Goal: Communication & Community: Connect with others

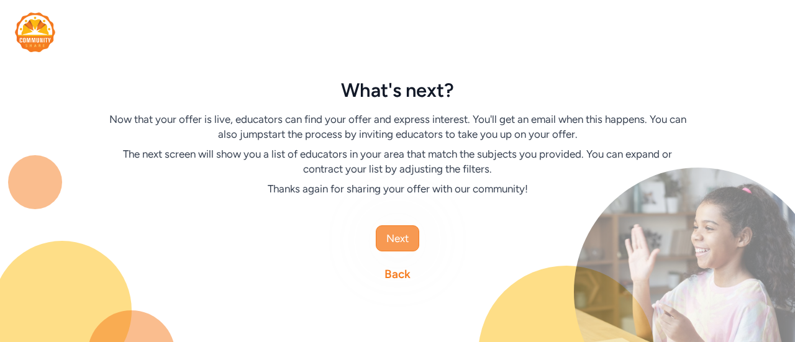
click at [410, 240] on button "Next" at bounding box center [397, 238] width 43 height 26
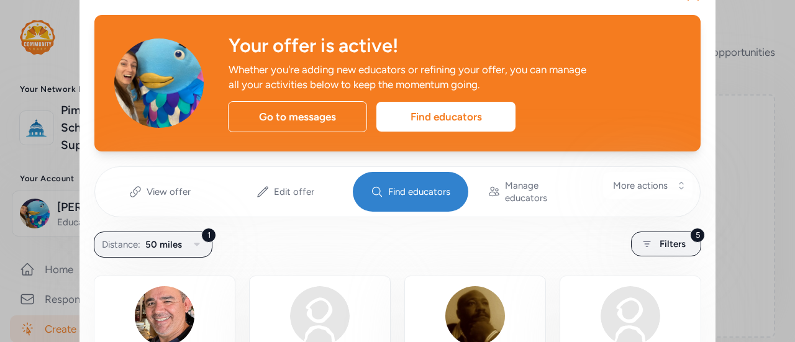
scroll to position [35, 0]
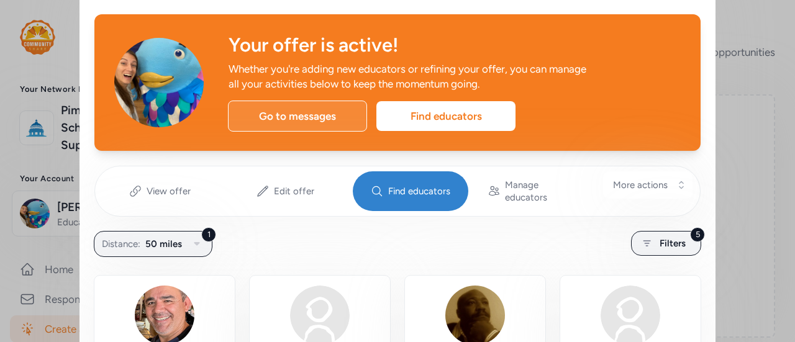
click at [314, 124] on div "Go to messages" at bounding box center [297, 116] width 139 height 31
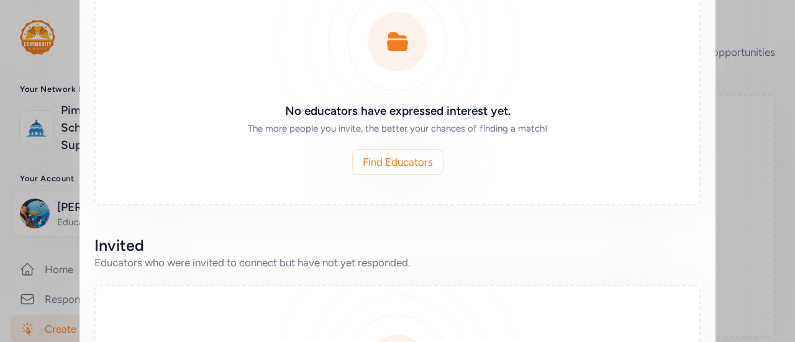
scroll to position [353, 0]
click at [368, 156] on span "Find Educators" at bounding box center [398, 163] width 70 height 15
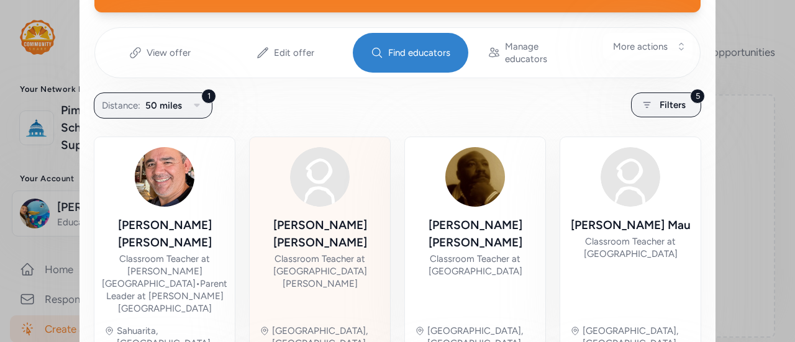
scroll to position [173, 0]
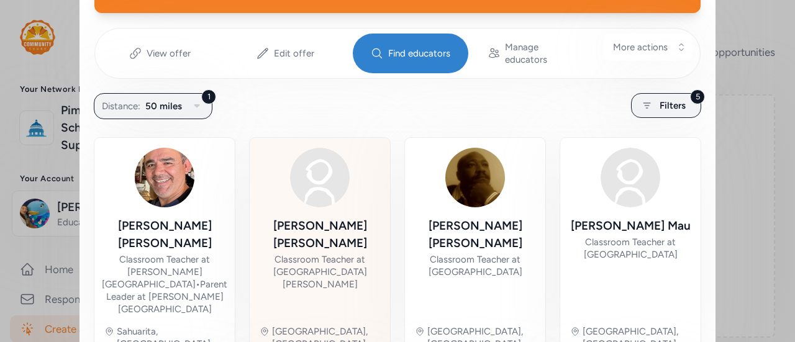
click at [320, 264] on div "[PERSON_NAME] Classroom Teacher at [GEOGRAPHIC_DATA][PERSON_NAME]" at bounding box center [320, 266] width 120 height 98
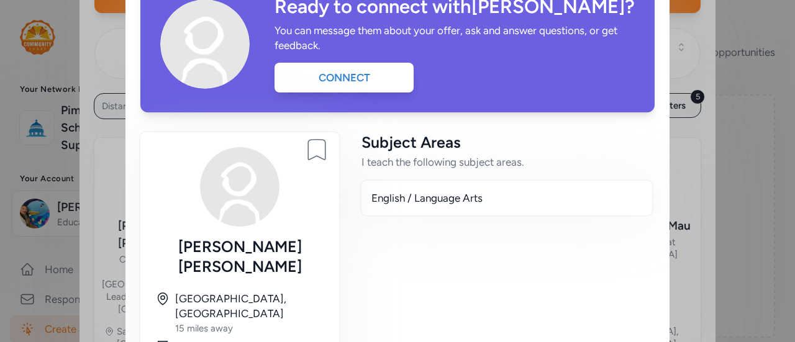
scroll to position [73, 0]
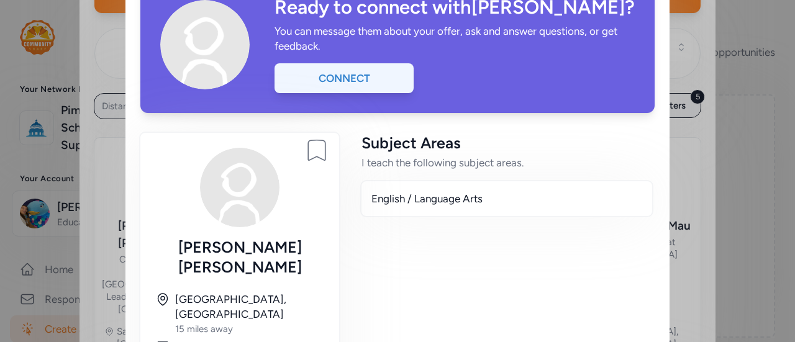
click at [323, 81] on div "Connect" at bounding box center [343, 78] width 139 height 30
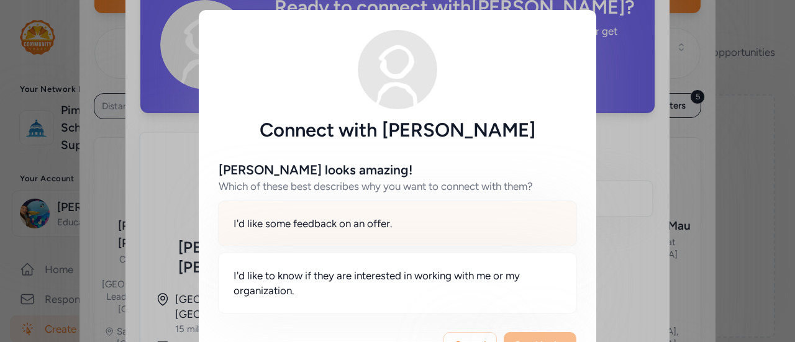
scroll to position [43, 0]
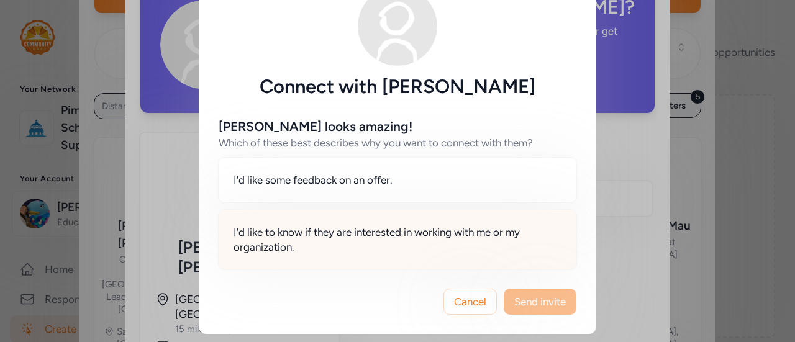
click at [430, 250] on span "I'd like to know if they are interested in working with me or my organization." at bounding box center [397, 240] width 328 height 30
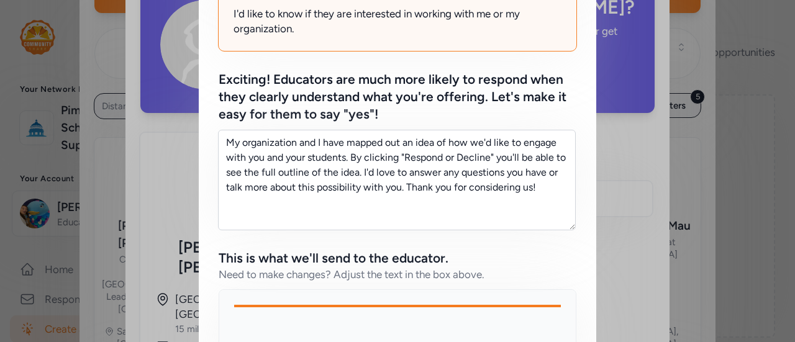
scroll to position [263, 0]
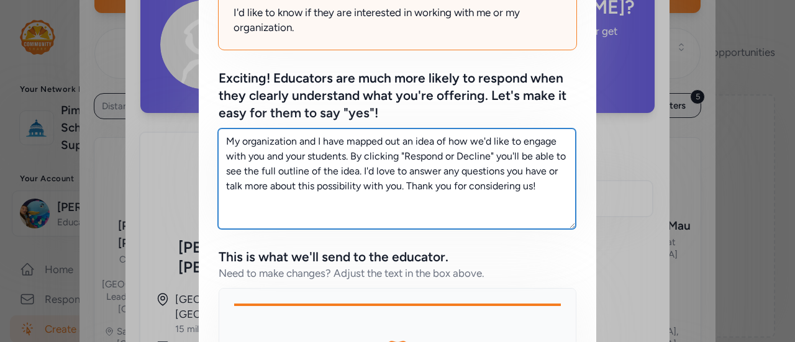
click at [545, 196] on textarea "My organization and I have mapped out an idea of how we'd like to engage with y…" at bounding box center [397, 179] width 358 height 101
drag, startPoint x: 545, startPoint y: 196, endPoint x: 223, endPoint y: 132, distance: 327.9
click at [223, 132] on textarea "My organization and I have mapped out an idea of how we'd like to engage with y…" at bounding box center [397, 179] width 358 height 101
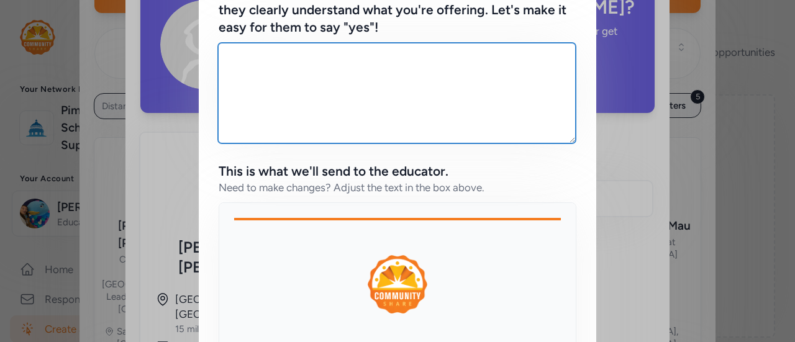
scroll to position [170, 0]
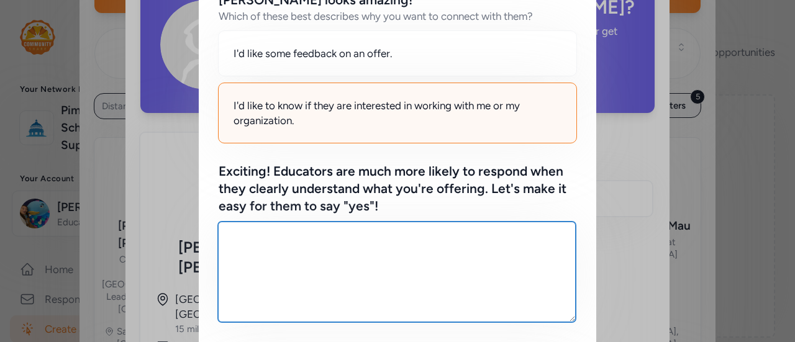
paste textarea "I’m looking for teachers to get involved and encourage their students to join t…"
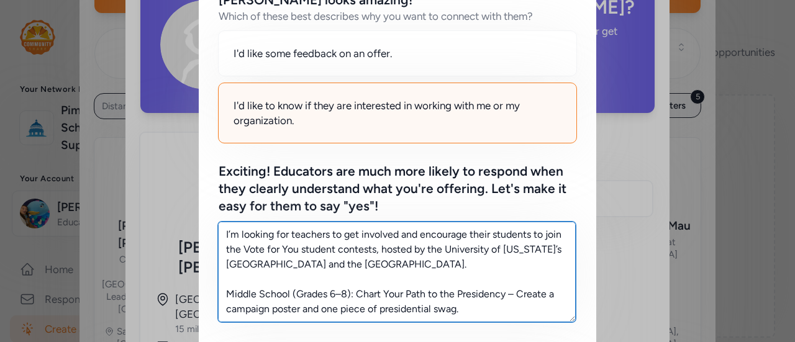
scroll to position [262, 0]
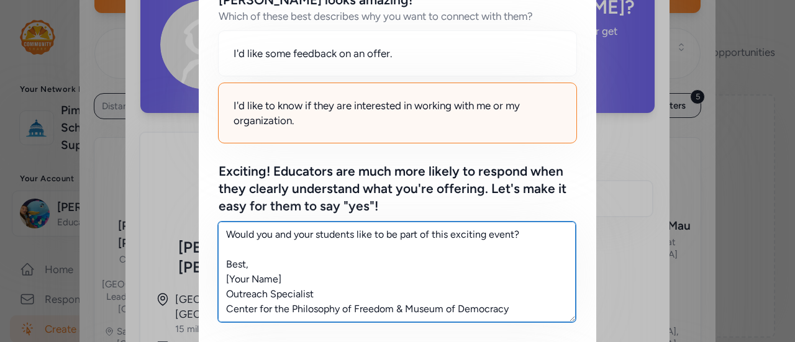
click at [318, 232] on textarea "I’m looking for teachers to get involved and encourage their students to join t…" at bounding box center [397, 272] width 358 height 101
drag, startPoint x: 288, startPoint y: 284, endPoint x: 215, endPoint y: 283, distance: 72.7
click at [218, 283] on textarea "I’m looking for teachers to get involved and encourage their students to join t…" at bounding box center [397, 272] width 358 height 101
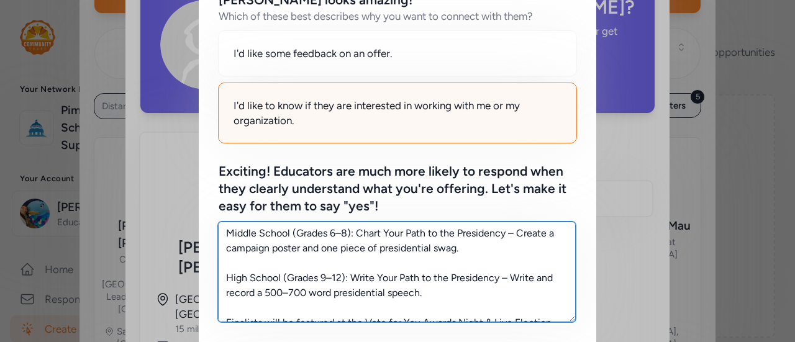
scroll to position [0, 0]
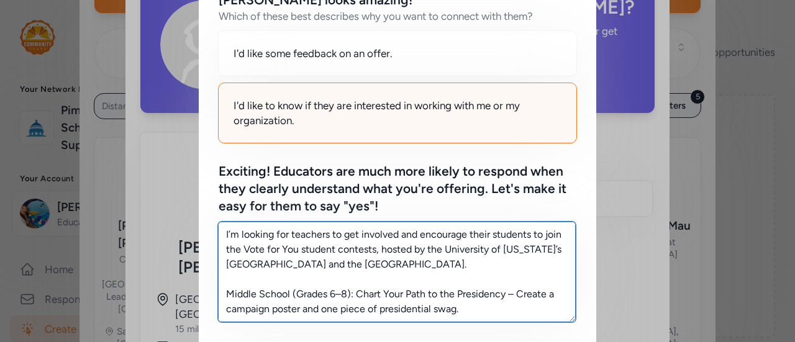
drag, startPoint x: 221, startPoint y: 233, endPoint x: 360, endPoint y: 292, distance: 151.1
click at [360, 292] on textarea "I’m looking for teachers to get involved and encourage their students to join t…" at bounding box center [397, 272] width 358 height 101
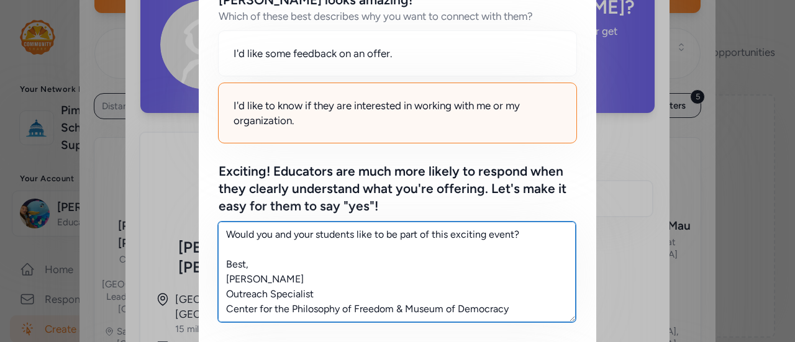
scroll to position [178, 0]
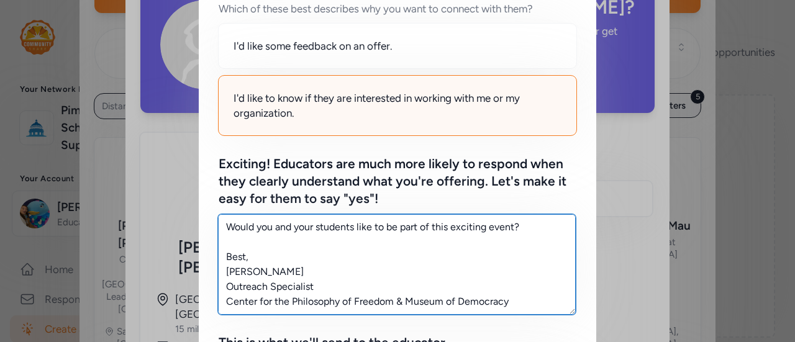
click at [531, 232] on textarea "I’m looking for teachers to get involved and encourage their students to join t…" at bounding box center [397, 264] width 358 height 101
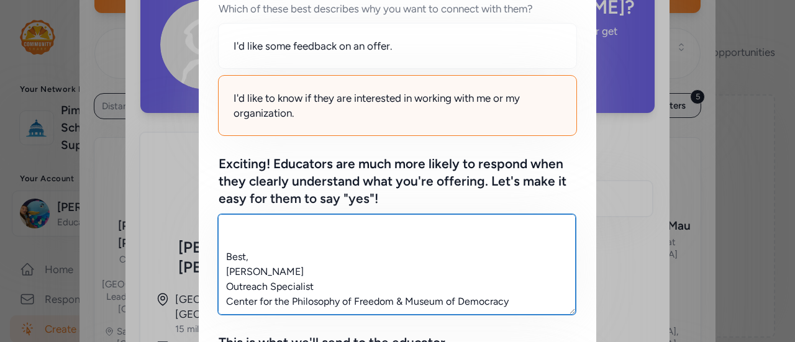
scroll to position [298, 0]
type textarea "I’m looking for teachers to get involved and encourage their students to join t…"
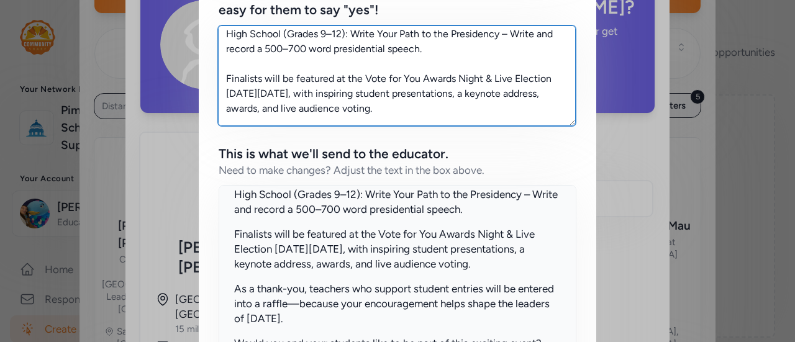
scroll to position [0, 0]
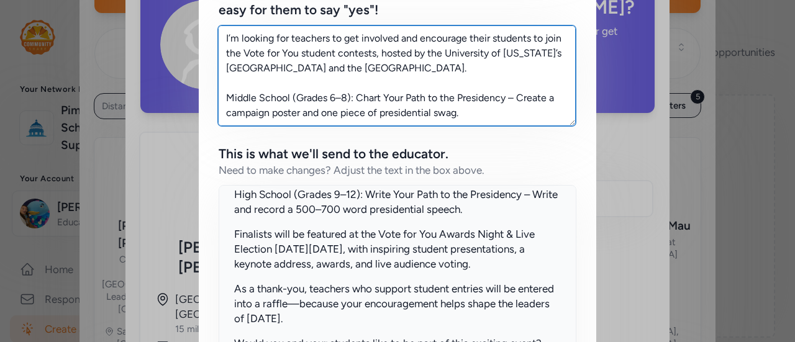
drag, startPoint x: 510, startPoint y: 117, endPoint x: 154, endPoint y: 23, distance: 368.5
click at [154, 23] on div "Connect with [PERSON_NAME] [PERSON_NAME] looks amazing! Which of these best des…" at bounding box center [397, 66] width 795 height 864
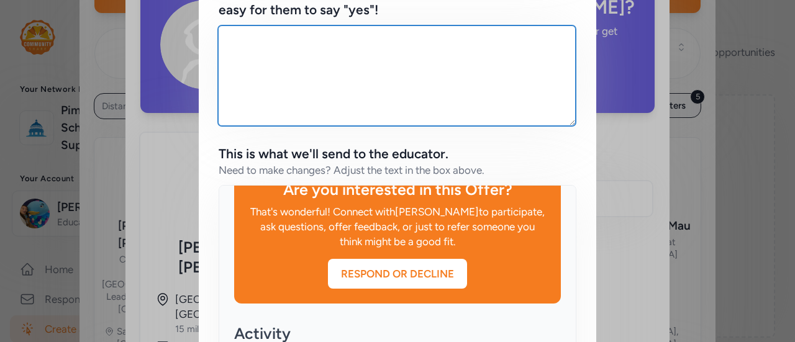
paste textarea "I’m looking for teachers to get involved and encourage their students to enter …"
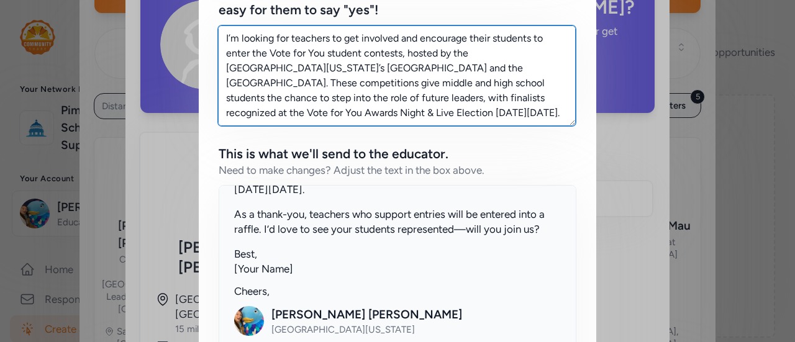
scroll to position [89, 0]
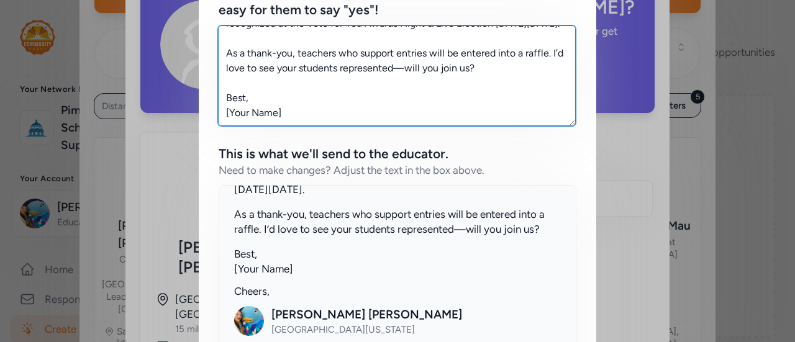
drag, startPoint x: 302, startPoint y: 106, endPoint x: 214, endPoint y: 111, distance: 88.9
click at [218, 111] on textarea "I’m looking for teachers to get involved and encourage their students to enter …" at bounding box center [397, 75] width 358 height 101
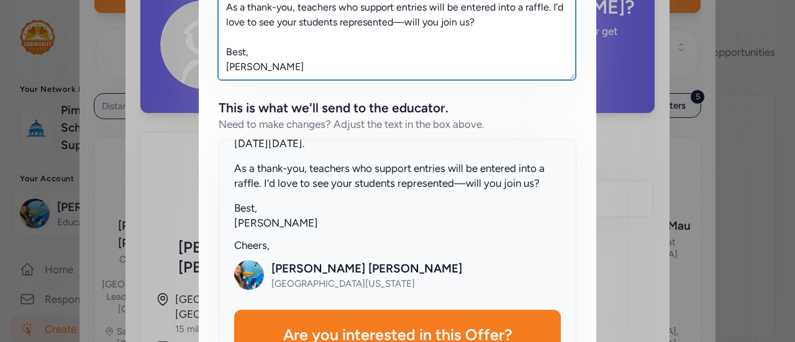
scroll to position [360, 0]
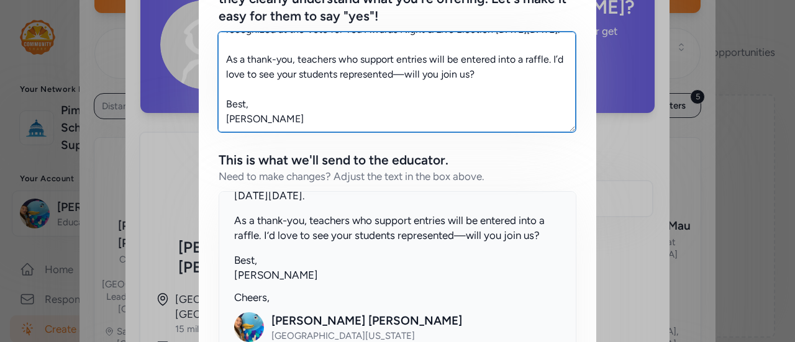
drag, startPoint x: 281, startPoint y: 117, endPoint x: 222, endPoint y: 95, distance: 62.3
click at [222, 95] on textarea "I’m looking for teachers to get involved and encourage their students to enter …" at bounding box center [397, 82] width 358 height 101
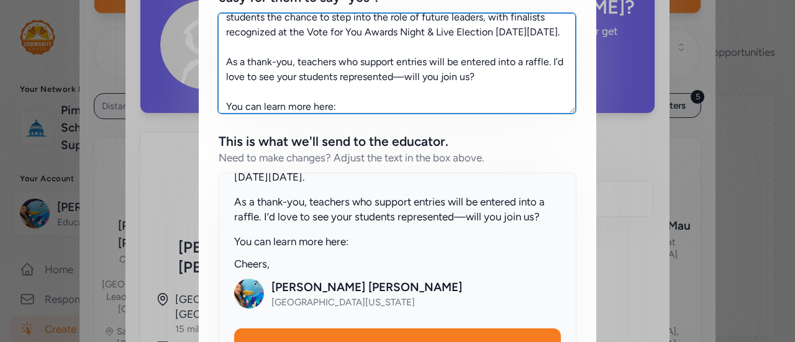
scroll to position [83, 0]
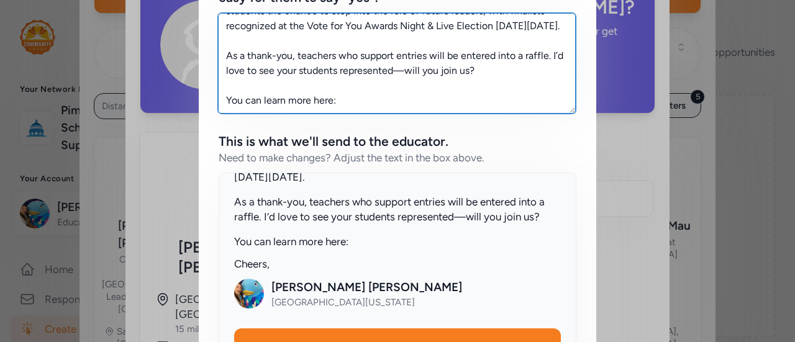
paste textarea "[URL][DOMAIN_NAME][US_STATE]"
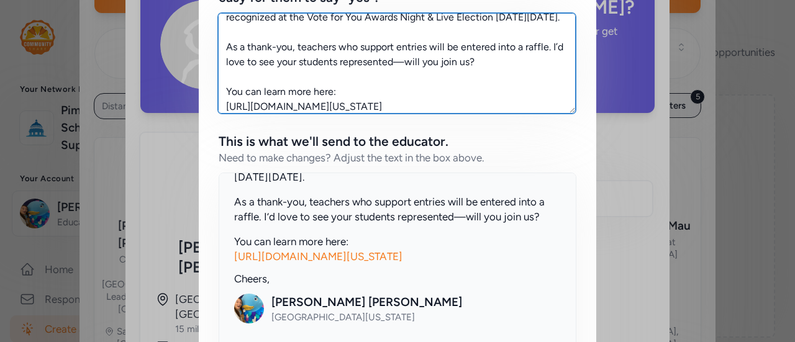
click at [482, 108] on textarea "I’m looking for teachers to get involved and encourage their students to enter …" at bounding box center [397, 63] width 358 height 101
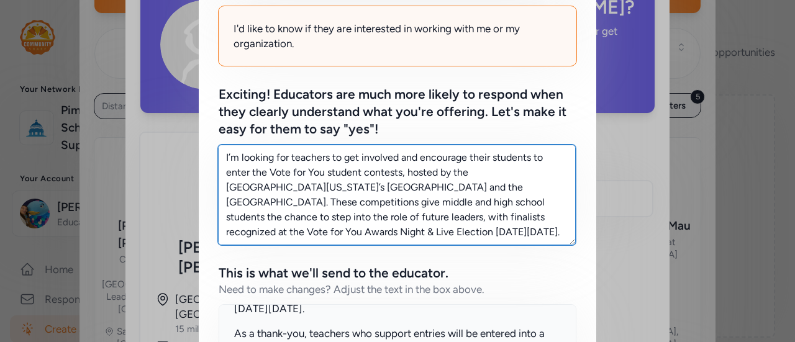
scroll to position [0, 0]
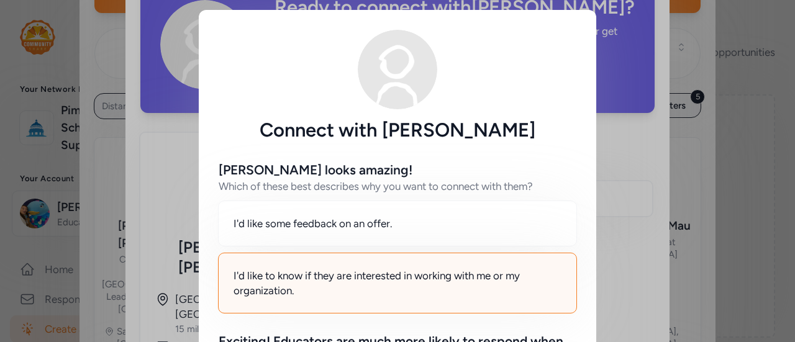
drag, startPoint x: 482, startPoint y: 108, endPoint x: 209, endPoint y: -20, distance: 301.9
click at [209, 0] on html "Your Network Resources [GEOGRAPHIC_DATA] Superintendent Your Account [PERSON_NA…" at bounding box center [397, 171] width 795 height 342
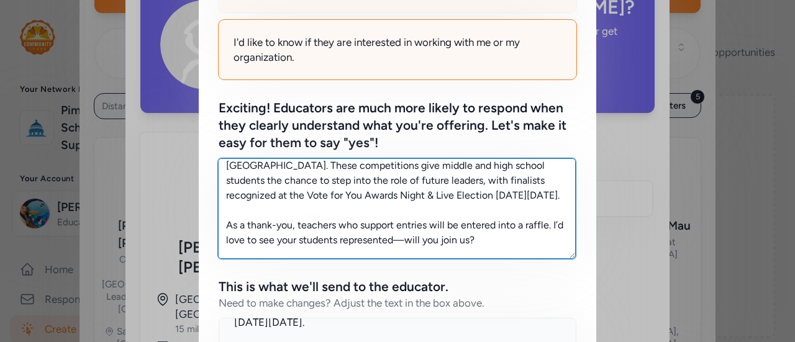
scroll to position [51, 0]
click at [445, 201] on textarea "I’m looking for teachers to get involved and encourage their students to enter …" at bounding box center [397, 208] width 358 height 101
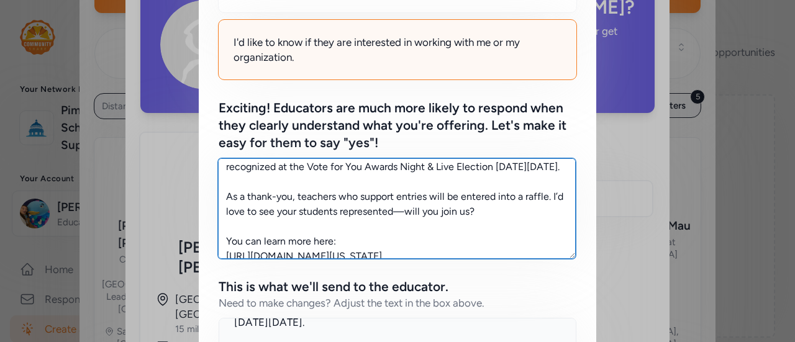
scroll to position [78, 0]
click at [546, 197] on textarea "I’m looking for teachers to get involved and encourage their students to enter …" at bounding box center [397, 208] width 358 height 101
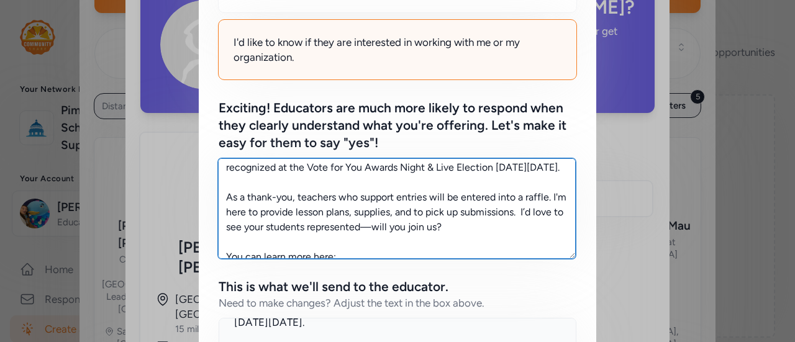
click at [246, 212] on textarea "I’m looking for teachers to get involved and encourage their students to enter …" at bounding box center [397, 208] width 358 height 101
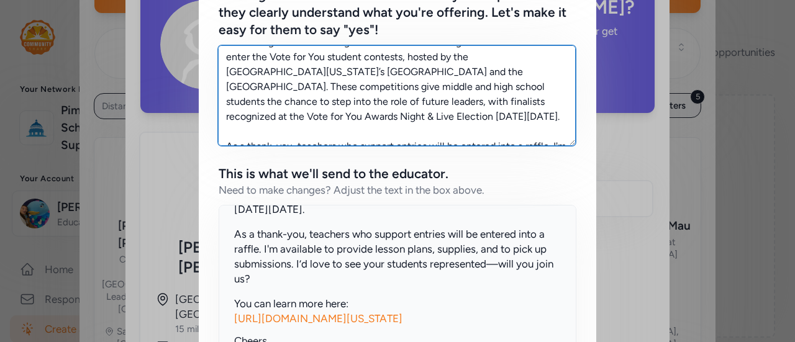
scroll to position [0, 0]
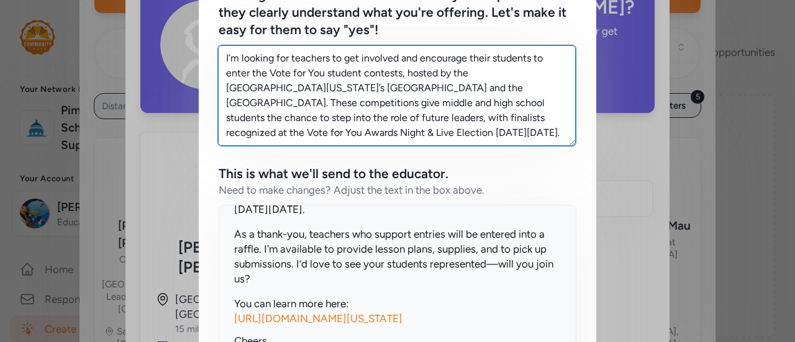
drag, startPoint x: 490, startPoint y: 136, endPoint x: 215, endPoint y: 45, distance: 289.6
click at [218, 45] on textarea "I’m looking for teachers to get involved and encourage their students to enter …" at bounding box center [397, 95] width 358 height 101
type textarea "I’m looking for teachers to get involved and encourage their students to enter …"
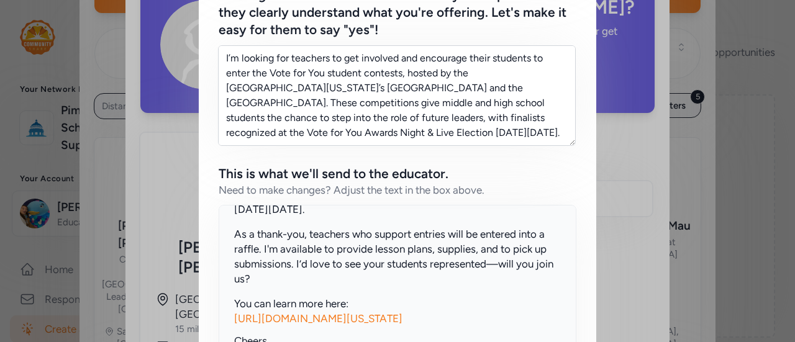
click at [454, 235] on p "As a thank-you, teachers who support entries will be entered into a raffle. I'm…" at bounding box center [397, 257] width 327 height 60
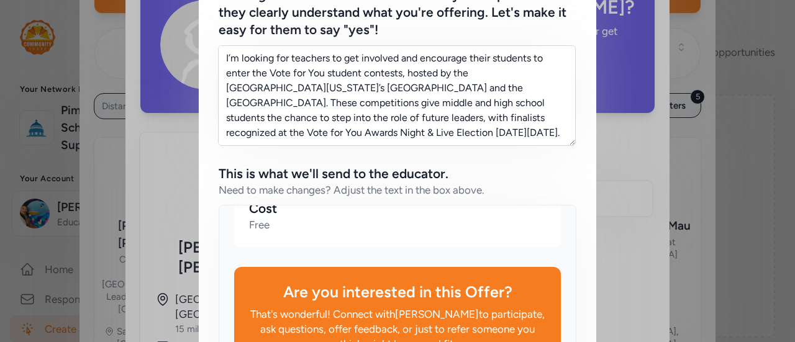
scroll to position [520, 0]
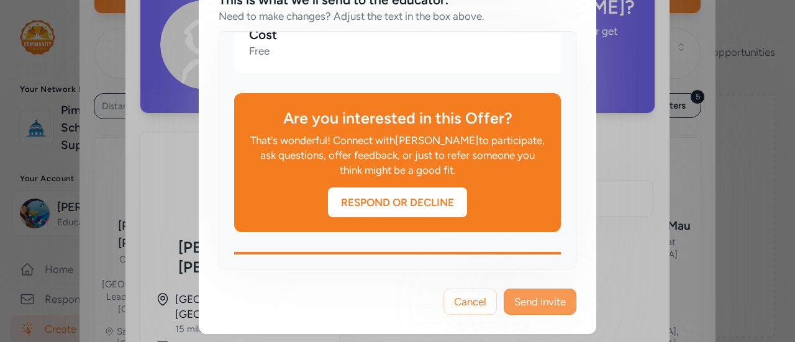
click at [543, 301] on span "Send invite" at bounding box center [540, 301] width 52 height 15
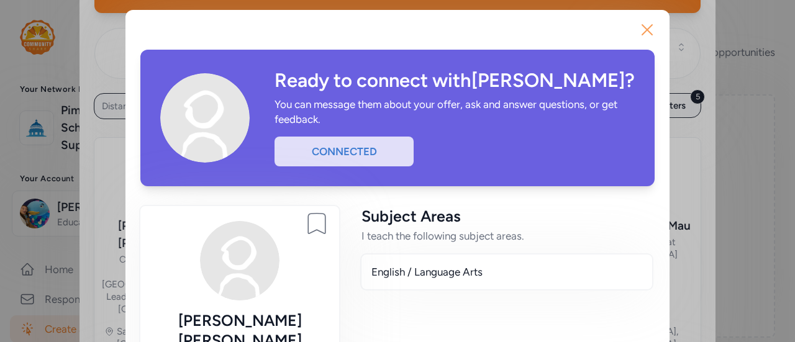
click at [637, 29] on icon "button" at bounding box center [647, 30] width 20 height 20
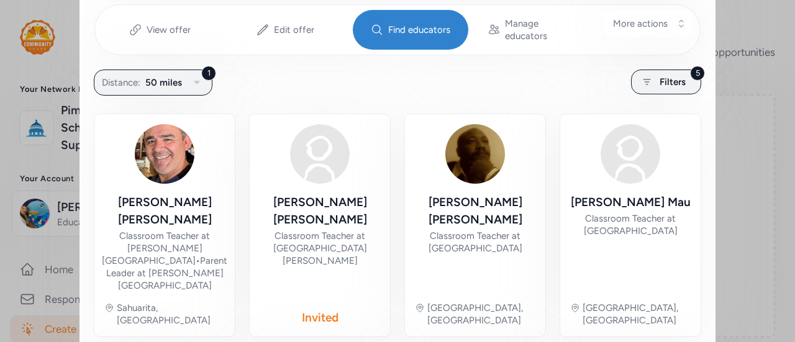
scroll to position [220, 0]
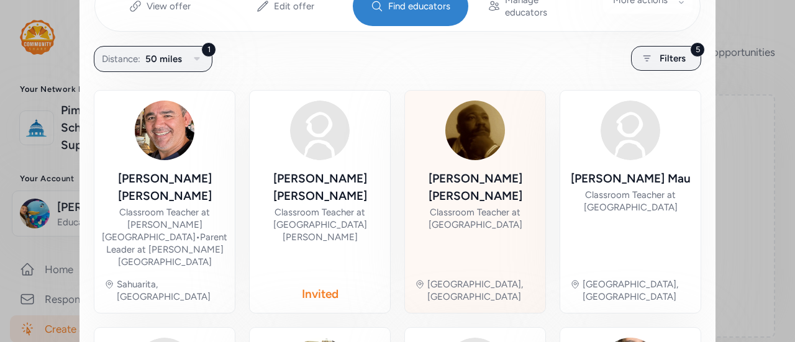
click at [477, 206] on div "Classroom Teacher at [GEOGRAPHIC_DATA]" at bounding box center [475, 218] width 120 height 25
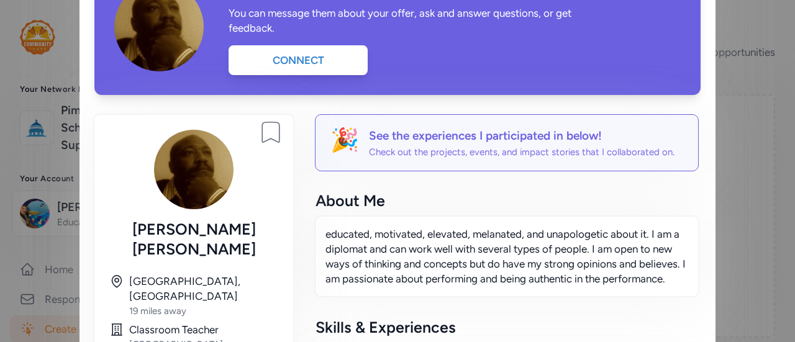
scroll to position [91, 0]
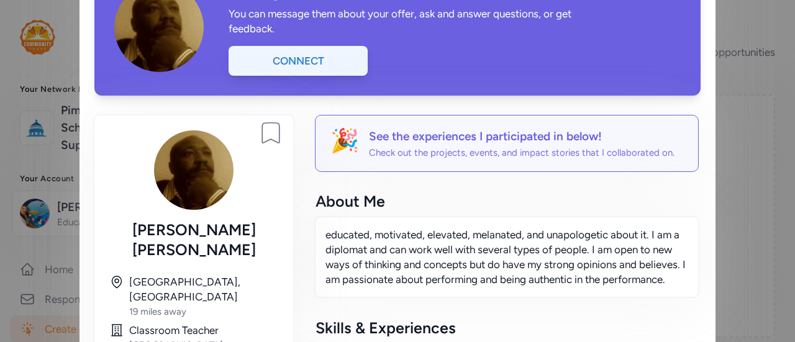
click at [296, 66] on div "Connect" at bounding box center [297, 61] width 139 height 30
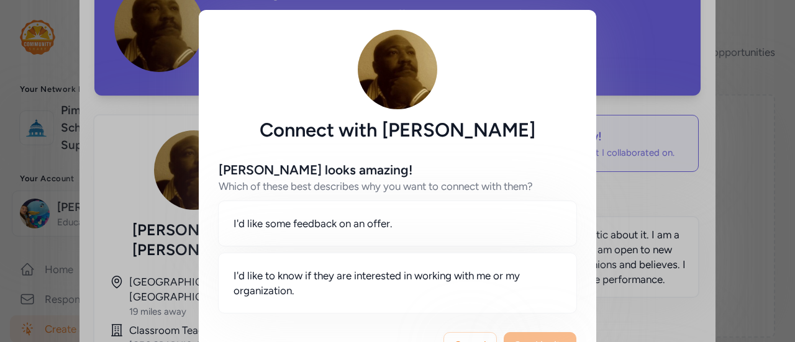
scroll to position [39, 0]
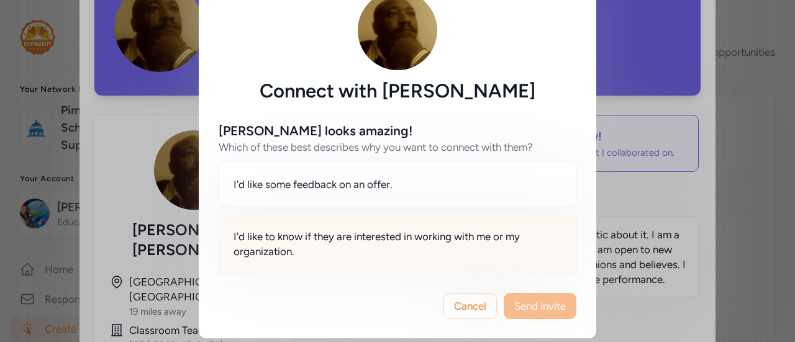
click at [387, 238] on span "I'd like to know if they are interested in working with me or my organization." at bounding box center [397, 244] width 328 height 30
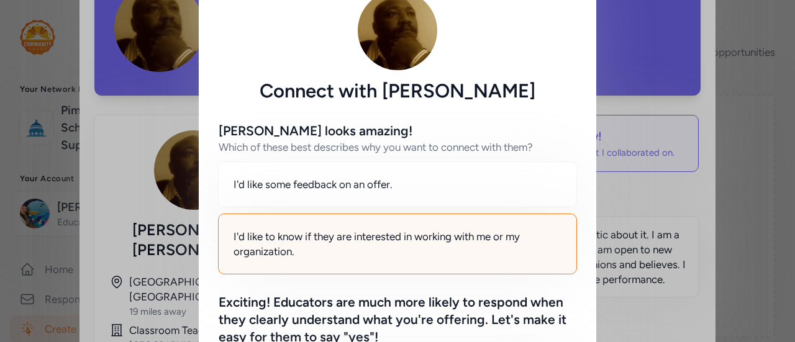
scroll to position [218, 0]
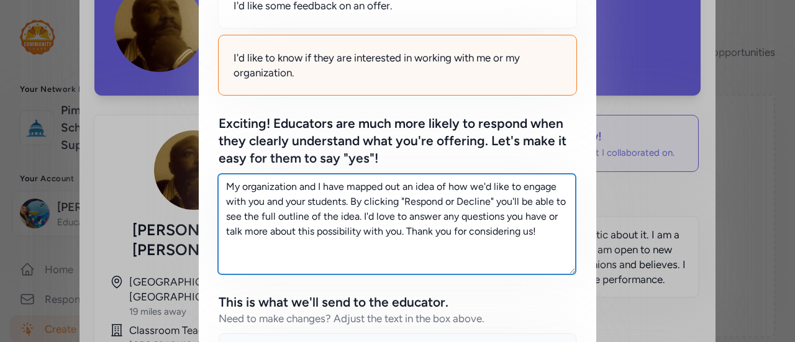
drag, startPoint x: 556, startPoint y: 234, endPoint x: 201, endPoint y: 138, distance: 367.8
click at [201, 138] on div "[PERSON_NAME] looks amazing! Which of these best describes why you want to conn…" at bounding box center [397, 248] width 397 height 648
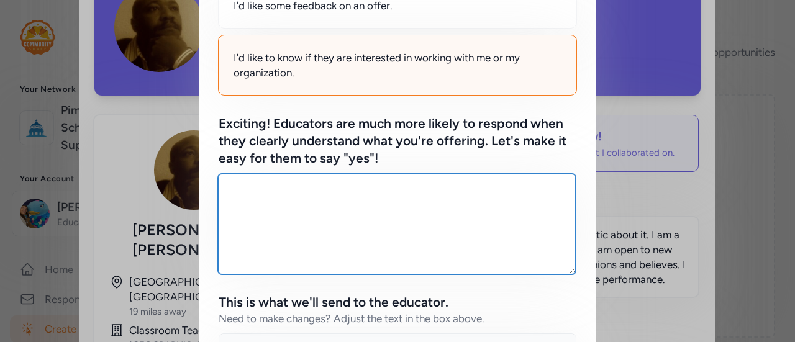
paste textarea "I’m looking for teachers to get involved and encourage their students to enter …"
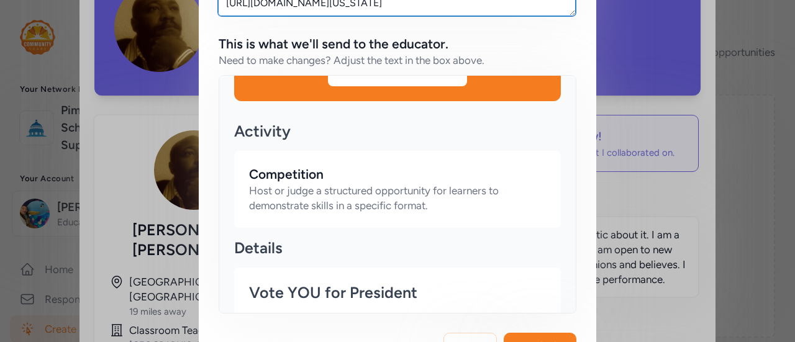
scroll to position [520, 0]
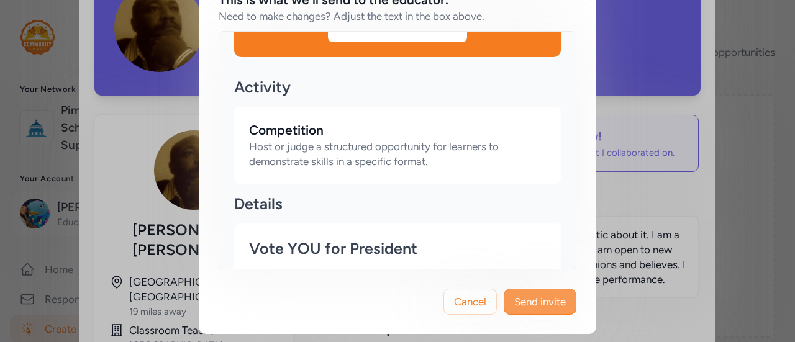
type textarea "I’m looking for teachers to get involved and encourage their students to enter …"
click at [523, 310] on button "Send invite" at bounding box center [540, 302] width 73 height 26
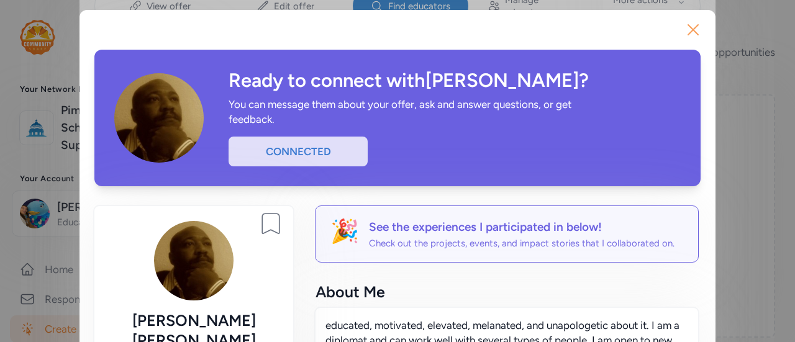
click at [689, 22] on icon "button" at bounding box center [693, 30] width 20 height 20
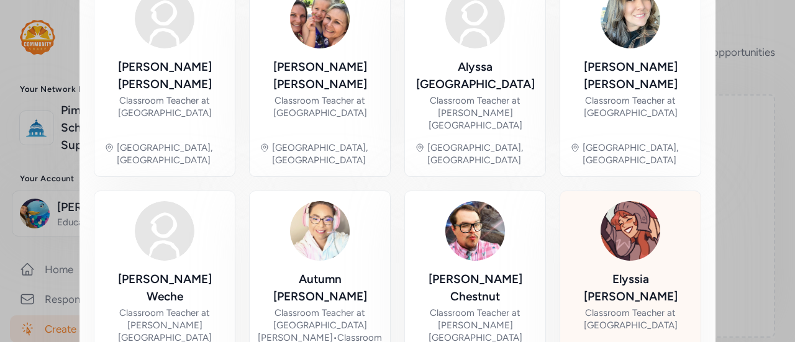
scroll to position [570, 0]
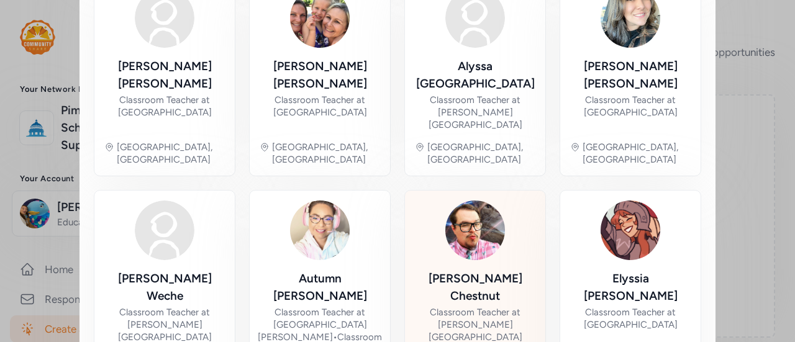
click at [474, 306] on div "Classroom Teacher at [PERSON_NAME][GEOGRAPHIC_DATA]" at bounding box center [475, 324] width 120 height 37
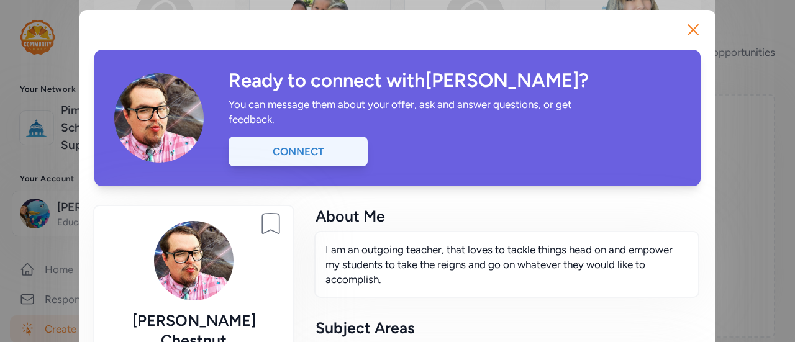
click at [354, 156] on div "Connect" at bounding box center [297, 152] width 139 height 30
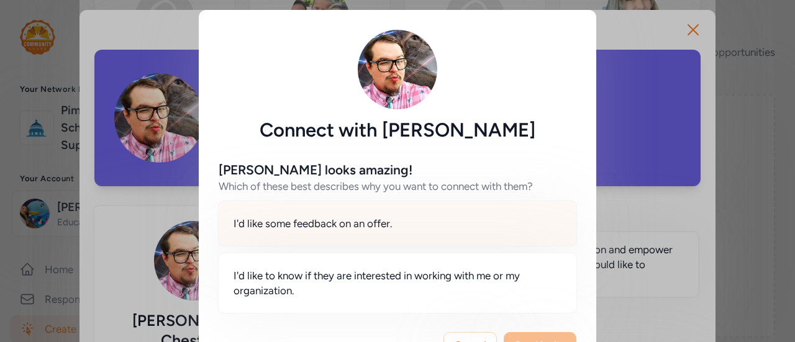
scroll to position [43, 0]
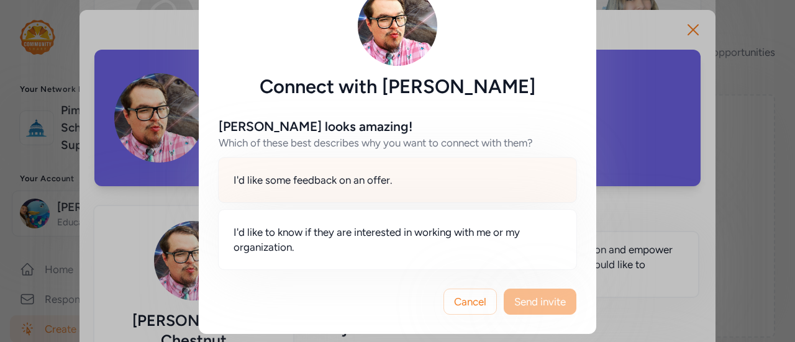
click at [474, 225] on span "I'd like to know if they are interested in working with me or my organization." at bounding box center [397, 240] width 328 height 30
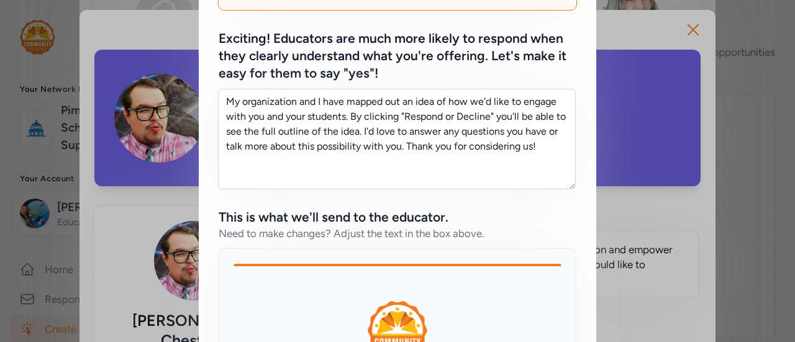
scroll to position [304, 0]
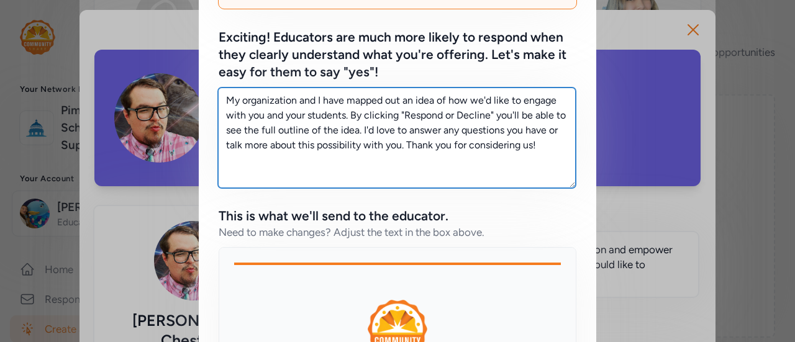
drag, startPoint x: 554, startPoint y: 143, endPoint x: 219, endPoint y: 102, distance: 337.2
click at [219, 102] on textarea "My organization and I have mapped out an idea of how we'd like to engage with y…" at bounding box center [397, 138] width 358 height 101
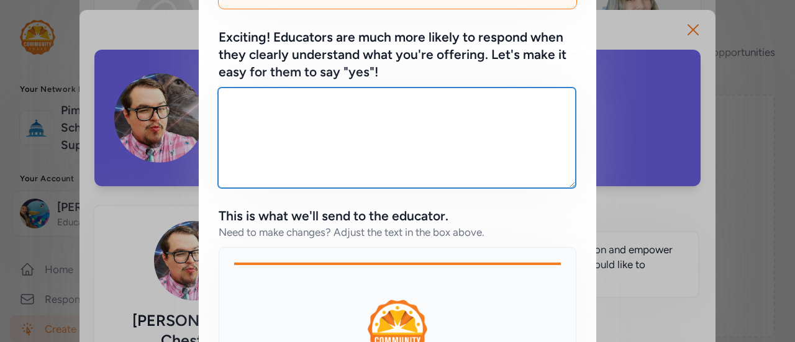
paste textarea "I’m looking for teachers to get involved and encourage their students to enter …"
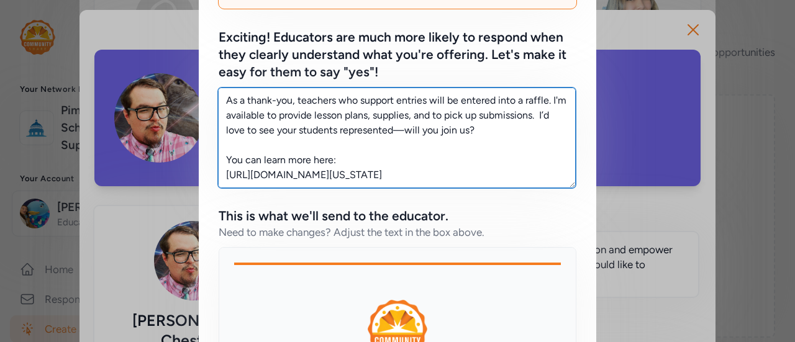
scroll to position [520, 0]
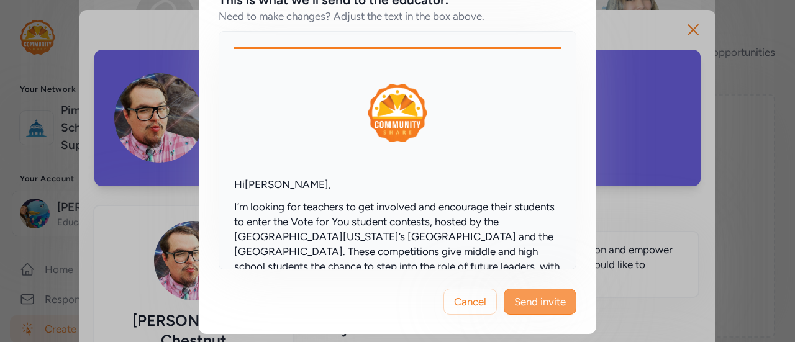
type textarea "I’m looking for teachers to get involved and encourage their students to enter …"
click at [562, 307] on button "Send invite" at bounding box center [540, 302] width 73 height 26
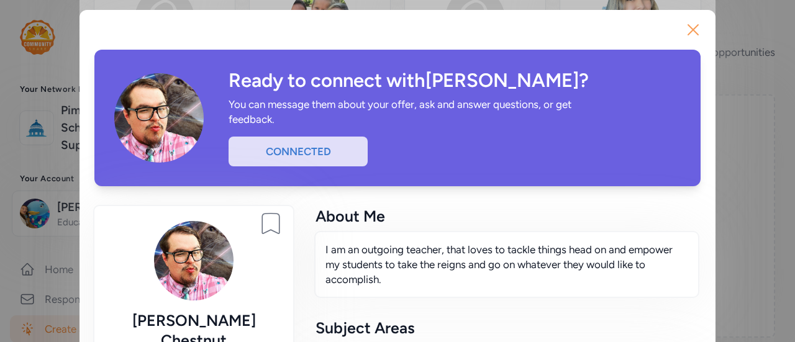
click at [690, 27] on icon "button" at bounding box center [693, 30] width 10 height 10
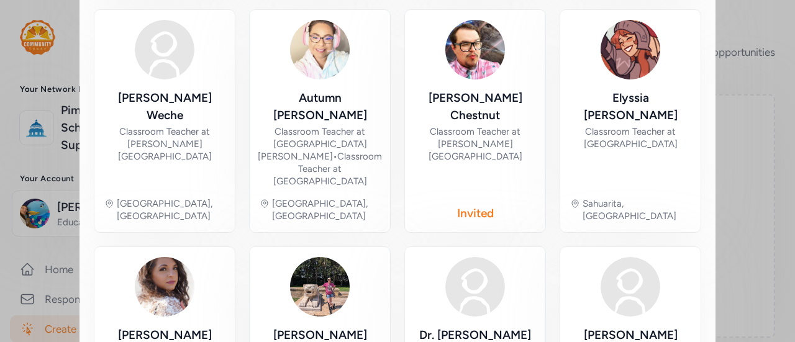
scroll to position [751, 0]
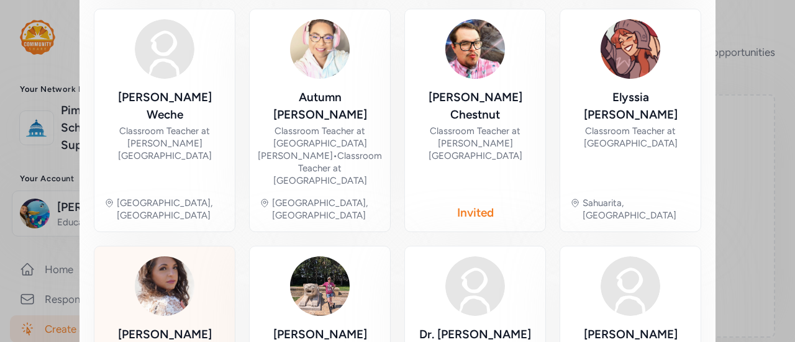
click at [168, 326] on div "[PERSON_NAME]" at bounding box center [164, 343] width 120 height 35
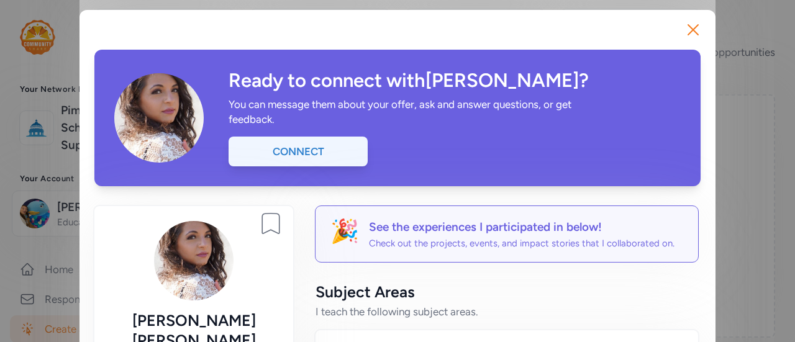
click at [340, 144] on div "Connect" at bounding box center [297, 152] width 139 height 30
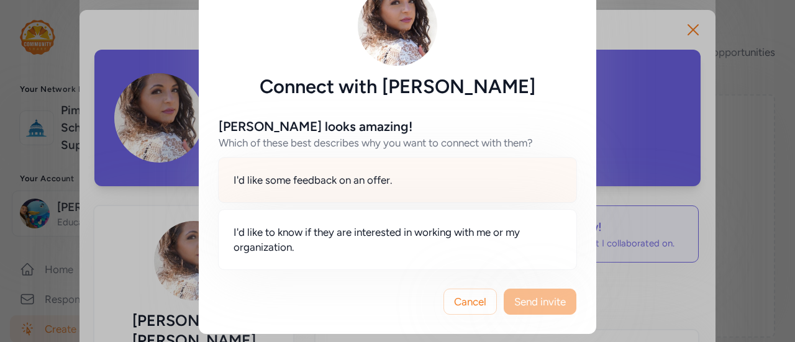
scroll to position [43, 0]
click at [487, 213] on div "I'd like to know if they are interested in working with me or my organization." at bounding box center [397, 239] width 359 height 61
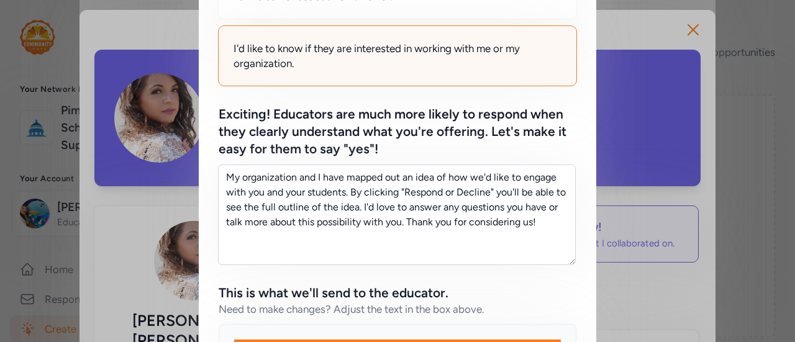
scroll to position [233, 0]
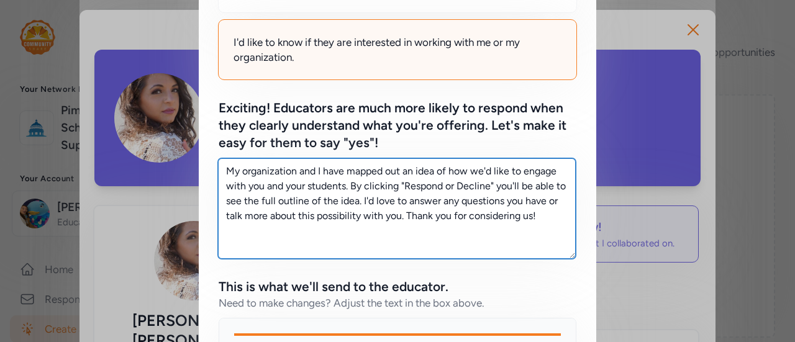
drag, startPoint x: 541, startPoint y: 224, endPoint x: 186, endPoint y: 127, distance: 368.3
click at [186, 127] on div "Connect with [PERSON_NAME] looks amazing! Which of these best describes why you…" at bounding box center [397, 199] width 795 height 864
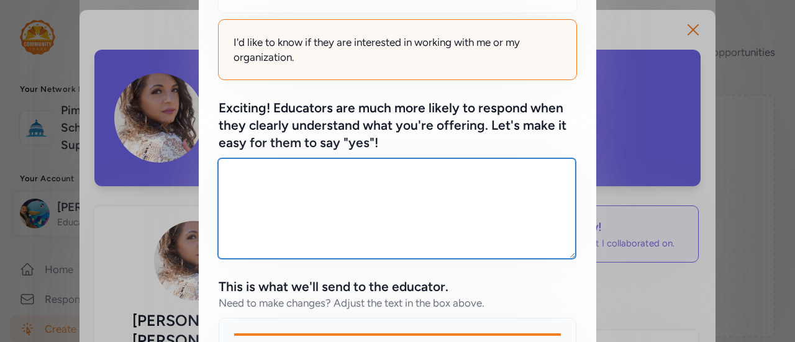
paste textarea "I’m looking for teachers to get involved and encourage their students to enter …"
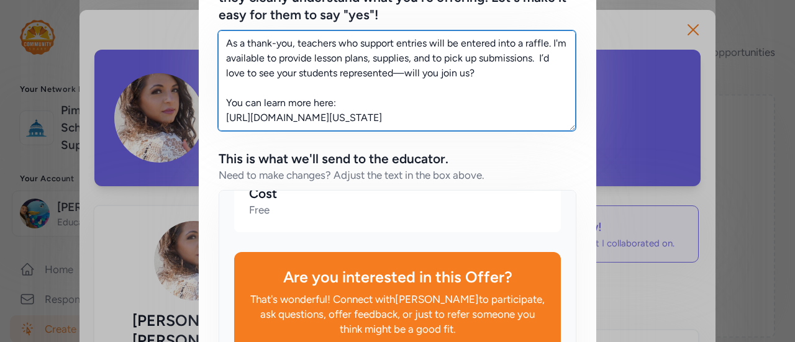
scroll to position [520, 0]
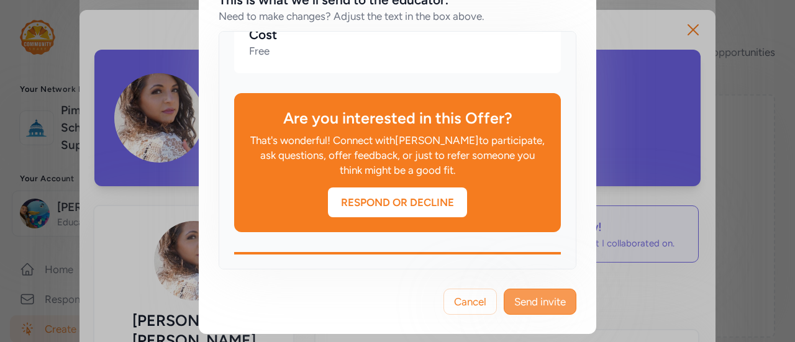
type textarea "I’m looking for teachers to get involved and encourage their students to enter …"
click at [535, 291] on button "Send invite" at bounding box center [540, 302] width 73 height 26
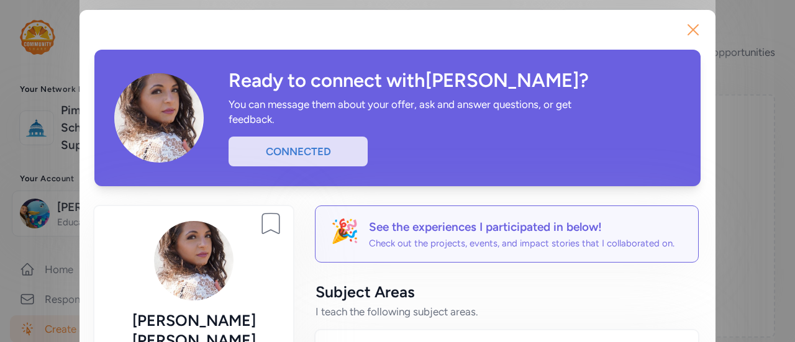
click at [692, 27] on icon "button" at bounding box center [693, 30] width 20 height 20
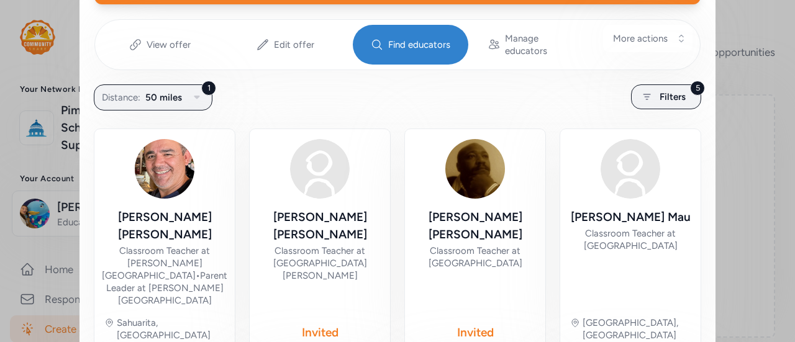
scroll to position [185, 0]
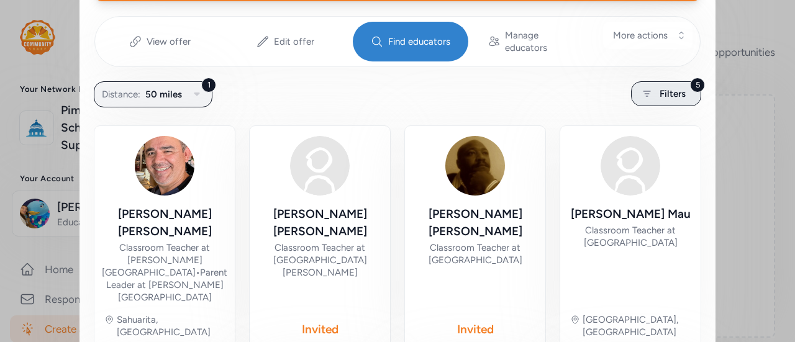
click at [642, 86] on icon at bounding box center [647, 93] width 16 height 15
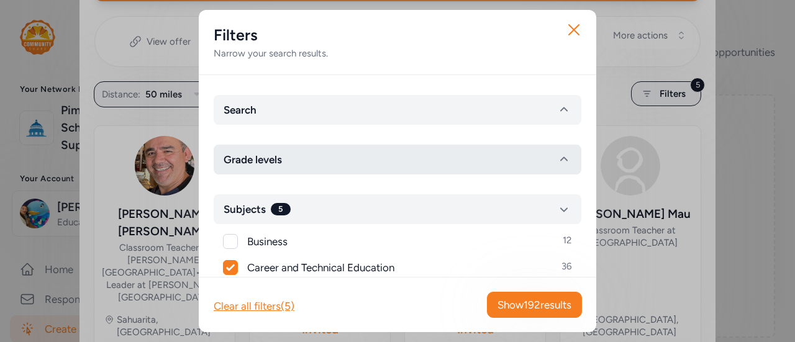
click at [345, 156] on button "Grade levels" at bounding box center [398, 160] width 368 height 30
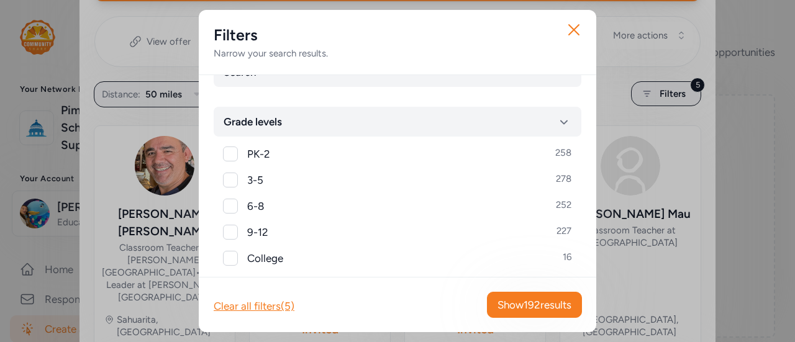
scroll to position [50, 0]
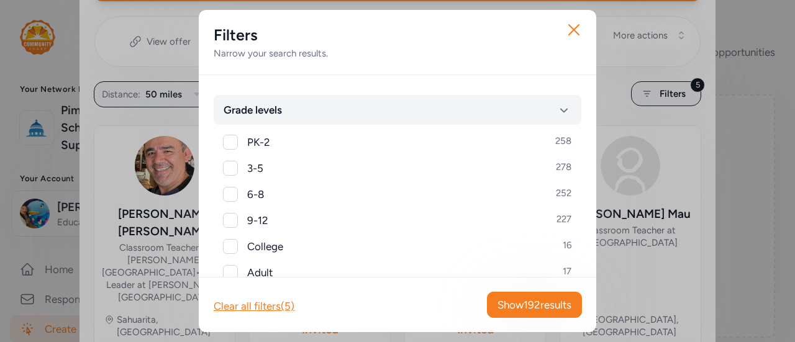
click at [226, 189] on div at bounding box center [230, 194] width 15 height 15
checkbox input "true"
click at [227, 219] on div at bounding box center [230, 220] width 15 height 15
checkbox input "true"
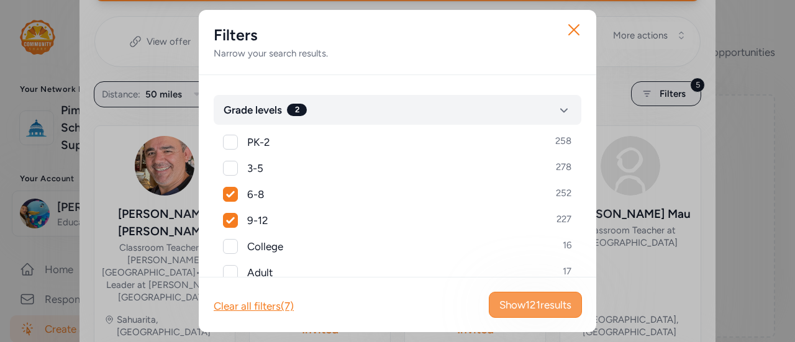
click at [545, 302] on span "Show 121 results" at bounding box center [535, 304] width 72 height 15
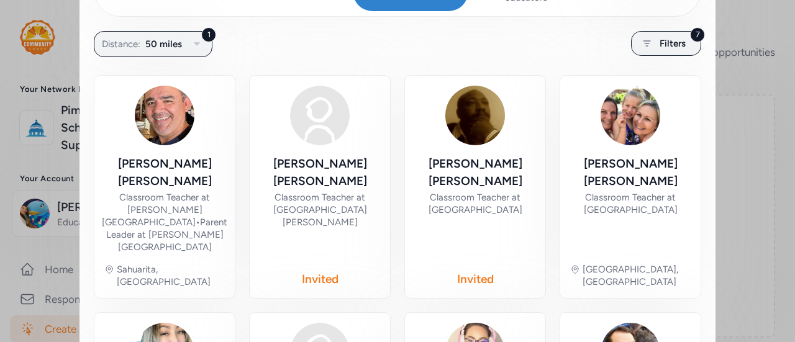
scroll to position [231, 0]
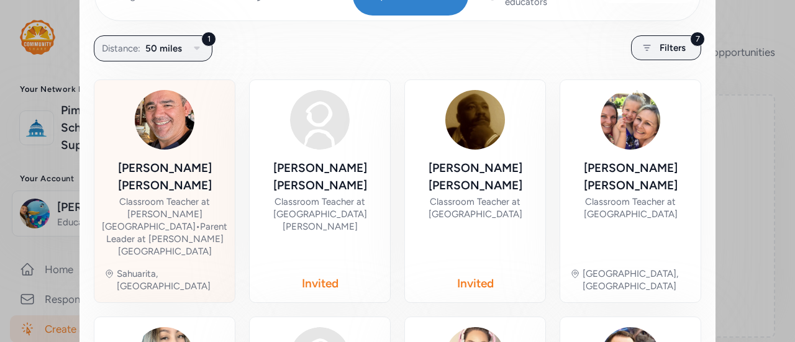
click at [183, 196] on div "Classroom Teacher at [PERSON_NAME][GEOGRAPHIC_DATA] • Parent Leader at [PERSON_…" at bounding box center [164, 227] width 125 height 62
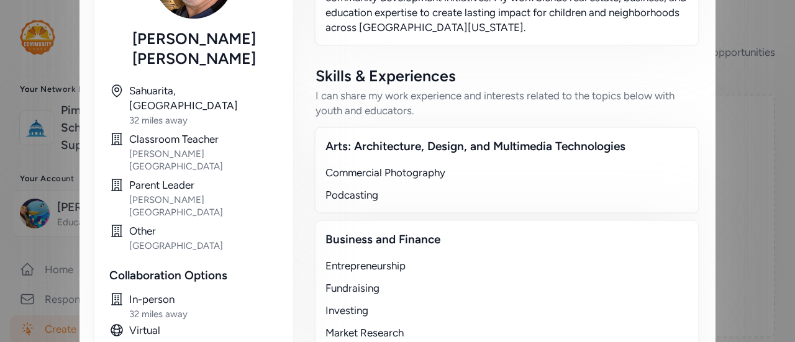
scroll to position [128, 0]
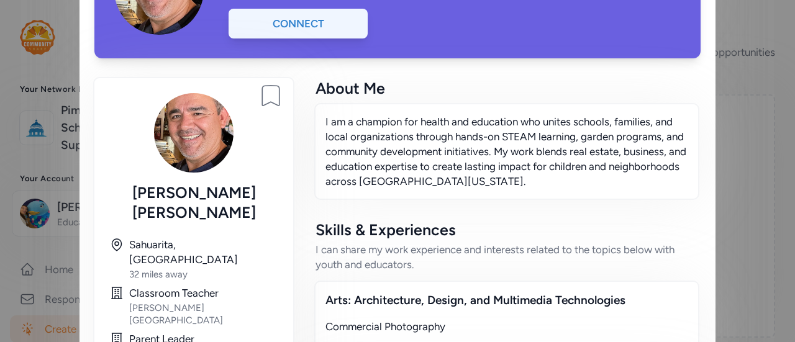
click at [258, 20] on div "Connect" at bounding box center [297, 24] width 139 height 30
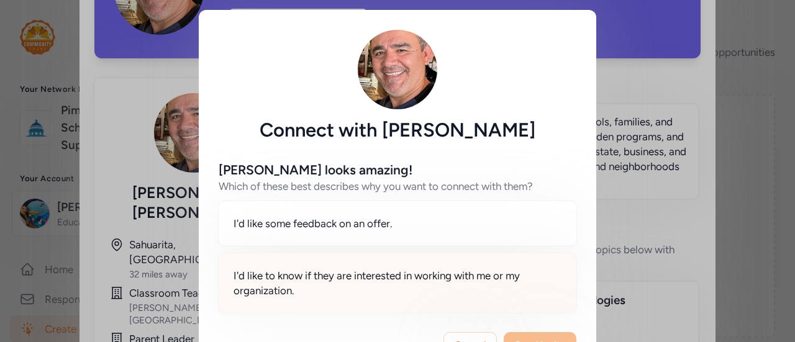
click at [386, 272] on span "I'd like to know if they are interested in working with me or my organization." at bounding box center [397, 283] width 328 height 30
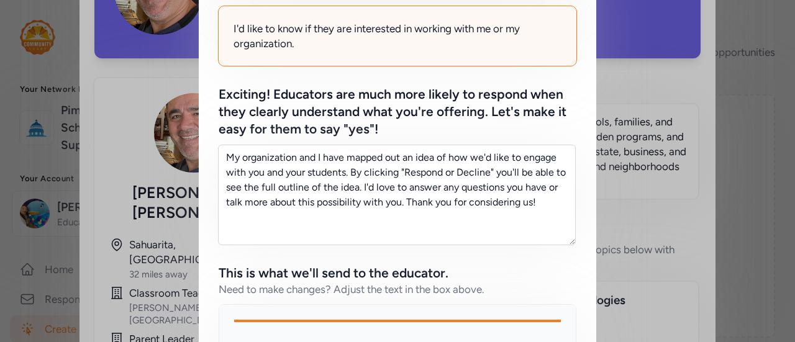
scroll to position [252, 0]
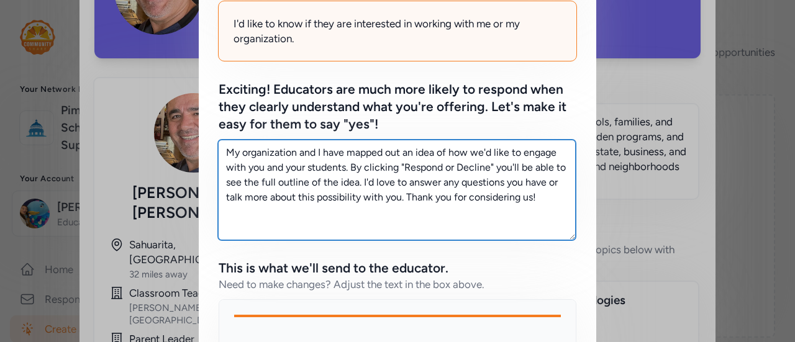
drag, startPoint x: 545, startPoint y: 203, endPoint x: 219, endPoint y: 135, distance: 332.3
click at [219, 135] on div "Exciting! Educators are much more likely to respond when they clearly understan…" at bounding box center [398, 160] width 358 height 159
paste textarea "I’m looking for teachers to get involved and encourage their students to enter …"
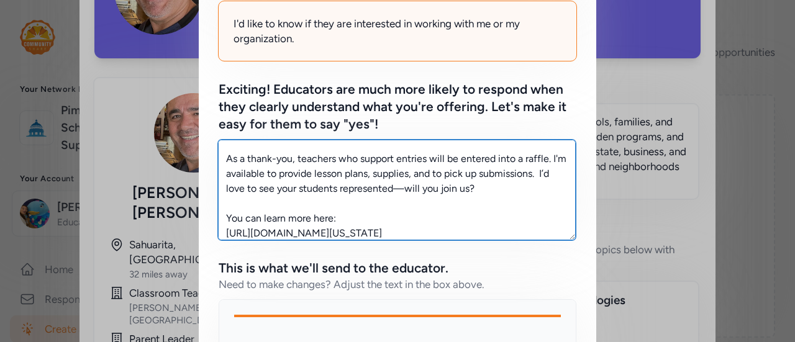
scroll to position [520, 0]
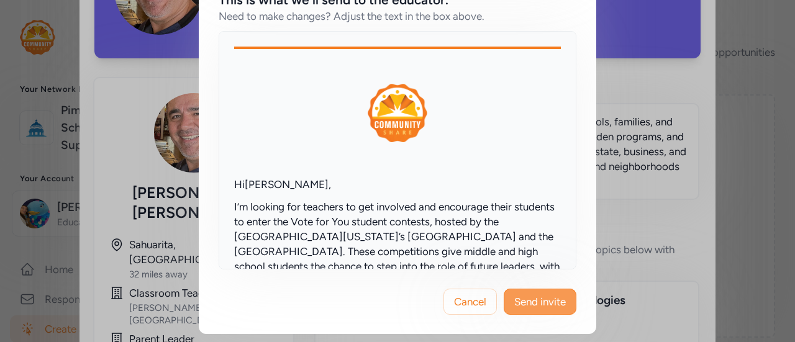
type textarea "I’m looking for teachers to get involved and encourage their students to enter …"
click at [528, 308] on button "Send invite" at bounding box center [540, 302] width 73 height 26
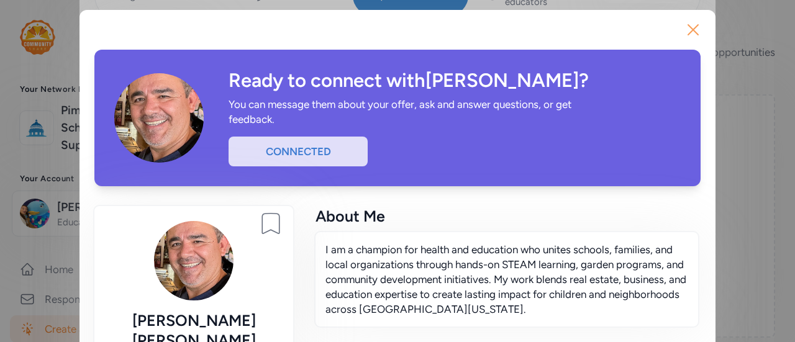
click at [689, 29] on icon "button" at bounding box center [693, 30] width 10 height 10
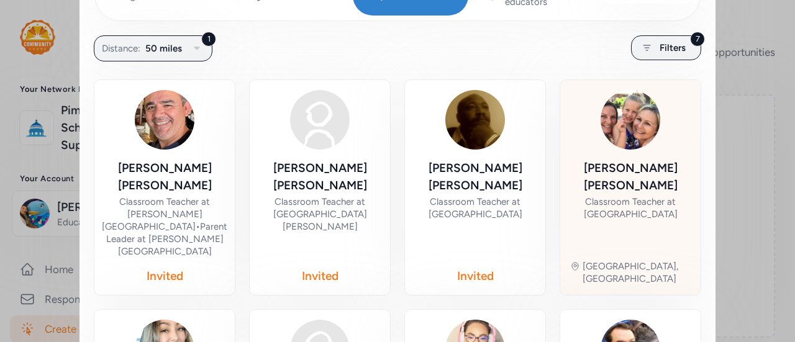
click at [624, 196] on div "Classroom Teacher at [GEOGRAPHIC_DATA]" at bounding box center [630, 208] width 120 height 25
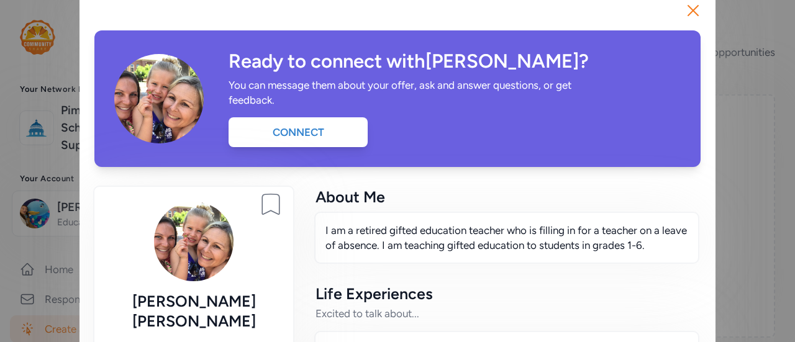
scroll to position [20, 0]
click at [689, 3] on icon "button" at bounding box center [693, 10] width 20 height 20
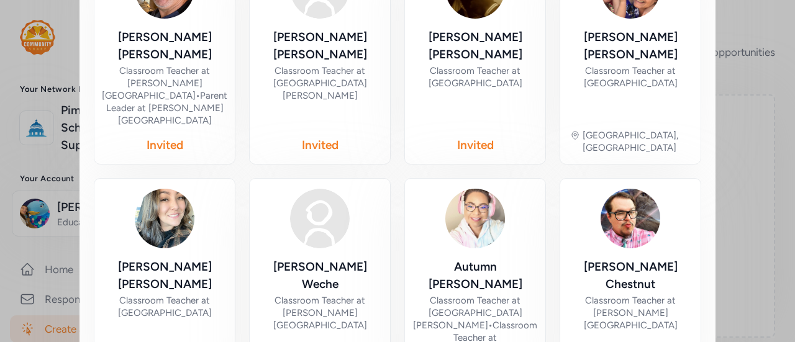
scroll to position [363, 0]
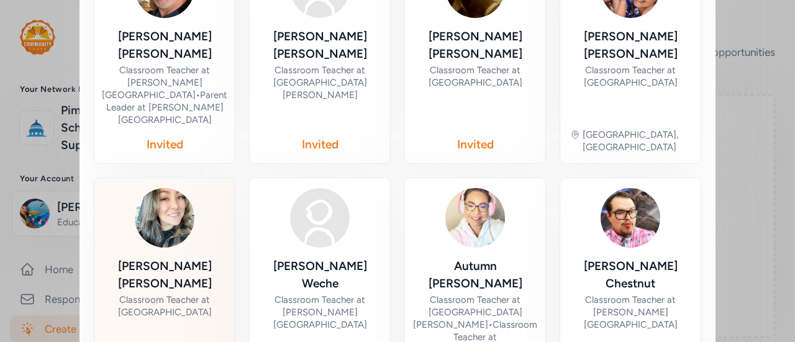
click at [145, 294] on div "Classroom Teacher at [GEOGRAPHIC_DATA]" at bounding box center [164, 306] width 120 height 25
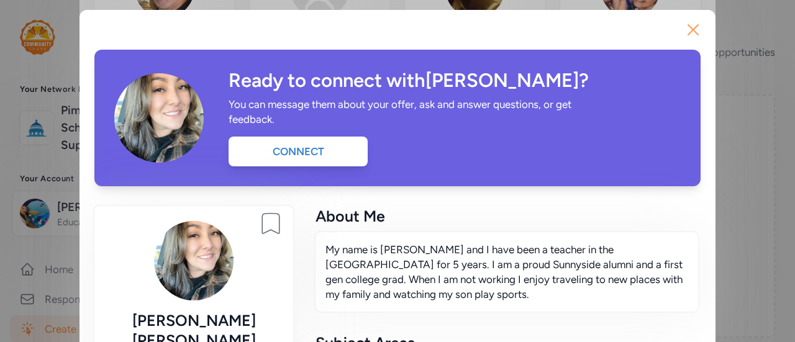
click at [686, 24] on icon "button" at bounding box center [693, 30] width 20 height 20
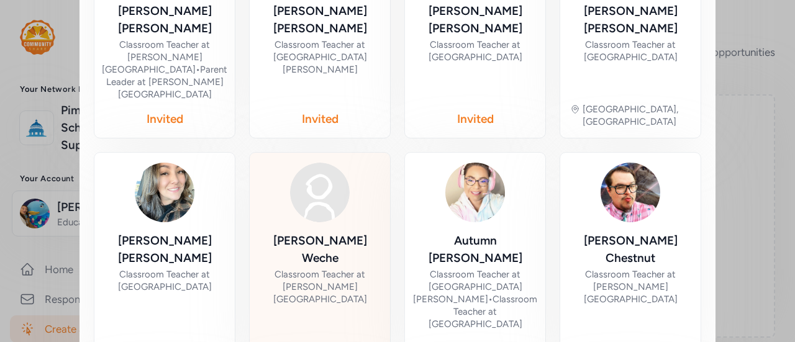
scroll to position [389, 0]
click at [328, 268] on div "Classroom Teacher at [PERSON_NAME][GEOGRAPHIC_DATA]" at bounding box center [320, 286] width 120 height 37
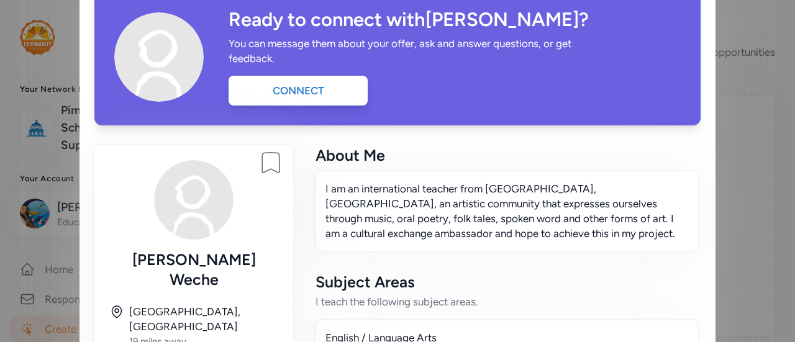
scroll to position [65, 0]
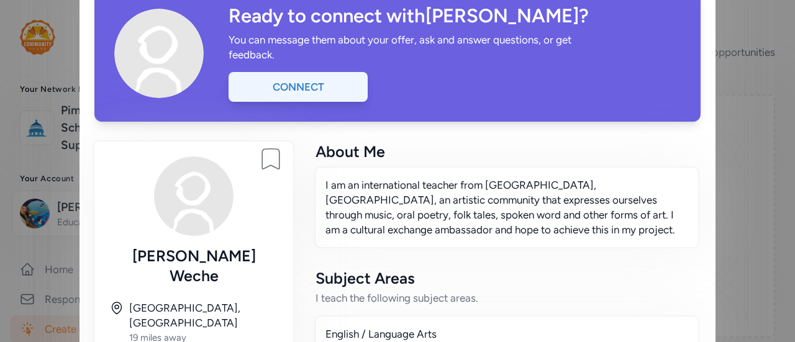
click at [284, 78] on div "Connect" at bounding box center [297, 87] width 139 height 30
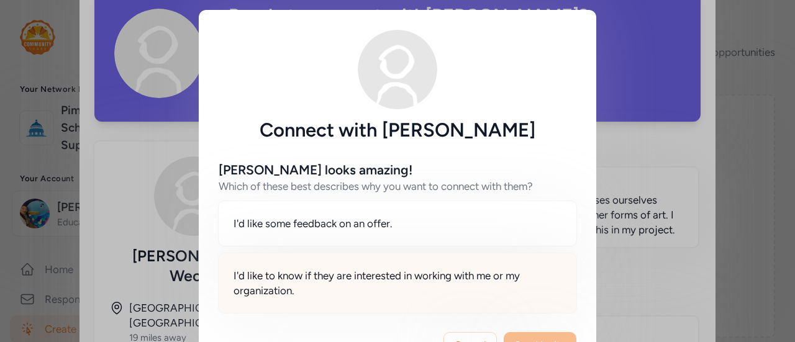
click at [370, 276] on span "I'd like to know if they are interested in working with me or my organization." at bounding box center [397, 283] width 328 height 30
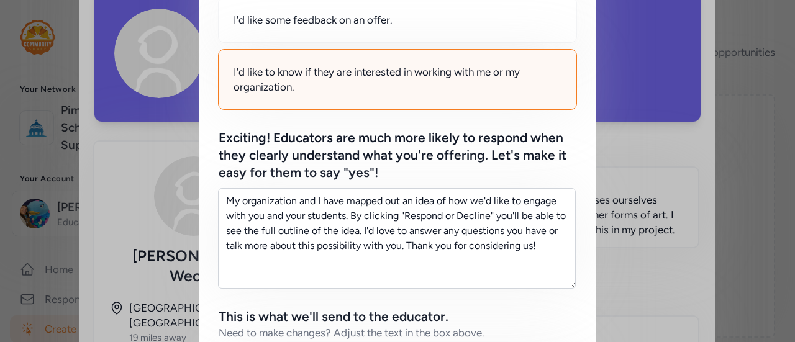
scroll to position [213, 0]
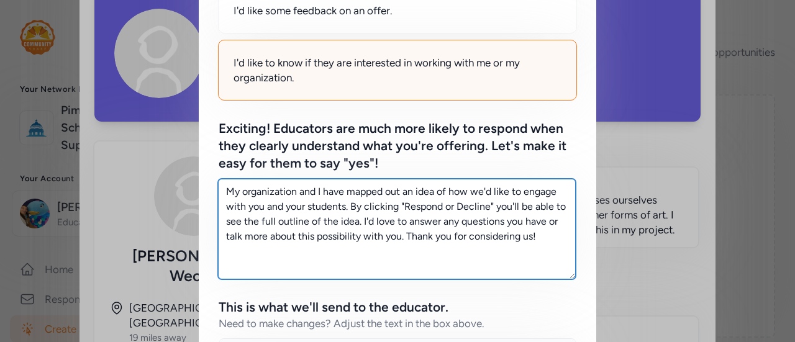
drag, startPoint x: 535, startPoint y: 236, endPoint x: 221, endPoint y: 151, distance: 325.5
click at [221, 151] on div "Exciting! Educators are much more likely to respond when they clearly understan…" at bounding box center [398, 199] width 358 height 159
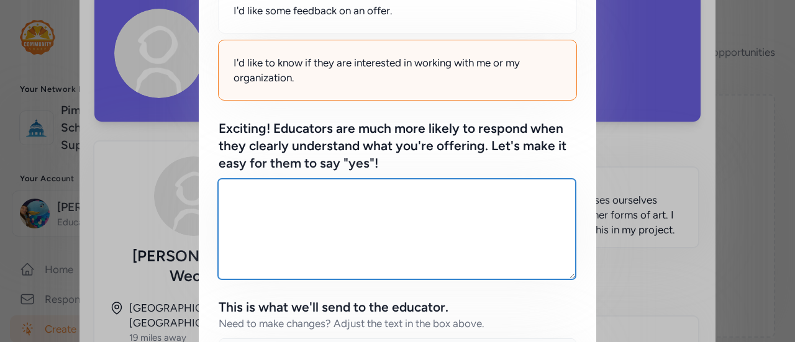
paste textarea "I’m looking for teachers to get involved and encourage their students to enter …"
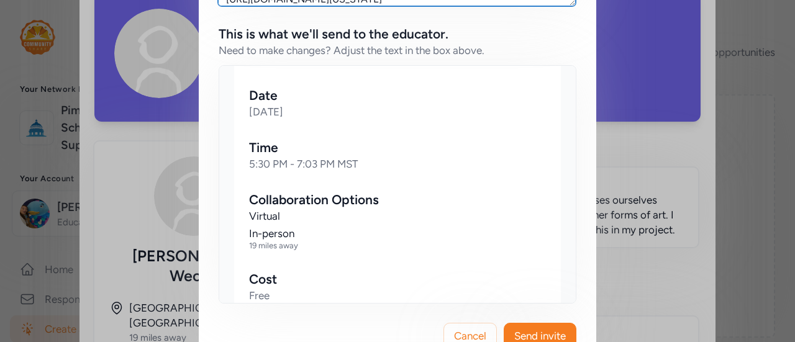
scroll to position [1182, 0]
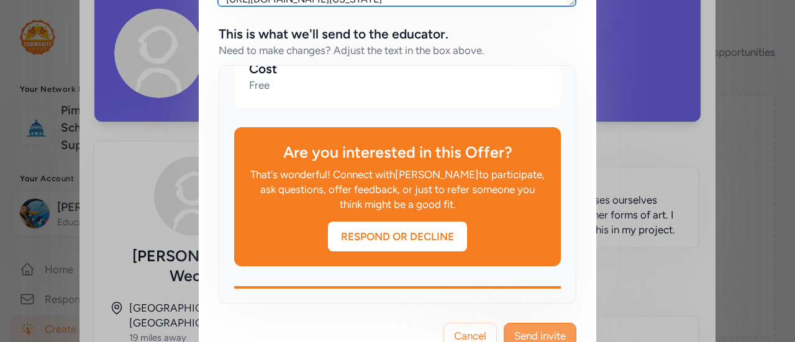
type textarea "I’m looking for teachers to get involved and encourage their students to enter …"
click at [536, 326] on button "Send invite" at bounding box center [540, 336] width 73 height 26
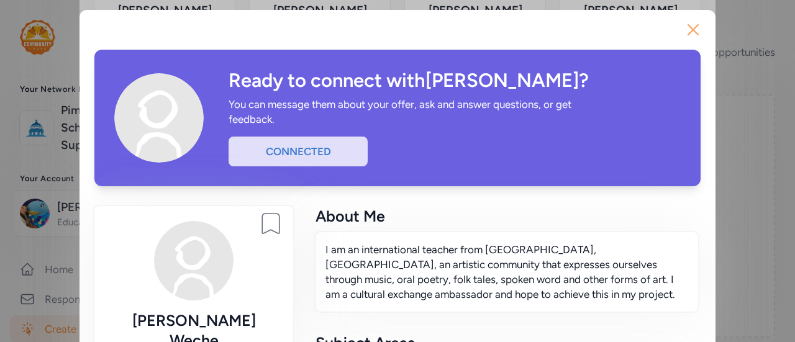
click at [694, 25] on icon "button" at bounding box center [693, 30] width 20 height 20
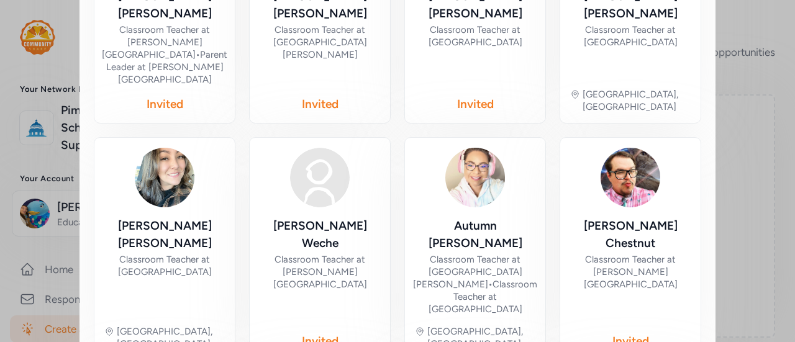
scroll to position [404, 0]
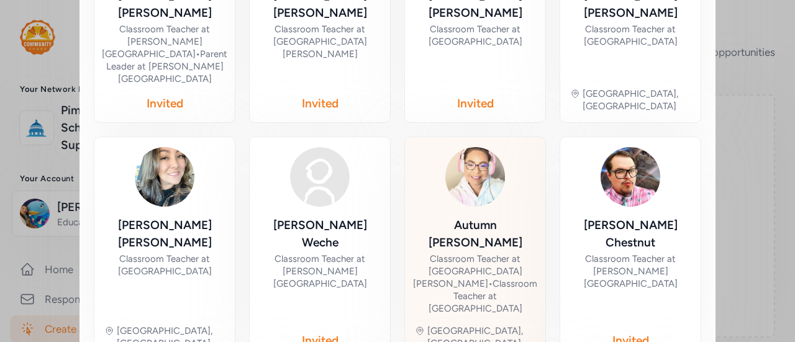
click at [444, 253] on div "Classroom Teacher at [GEOGRAPHIC_DATA][PERSON_NAME] • Classroom Teacher at [GEO…" at bounding box center [475, 284] width 124 height 62
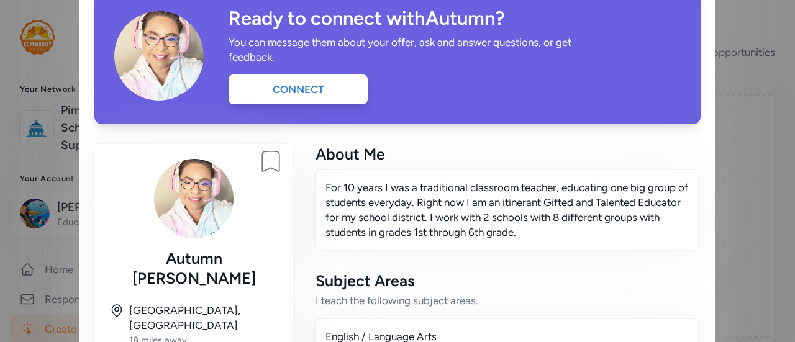
scroll to position [39, 0]
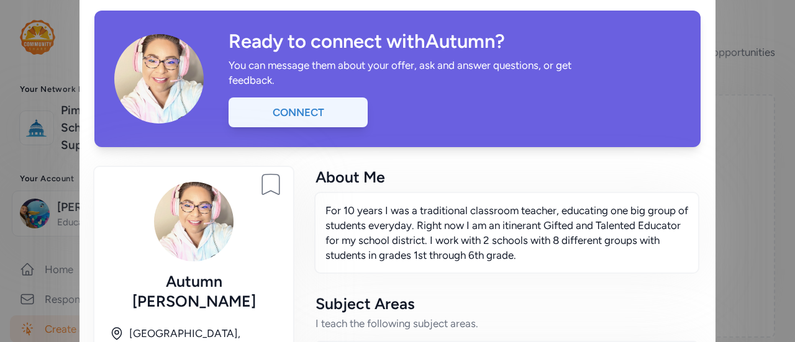
click at [284, 106] on div "Connect" at bounding box center [297, 112] width 139 height 30
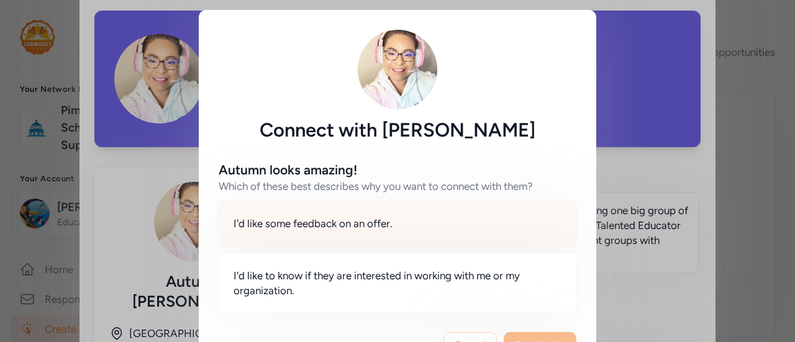
scroll to position [43, 0]
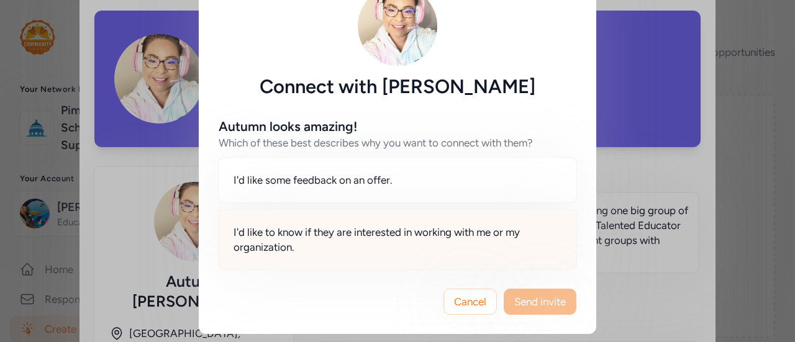
click at [402, 245] on span "I'd like to know if they are interested in working with me or my organization." at bounding box center [397, 240] width 328 height 30
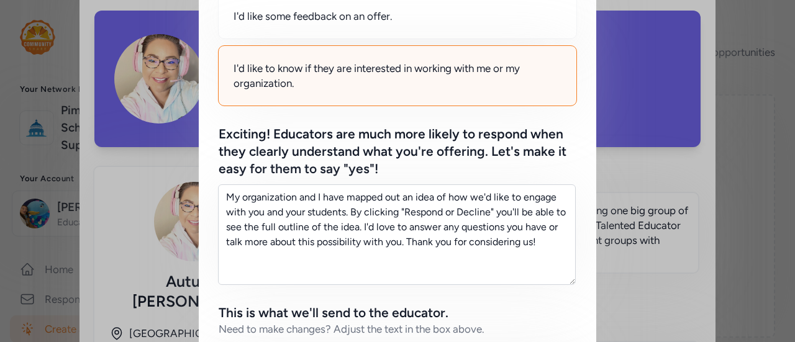
scroll to position [207, 0]
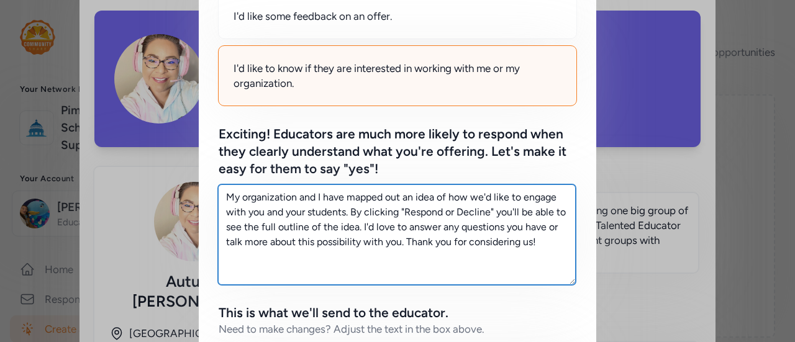
drag, startPoint x: 556, startPoint y: 242, endPoint x: 202, endPoint y: 176, distance: 360.6
click at [202, 176] on div "Autumn looks amazing! Which of these best describes why you want to connect wit…" at bounding box center [397, 258] width 397 height 648
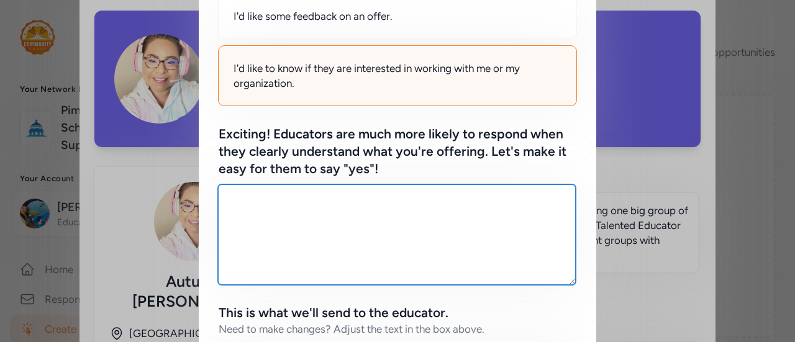
paste textarea "I’m looking for teachers to get involved and encourage their students to enter …"
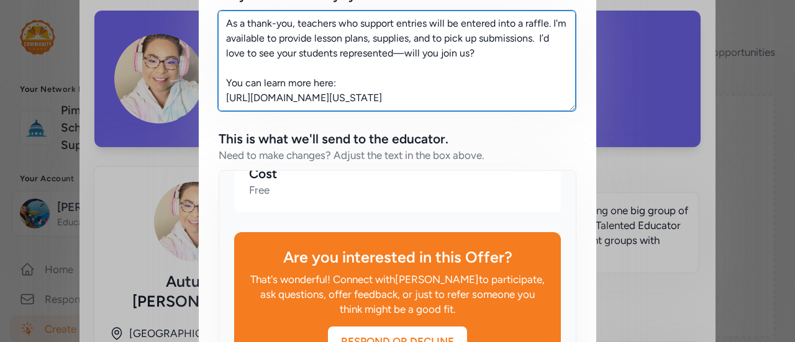
scroll to position [520, 0]
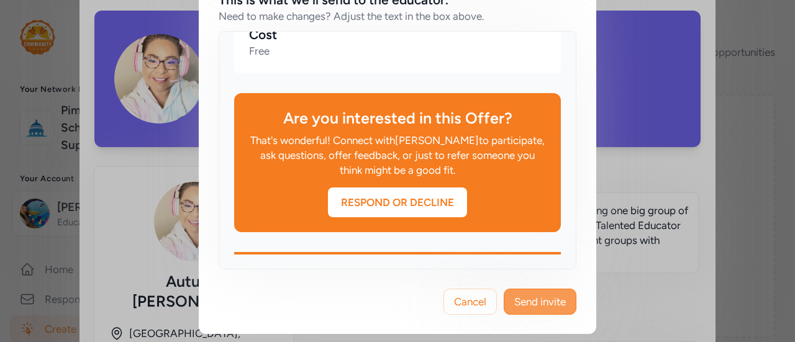
type textarea "I’m looking for teachers to get involved and encourage their students to enter …"
click at [535, 300] on span "Send invite" at bounding box center [540, 301] width 52 height 15
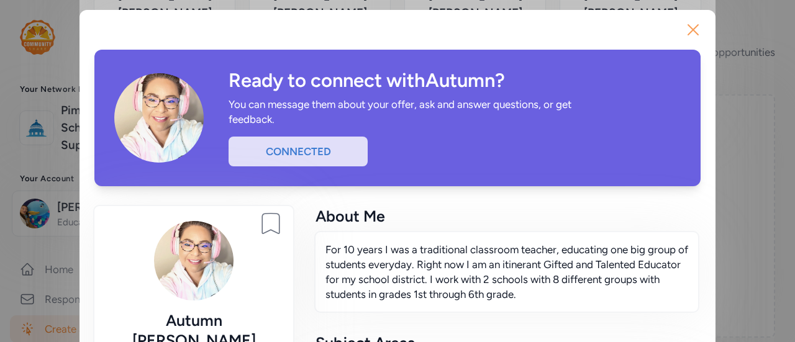
click at [694, 29] on icon "button" at bounding box center [693, 30] width 20 height 20
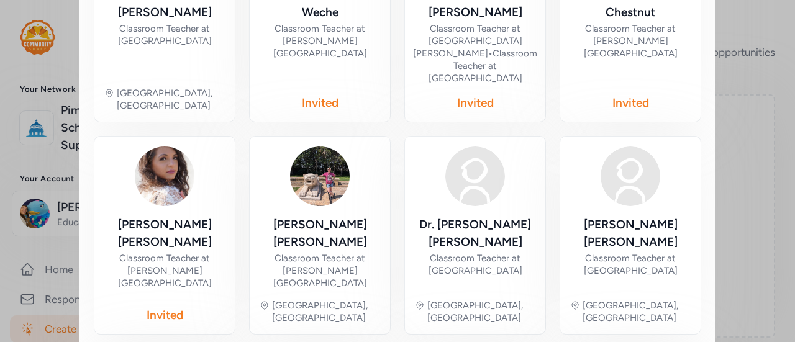
scroll to position [637, 0]
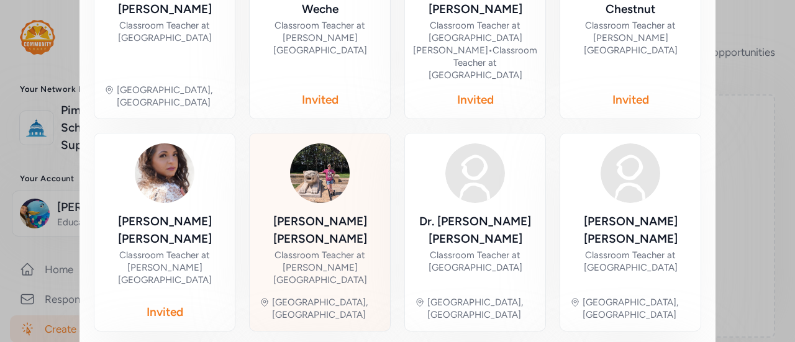
click at [313, 213] on div "[PERSON_NAME] Classroom Teacher at [PERSON_NAME][GEOGRAPHIC_DATA]" at bounding box center [320, 249] width 120 height 73
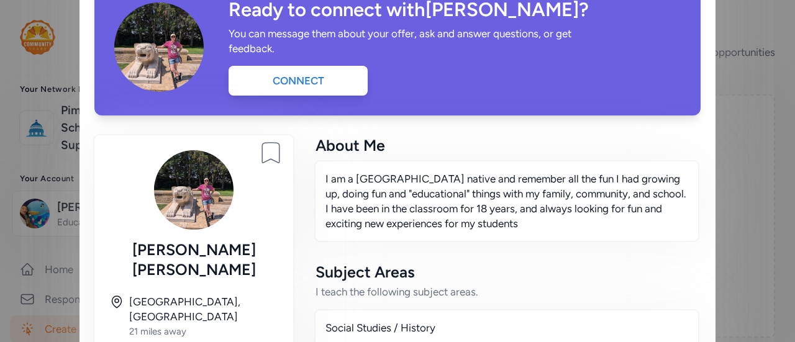
scroll to position [70, 0]
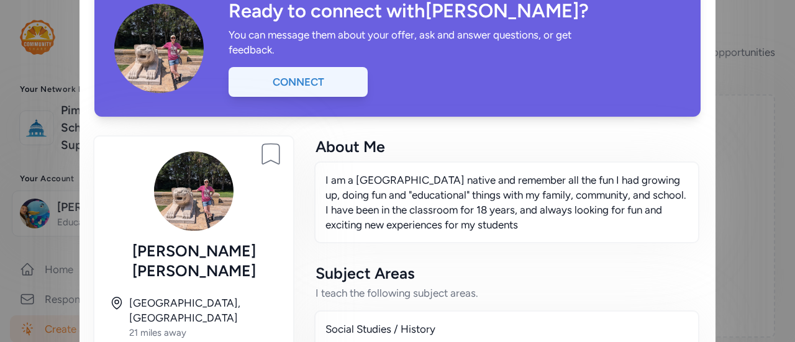
click at [305, 88] on div "Connect" at bounding box center [297, 82] width 139 height 30
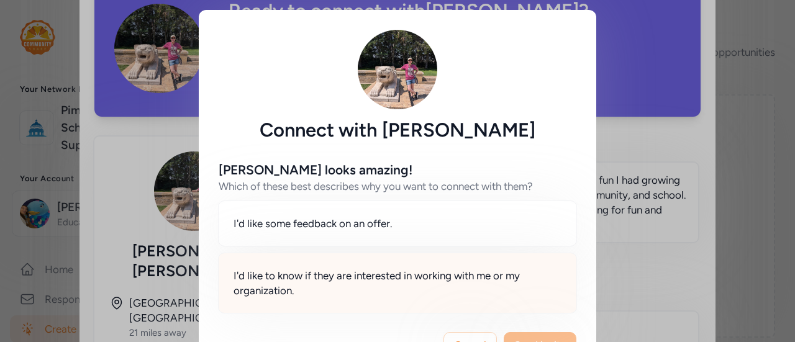
scroll to position [43, 0]
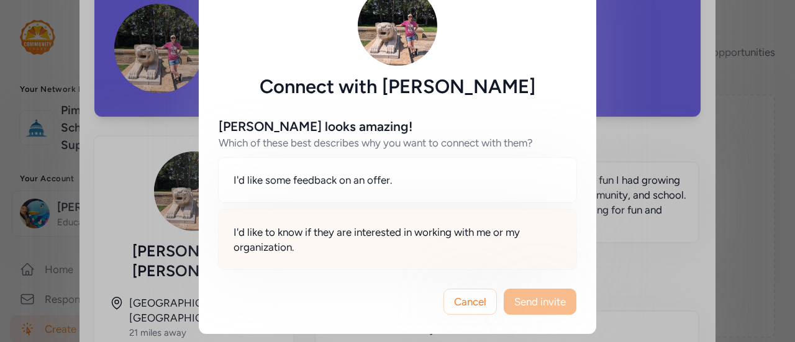
click at [466, 238] on span "I'd like to know if they are interested in working with me or my organization." at bounding box center [397, 240] width 328 height 30
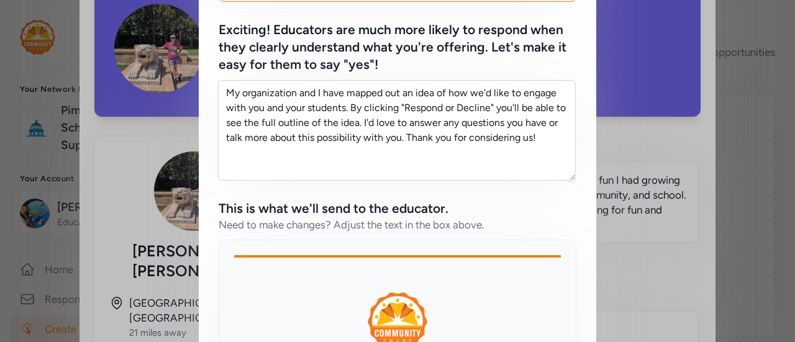
scroll to position [350, 0]
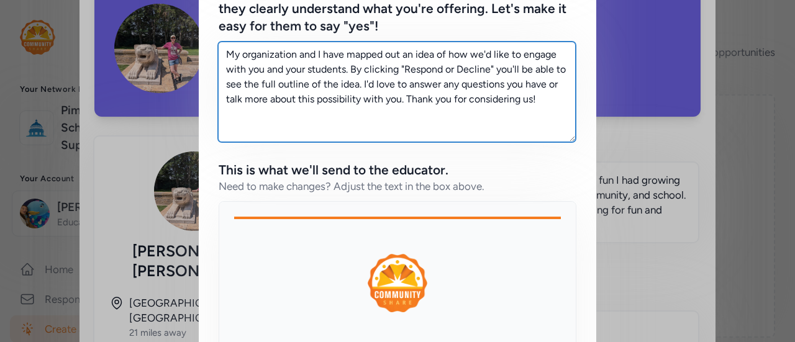
drag, startPoint x: 540, startPoint y: 110, endPoint x: 186, endPoint y: 38, distance: 360.6
click at [186, 38] on div "Connect with [PERSON_NAME] [PERSON_NAME] looks amazing! Which of these best des…" at bounding box center [397, 82] width 795 height 864
paste textarea "I’m looking for teachers to get involved and encourage their students to enter …"
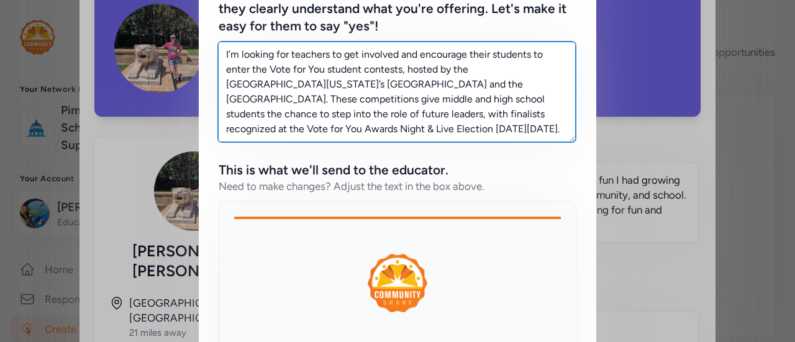
scroll to position [98, 0]
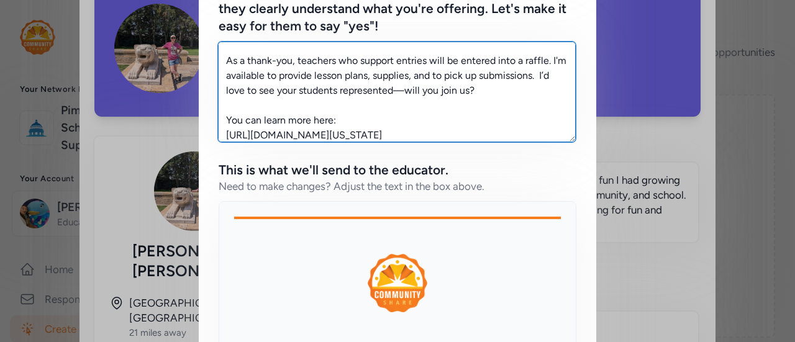
type textarea "I’m looking for teachers to get involved and encourage their students to enter …"
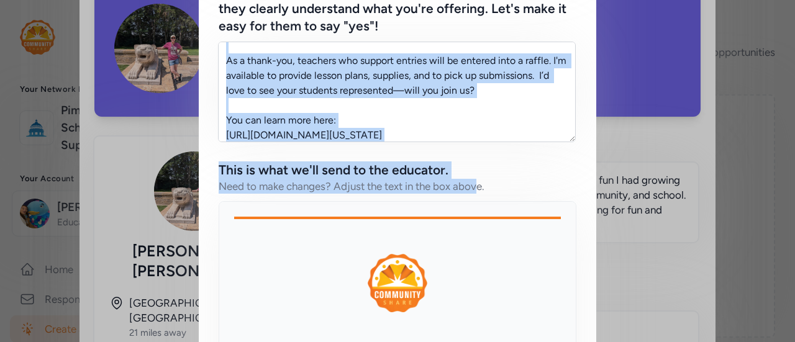
drag, startPoint x: 186, startPoint y: 38, endPoint x: 482, endPoint y: 191, distance: 332.7
click at [482, 191] on div "Connect with [PERSON_NAME] [PERSON_NAME] looks amazing! Which of these best des…" at bounding box center [397, 82] width 795 height 864
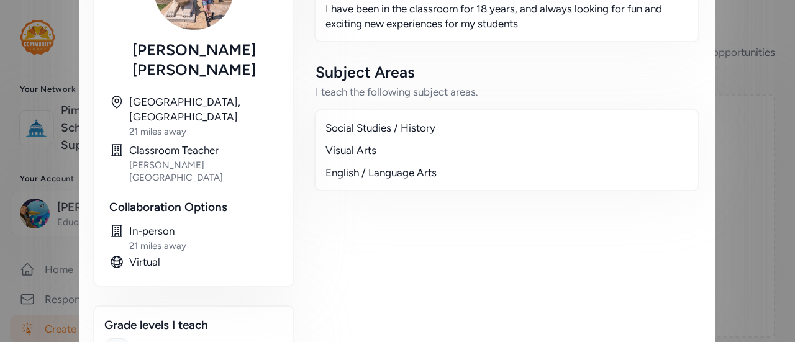
scroll to position [27, 0]
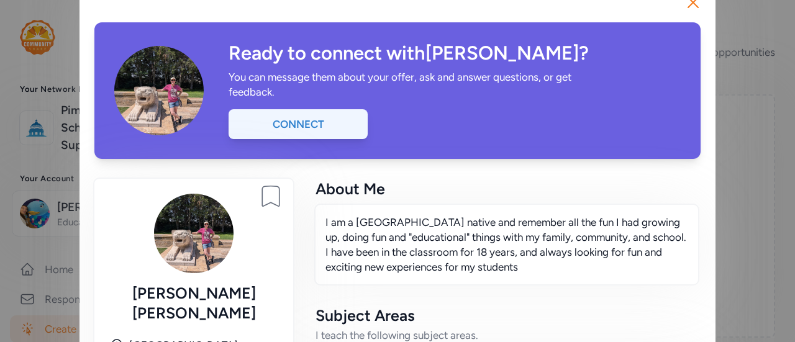
click at [306, 130] on div "Connect" at bounding box center [297, 124] width 139 height 30
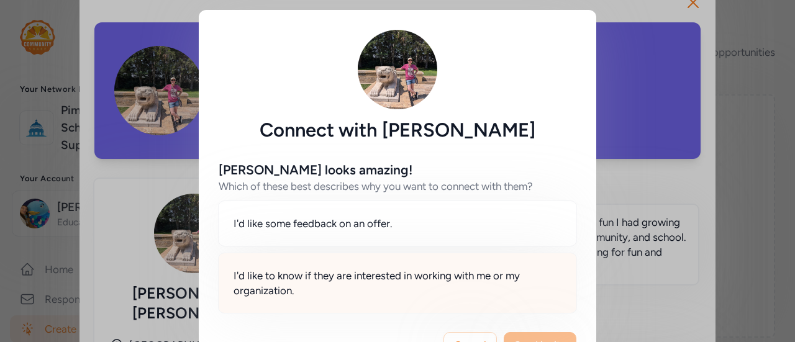
scroll to position [43, 0]
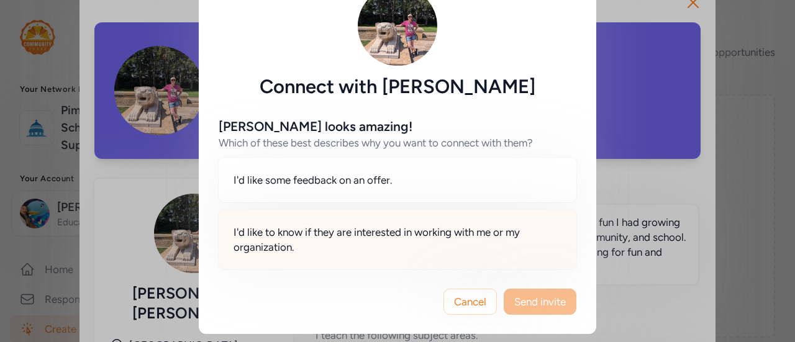
click at [426, 248] on span "I'd like to know if they are interested in working with me or my organization." at bounding box center [397, 240] width 328 height 30
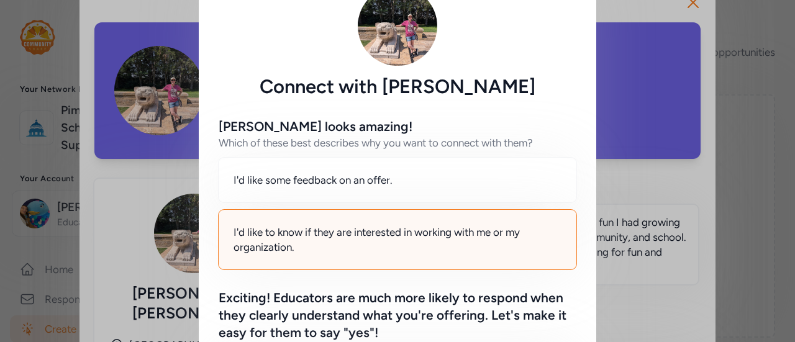
scroll to position [353, 0]
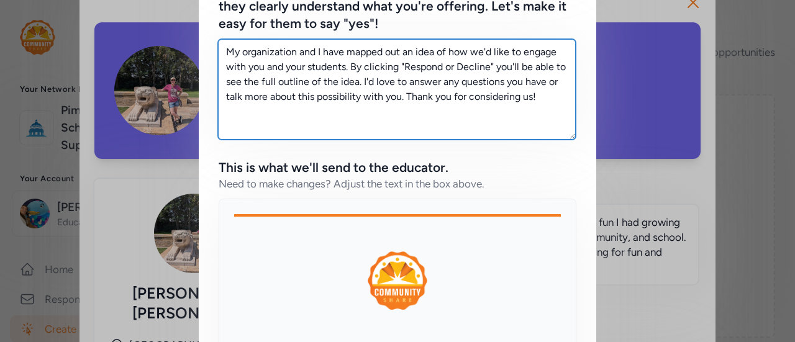
drag, startPoint x: 538, startPoint y: 104, endPoint x: 205, endPoint y: 19, distance: 343.5
click at [205, 19] on div "[PERSON_NAME] looks amazing! Which of these best describes why you want to conn…" at bounding box center [397, 113] width 397 height 648
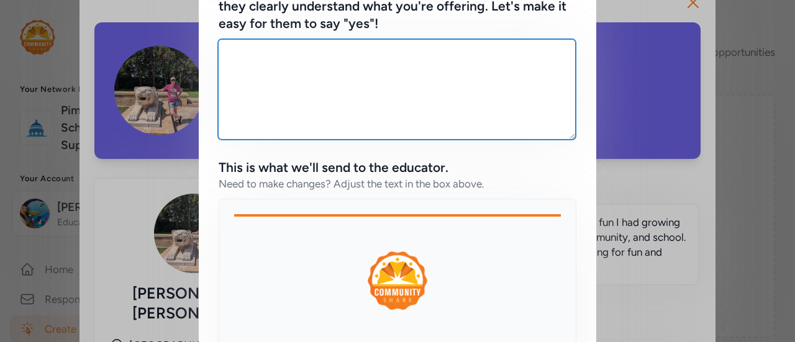
paste textarea "I’m looking for teachers to get involved and encourage their students to enter …"
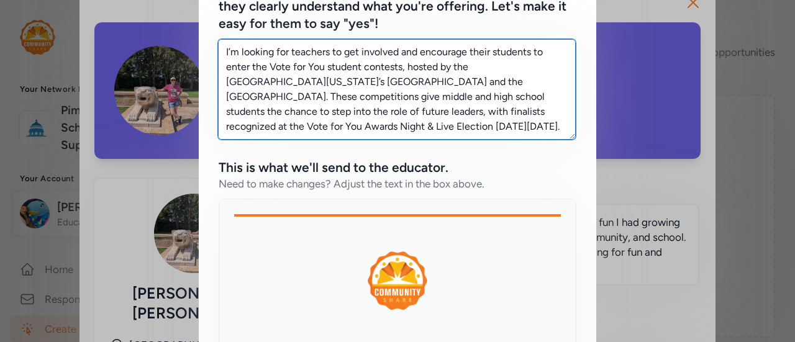
scroll to position [98, 0]
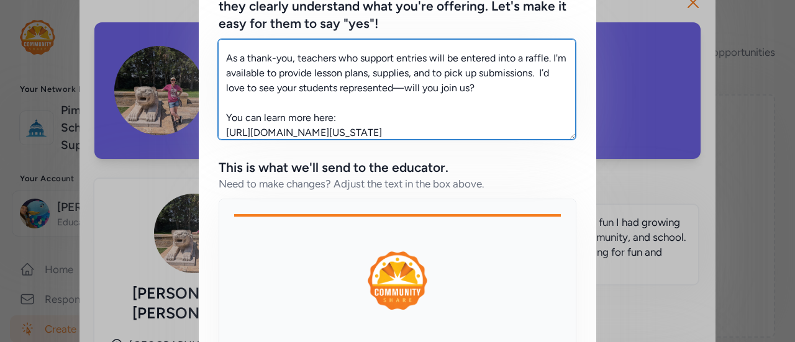
type textarea "I’m looking for teachers to get involved and encourage their students to enter …"
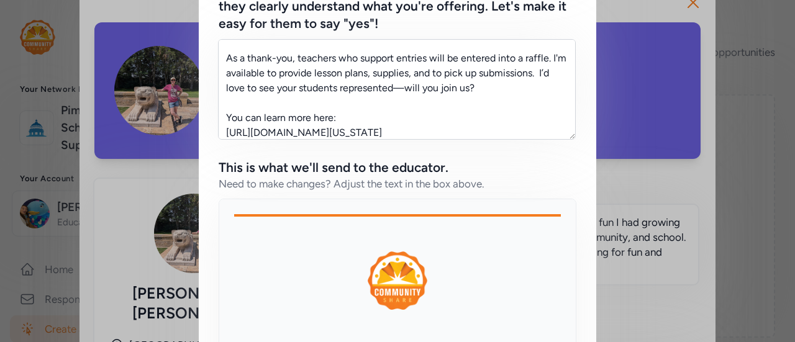
click at [205, 19] on div "[PERSON_NAME] looks amazing! Which of these best describes why you want to conn…" at bounding box center [397, 113] width 397 height 648
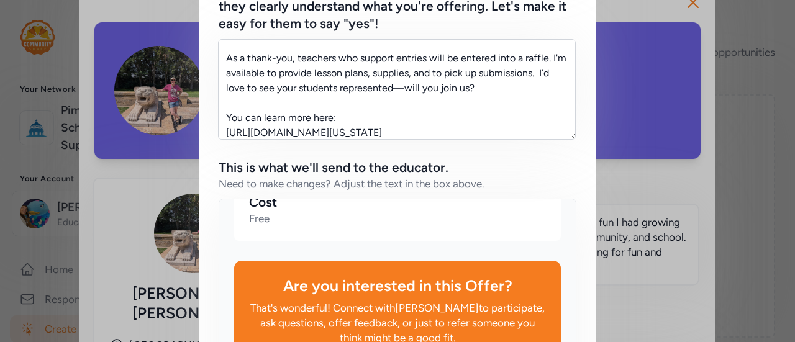
scroll to position [520, 0]
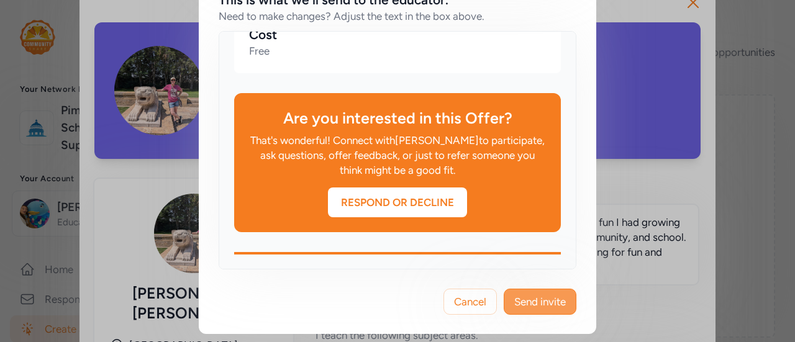
click at [540, 311] on button "Send invite" at bounding box center [540, 302] width 73 height 26
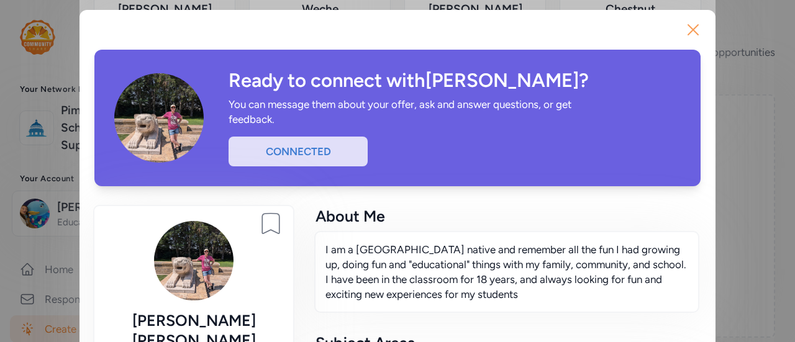
click at [688, 29] on icon "button" at bounding box center [693, 30] width 10 height 10
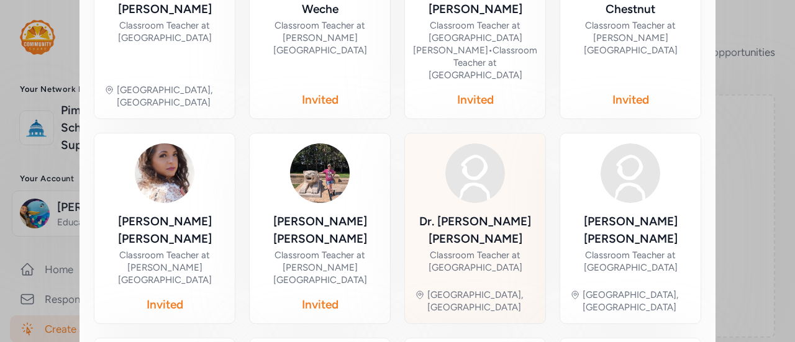
click at [474, 249] on div "Classroom Teacher at [GEOGRAPHIC_DATA]" at bounding box center [475, 261] width 120 height 25
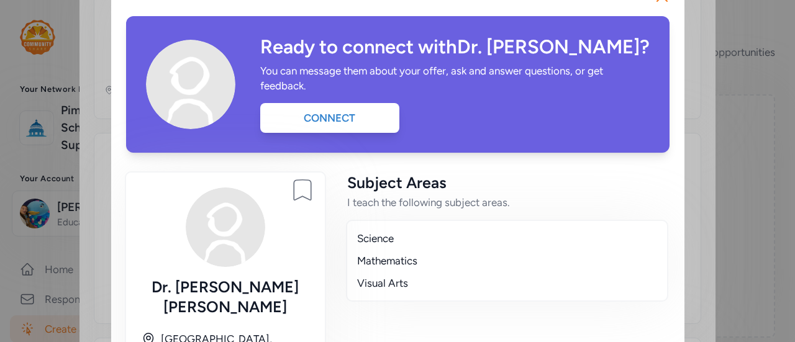
scroll to position [33, 0]
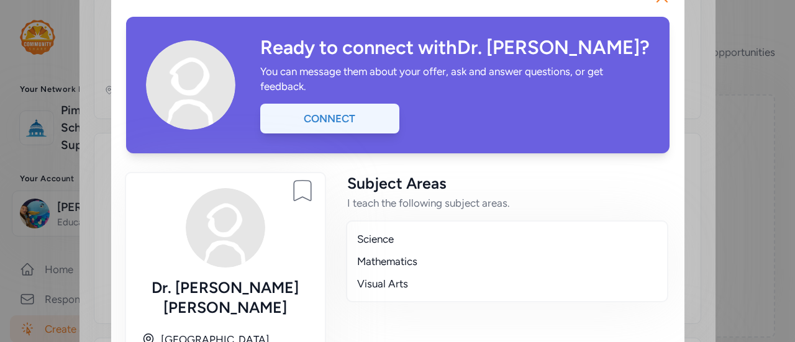
click at [324, 109] on div "Connect" at bounding box center [329, 119] width 139 height 30
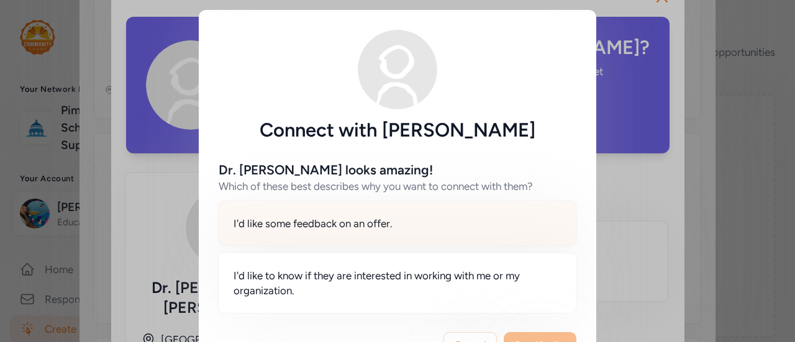
scroll to position [43, 0]
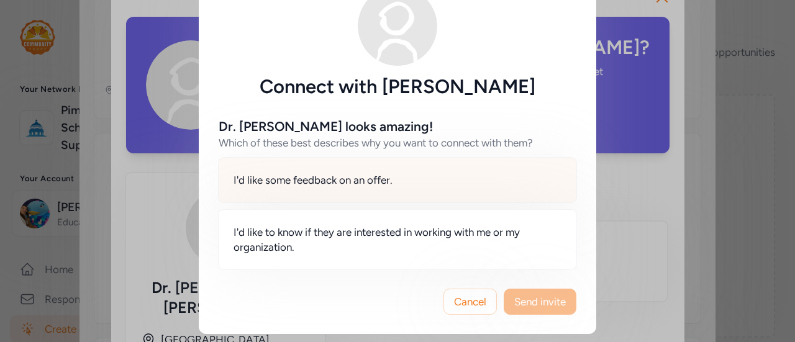
click at [419, 228] on span "I'd like to know if they are interested in working with me or my organization." at bounding box center [397, 240] width 328 height 30
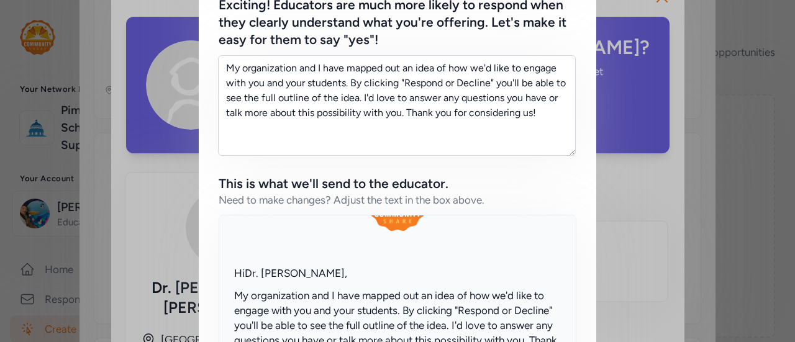
scroll to position [155, 0]
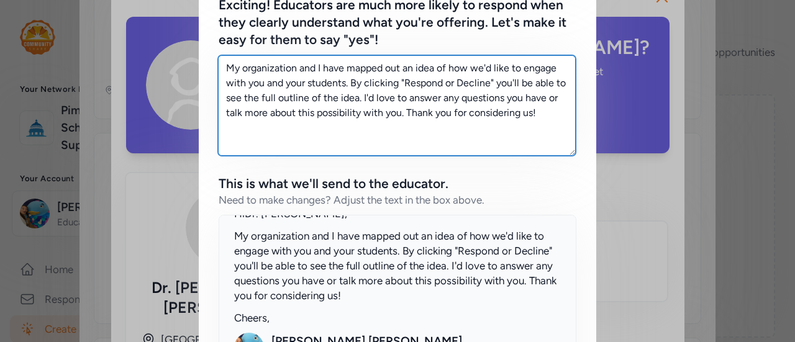
drag, startPoint x: 543, startPoint y: 115, endPoint x: 203, endPoint y: 13, distance: 354.6
click at [203, 13] on div "Dr. [PERSON_NAME] looks amazing! Which of these best describes why you want to …" at bounding box center [397, 129] width 397 height 648
paste textarea "I’m looking for teachers to get involved and encourage their students to enter …"
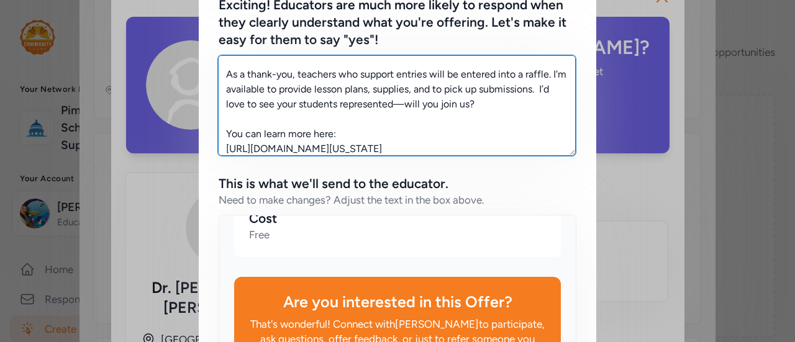
scroll to position [520, 0]
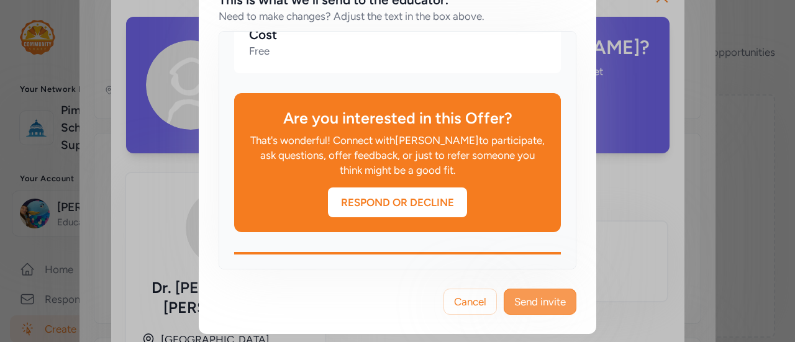
type textarea "I’m looking for teachers to get involved and encourage their students to enter …"
click at [545, 302] on span "Send invite" at bounding box center [540, 301] width 52 height 15
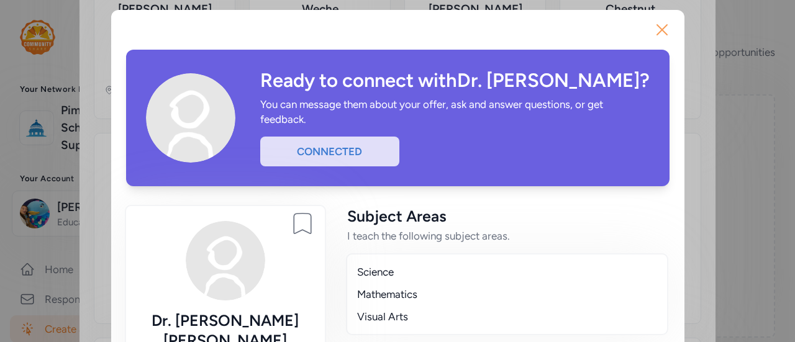
click at [652, 32] on icon "button" at bounding box center [662, 30] width 20 height 20
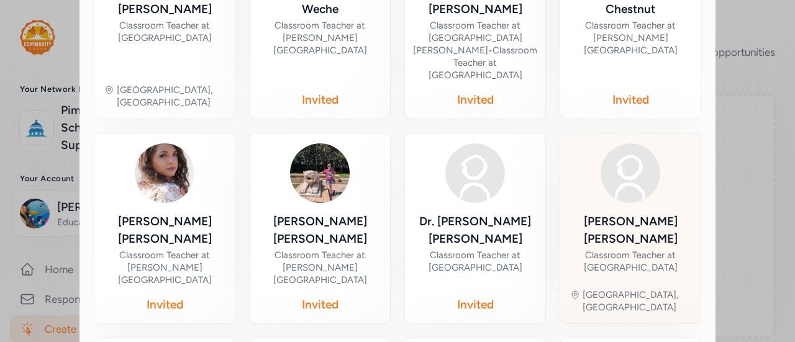
scroll to position [689, 0]
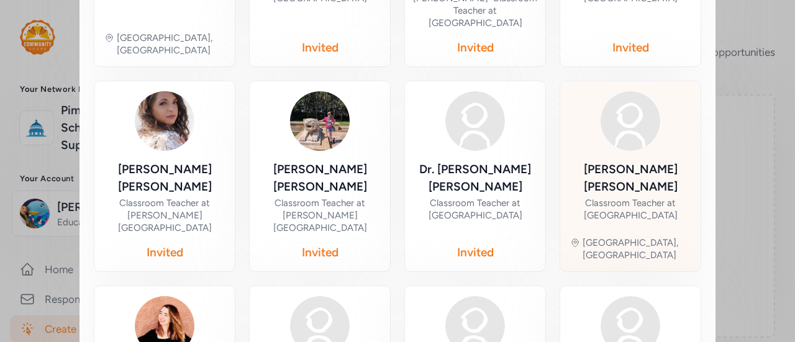
click at [637, 197] on div "Classroom Teacher at [GEOGRAPHIC_DATA]" at bounding box center [630, 209] width 120 height 25
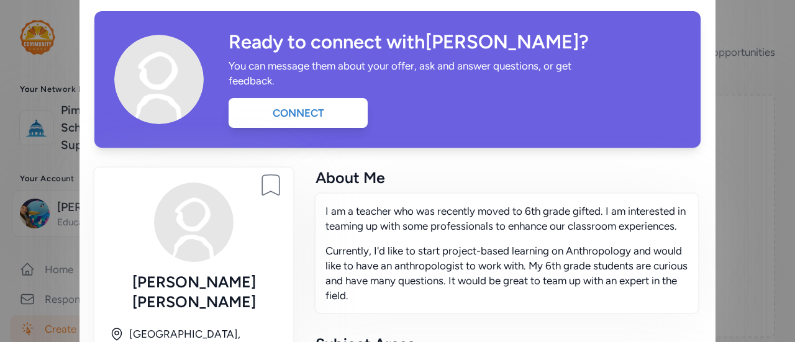
scroll to position [45, 0]
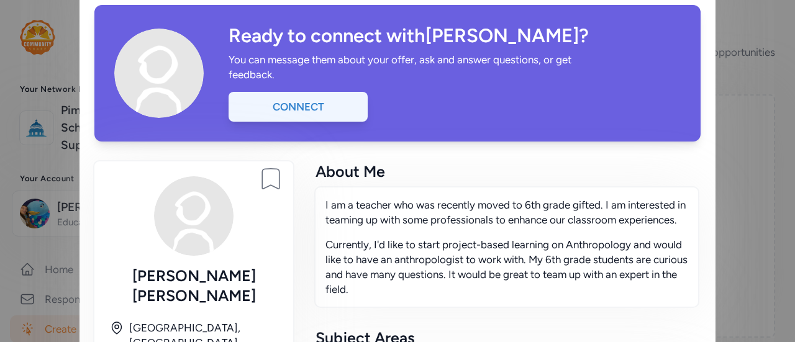
click at [312, 110] on div "Connect" at bounding box center [297, 107] width 139 height 30
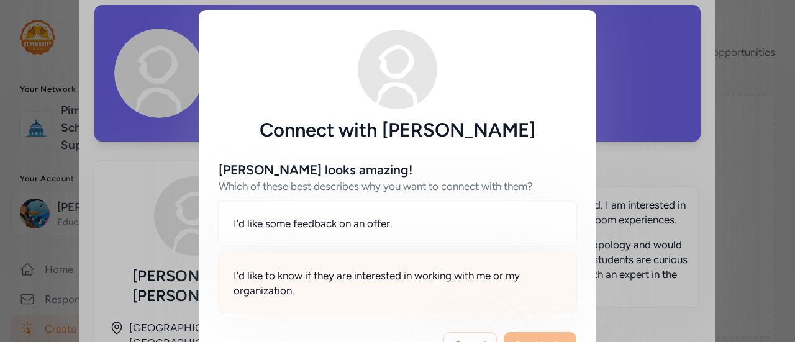
scroll to position [1, 0]
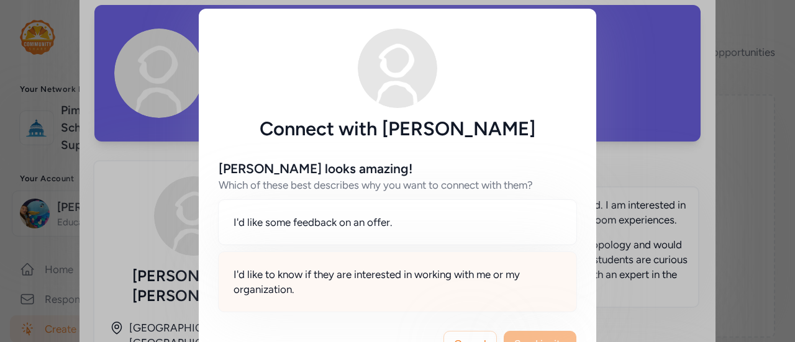
click at [440, 286] on span "I'd like to know if they are interested in working with me or my organization." at bounding box center [397, 282] width 328 height 30
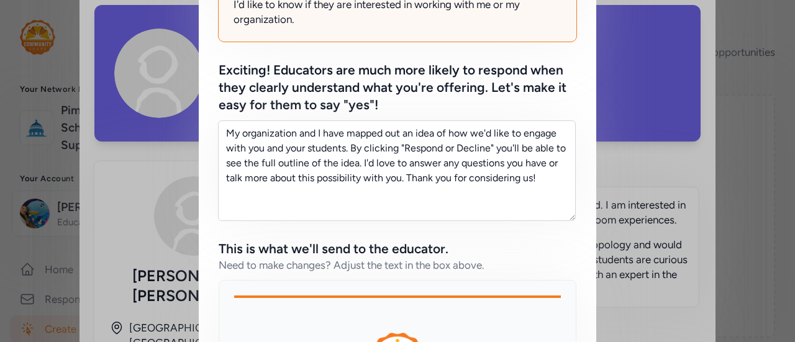
scroll to position [284, 0]
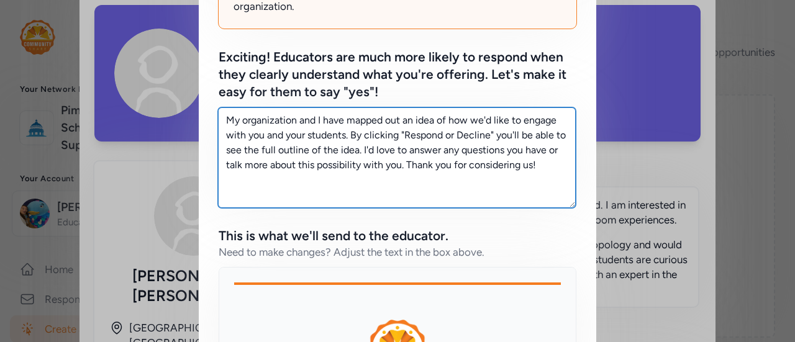
drag, startPoint x: 539, startPoint y: 165, endPoint x: 185, endPoint y: 73, distance: 365.6
click at [185, 73] on div "Connect with [PERSON_NAME] [PERSON_NAME] looks amazing! Which of these best des…" at bounding box center [397, 148] width 795 height 864
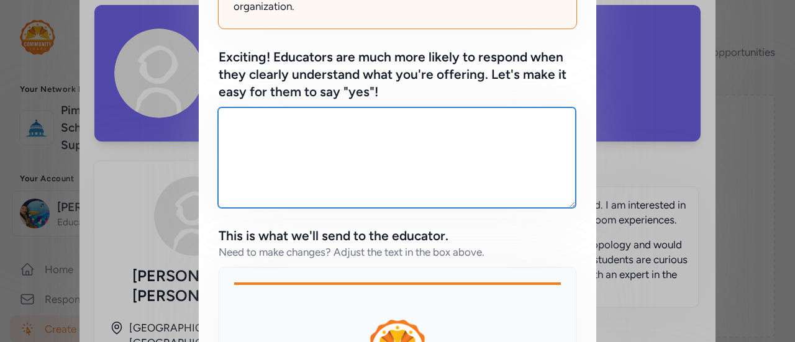
paste textarea "I’m looking for teachers to get involved and encourage their students to enter …"
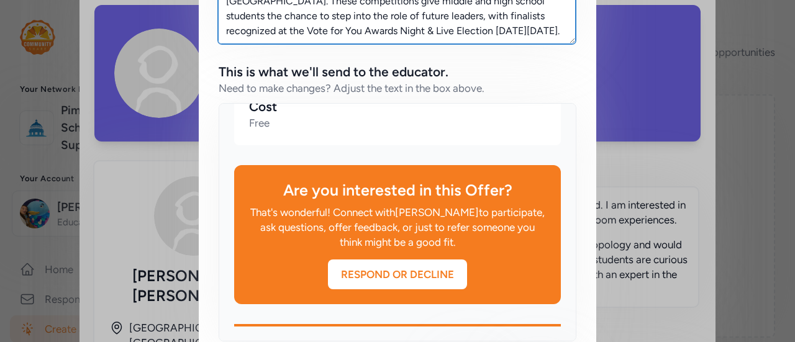
scroll to position [520, 0]
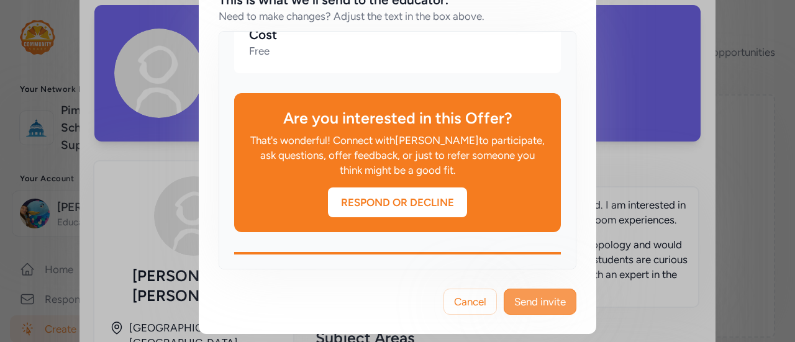
type textarea "I’m looking for teachers to get involved and encourage their students to enter …"
click at [547, 290] on button "Send invite" at bounding box center [540, 302] width 73 height 26
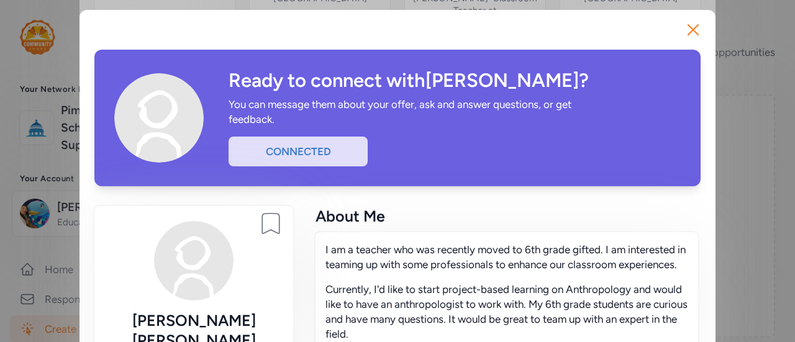
scroll to position [4, 0]
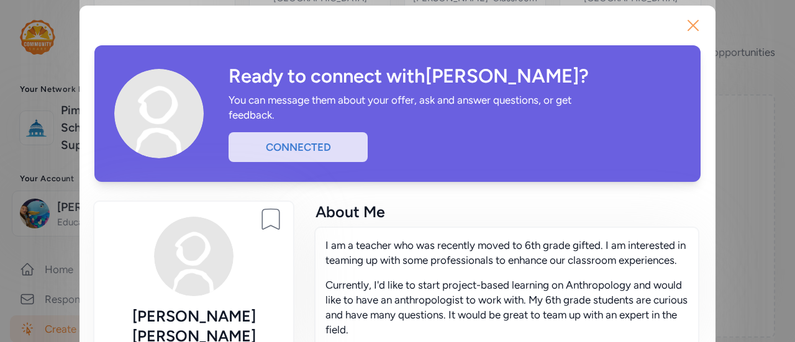
click at [688, 17] on icon "button" at bounding box center [693, 26] width 20 height 20
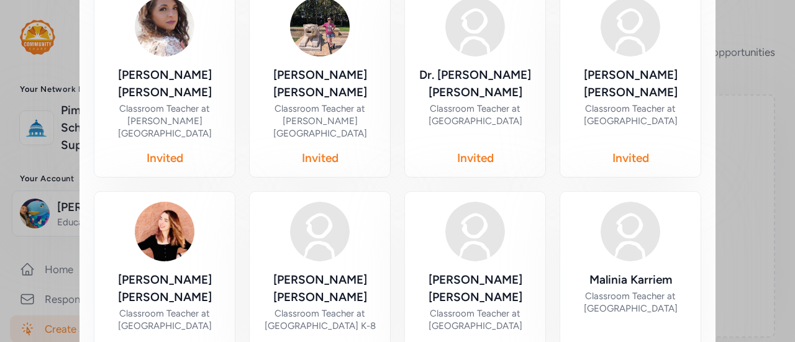
scroll to position [784, 0]
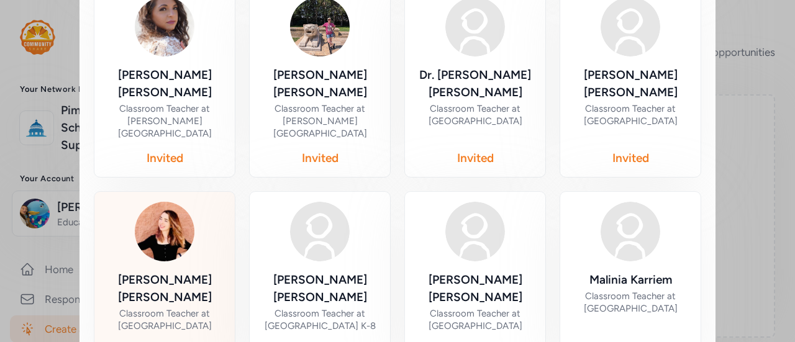
click at [188, 271] on div "[PERSON_NAME]" at bounding box center [164, 288] width 120 height 35
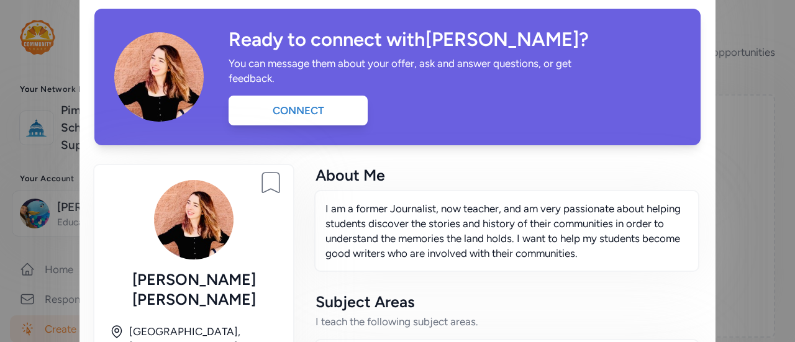
scroll to position [40, 0]
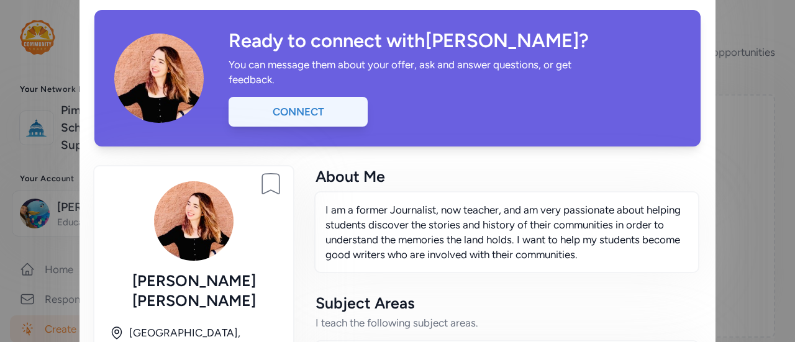
click at [280, 112] on div "Connect" at bounding box center [297, 112] width 139 height 30
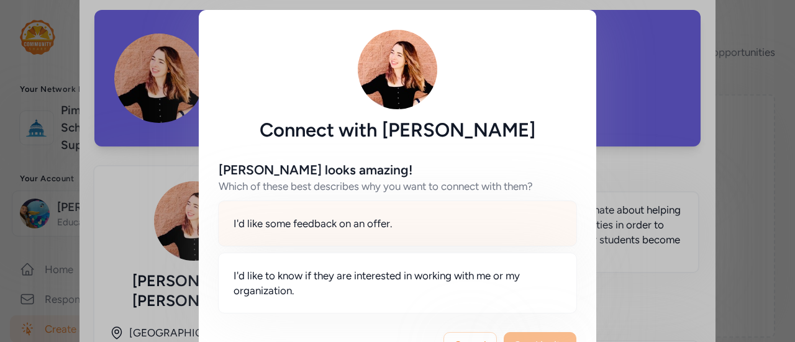
scroll to position [43, 0]
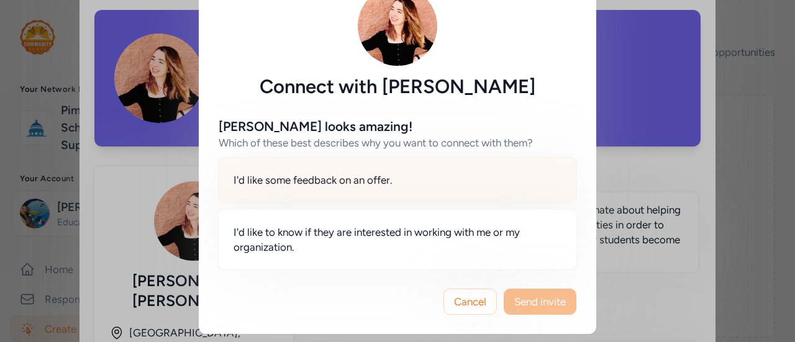
click at [405, 223] on div "I'd like to know if they are interested in working with me or my organization." at bounding box center [397, 239] width 359 height 61
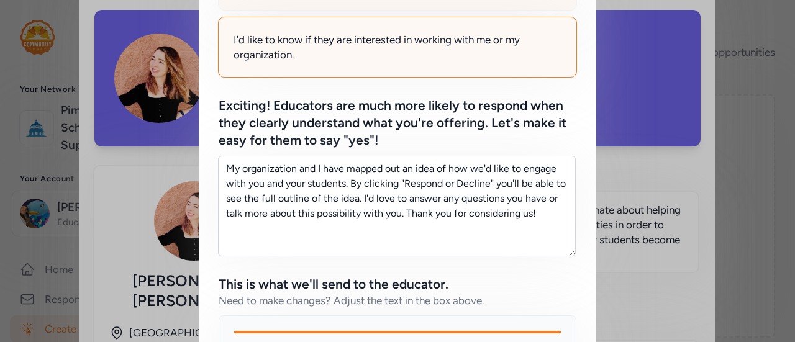
scroll to position [236, 0]
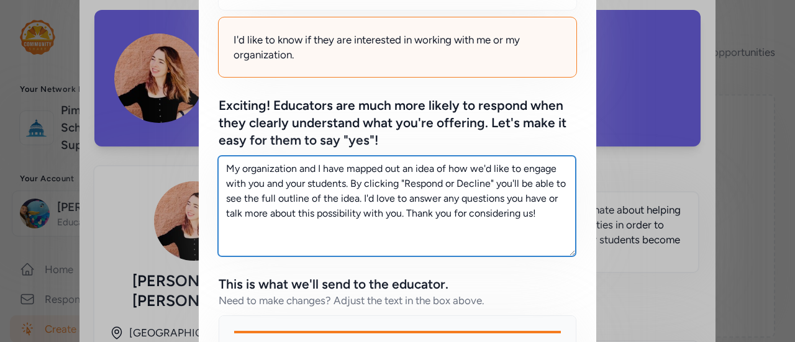
drag, startPoint x: 542, startPoint y: 212, endPoint x: 223, endPoint y: 153, distance: 324.5
click at [223, 153] on div "Exciting! Educators are much more likely to respond when they clearly understan…" at bounding box center [398, 176] width 358 height 159
paste textarea "I’m looking for teachers to get involved and encourage their students to enter …"
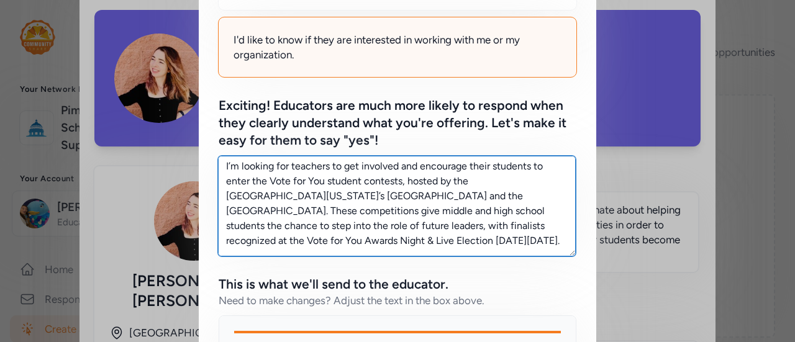
scroll to position [0, 0]
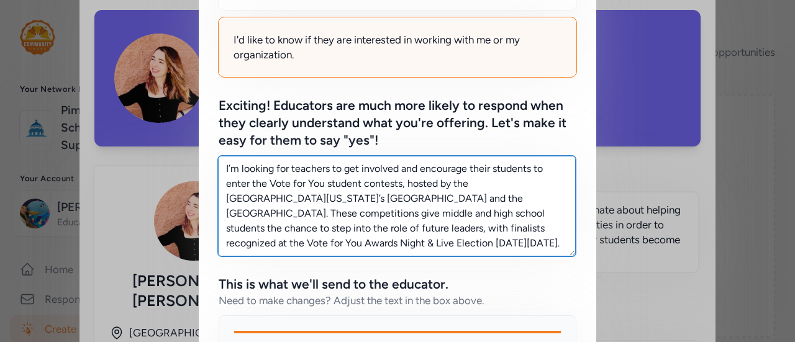
drag, startPoint x: 471, startPoint y: 245, endPoint x: 122, endPoint y: 132, distance: 367.4
click at [122, 132] on div "Connect with [PERSON_NAME] [PERSON_NAME] looks amazing! Which of these best des…" at bounding box center [397, 196] width 795 height 864
type textarea "As a thank-you, teachers who support entries will be entered into a raffle. I'm…"
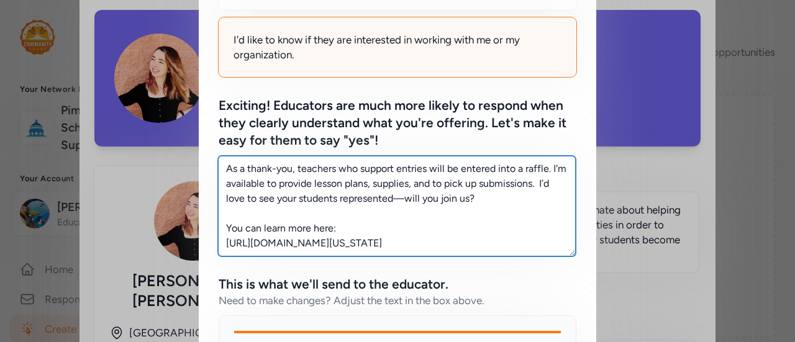
drag, startPoint x: 505, startPoint y: 240, endPoint x: 181, endPoint y: 131, distance: 342.0
click at [181, 131] on div "Connect with [PERSON_NAME] [PERSON_NAME] looks amazing! Which of these best des…" at bounding box center [397, 196] width 795 height 864
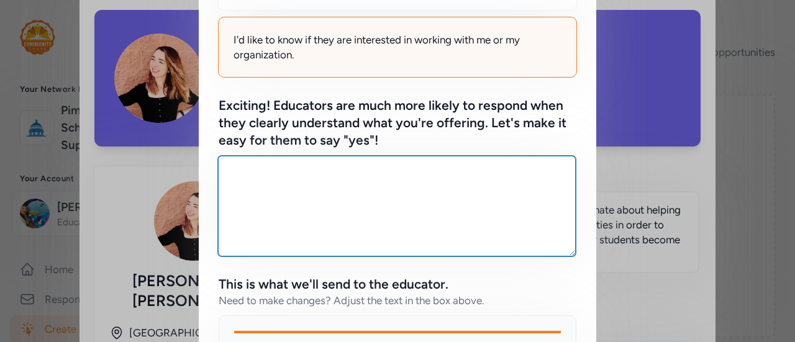
paste textarea "Inspire Your Students to Write for the Presidency I’m looking for [DEMOGRAPHIC_…"
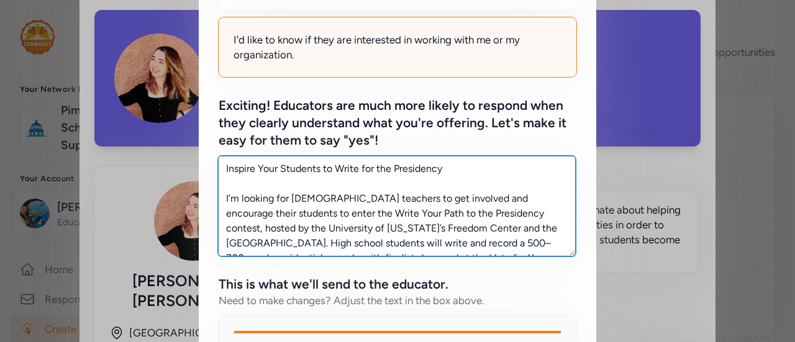
click at [448, 172] on textarea "Inspire Your Students to Write for the Presidency I’m looking for [DEMOGRAPHIC_…" at bounding box center [397, 206] width 358 height 101
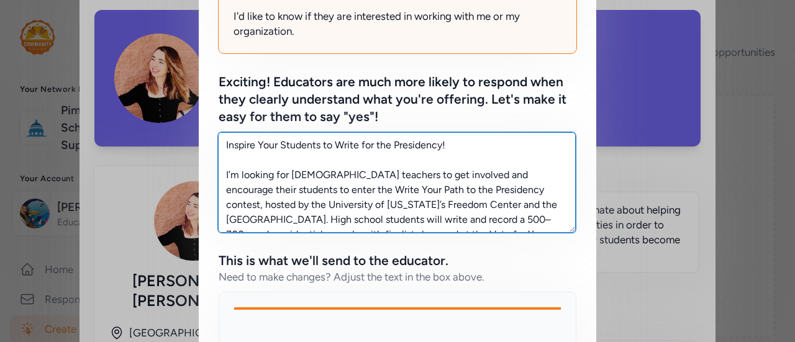
drag, startPoint x: 515, startPoint y: 219, endPoint x: 137, endPoint y: 40, distance: 418.3
click at [137, 40] on div "Connect with [PERSON_NAME] [PERSON_NAME] looks amazing! Which of these best des…" at bounding box center [397, 172] width 795 height 864
click at [452, 200] on textarea "Inspire Your Students to Write for the Presidency! I’m looking for [DEMOGRAPHIC…" at bounding box center [397, 182] width 358 height 101
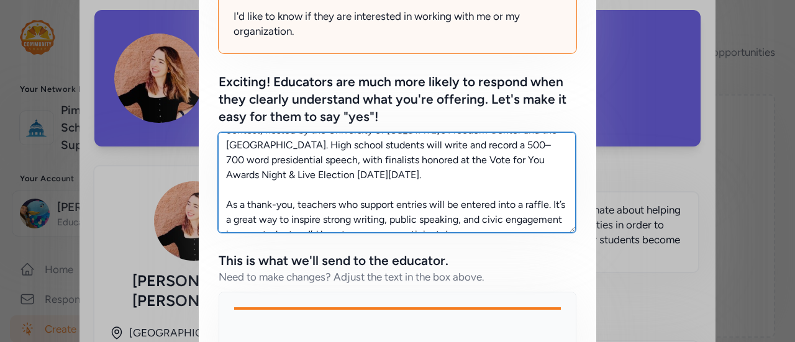
scroll to position [75, 0]
click at [410, 159] on textarea "Inspire Your Students to Write for the Presidency! I’m looking for [DEMOGRAPHIC…" at bounding box center [397, 182] width 358 height 101
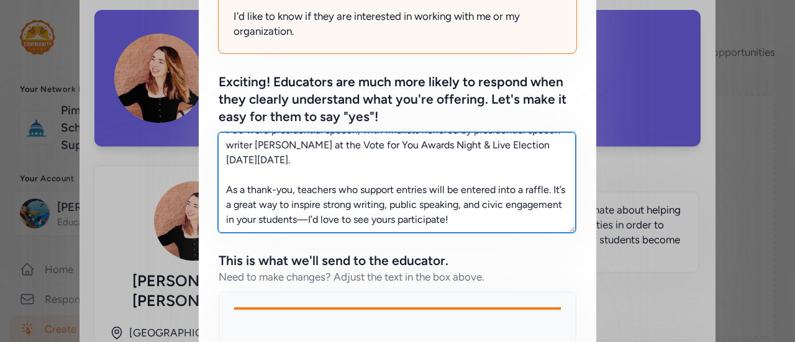
scroll to position [0, 0]
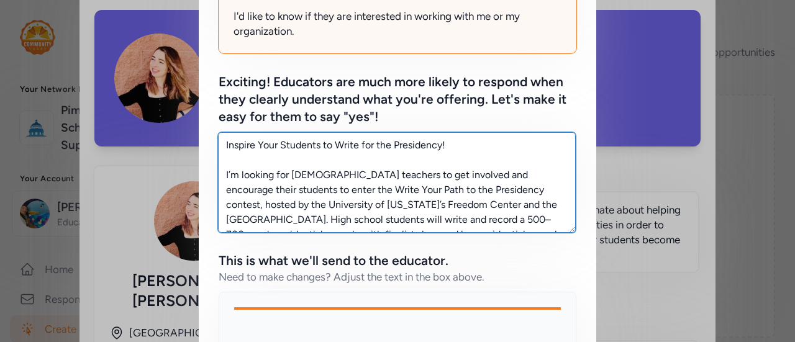
drag, startPoint x: 519, startPoint y: 223, endPoint x: 208, endPoint y: 102, distance: 333.6
click at [208, 102] on div "[PERSON_NAME] looks amazing! Which of these best describes why you want to conn…" at bounding box center [397, 206] width 397 height 648
type textarea "Inspire Your Students to Write for the Presidency! I’m looking for [DEMOGRAPHIC…"
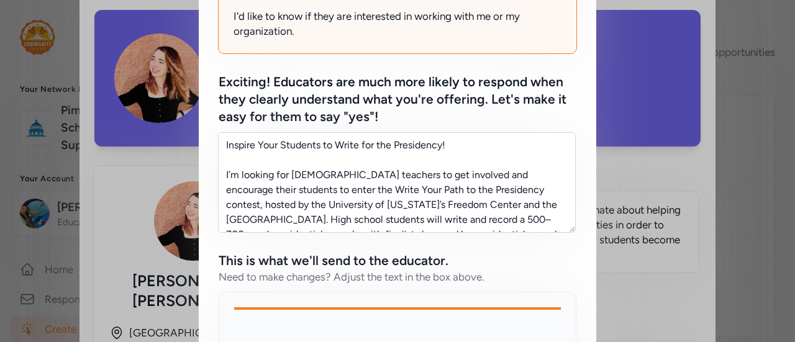
click at [475, 268] on div "This is what we'll send to the educator." at bounding box center [398, 260] width 358 height 17
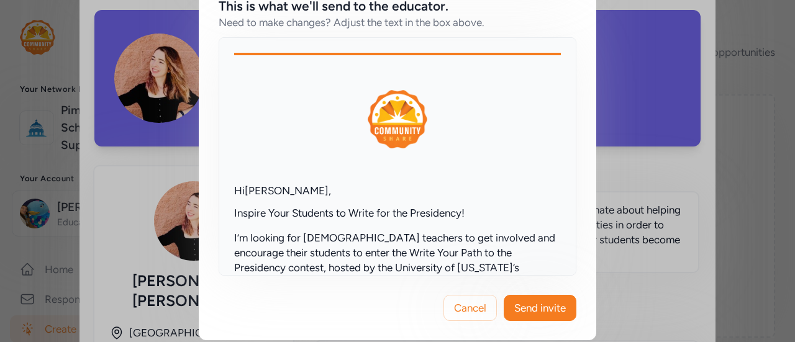
scroll to position [38, 0]
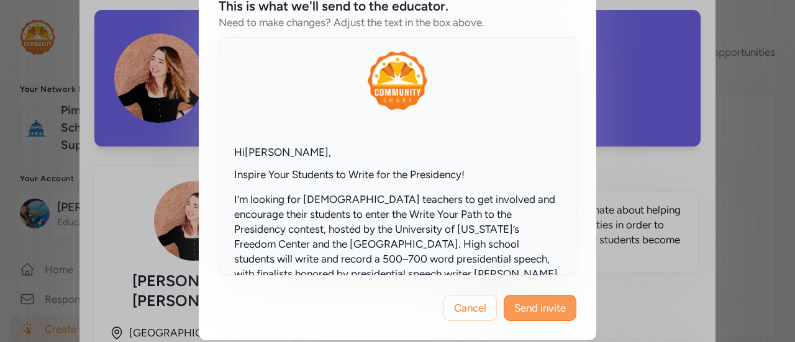
click at [535, 309] on span "Send invite" at bounding box center [540, 308] width 52 height 15
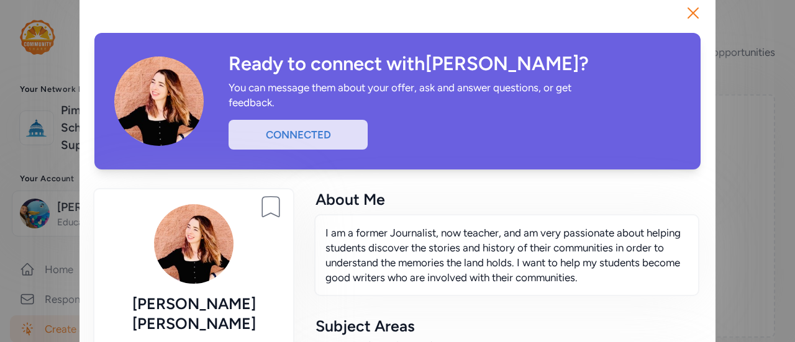
scroll to position [16, 0]
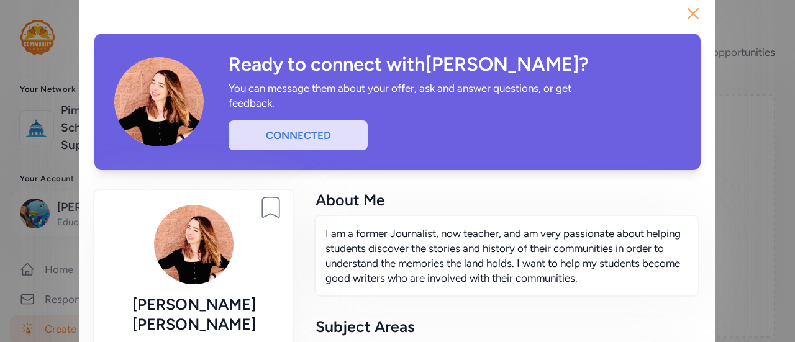
click at [688, 12] on icon "button" at bounding box center [693, 14] width 10 height 10
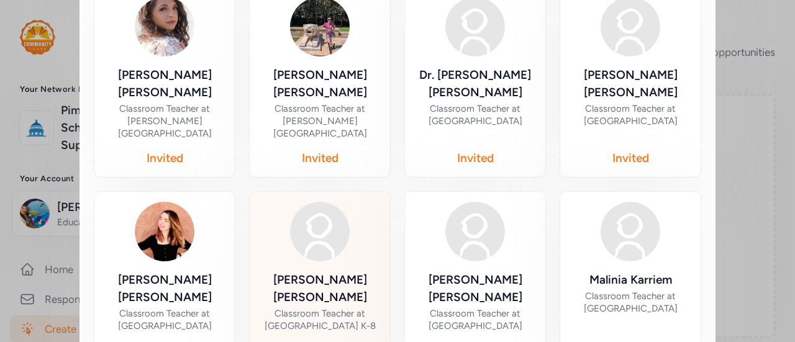
click at [322, 271] on div "[PERSON_NAME]" at bounding box center [320, 288] width 120 height 35
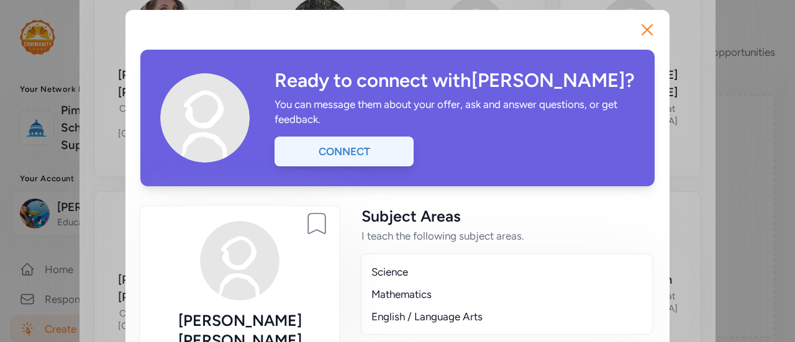
click at [359, 156] on div "Connect" at bounding box center [343, 152] width 139 height 30
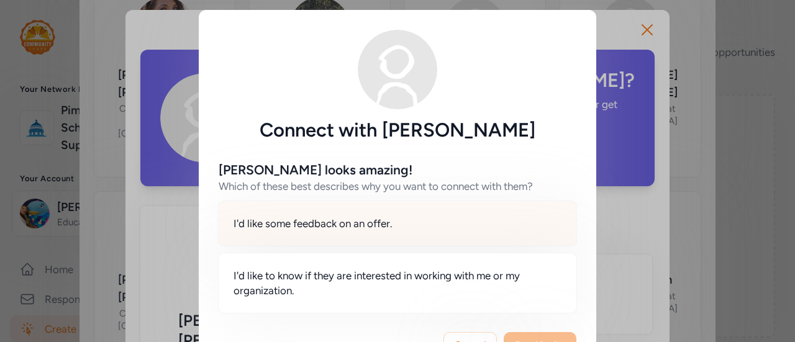
scroll to position [43, 0]
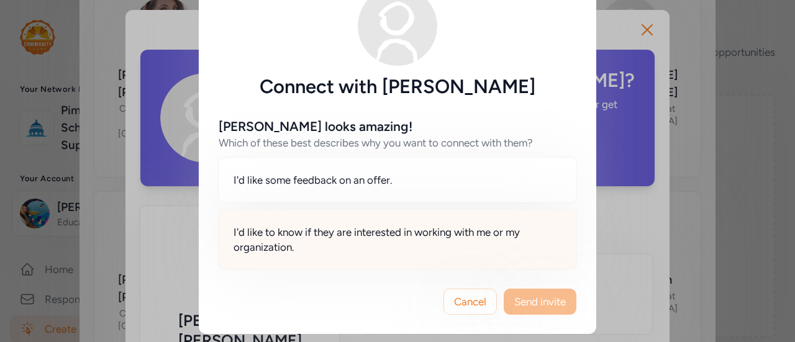
click at [441, 240] on span "I'd like to know if they are interested in working with me or my organization." at bounding box center [397, 240] width 328 height 30
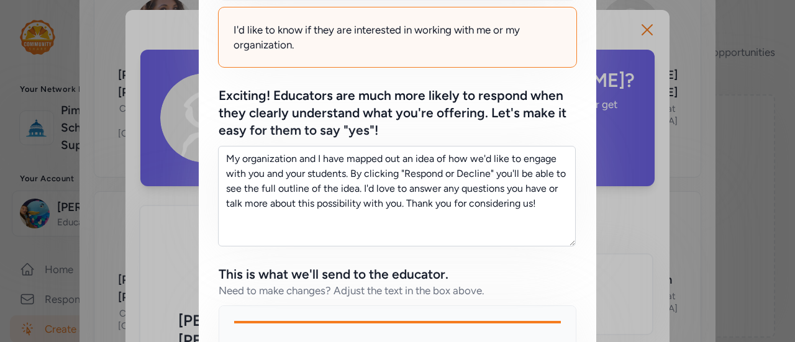
scroll to position [269, 0]
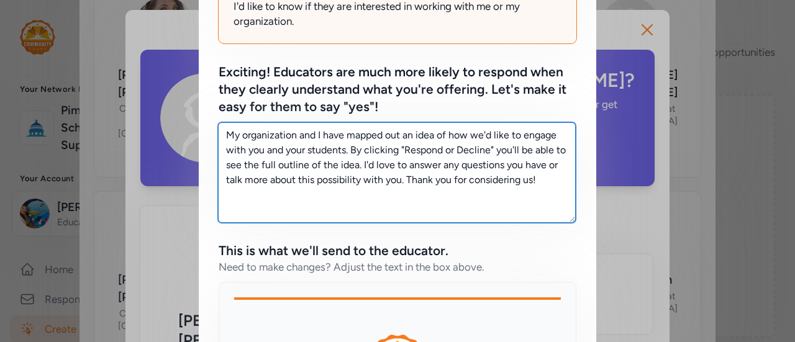
drag, startPoint x: 546, startPoint y: 189, endPoint x: 206, endPoint y: 75, distance: 359.7
click at [206, 75] on div "[PERSON_NAME] looks amazing! Which of these best describes why you want to conn…" at bounding box center [397, 196] width 397 height 648
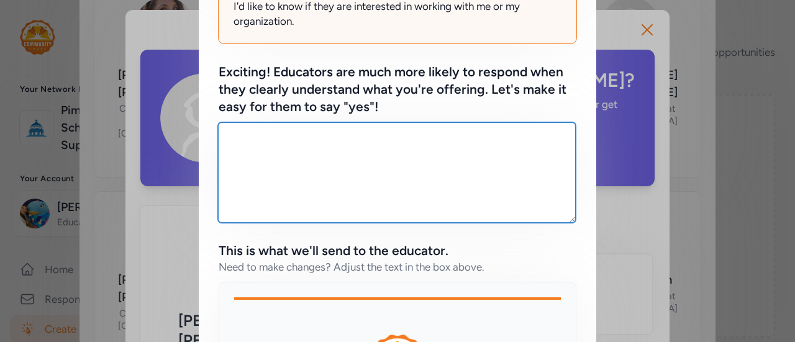
paste textarea "I’m looking for middle school English and Social Studies teachers to get involv…"
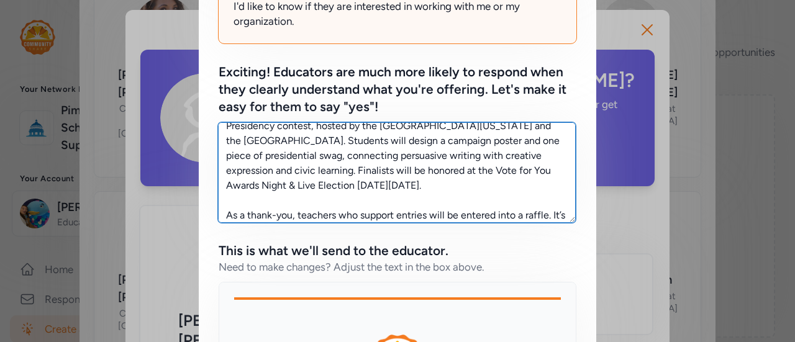
scroll to position [75, 0]
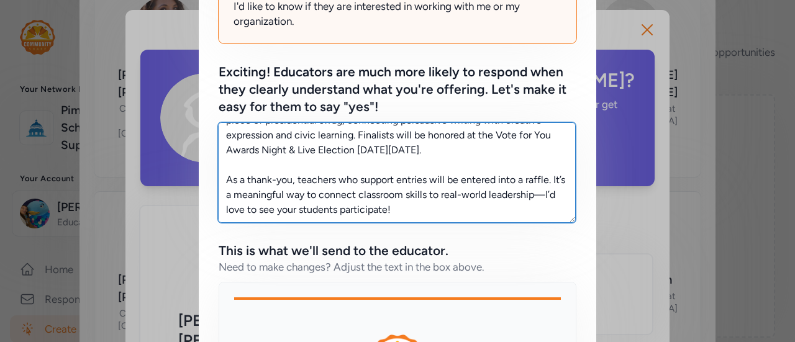
click at [543, 181] on textarea "I’m looking for middle school English and Social Studies teachers to get involv…" at bounding box center [397, 172] width 358 height 101
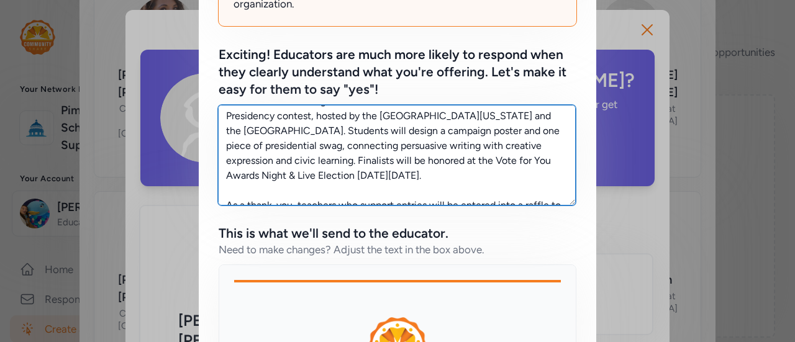
scroll to position [31, 0]
click at [438, 158] on textarea "I’m looking for middle school English and Social Studies teachers to get involv…" at bounding box center [397, 155] width 358 height 101
click at [530, 162] on textarea "I’m looking for middle school English and Social Studies teachers to get involv…" at bounding box center [397, 155] width 358 height 101
click at [495, 162] on textarea "I’m looking for middle school English and Social Studies teachers to get involv…" at bounding box center [397, 155] width 358 height 101
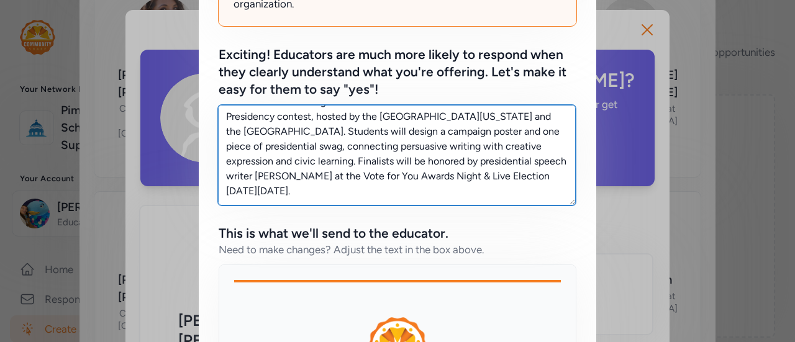
click at [480, 186] on textarea "I’m looking for middle school English and Social Studies teachers to get involv…" at bounding box center [397, 155] width 358 height 101
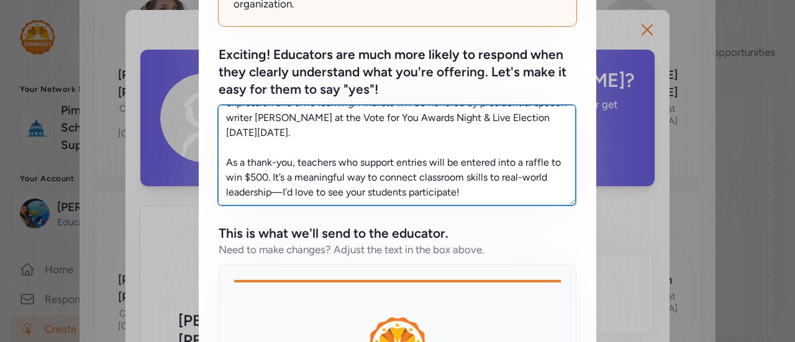
click at [480, 186] on textarea "I’m looking for middle school English and Social Studies teachers to get involv…" at bounding box center [397, 155] width 358 height 101
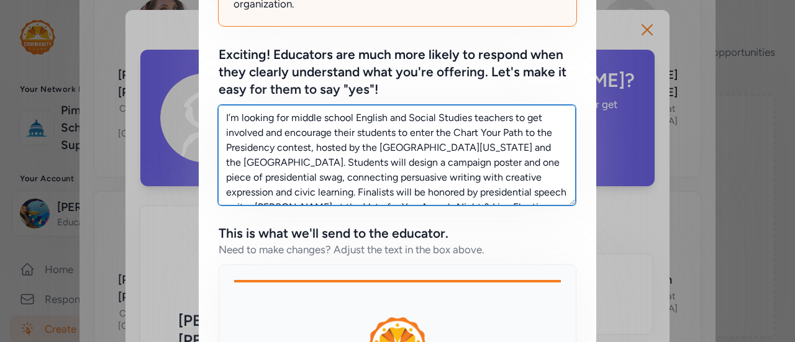
drag, startPoint x: 473, startPoint y: 191, endPoint x: 206, endPoint y: 81, distance: 289.5
click at [206, 81] on div "[PERSON_NAME] looks amazing! Which of these best describes why you want to conn…" at bounding box center [397, 179] width 397 height 648
type textarea "I’m looking for middle school English and Social Studies teachers to get involv…"
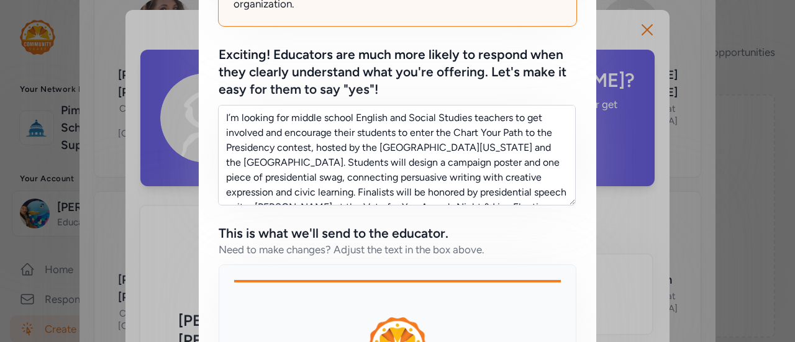
click at [481, 302] on div at bounding box center [397, 346] width 327 height 88
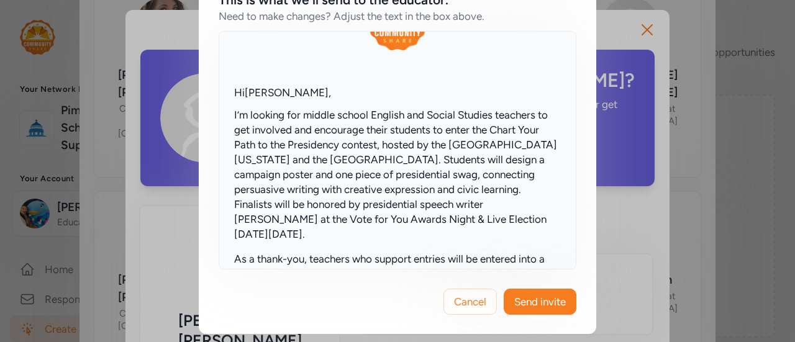
scroll to position [91, 0]
click at [465, 299] on span "Cancel" at bounding box center [470, 301] width 32 height 15
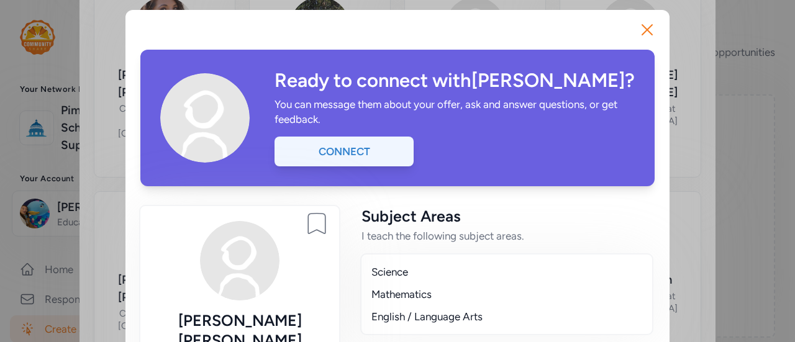
click at [344, 150] on div "Connect" at bounding box center [343, 152] width 139 height 30
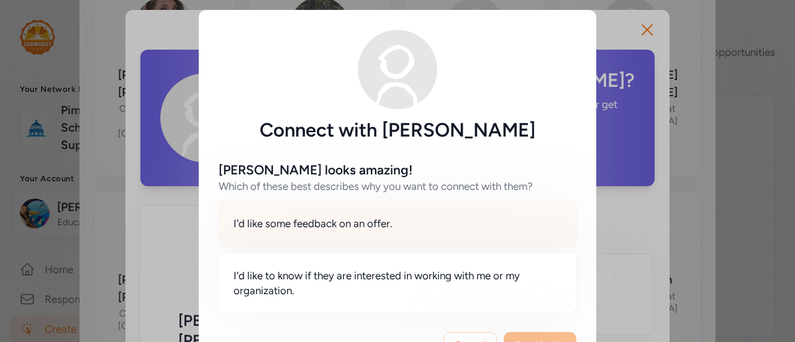
scroll to position [43, 0]
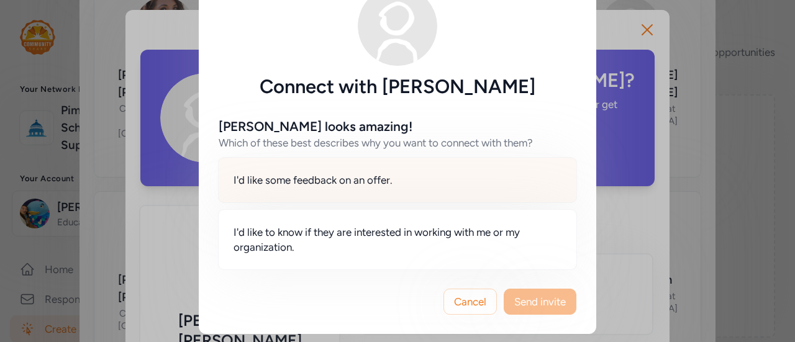
click at [415, 239] on span "I'd like to know if they are interested in working with me or my organization." at bounding box center [397, 240] width 328 height 30
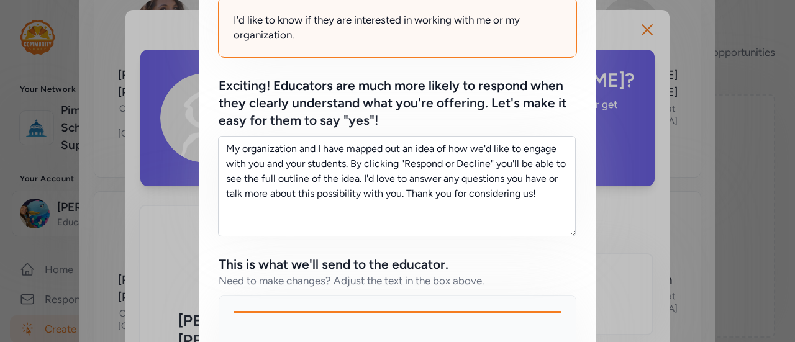
scroll to position [260, 0]
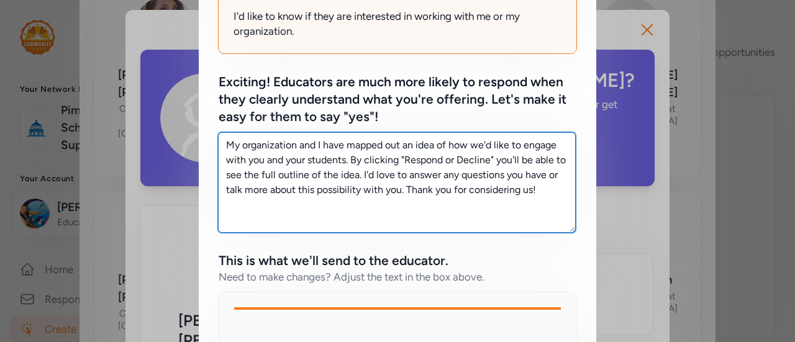
drag, startPoint x: 534, startPoint y: 188, endPoint x: 220, endPoint y: 76, distance: 333.7
click at [220, 76] on div "Exciting! Educators are much more likely to respond when they clearly understan…" at bounding box center [398, 152] width 358 height 159
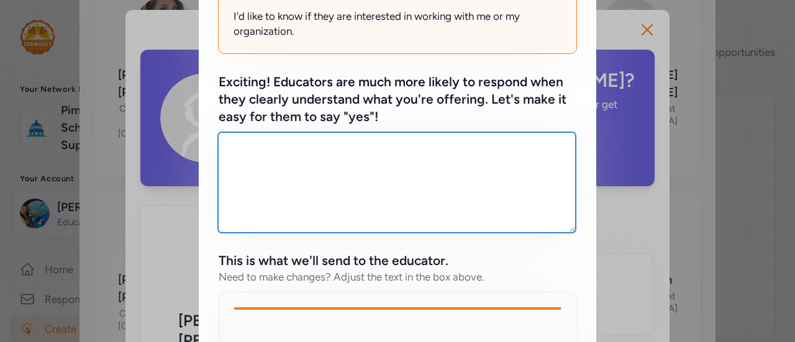
paste textarea "I’m looking for middle school English and Social Studies teachers to get involv…"
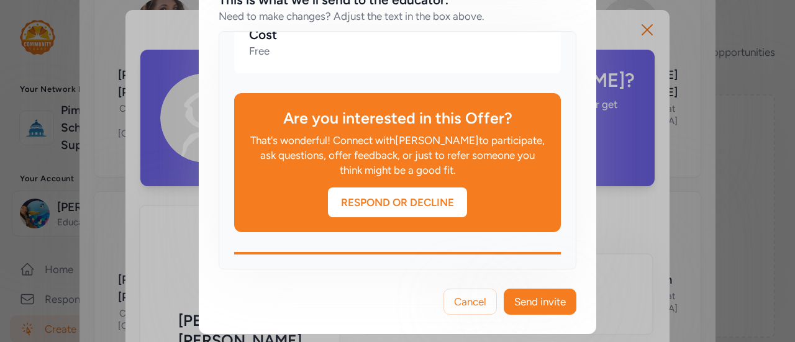
scroll to position [519, 0]
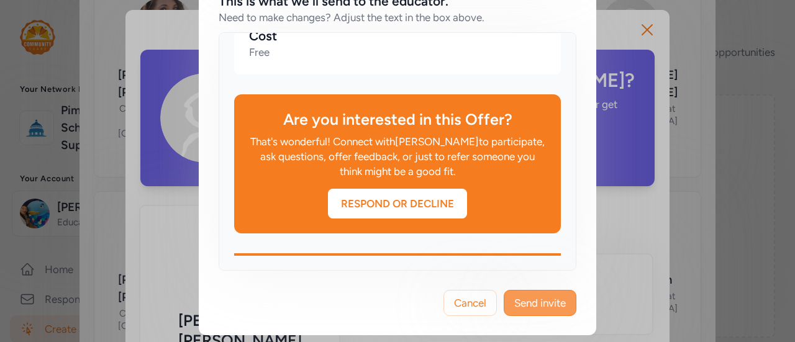
type textarea "I’m looking for middle school English and Social Studies teachers to get involv…"
click at [514, 296] on span "Send invite" at bounding box center [540, 303] width 52 height 15
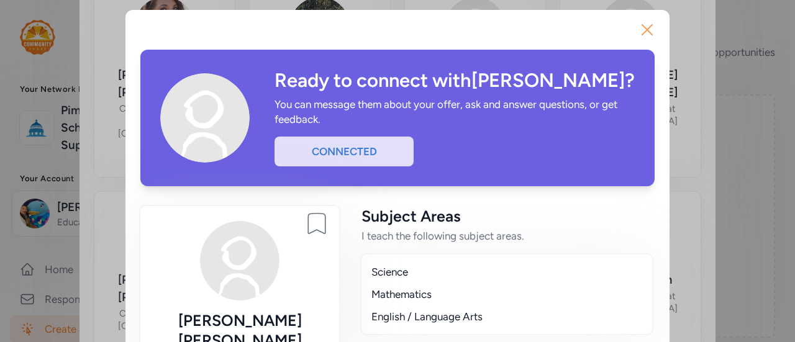
click at [642, 29] on icon "button" at bounding box center [647, 30] width 10 height 10
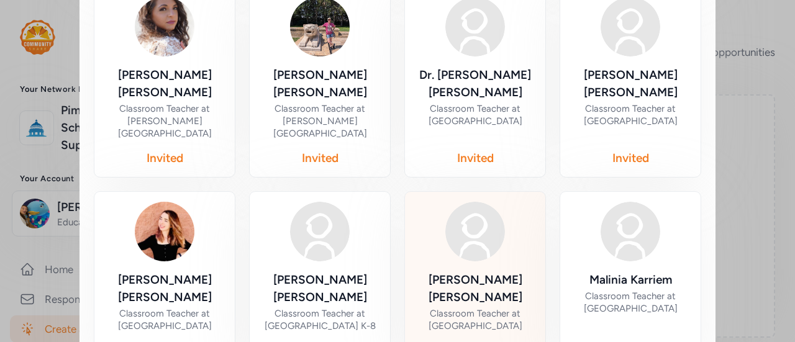
scroll to position [789, 0]
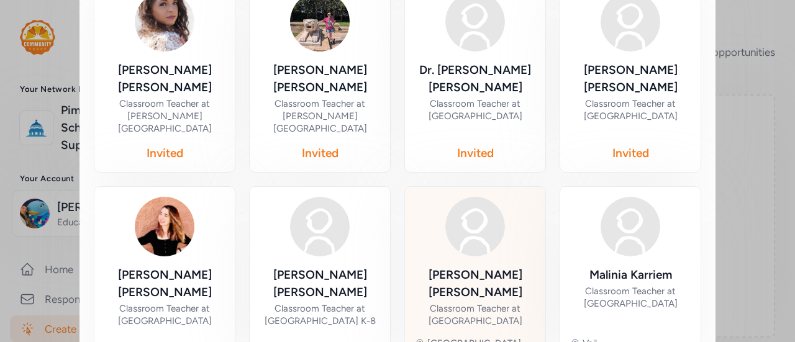
click at [465, 302] on div "Classroom Teacher at [GEOGRAPHIC_DATA]" at bounding box center [475, 314] width 120 height 25
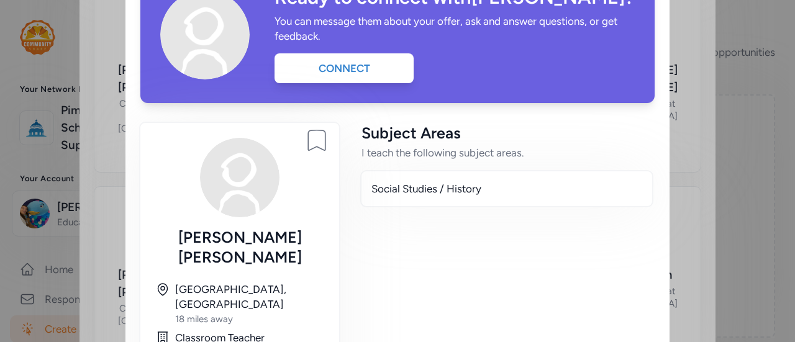
scroll to position [83, 0]
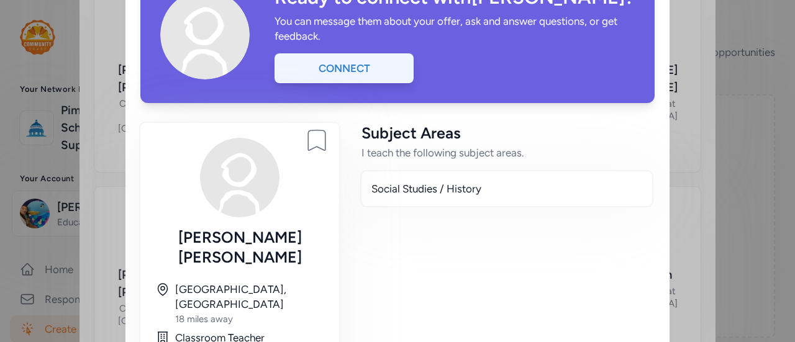
click at [344, 70] on div "Connect" at bounding box center [343, 68] width 139 height 30
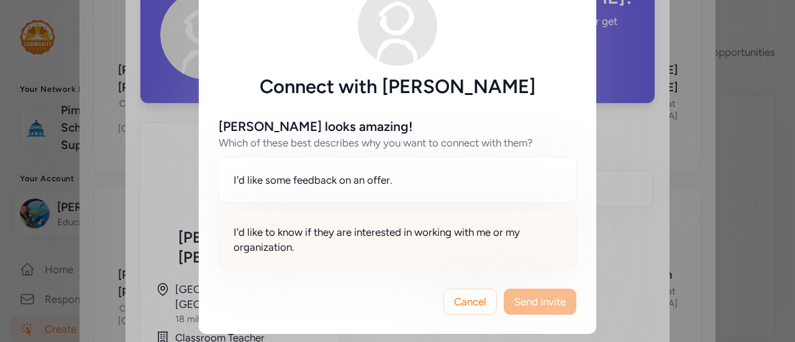
scroll to position [42, 0]
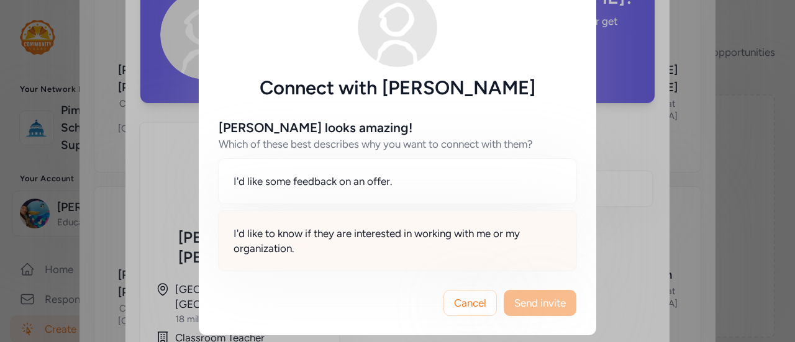
click at [432, 248] on span "I'd like to know if they are interested in working with me or my organization." at bounding box center [397, 241] width 328 height 30
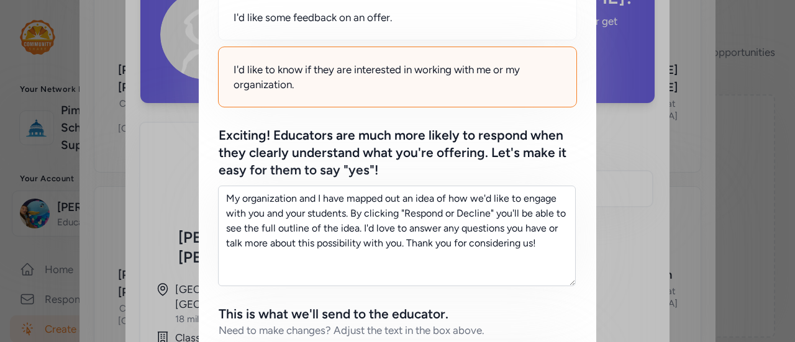
scroll to position [230, 0]
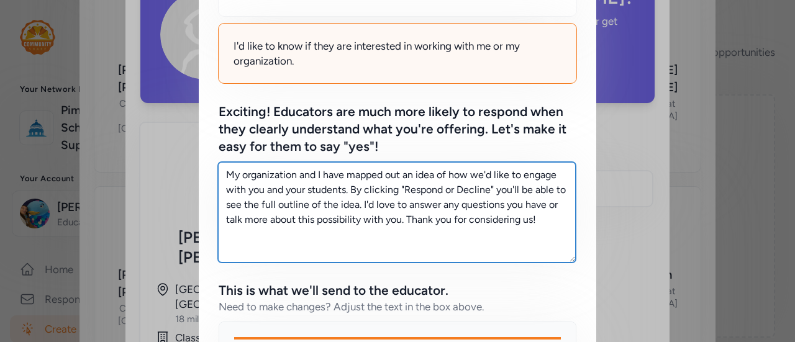
click at [538, 222] on textarea "My organization and I have mapped out an idea of how we'd like to engage with y…" at bounding box center [397, 212] width 358 height 101
drag, startPoint x: 538, startPoint y: 222, endPoint x: 211, endPoint y: 141, distance: 337.0
click at [211, 141] on div "[PERSON_NAME] looks amazing! Which of these best describes why you want to conn…" at bounding box center [397, 236] width 397 height 648
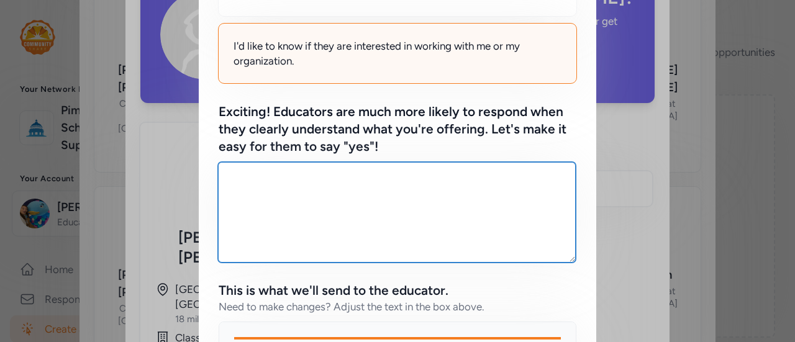
paste textarea "I’m looking for high school Social Studies teachers to get involved and encoura…"
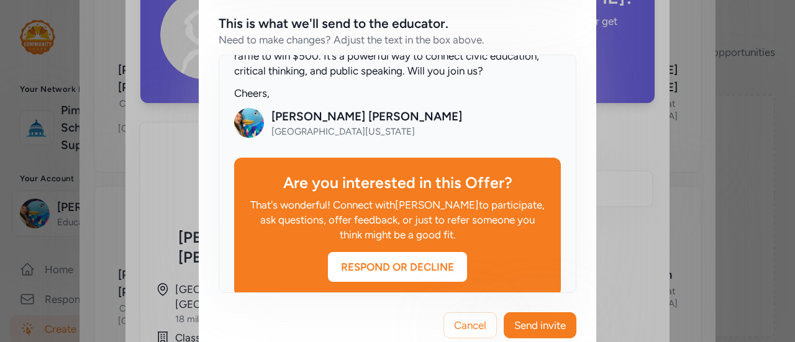
scroll to position [350, 0]
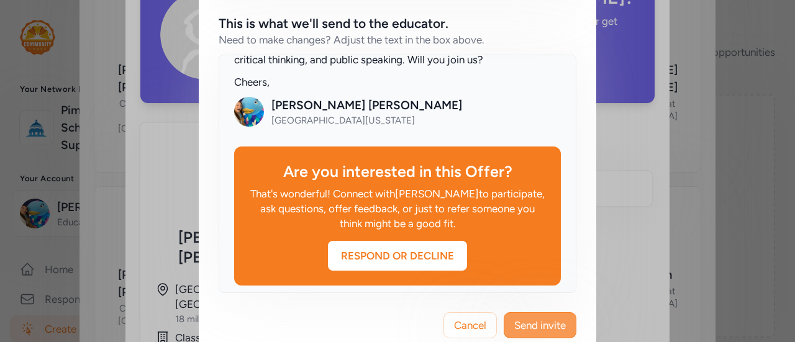
type textarea "I’m looking for high school Social Studies teachers to get involved and encoura…"
click at [536, 325] on span "Send invite" at bounding box center [540, 325] width 52 height 15
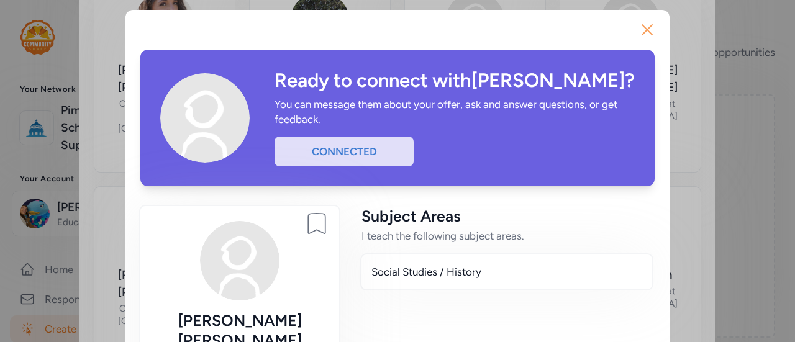
click at [640, 25] on icon "button" at bounding box center [647, 30] width 20 height 20
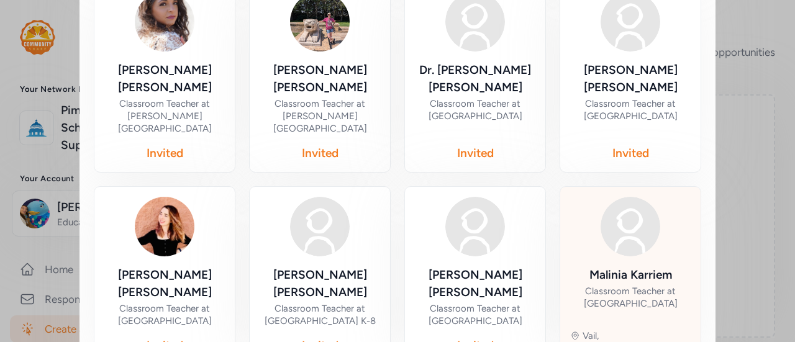
click at [621, 285] on div "Classroom Teacher at [GEOGRAPHIC_DATA]" at bounding box center [630, 297] width 120 height 25
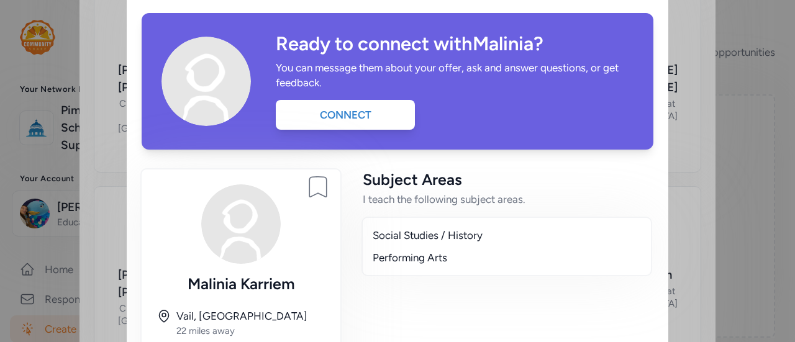
scroll to position [36, 0]
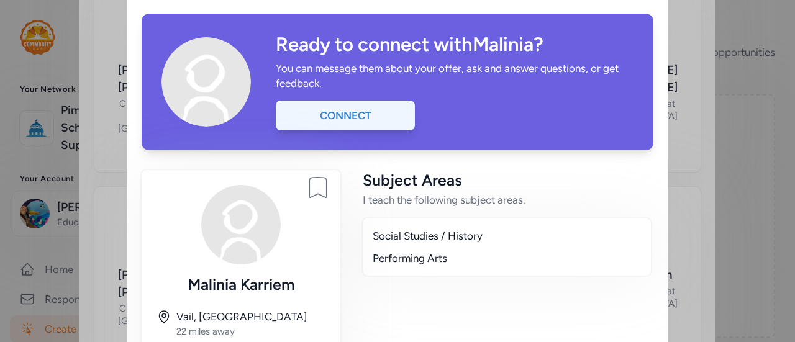
click at [351, 123] on div "Connect" at bounding box center [345, 116] width 139 height 30
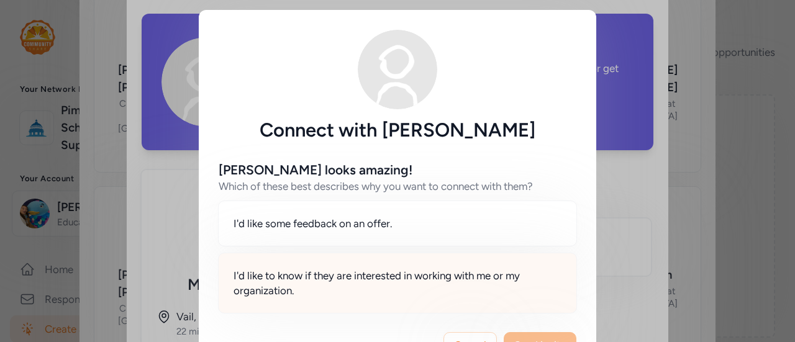
click at [360, 292] on span "I'd like to know if they are interested in working with me or my organization." at bounding box center [397, 283] width 328 height 30
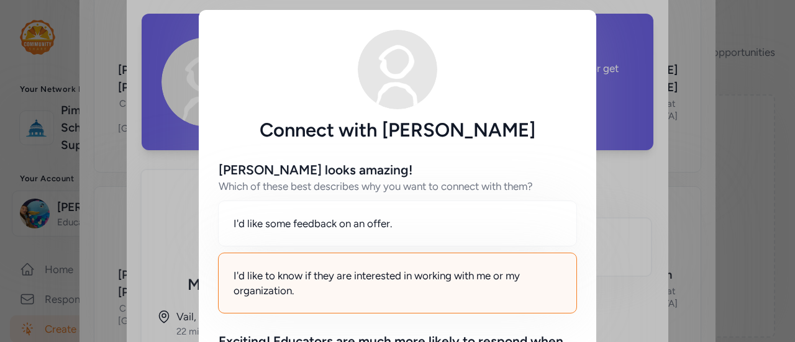
scroll to position [156, 0]
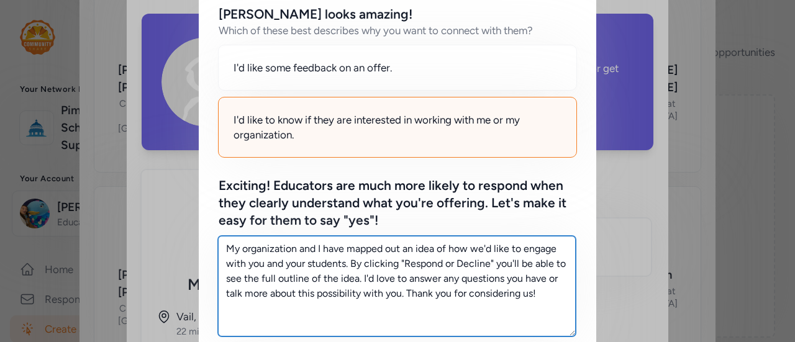
click at [536, 295] on textarea "My organization and I have mapped out an idea of how we'd like to engage with y…" at bounding box center [397, 286] width 358 height 101
drag, startPoint x: 536, startPoint y: 295, endPoint x: 220, endPoint y: 242, distance: 320.5
click at [220, 242] on textarea "My organization and I have mapped out an idea of how we'd like to engage with y…" at bounding box center [397, 286] width 358 height 101
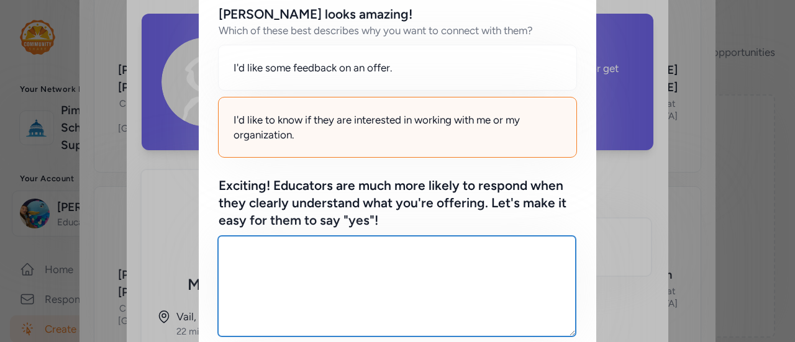
paste textarea "I’m looking for high school Social Studies teachers to get involved and encoura…"
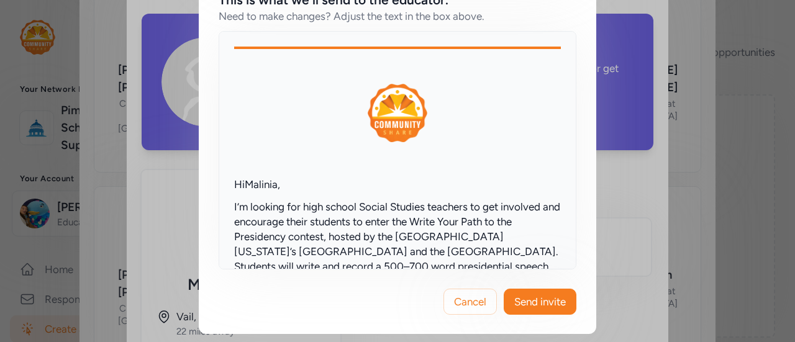
scroll to position [121, 0]
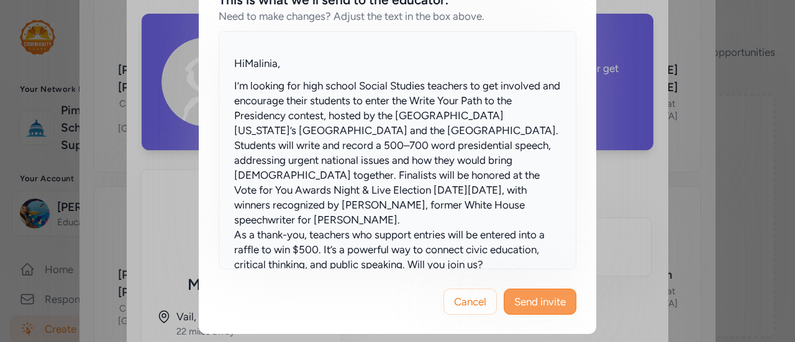
type textarea "I’m looking for high school Social Studies teachers to get involved and encoura…"
click at [527, 297] on span "Send invite" at bounding box center [540, 301] width 52 height 15
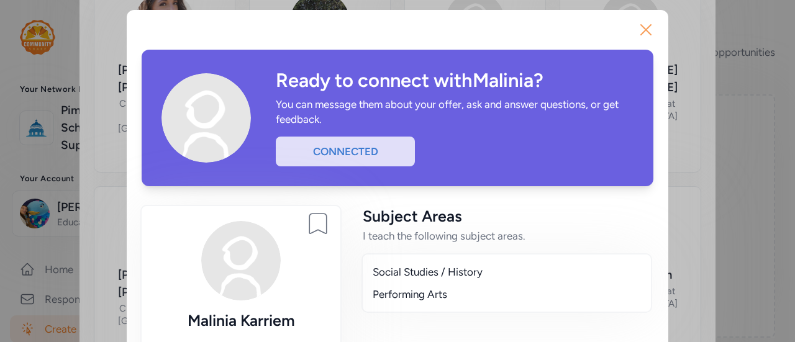
click at [641, 27] on icon "button" at bounding box center [646, 30] width 10 height 10
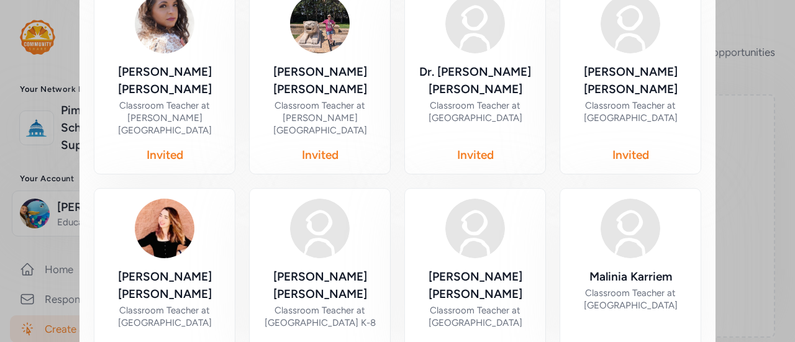
scroll to position [789, 0]
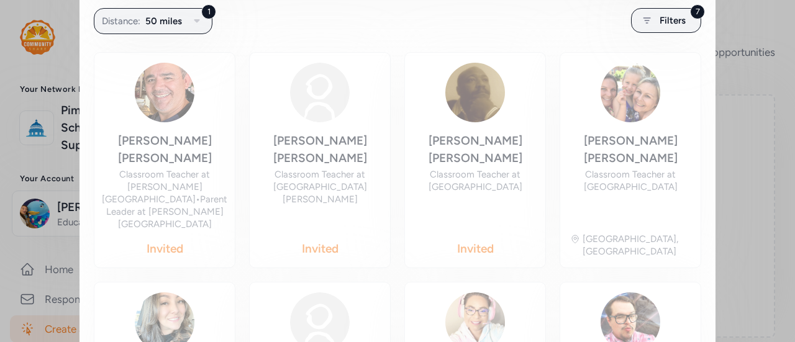
scroll to position [244, 0]
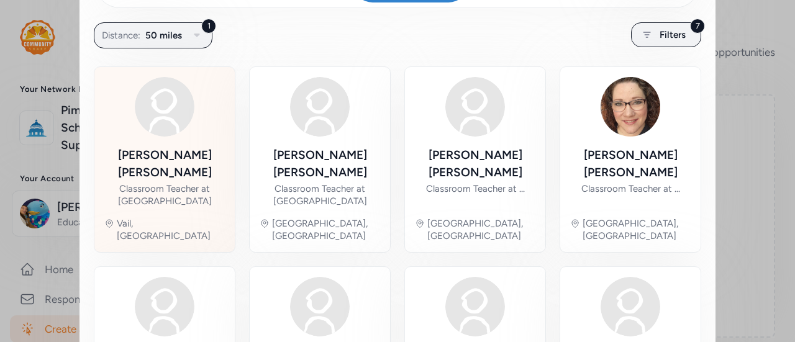
click at [195, 127] on div "[PERSON_NAME] Classroom Teacher at [GEOGRAPHIC_DATA], [GEOGRAPHIC_DATA]" at bounding box center [164, 159] width 120 height 165
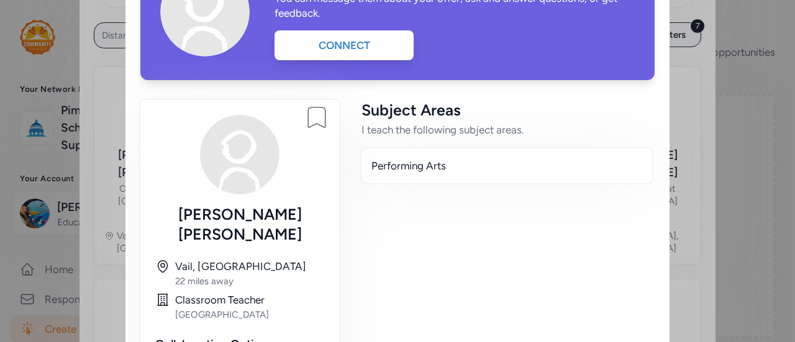
scroll to position [6, 0]
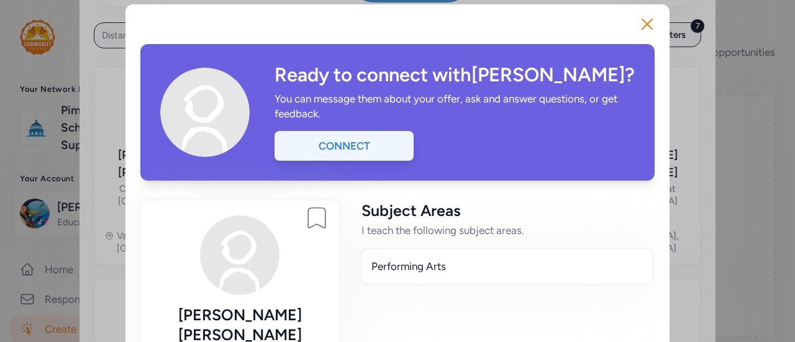
click at [353, 139] on div "Connect" at bounding box center [343, 146] width 139 height 30
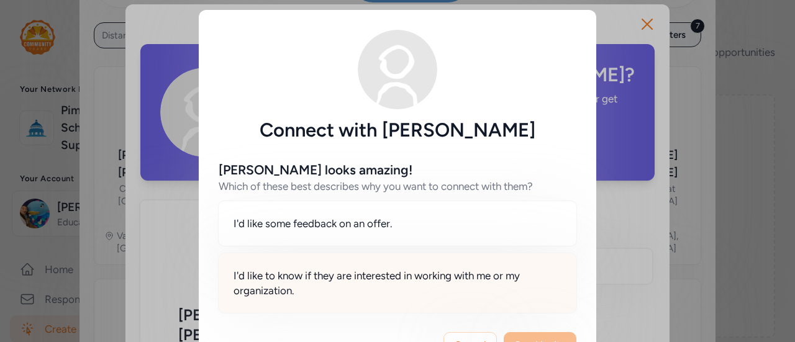
scroll to position [26, 0]
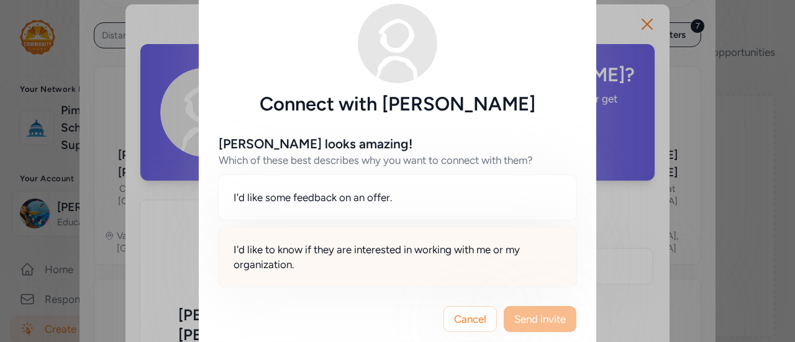
click at [476, 265] on span "I'd like to know if they are interested in working with me or my organization." at bounding box center [397, 257] width 328 height 30
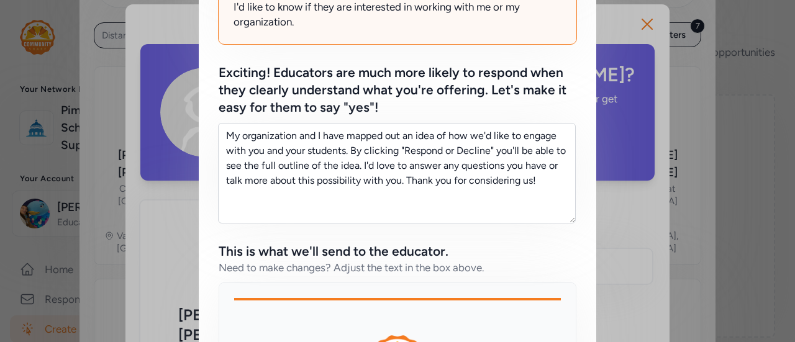
scroll to position [283, 0]
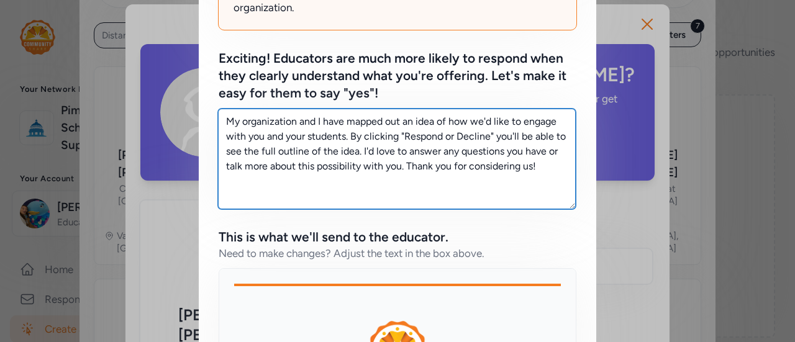
drag, startPoint x: 536, startPoint y: 174, endPoint x: 224, endPoint y: 110, distance: 318.9
click at [224, 110] on textarea "My organization and I have mapped out an idea of how we'd like to engage with y…" at bounding box center [397, 159] width 358 height 101
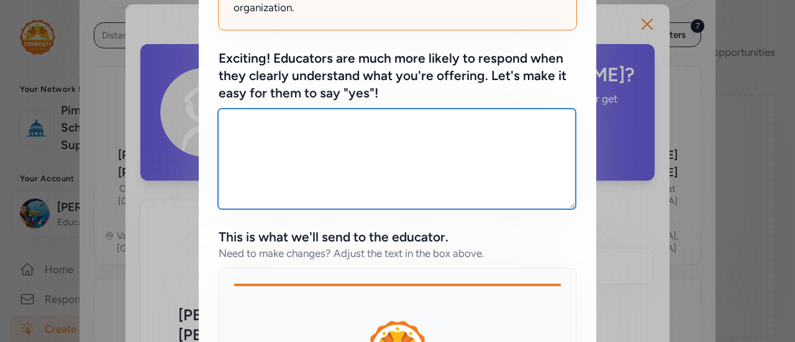
paste textarea "I’m looking for high school Social Studies teachers to get involved and encoura…"
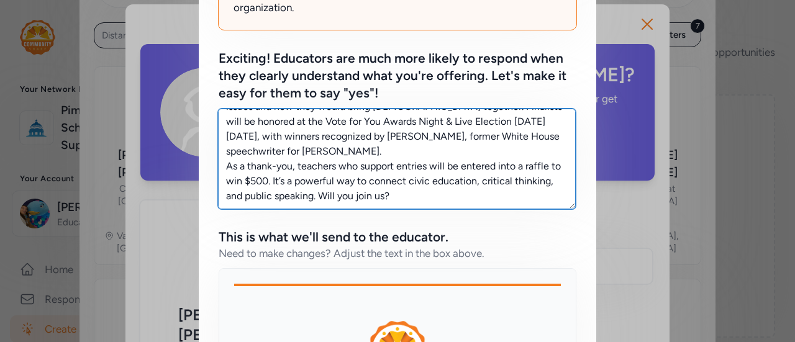
scroll to position [0, 0]
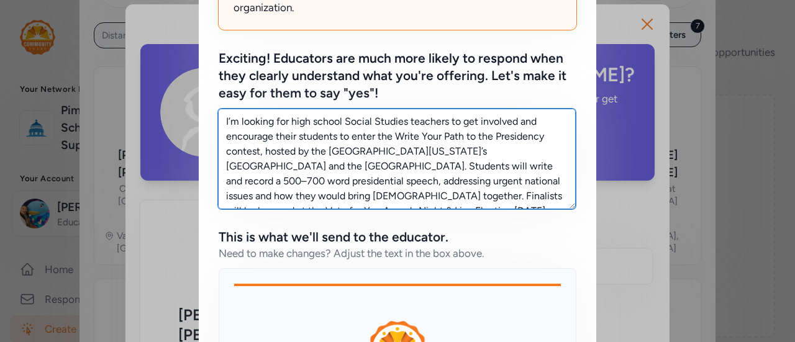
drag, startPoint x: 401, startPoint y: 122, endPoint x: 340, endPoint y: 122, distance: 60.9
click at [340, 122] on textarea "I’m looking for high school Social Studies teachers to get involved and encoura…" at bounding box center [397, 159] width 358 height 101
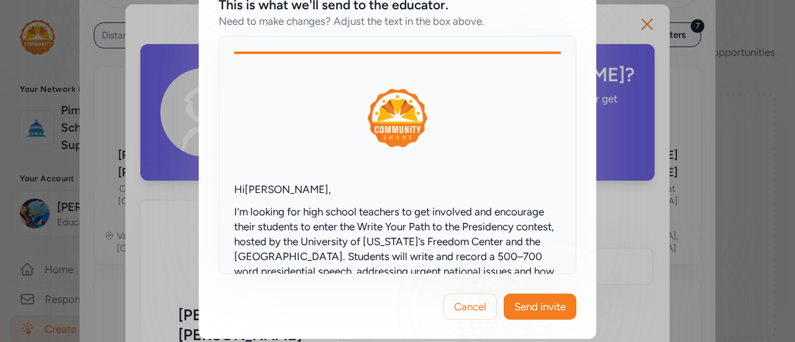
scroll to position [69, 0]
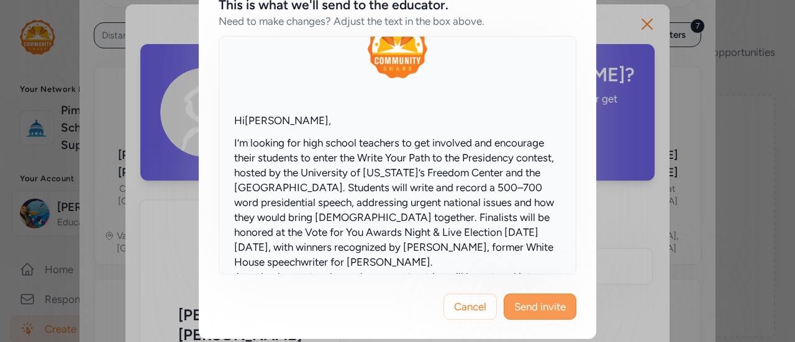
type textarea "I’m looking for high school teachers to get involved and encourage their studen…"
click at [534, 301] on span "Send invite" at bounding box center [540, 306] width 52 height 15
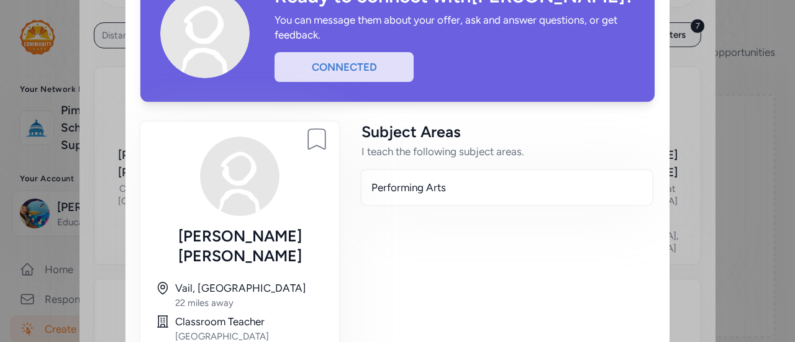
scroll to position [79, 0]
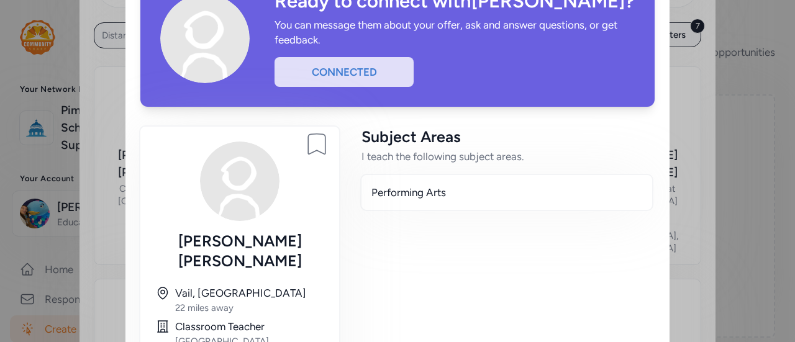
click at [725, 202] on div "Close Ready to connect with [PERSON_NAME] ? You can message them about your off…" at bounding box center [397, 237] width 795 height 633
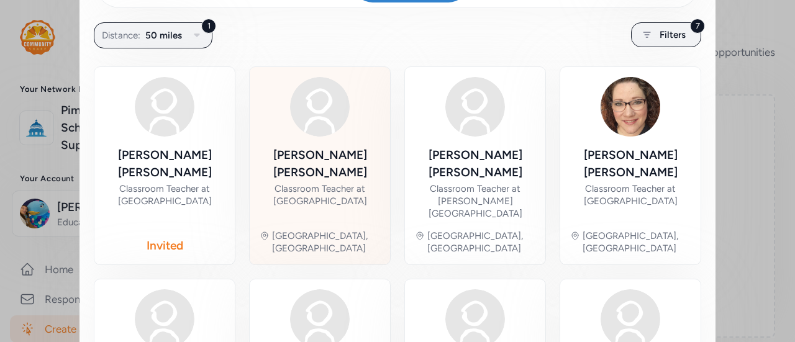
click at [319, 183] on div "Classroom Teacher at [GEOGRAPHIC_DATA]" at bounding box center [320, 195] width 120 height 25
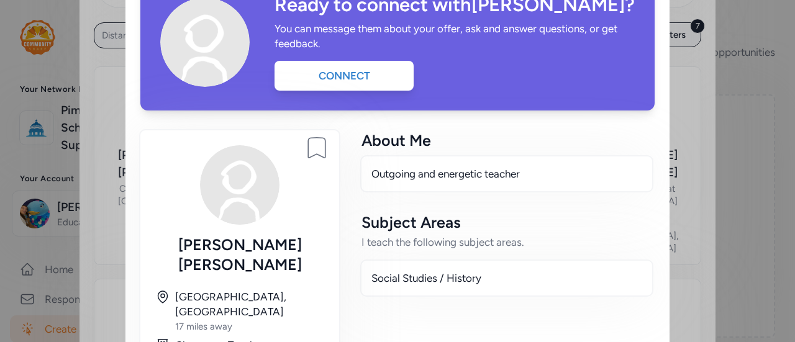
scroll to position [58, 0]
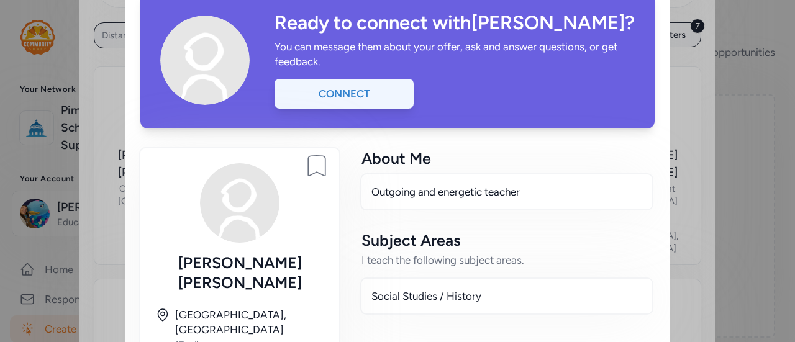
click at [322, 91] on div "Connect" at bounding box center [343, 94] width 139 height 30
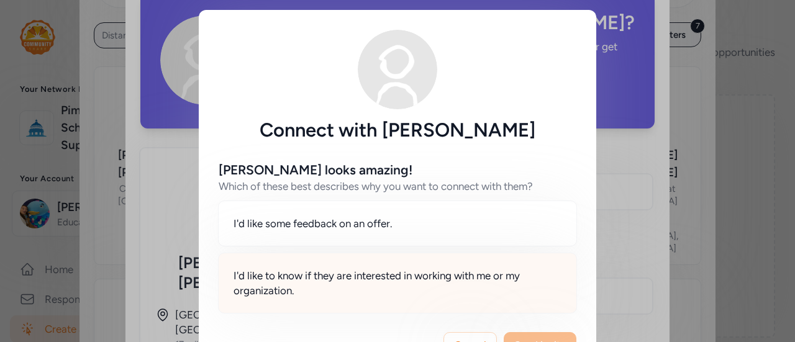
scroll to position [43, 0]
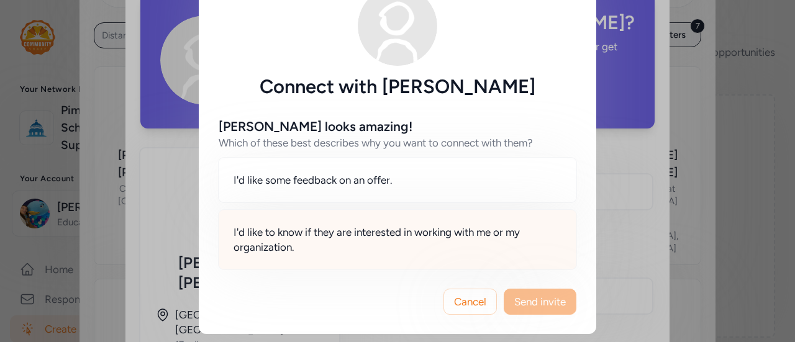
click at [477, 242] on span "I'd like to know if they are interested in working with me or my organization." at bounding box center [397, 240] width 328 height 30
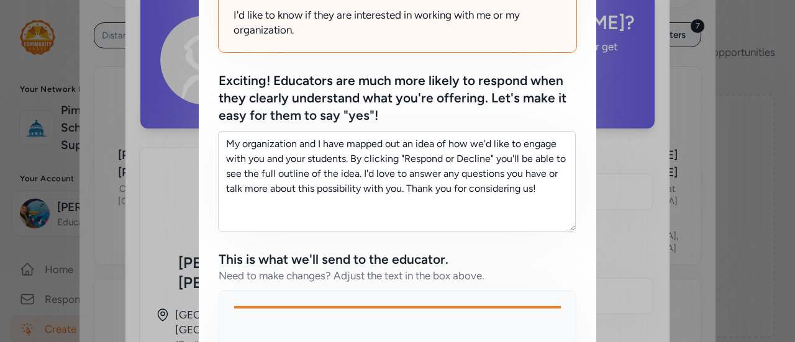
scroll to position [262, 0]
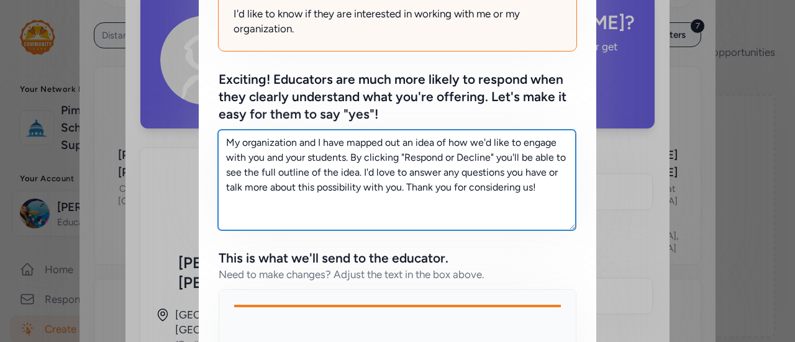
drag, startPoint x: 540, startPoint y: 183, endPoint x: 201, endPoint y: 109, distance: 346.2
click at [201, 109] on div "[PERSON_NAME] looks amazing! Which of these best describes why you want to conn…" at bounding box center [397, 204] width 397 height 648
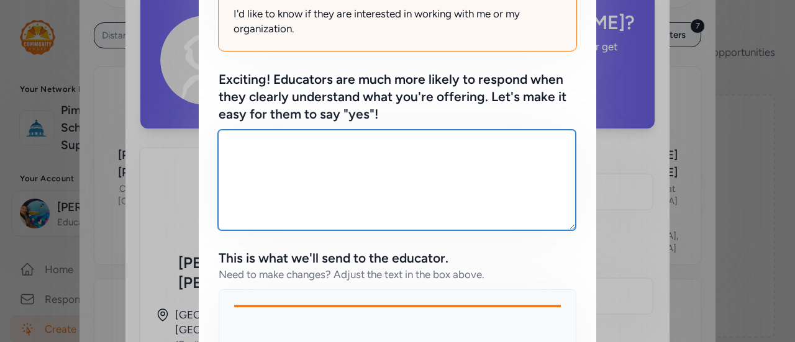
paste textarea "I’m looking for high school Social Studies teachers to get involved and encoura…"
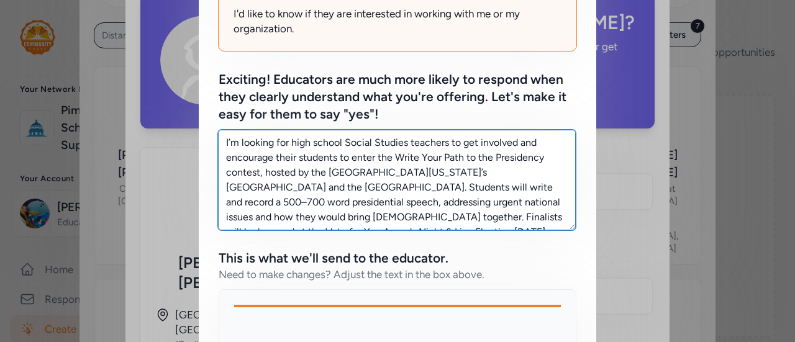
scroll to position [520, 0]
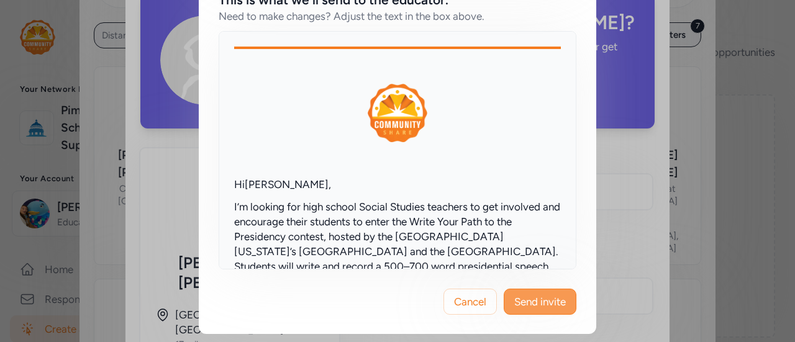
type textarea "I’m looking for high school Social Studies teachers to get involved and encoura…"
click at [524, 302] on span "Send invite" at bounding box center [540, 301] width 52 height 15
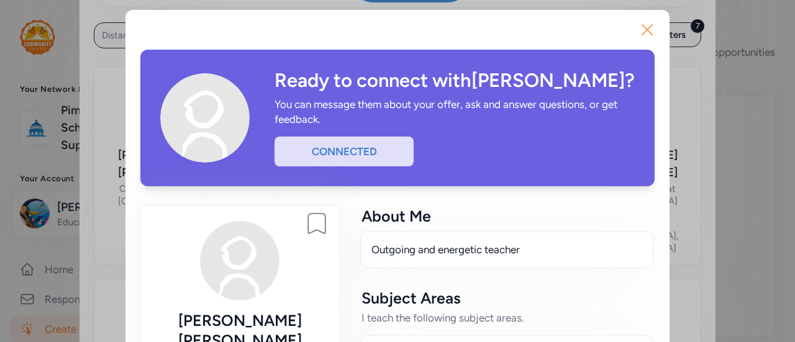
click at [630, 33] on button "Close" at bounding box center [647, 30] width 40 height 40
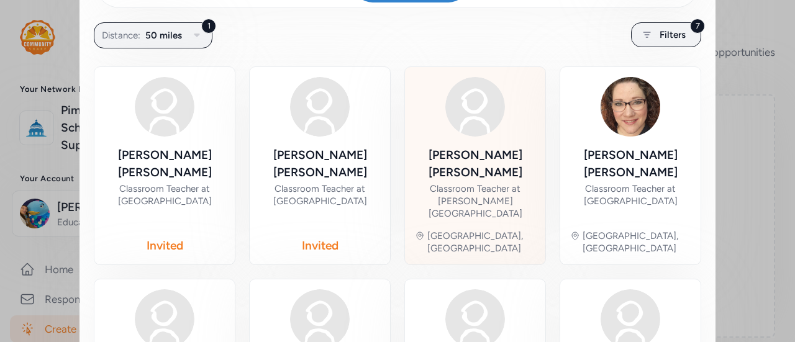
click at [480, 183] on div "Classroom Teacher at [PERSON_NAME][GEOGRAPHIC_DATA]" at bounding box center [475, 201] width 120 height 37
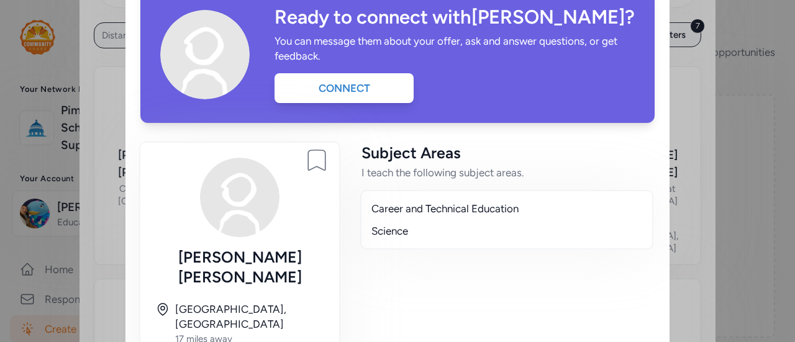
scroll to position [62, 0]
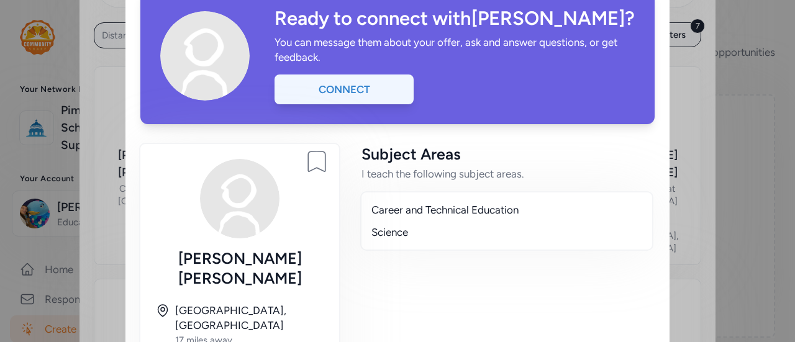
click at [323, 94] on div "Connect" at bounding box center [343, 90] width 139 height 30
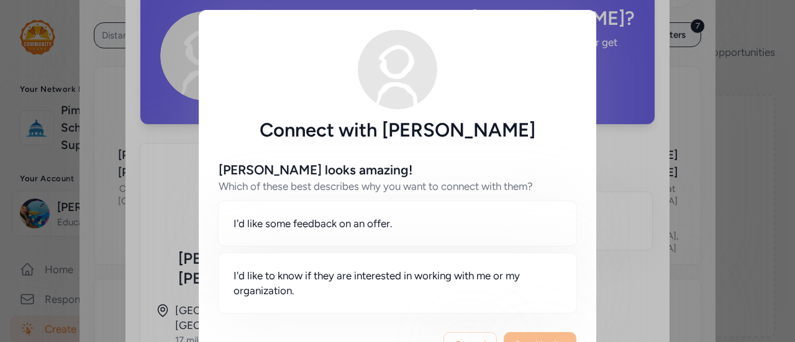
scroll to position [43, 0]
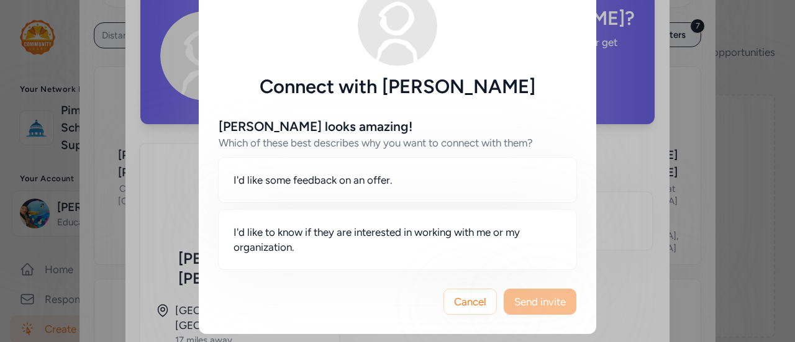
click at [632, 226] on div "Connect with [PERSON_NAME] [PERSON_NAME] looks amazing! Which of these best des…" at bounding box center [397, 150] width 795 height 387
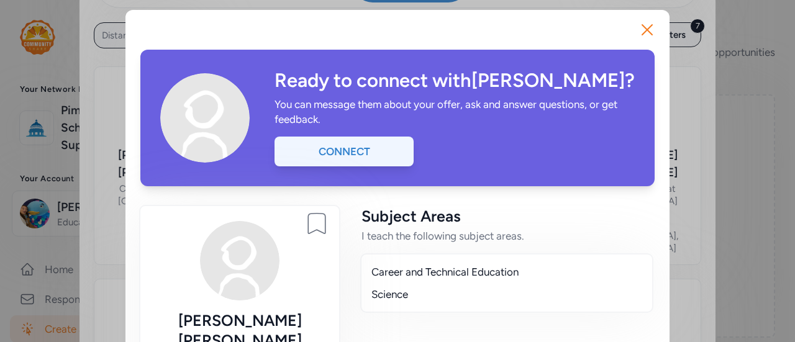
click at [355, 145] on div "Connect" at bounding box center [343, 152] width 139 height 30
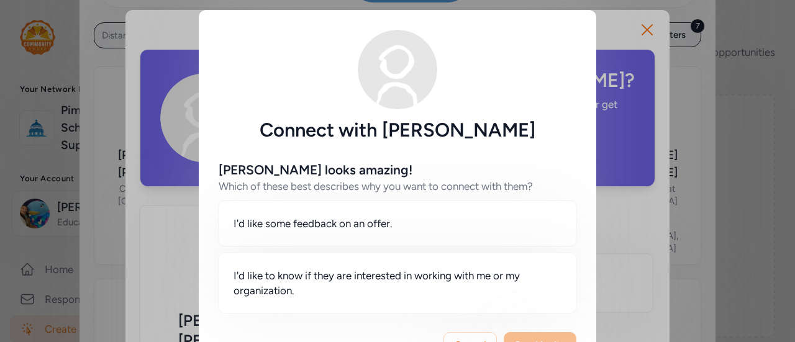
scroll to position [43, 0]
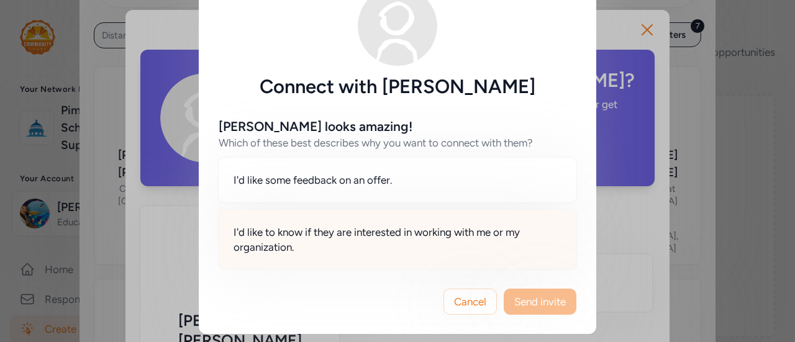
click at [479, 253] on span "I'd like to know if they are interested in working with me or my organization." at bounding box center [397, 240] width 328 height 30
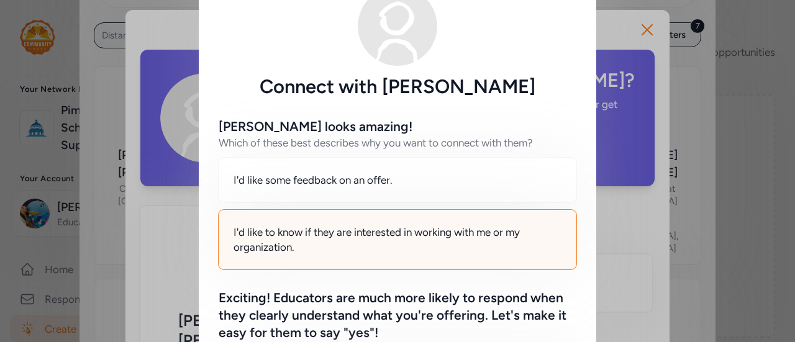
scroll to position [199, 0]
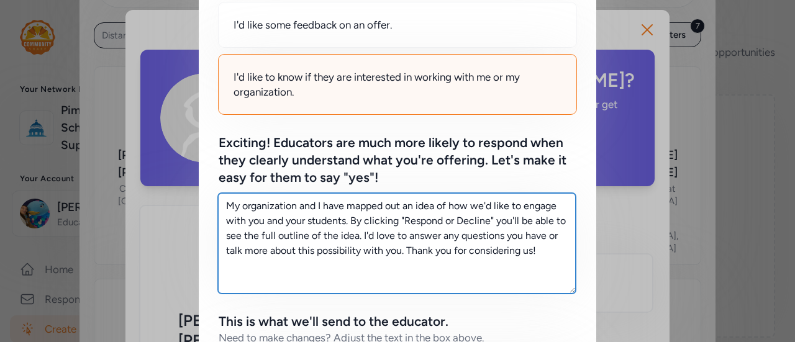
click at [548, 252] on textarea "My organization and I have mapped out an idea of how we'd like to engage with y…" at bounding box center [397, 243] width 358 height 101
drag, startPoint x: 548, startPoint y: 252, endPoint x: 200, endPoint y: 198, distance: 352.5
click at [200, 198] on div "[PERSON_NAME] looks amazing! Which of these best describes why you want to conn…" at bounding box center [397, 267] width 397 height 648
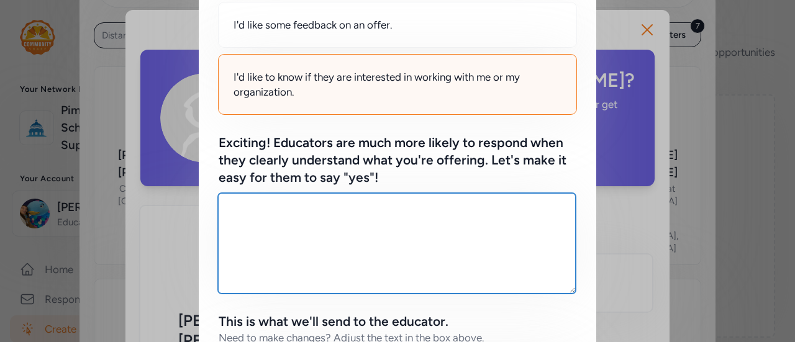
paste textarea "I’m looking for high school Social Studies teachers to get involved and encoura…"
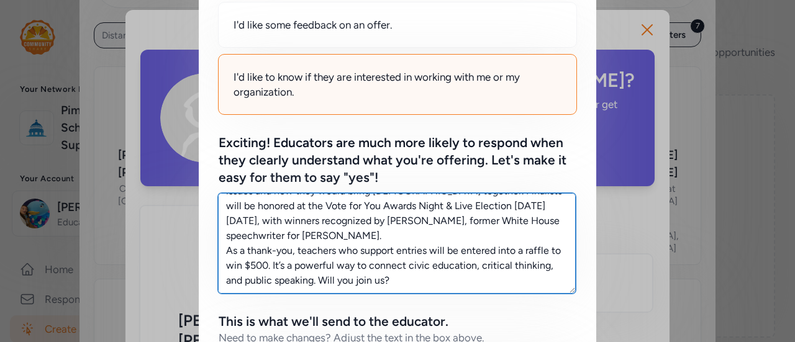
scroll to position [0, 0]
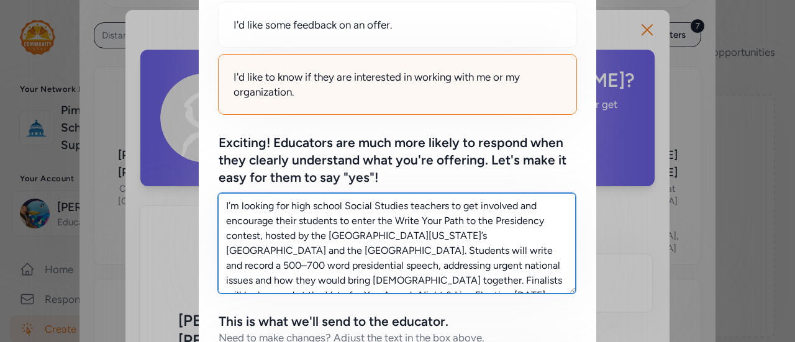
click at [399, 206] on textarea "I’m looking for high school Social Studies teachers to get involved and encoura…" at bounding box center [397, 243] width 358 height 101
drag, startPoint x: 402, startPoint y: 206, endPoint x: 343, endPoint y: 202, distance: 59.7
click at [343, 202] on textarea "I’m looking for high school Social Studies teachers to get involved and encoura…" at bounding box center [397, 243] width 358 height 101
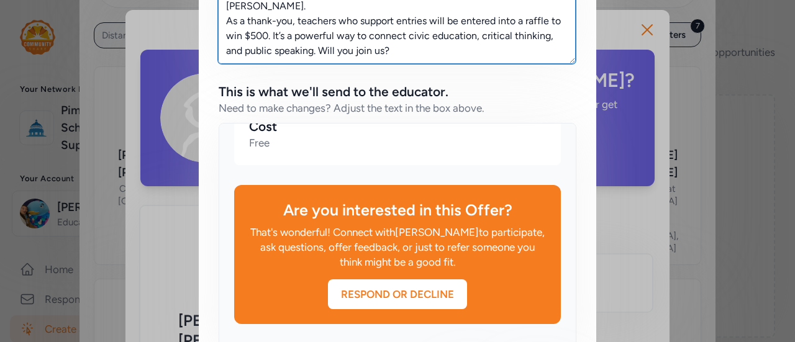
scroll to position [520, 0]
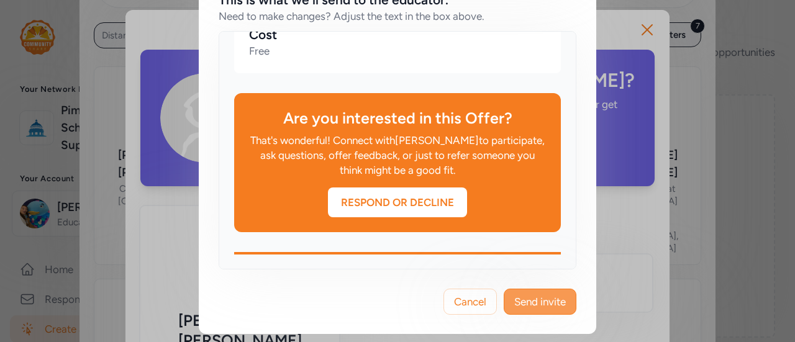
type textarea "I’m looking for high school teachers to get involved and encourage their studen…"
click at [549, 307] on span "Send invite" at bounding box center [540, 301] width 52 height 15
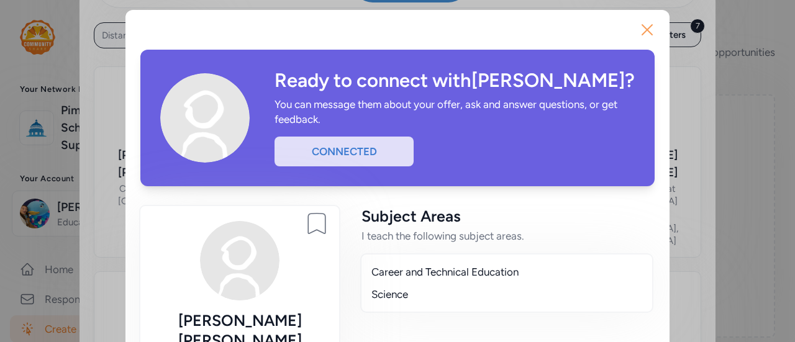
click at [638, 37] on icon "button" at bounding box center [647, 30] width 20 height 20
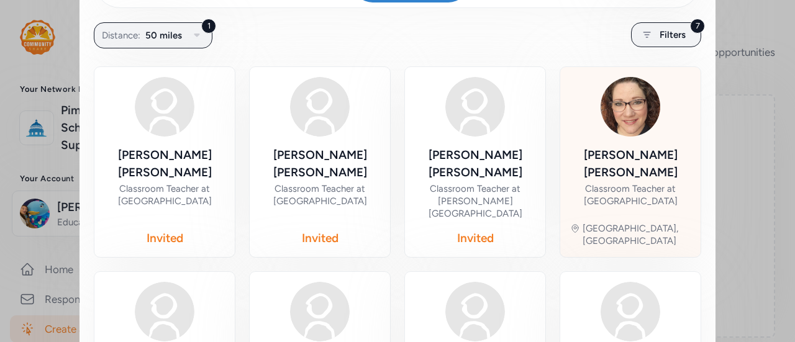
click at [633, 183] on div "Classroom Teacher at [GEOGRAPHIC_DATA]" at bounding box center [630, 195] width 120 height 25
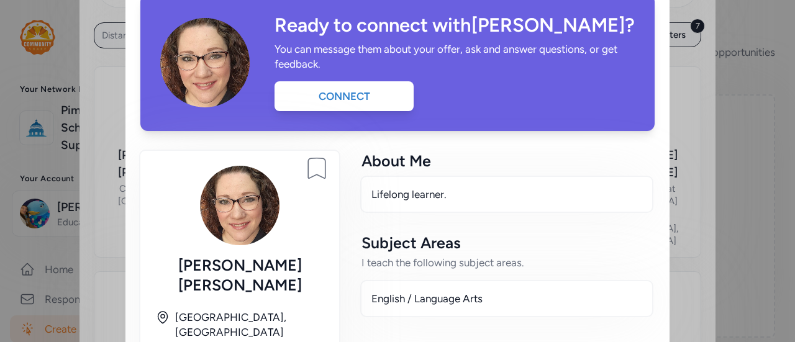
scroll to position [42, 0]
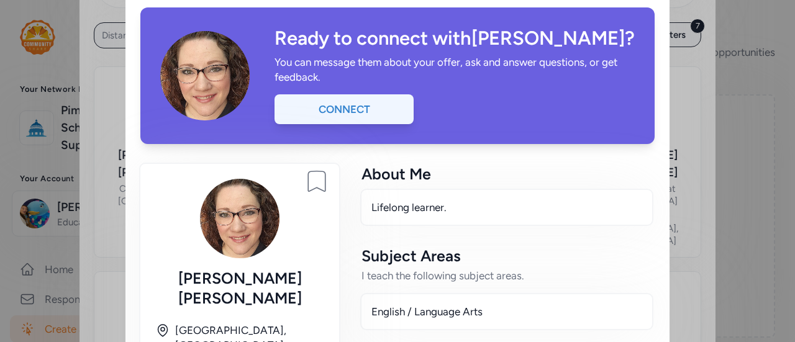
click at [361, 103] on div "Connect" at bounding box center [343, 109] width 139 height 30
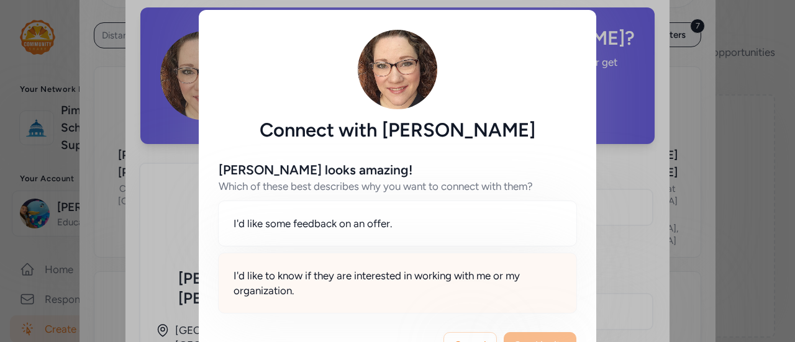
click at [441, 276] on span "I'd like to know if they are interested in working with me or my organization." at bounding box center [397, 283] width 328 height 30
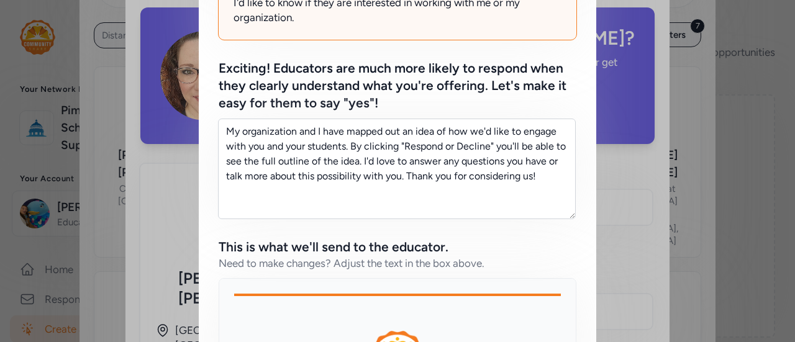
scroll to position [274, 0]
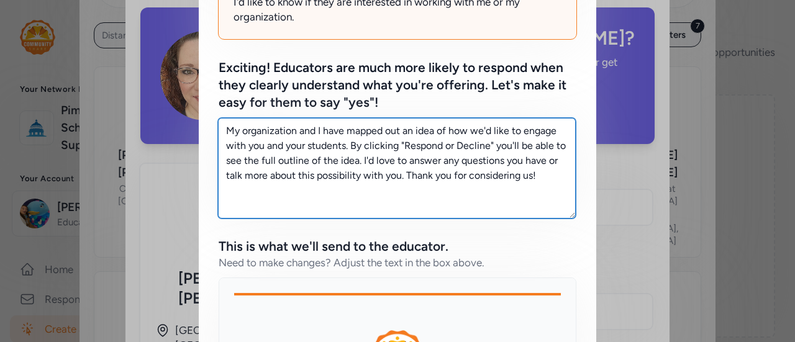
click at [552, 177] on textarea "My organization and I have mapped out an idea of how we'd like to engage with y…" at bounding box center [397, 168] width 358 height 101
drag, startPoint x: 552, startPoint y: 177, endPoint x: 206, endPoint y: 111, distance: 352.0
click at [206, 111] on div "[PERSON_NAME] looks amazing! Which of these best describes why you want to conn…" at bounding box center [397, 192] width 397 height 648
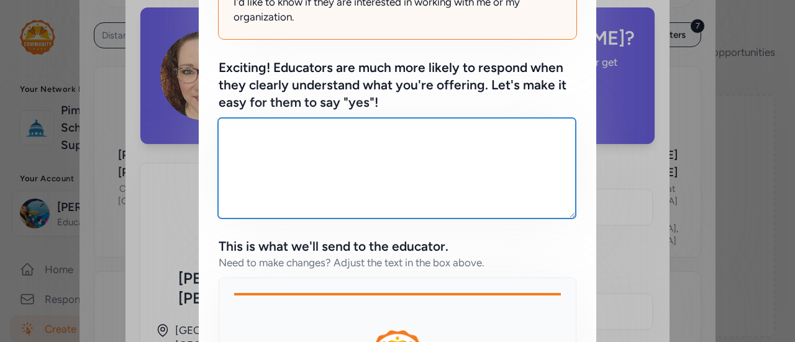
paste textarea "I’m looking for [DEMOGRAPHIC_DATA] teachers to get involved and encourage their…"
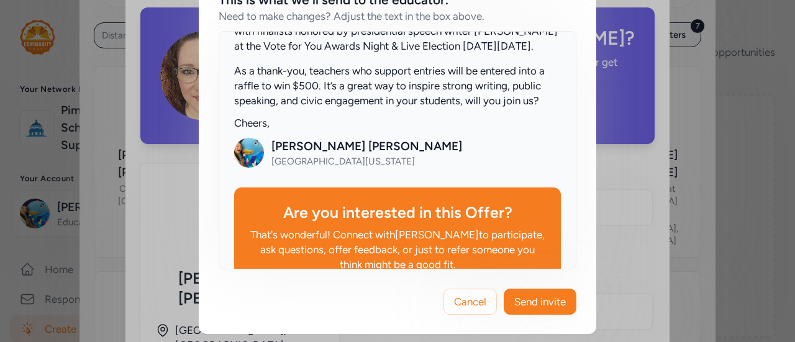
scroll to position [381, 0]
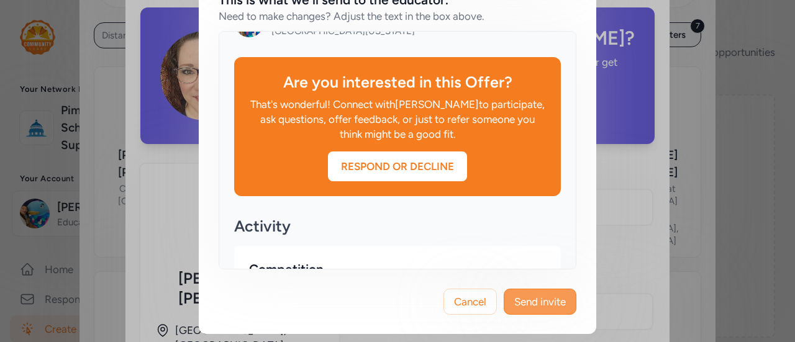
type textarea "I’m looking for [DEMOGRAPHIC_DATA] teachers to get involved and encourage their…"
click at [531, 299] on span "Send invite" at bounding box center [540, 301] width 52 height 15
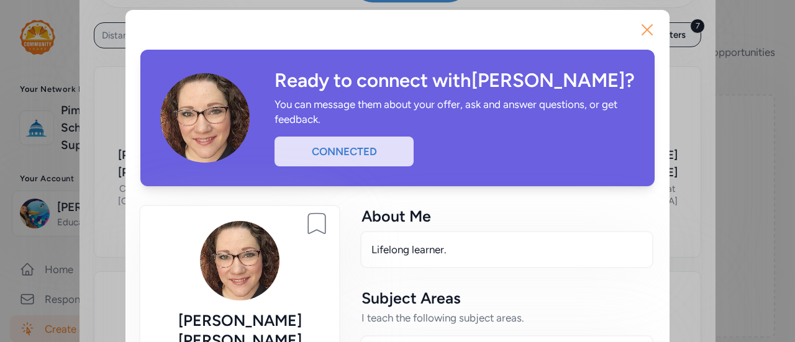
click at [639, 23] on icon "button" at bounding box center [647, 30] width 20 height 20
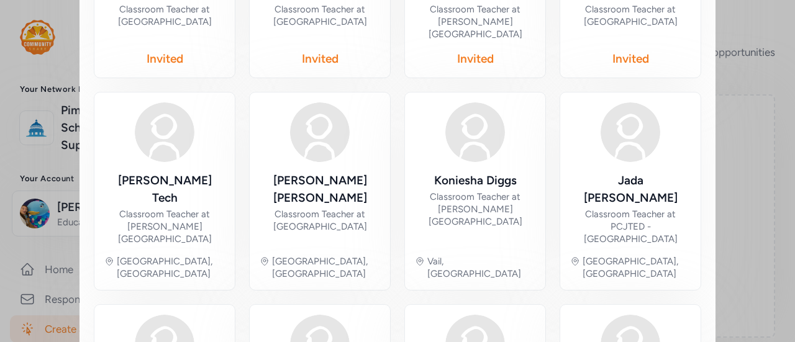
scroll to position [424, 0]
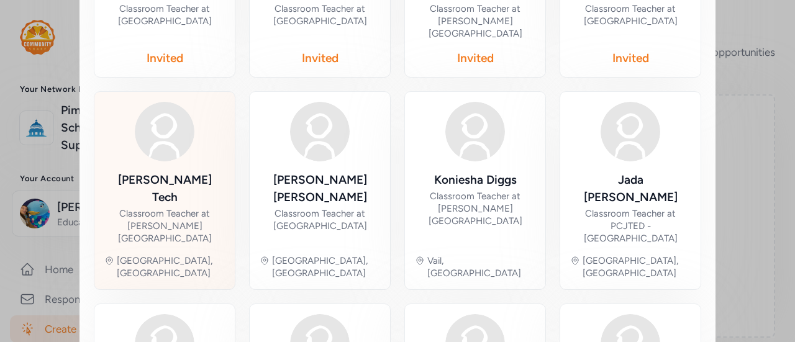
click at [167, 207] on div "Classroom Teacher at [PERSON_NAME][GEOGRAPHIC_DATA]" at bounding box center [164, 225] width 120 height 37
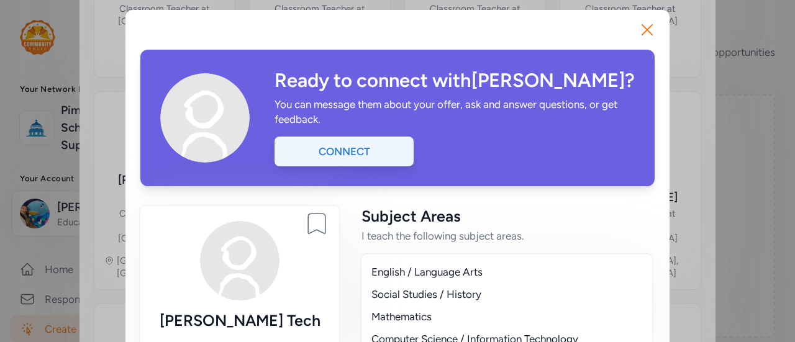
click at [334, 158] on div "Connect" at bounding box center [343, 152] width 139 height 30
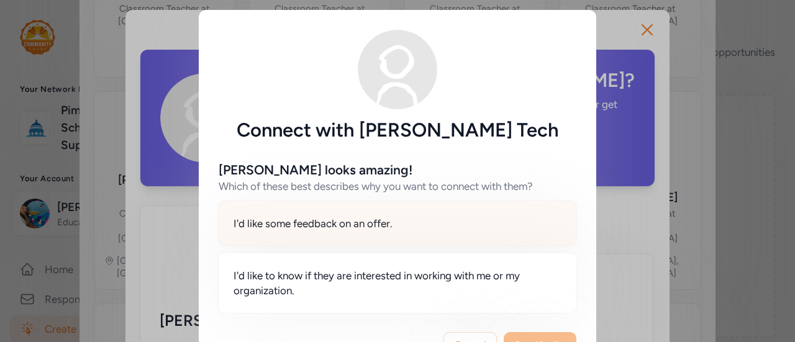
scroll to position [43, 0]
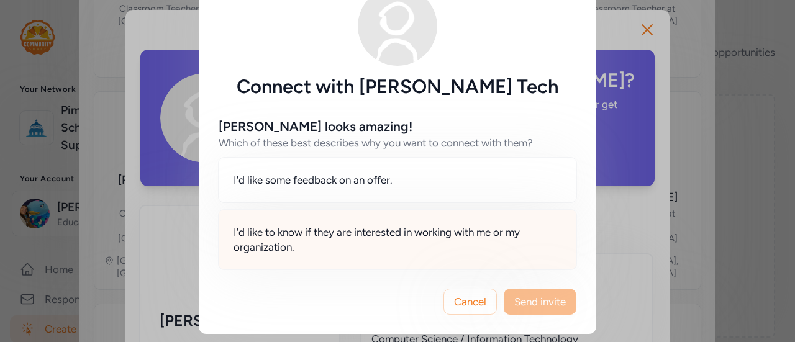
click at [461, 230] on span "I'd like to know if they are interested in working with me or my organization." at bounding box center [397, 240] width 328 height 30
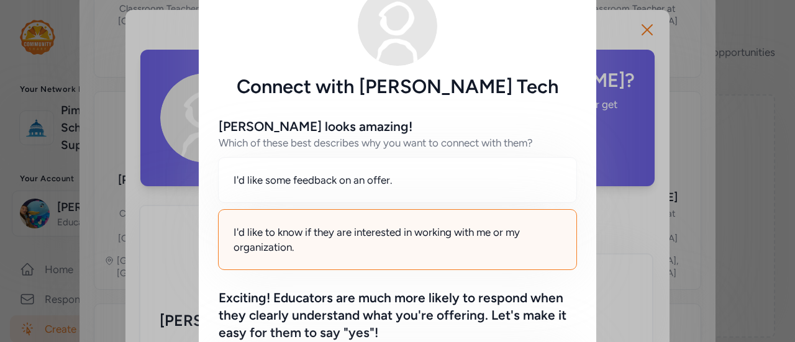
scroll to position [263, 0]
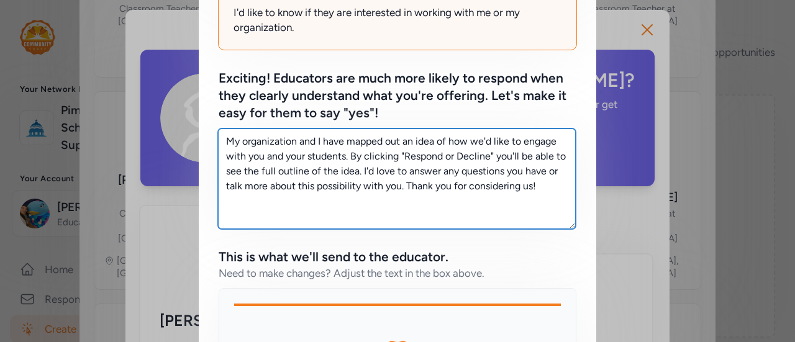
drag, startPoint x: 550, startPoint y: 191, endPoint x: 206, endPoint y: 101, distance: 355.4
click at [206, 101] on div "[PERSON_NAME] looks amazing! Which of these best describes why you want to conn…" at bounding box center [397, 202] width 397 height 648
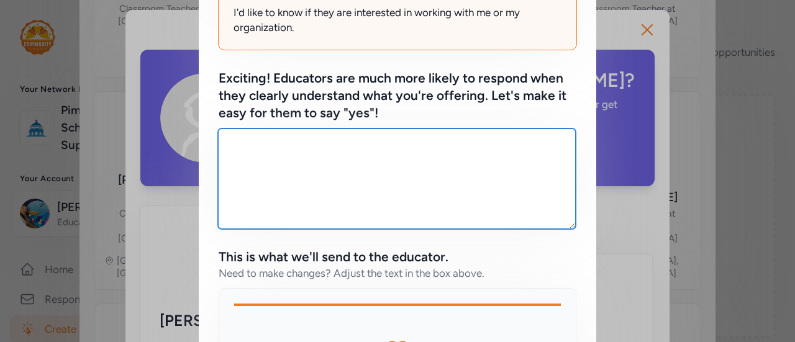
paste textarea "I’m looking for middle school English and Social Studies teachers to get involv…"
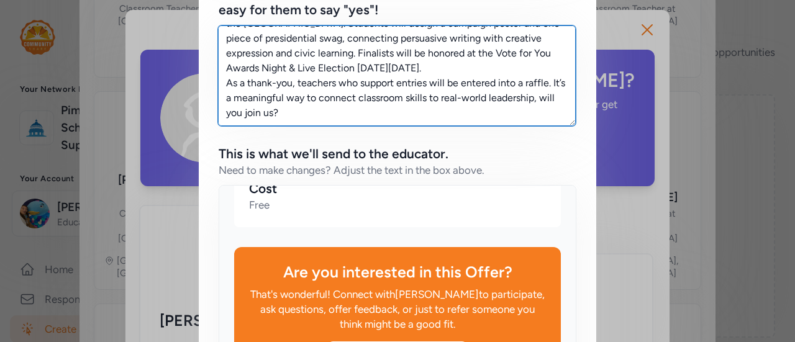
scroll to position [520, 0]
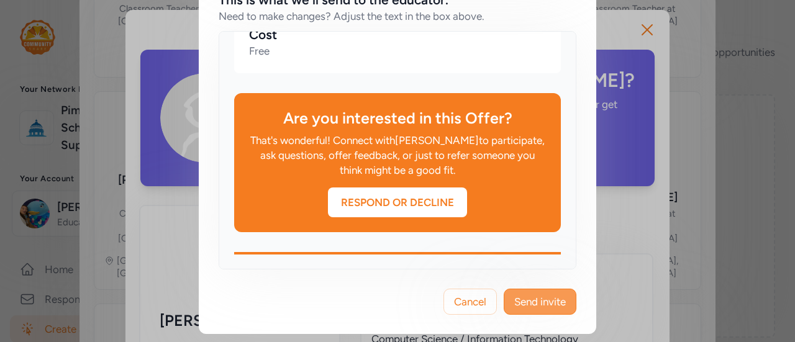
type textarea "I’m looking for middle school English and Social Studies teachers to get involv…"
click at [529, 307] on span "Send invite" at bounding box center [540, 301] width 52 height 15
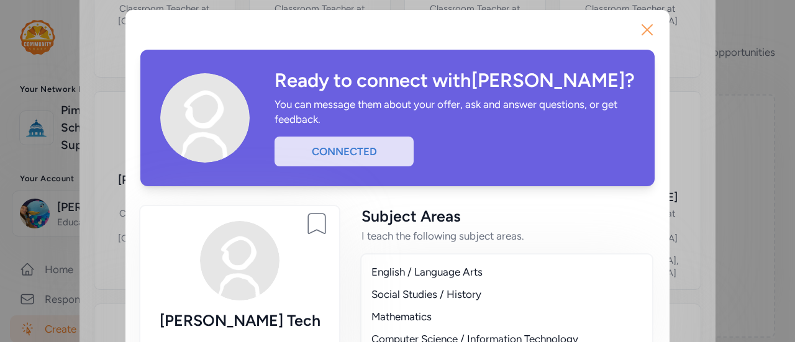
click at [653, 30] on button "Close" at bounding box center [647, 30] width 40 height 40
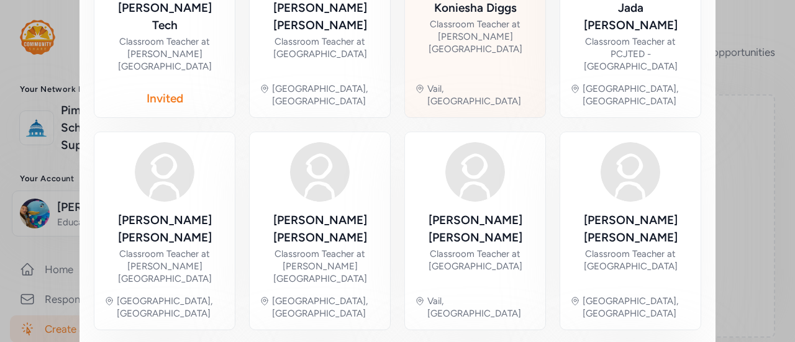
scroll to position [597, 0]
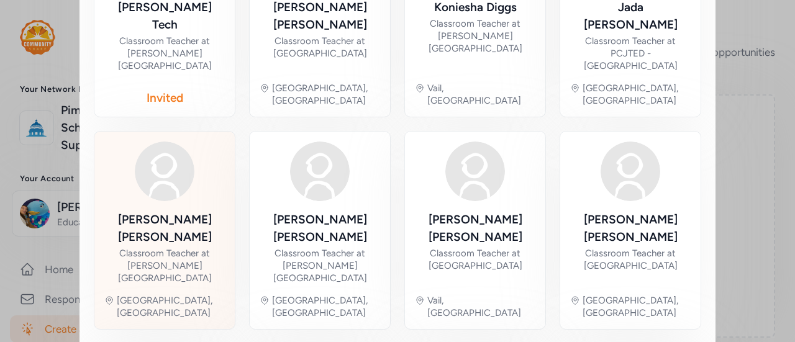
click at [120, 142] on div "[PERSON_NAME] Classroom Teacher at [PERSON_NAME][GEOGRAPHIC_DATA] [GEOGRAPHIC_D…" at bounding box center [164, 231] width 120 height 178
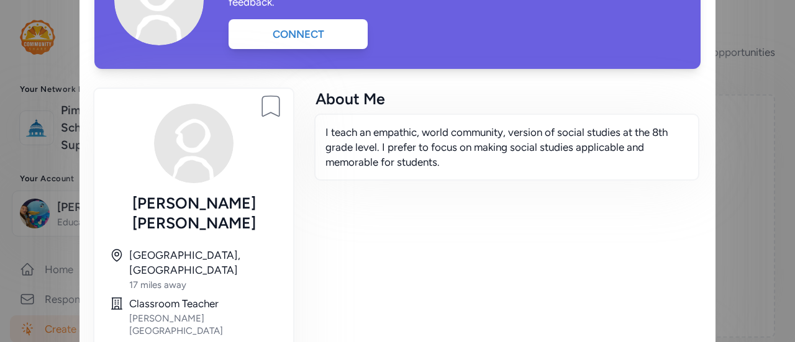
scroll to position [118, 0]
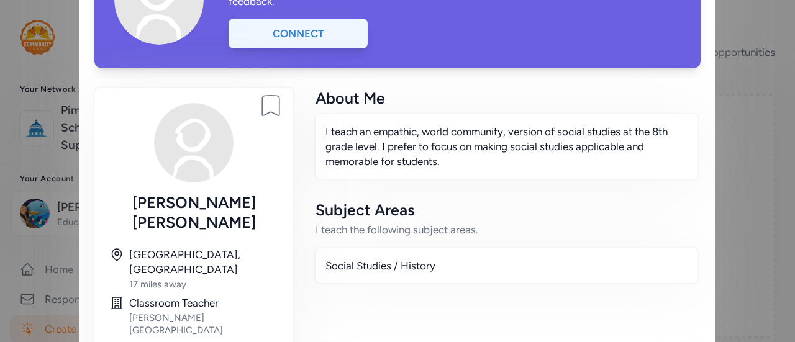
click at [320, 39] on div "Connect" at bounding box center [297, 34] width 139 height 30
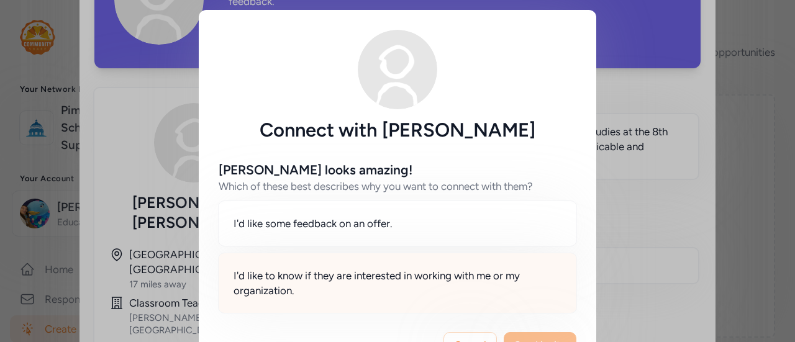
click at [474, 292] on span "I'd like to know if they are interested in working with me or my organization." at bounding box center [397, 283] width 328 height 30
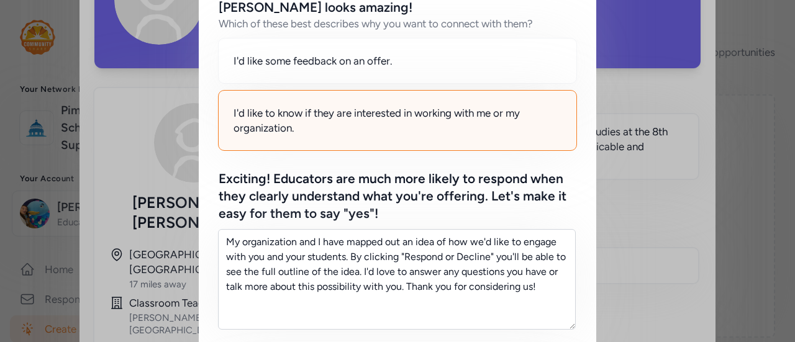
scroll to position [201, 0]
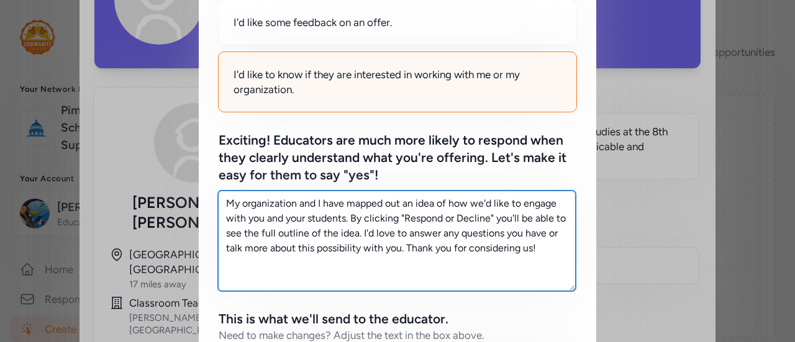
drag, startPoint x: 541, startPoint y: 255, endPoint x: 219, endPoint y: 181, distance: 330.6
click at [219, 181] on div "Exciting! Educators are much more likely to respond when they clearly understan…" at bounding box center [398, 211] width 358 height 159
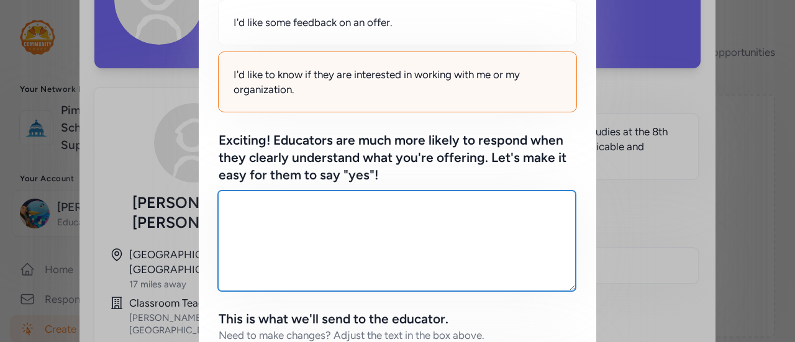
paste textarea "I’m looking for middle school English and Social Studies teachers to get involv…"
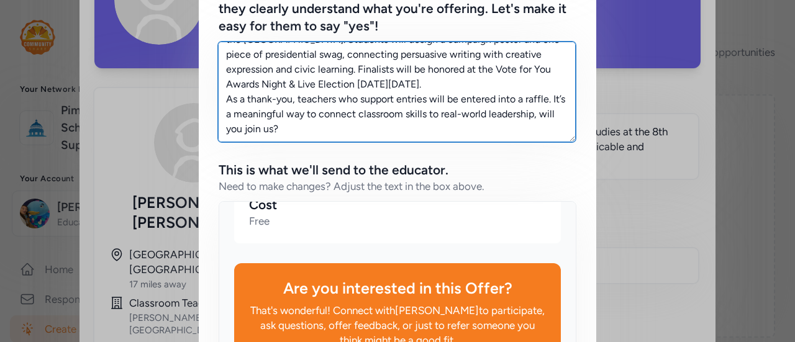
scroll to position [520, 0]
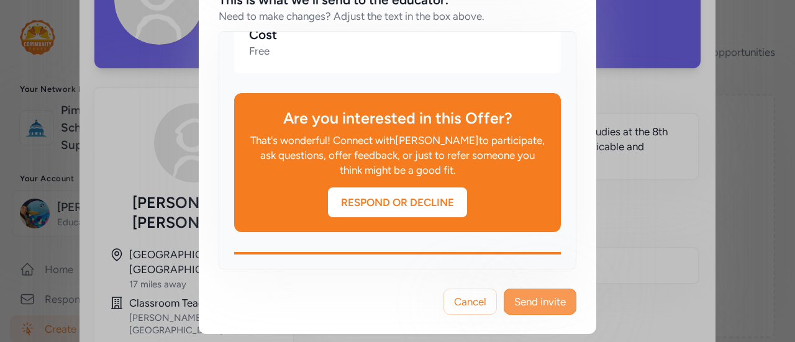
type textarea "I’m looking for middle school English and Social Studies teachers to get involv…"
click at [527, 301] on span "Send invite" at bounding box center [540, 301] width 52 height 15
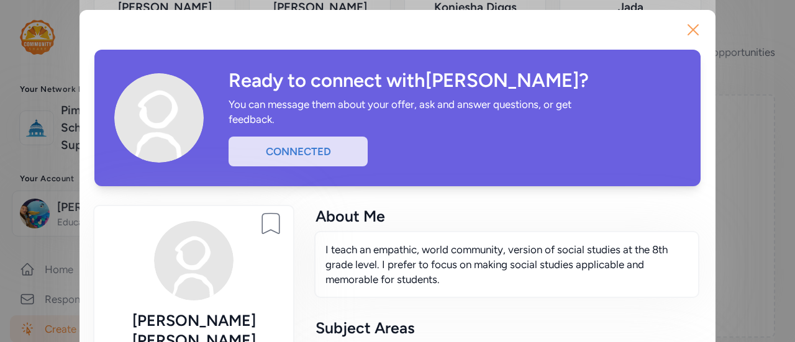
click at [683, 30] on icon "button" at bounding box center [693, 30] width 20 height 20
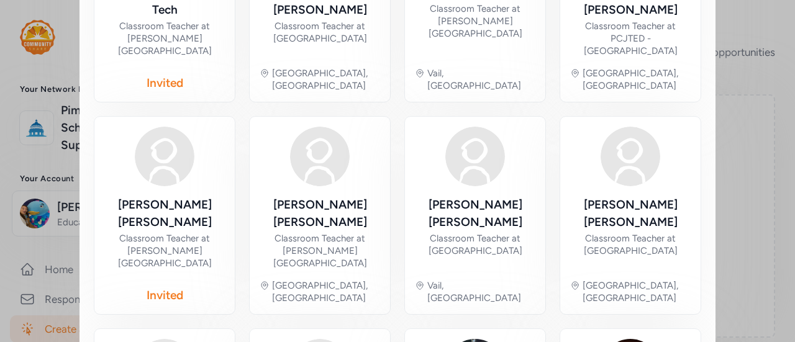
scroll to position [613, 0]
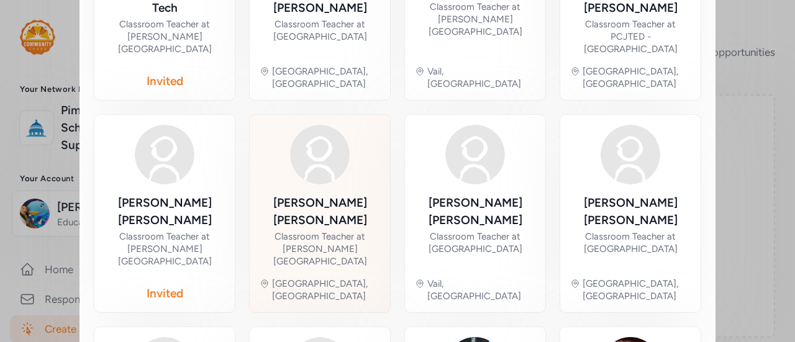
click at [327, 194] on div "[PERSON_NAME]" at bounding box center [320, 211] width 120 height 35
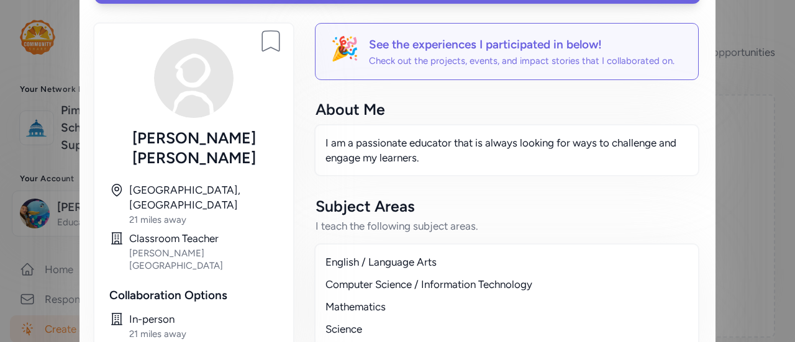
scroll to position [84, 0]
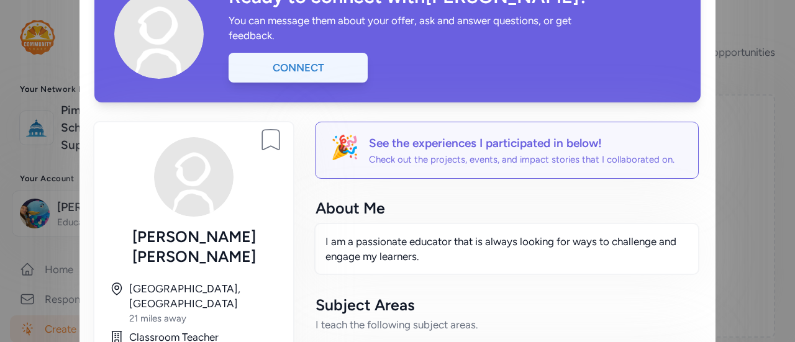
click at [329, 63] on div "Connect" at bounding box center [297, 68] width 139 height 30
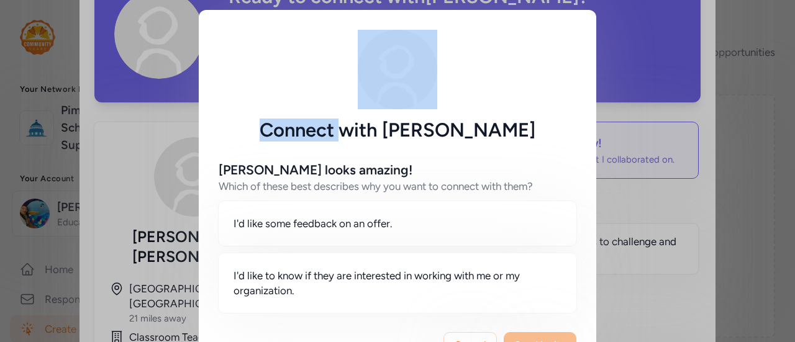
click at [329, 63] on div at bounding box center [398, 69] width 358 height 79
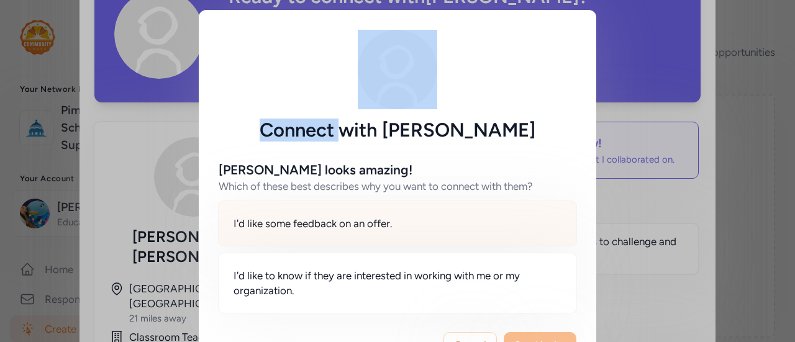
scroll to position [18, 0]
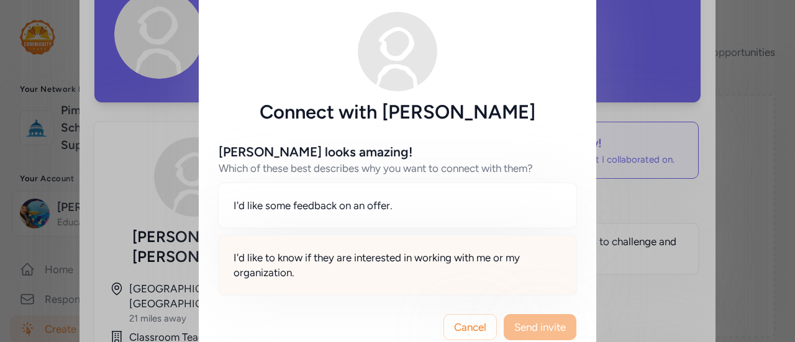
click at [429, 277] on span "I'd like to know if they are interested in working with me or my organization." at bounding box center [397, 265] width 328 height 30
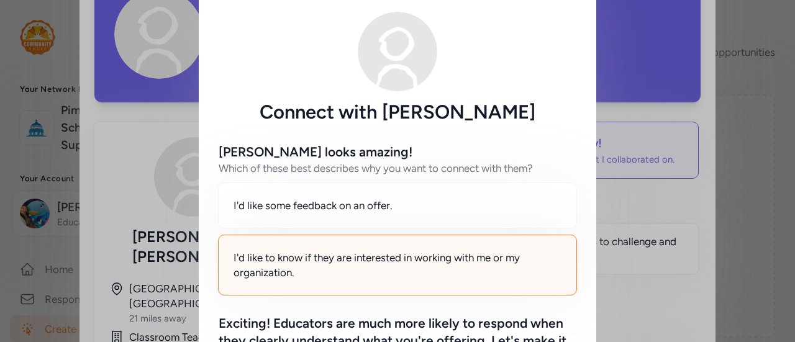
scroll to position [271, 0]
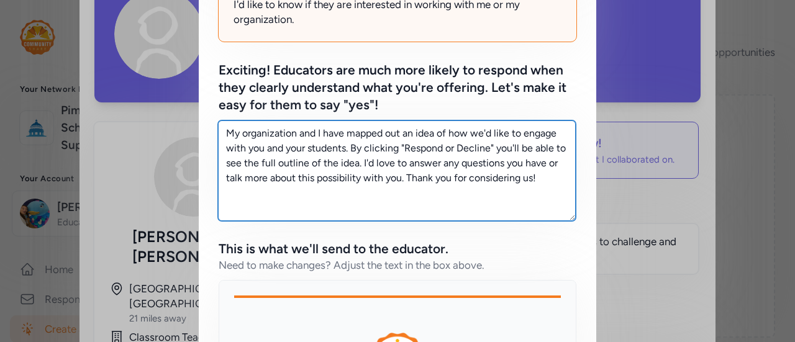
drag, startPoint x: 536, startPoint y: 183, endPoint x: 222, endPoint y: 114, distance: 321.6
click at [222, 114] on div "Exciting! Educators are much more likely to respond when they clearly understan…" at bounding box center [398, 140] width 358 height 159
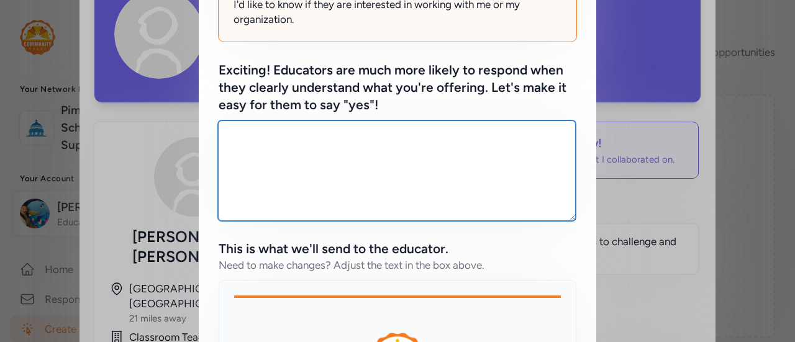
paste textarea "I’m looking for middle school English and Social Studies teachers to get involv…"
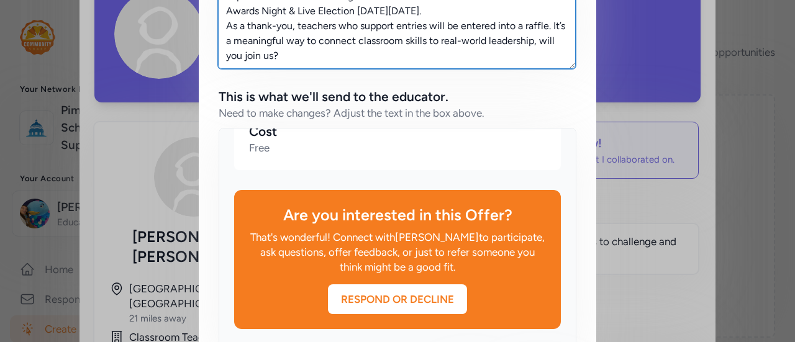
scroll to position [520, 0]
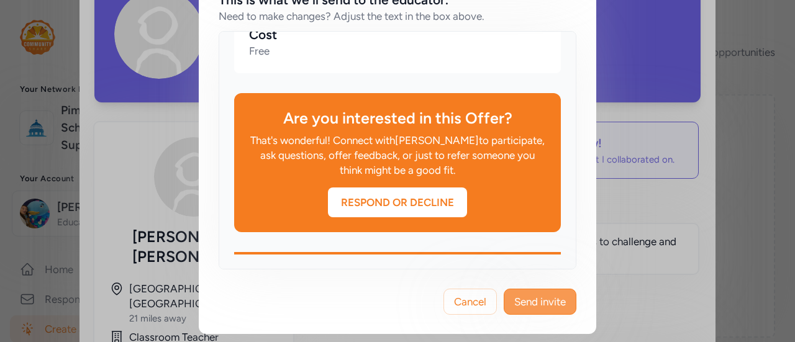
type textarea "I’m looking for middle school English and Social Studies teachers to get involv…"
click at [530, 300] on span "Send invite" at bounding box center [540, 301] width 52 height 15
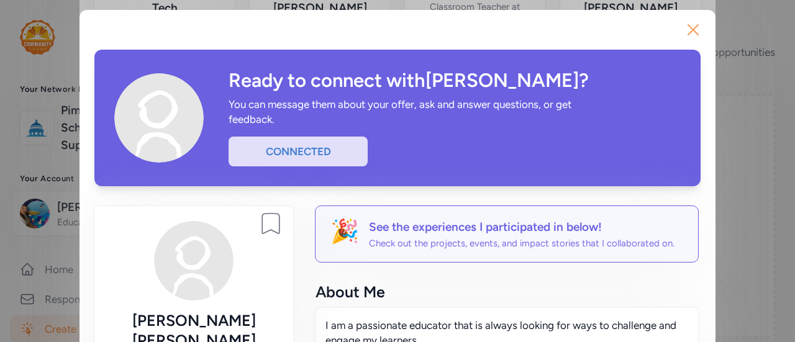
click at [697, 24] on icon "button" at bounding box center [693, 30] width 20 height 20
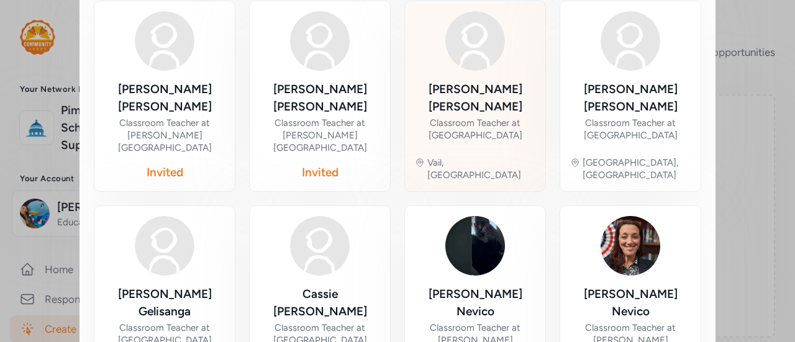
scroll to position [736, 0]
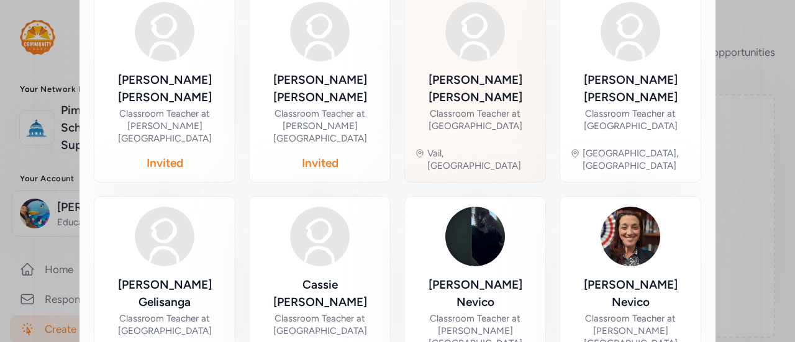
click at [505, 276] on div "[PERSON_NAME]" at bounding box center [475, 293] width 120 height 35
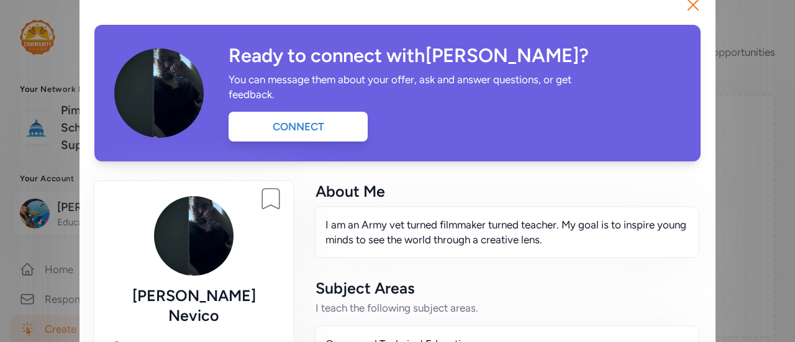
scroll to position [24, 0]
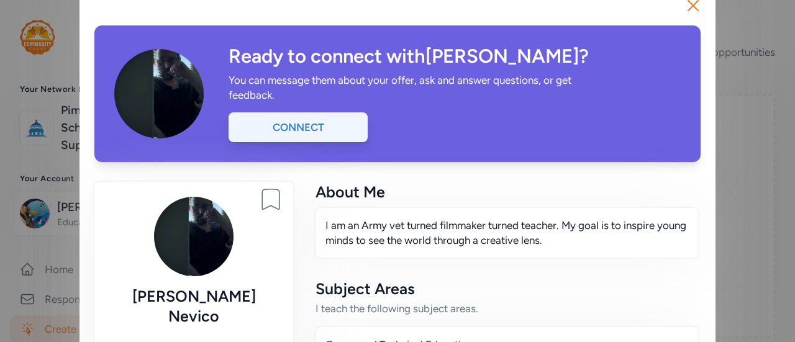
click at [310, 131] on div "Connect" at bounding box center [297, 127] width 139 height 30
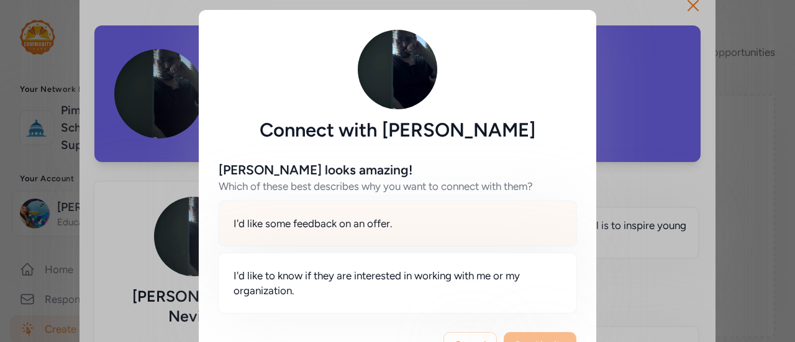
scroll to position [43, 0]
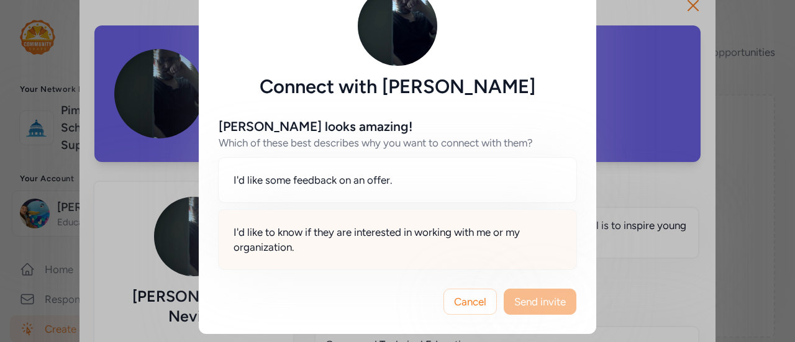
click at [422, 232] on span "I'd like to know if they are interested in working with me or my organization." at bounding box center [397, 240] width 328 height 30
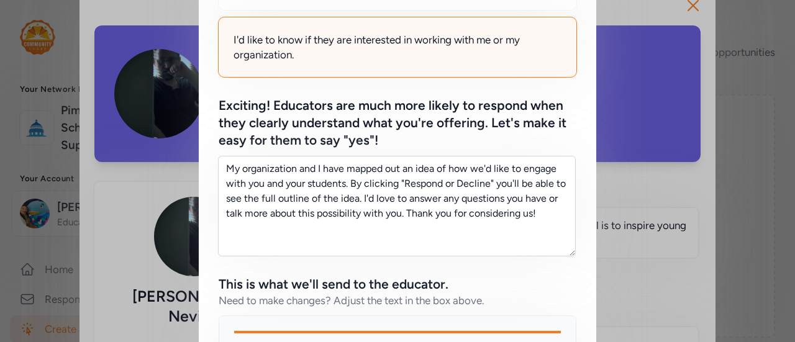
scroll to position [267, 0]
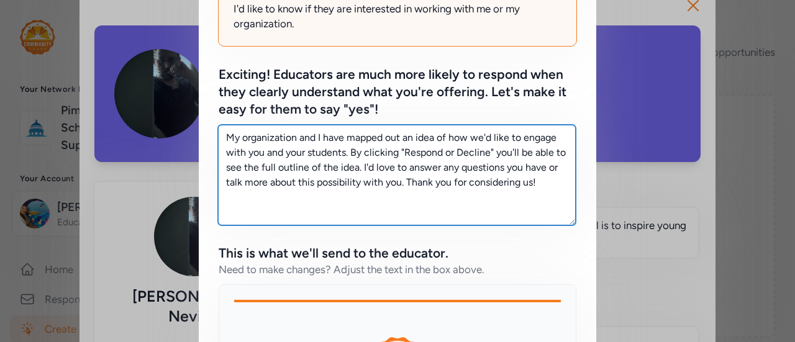
drag, startPoint x: 540, startPoint y: 184, endPoint x: 199, endPoint y: 115, distance: 347.3
click at [199, 115] on div "[PERSON_NAME] looks amazing! Which of these best describes why you want to conn…" at bounding box center [397, 199] width 397 height 648
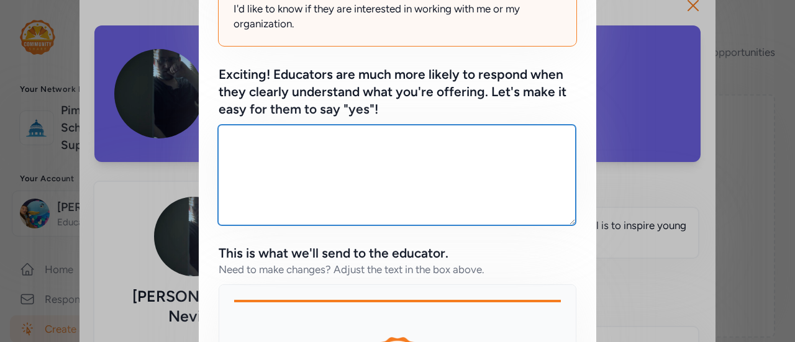
paste textarea "I’m looking for middle school English and Social Studies teachers to get involv…"
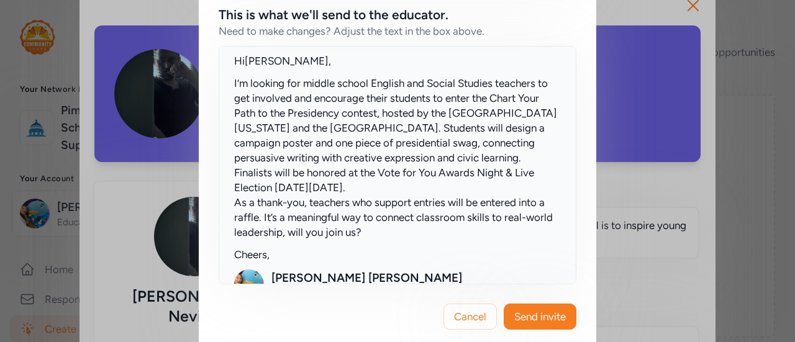
scroll to position [139, 0]
type textarea "I’m looking for middle school English and Social Studies teachers to get involv…"
click at [530, 333] on div "Cancel Send invite" at bounding box center [397, 316] width 397 height 65
click at [530, 329] on div "Cancel Send invite" at bounding box center [397, 316] width 397 height 65
click at [528, 322] on span "Send invite" at bounding box center [540, 316] width 52 height 15
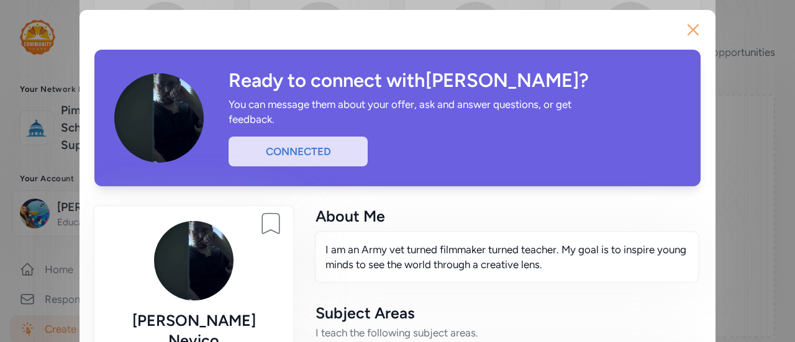
click at [697, 34] on icon "button" at bounding box center [693, 30] width 20 height 20
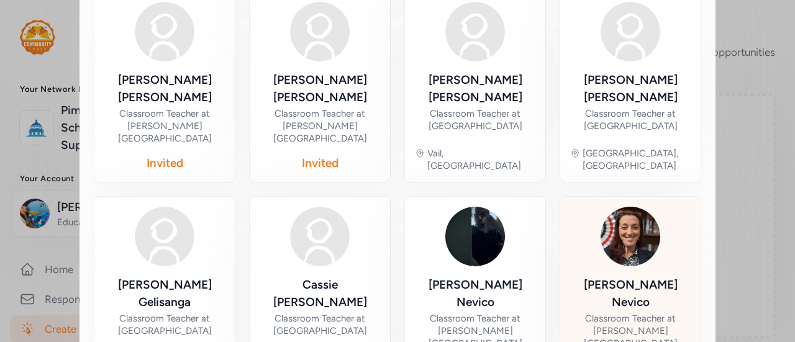
click at [618, 312] on div "Classroom Teacher at [PERSON_NAME][GEOGRAPHIC_DATA]" at bounding box center [630, 330] width 120 height 37
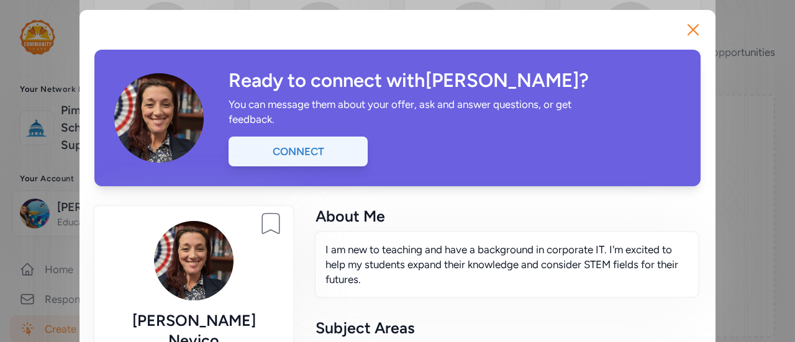
click at [309, 147] on div "Connect" at bounding box center [297, 152] width 139 height 30
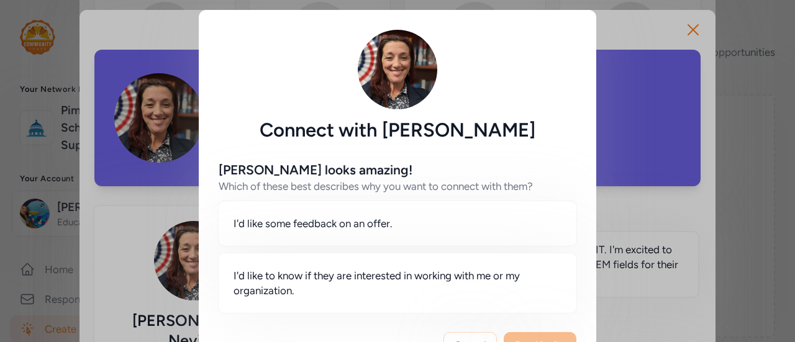
scroll to position [43, 0]
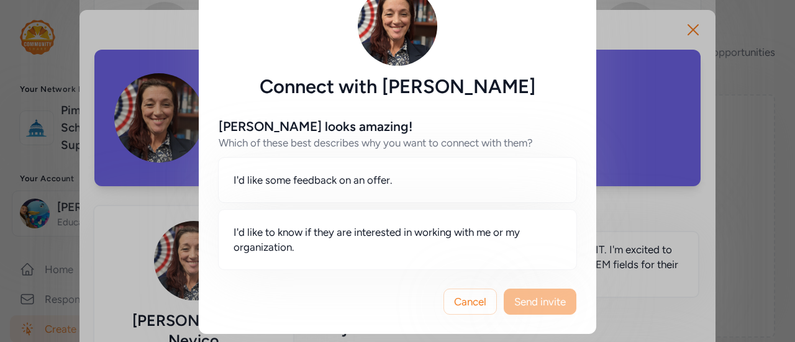
click at [401, 248] on span "I'd like to know if they are interested in working with me or my organization." at bounding box center [397, 240] width 328 height 30
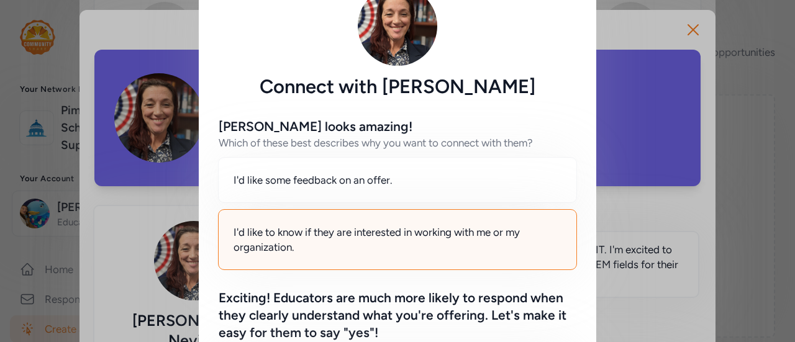
scroll to position [205, 0]
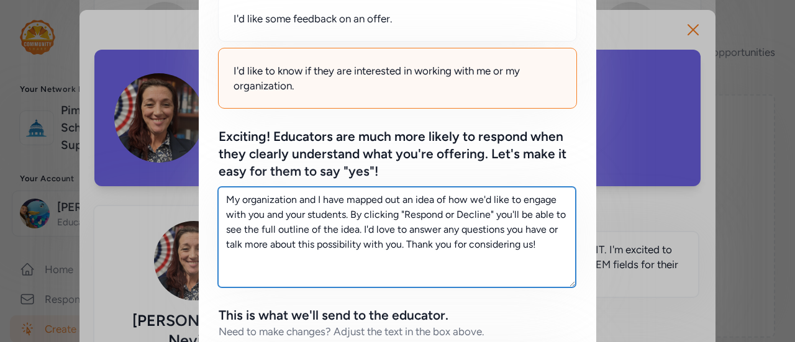
drag, startPoint x: 545, startPoint y: 256, endPoint x: 168, endPoint y: 159, distance: 389.1
click at [168, 159] on div "Connect with [PERSON_NAME] [PERSON_NAME] looks amazing! Which of these best des…" at bounding box center [397, 227] width 795 height 864
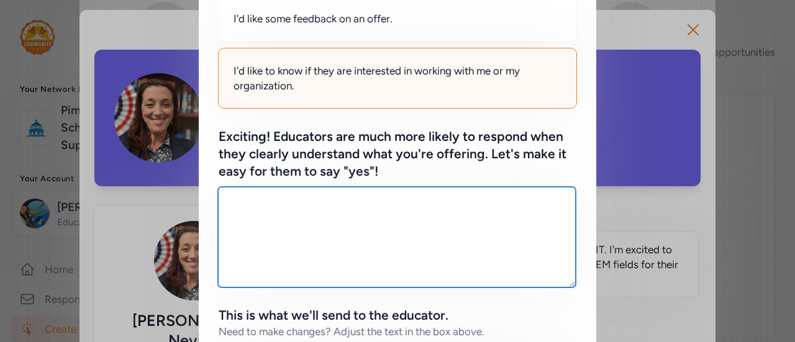
paste textarea "I’m looking for middle school English and Social Studies teachers to get involv…"
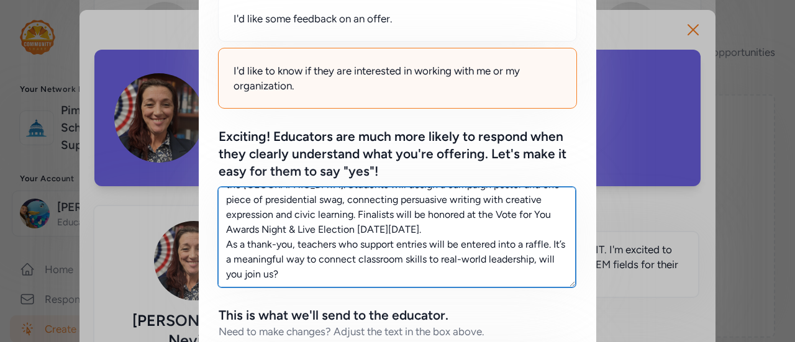
scroll to position [0, 0]
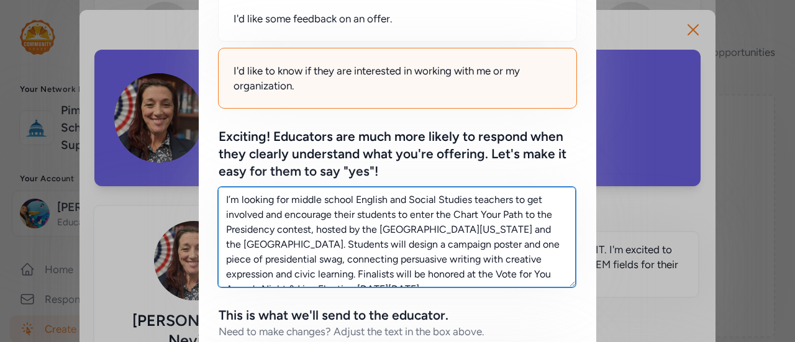
drag, startPoint x: 466, startPoint y: 199, endPoint x: 350, endPoint y: 194, distance: 115.6
click at [350, 194] on textarea "I’m looking for middle school English and Social Studies teachers to get involv…" at bounding box center [397, 237] width 358 height 101
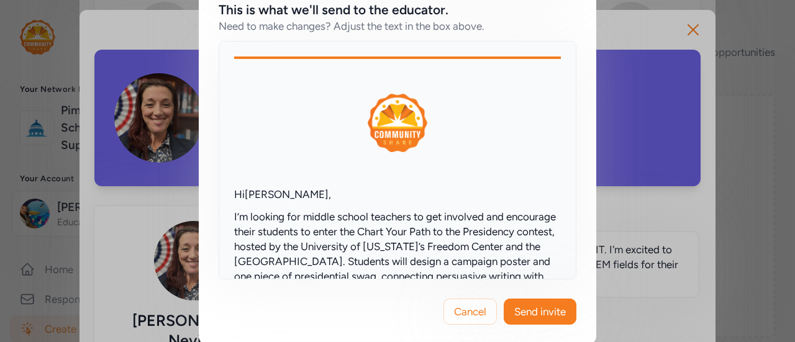
scroll to position [520, 0]
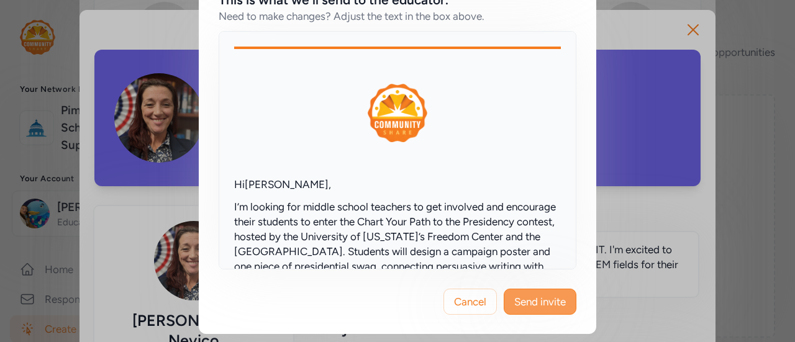
type textarea "I’m looking for middle school teachers to get involved and encourage their stud…"
click at [543, 301] on span "Send invite" at bounding box center [540, 301] width 52 height 15
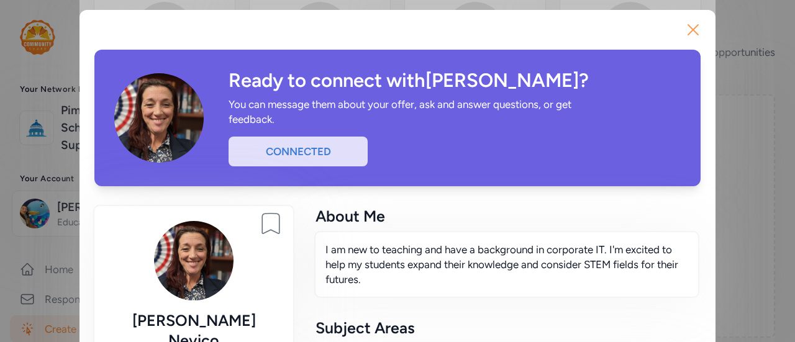
click at [689, 29] on icon "button" at bounding box center [693, 30] width 10 height 10
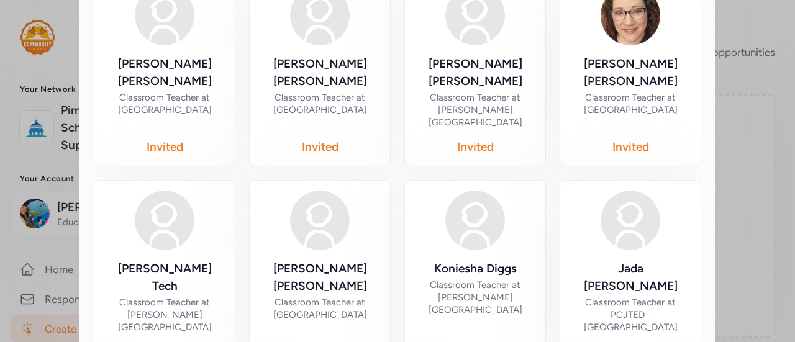
scroll to position [423, 0]
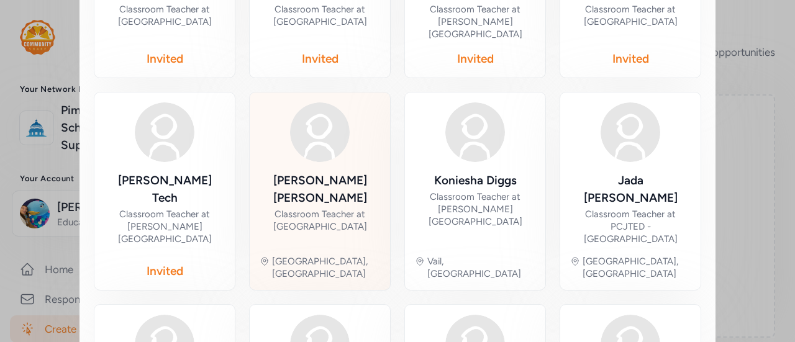
click at [309, 208] on div "Classroom Teacher at [GEOGRAPHIC_DATA]" at bounding box center [320, 220] width 120 height 25
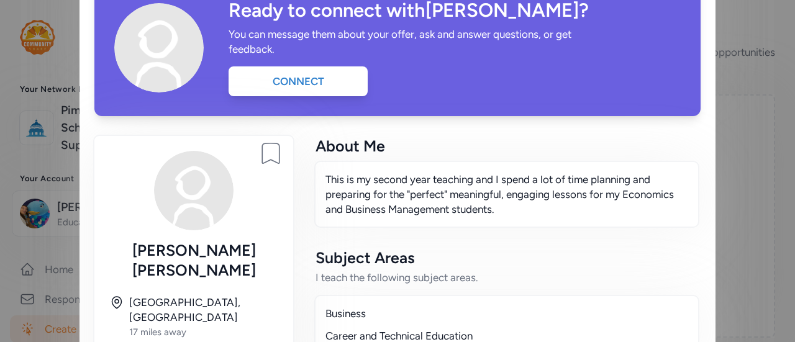
scroll to position [68, 0]
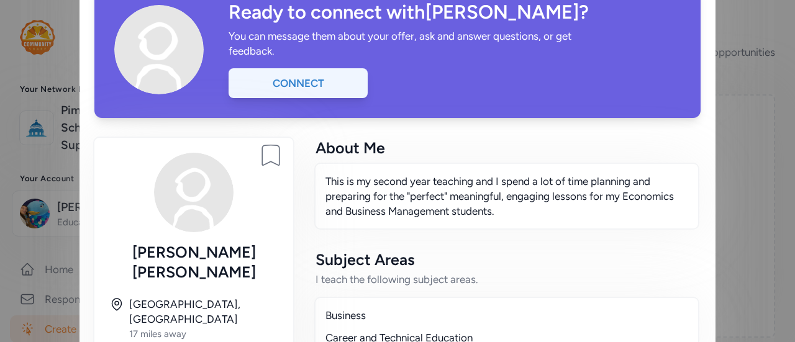
click at [310, 89] on div "Connect" at bounding box center [297, 83] width 139 height 30
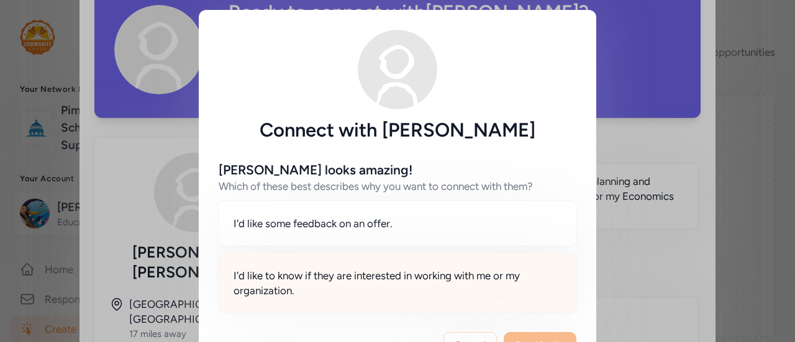
click at [474, 291] on span "I'd like to know if they are interested in working with me or my organization." at bounding box center [397, 283] width 328 height 30
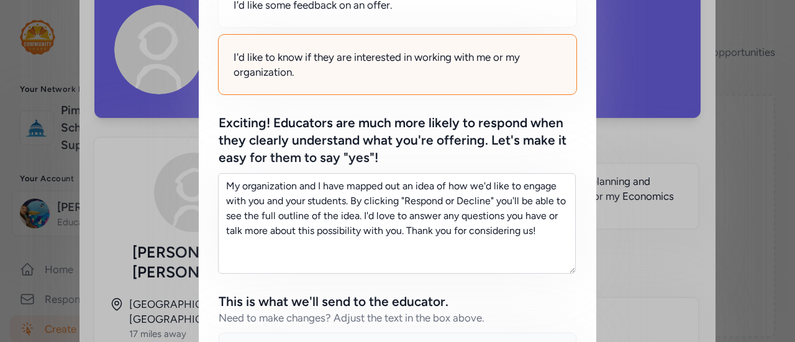
scroll to position [258, 0]
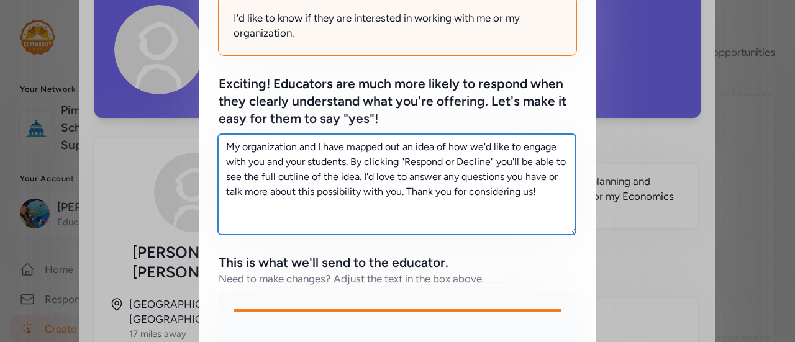
drag, startPoint x: 533, startPoint y: 189, endPoint x: 118, endPoint y: 104, distance: 423.4
click at [118, 104] on div "Connect with [PERSON_NAME] [PERSON_NAME] looks amazing! Which of these best des…" at bounding box center [397, 174] width 795 height 864
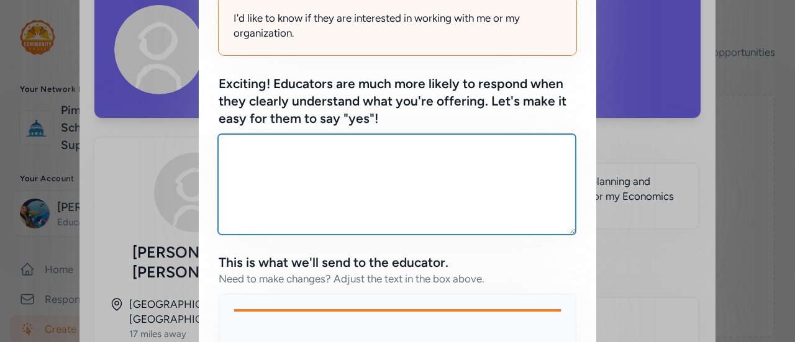
paste textarea "I’m looking for [DEMOGRAPHIC_DATA] teachers to get involved and encourage their…"
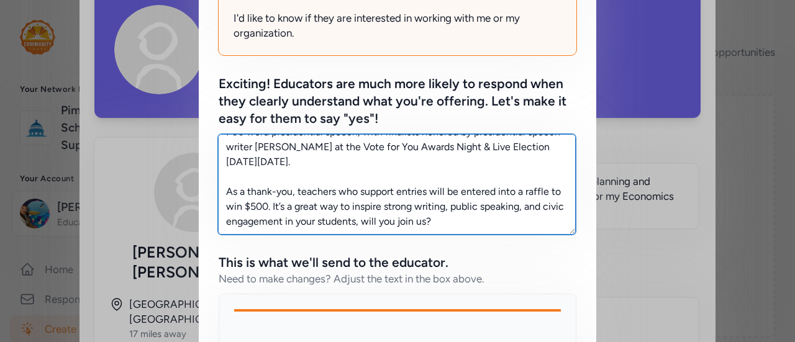
scroll to position [0, 0]
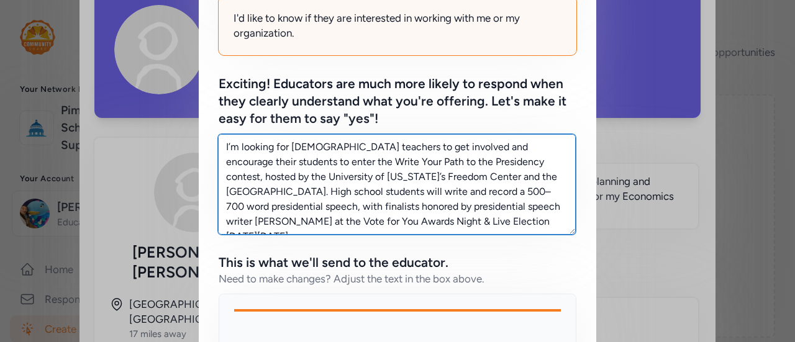
click at [322, 143] on textarea "I’m looking for [DEMOGRAPHIC_DATA] teachers to get involved and encourage their…" at bounding box center [397, 184] width 358 height 101
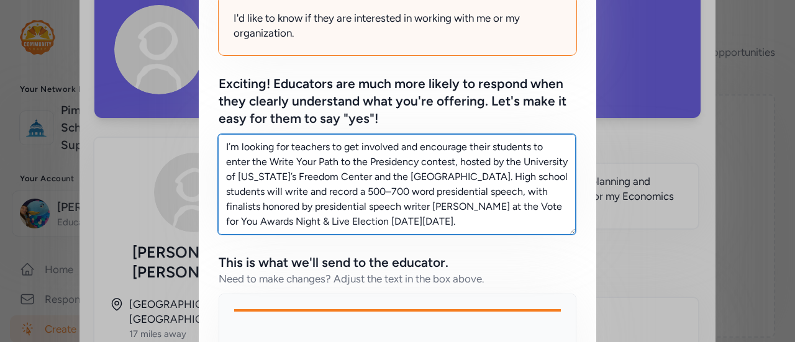
scroll to position [520, 0]
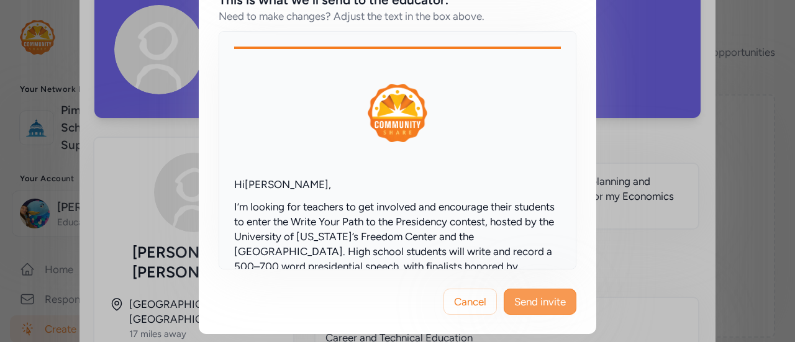
type textarea "I’m looking for teachers to get involved and encourage their students to enter …"
click at [534, 301] on span "Send invite" at bounding box center [540, 301] width 52 height 15
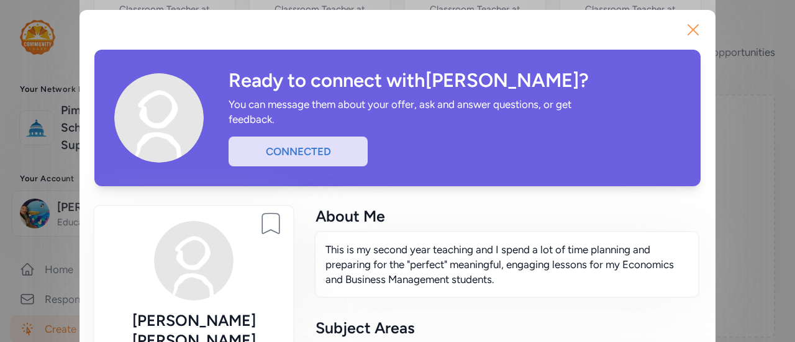
click at [696, 29] on icon "button" at bounding box center [693, 30] width 20 height 20
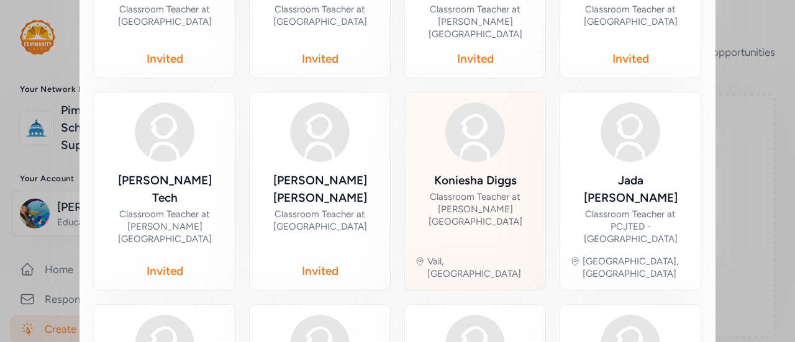
click at [483, 191] on div "Classroom Teacher at [PERSON_NAME][GEOGRAPHIC_DATA]" at bounding box center [475, 209] width 120 height 37
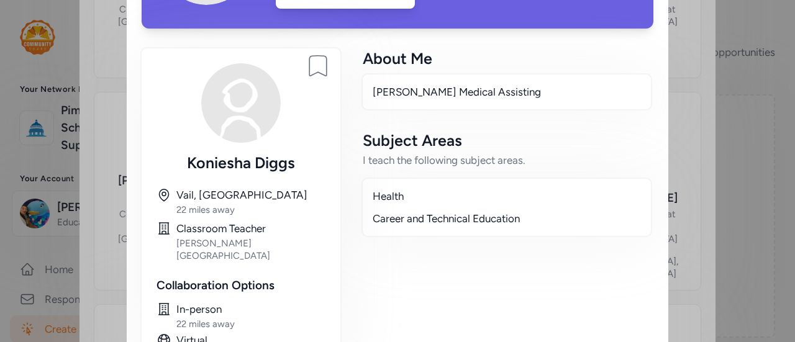
scroll to position [42, 0]
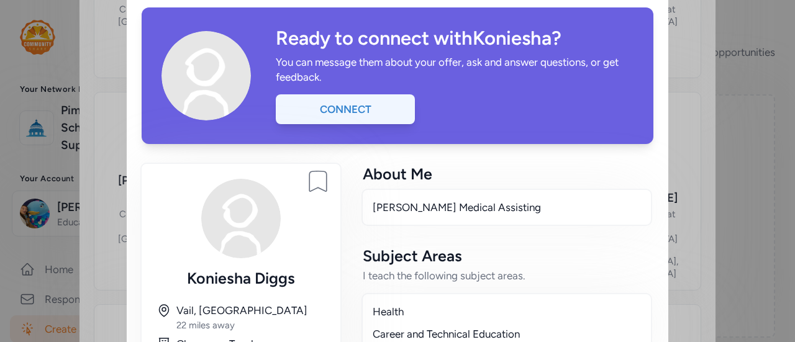
click at [365, 111] on div "Connect" at bounding box center [345, 109] width 139 height 30
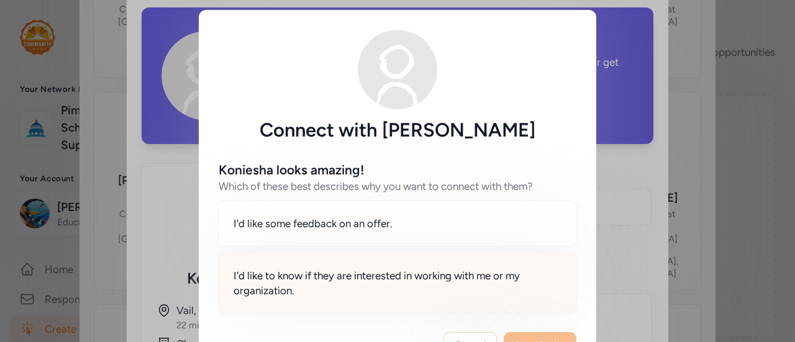
click at [476, 289] on span "I'd like to know if they are interested in working with me or my organization." at bounding box center [397, 283] width 328 height 30
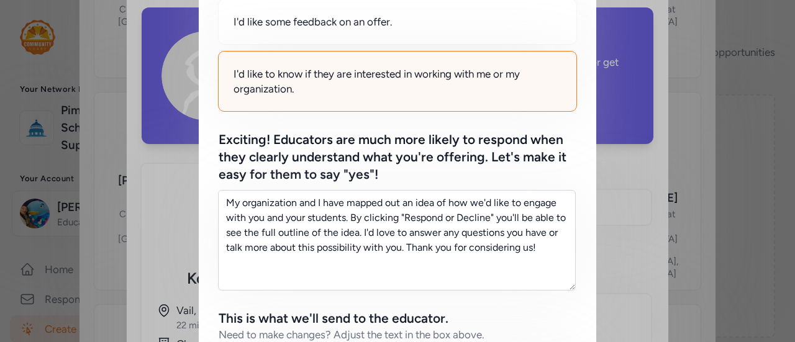
scroll to position [202, 0]
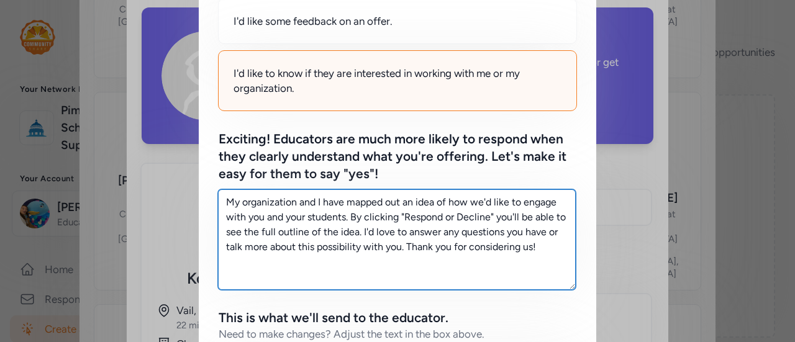
drag, startPoint x: 536, startPoint y: 253, endPoint x: 120, endPoint y: 147, distance: 429.2
click at [120, 147] on div "Connect with [PERSON_NAME] Koniesha looks amazing! Which of these best describe…" at bounding box center [397, 230] width 795 height 864
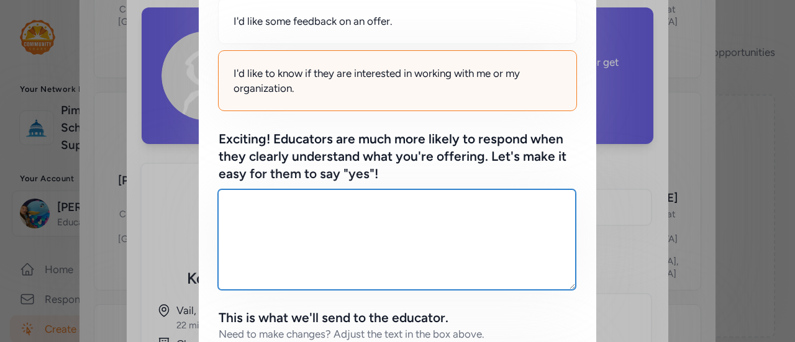
paste textarea "I’m looking for [DEMOGRAPHIC_DATA] teachers to get involved and encourage their…"
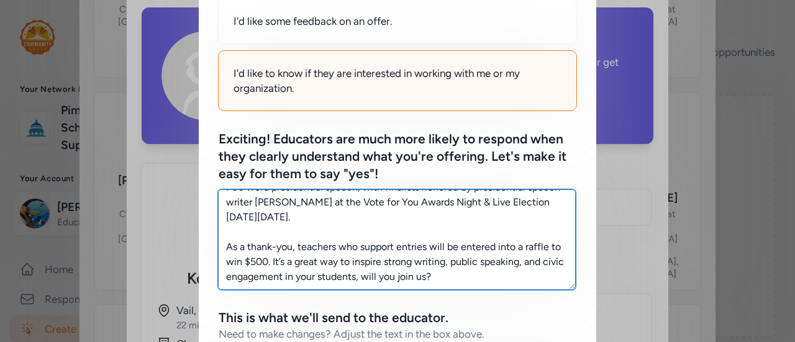
scroll to position [0, 0]
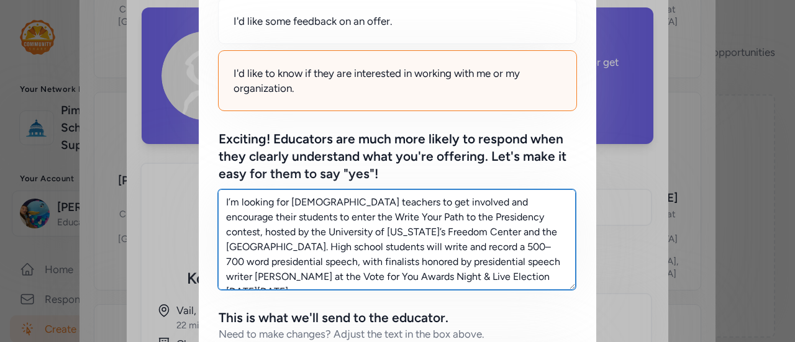
click at [318, 204] on textarea "I’m looking for [DEMOGRAPHIC_DATA] teachers to get involved and encourage their…" at bounding box center [397, 239] width 358 height 101
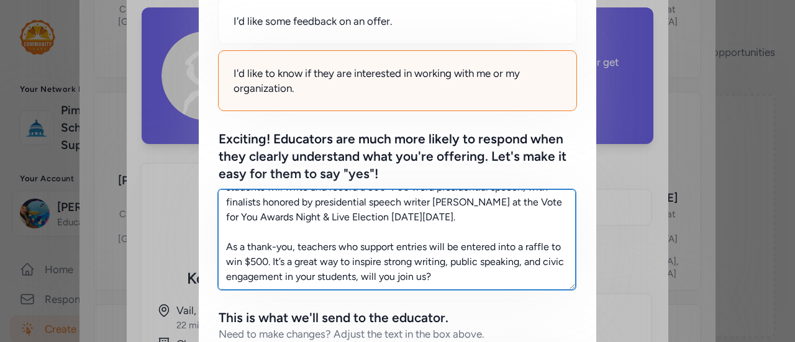
scroll to position [520, 0]
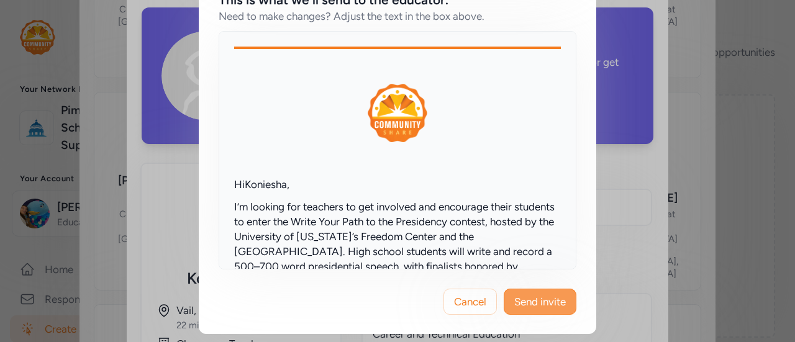
type textarea "I’m looking for teachers to get involved and encourage their students to enter …"
click at [547, 307] on span "Send invite" at bounding box center [540, 301] width 52 height 15
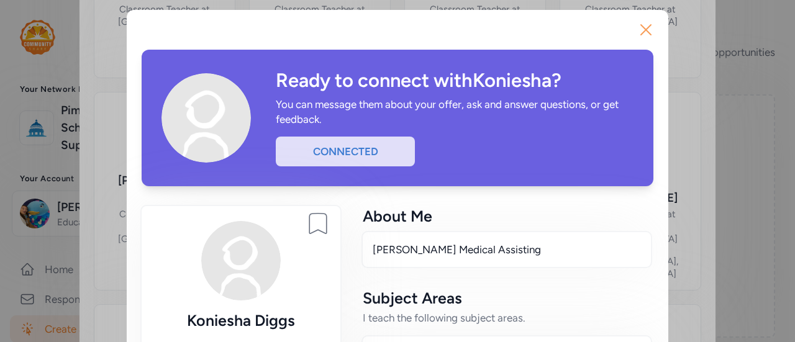
click at [636, 32] on icon "button" at bounding box center [646, 30] width 20 height 20
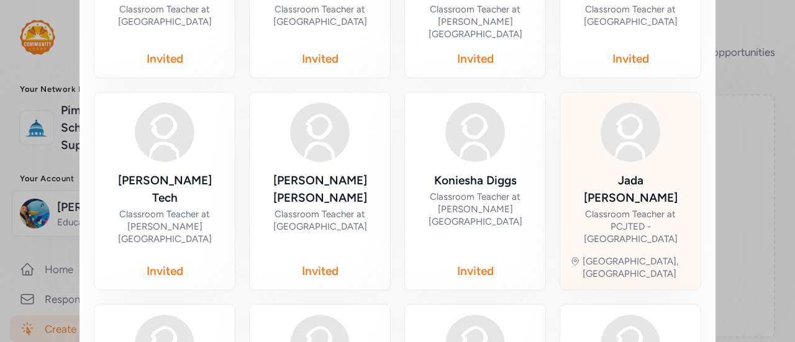
click at [648, 208] on div "Classroom Teacher at PCJTED - [GEOGRAPHIC_DATA]" at bounding box center [630, 226] width 120 height 37
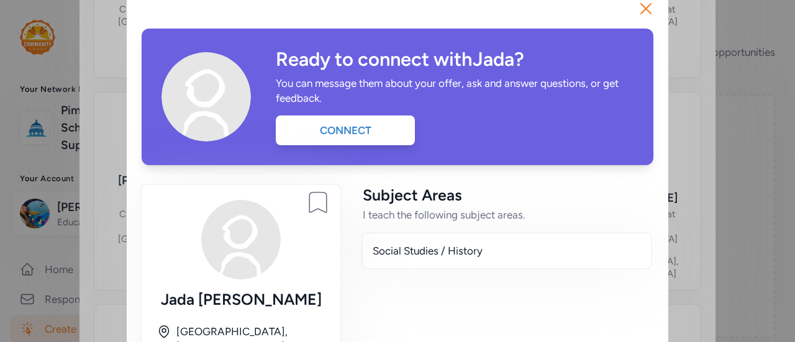
scroll to position [14, 0]
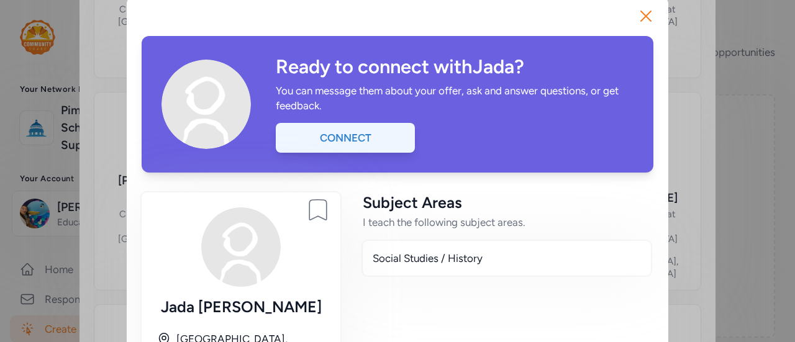
click at [363, 125] on div "Connect" at bounding box center [345, 138] width 139 height 30
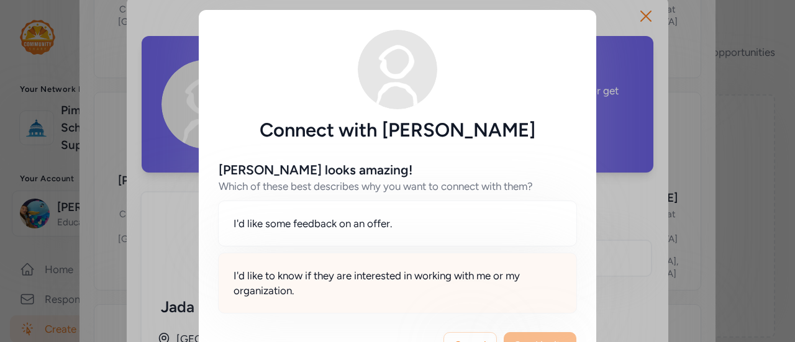
click at [437, 281] on span "I'd like to know if they are interested in working with me or my organization." at bounding box center [397, 283] width 328 height 30
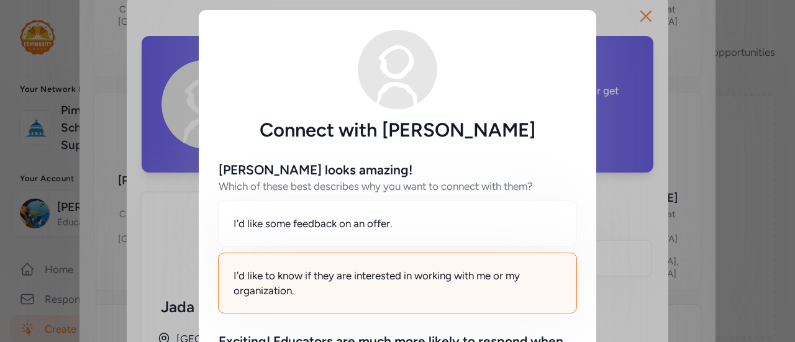
scroll to position [181, 0]
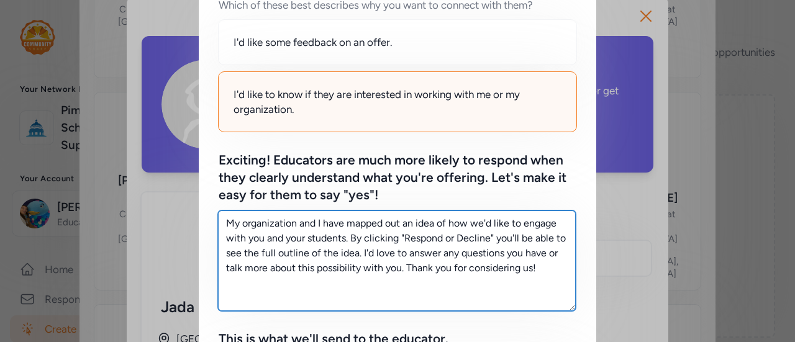
drag, startPoint x: 545, startPoint y: 272, endPoint x: 134, endPoint y: 159, distance: 426.3
click at [134, 159] on div "Connect with [PERSON_NAME] [PERSON_NAME] looks amazing! Which of these best des…" at bounding box center [397, 251] width 795 height 864
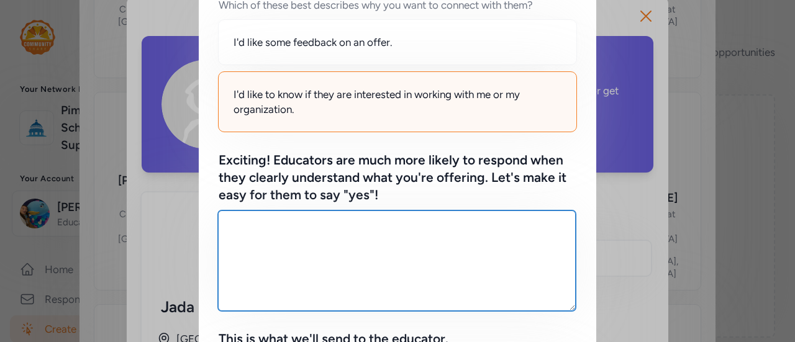
paste textarea "I’m looking for [DEMOGRAPHIC_DATA] teachers to get involved and encourage their…"
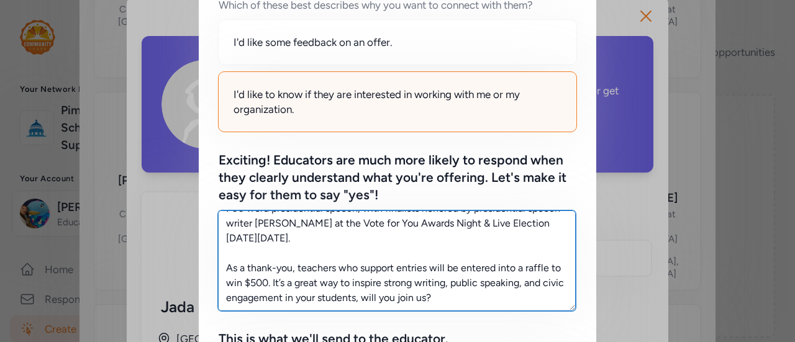
scroll to position [0, 0]
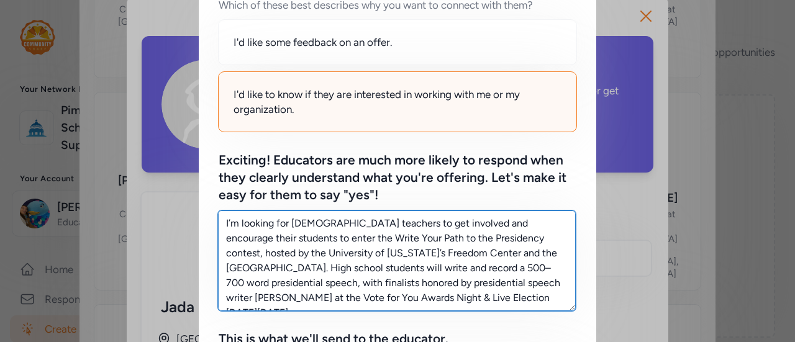
click at [310, 227] on textarea "I’m looking for [DEMOGRAPHIC_DATA] teachers to get involved and encourage their…" at bounding box center [397, 260] width 358 height 101
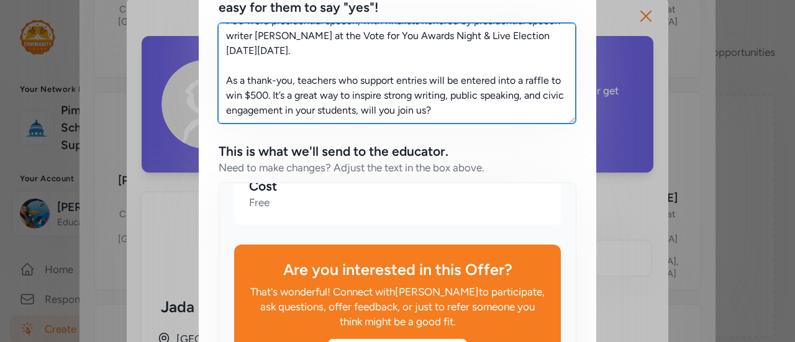
scroll to position [520, 0]
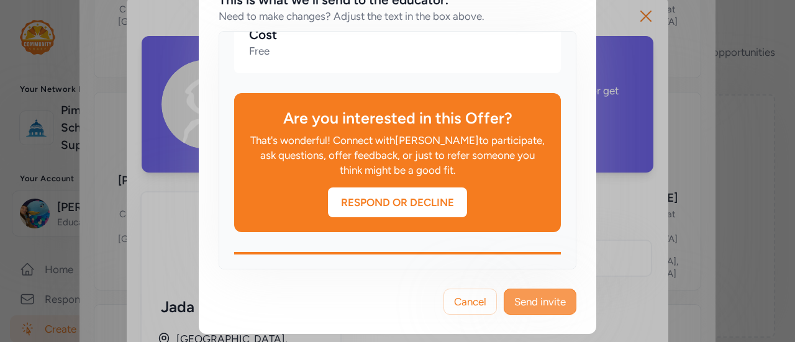
type textarea "I’m looking for social studies teachers to get involved and encourage their stu…"
click at [542, 296] on span "Send invite" at bounding box center [540, 301] width 52 height 15
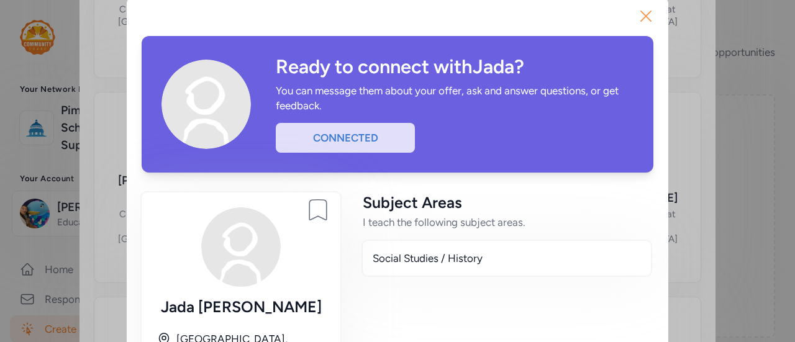
click at [643, 16] on icon "button" at bounding box center [646, 16] width 20 height 20
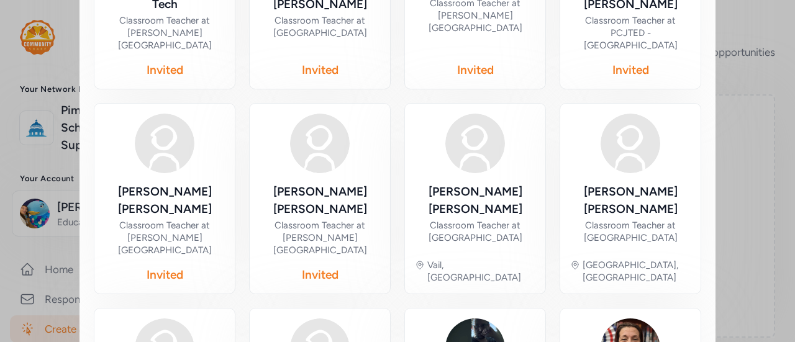
scroll to position [618, 0]
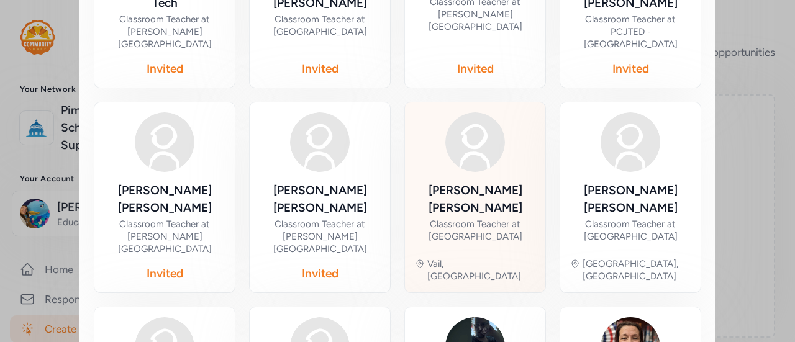
click at [489, 218] on div "Classroom Teacher at [GEOGRAPHIC_DATA]" at bounding box center [475, 230] width 120 height 25
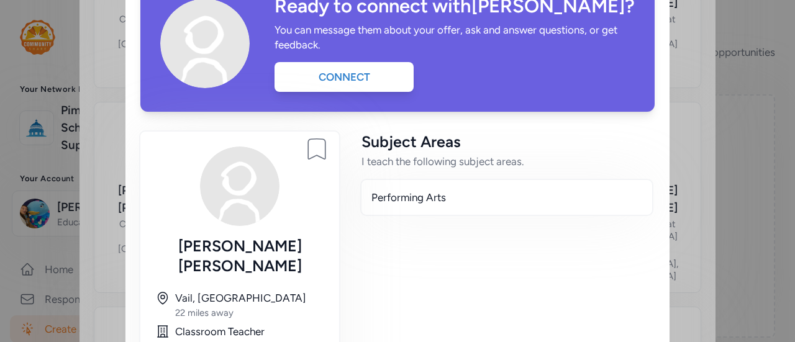
scroll to position [73, 0]
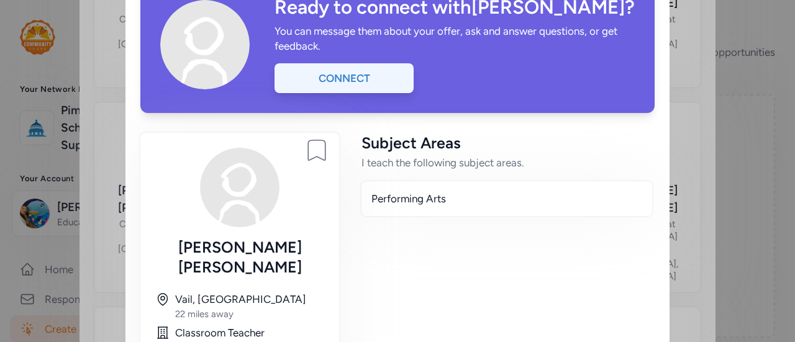
click at [356, 81] on div "Connect" at bounding box center [343, 78] width 139 height 30
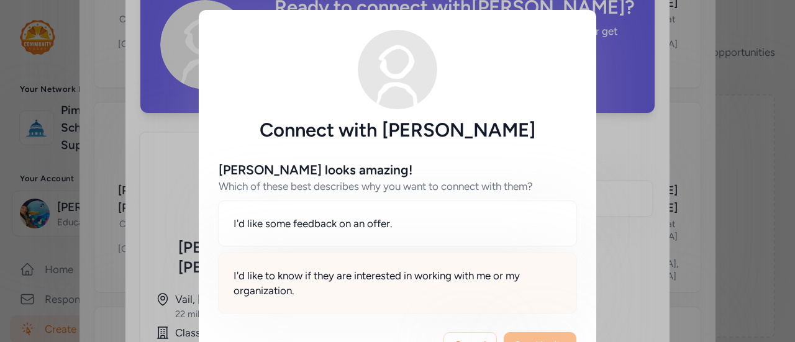
click at [486, 274] on span "I'd like to know if they are interested in working with me or my organization." at bounding box center [397, 283] width 328 height 30
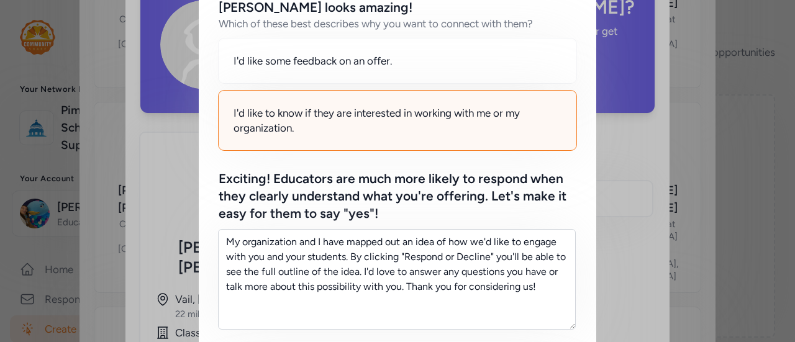
scroll to position [163, 0]
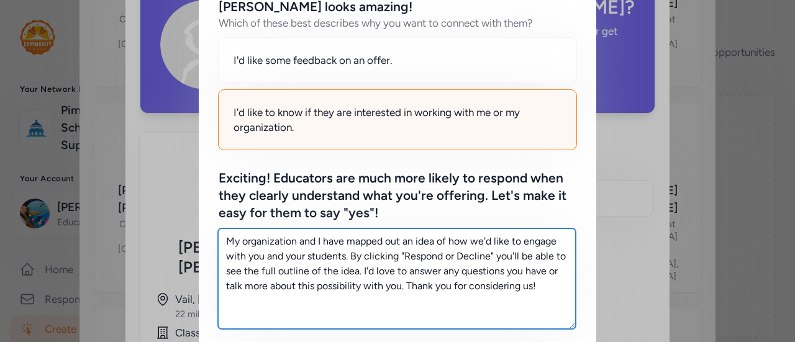
drag, startPoint x: 540, startPoint y: 290, endPoint x: 177, endPoint y: 232, distance: 367.9
click at [177, 232] on div "Connect with [PERSON_NAME] [PERSON_NAME] looks amazing! Which of these best des…" at bounding box center [397, 269] width 795 height 864
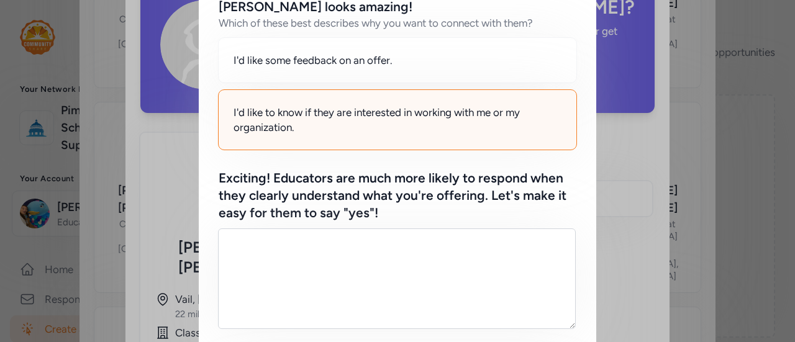
click at [177, 232] on div "Connect with [PERSON_NAME] [PERSON_NAME] looks amazing! Which of these best des…" at bounding box center [397, 269] width 795 height 864
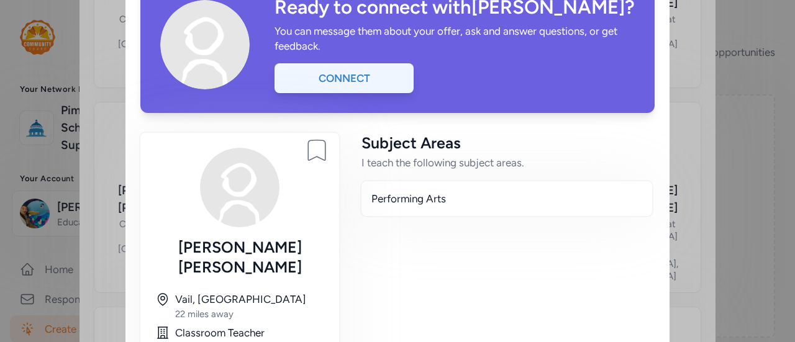
click at [354, 76] on div "Connect" at bounding box center [343, 78] width 139 height 30
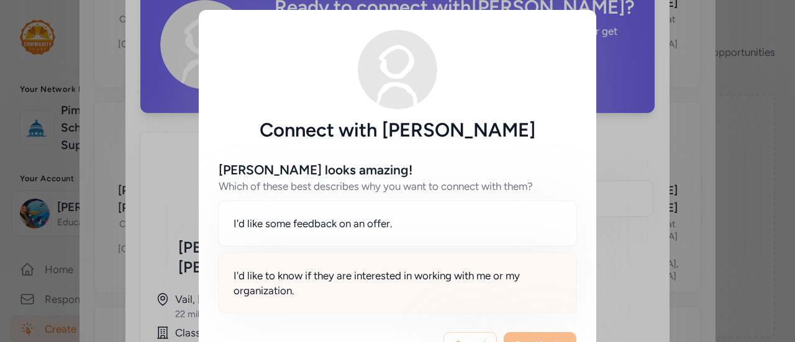
click at [420, 287] on span "I'd like to know if they are interested in working with me or my organization." at bounding box center [397, 283] width 328 height 30
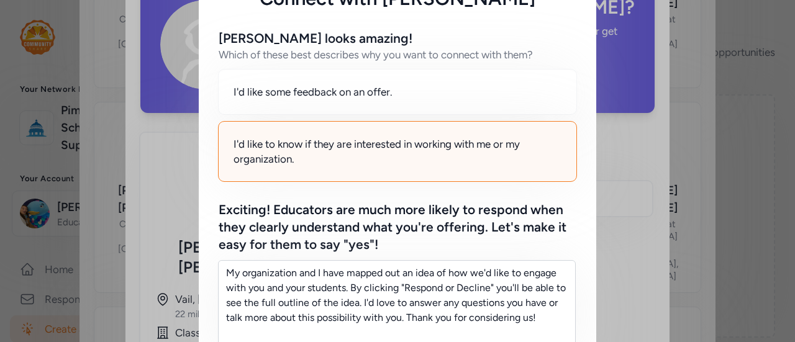
scroll to position [174, 0]
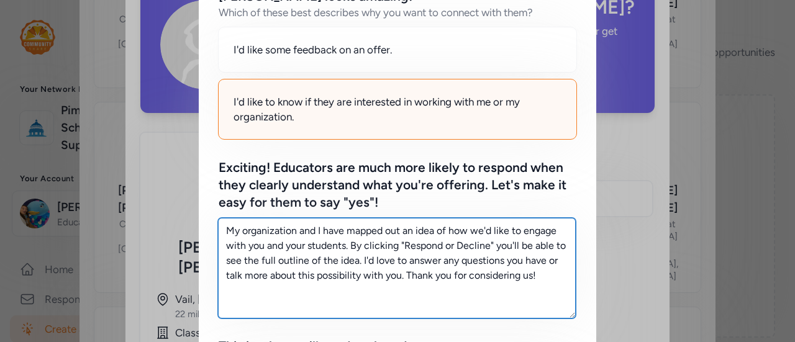
drag, startPoint x: 554, startPoint y: 276, endPoint x: 89, endPoint y: 196, distance: 471.9
click at [89, 196] on div "Connect with [PERSON_NAME] [PERSON_NAME] looks amazing! Which of these best des…" at bounding box center [397, 258] width 795 height 864
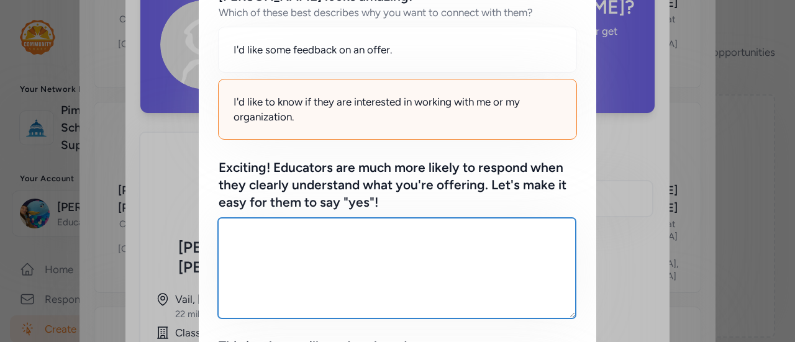
paste textarea "I’m looking for [DEMOGRAPHIC_DATA] teachers to get involved and encourage their…"
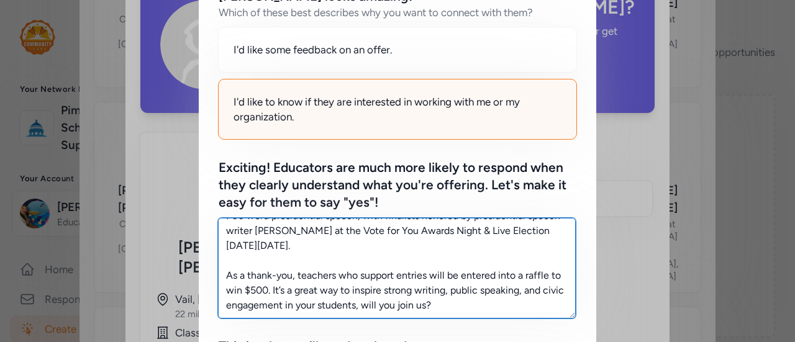
scroll to position [0, 0]
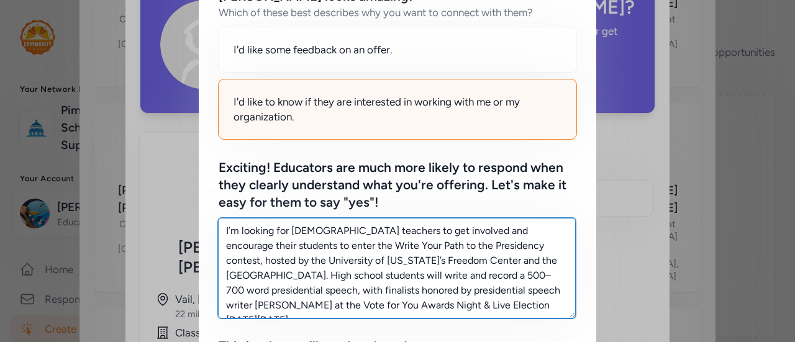
click at [296, 235] on textarea "I’m looking for [DEMOGRAPHIC_DATA] teachers to get involved and encourage their…" at bounding box center [397, 268] width 358 height 101
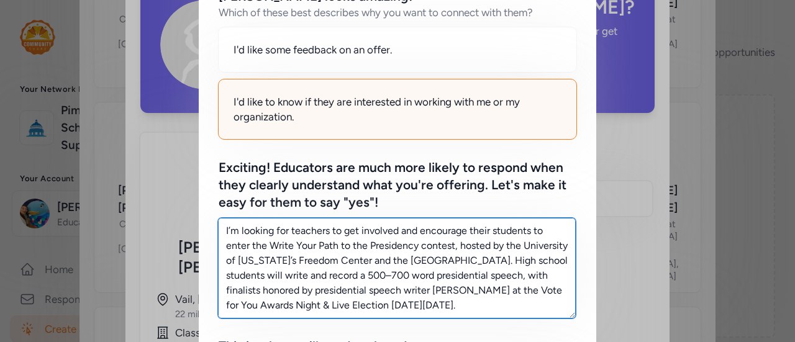
scroll to position [520, 0]
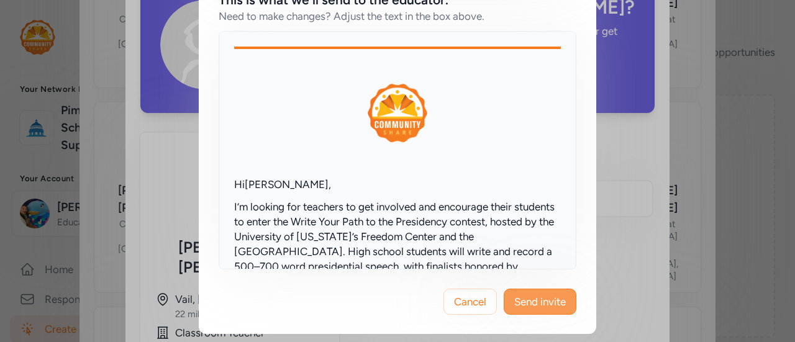
type textarea "I’m looking for teachers to get involved and encourage their students to enter …"
click at [544, 299] on span "Send invite" at bounding box center [540, 301] width 52 height 15
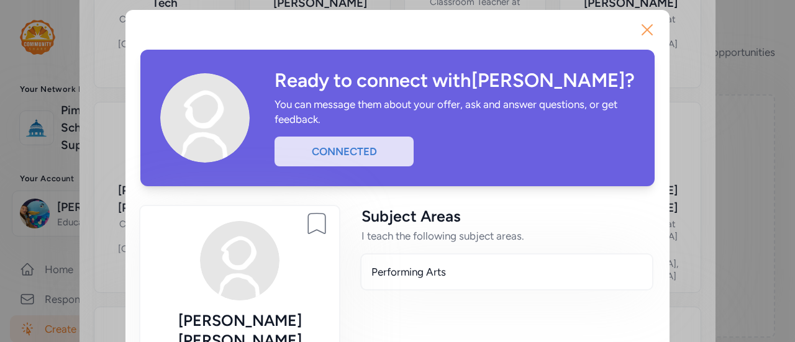
click at [643, 33] on icon "button" at bounding box center [647, 30] width 10 height 10
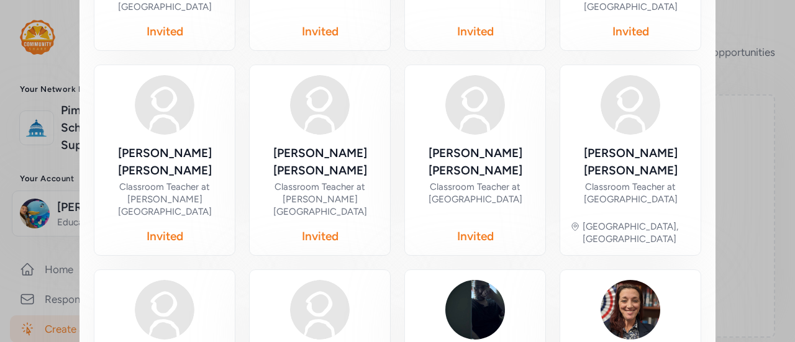
scroll to position [657, 0]
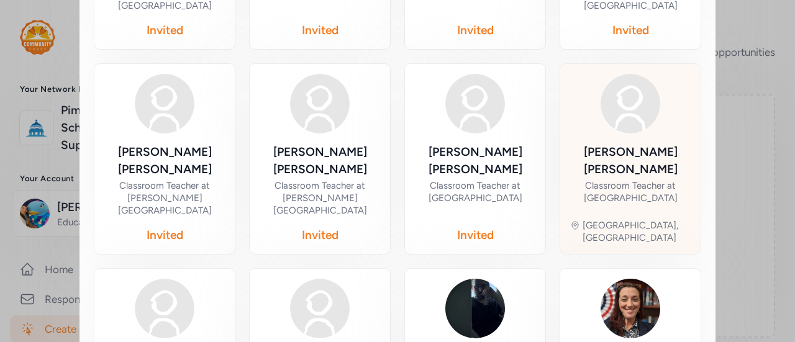
click at [630, 179] on div "Classroom Teacher at [GEOGRAPHIC_DATA]" at bounding box center [630, 191] width 120 height 25
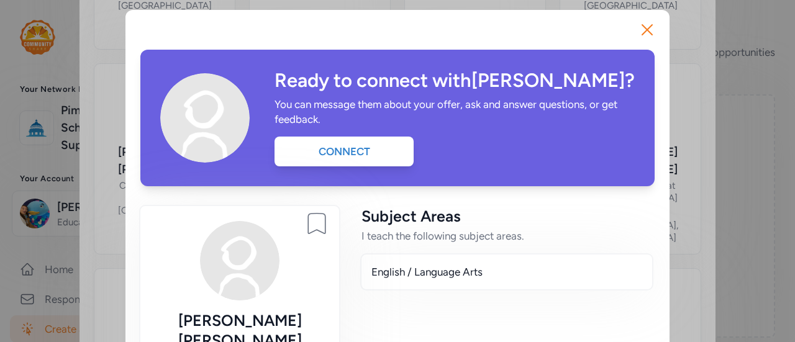
scroll to position [61, 0]
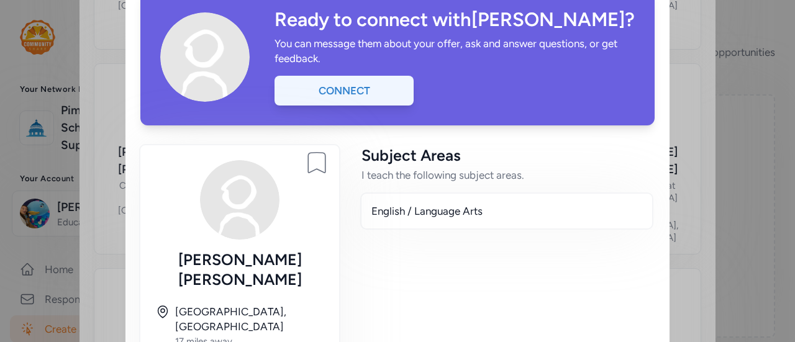
click at [337, 88] on div "Connect" at bounding box center [343, 91] width 139 height 30
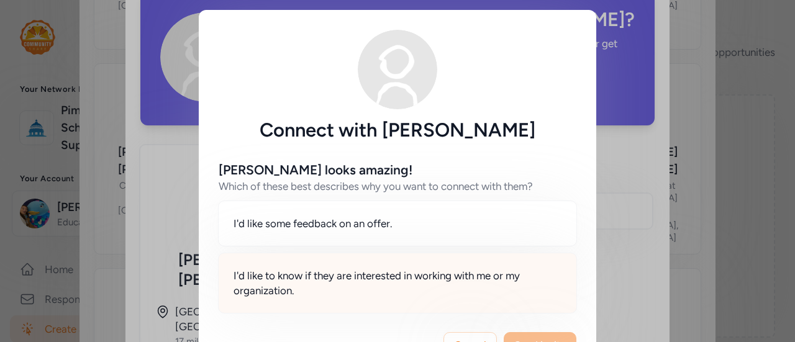
click at [396, 280] on span "I'd like to know if they are interested in working with me or my organization." at bounding box center [397, 283] width 328 height 30
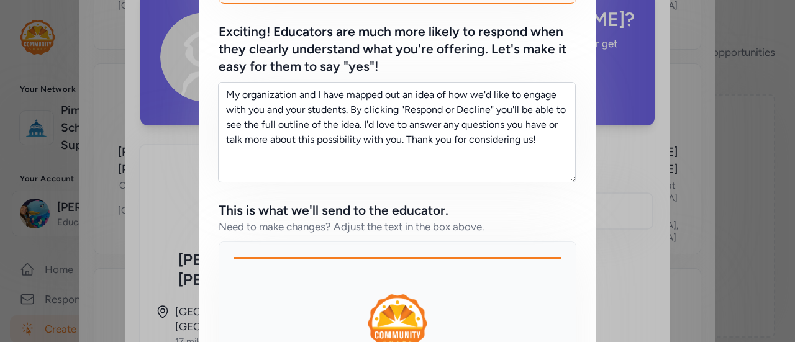
scroll to position [310, 0]
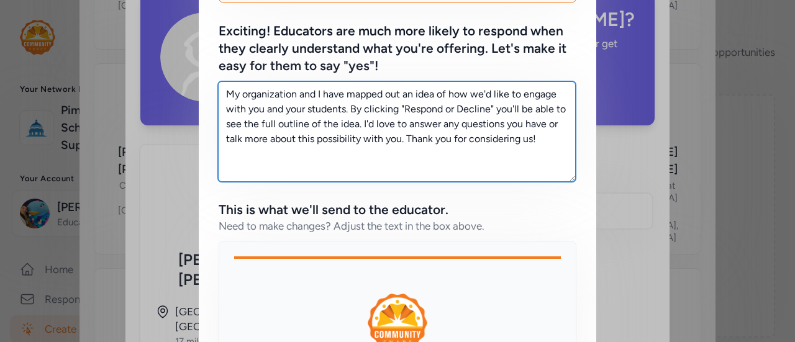
click at [544, 143] on textarea "My organization and I have mapped out an idea of how we'd like to engage with y…" at bounding box center [397, 131] width 358 height 101
drag, startPoint x: 544, startPoint y: 143, endPoint x: 194, endPoint y: 70, distance: 357.3
click at [199, 70] on div "[PERSON_NAME] looks amazing! Which of these best describes why you want to conn…" at bounding box center [397, 155] width 397 height 648
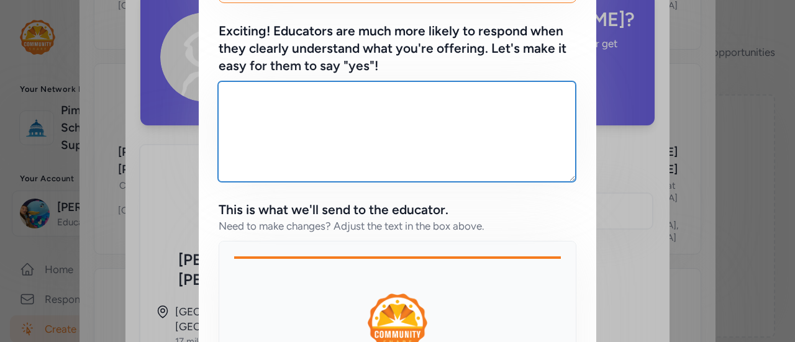
paste textarea "I’m looking for [DEMOGRAPHIC_DATA] teachers to get involved and encourage their…"
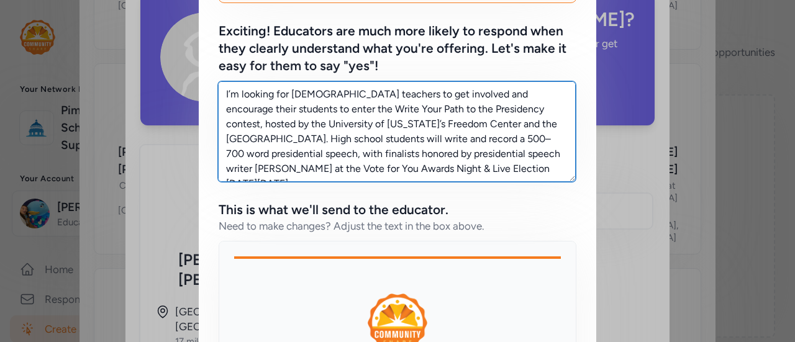
scroll to position [520, 0]
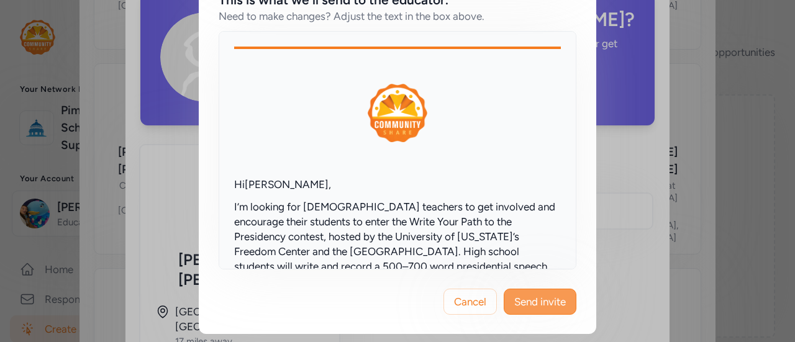
type textarea "I’m looking for [DEMOGRAPHIC_DATA] teachers to get involved and encourage their…"
click at [543, 296] on span "Send invite" at bounding box center [540, 301] width 52 height 15
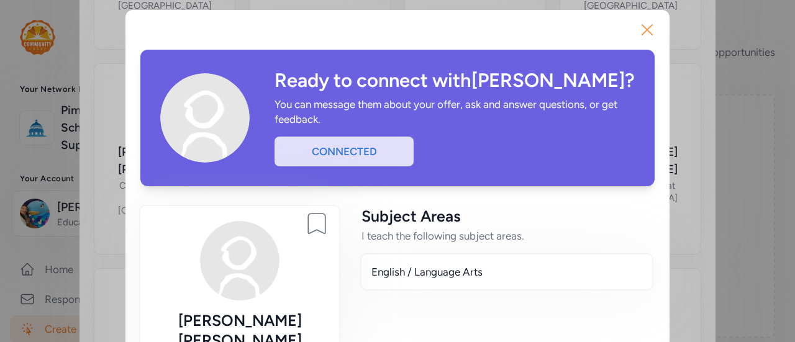
click at [647, 35] on icon "button" at bounding box center [647, 30] width 20 height 20
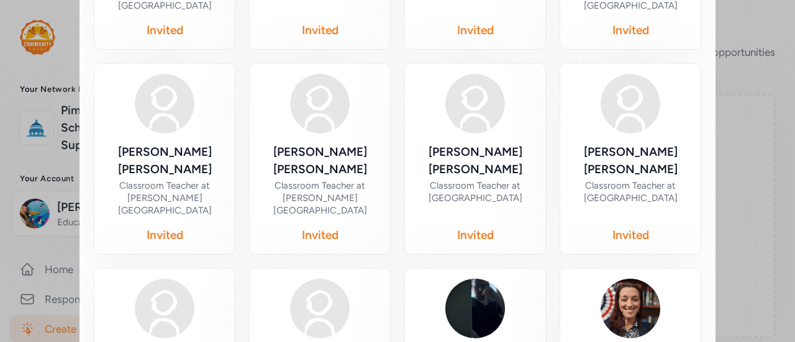
scroll to position [746, 0]
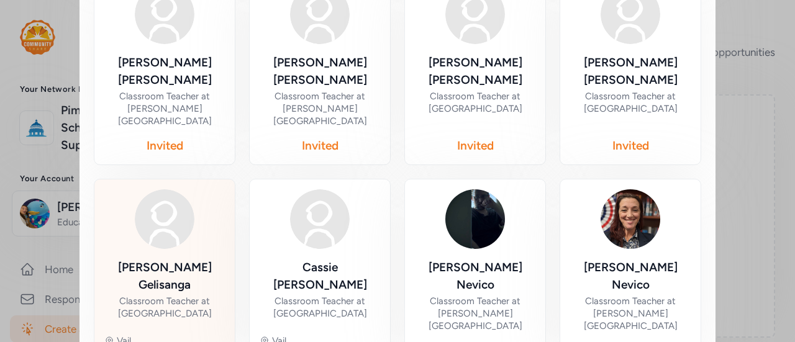
click at [159, 295] on div "Classroom Teacher at [GEOGRAPHIC_DATA]" at bounding box center [164, 307] width 120 height 25
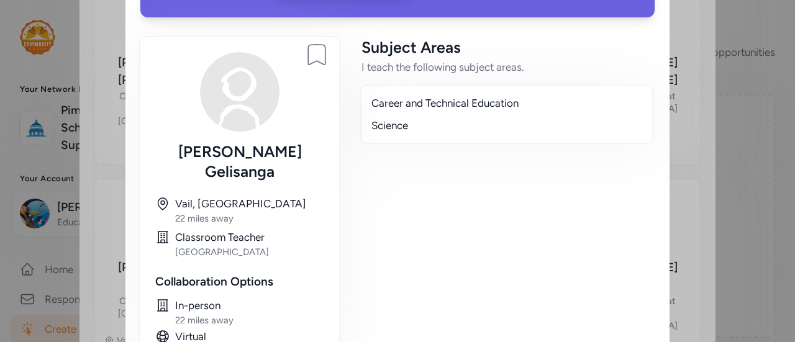
scroll to position [60, 0]
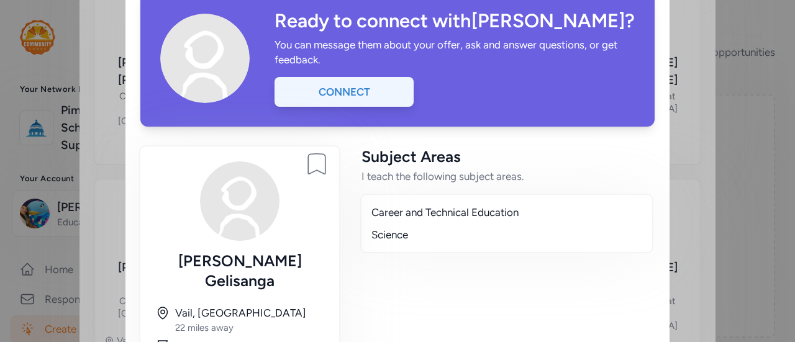
click at [371, 90] on div "Connect" at bounding box center [343, 92] width 139 height 30
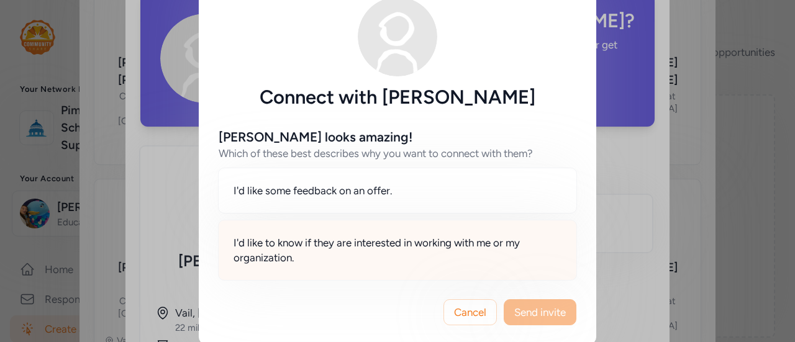
scroll to position [32, 0]
click at [440, 254] on span "I'd like to know if they are interested in working with me or my organization." at bounding box center [397, 251] width 328 height 30
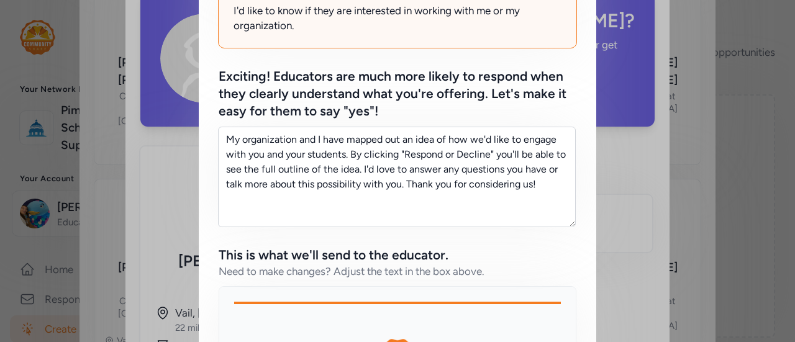
scroll to position [266, 0]
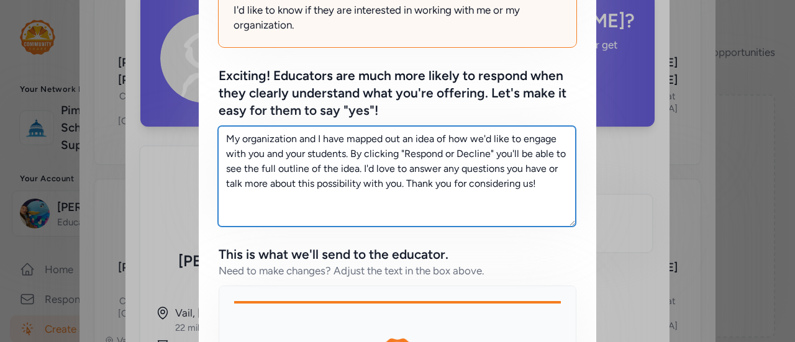
drag, startPoint x: 547, startPoint y: 191, endPoint x: 224, endPoint y: 132, distance: 328.7
click at [224, 132] on textarea "My organization and I have mapped out an idea of how we'd like to engage with y…" at bounding box center [397, 176] width 358 height 101
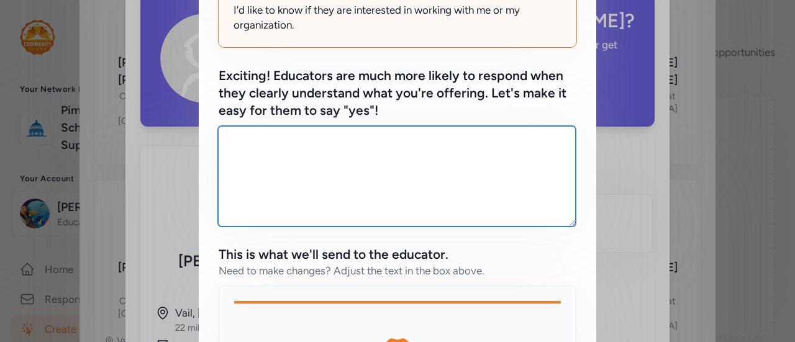
paste textarea "I’m looking for [DEMOGRAPHIC_DATA] teachers to get involved and encourage their…"
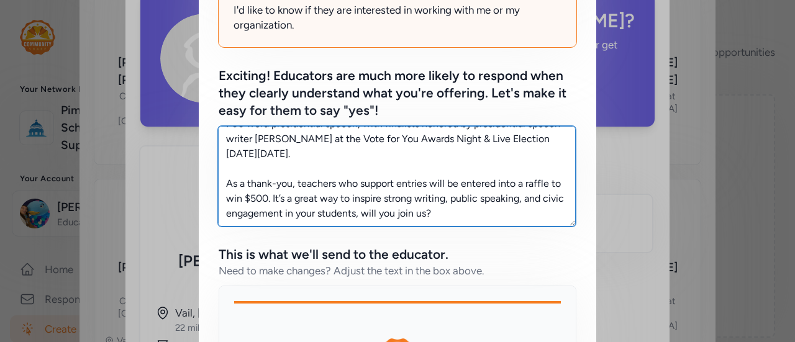
scroll to position [0, 0]
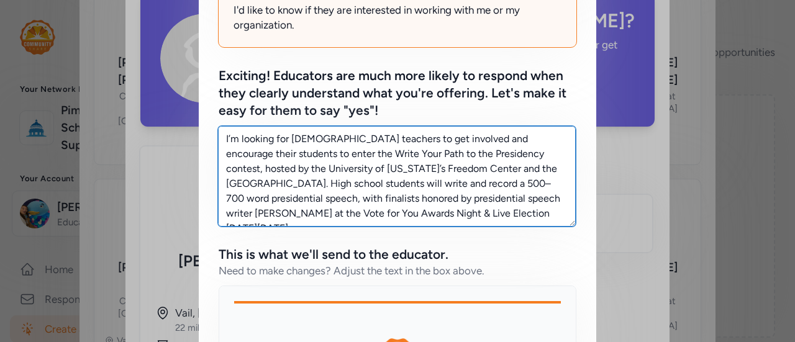
click at [297, 140] on textarea "I’m looking for [DEMOGRAPHIC_DATA] teachers to get involved and encourage their…" at bounding box center [397, 176] width 358 height 101
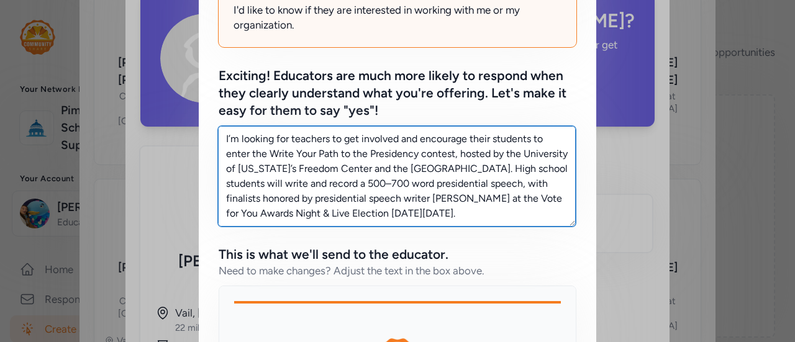
scroll to position [520, 0]
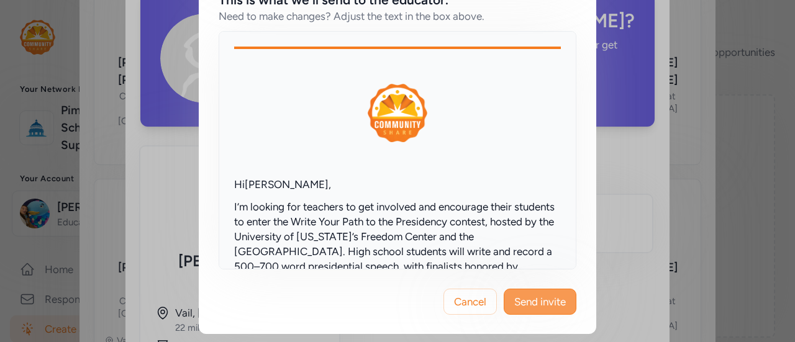
type textarea "I’m looking for teachers to get involved and encourage their students to enter …"
click at [533, 300] on span "Send invite" at bounding box center [540, 301] width 52 height 15
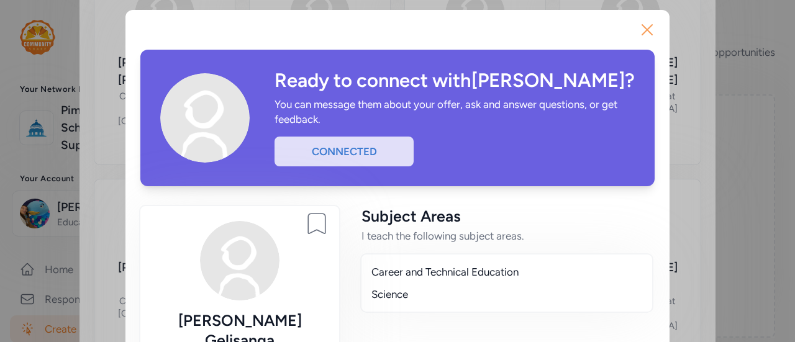
click at [648, 25] on icon "button" at bounding box center [647, 30] width 20 height 20
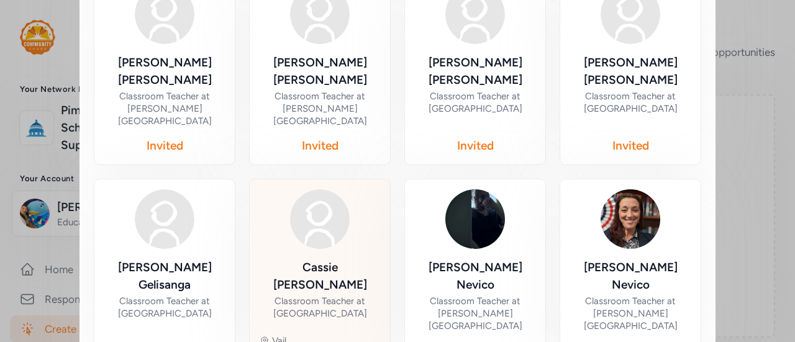
click at [302, 295] on div "Classroom Teacher at [GEOGRAPHIC_DATA]" at bounding box center [320, 307] width 120 height 25
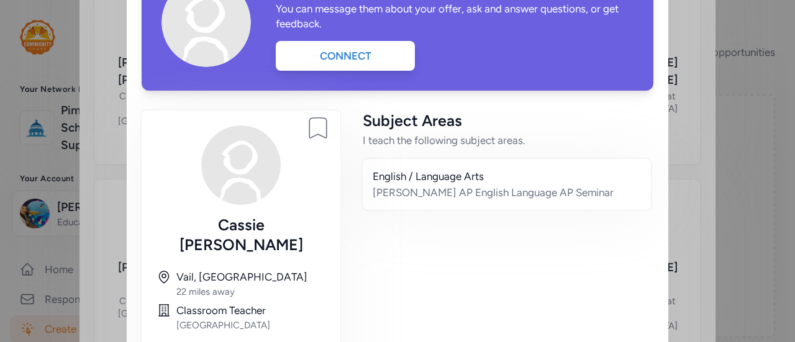
scroll to position [95, 0]
click at [345, 49] on div "Connect" at bounding box center [345, 57] width 139 height 30
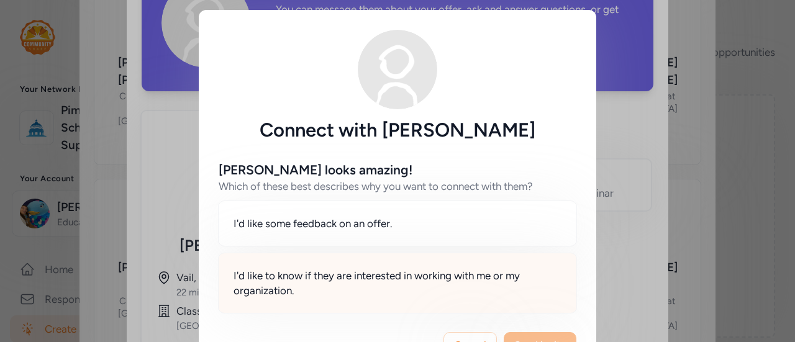
click at [406, 281] on span "I'd like to know if they are interested in working with me or my organization." at bounding box center [397, 283] width 328 height 30
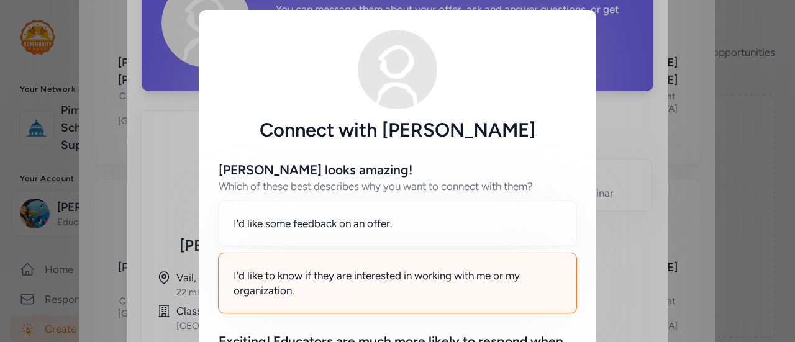
scroll to position [219, 0]
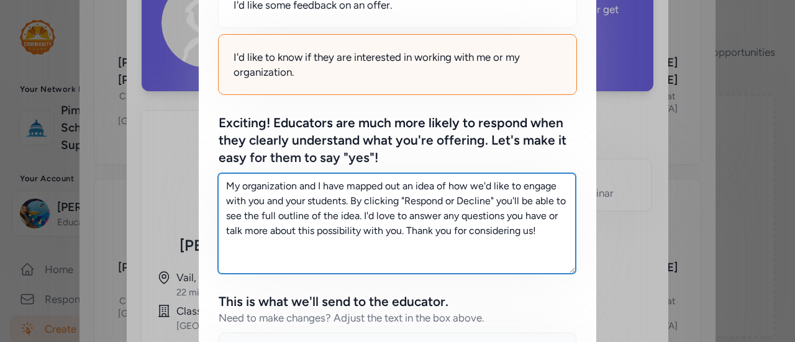
drag, startPoint x: 546, startPoint y: 234, endPoint x: 164, endPoint y: 136, distance: 394.9
click at [164, 136] on div "Connect with [PERSON_NAME] [PERSON_NAME] looks amazing! Which of these best des…" at bounding box center [397, 213] width 795 height 864
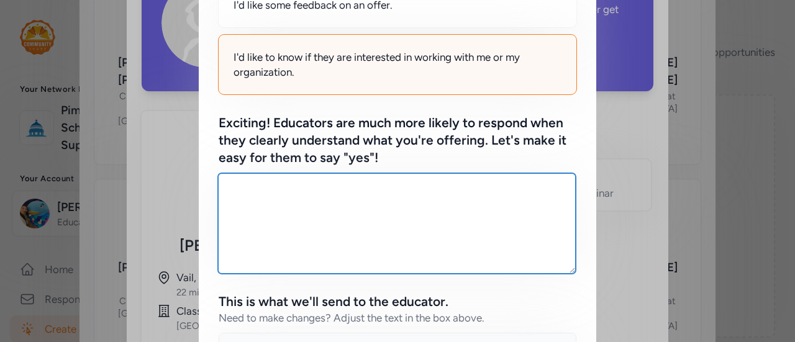
paste textarea "I’m looking for [DEMOGRAPHIC_DATA] teachers to get involved and encourage their…"
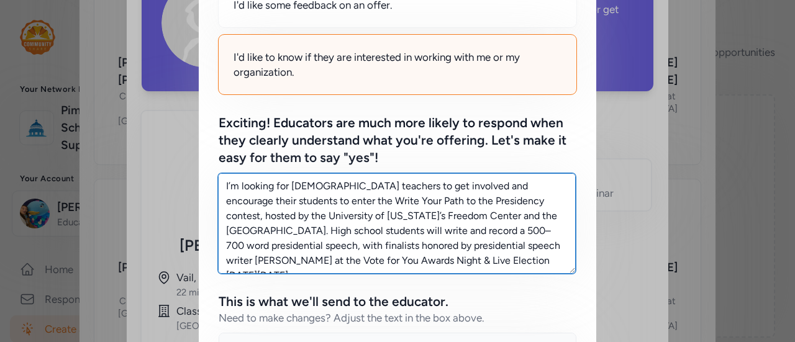
scroll to position [520, 0]
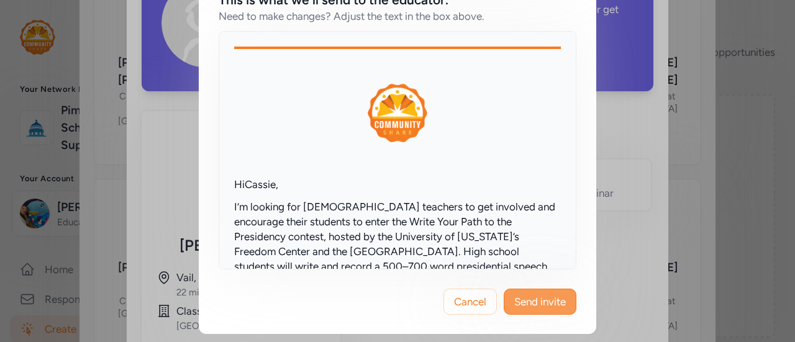
type textarea "I’m looking for [DEMOGRAPHIC_DATA] teachers to get involved and encourage their…"
click at [525, 296] on span "Send invite" at bounding box center [540, 301] width 52 height 15
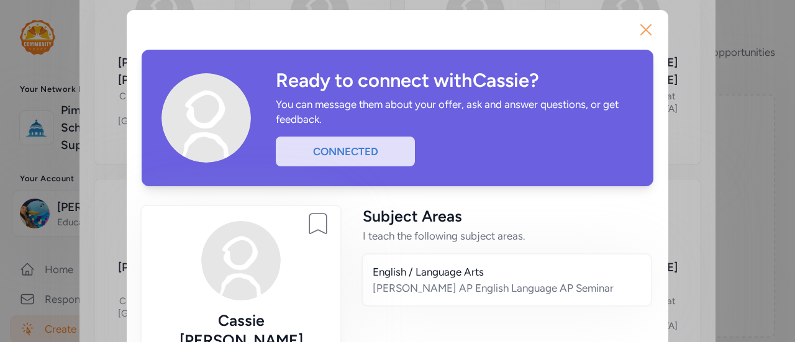
click at [647, 29] on icon "button" at bounding box center [646, 30] width 20 height 20
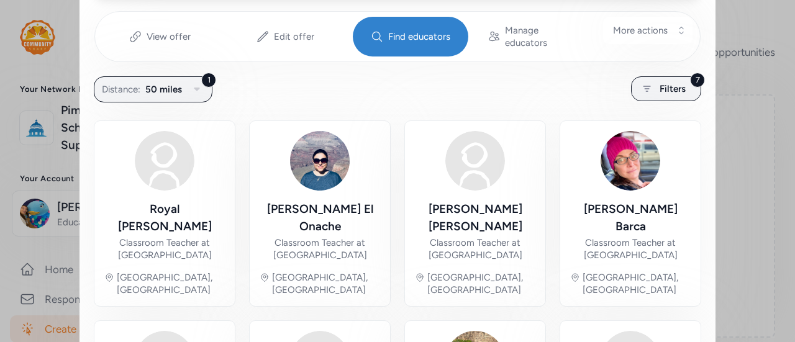
scroll to position [220, 0]
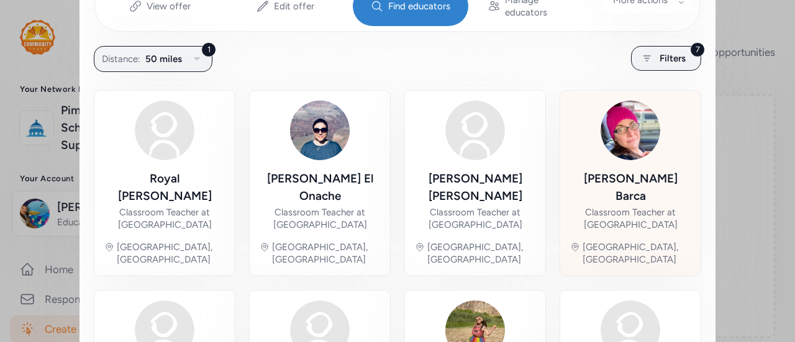
click at [630, 206] on div "Classroom Teacher at [GEOGRAPHIC_DATA]" at bounding box center [630, 218] width 120 height 25
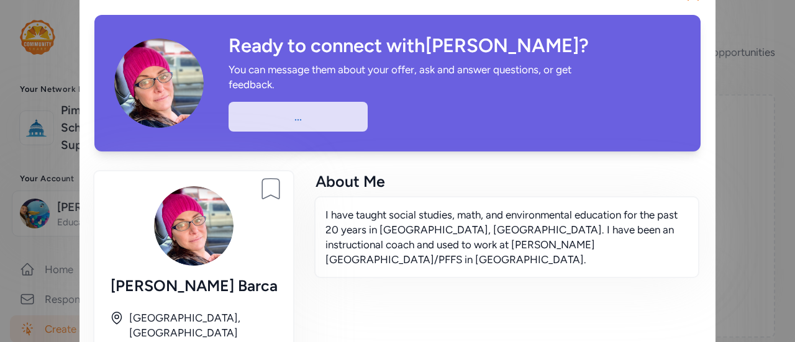
scroll to position [57, 0]
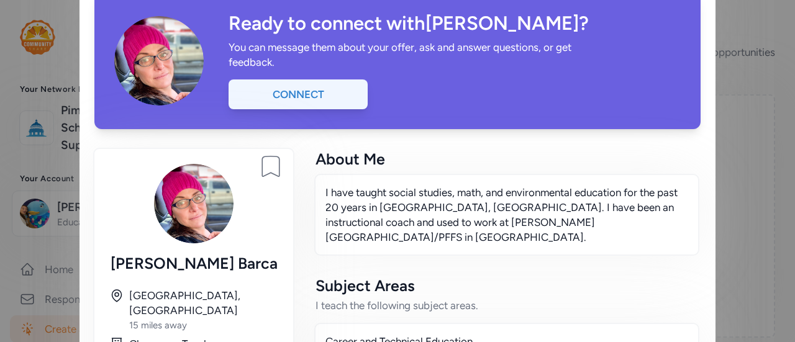
click at [298, 89] on div "Connect" at bounding box center [297, 94] width 139 height 30
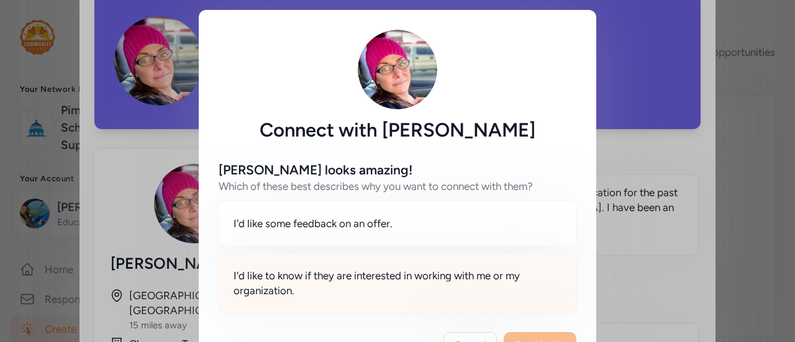
click at [420, 283] on span "I'd like to know if they are interested in working with me or my organization." at bounding box center [397, 283] width 328 height 30
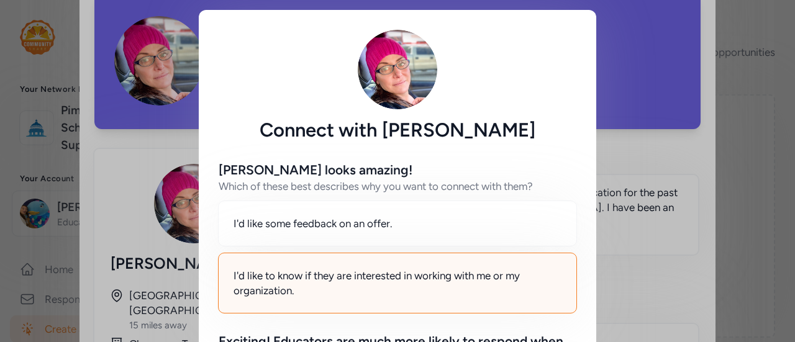
scroll to position [189, 0]
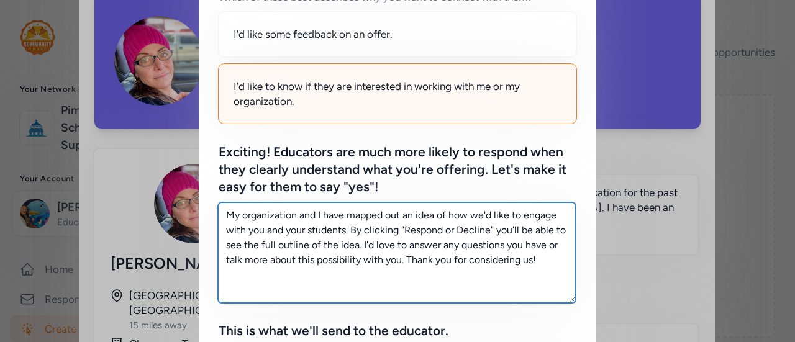
drag, startPoint x: 542, startPoint y: 261, endPoint x: 168, endPoint y: 167, distance: 386.1
click at [168, 167] on div "Connect with [PERSON_NAME] [PERSON_NAME] looks amazing! Which of these best des…" at bounding box center [397, 243] width 795 height 864
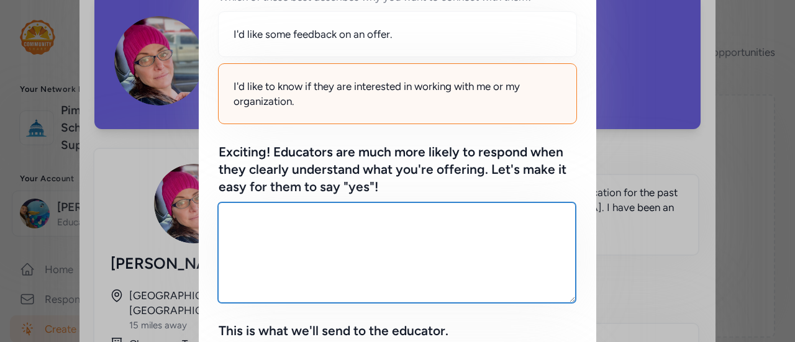
paste textarea "I’m looking for [DEMOGRAPHIC_DATA] teachers to get involved and encourage their…"
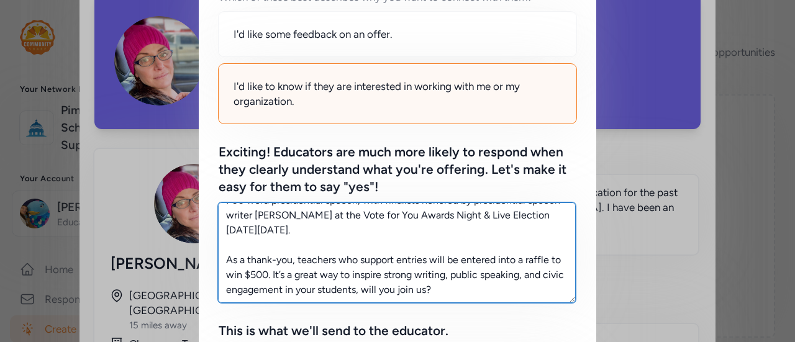
scroll to position [0, 0]
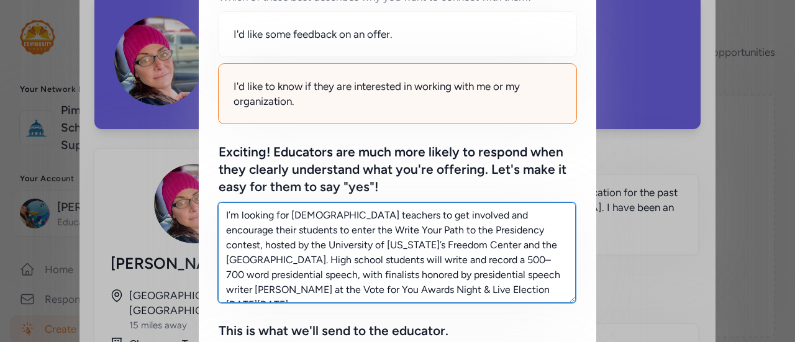
click at [299, 217] on textarea "I’m looking for [DEMOGRAPHIC_DATA] teachers to get involved and encourage their…" at bounding box center [397, 252] width 358 height 101
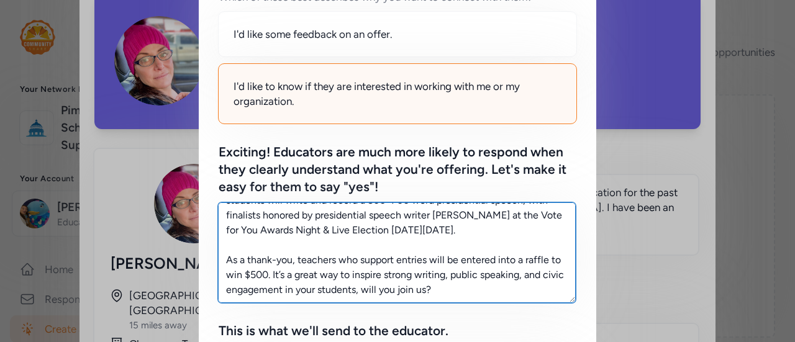
scroll to position [519, 0]
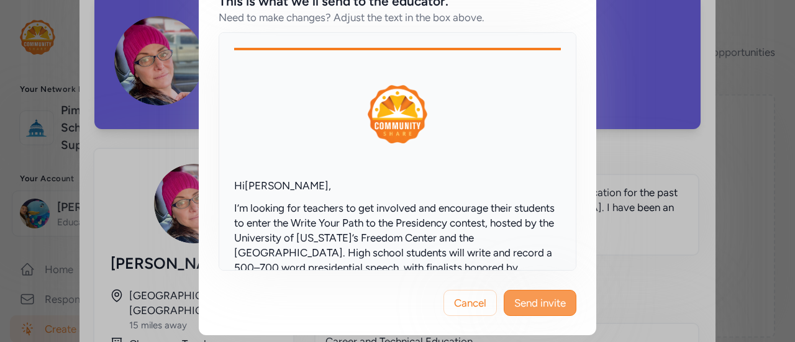
type textarea "I’m looking for teachers to get involved and encourage their students to enter …"
click at [537, 299] on span "Send invite" at bounding box center [540, 303] width 52 height 15
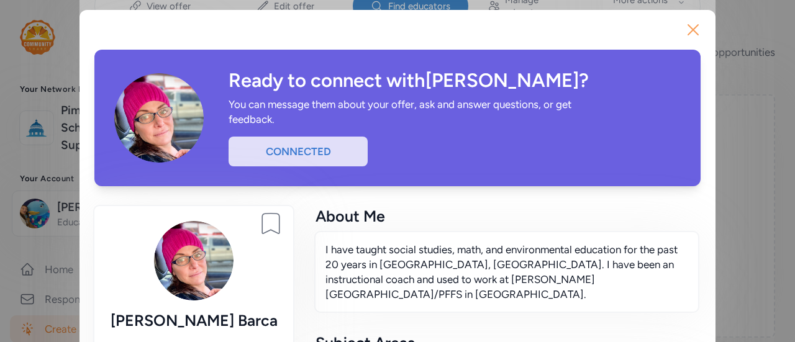
click at [688, 28] on icon "button" at bounding box center [693, 30] width 10 height 10
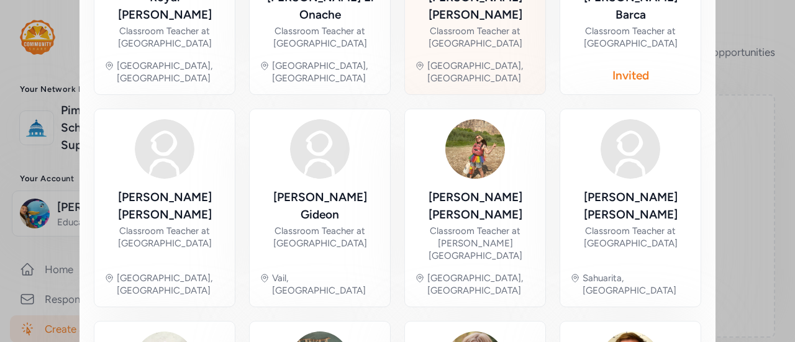
scroll to position [402, 0]
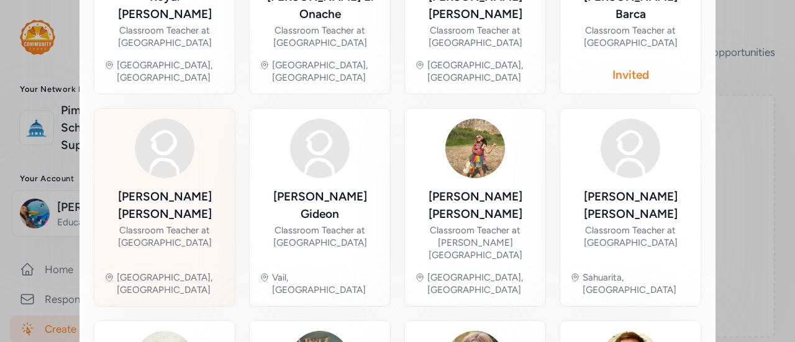
click at [161, 188] on div "[PERSON_NAME]" at bounding box center [164, 205] width 120 height 35
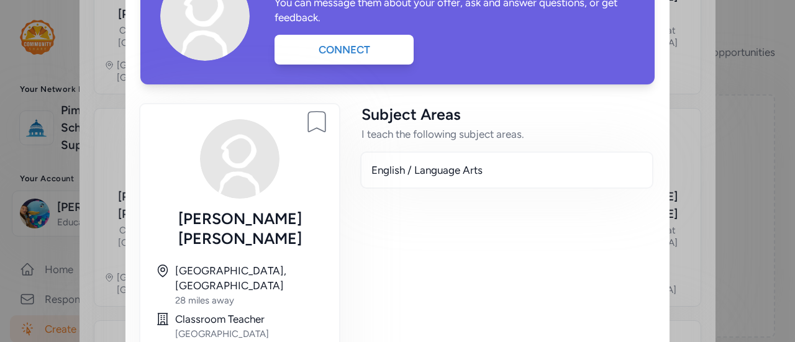
scroll to position [101, 0]
click at [340, 63] on div "Connect" at bounding box center [343, 50] width 139 height 30
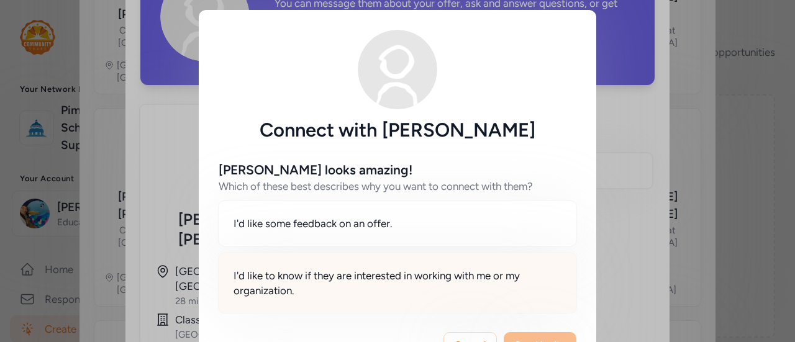
click at [491, 271] on span "I'd like to know if they are interested in working with me or my organization." at bounding box center [397, 283] width 328 height 30
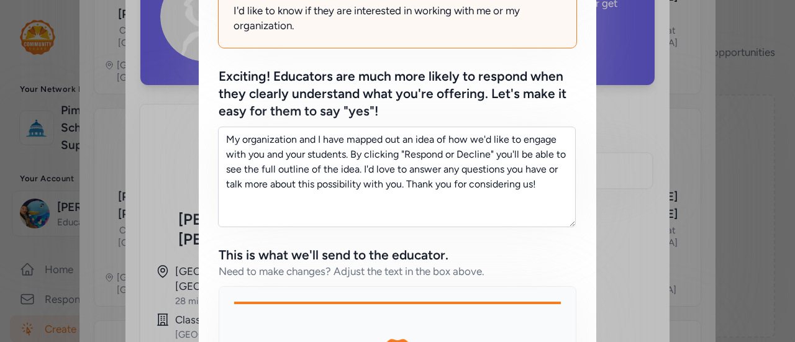
scroll to position [272, 0]
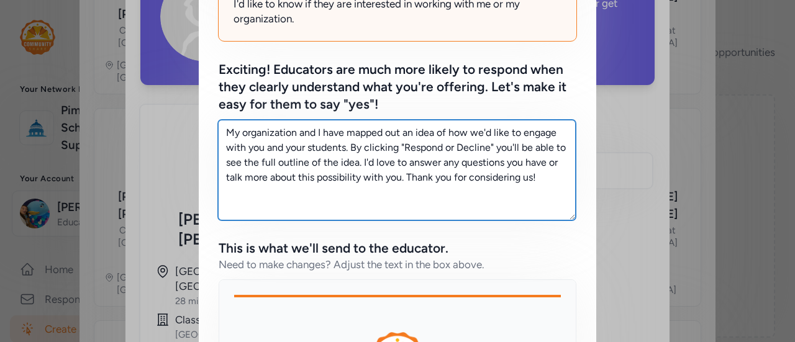
drag, startPoint x: 536, startPoint y: 180, endPoint x: 191, endPoint y: 124, distance: 350.4
click at [191, 124] on div "Connect with [PERSON_NAME] [PERSON_NAME] looks amazing! Which of these best des…" at bounding box center [397, 160] width 795 height 864
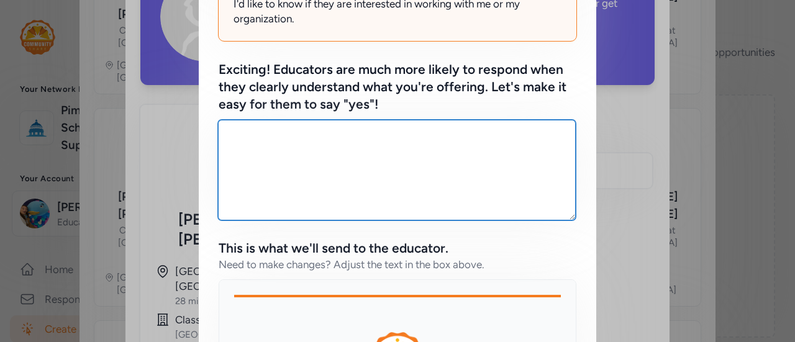
paste textarea "I’m looking for [DEMOGRAPHIC_DATA] teachers to get involved and encourage their…"
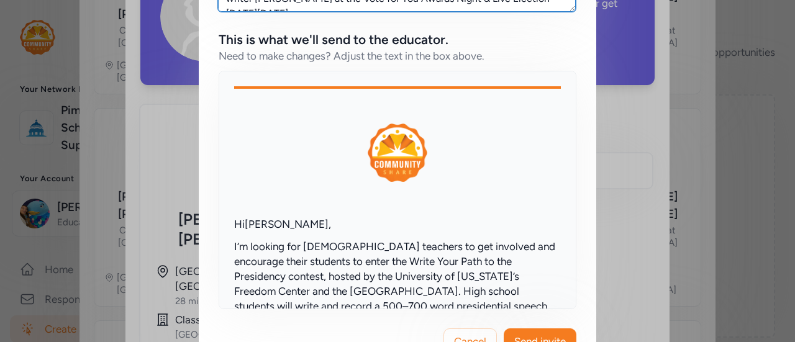
scroll to position [520, 0]
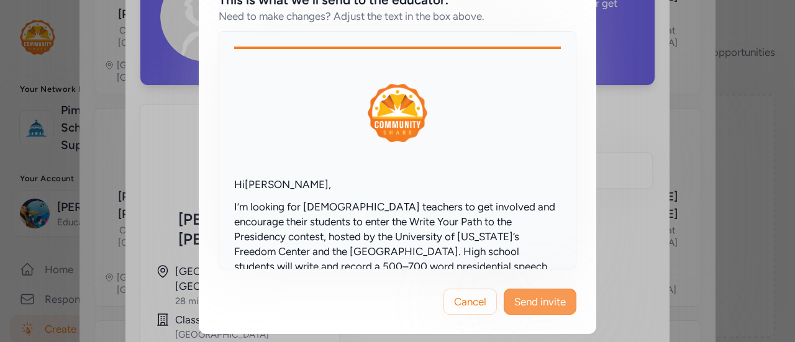
type textarea "I’m looking for [DEMOGRAPHIC_DATA] teachers to get involved and encourage their…"
click at [534, 303] on span "Send invite" at bounding box center [540, 301] width 52 height 15
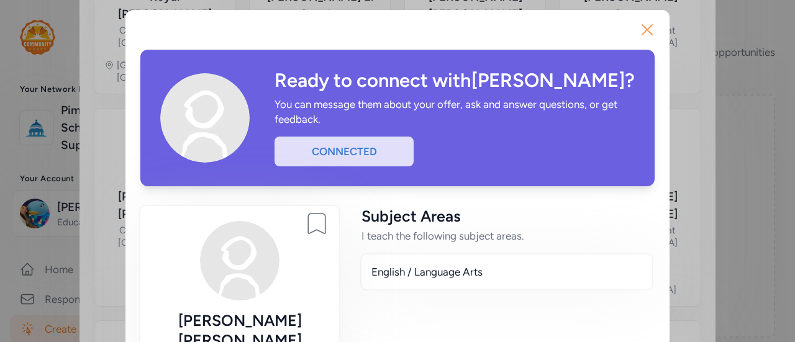
click at [640, 27] on icon "button" at bounding box center [647, 30] width 20 height 20
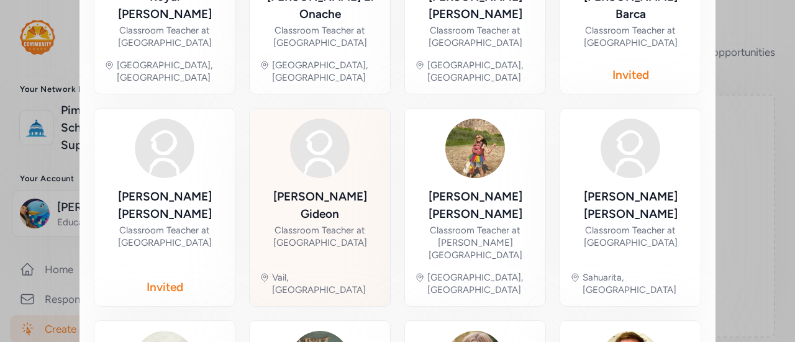
click at [335, 224] on div "Classroom Teacher at [GEOGRAPHIC_DATA]" at bounding box center [320, 236] width 120 height 25
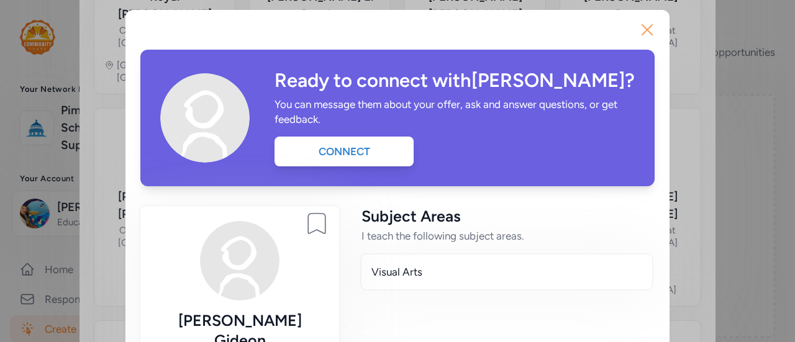
click at [637, 22] on icon "button" at bounding box center [647, 30] width 20 height 20
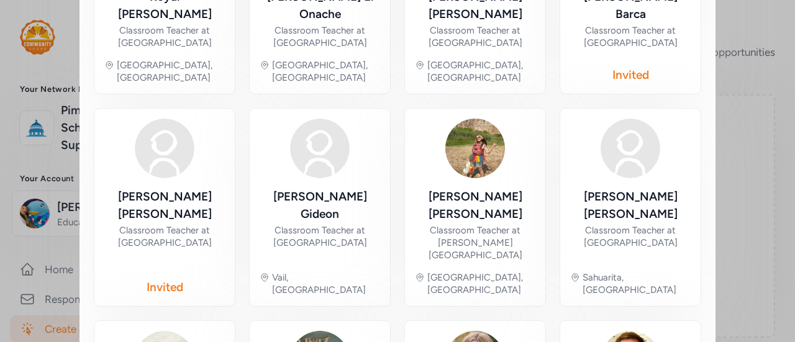
scroll to position [405, 0]
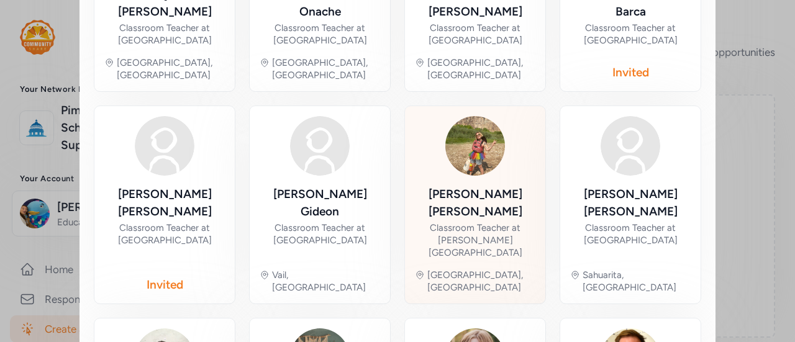
click at [476, 222] on div "Classroom Teacher at [PERSON_NAME][GEOGRAPHIC_DATA]" at bounding box center [475, 240] width 120 height 37
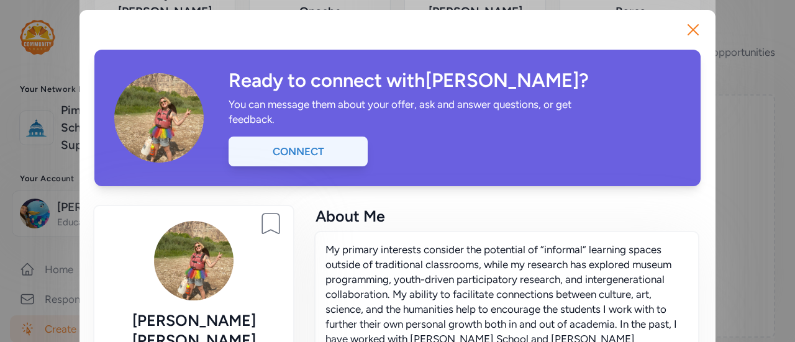
click at [310, 155] on div "Connect" at bounding box center [297, 152] width 139 height 30
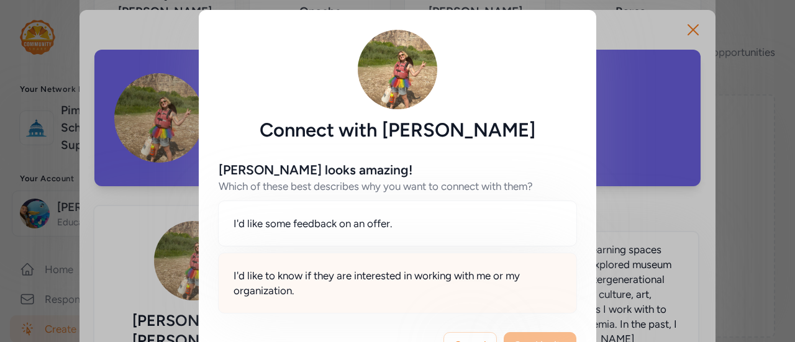
click at [402, 258] on div "I'd like to know if they are interested in working with me or my organization." at bounding box center [397, 283] width 359 height 61
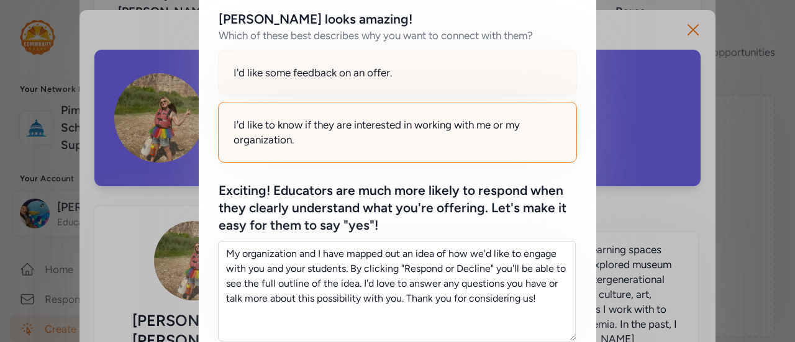
scroll to position [151, 0]
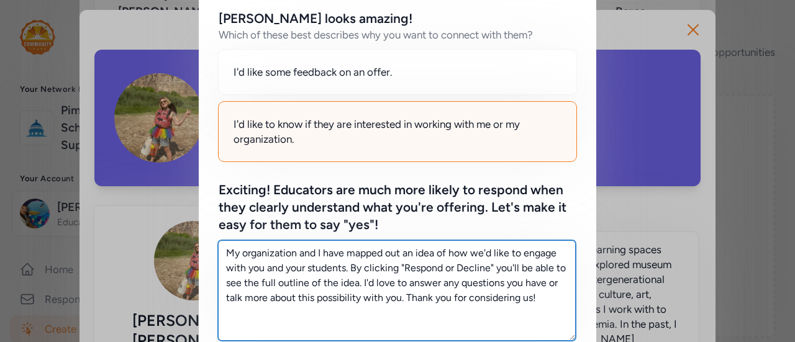
drag, startPoint x: 543, startPoint y: 299, endPoint x: 194, endPoint y: 202, distance: 362.1
click at [199, 202] on div "[PERSON_NAME] looks amazing! Which of these best describes why you want to conn…" at bounding box center [397, 314] width 397 height 648
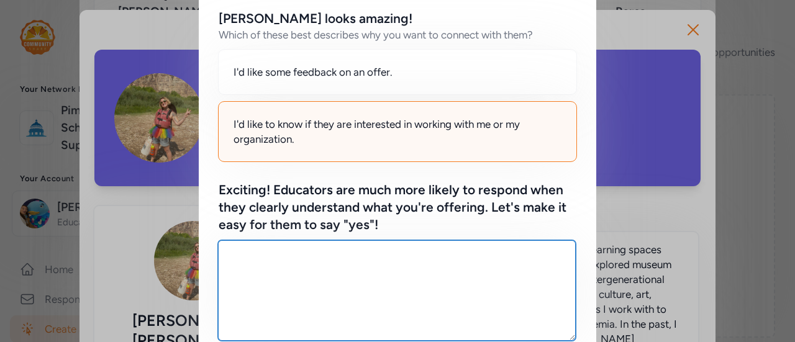
paste textarea "I’m looking for [DEMOGRAPHIC_DATA] teachers to get involved and encourage their…"
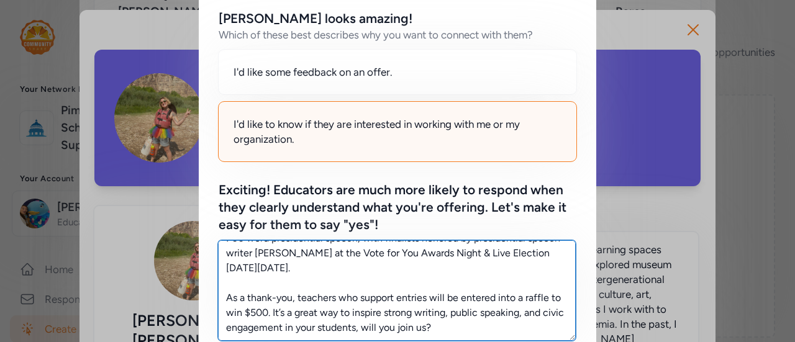
scroll to position [0, 0]
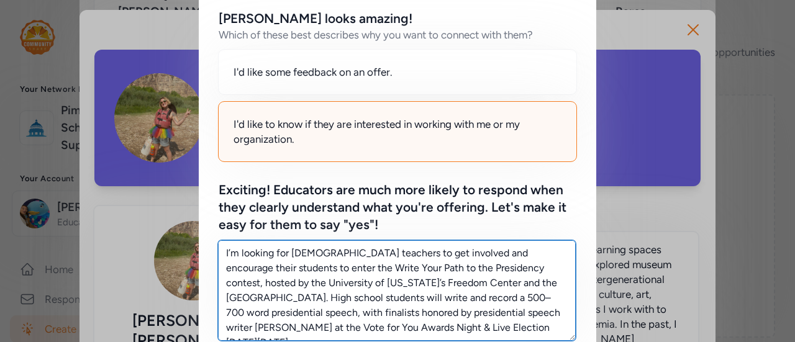
click at [301, 258] on textarea "I’m looking for [DEMOGRAPHIC_DATA] teachers to get involved and encourage their…" at bounding box center [397, 290] width 358 height 101
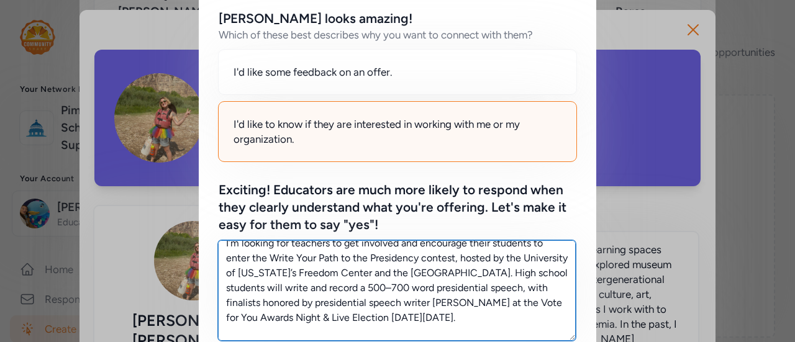
scroll to position [12, 0]
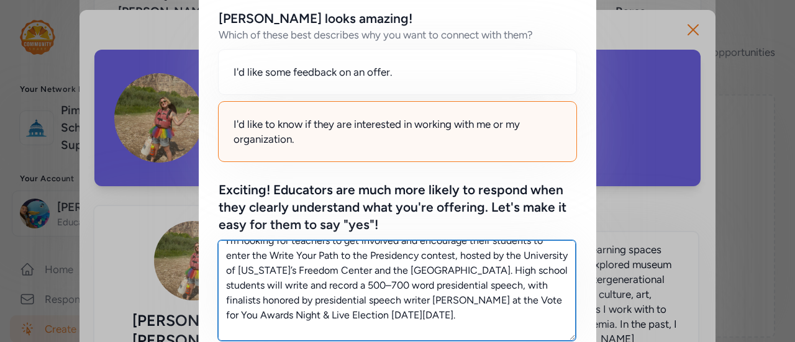
click at [477, 315] on textarea "I’m looking for teachers to get involved and encourage their students to enter …" at bounding box center [397, 290] width 358 height 101
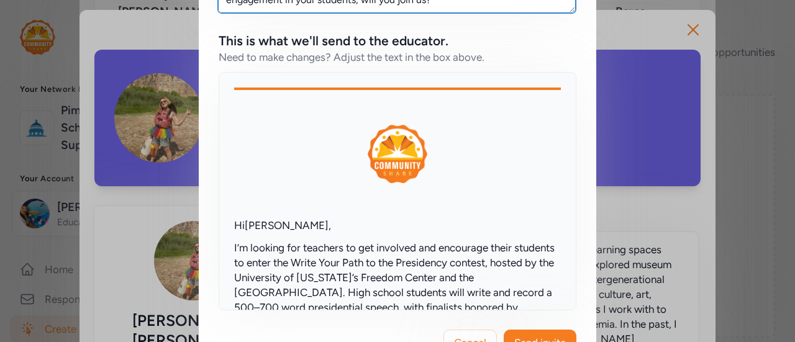
scroll to position [491, 0]
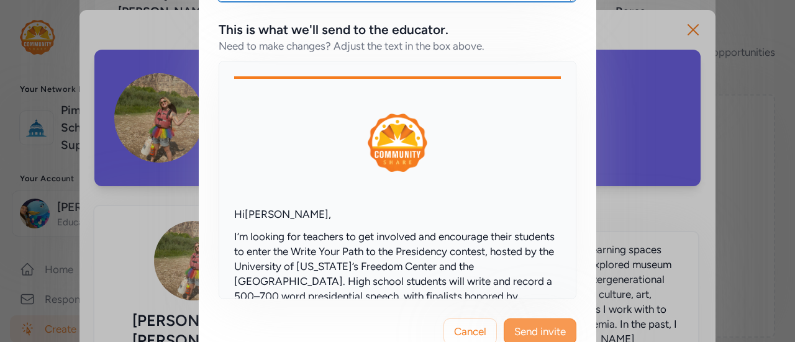
type textarea "I’m looking for teachers to get involved and encourage their students to enter …"
click at [545, 322] on button "Send invite" at bounding box center [540, 332] width 73 height 26
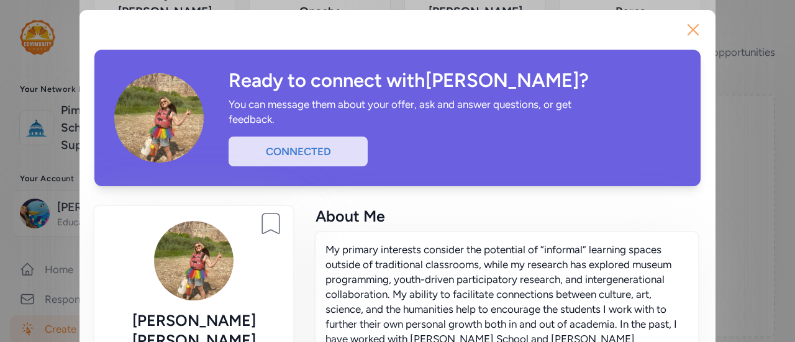
click at [693, 22] on icon "button" at bounding box center [693, 30] width 20 height 20
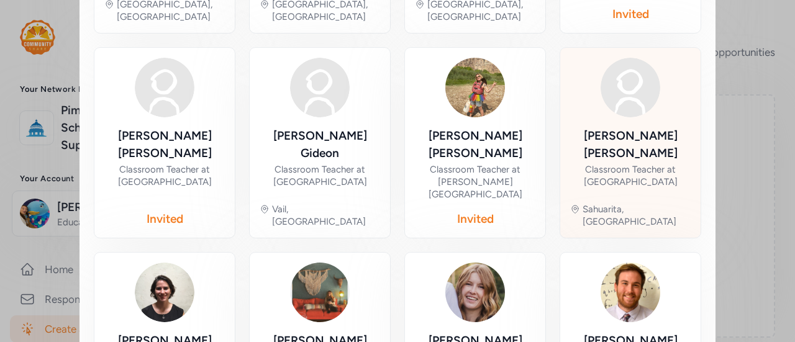
scroll to position [469, 0]
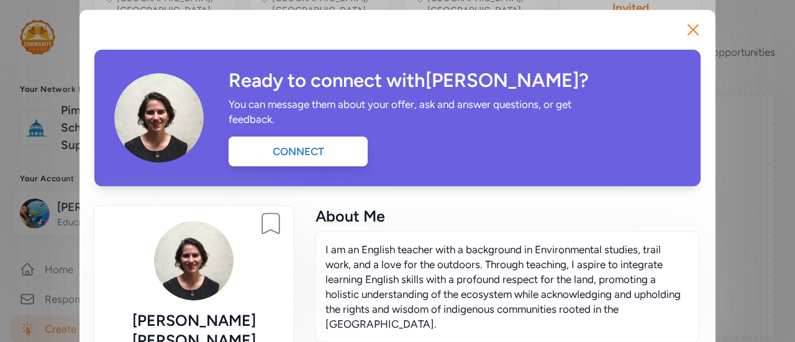
scroll to position [19, 0]
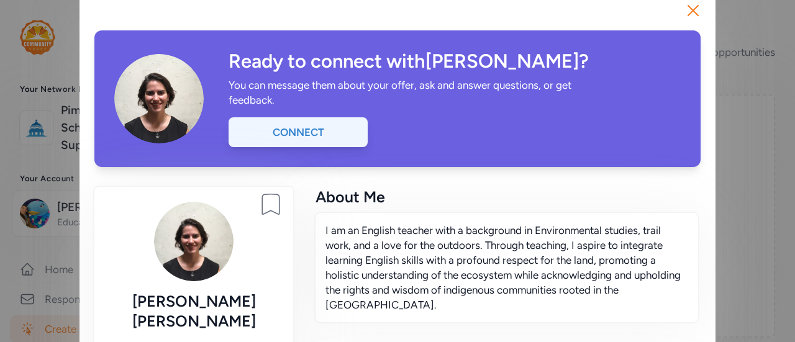
click at [307, 121] on div "Connect" at bounding box center [297, 132] width 139 height 30
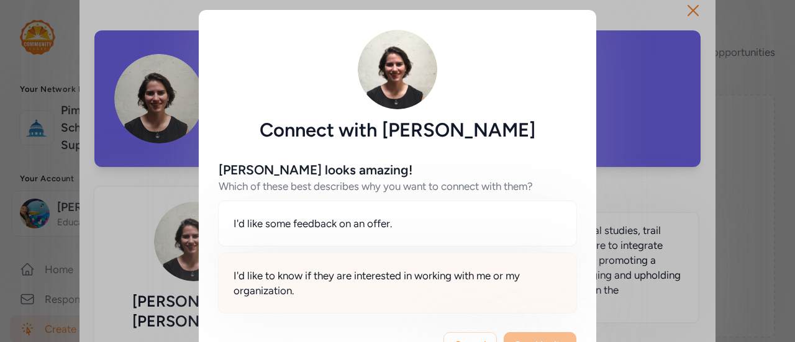
click at [358, 270] on span "I'd like to know if they are interested in working with me or my organization." at bounding box center [397, 283] width 328 height 30
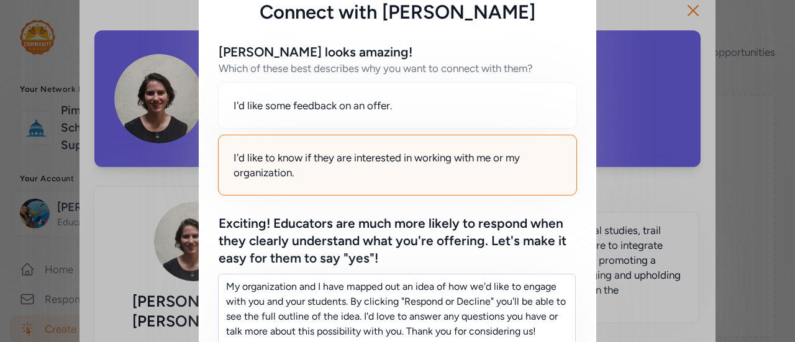
scroll to position [219, 0]
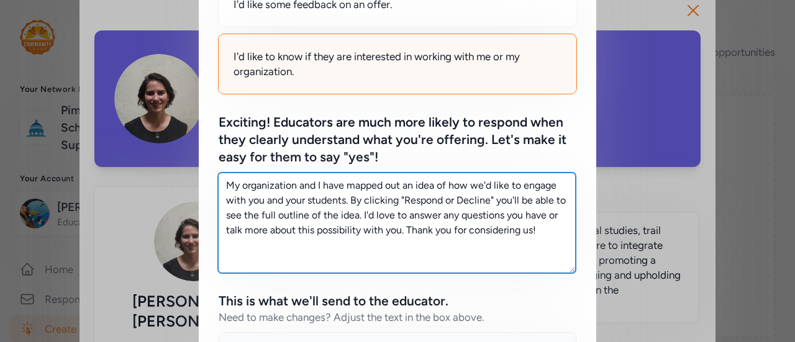
click at [549, 238] on textarea "My organization and I have mapped out an idea of how we'd like to engage with y…" at bounding box center [397, 223] width 358 height 101
drag, startPoint x: 549, startPoint y: 238, endPoint x: 178, endPoint y: 167, distance: 378.0
click at [178, 167] on div "Connect with [PERSON_NAME] [PERSON_NAME] looks amazing! Which of these best des…" at bounding box center [397, 213] width 795 height 864
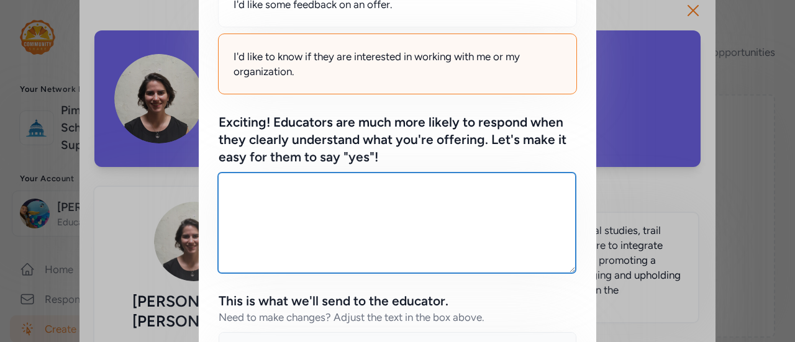
paste textarea "I’m looking for [DEMOGRAPHIC_DATA] teachers to get involved and encourage their…"
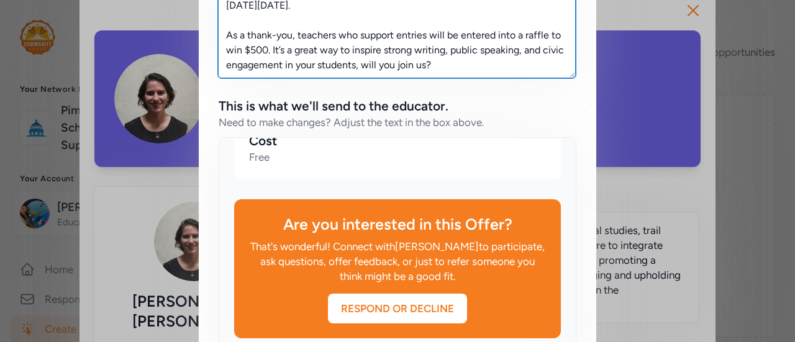
scroll to position [520, 0]
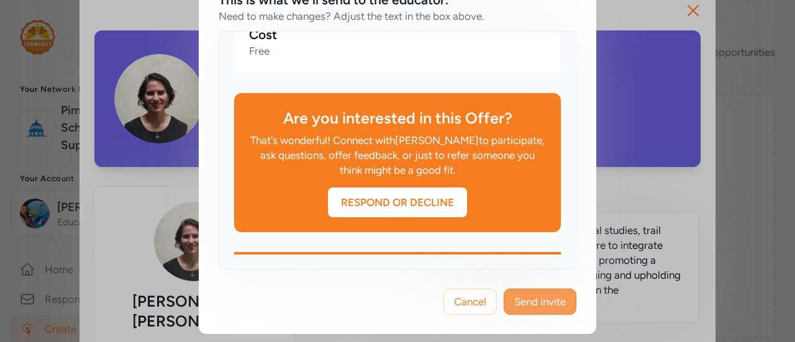
type textarea "I’m looking for [DEMOGRAPHIC_DATA] teachers to get involved and encourage their…"
click at [534, 301] on span "Send invite" at bounding box center [540, 301] width 52 height 15
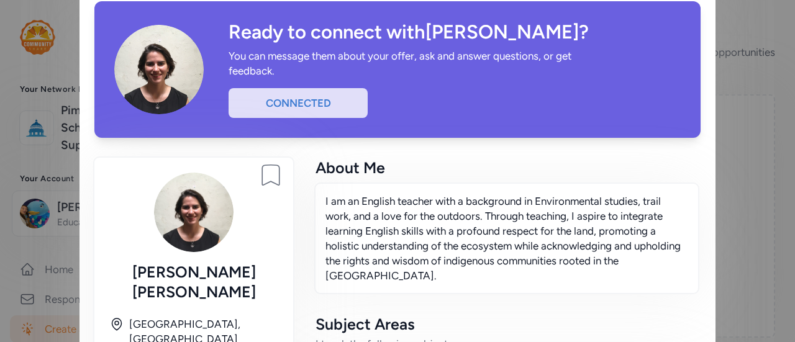
scroll to position [11, 0]
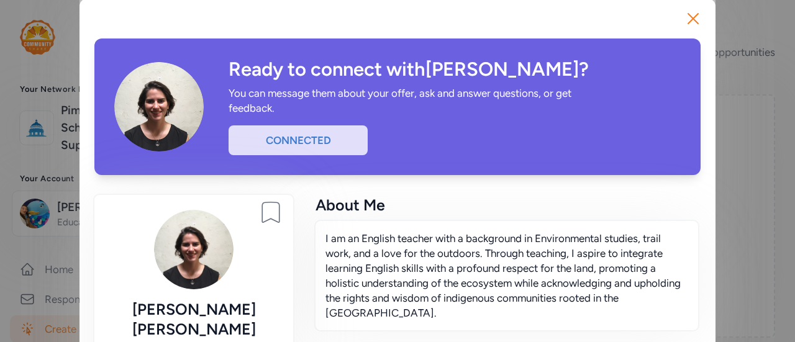
click at [455, 253] on p "I am an English teacher with a background in Environmental studies, trail work,…" at bounding box center [506, 275] width 363 height 89
click at [695, 21] on icon "button" at bounding box center [693, 19] width 20 height 20
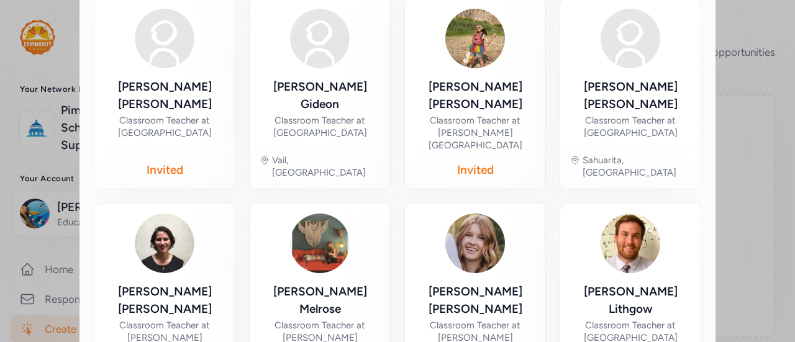
scroll to position [526, 0]
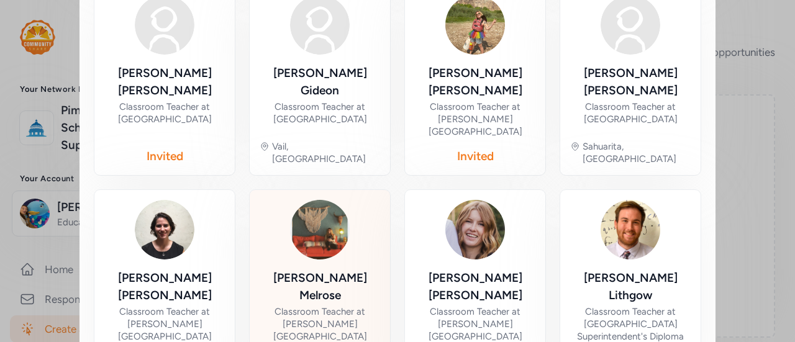
click at [331, 305] on div "Classroom Teacher at [PERSON_NAME][GEOGRAPHIC_DATA]" at bounding box center [320, 323] width 120 height 37
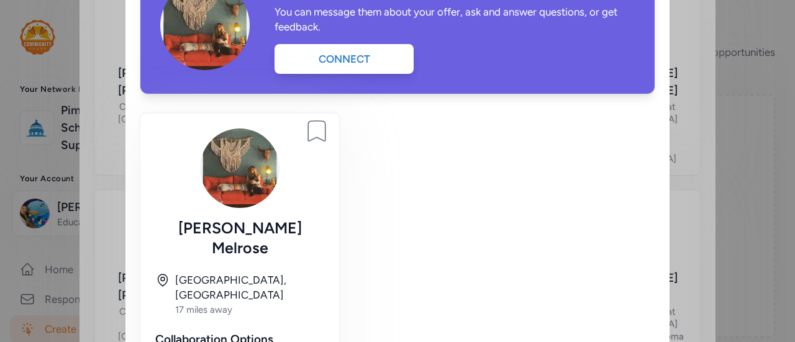
scroll to position [93, 0]
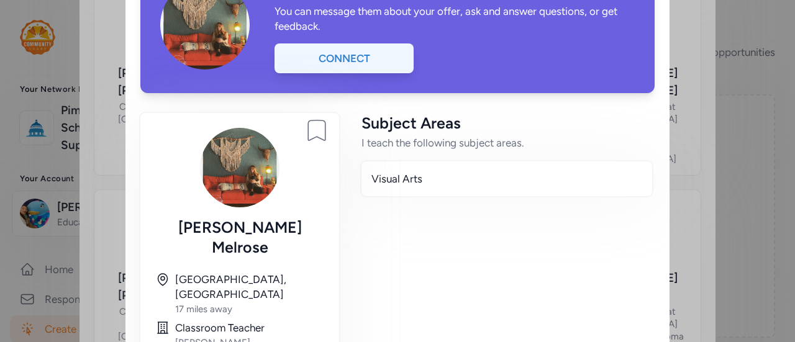
click at [330, 63] on div "Connect" at bounding box center [343, 58] width 139 height 30
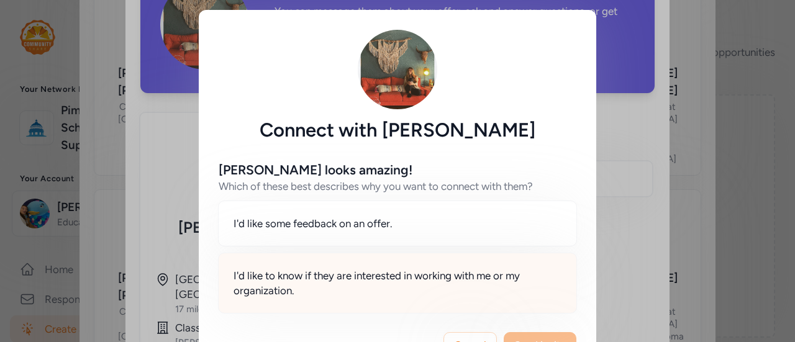
click at [463, 280] on span "I'd like to know if they are interested in working with me or my organization." at bounding box center [397, 283] width 328 height 30
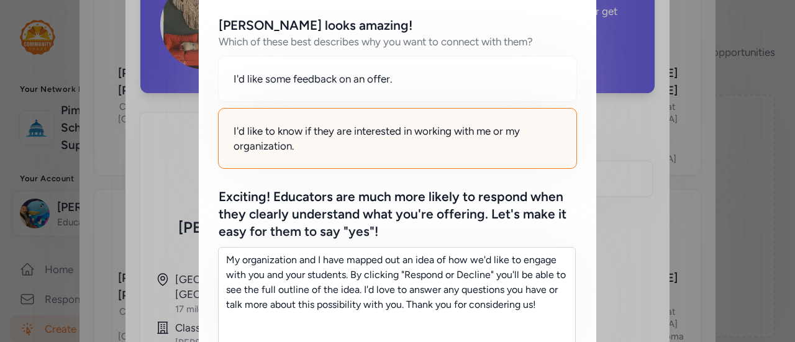
scroll to position [176, 0]
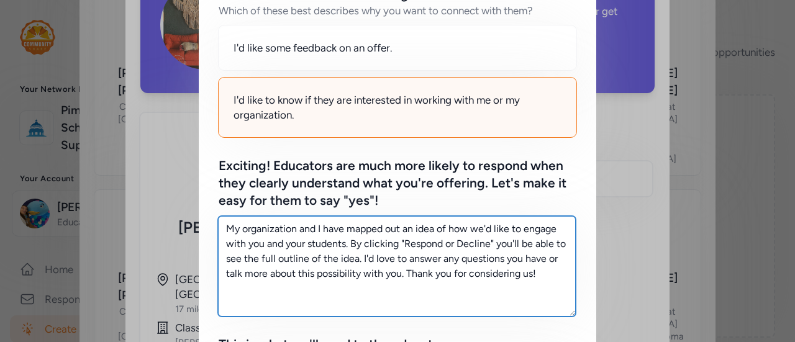
drag, startPoint x: 540, startPoint y: 274, endPoint x: 188, endPoint y: 180, distance: 364.9
click at [188, 180] on div "Connect with [PERSON_NAME] [PERSON_NAME] looks amazing! Which of these best des…" at bounding box center [397, 256] width 795 height 864
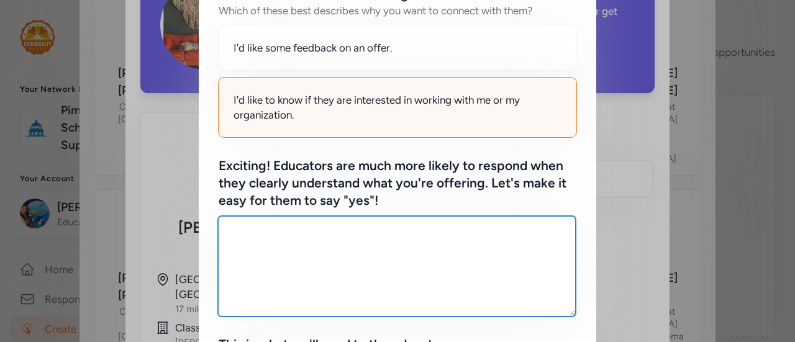
paste textarea "I’m looking for [DEMOGRAPHIC_DATA] teachers to get involved and encourage their…"
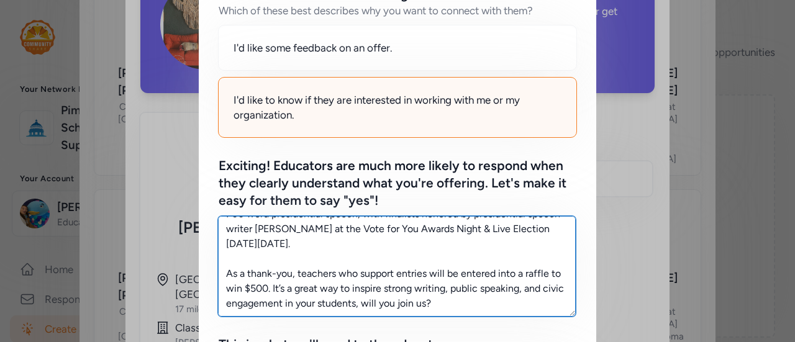
scroll to position [0, 0]
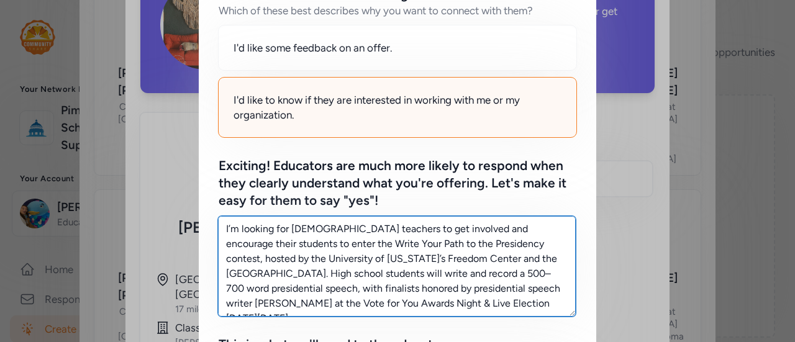
click at [299, 229] on textarea "I’m looking for [DEMOGRAPHIC_DATA] teachers to get involved and encourage their…" at bounding box center [397, 266] width 358 height 101
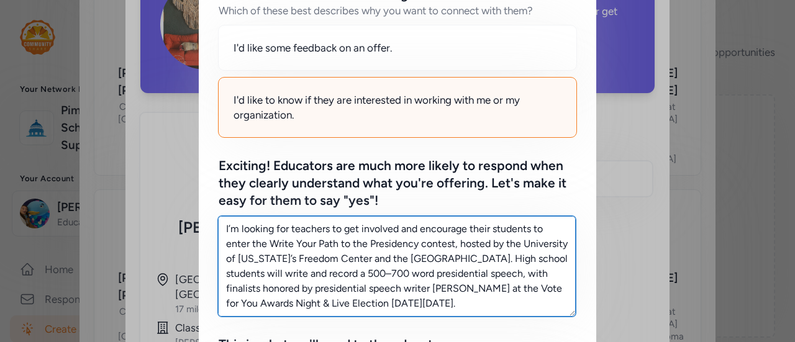
scroll to position [520, 0]
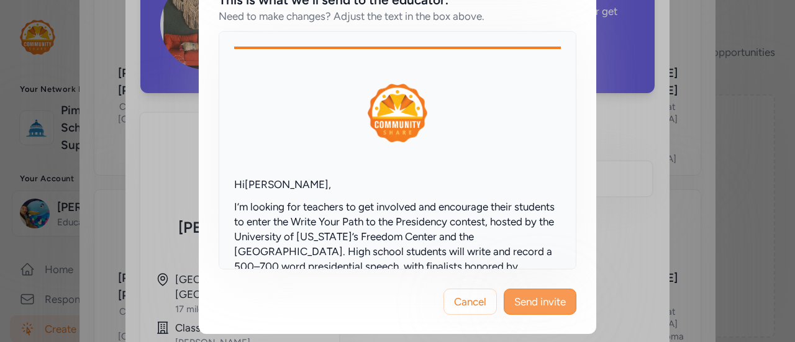
type textarea "I’m looking for teachers to get involved and encourage their students to enter …"
click at [544, 306] on span "Send invite" at bounding box center [540, 301] width 52 height 15
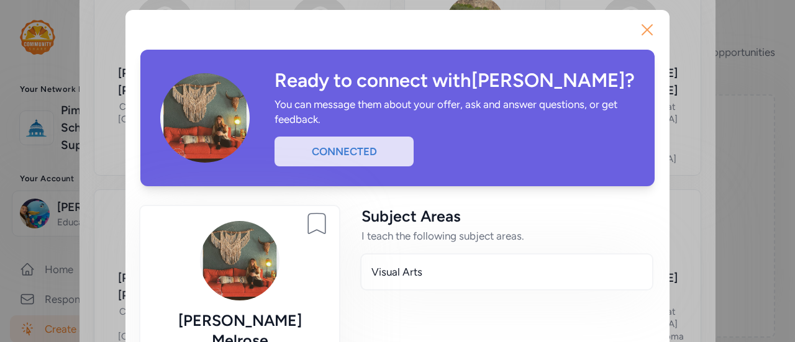
click at [644, 34] on icon "button" at bounding box center [647, 30] width 10 height 10
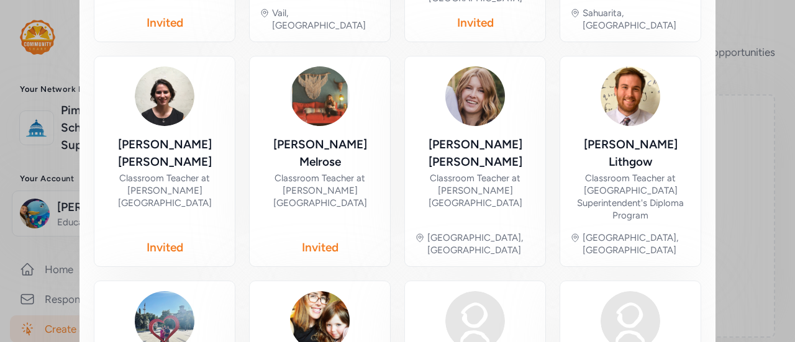
scroll to position [661, 0]
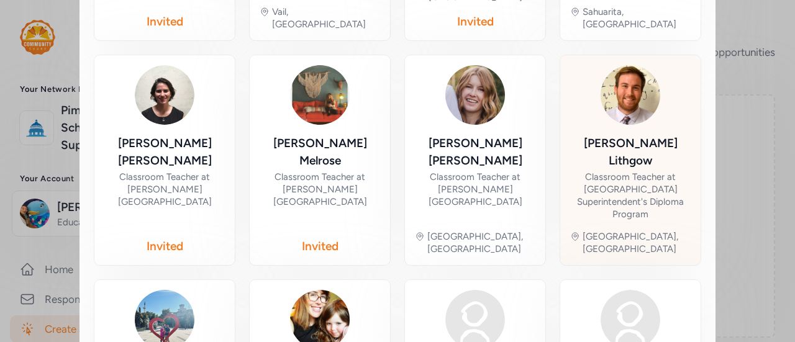
click at [635, 171] on div "Classroom Teacher at [GEOGRAPHIC_DATA] Superintendent's Diploma Program" at bounding box center [630, 196] width 120 height 50
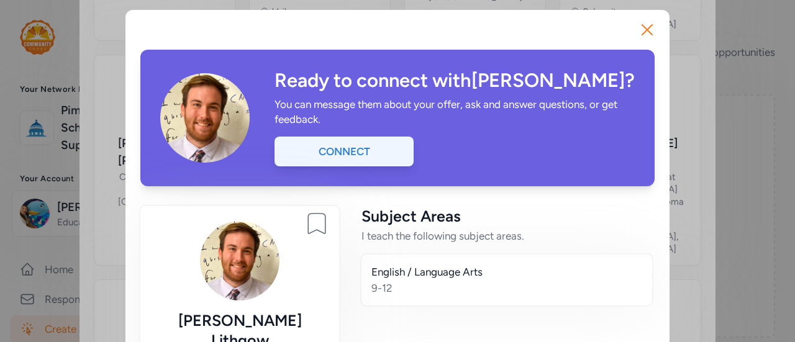
click at [369, 161] on div "Connect" at bounding box center [343, 152] width 139 height 30
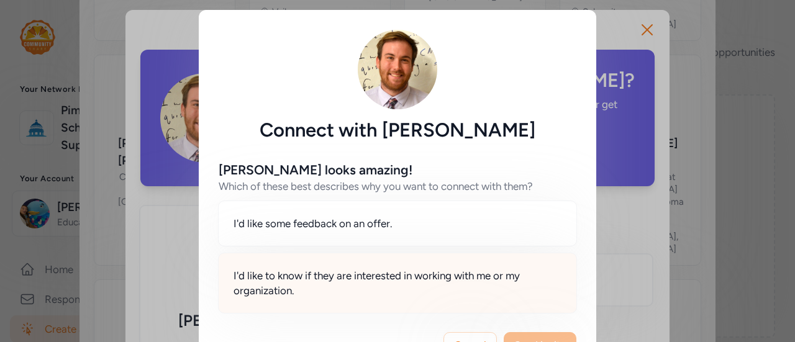
click at [400, 305] on div "I'd like to know if they are interested in working with me or my organization." at bounding box center [397, 283] width 359 height 61
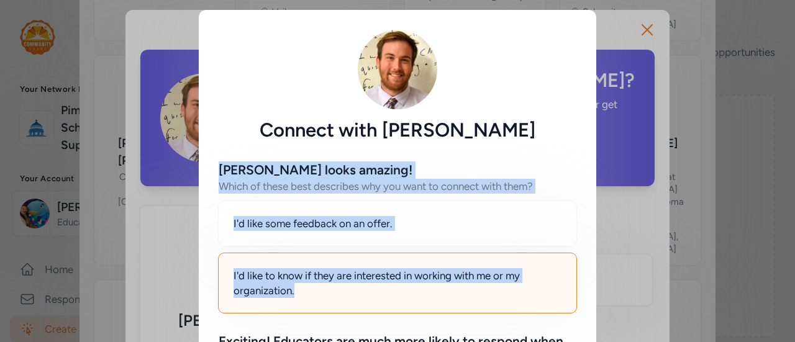
click at [400, 305] on div "I'd like to know if they are interested in working with me or my organization." at bounding box center [397, 283] width 359 height 61
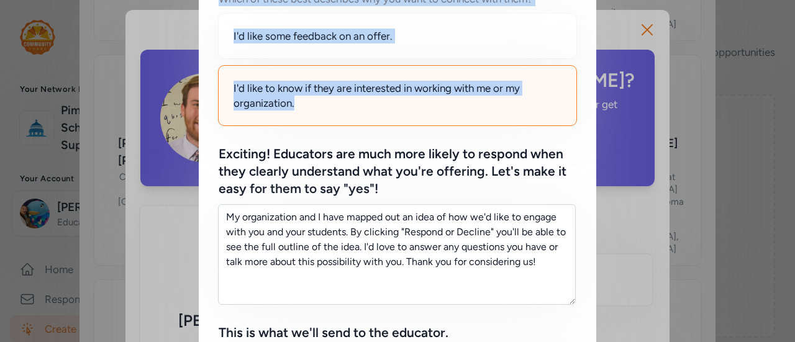
scroll to position [248, 0]
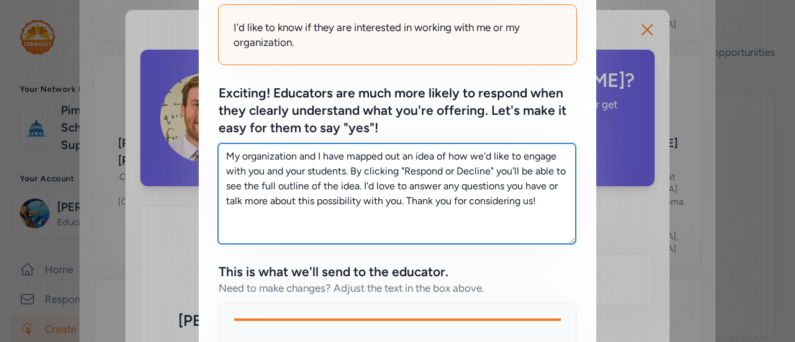
drag, startPoint x: 547, startPoint y: 204, endPoint x: 224, endPoint y: 117, distance: 334.5
click at [224, 117] on div "Exciting! Educators are much more likely to respond when they clearly understan…" at bounding box center [398, 163] width 358 height 159
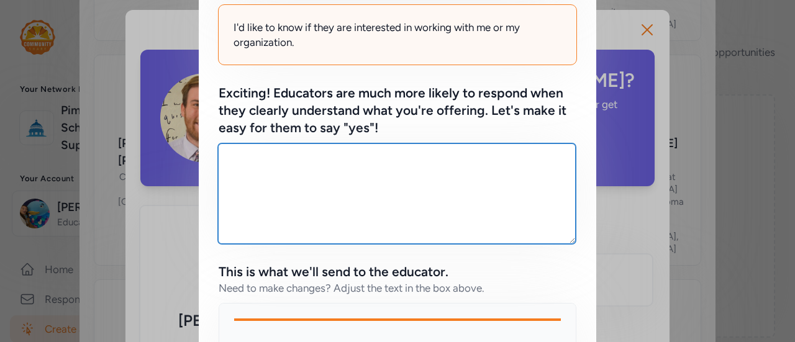
paste textarea "I’m looking for [DEMOGRAPHIC_DATA] teachers to get involved and encourage their…"
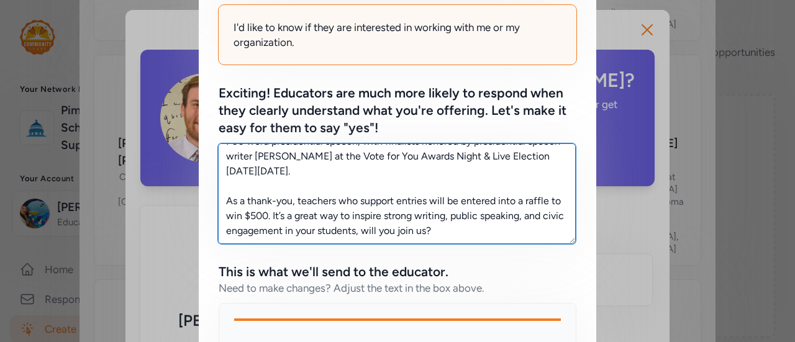
scroll to position [0, 0]
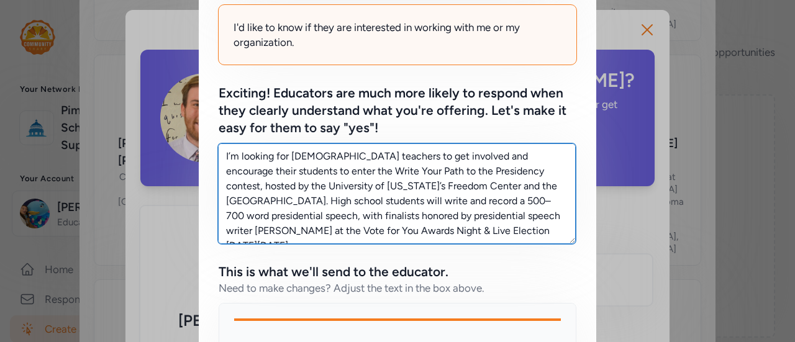
click at [308, 153] on textarea "I’m looking for [DEMOGRAPHIC_DATA] teachers to get involved and encourage their…" at bounding box center [397, 193] width 358 height 101
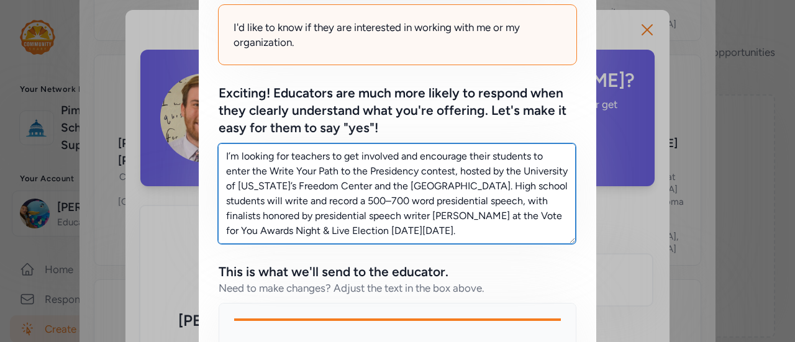
scroll to position [520, 0]
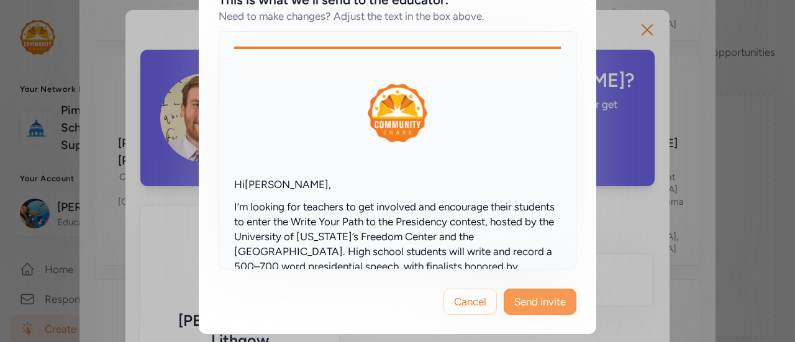
type textarea "I’m looking for teachers to get involved and encourage their students to enter …"
click at [530, 291] on button "Send invite" at bounding box center [540, 302] width 73 height 26
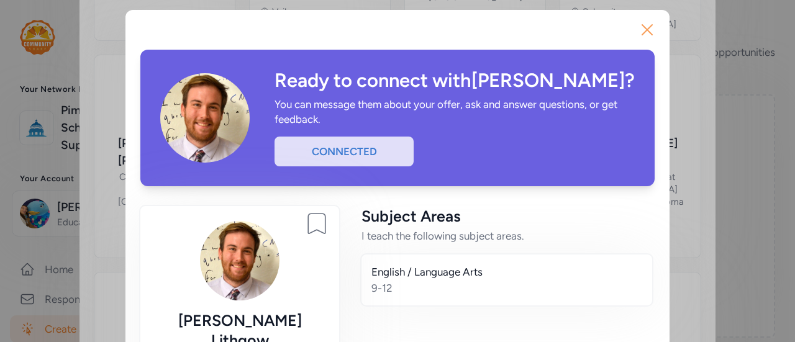
click at [644, 29] on icon "button" at bounding box center [647, 30] width 20 height 20
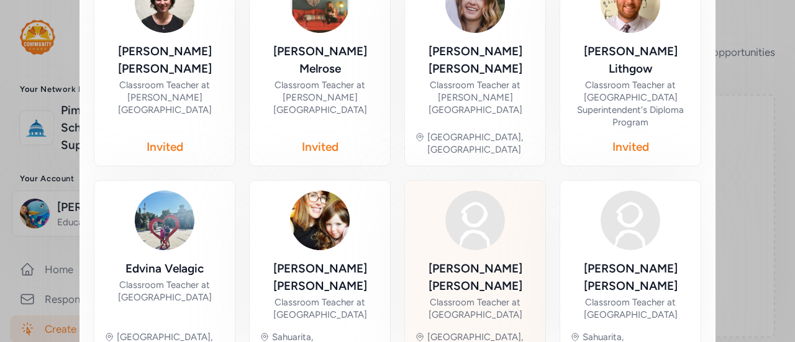
scroll to position [754, 0]
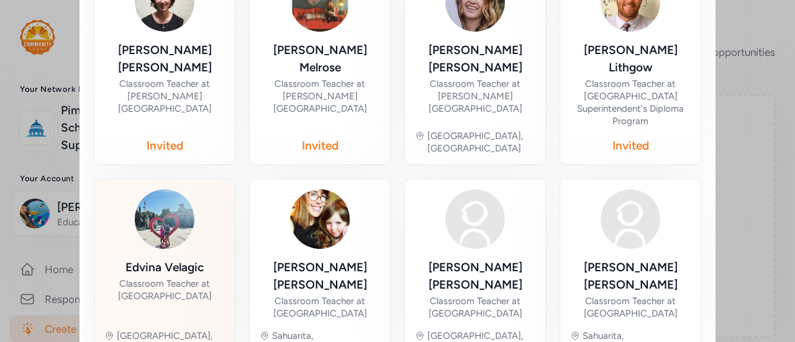
click at [179, 278] on div "Classroom Teacher at [GEOGRAPHIC_DATA]" at bounding box center [164, 290] width 120 height 25
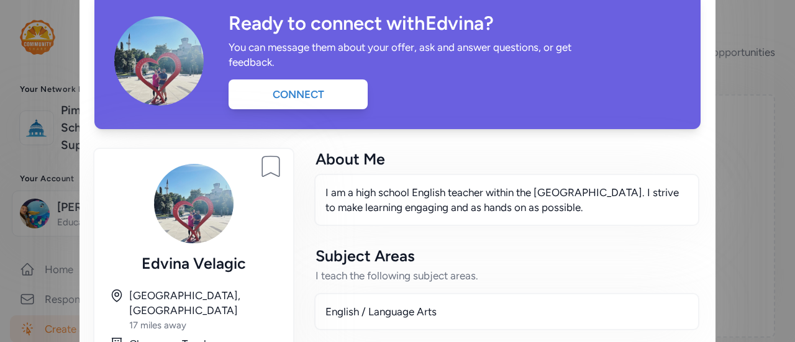
scroll to position [59, 0]
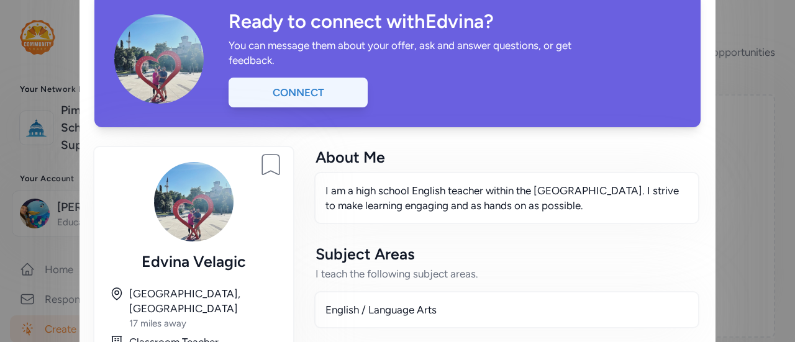
click at [279, 100] on div "Connect" at bounding box center [297, 93] width 139 height 30
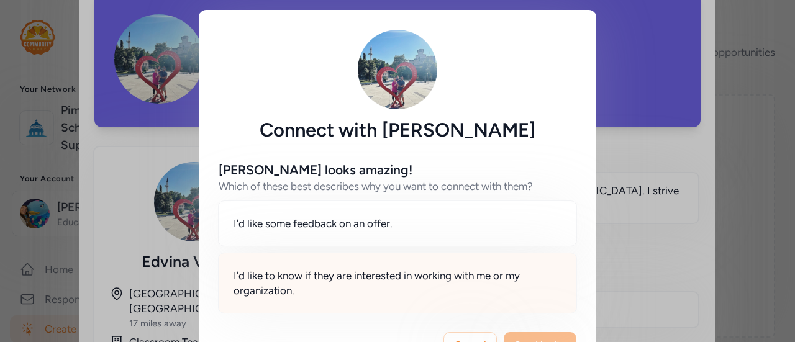
click at [327, 281] on span "I'd like to know if they are interested in working with me or my organization." at bounding box center [397, 283] width 328 height 30
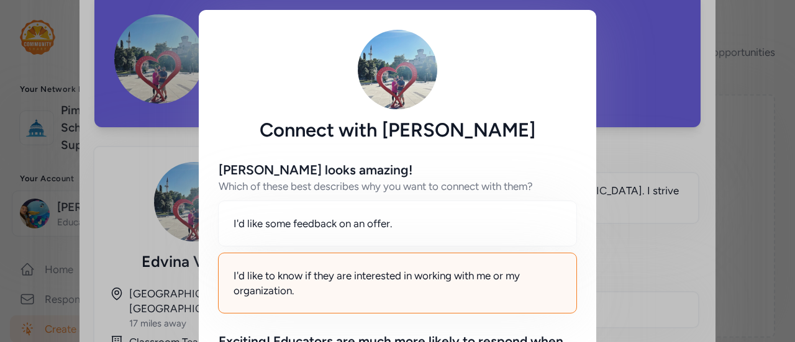
scroll to position [185, 0]
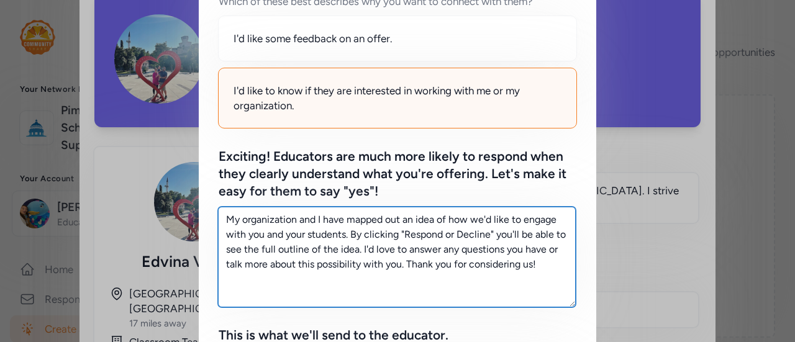
drag, startPoint x: 548, startPoint y: 256, endPoint x: 198, endPoint y: 160, distance: 362.6
click at [199, 160] on div "[PERSON_NAME] looks amazing! Which of these best describes why you want to conn…" at bounding box center [397, 281] width 397 height 648
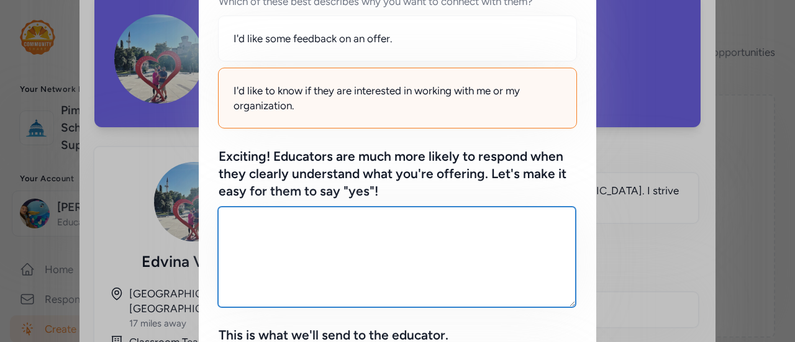
paste textarea "I’m looking for [DEMOGRAPHIC_DATA] teachers to get involved and encourage their…"
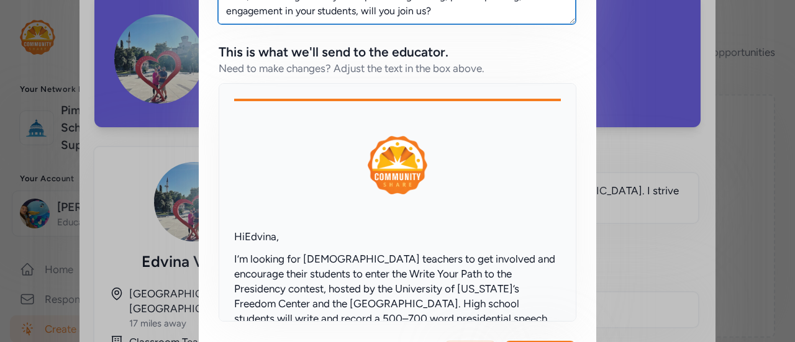
scroll to position [520, 0]
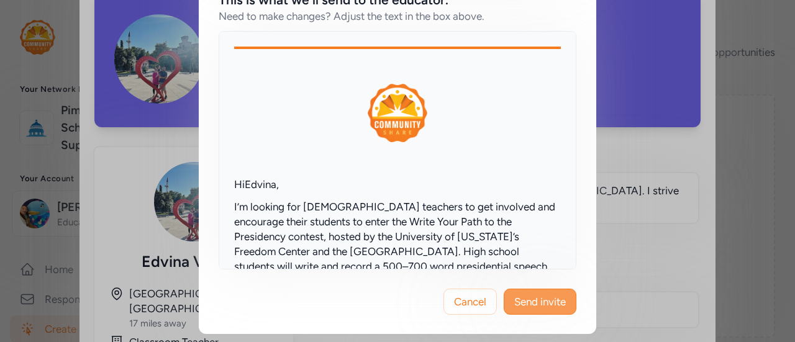
type textarea "I’m looking for [DEMOGRAPHIC_DATA] teachers to get involved and encourage their…"
click at [536, 295] on span "Send invite" at bounding box center [540, 301] width 52 height 15
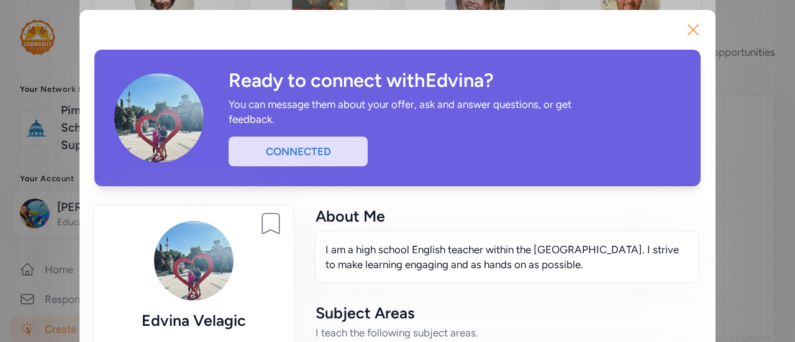
click at [683, 27] on icon "button" at bounding box center [693, 30] width 20 height 20
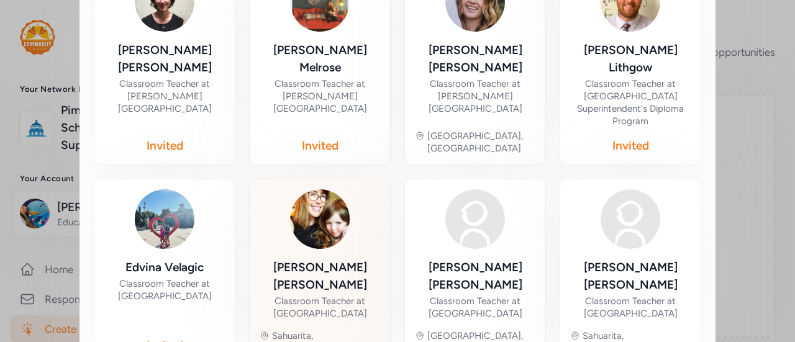
click at [310, 259] on div "[PERSON_NAME]" at bounding box center [320, 276] width 120 height 35
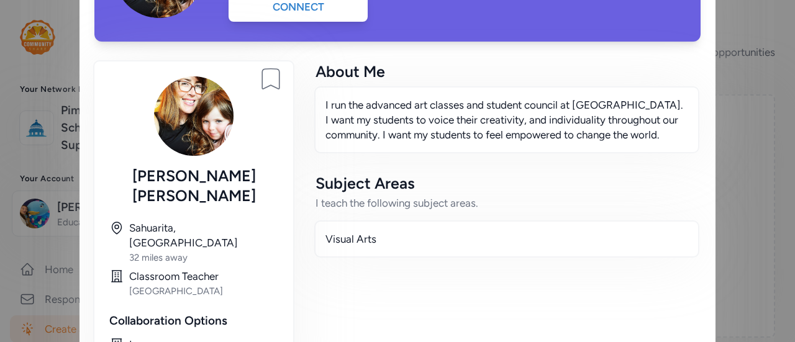
scroll to position [19, 0]
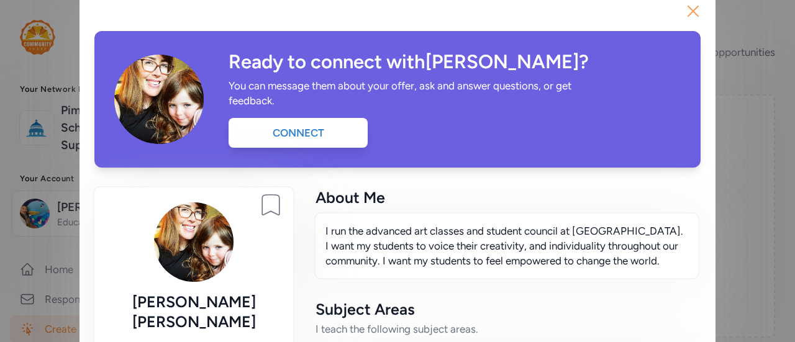
click at [687, 13] on icon "button" at bounding box center [693, 11] width 20 height 20
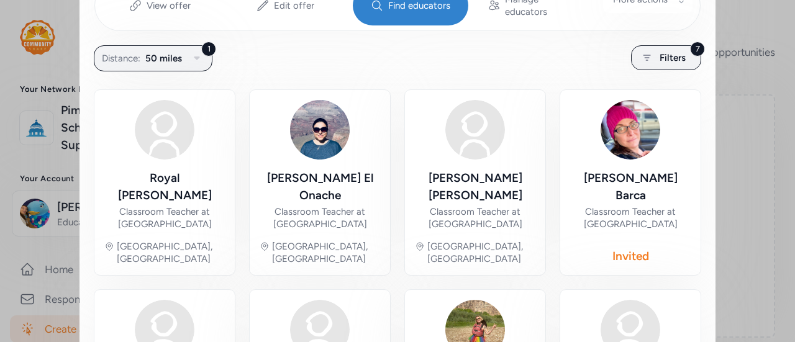
scroll to position [222, 0]
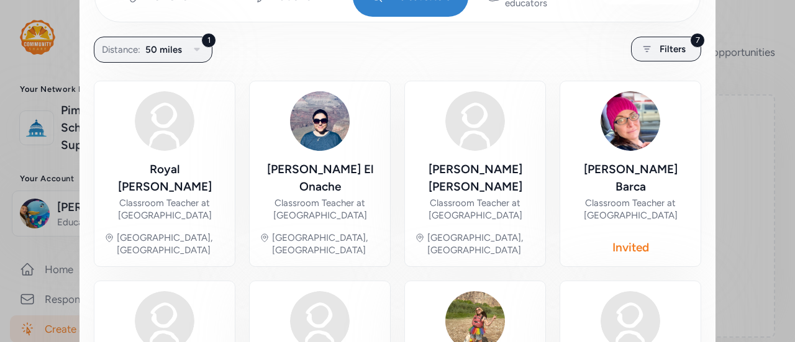
scroll to position [128, 0]
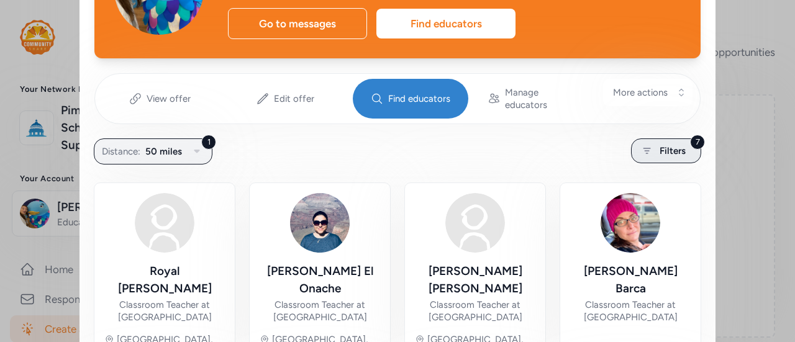
click at [661, 143] on span "Filters" at bounding box center [672, 150] width 26 height 15
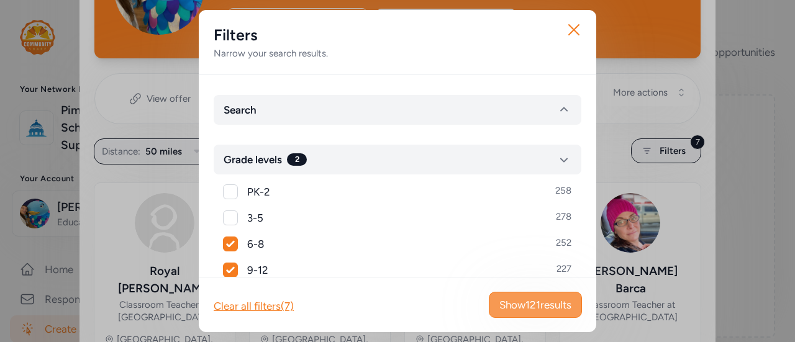
click at [501, 305] on span "Show 121 results" at bounding box center [535, 304] width 72 height 15
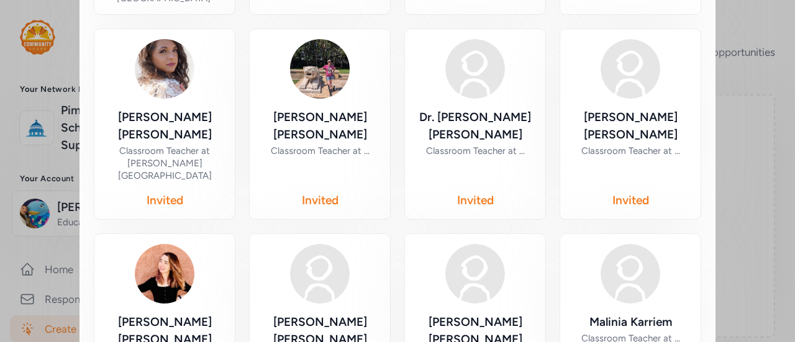
click at [380, 271] on div "[PERSON_NAME] Classroom Teacher at ... Invited" at bounding box center [320, 316] width 142 height 166
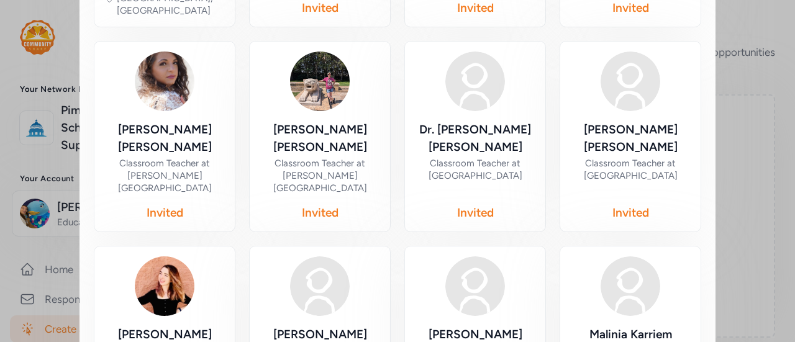
scroll to position [789, 0]
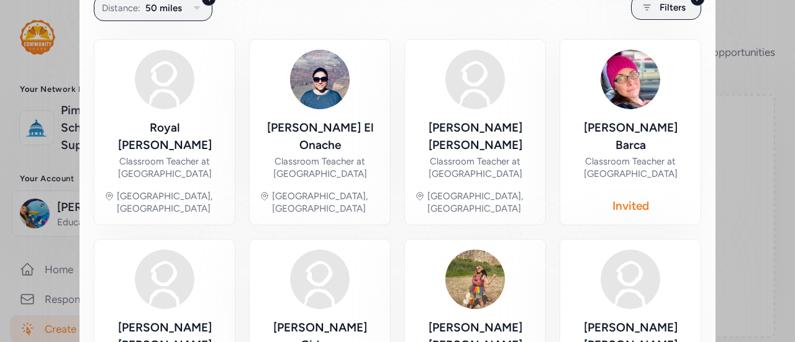
scroll to position [244, 0]
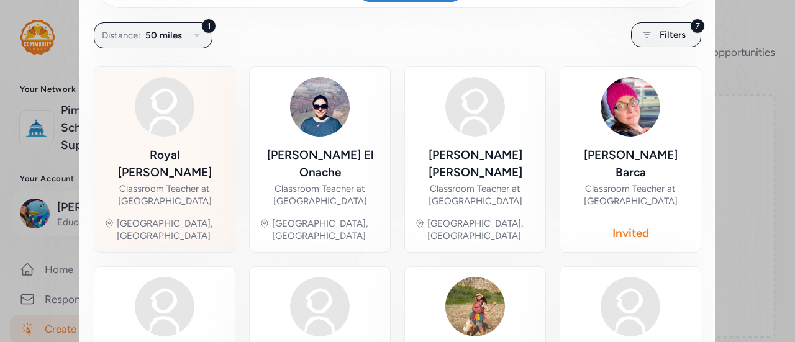
click at [160, 147] on div "Royal [PERSON_NAME]" at bounding box center [164, 164] width 120 height 35
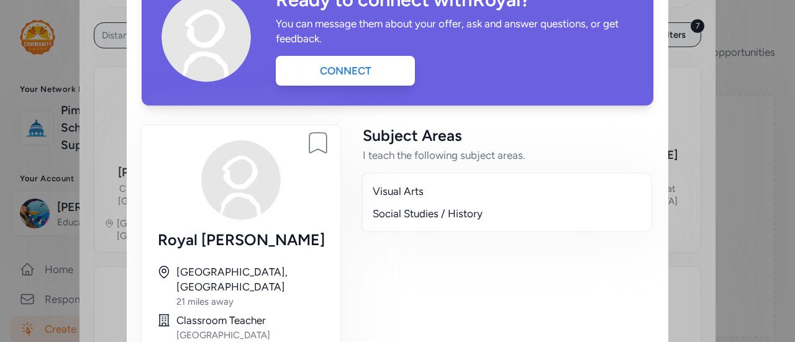
scroll to position [82, 0]
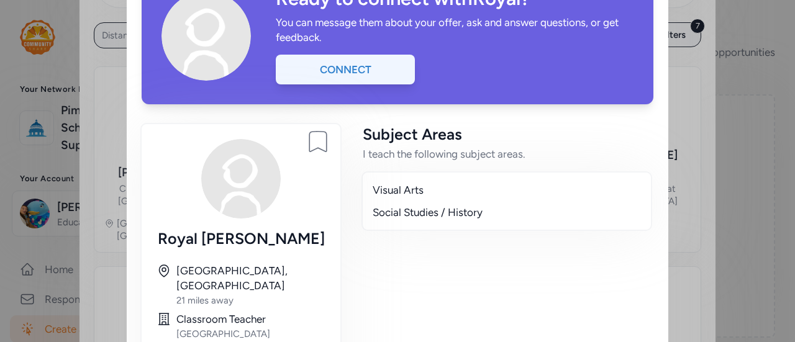
click at [354, 71] on div "Connect" at bounding box center [345, 70] width 139 height 30
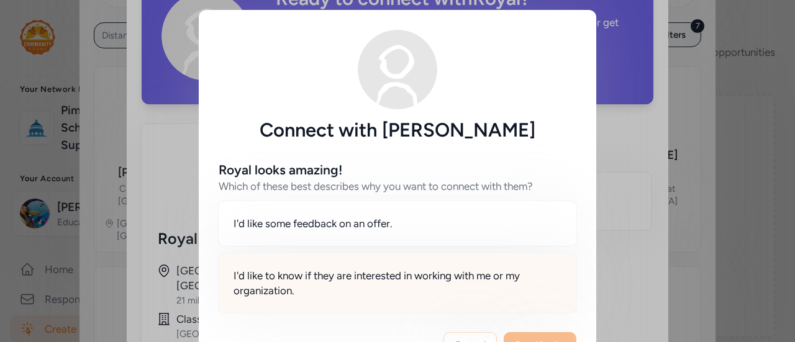
click at [433, 274] on span "I'd like to know if they are interested in working with me or my organization." at bounding box center [397, 283] width 328 height 30
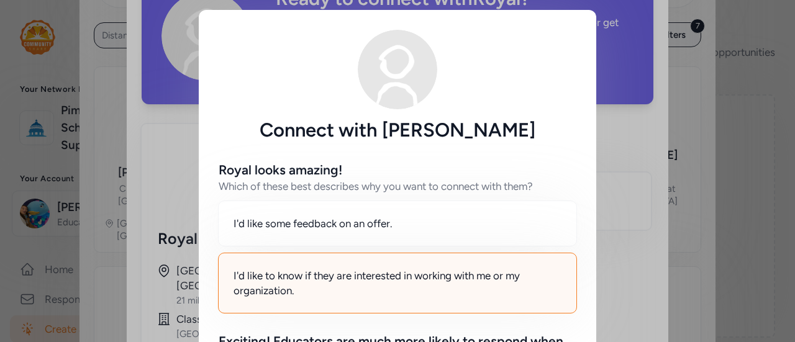
scroll to position [238, 0]
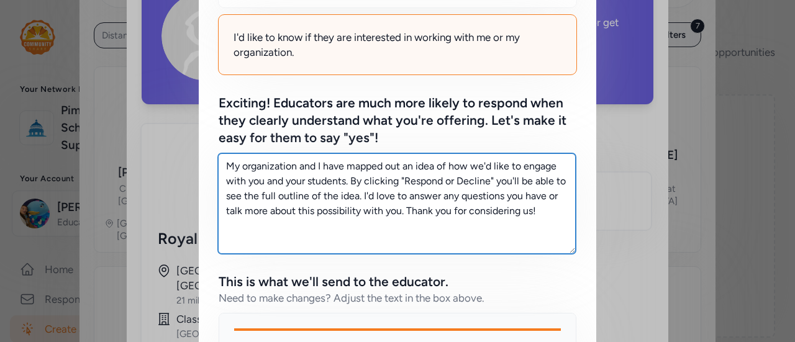
click at [549, 207] on textarea "My organization and I have mapped out an idea of how we'd like to engage with y…" at bounding box center [397, 203] width 358 height 101
drag, startPoint x: 549, startPoint y: 207, endPoint x: 233, endPoint y: 133, distance: 324.6
click at [233, 133] on div "Exciting! Educators are much more likely to respond when they clearly understan…" at bounding box center [398, 173] width 358 height 159
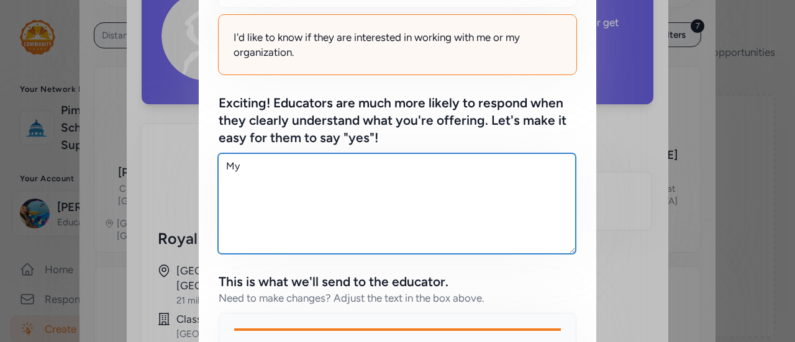
type textarea "M"
paste textarea "I’m looking for middle school English and Social Studies teachers to get involv…"
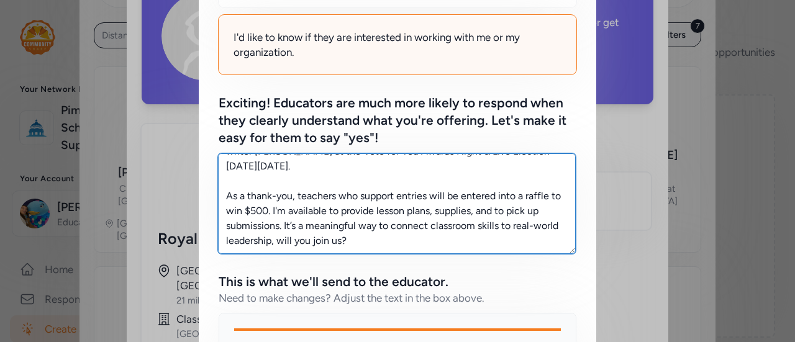
scroll to position [520, 0]
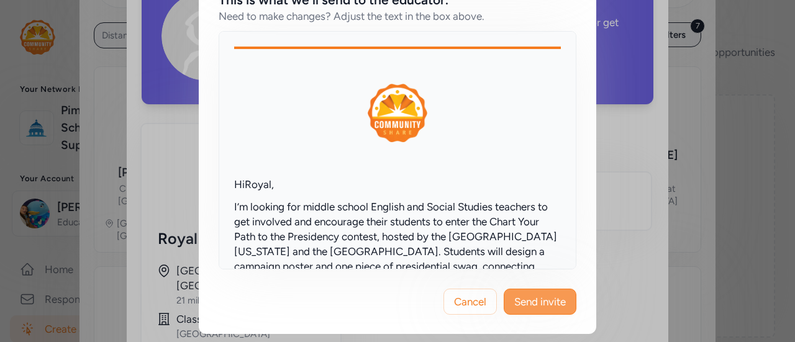
type textarea "I’m looking for middle school English and Social Studies teachers to get involv…"
click at [546, 299] on span "Send invite" at bounding box center [540, 301] width 52 height 15
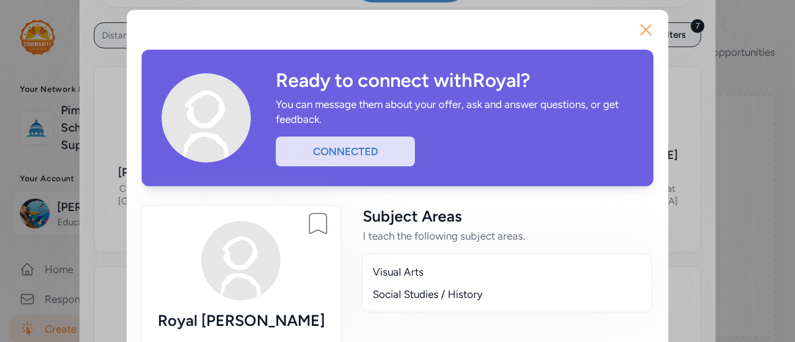
click at [641, 29] on icon "button" at bounding box center [646, 30] width 10 height 10
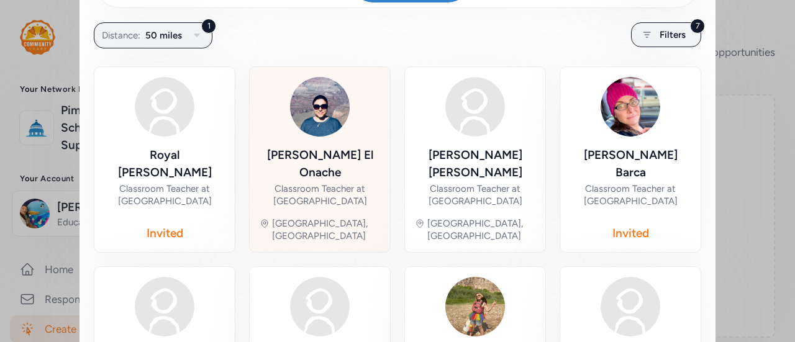
click at [337, 166] on div "[PERSON_NAME] El Onache" at bounding box center [320, 164] width 120 height 35
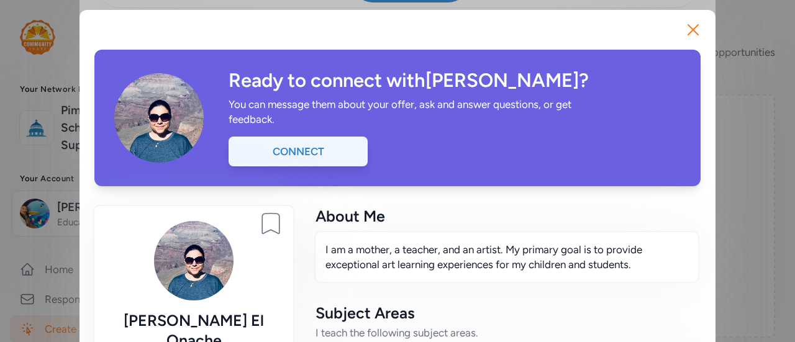
click at [279, 157] on div "Connect" at bounding box center [297, 152] width 139 height 30
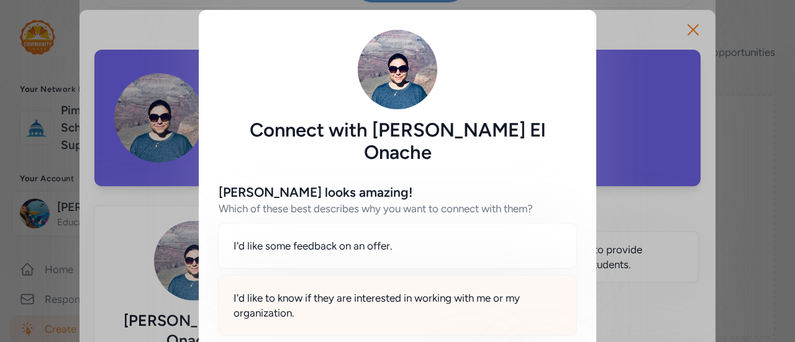
click at [373, 291] on span "I'd like to know if they are interested in working with me or my organization." at bounding box center [397, 306] width 328 height 30
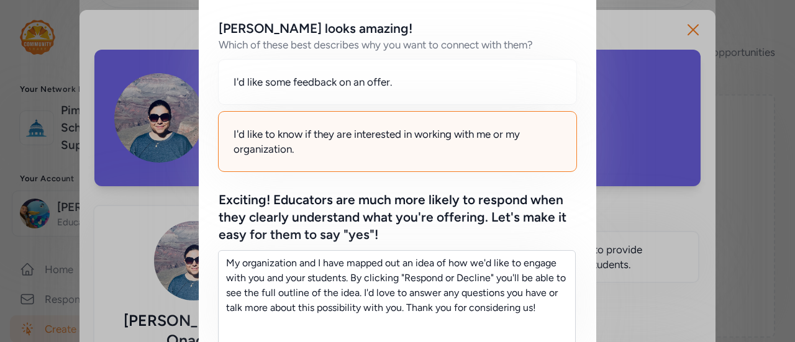
scroll to position [166, 0]
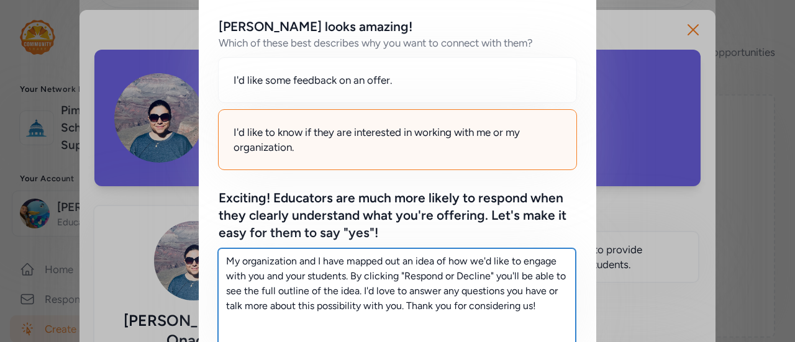
click at [556, 290] on textarea "My organization and I have mapped out an idea of how we'd like to engage with y…" at bounding box center [397, 298] width 358 height 101
drag, startPoint x: 556, startPoint y: 290, endPoint x: 217, endPoint y: 223, distance: 345.6
click at [219, 223] on div "Exciting! Educators are much more likely to respond when they clearly understan…" at bounding box center [398, 268] width 358 height 159
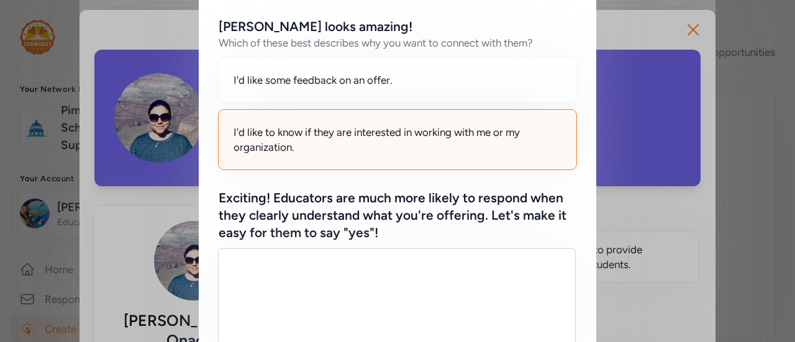
click at [219, 223] on div "Exciting! Educators are much more likely to respond when they clearly understan…" at bounding box center [398, 268] width 358 height 159
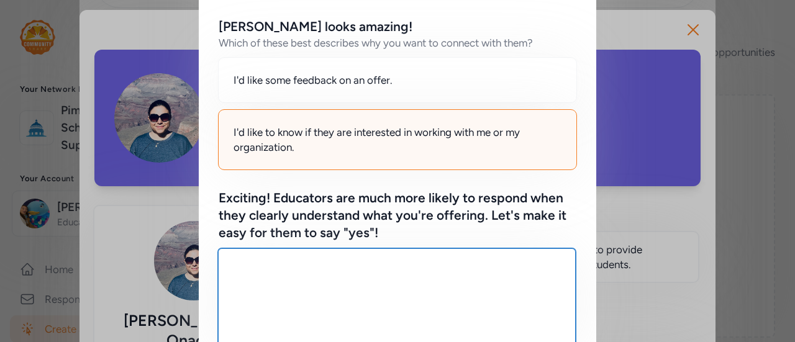
click at [265, 266] on textarea at bounding box center [397, 298] width 358 height 101
paste textarea "I’m looking for middle school English and Social Studies teachers to get involv…"
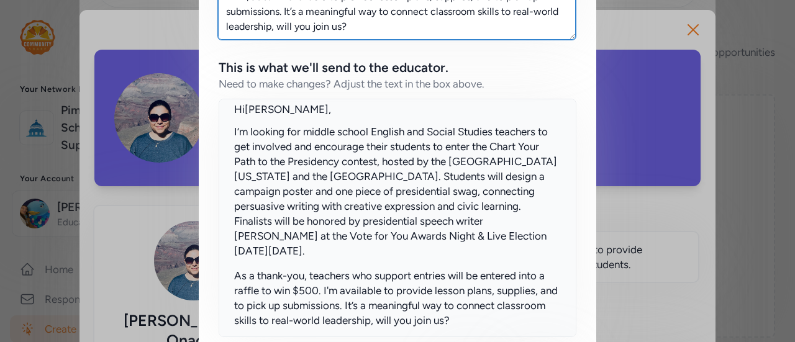
scroll to position [148, 0]
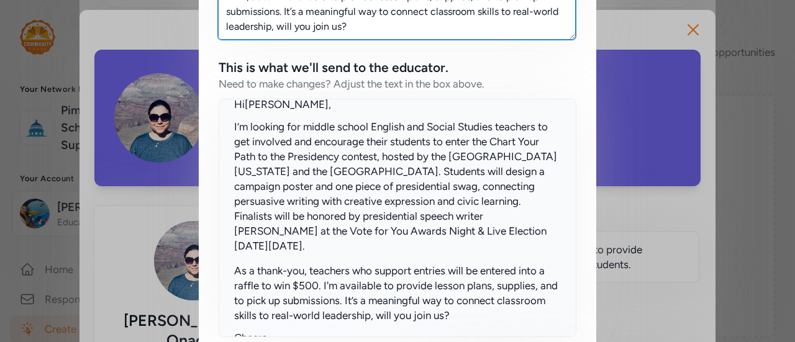
type textarea "I’m looking for middle school English and Social Studies teachers to get involv…"
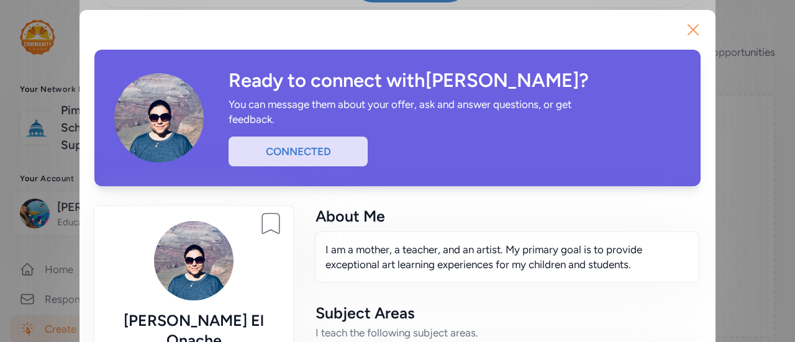
click at [692, 34] on icon "button" at bounding box center [693, 30] width 10 height 10
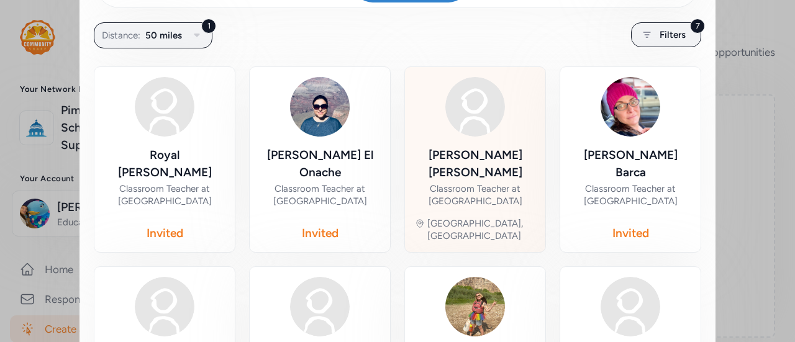
click at [464, 183] on div "Classroom Teacher at [GEOGRAPHIC_DATA]" at bounding box center [475, 195] width 120 height 25
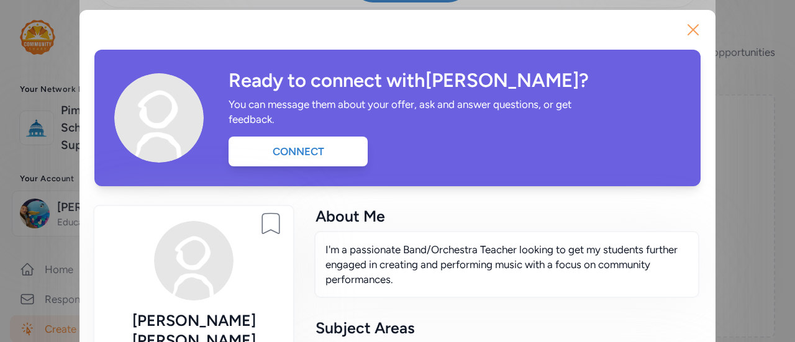
click at [698, 28] on button "Close" at bounding box center [693, 30] width 40 height 40
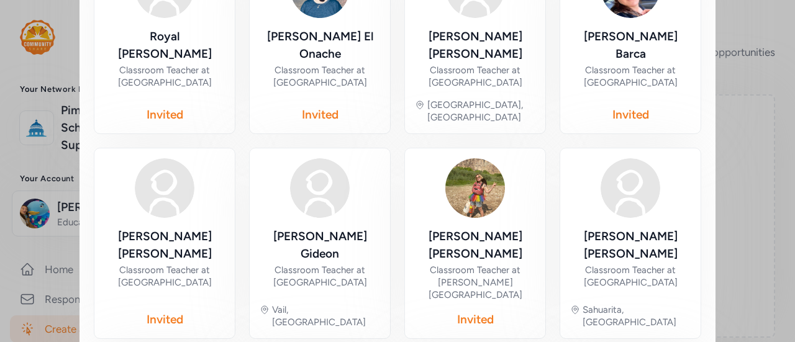
scroll to position [389, 0]
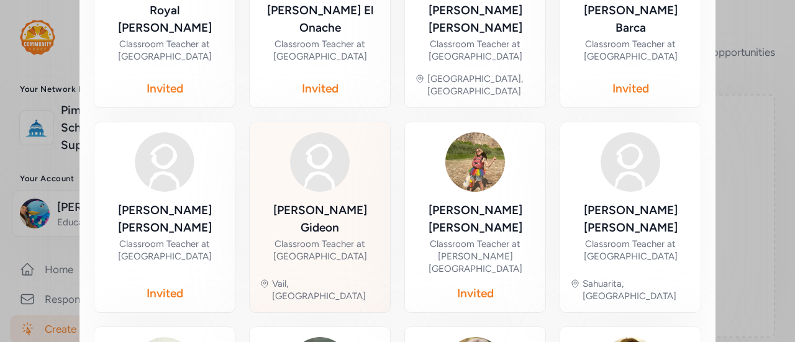
click at [309, 238] on div "Classroom Teacher at [GEOGRAPHIC_DATA]" at bounding box center [320, 250] width 120 height 25
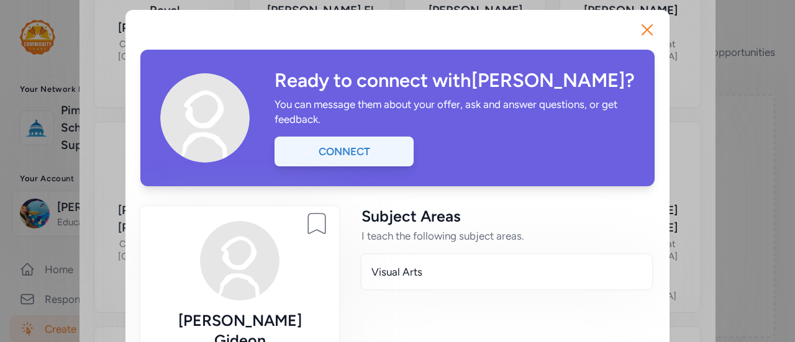
click at [359, 161] on div "Connect" at bounding box center [343, 152] width 139 height 30
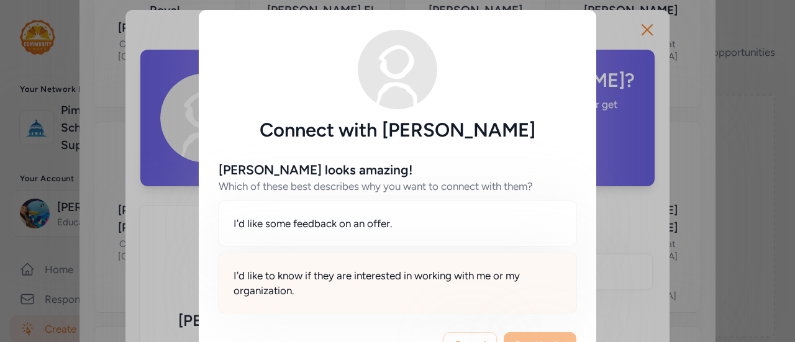
click at [499, 283] on span "I'd like to know if they are interested in working with me or my organization." at bounding box center [397, 283] width 328 height 30
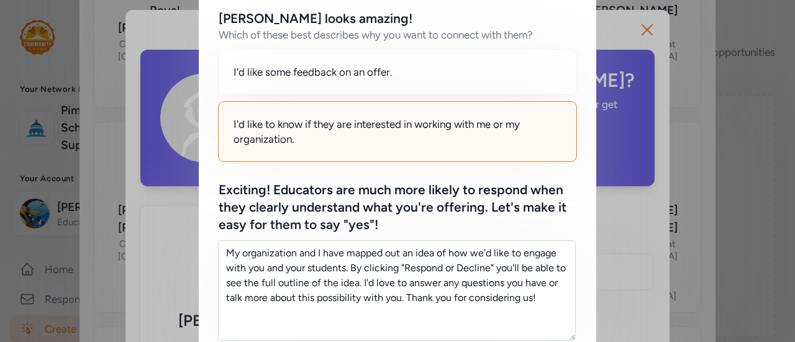
scroll to position [224, 0]
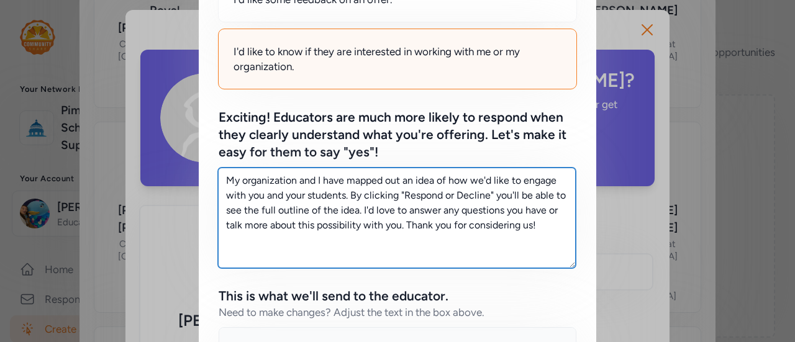
click at [533, 228] on textarea "My organization and I have mapped out an idea of how we'd like to engage with y…" at bounding box center [397, 218] width 358 height 101
drag, startPoint x: 533, startPoint y: 228, endPoint x: 196, endPoint y: 155, distance: 345.5
click at [199, 155] on div "[PERSON_NAME] looks amazing! Which of these best describes why you want to conn…" at bounding box center [397, 241] width 397 height 648
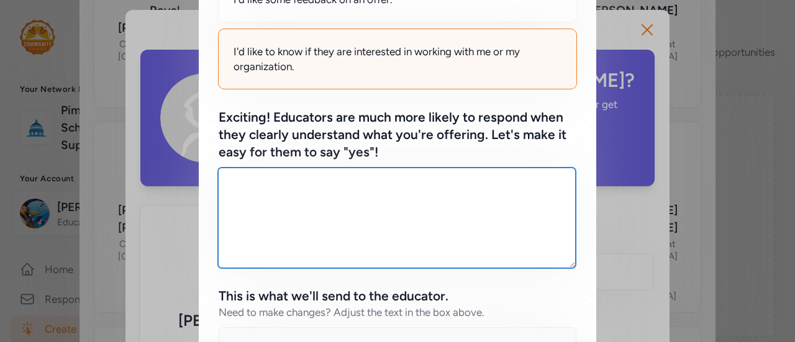
paste textarea "I’m looking for middle school English and Social Studies teachers to get involv…"
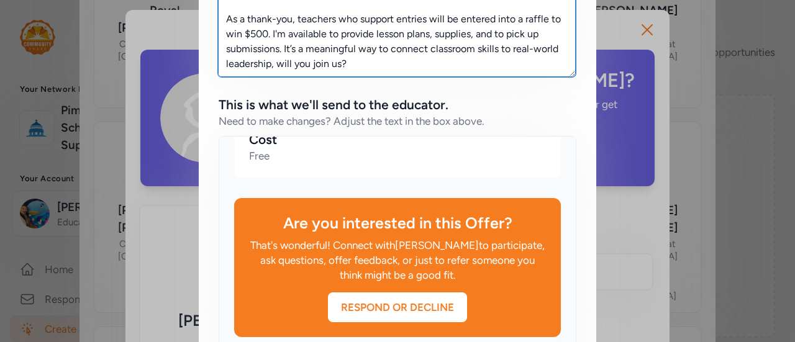
scroll to position [520, 0]
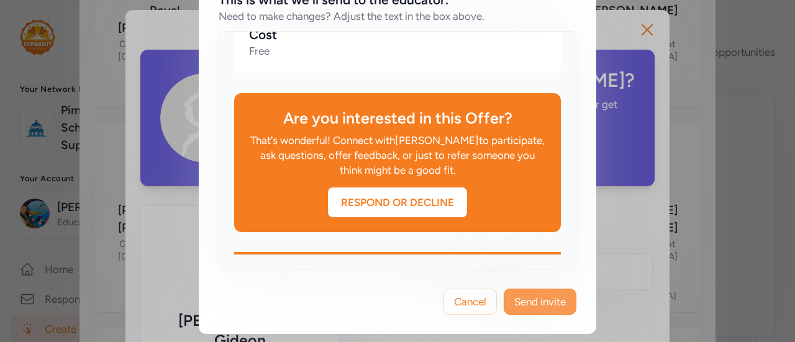
type textarea "I’m looking for middle school English and Social Studies teachers to get involv…"
click at [541, 302] on span "Send invite" at bounding box center [540, 301] width 52 height 15
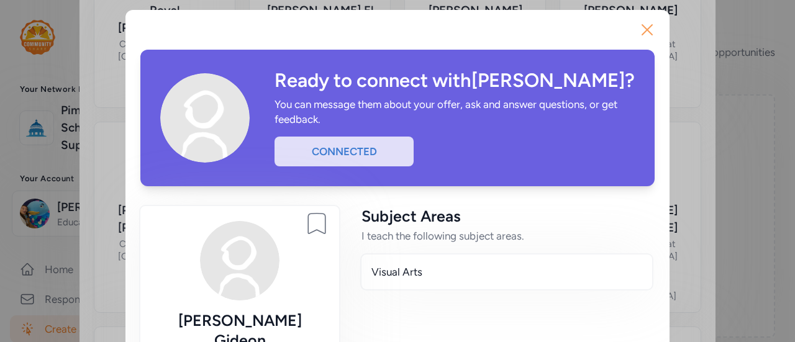
click at [642, 29] on icon "button" at bounding box center [647, 30] width 10 height 10
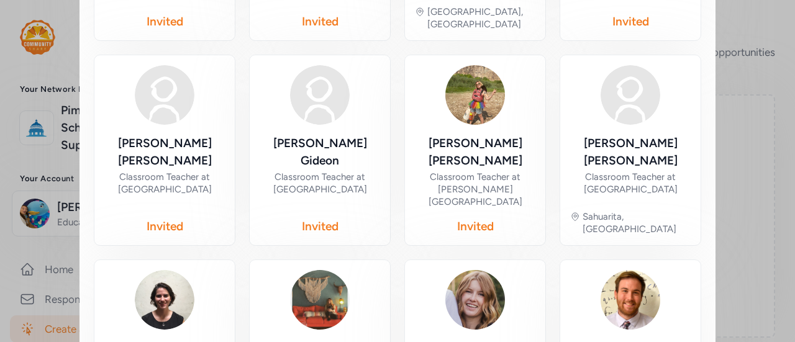
scroll to position [461, 0]
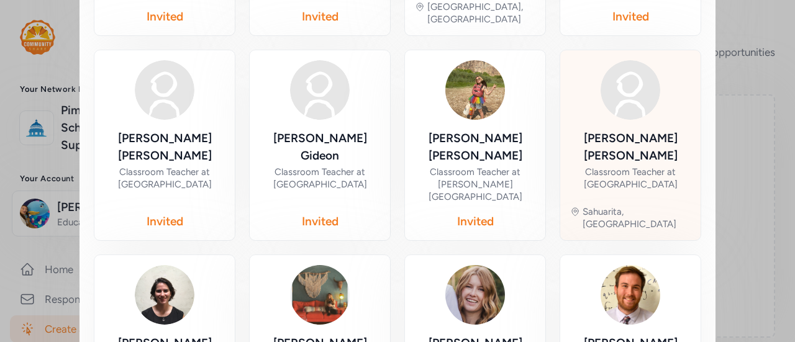
click at [666, 166] on div "Classroom Teacher at [GEOGRAPHIC_DATA]" at bounding box center [630, 178] width 120 height 25
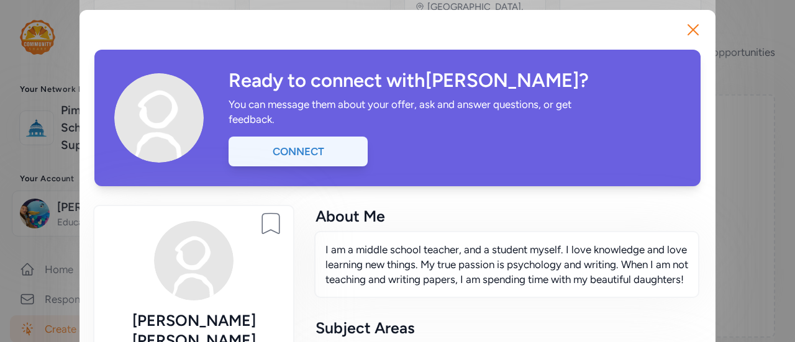
click at [288, 150] on div "Connect" at bounding box center [297, 152] width 139 height 30
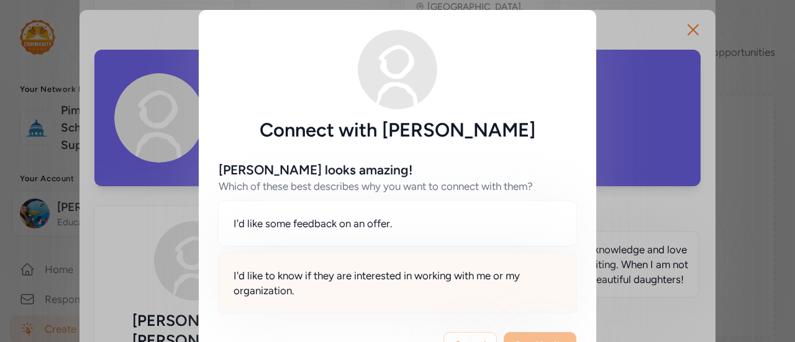
click at [361, 279] on span "I'd like to know if they are interested in working with me or my organization." at bounding box center [397, 283] width 328 height 30
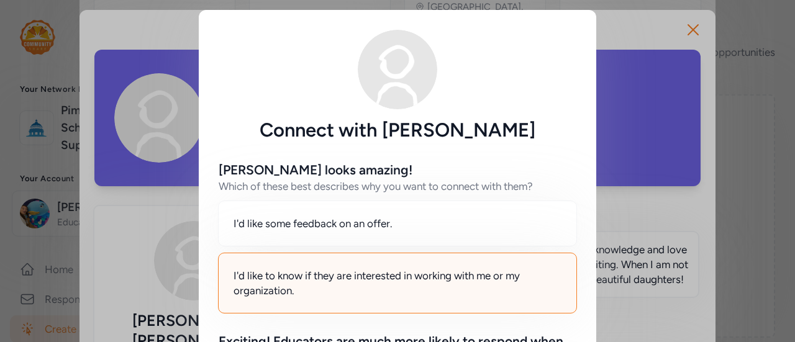
scroll to position [202, 0]
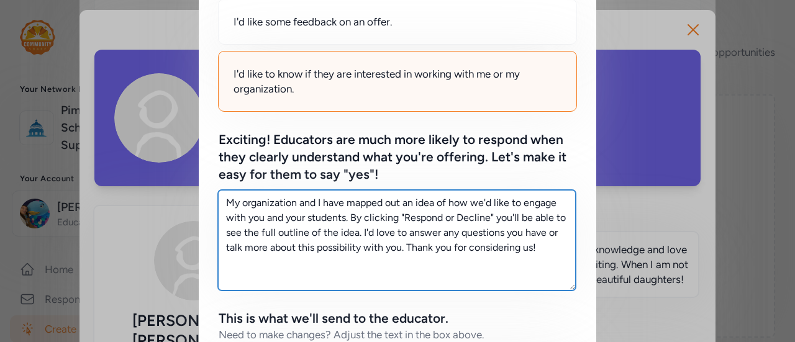
drag, startPoint x: 552, startPoint y: 246, endPoint x: 212, endPoint y: 146, distance: 354.0
click at [212, 146] on div "[PERSON_NAME] looks amazing! Which of these best describes why you want to conn…" at bounding box center [397, 264] width 397 height 648
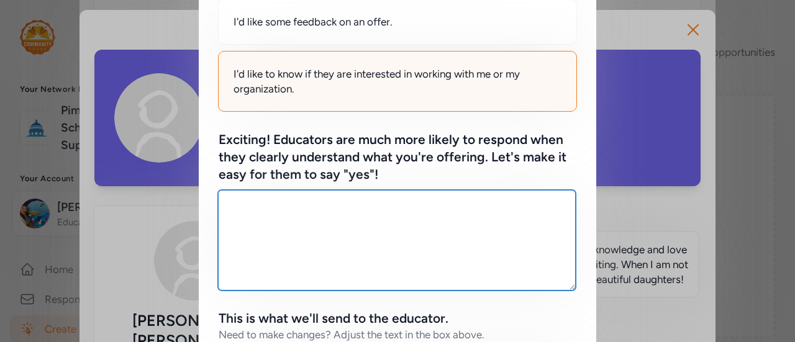
paste textarea "I’m looking for middle school English and Social Studies teachers to get involv…"
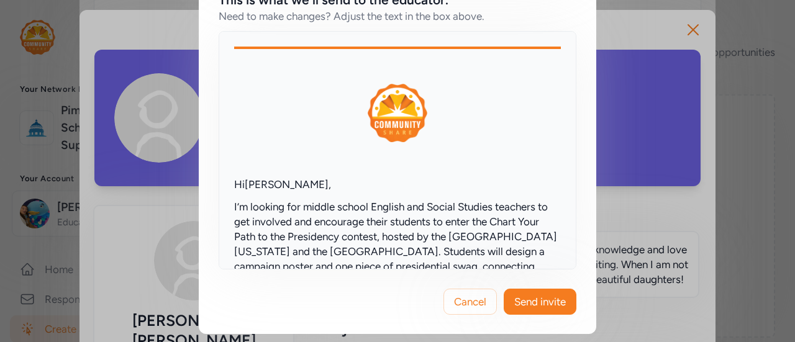
scroll to position [47, 0]
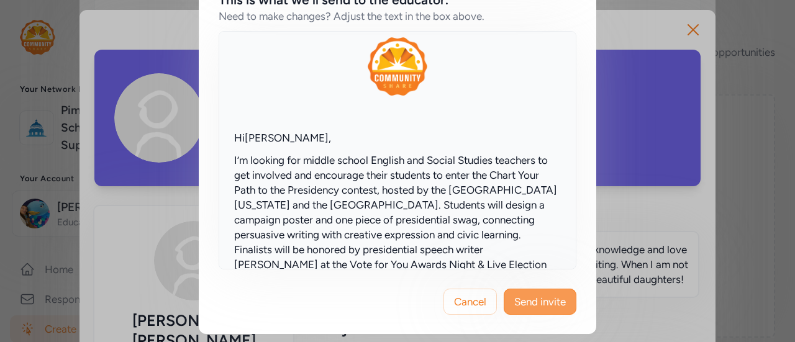
type textarea "I’m looking for middle school English and Social Studies teachers to get involv…"
click at [516, 296] on span "Send invite" at bounding box center [540, 301] width 52 height 15
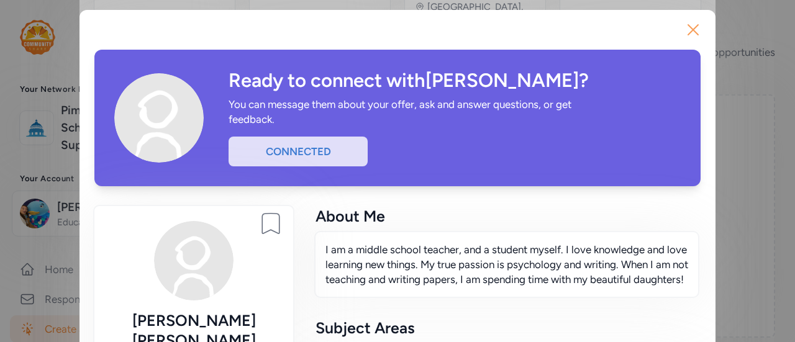
click at [693, 28] on icon "button" at bounding box center [693, 30] width 20 height 20
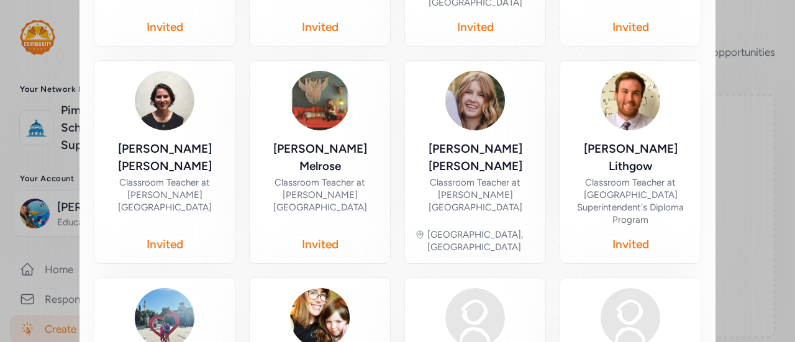
scroll to position [656, 0]
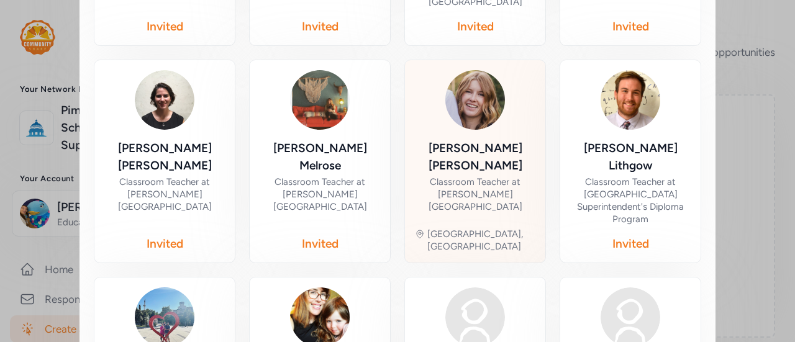
click at [504, 140] on div "[PERSON_NAME] Classroom Teacher at [PERSON_NAME][GEOGRAPHIC_DATA]" at bounding box center [475, 179] width 120 height 78
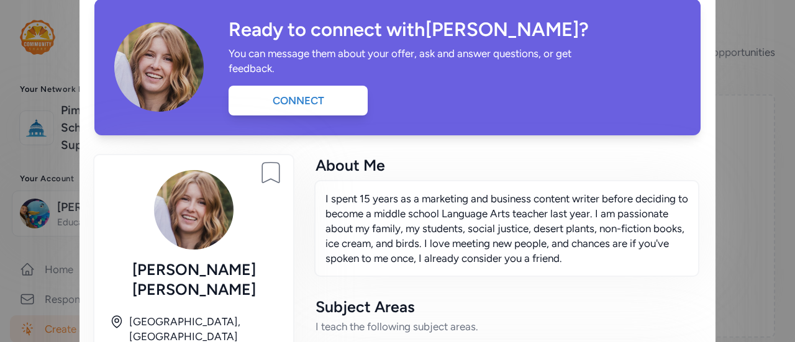
scroll to position [50, 0]
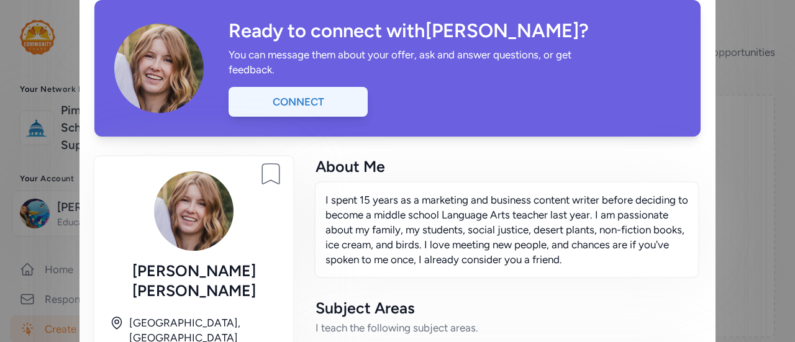
click at [300, 112] on div "Connect" at bounding box center [297, 102] width 139 height 30
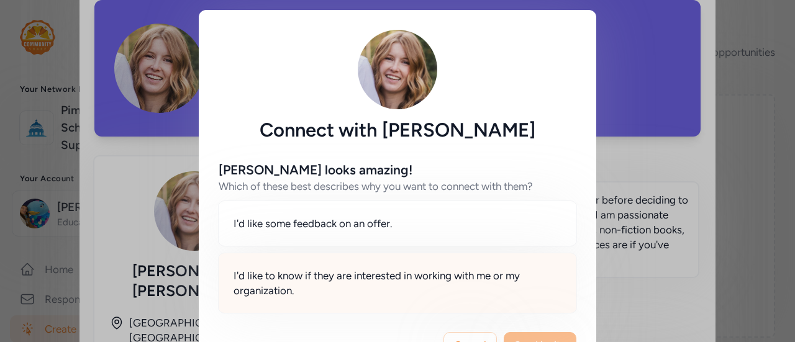
scroll to position [43, 0]
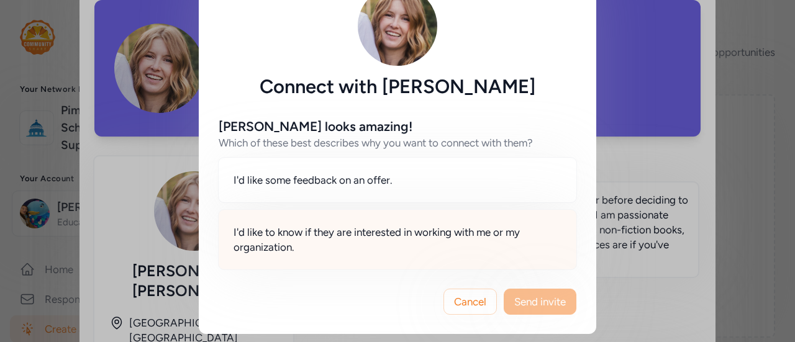
click at [453, 244] on span "I'd like to know if they are interested in working with me or my organization." at bounding box center [397, 240] width 328 height 30
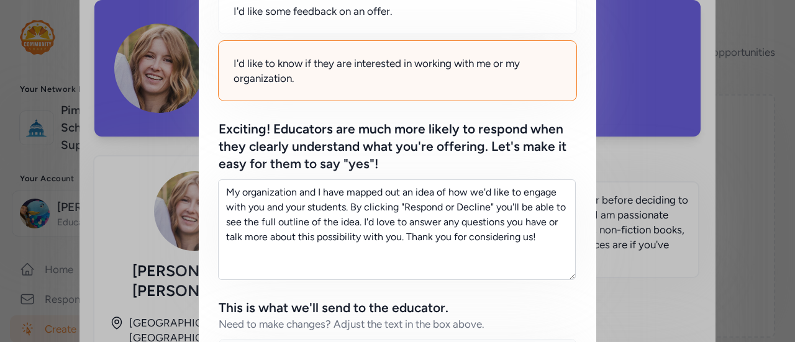
scroll to position [283, 0]
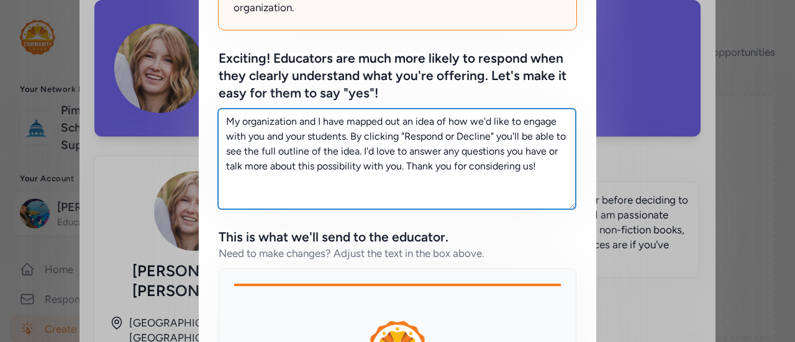
click at [535, 184] on textarea "My organization and I have mapped out an idea of how we'd like to engage with y…" at bounding box center [397, 159] width 358 height 101
drag, startPoint x: 540, startPoint y: 172, endPoint x: 206, endPoint y: 90, distance: 344.0
click at [206, 90] on div "[PERSON_NAME] looks amazing! Which of these best describes why you want to conn…" at bounding box center [397, 182] width 397 height 648
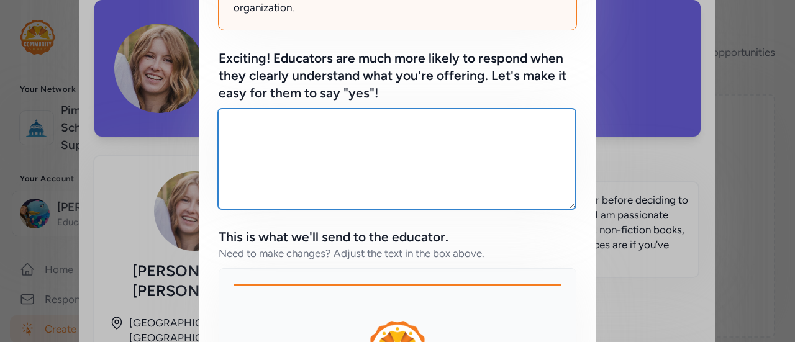
paste textarea "I’m looking for middle school English and Social Studies teachers to get involv…"
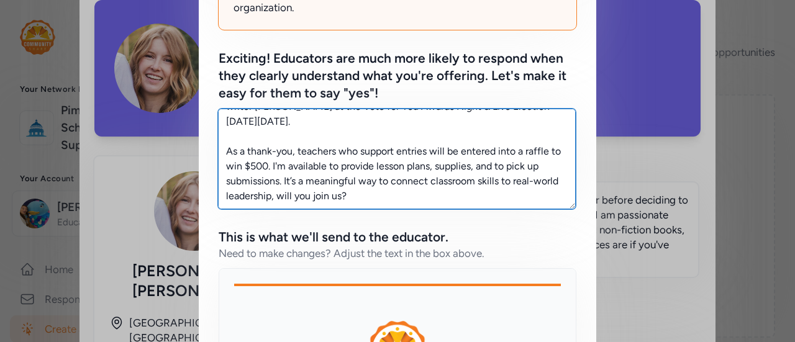
scroll to position [520, 0]
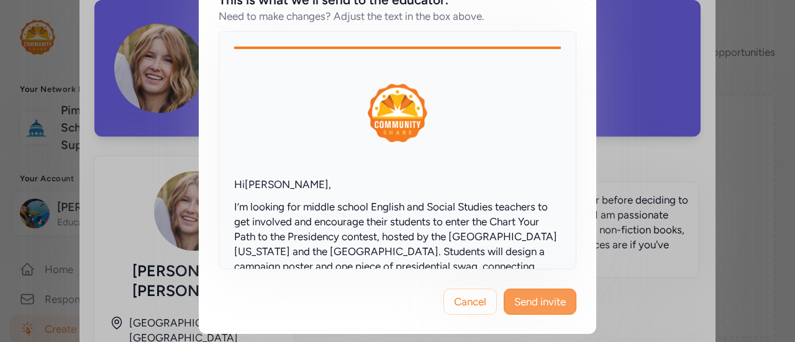
type textarea "I’m looking for middle school English and Social Studies teachers to get involv…"
click at [517, 296] on span "Send invite" at bounding box center [540, 301] width 52 height 15
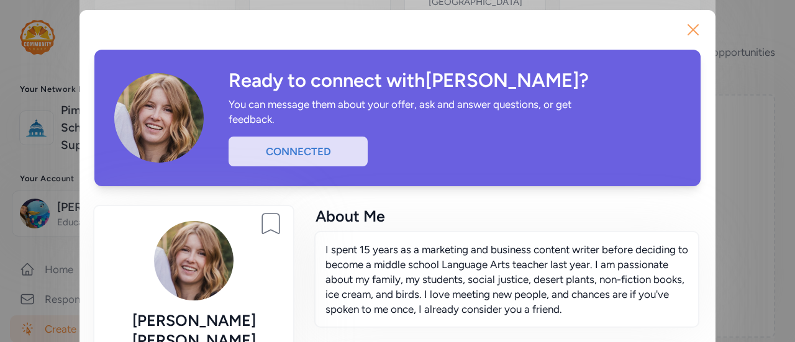
click at [688, 33] on icon "button" at bounding box center [693, 30] width 20 height 20
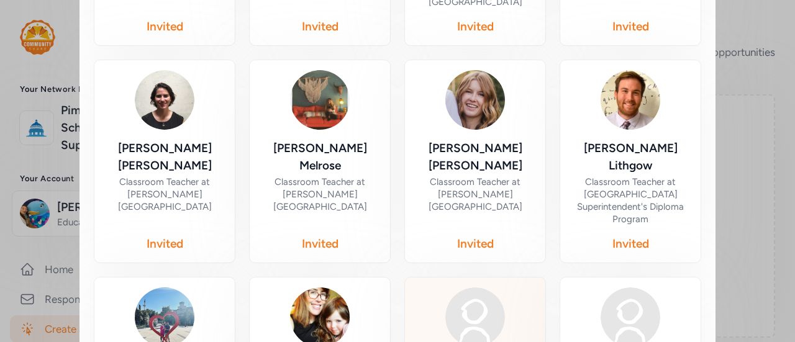
scroll to position [759, 0]
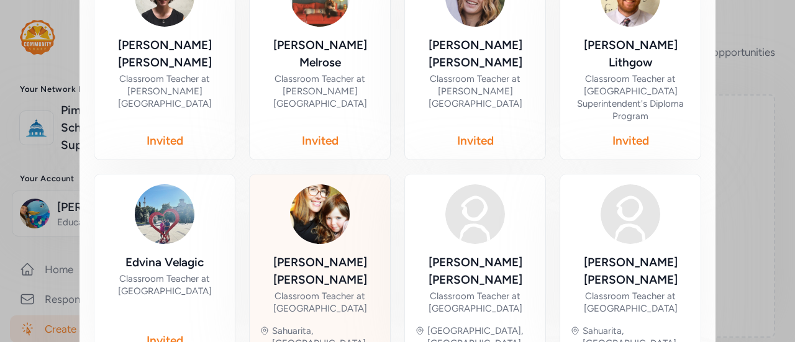
click at [302, 254] on div "[PERSON_NAME]" at bounding box center [320, 271] width 120 height 35
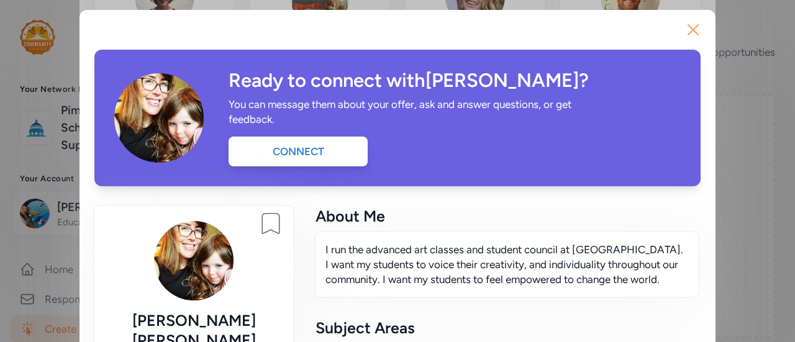
click at [688, 27] on icon "button" at bounding box center [693, 30] width 20 height 20
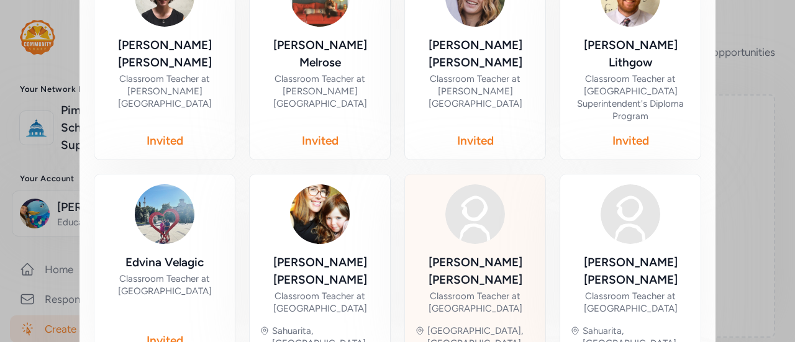
click at [454, 290] on div "Classroom Teacher at [GEOGRAPHIC_DATA]" at bounding box center [475, 302] width 120 height 25
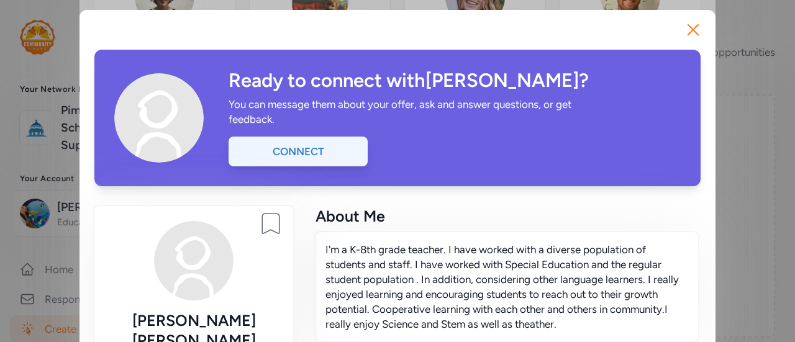
click at [307, 147] on div "Connect" at bounding box center [297, 152] width 139 height 30
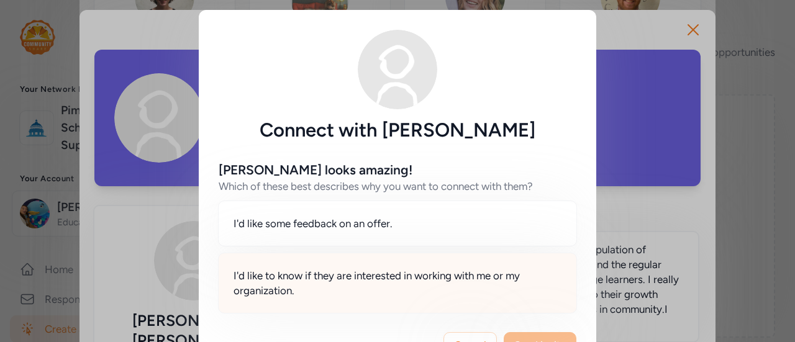
click at [458, 297] on div "I'd like to know if they are interested in working with me or my organization." at bounding box center [397, 283] width 359 height 61
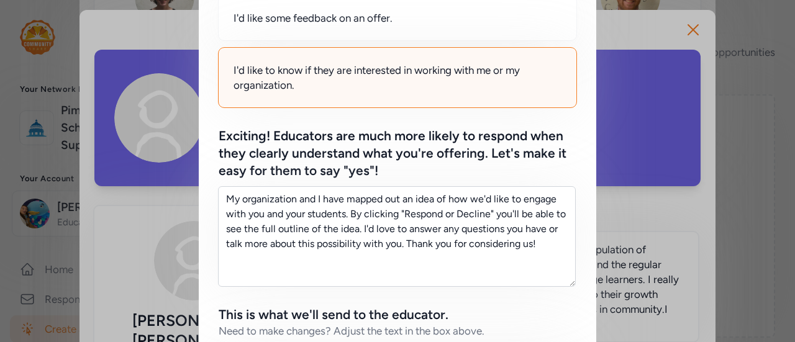
scroll to position [206, 0]
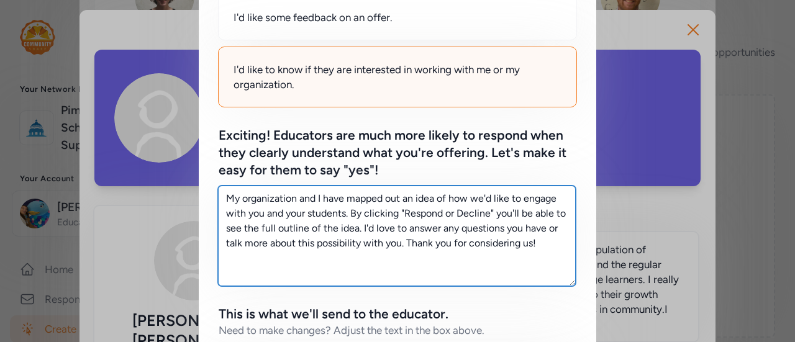
drag, startPoint x: 537, startPoint y: 249, endPoint x: 148, endPoint y: 160, distance: 399.4
click at [148, 160] on div "Connect with [PERSON_NAME] [PERSON_NAME] looks amazing! Which of these best des…" at bounding box center [397, 226] width 795 height 864
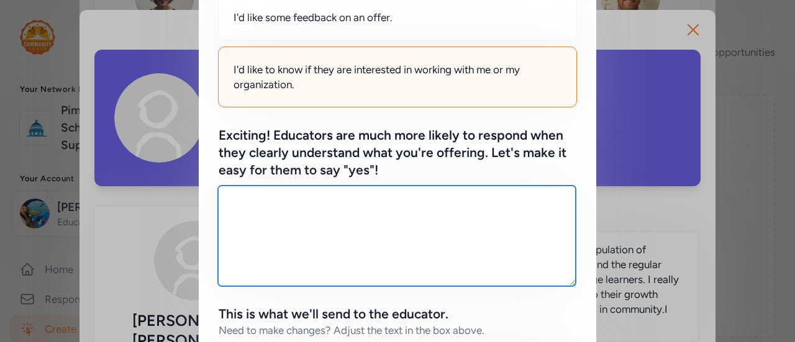
paste textarea "I’m looking for middle school English and Social Studies teachers to get involv…"
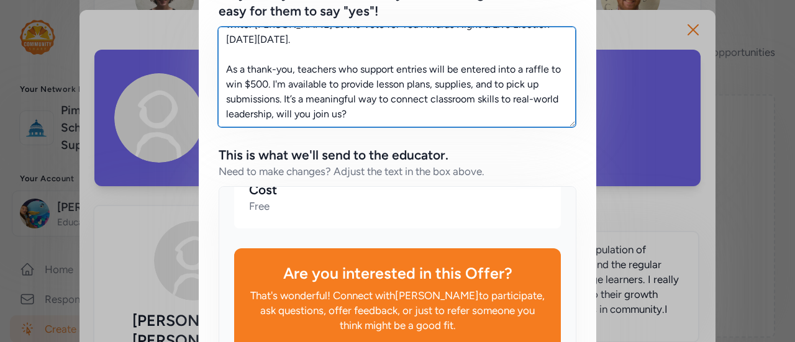
scroll to position [520, 0]
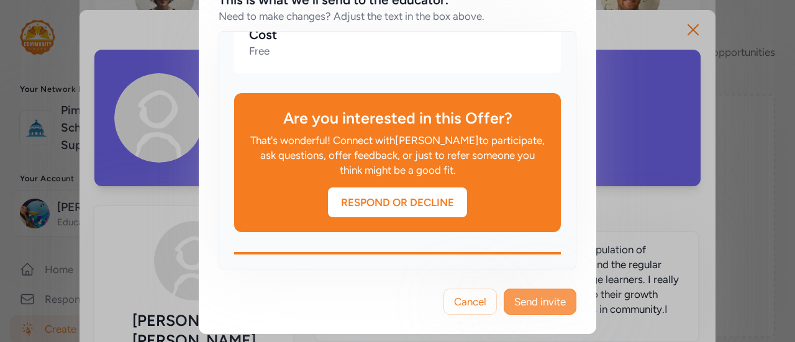
type textarea "I’m looking for middle school English and Social Studies teachers to get involv…"
click at [551, 303] on span "Send invite" at bounding box center [540, 301] width 52 height 15
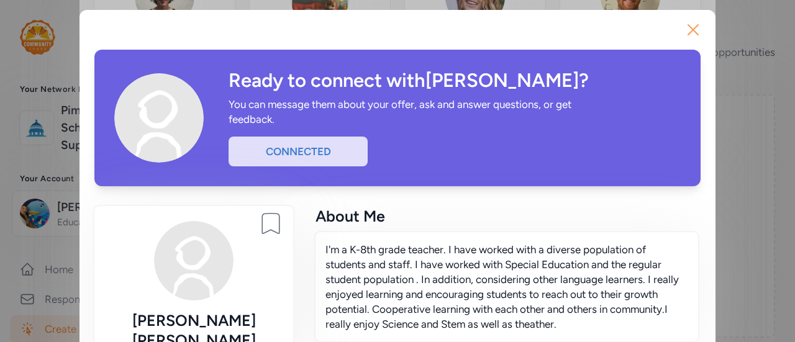
click at [684, 27] on icon "button" at bounding box center [693, 30] width 20 height 20
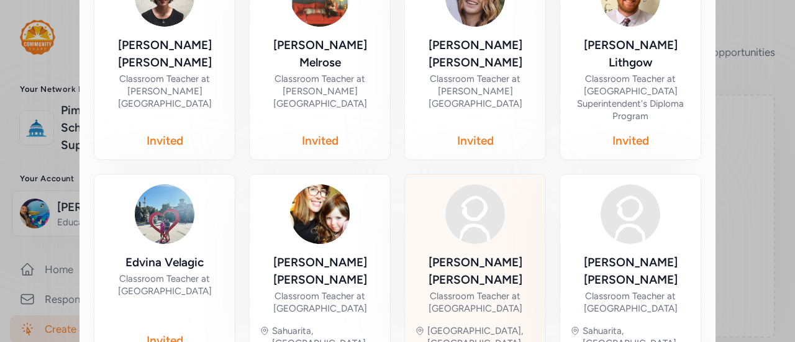
click at [490, 290] on div "Classroom Teacher at [GEOGRAPHIC_DATA]" at bounding box center [475, 302] width 120 height 25
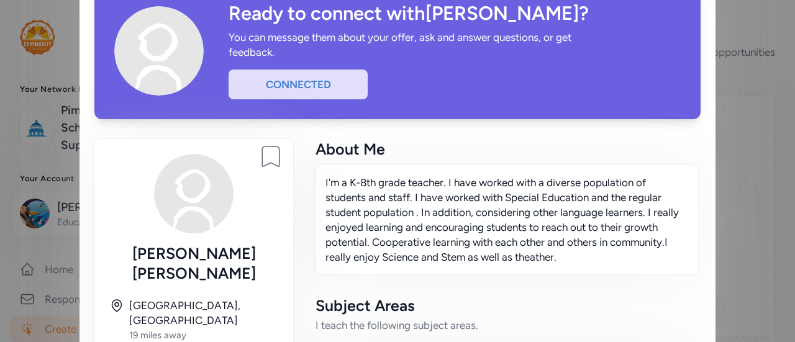
scroll to position [68, 0]
click at [296, 86] on div "Connected" at bounding box center [297, 84] width 139 height 30
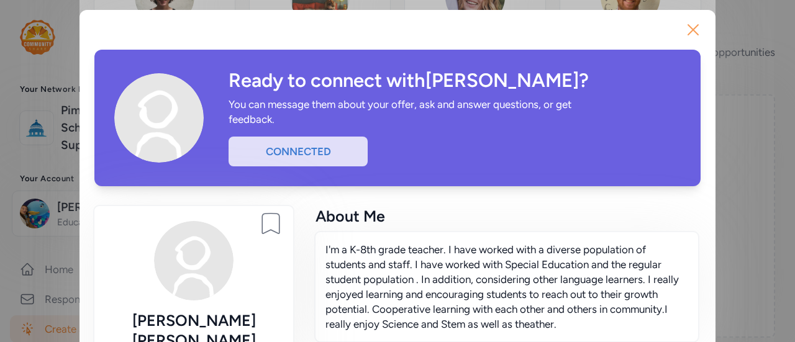
click at [686, 30] on icon "button" at bounding box center [693, 30] width 20 height 20
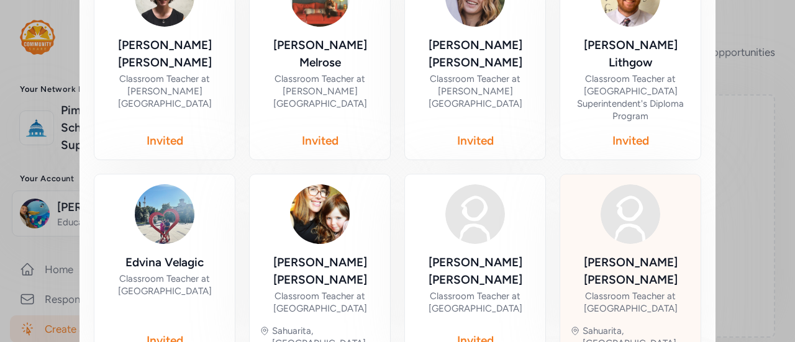
click at [630, 290] on div "Classroom Teacher at [GEOGRAPHIC_DATA]" at bounding box center [630, 302] width 120 height 25
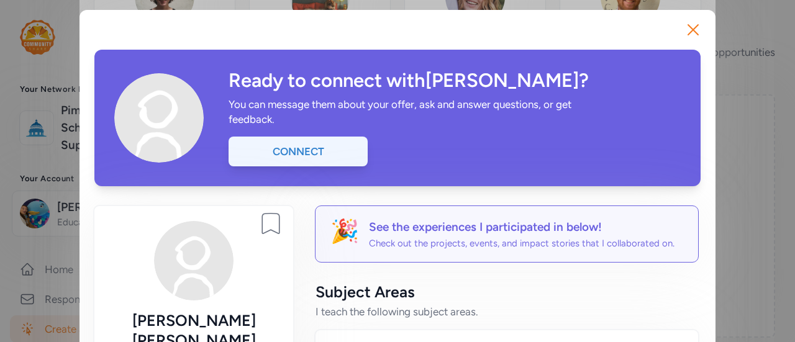
click at [319, 155] on div "Connect" at bounding box center [297, 152] width 139 height 30
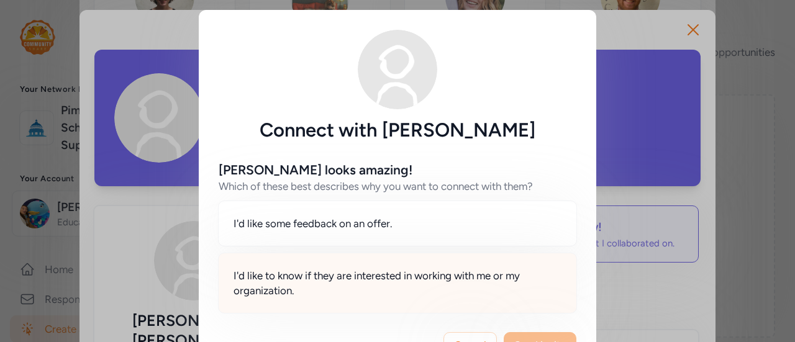
click at [421, 272] on span "I'd like to know if they are interested in working with me or my organization." at bounding box center [397, 283] width 328 height 30
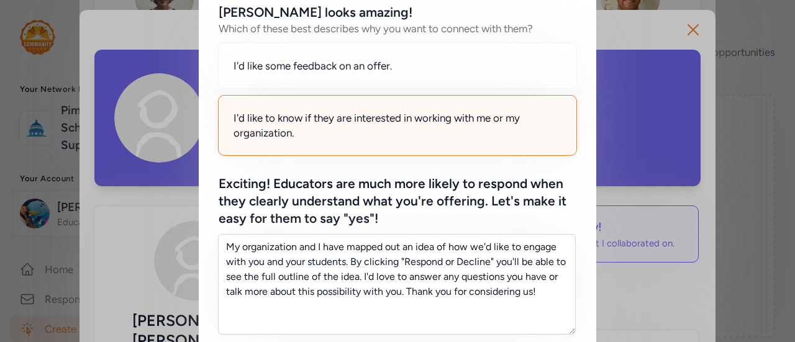
scroll to position [167, 0]
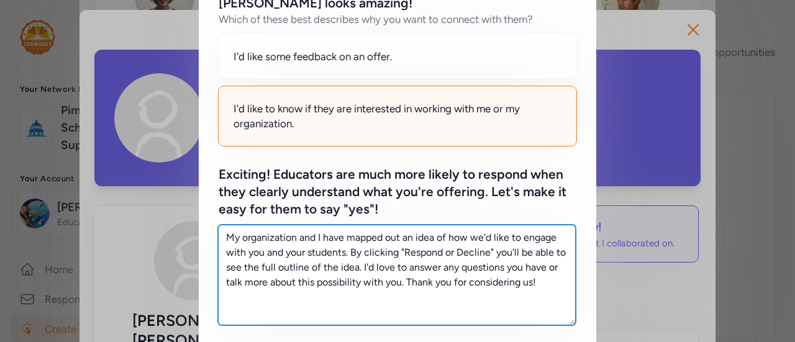
drag, startPoint x: 538, startPoint y: 281, endPoint x: 183, endPoint y: 188, distance: 367.0
click at [183, 188] on div "Connect with [PERSON_NAME] [PERSON_NAME] looks amazing! Which of these best des…" at bounding box center [397, 265] width 795 height 864
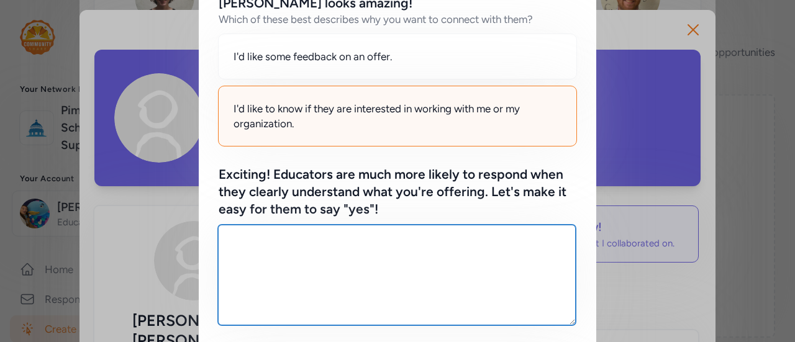
paste textarea "I’m looking for middle school English and Social Studies teachers to get involv…"
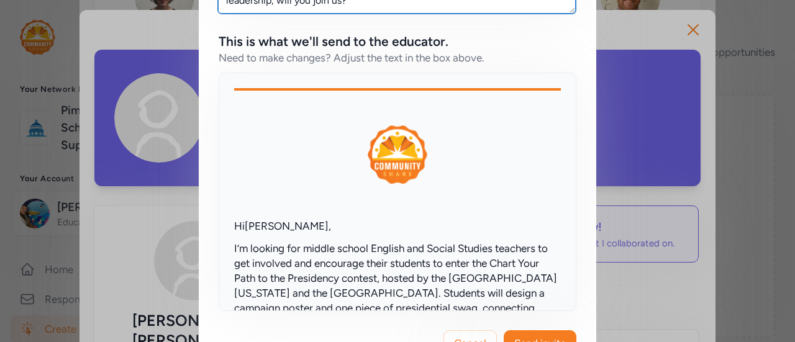
scroll to position [515, 0]
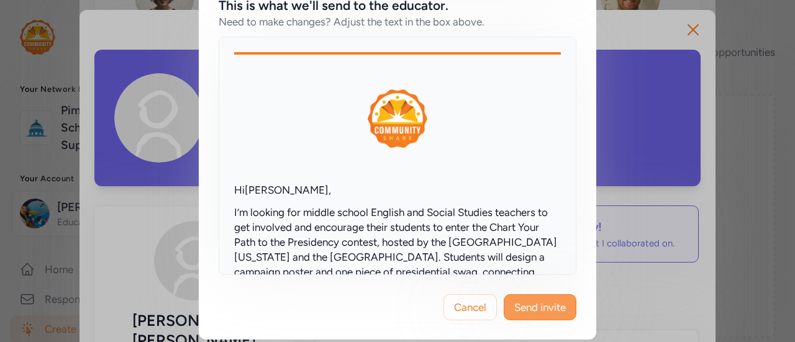
type textarea "I’m looking for middle school English and Social Studies teachers to get involv…"
click at [532, 305] on span "Send invite" at bounding box center [540, 307] width 52 height 15
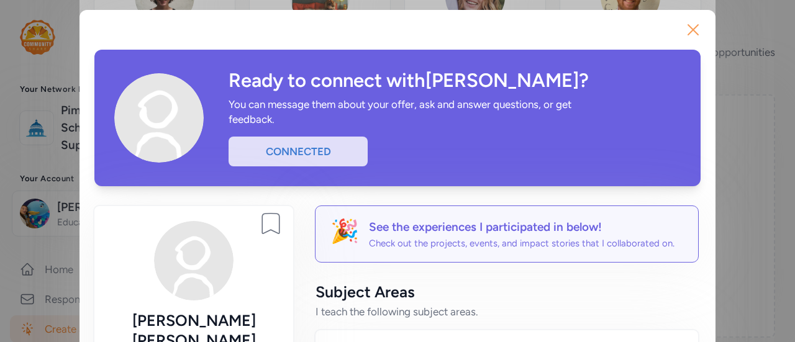
click at [683, 24] on icon "button" at bounding box center [693, 30] width 20 height 20
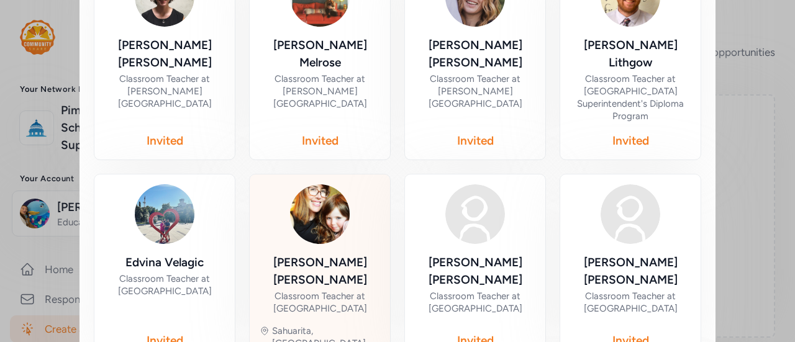
click at [361, 290] on div "Classroom Teacher at [GEOGRAPHIC_DATA]" at bounding box center [320, 302] width 120 height 25
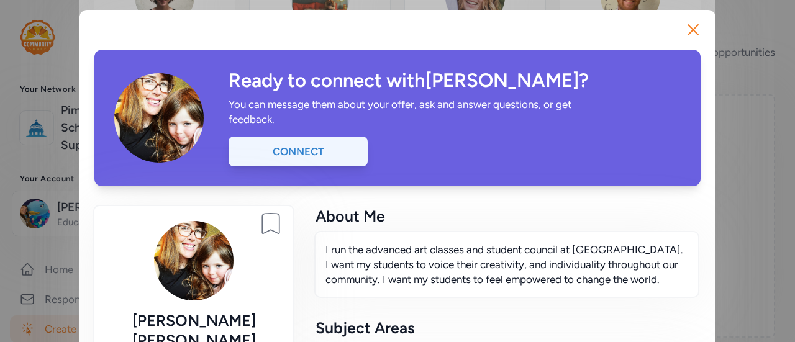
click at [285, 146] on div "Connect" at bounding box center [297, 152] width 139 height 30
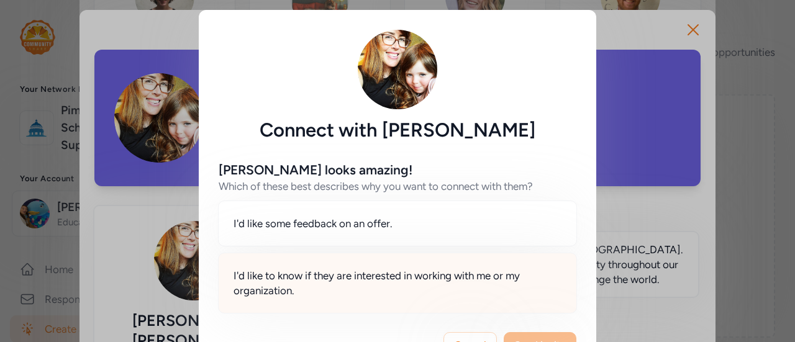
click at [364, 291] on span "I'd like to know if they are interested in working with me or my organization." at bounding box center [397, 283] width 328 height 30
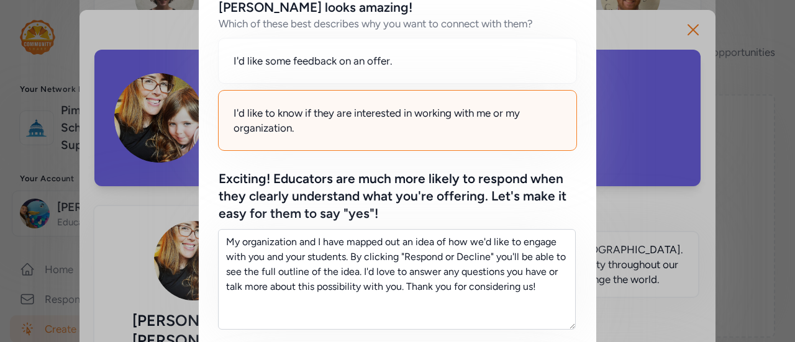
scroll to position [163, 0]
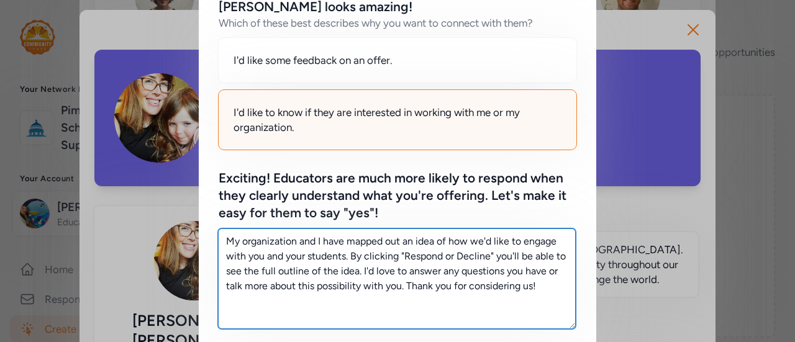
drag, startPoint x: 536, startPoint y: 287, endPoint x: 150, endPoint y: 191, distance: 398.2
click at [150, 191] on div "Connect with [PERSON_NAME] [PERSON_NAME] looks amazing! Which of these best des…" at bounding box center [397, 269] width 795 height 864
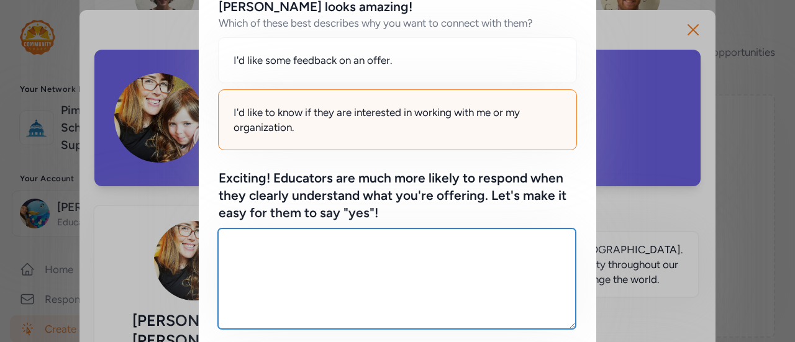
paste textarea "I’m looking for high school Social Studies teachers to get involved and encoura…"
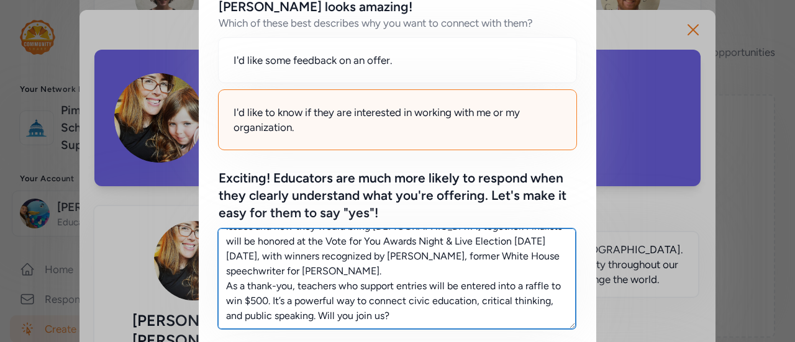
scroll to position [0, 0]
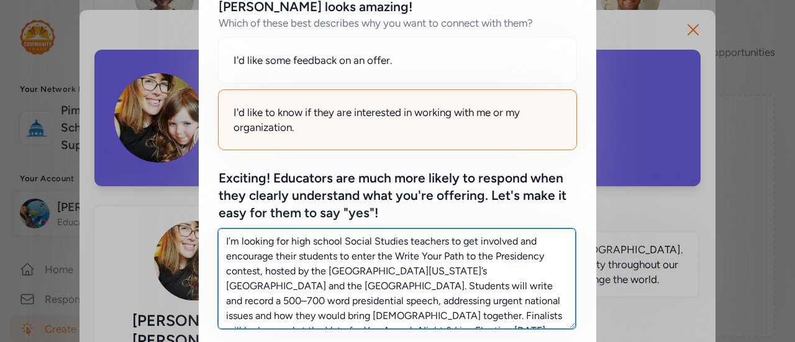
drag, startPoint x: 401, startPoint y: 241, endPoint x: 340, endPoint y: 242, distance: 60.9
click at [340, 242] on textarea "I’m looking for high school Social Studies teachers to get involved and encoura…" at bounding box center [397, 278] width 358 height 101
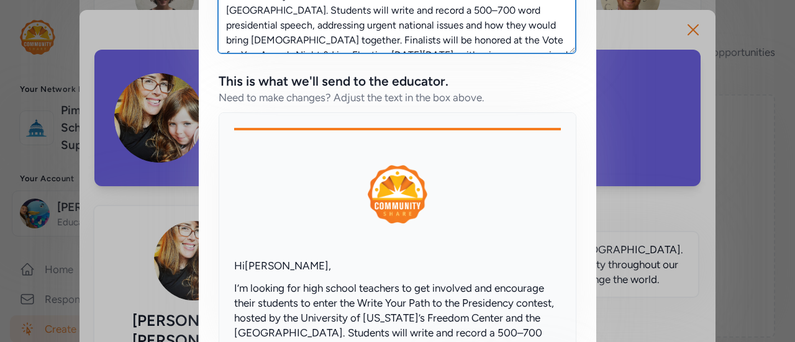
scroll to position [520, 0]
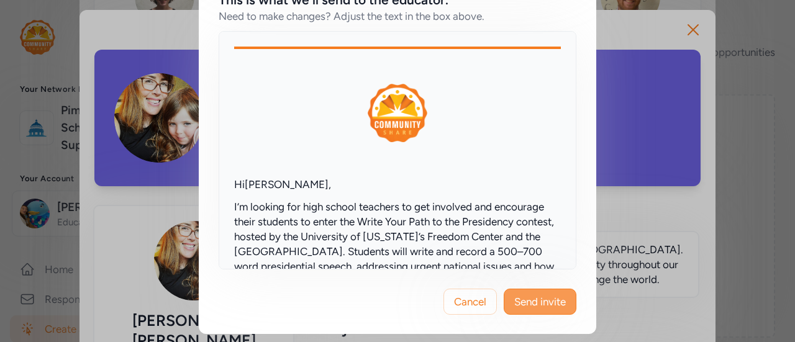
type textarea "I’m looking for high school teachers to get involved and encourage their studen…"
click at [528, 299] on span "Send invite" at bounding box center [540, 301] width 52 height 15
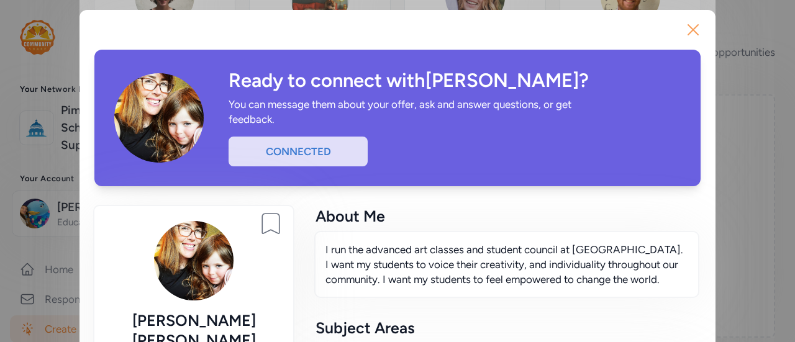
click at [695, 29] on icon "button" at bounding box center [693, 30] width 20 height 20
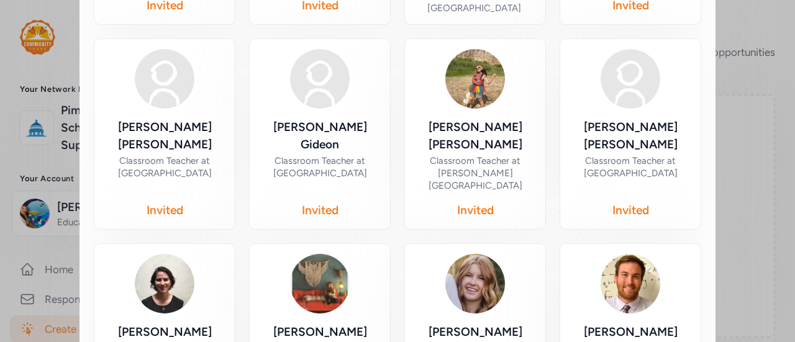
scroll to position [764, 0]
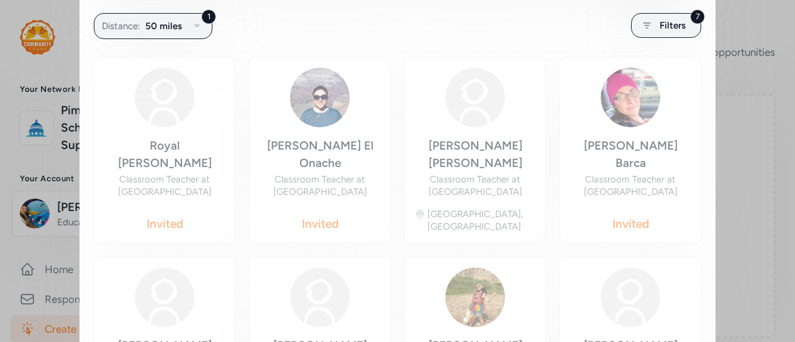
scroll to position [244, 0]
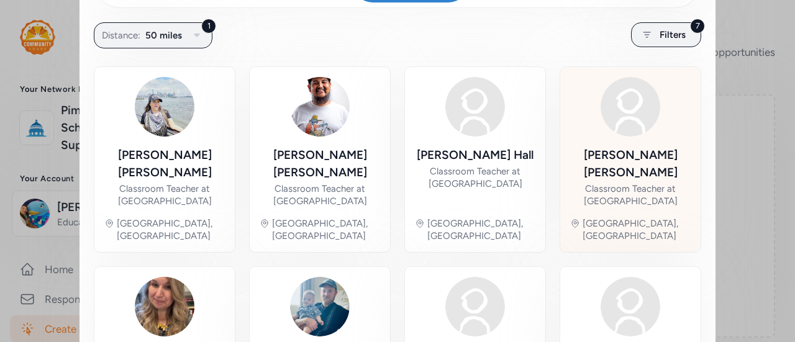
click at [594, 183] on div "Classroom Teacher at [GEOGRAPHIC_DATA]" at bounding box center [630, 195] width 120 height 25
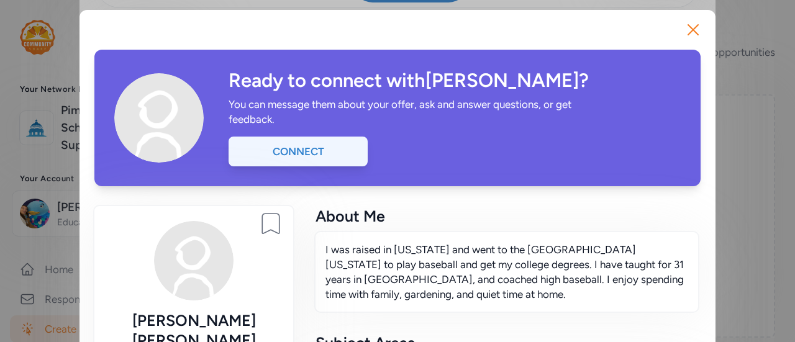
click at [315, 156] on div "Connect" at bounding box center [297, 152] width 139 height 30
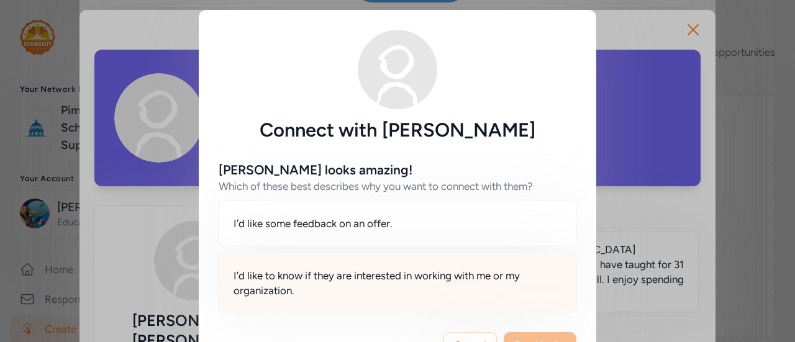
click at [343, 287] on span "I'd like to know if they are interested in working with me or my organization." at bounding box center [397, 283] width 328 height 30
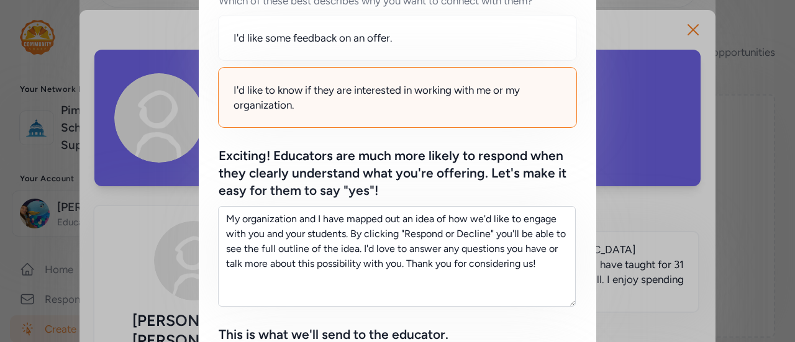
scroll to position [186, 0]
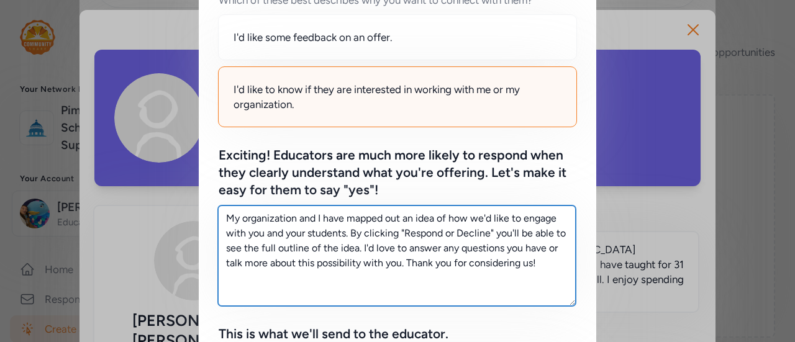
drag, startPoint x: 550, startPoint y: 263, endPoint x: 168, endPoint y: 188, distance: 389.7
click at [168, 188] on div "Connect with [PERSON_NAME] [PERSON_NAME] looks amazing! Which of these best des…" at bounding box center [397, 246] width 795 height 864
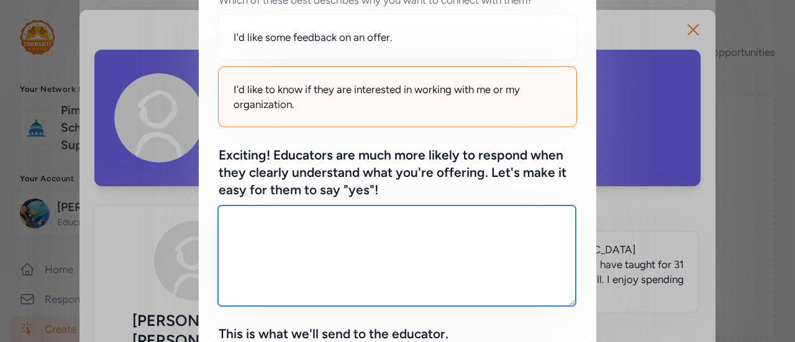
paste textarea "I’m looking for high school Social Studies teachers to get involved and encoura…"
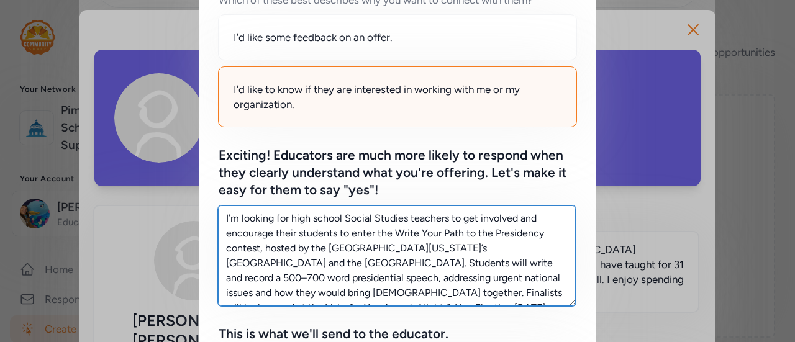
scroll to position [520, 0]
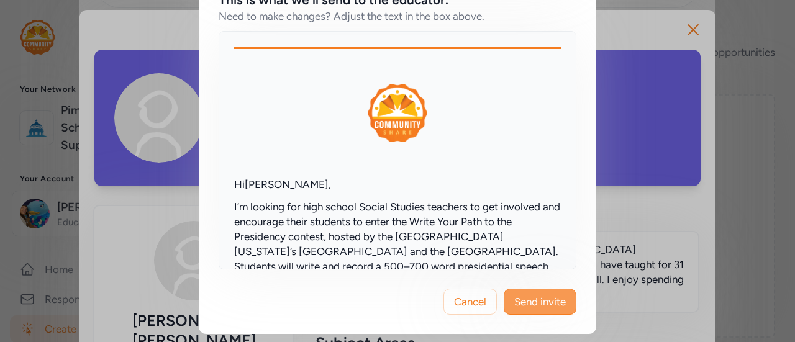
type textarea "I’m looking for high school Social Studies teachers to get involved and encoura…"
click at [545, 302] on span "Send invite" at bounding box center [540, 301] width 52 height 15
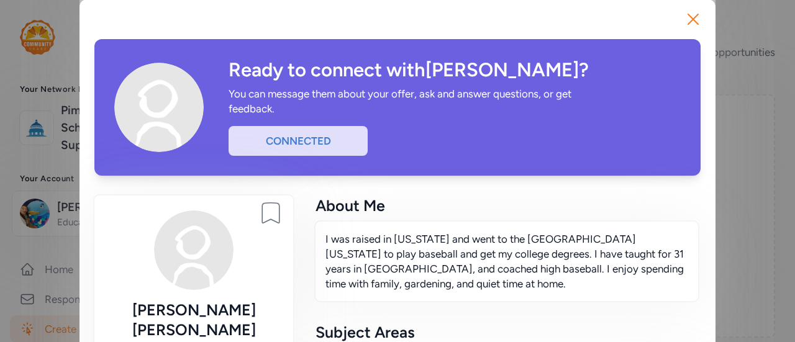
scroll to position [10, 0]
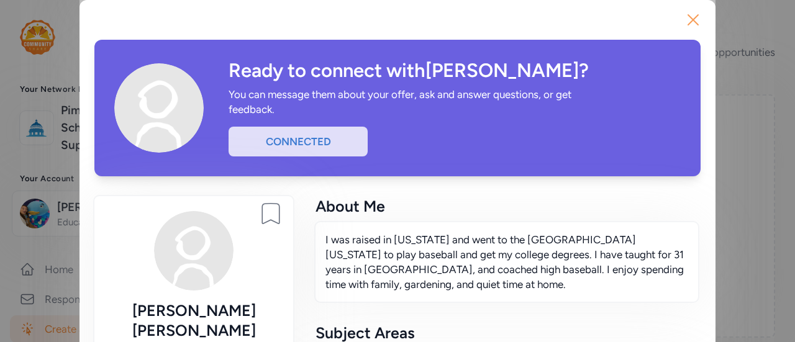
click at [700, 16] on button "Close" at bounding box center [693, 20] width 40 height 40
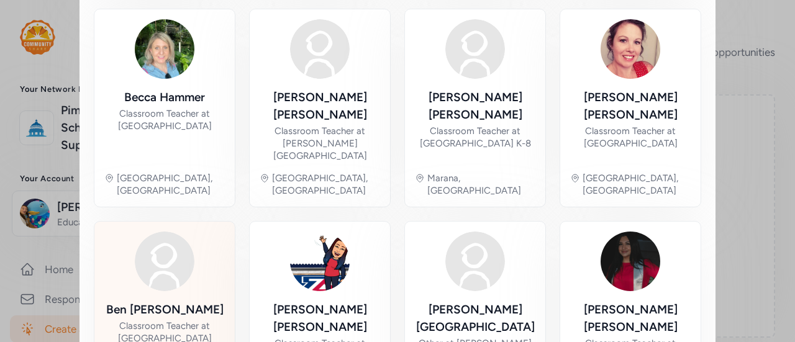
scroll to position [716, 0]
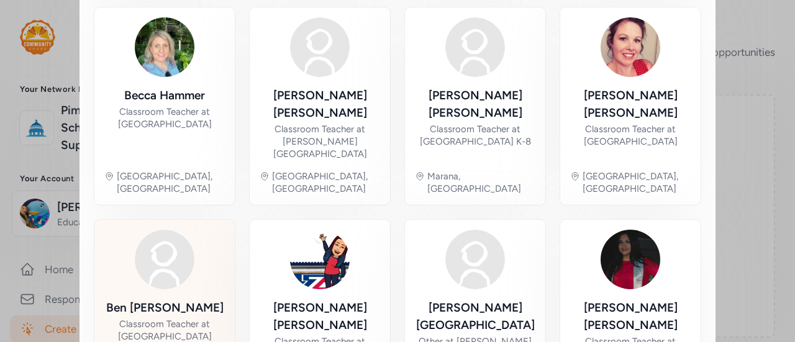
click at [188, 299] on div "[PERSON_NAME] Classroom Teacher at [GEOGRAPHIC_DATA]" at bounding box center [164, 342] width 120 height 86
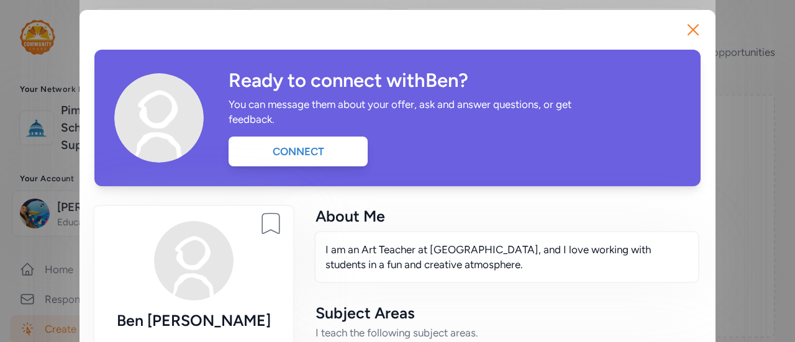
click at [314, 182] on div "Ready to connect with [PERSON_NAME] ? You can message them about your offer, as…" at bounding box center [397, 118] width 606 height 137
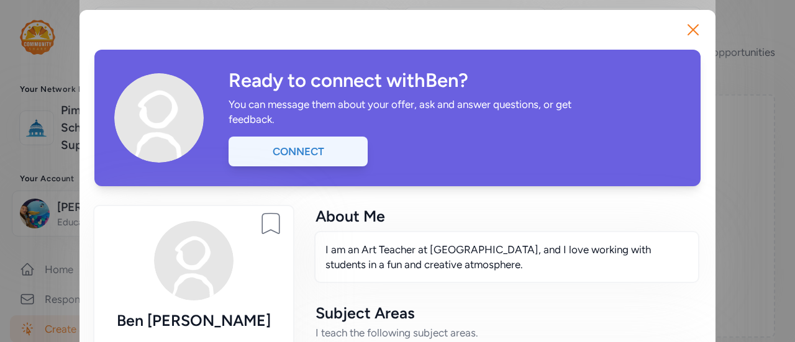
click at [297, 159] on div "Connect" at bounding box center [297, 152] width 139 height 30
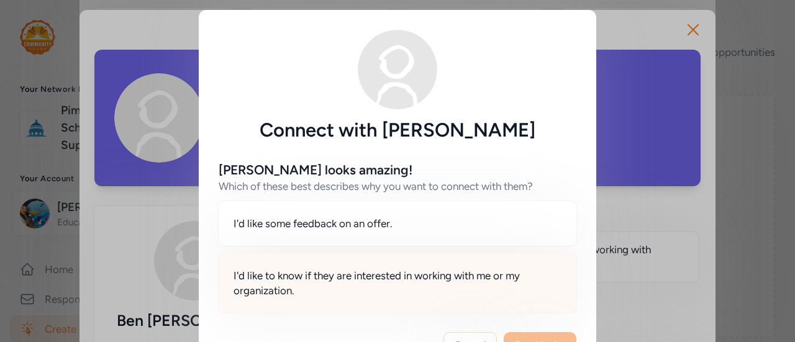
click at [351, 289] on span "I'd like to know if they are interested in working with me or my organization." at bounding box center [397, 283] width 328 height 30
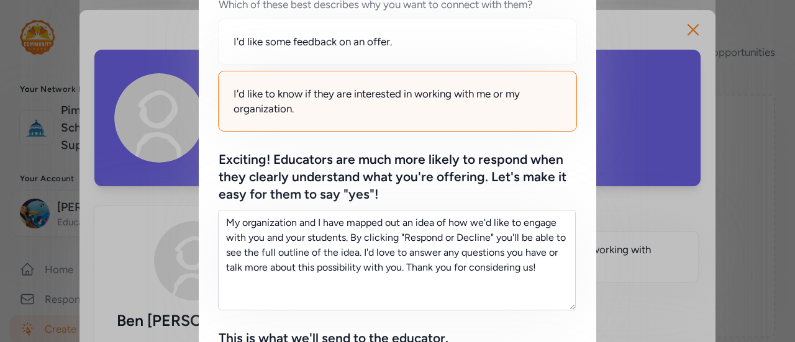
scroll to position [183, 0]
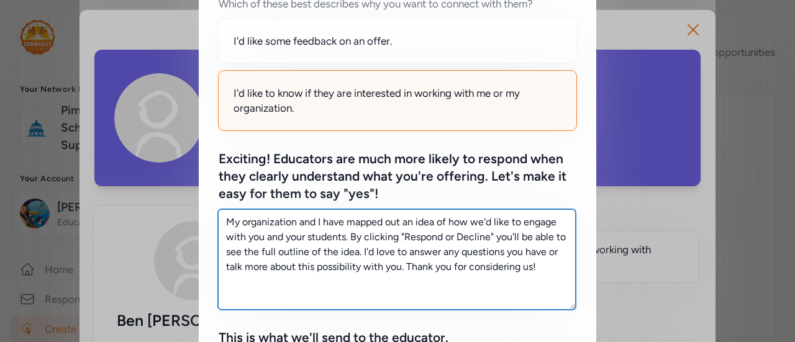
drag, startPoint x: 539, startPoint y: 275, endPoint x: 125, endPoint y: 165, distance: 427.9
click at [125, 165] on div "Connect with [PERSON_NAME] [PERSON_NAME] looks amazing! Which of these best des…" at bounding box center [397, 249] width 795 height 864
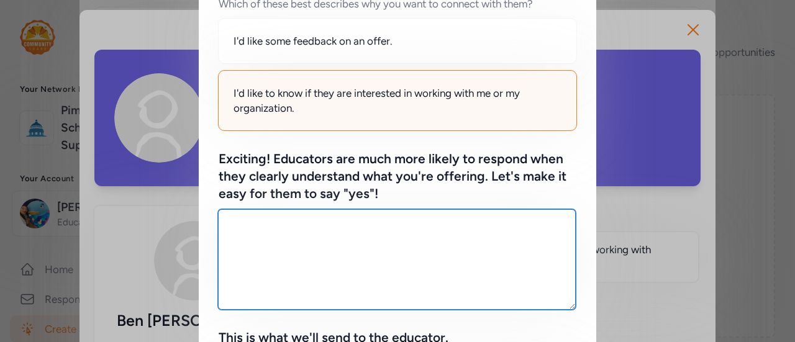
paste textarea "I’m looking for high school Social Studies teachers to get involved and encoura…"
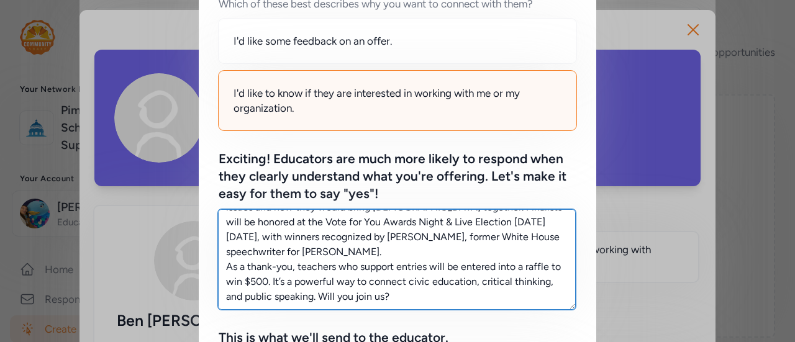
scroll to position [0, 0]
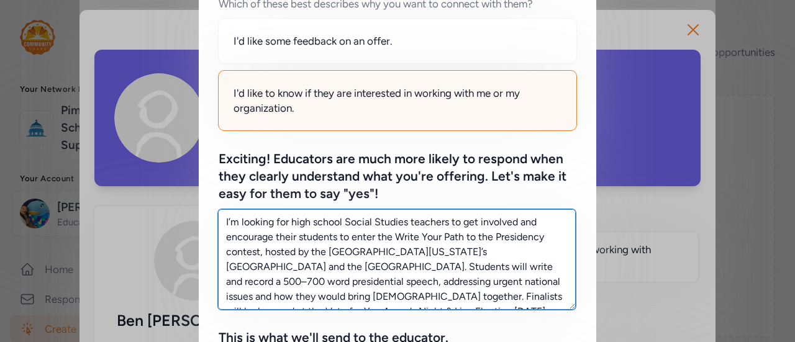
drag, startPoint x: 401, startPoint y: 221, endPoint x: 339, endPoint y: 222, distance: 62.1
click at [339, 222] on textarea "I’m looking for high school Social Studies teachers to get involved and encoura…" at bounding box center [397, 259] width 358 height 101
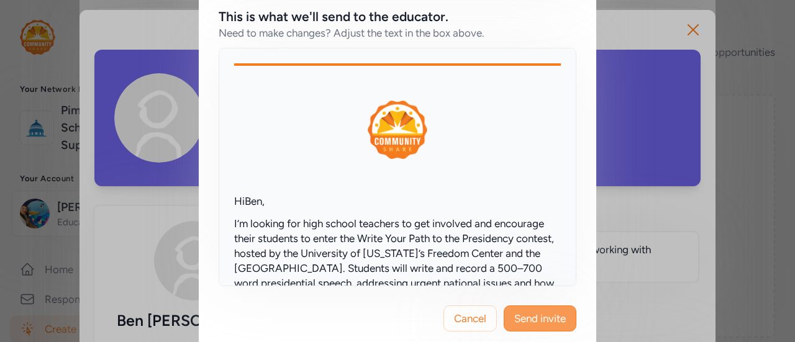
scroll to position [504, 0]
type textarea "I’m looking for high school teachers to get involved and encourage their studen…"
click at [538, 322] on span "Send invite" at bounding box center [540, 317] width 52 height 15
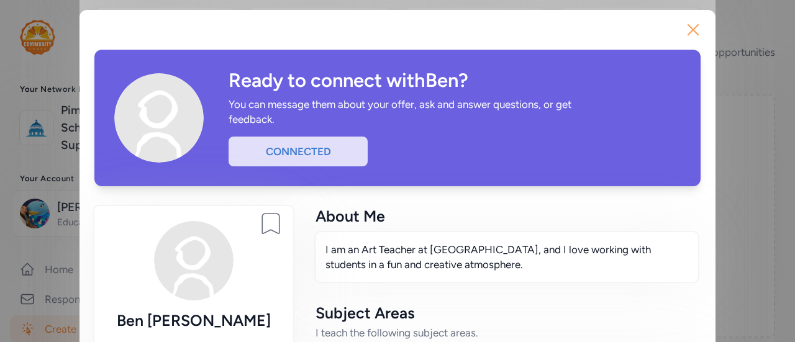
click at [690, 35] on icon "button" at bounding box center [693, 30] width 20 height 20
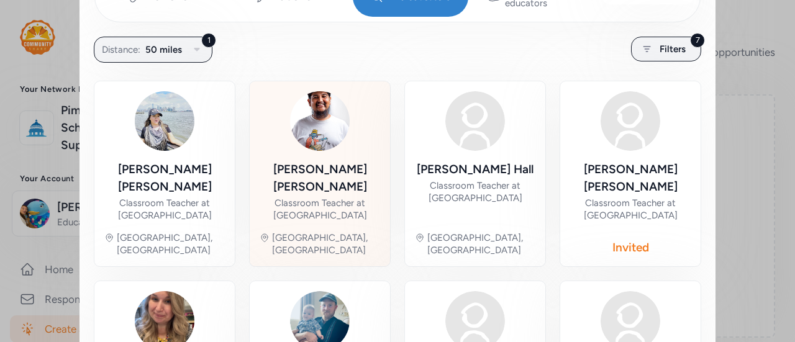
scroll to position [229, 0]
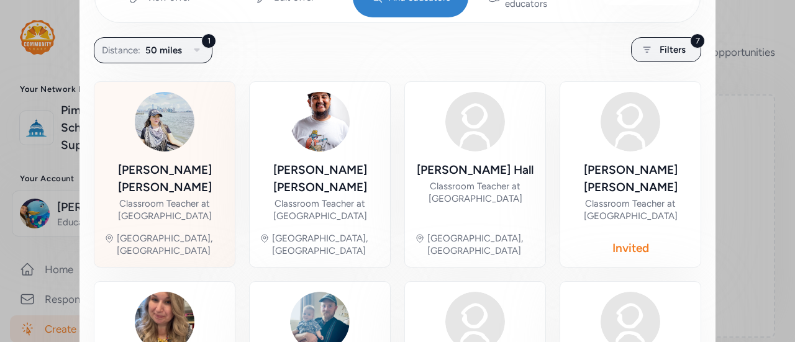
click at [183, 166] on div "[PERSON_NAME] Classroom Teacher at [GEOGRAPHIC_DATA]" at bounding box center [164, 191] width 120 height 61
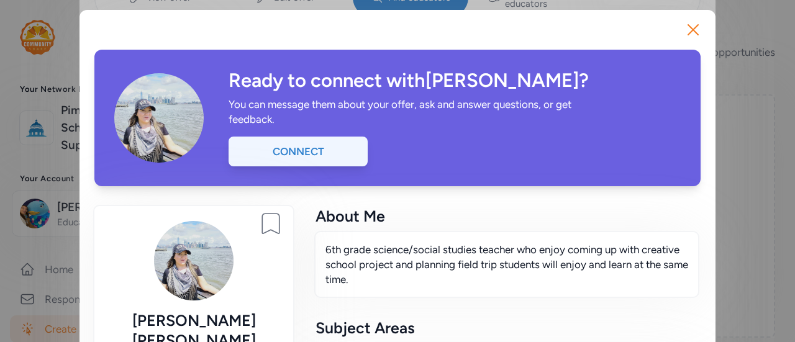
click at [302, 150] on div "Connect" at bounding box center [297, 152] width 139 height 30
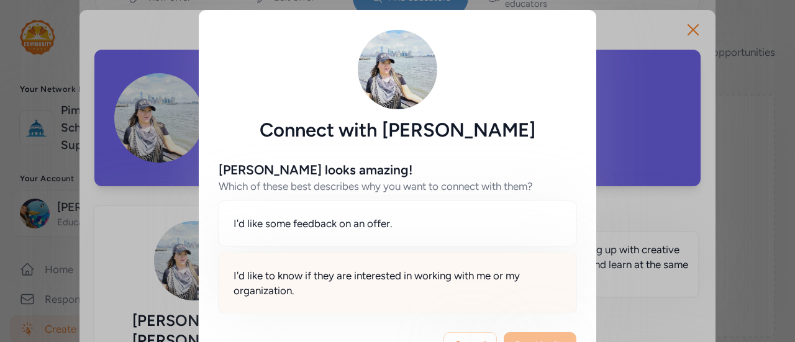
click at [321, 271] on span "I'd like to know if they are interested in working with me or my organization." at bounding box center [397, 283] width 328 height 30
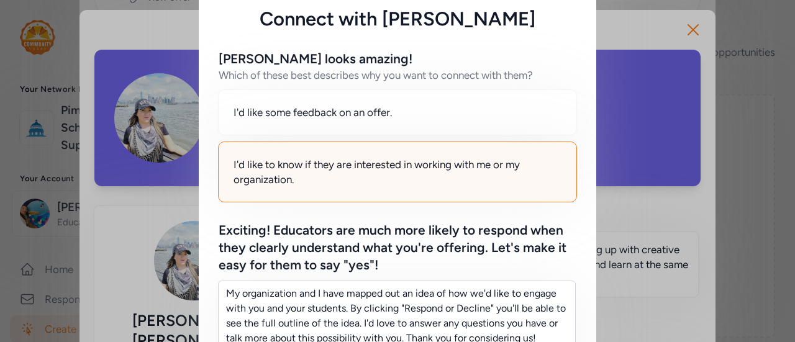
scroll to position [265, 0]
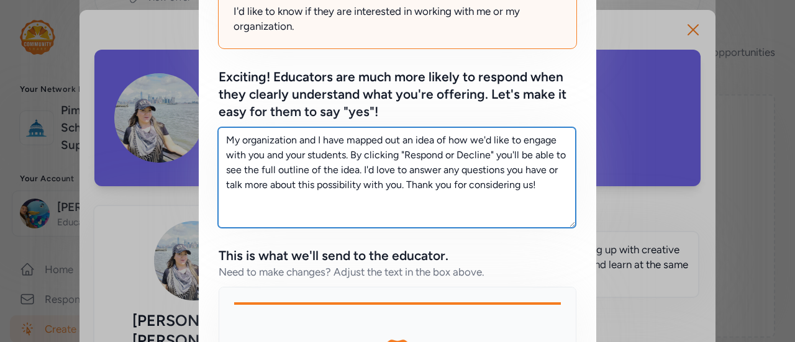
click at [549, 186] on textarea "My organization and I have mapped out an idea of how we'd like to engage with y…" at bounding box center [397, 177] width 358 height 101
drag, startPoint x: 549, startPoint y: 186, endPoint x: 197, endPoint y: 102, distance: 361.9
click at [199, 102] on div "[PERSON_NAME] looks amazing! Which of these best describes why you want to conn…" at bounding box center [397, 201] width 397 height 648
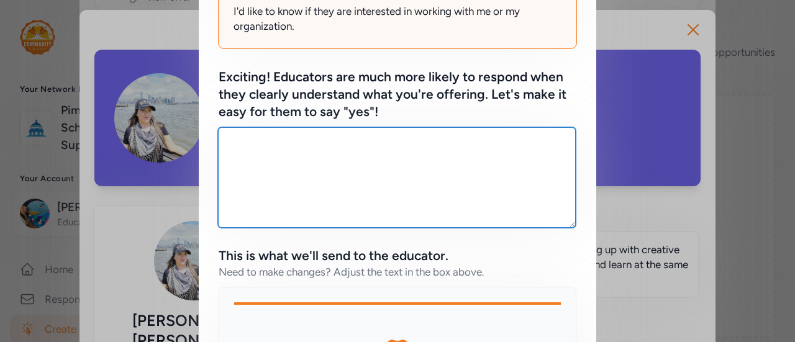
paste textarea "I’m looking for middle school English and Social Studies teachers to get involv…"
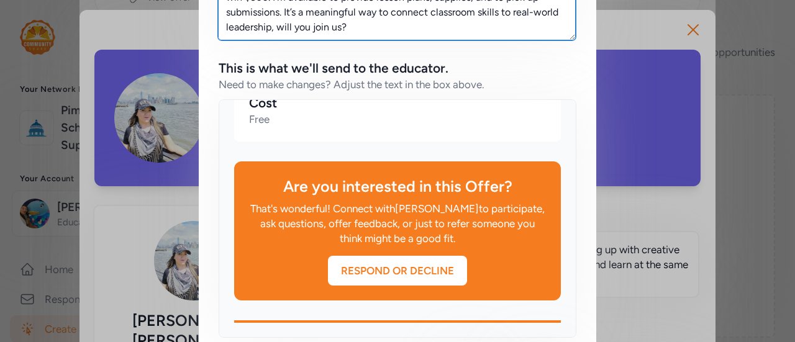
scroll to position [520, 0]
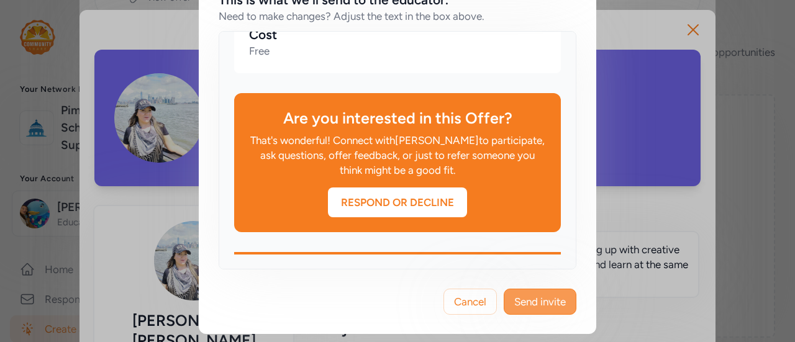
type textarea "I’m looking for middle school English and Social Studies teachers to get involv…"
click at [533, 305] on span "Send invite" at bounding box center [540, 301] width 52 height 15
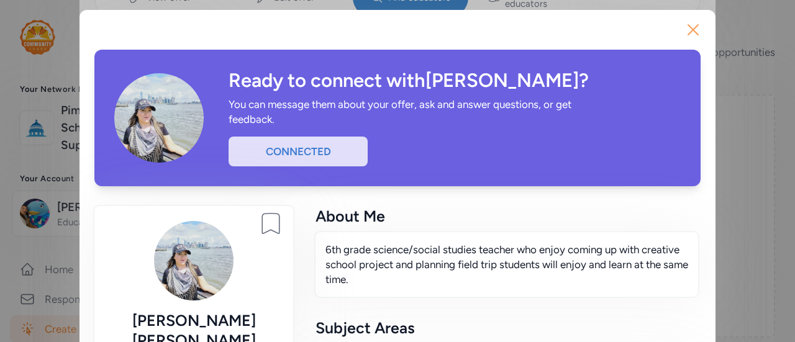
click at [688, 25] on icon "button" at bounding box center [693, 30] width 20 height 20
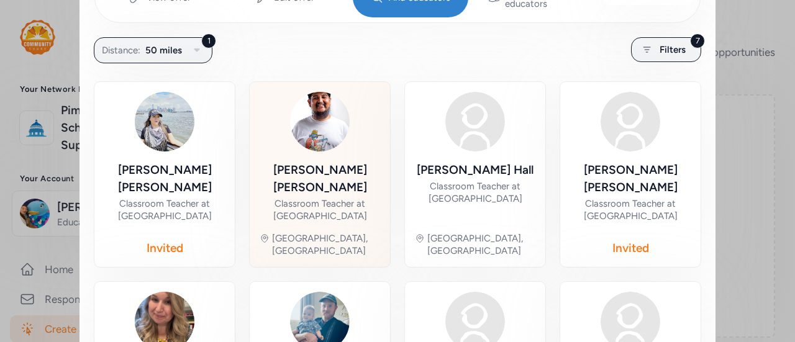
click at [319, 197] on div "Classroom Teacher at [GEOGRAPHIC_DATA]" at bounding box center [320, 209] width 120 height 25
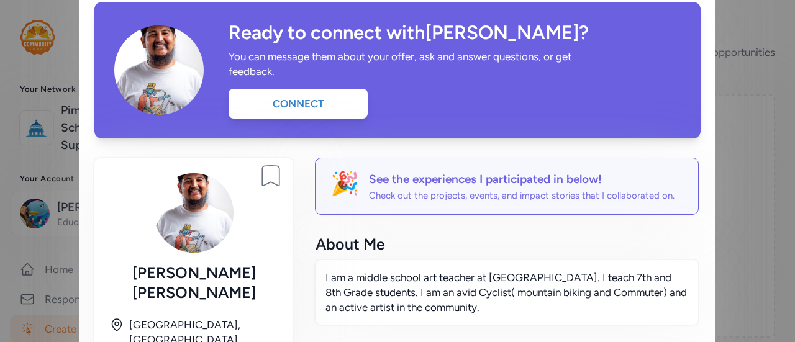
scroll to position [45, 0]
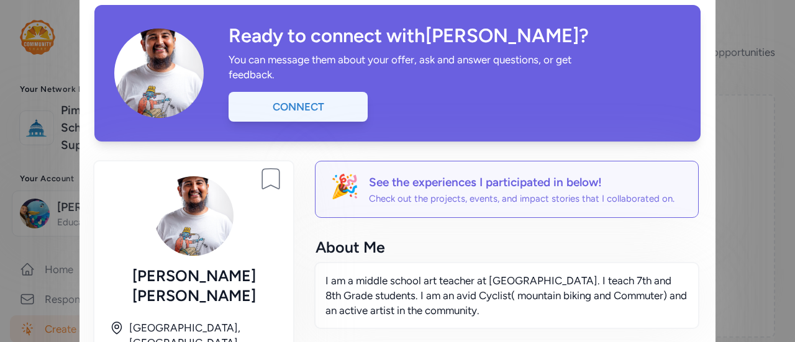
click at [319, 110] on div "Connect" at bounding box center [297, 107] width 139 height 30
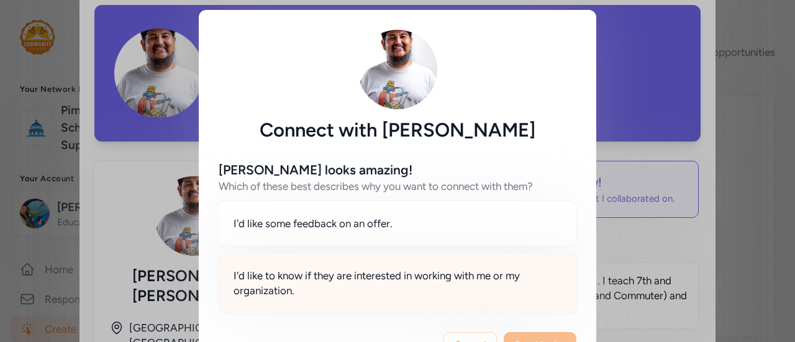
click at [366, 294] on span "I'd like to know if they are interested in working with me or my organization." at bounding box center [397, 283] width 328 height 30
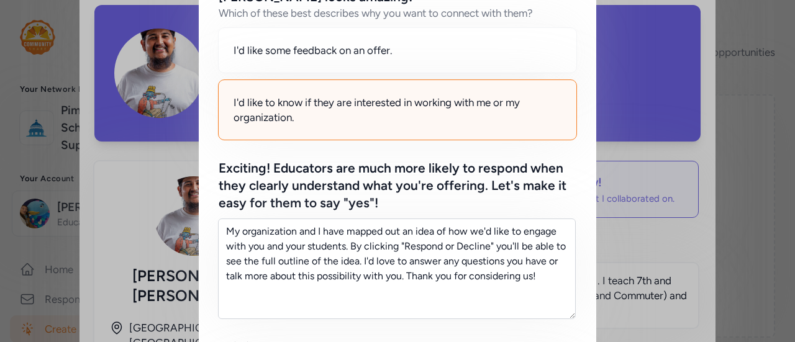
scroll to position [174, 0]
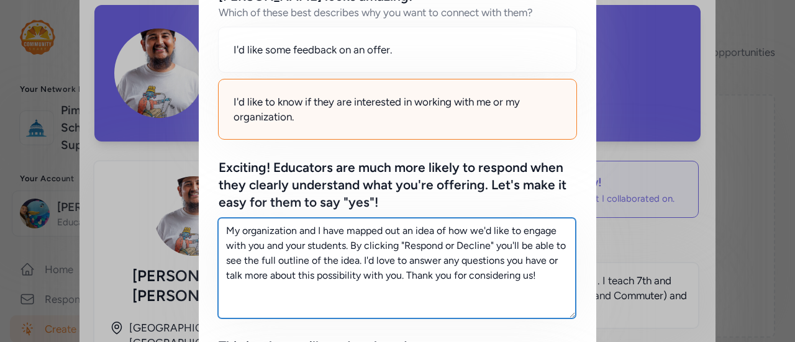
drag, startPoint x: 536, startPoint y: 271, endPoint x: 163, endPoint y: 174, distance: 385.1
click at [163, 174] on div "Connect with [PERSON_NAME] [PERSON_NAME] looks amazing! Which of these best des…" at bounding box center [397, 258] width 795 height 864
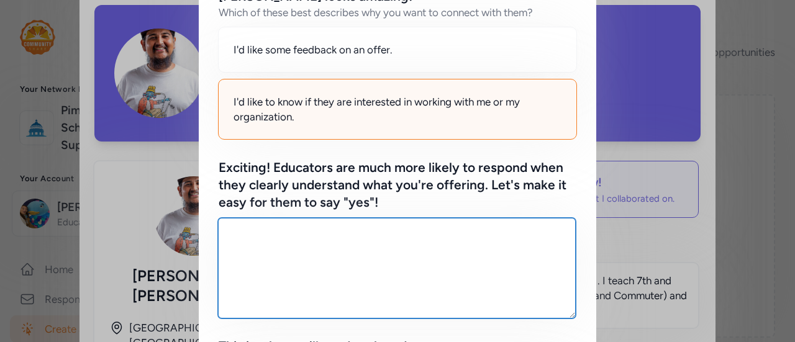
paste textarea "I’m looking for middle school English and Social Studies teachers to get involv…"
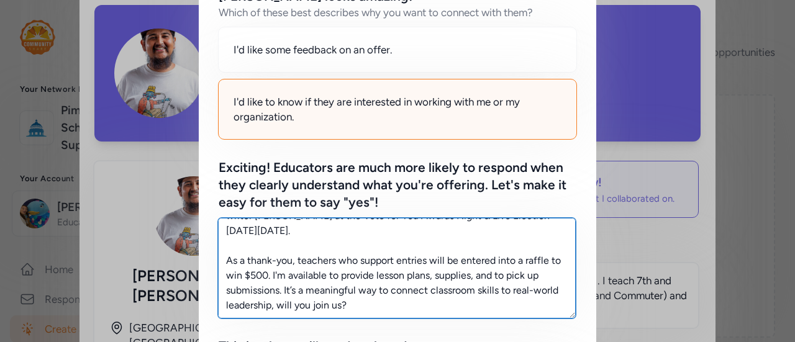
scroll to position [0, 0]
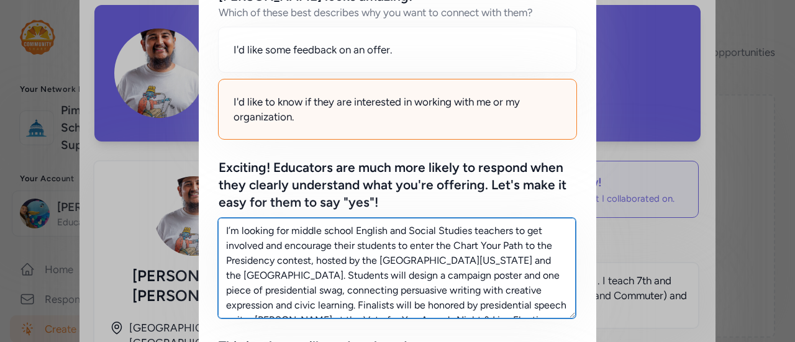
drag, startPoint x: 468, startPoint y: 230, endPoint x: 348, endPoint y: 227, distance: 119.9
click at [348, 227] on textarea "I’m looking for middle school English and Social Studies teachers to get involv…" at bounding box center [397, 268] width 358 height 101
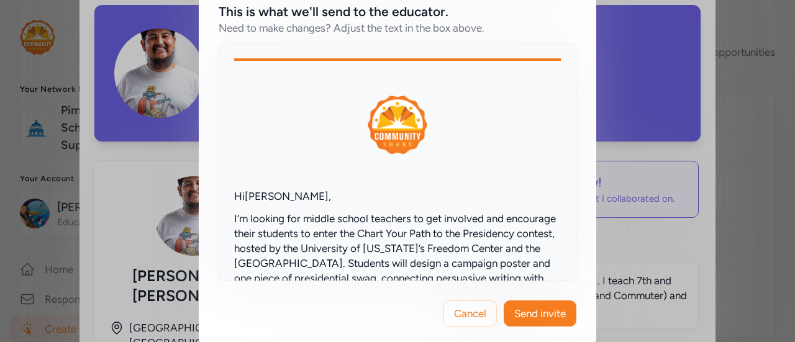
scroll to position [510, 0]
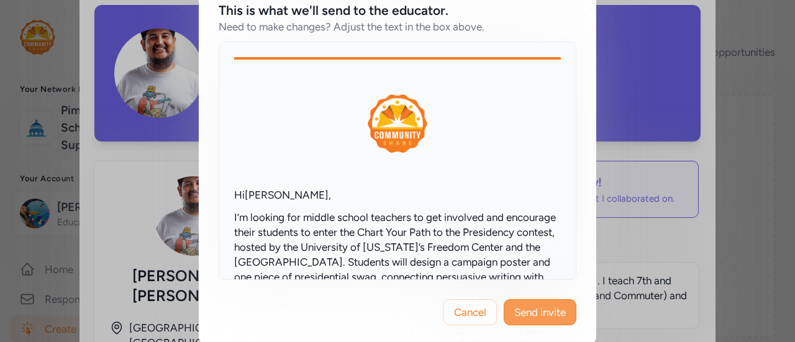
type textarea "I’m looking for middle school teachers to get involved and encourage their stud…"
click at [546, 307] on span "Send invite" at bounding box center [540, 312] width 52 height 15
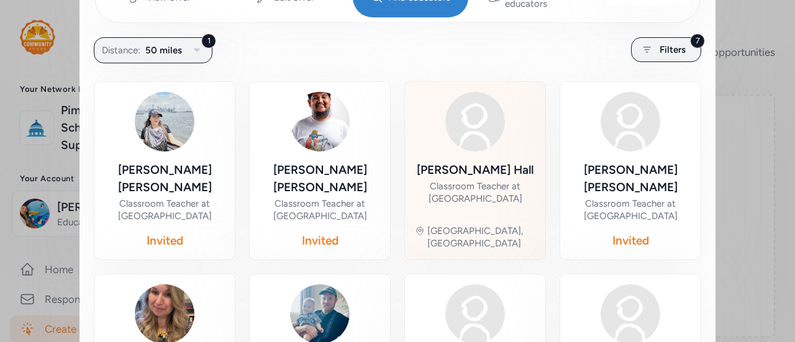
click at [515, 192] on div "[PERSON_NAME] Classroom Teacher at [GEOGRAPHIC_DATA]" at bounding box center [475, 187] width 120 height 53
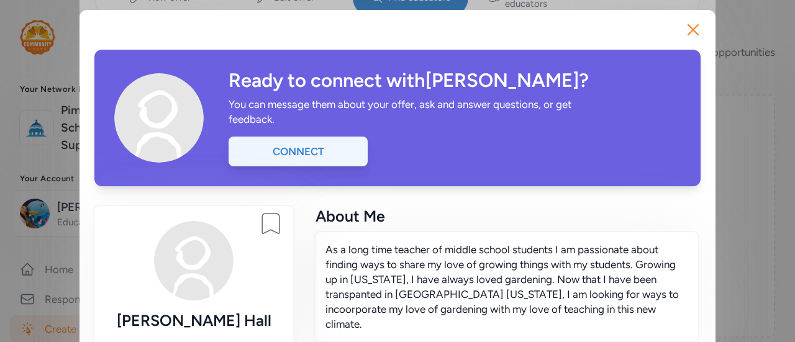
click at [294, 140] on div "Connect" at bounding box center [297, 152] width 139 height 30
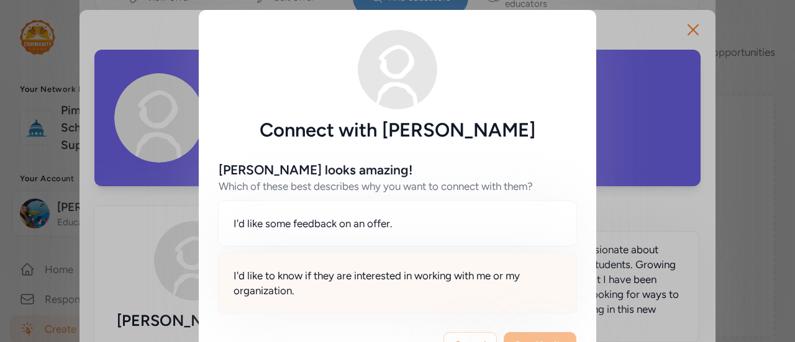
click at [398, 285] on span "I'd like to know if they are interested in working with me or my organization." at bounding box center [397, 283] width 328 height 30
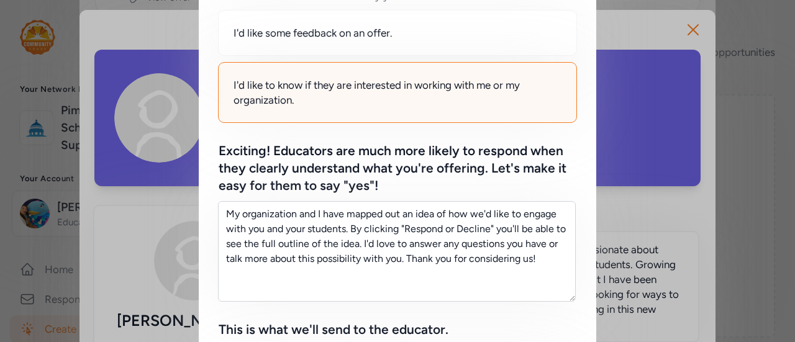
scroll to position [191, 0]
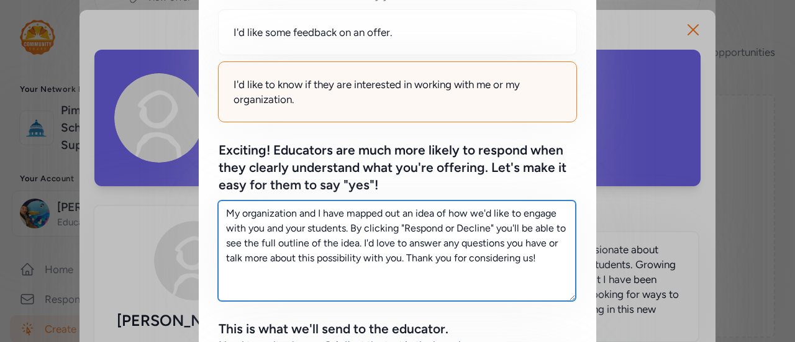
drag, startPoint x: 546, startPoint y: 263, endPoint x: 204, endPoint y: 166, distance: 356.0
click at [204, 166] on div "[PERSON_NAME] looks amazing! Which of these best describes why you want to conn…" at bounding box center [397, 274] width 397 height 648
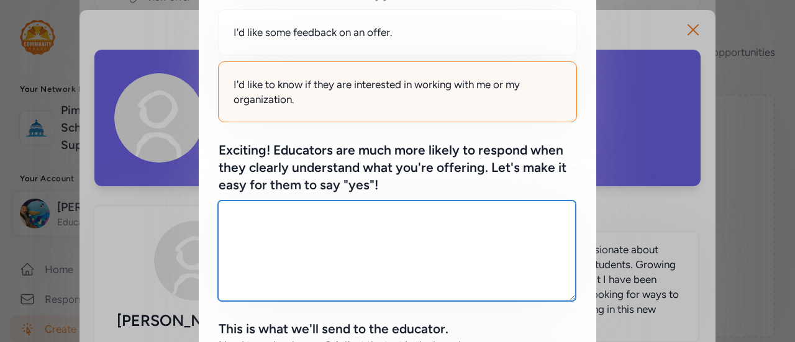
paste textarea "I’m looking for middle school English and Social Studies teachers to get involv…"
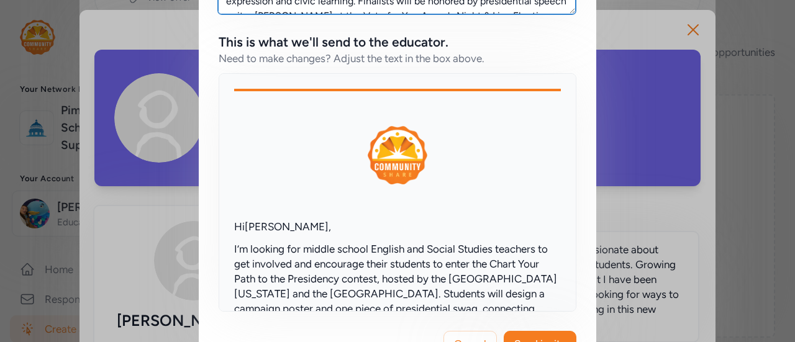
scroll to position [520, 0]
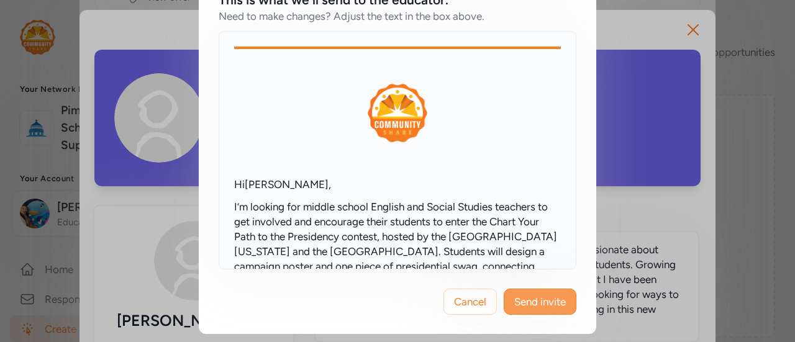
type textarea "I’m looking for middle school English and Social Studies teachers to get involv…"
click at [551, 309] on button "Send invite" at bounding box center [540, 302] width 73 height 26
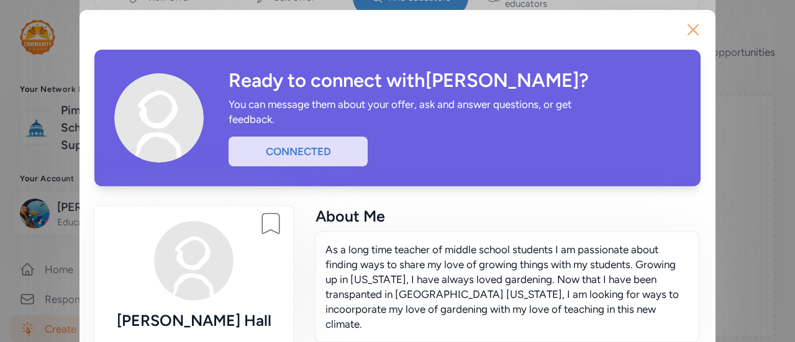
click at [684, 30] on icon "button" at bounding box center [693, 30] width 20 height 20
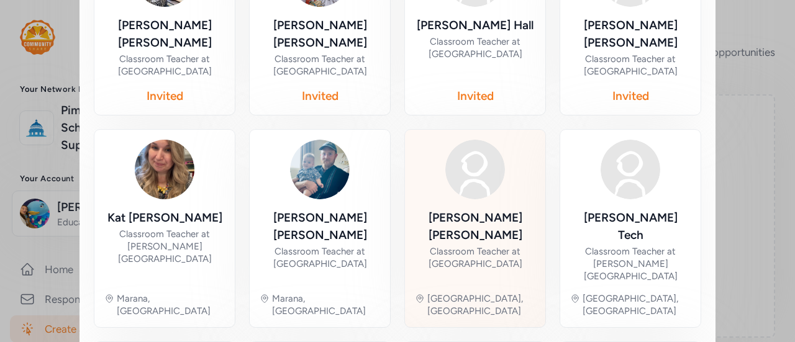
scroll to position [374, 0]
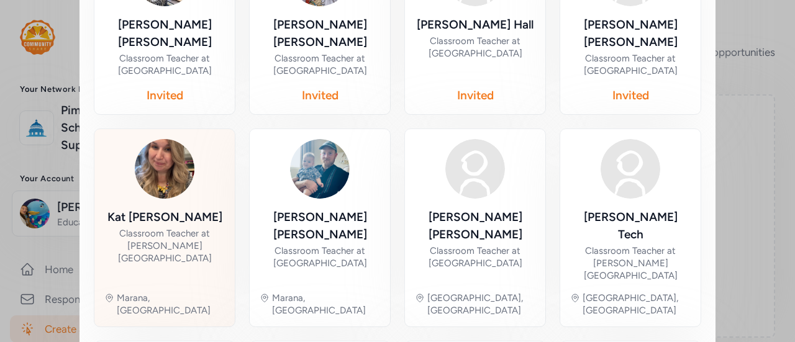
click at [158, 227] on div "Classroom Teacher at [PERSON_NAME][GEOGRAPHIC_DATA]" at bounding box center [164, 245] width 120 height 37
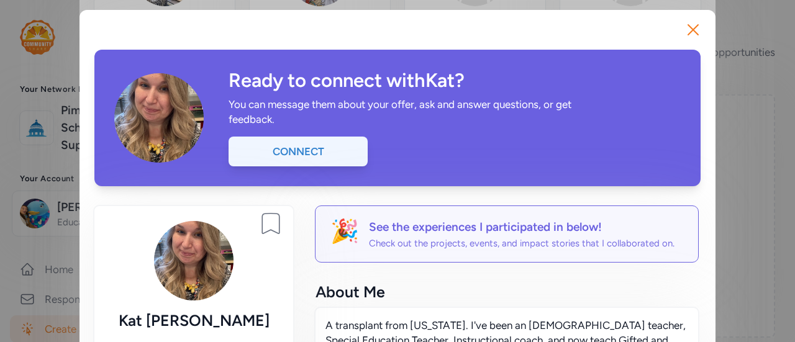
click at [276, 143] on div "Connect" at bounding box center [297, 152] width 139 height 30
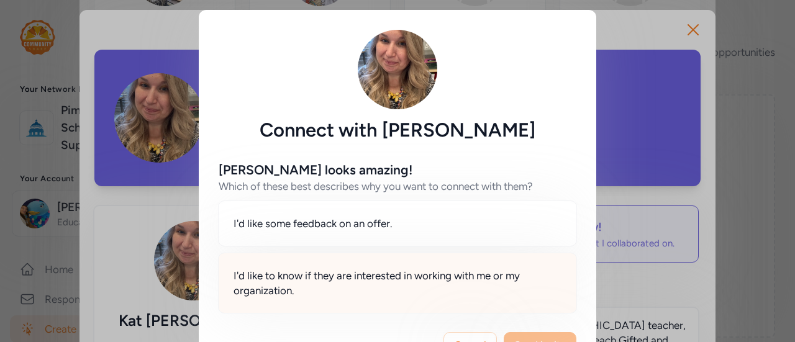
click at [390, 299] on div "I'd like to know if they are interested in working with me or my organization." at bounding box center [397, 283] width 359 height 61
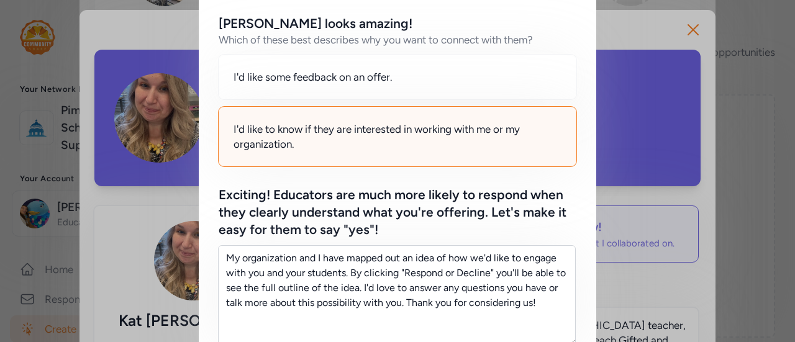
scroll to position [164, 0]
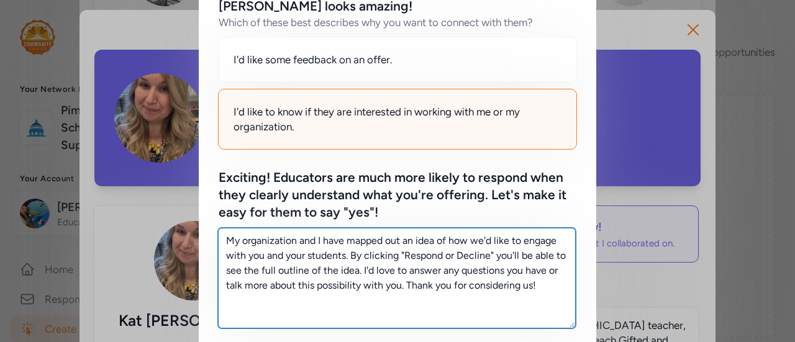
click at [541, 294] on textarea "My organization and I have mapped out an idea of how we'd like to engage with y…" at bounding box center [397, 278] width 358 height 101
drag, startPoint x: 541, startPoint y: 294, endPoint x: 173, endPoint y: 224, distance: 375.3
click at [173, 224] on div "Connect with [PERSON_NAME] [PERSON_NAME] looks amazing! Which of these best des…" at bounding box center [397, 268] width 795 height 864
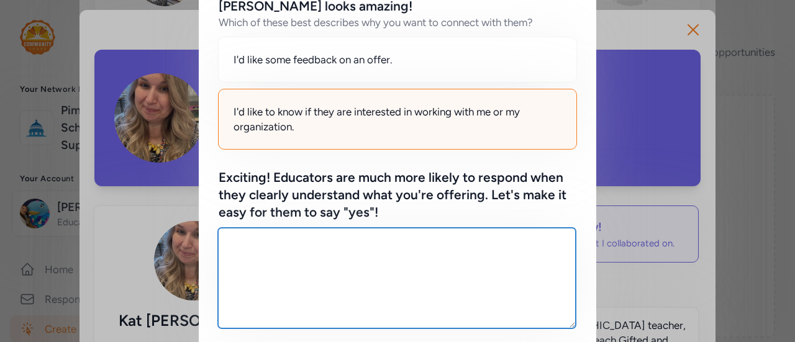
paste textarea "I’m looking for middle school English and Social Studies teachers to get involv…"
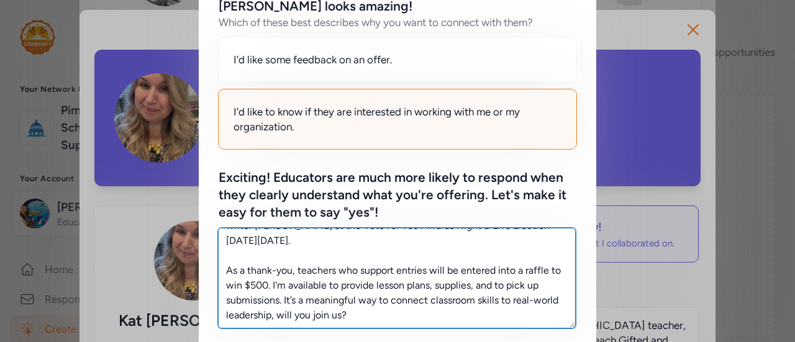
scroll to position [520, 0]
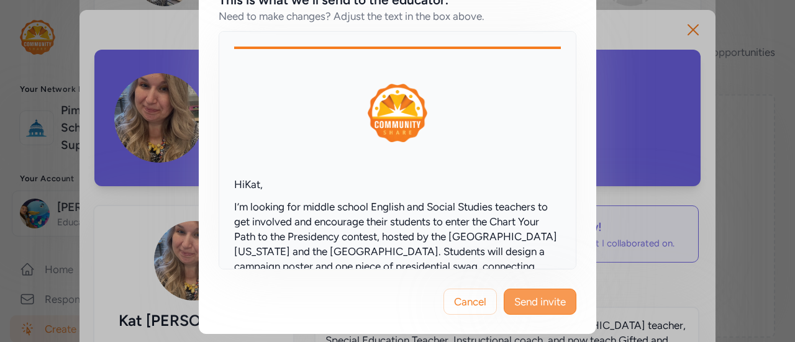
type textarea "I’m looking for middle school English and Social Studies teachers to get involv…"
click at [532, 302] on span "Send invite" at bounding box center [540, 301] width 52 height 15
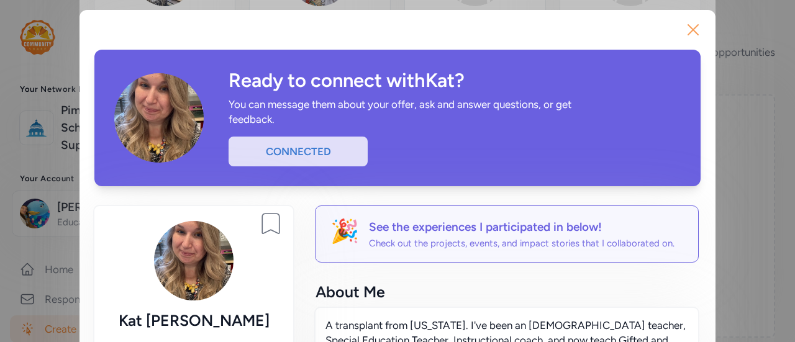
click at [685, 25] on icon "button" at bounding box center [693, 30] width 20 height 20
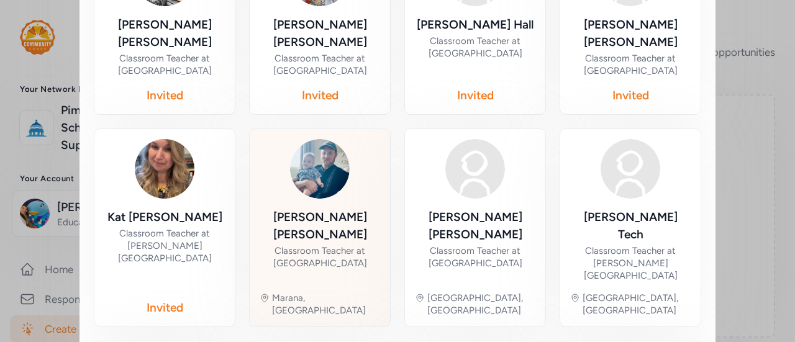
click at [318, 245] on div "Classroom Teacher at [GEOGRAPHIC_DATA]" at bounding box center [320, 257] width 120 height 25
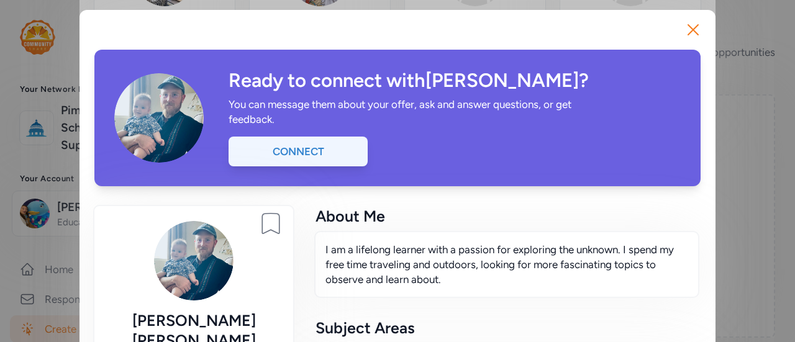
click at [291, 152] on div "Connect" at bounding box center [297, 152] width 139 height 30
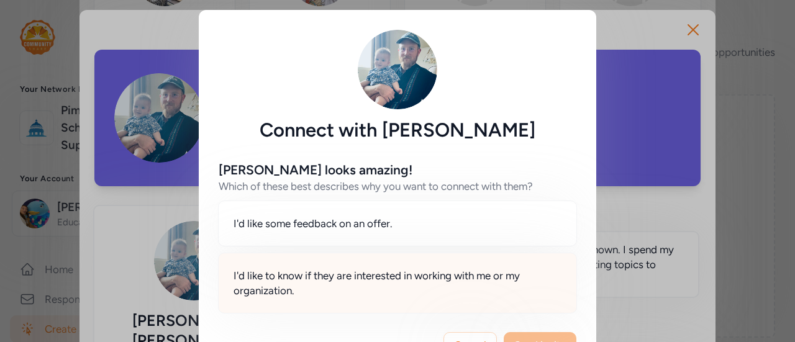
click at [325, 274] on span "I'd like to know if they are interested in working with me or my organization." at bounding box center [397, 283] width 328 height 30
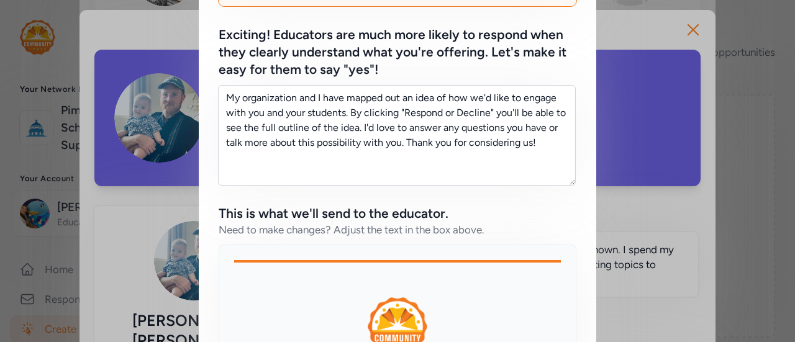
scroll to position [312, 0]
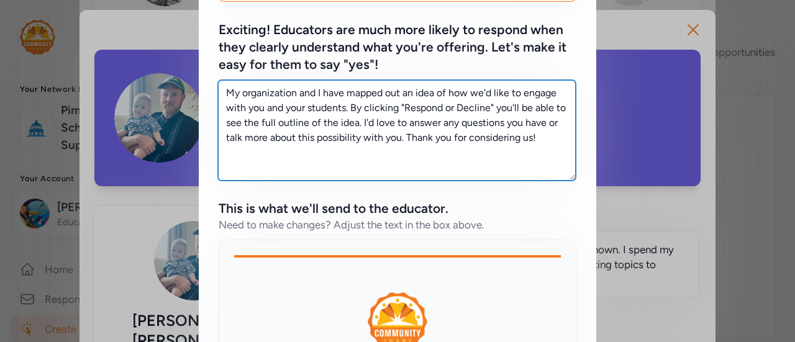
drag, startPoint x: 549, startPoint y: 136, endPoint x: 170, endPoint y: 29, distance: 393.7
click at [170, 29] on div "Connect with [PERSON_NAME] [PERSON_NAME] looks amazing! Which of these best des…" at bounding box center [397, 120] width 795 height 864
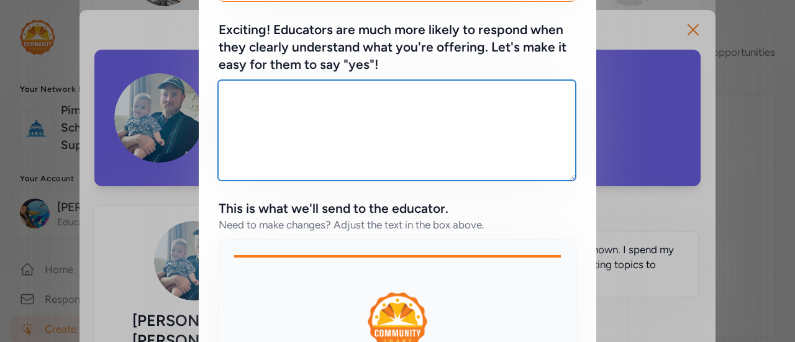
paste textarea "I’m looking for middle school English and Social Studies teachers to get involv…"
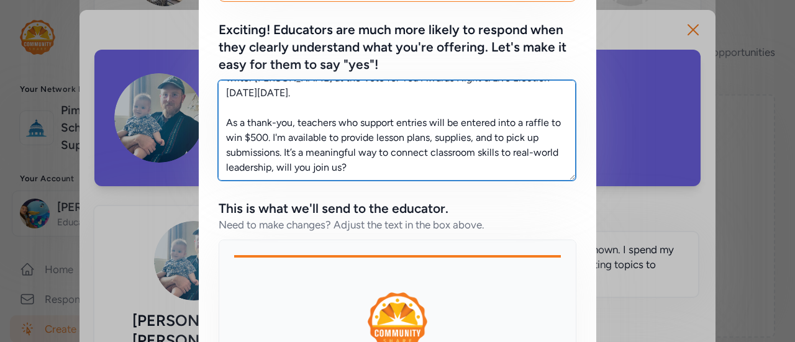
scroll to position [520, 0]
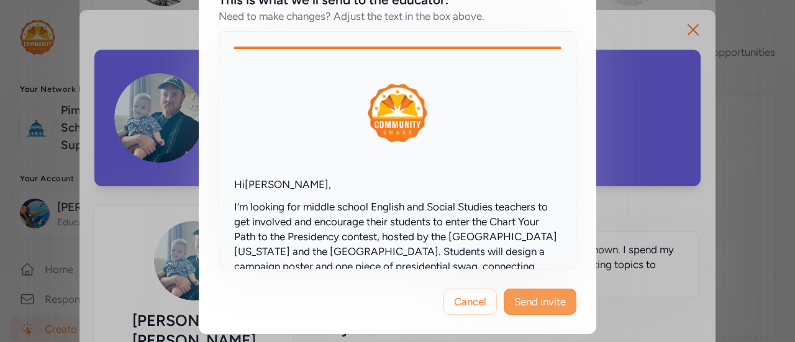
type textarea "I’m looking for middle school English and Social Studies teachers to get involv…"
click at [556, 294] on span "Send invite" at bounding box center [540, 301] width 52 height 15
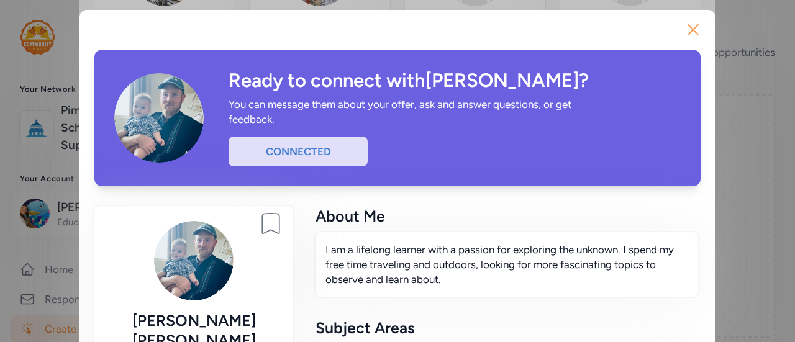
click at [695, 33] on icon "button" at bounding box center [693, 30] width 20 height 20
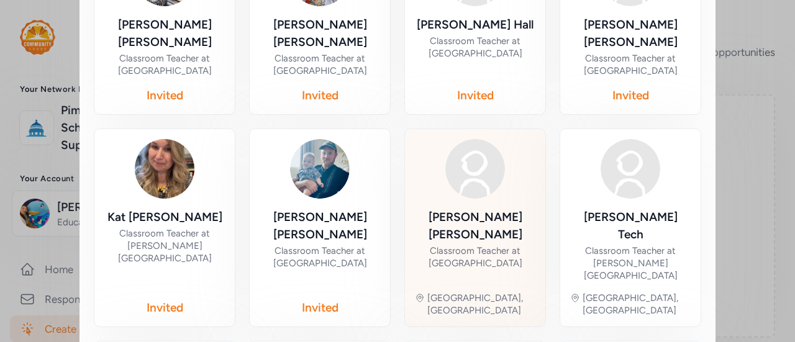
click at [494, 245] on div "Classroom Teacher at [GEOGRAPHIC_DATA]" at bounding box center [475, 257] width 120 height 25
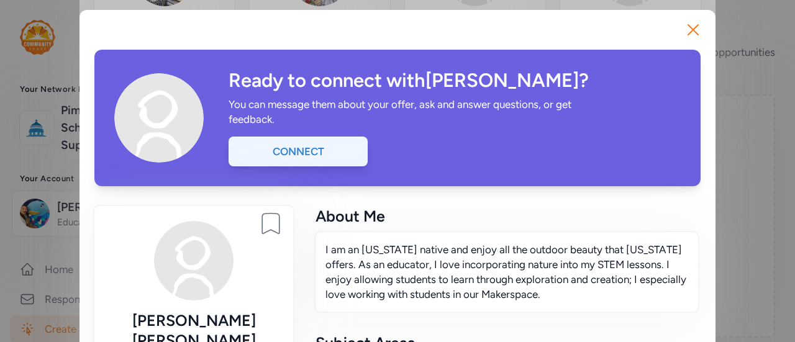
click at [313, 155] on div "Connect" at bounding box center [297, 152] width 139 height 30
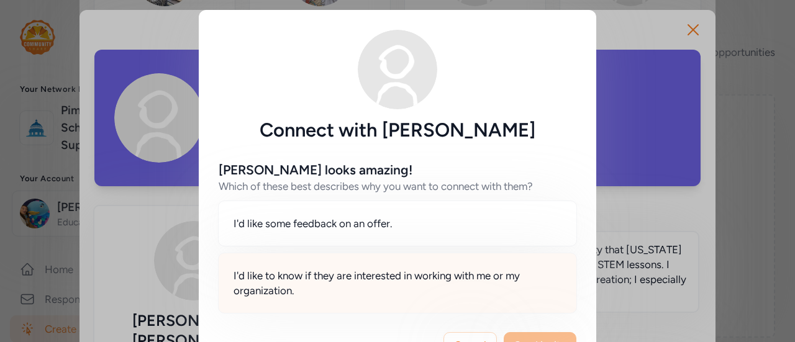
click at [399, 282] on span "I'd like to know if they are interested in working with me or my organization." at bounding box center [397, 283] width 328 height 30
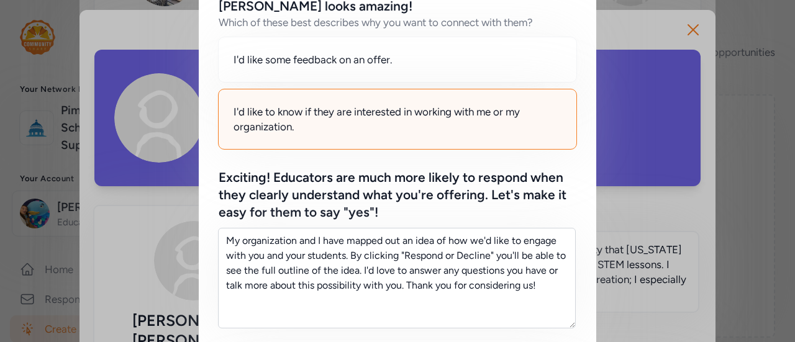
scroll to position [171, 0]
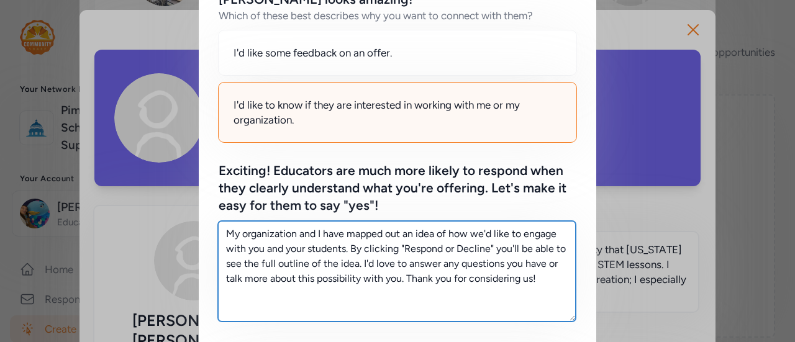
drag, startPoint x: 549, startPoint y: 275, endPoint x: 101, endPoint y: 156, distance: 464.5
click at [101, 156] on div "Connect with [PERSON_NAME] [PERSON_NAME] looks amazing! Which of these best des…" at bounding box center [397, 261] width 795 height 864
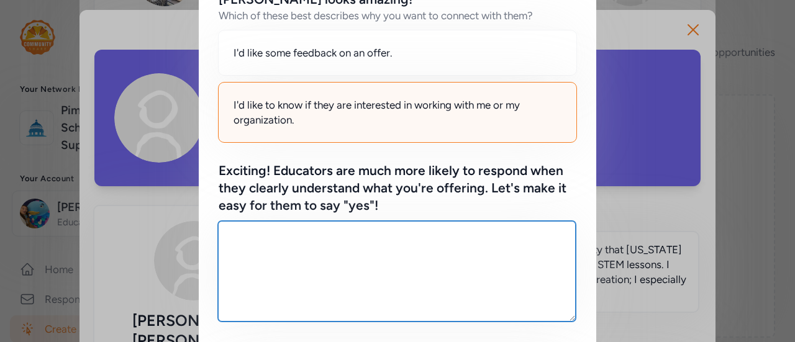
paste textarea "I’m looking for middle school English and Social Studies teachers to get involv…"
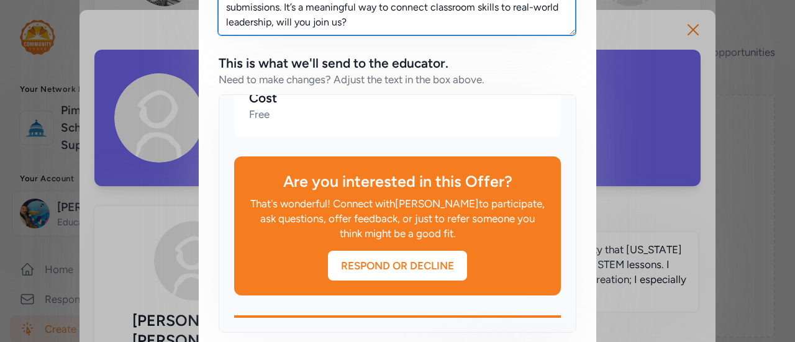
scroll to position [520, 0]
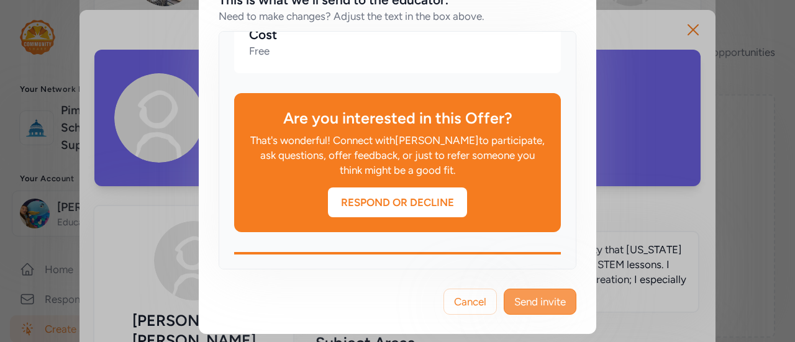
type textarea "I’m looking for middle school English and Social Studies teachers to get involv…"
click at [548, 299] on span "Send invite" at bounding box center [540, 301] width 52 height 15
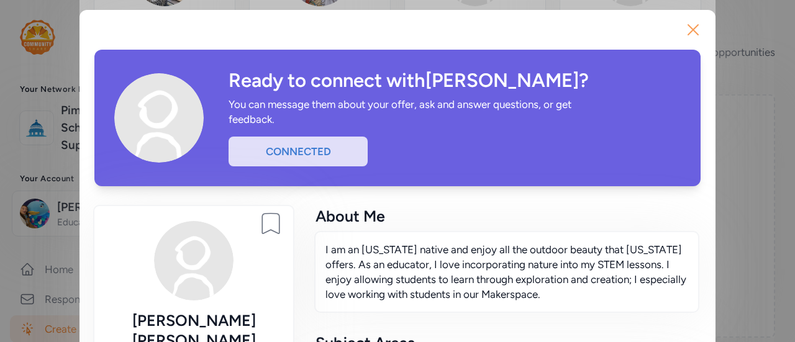
click at [689, 32] on icon "button" at bounding box center [693, 30] width 10 height 10
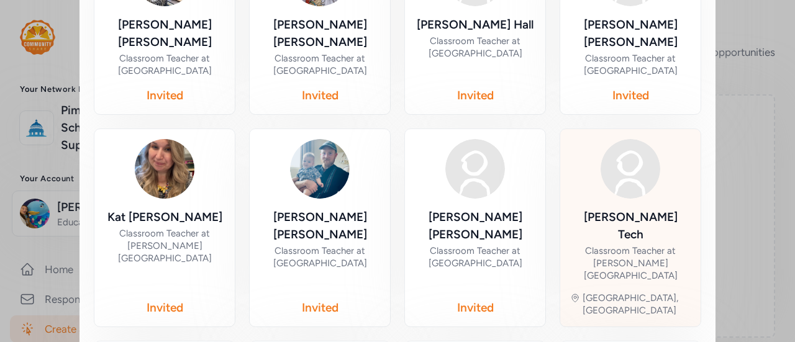
scroll to position [399, 0]
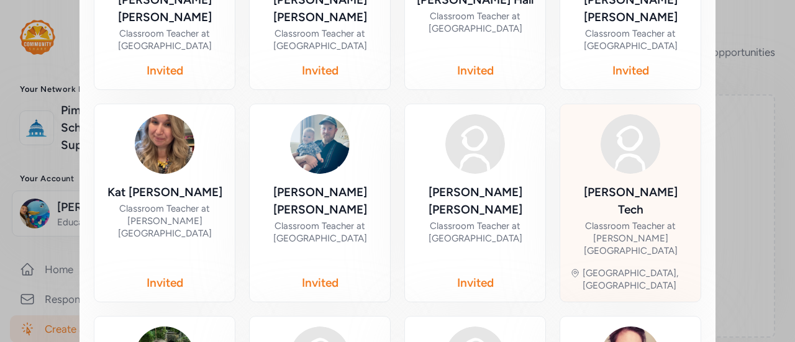
click at [638, 199] on div "[PERSON_NAME] Tech Classroom Teacher at [PERSON_NAME][GEOGRAPHIC_DATA]" at bounding box center [630, 220] width 120 height 73
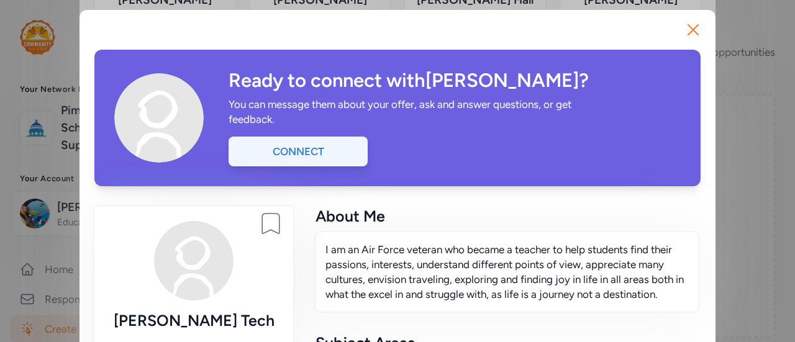
click at [324, 143] on div "Connect" at bounding box center [297, 152] width 139 height 30
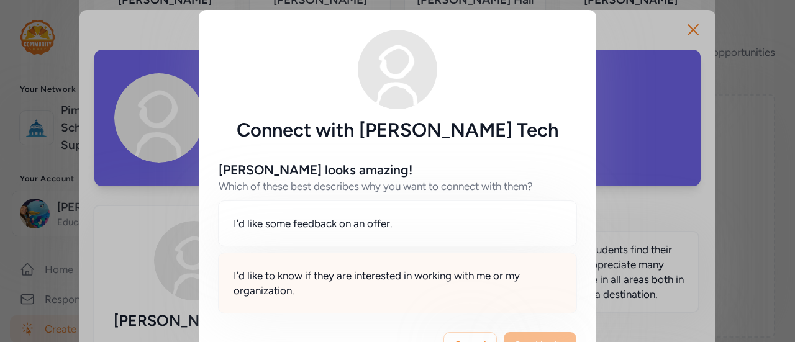
click at [444, 263] on div "I'd like to know if they are interested in working with me or my organization." at bounding box center [397, 283] width 359 height 61
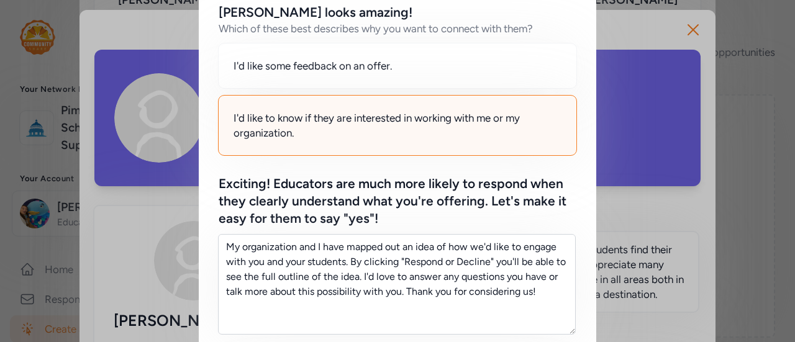
scroll to position [184, 0]
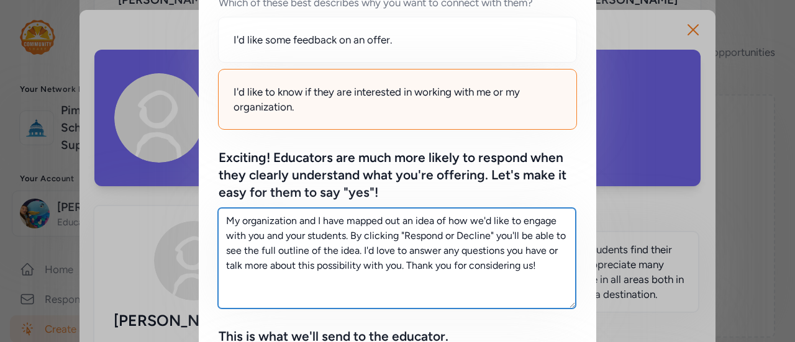
drag, startPoint x: 541, startPoint y: 272, endPoint x: 220, endPoint y: 183, distance: 333.1
click at [220, 183] on div "Exciting! Educators are much more likely to respond when they clearly understan…" at bounding box center [398, 228] width 358 height 159
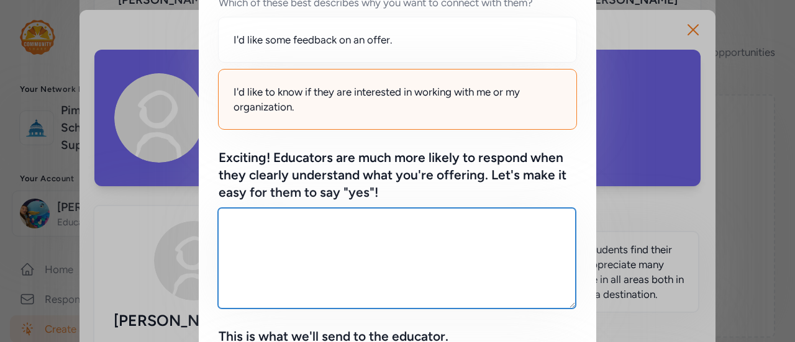
paste textarea "I’m looking for middle school English and Social Studies teachers to get involv…"
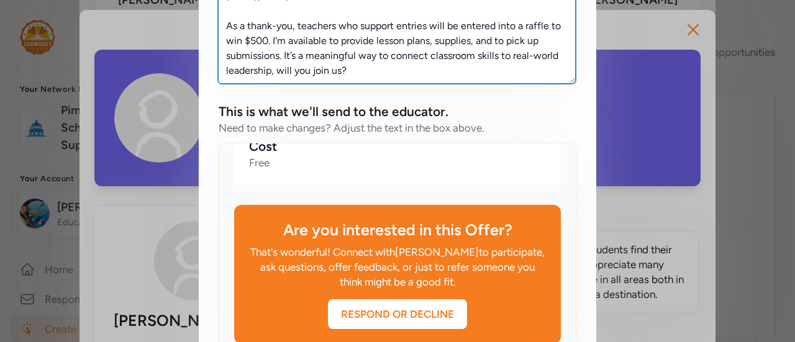
scroll to position [520, 0]
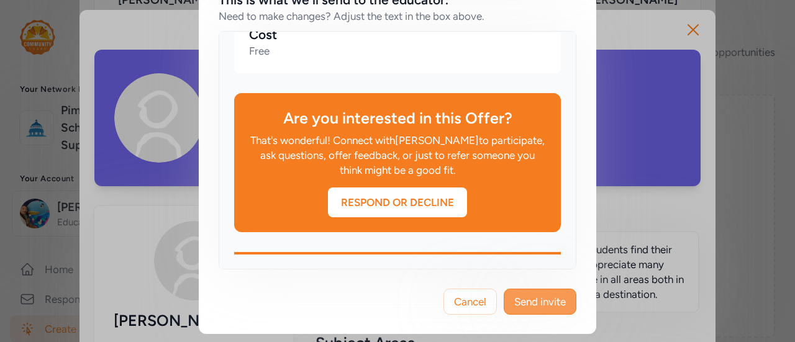
type textarea "I’m looking for middle school English and Social Studies teachers to get involv…"
click at [532, 300] on span "Send invite" at bounding box center [540, 301] width 52 height 15
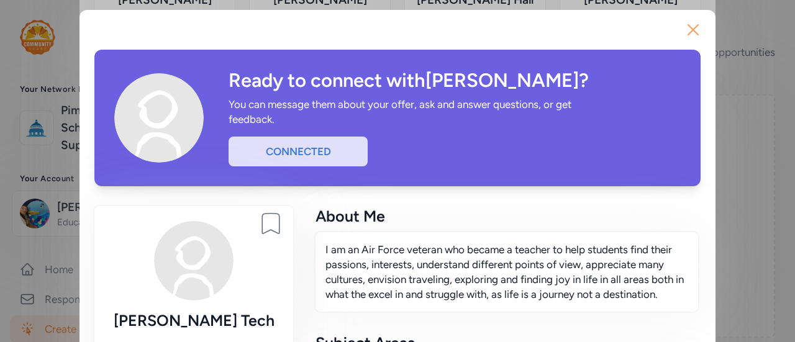
click at [693, 30] on icon "button" at bounding box center [693, 30] width 20 height 20
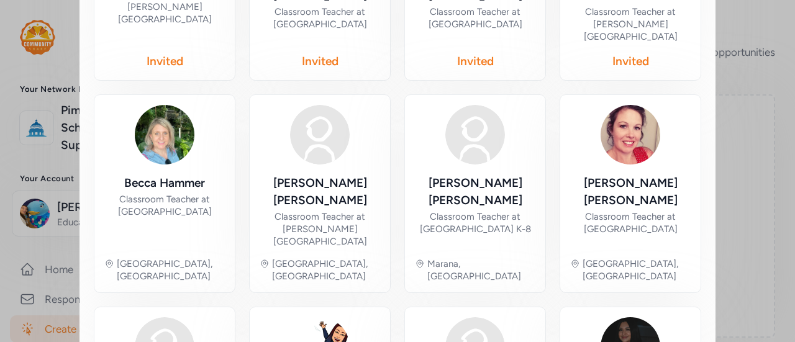
scroll to position [614, 0]
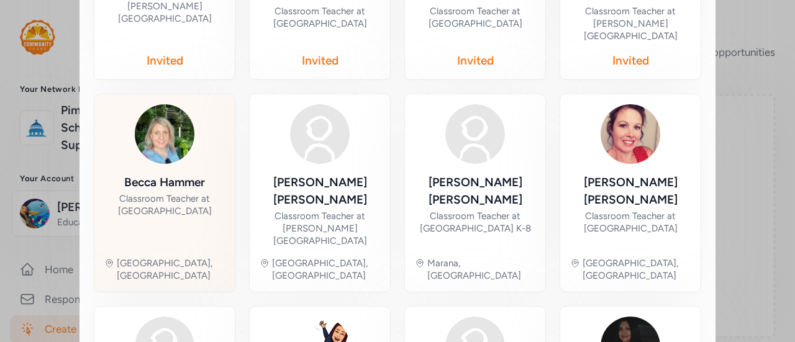
click at [166, 192] on div "Classroom Teacher at [GEOGRAPHIC_DATA]" at bounding box center [164, 204] width 120 height 25
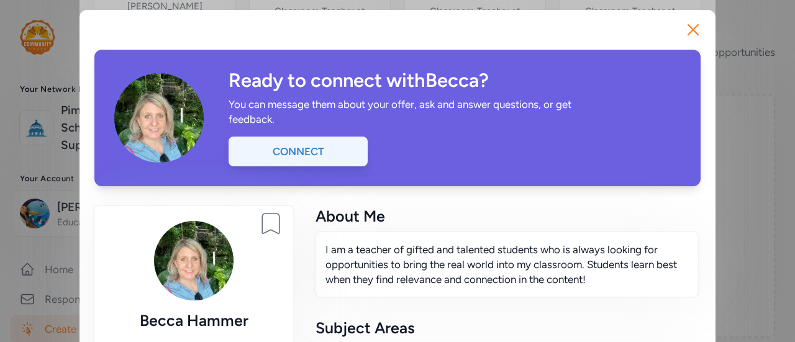
click at [304, 150] on div "Connect" at bounding box center [297, 152] width 139 height 30
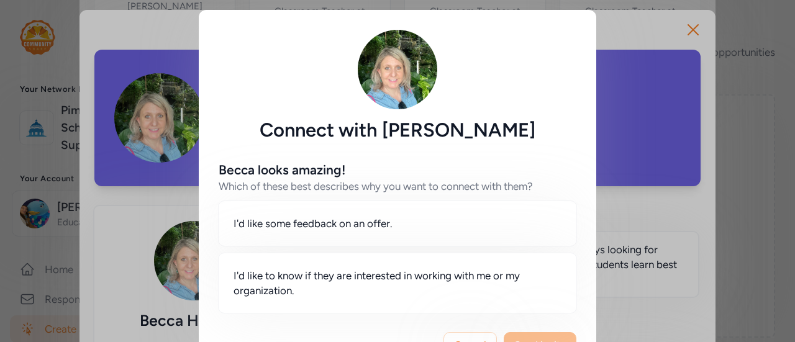
scroll to position [43, 0]
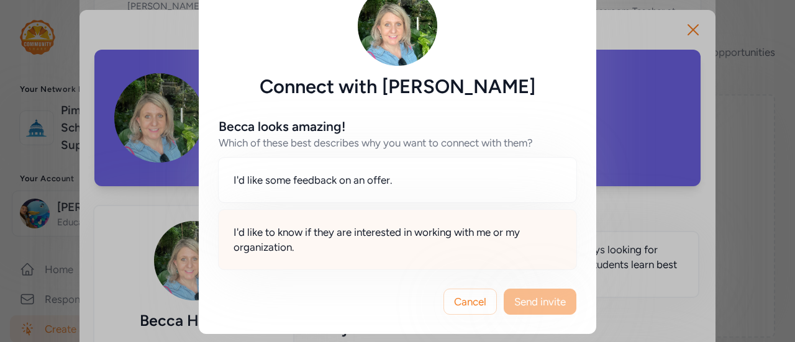
click at [312, 219] on div "I'd like to know if they are interested in working with me or my organization." at bounding box center [397, 239] width 359 height 61
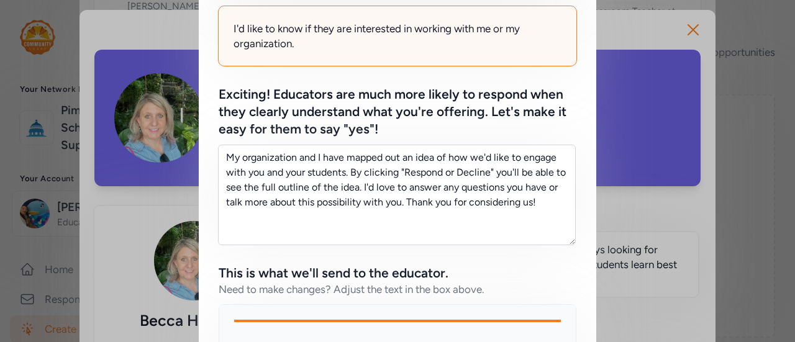
scroll to position [248, 0]
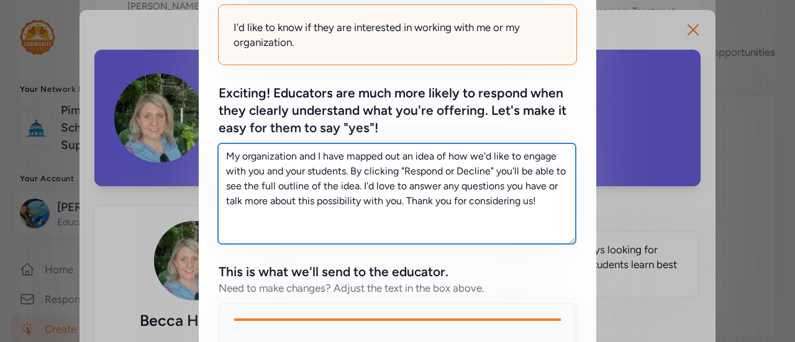
drag, startPoint x: 543, startPoint y: 201, endPoint x: 207, endPoint y: 95, distance: 351.5
click at [207, 95] on div "Becca looks amazing! Which of these best describes why you want to connect with…" at bounding box center [397, 217] width 397 height 648
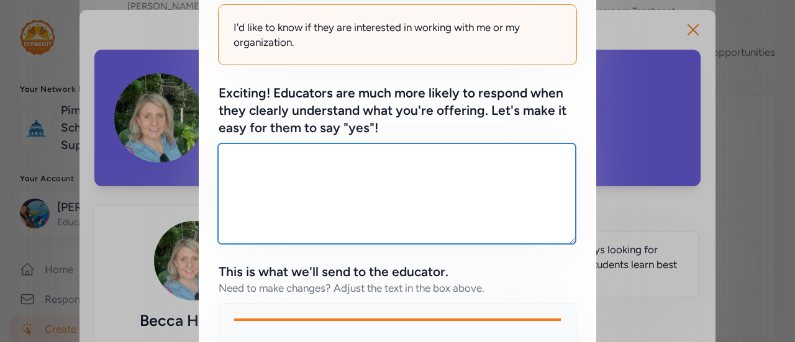
paste textarea "I’m looking for middle school English and Social Studies teachers to get involv…"
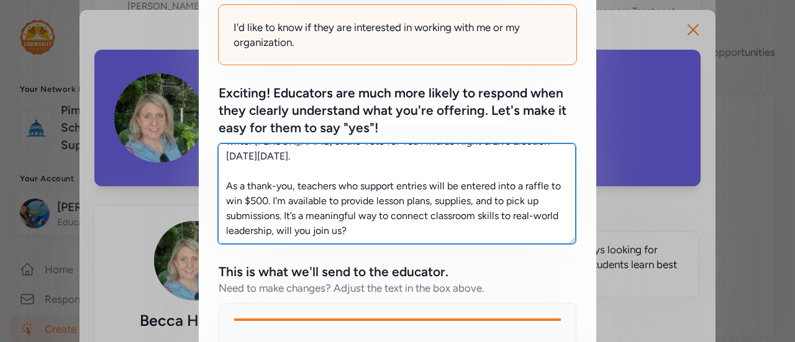
scroll to position [520, 0]
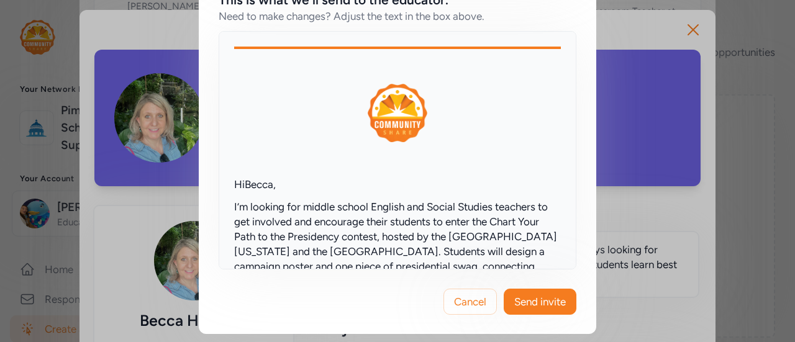
type textarea "I’m looking for middle school English and Social Studies teachers to get involv…"
click at [518, 319] on div "Cancel Send invite" at bounding box center [397, 301] width 397 height 65
click at [518, 311] on button "Send invite" at bounding box center [540, 302] width 73 height 26
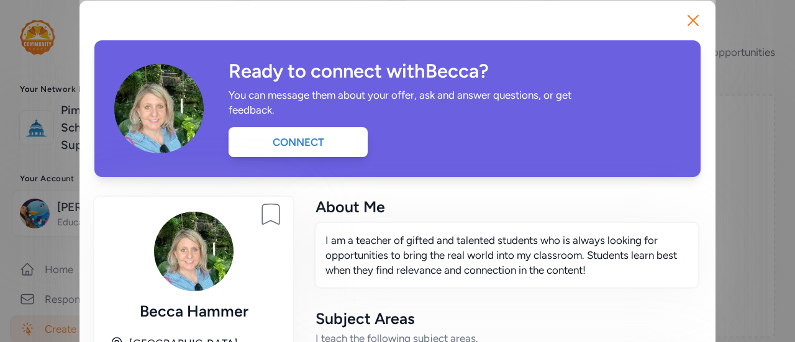
scroll to position [9, 0]
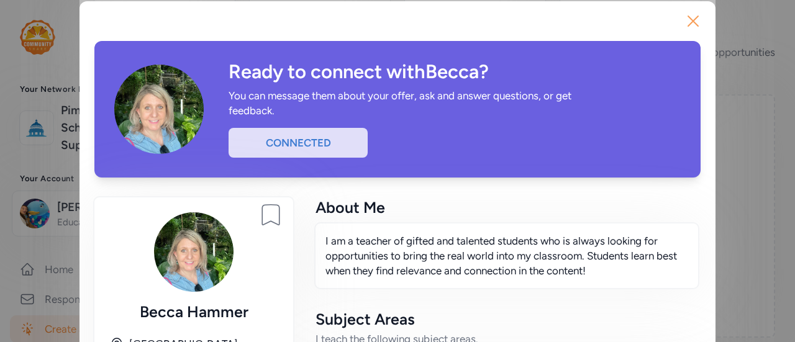
click at [699, 34] on button "Close" at bounding box center [693, 21] width 40 height 40
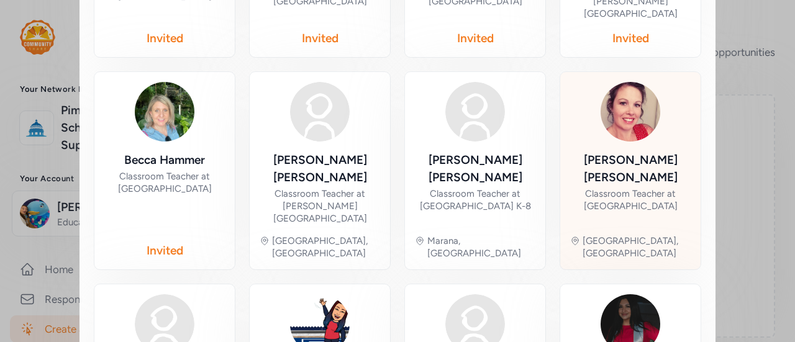
scroll to position [637, 0]
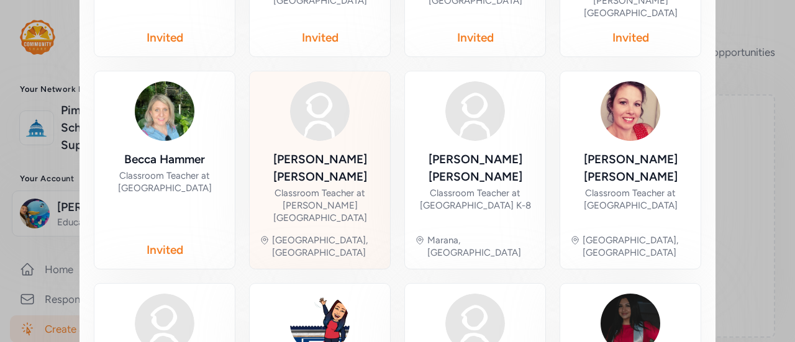
click at [340, 187] on div "Classroom Teacher at [PERSON_NAME][GEOGRAPHIC_DATA]" at bounding box center [320, 205] width 120 height 37
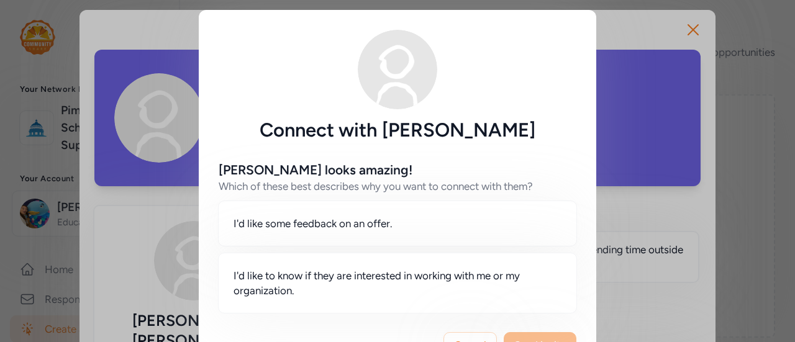
scroll to position [637, 0]
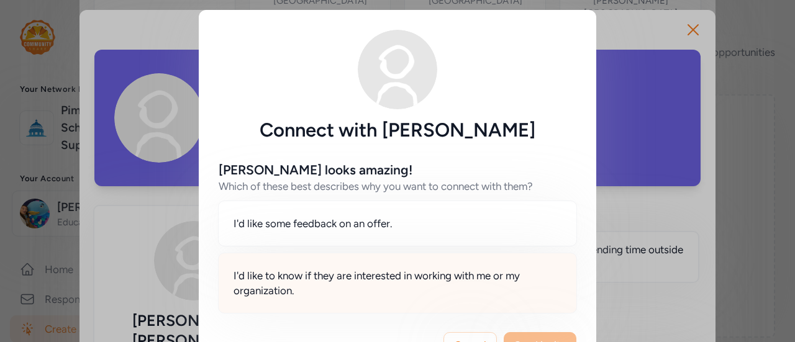
click at [399, 285] on span "I'd like to know if they are interested in working with me or my organization." at bounding box center [397, 283] width 328 height 30
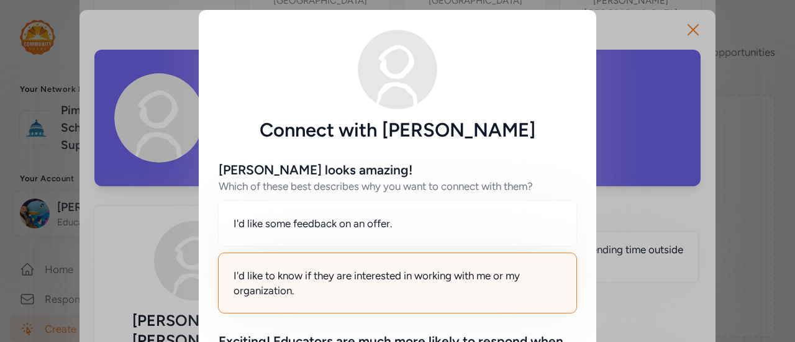
scroll to position [195, 0]
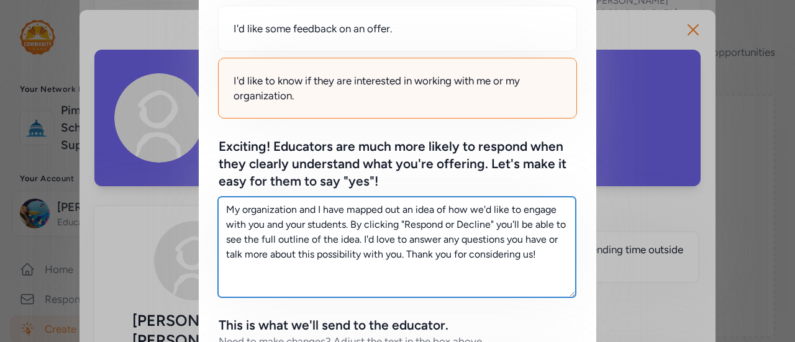
drag, startPoint x: 557, startPoint y: 254, endPoint x: 182, endPoint y: 160, distance: 386.7
click at [182, 160] on div "Connect with Ashley Romanoski Ashley looks amazing! Which of these best describ…" at bounding box center [397, 237] width 795 height 864
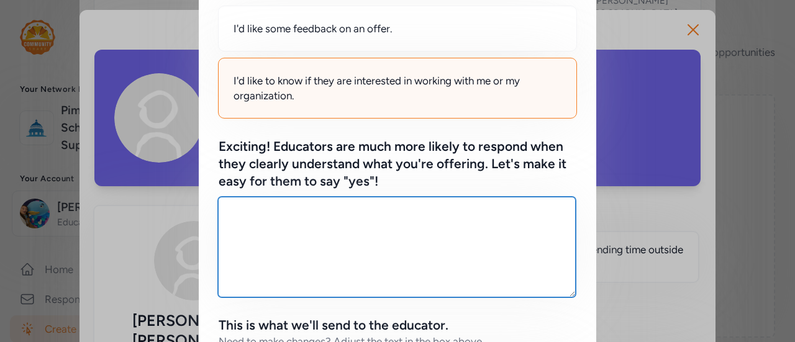
paste textarea "I’m looking for middle school English and Social Studies teachers to get involv…"
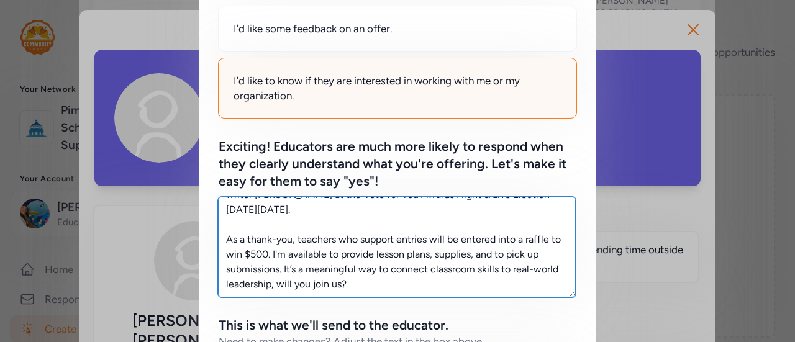
scroll to position [520, 0]
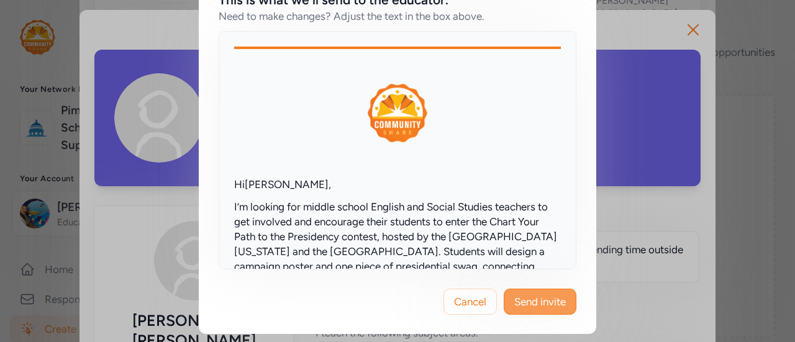
type textarea "I’m looking for middle school English and Social Studies teachers to get involv…"
click at [525, 304] on span "Send invite" at bounding box center [540, 301] width 52 height 15
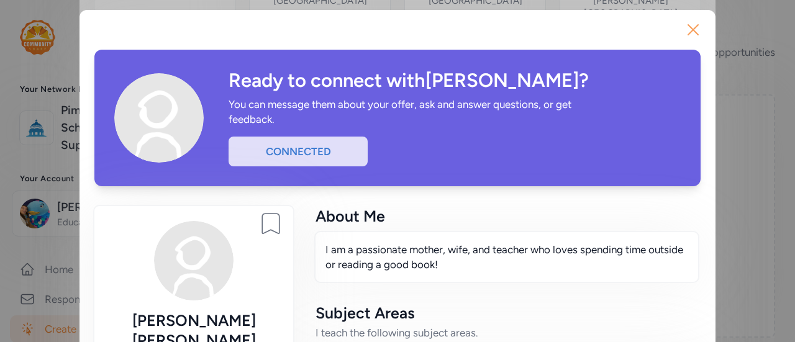
click at [683, 30] on icon "button" at bounding box center [693, 30] width 20 height 20
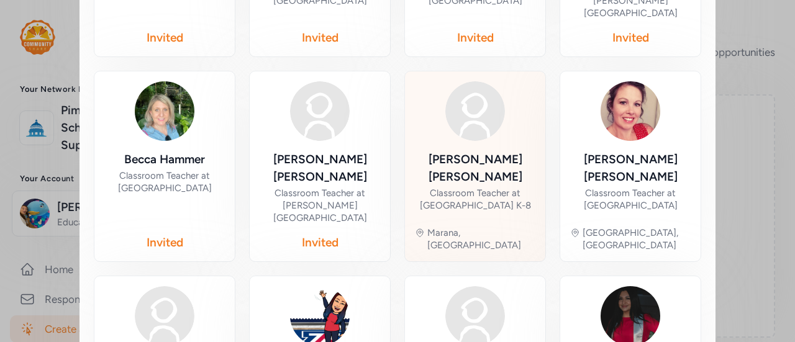
click at [487, 187] on div "Classroom Teacher at [GEOGRAPHIC_DATA] K-8" at bounding box center [475, 199] width 120 height 25
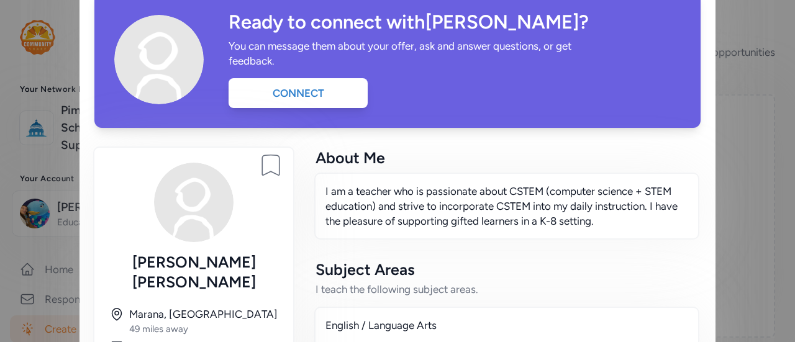
scroll to position [58, 0]
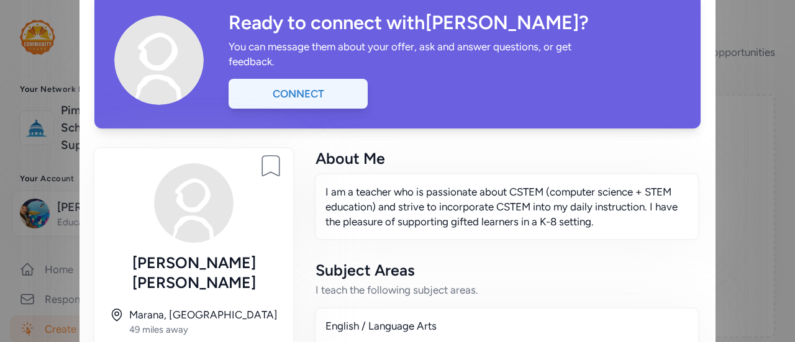
click at [337, 104] on div "Connect" at bounding box center [297, 94] width 139 height 30
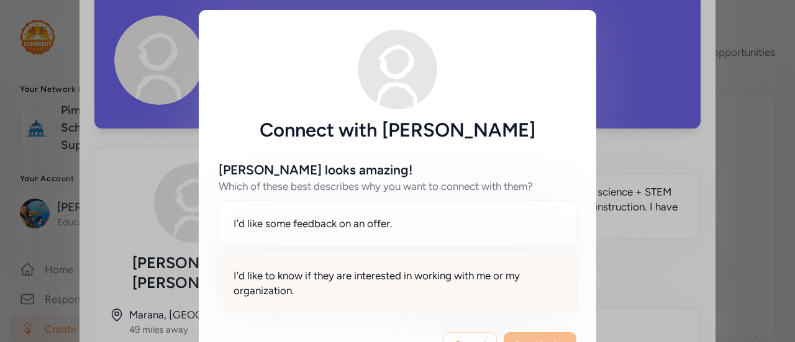
click at [390, 276] on span "I'd like to know if they are interested in working with me or my organization." at bounding box center [397, 283] width 328 height 30
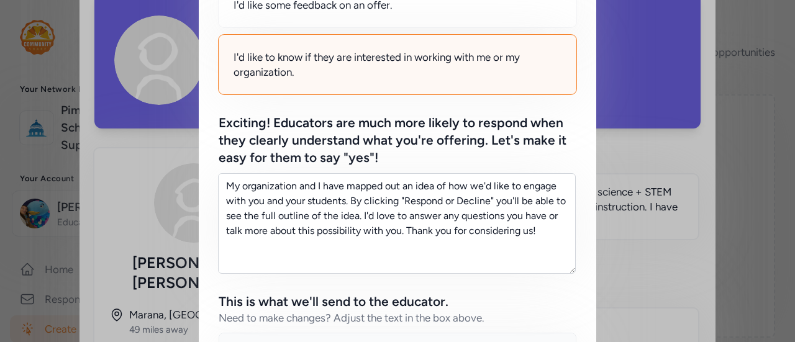
scroll to position [230, 0]
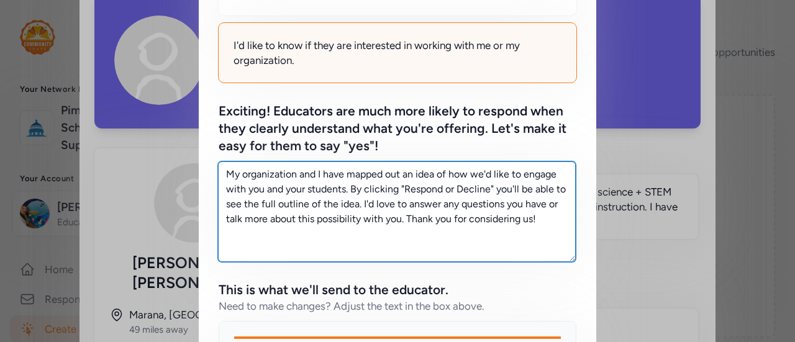
drag, startPoint x: 537, startPoint y: 224, endPoint x: 194, endPoint y: 157, distance: 349.7
click at [199, 157] on div "Kari looks amazing! Which of these best describes why you want to connect with …" at bounding box center [397, 235] width 397 height 648
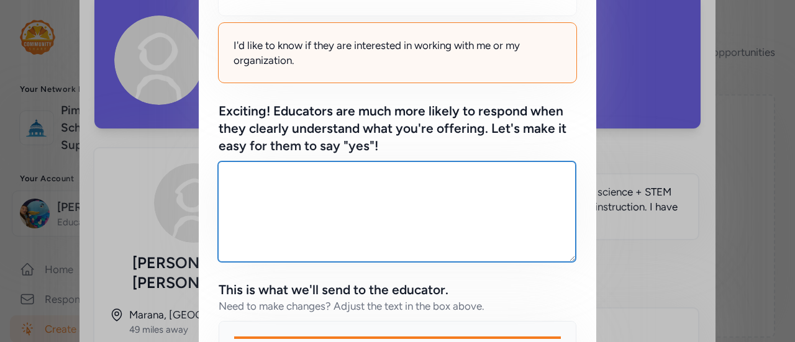
paste textarea "I’m looking for middle school English and Social Studies teachers to get involv…"
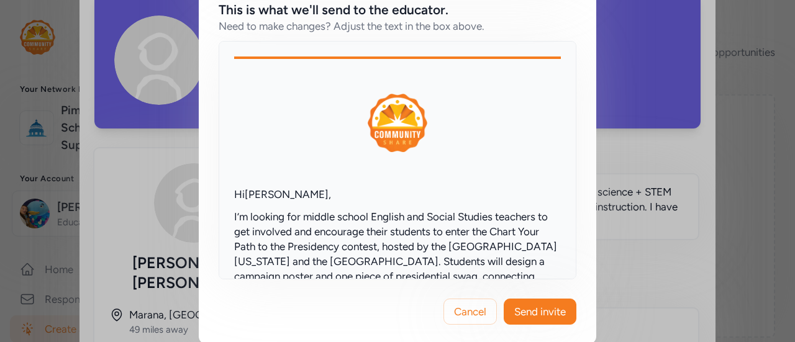
scroll to position [520, 0]
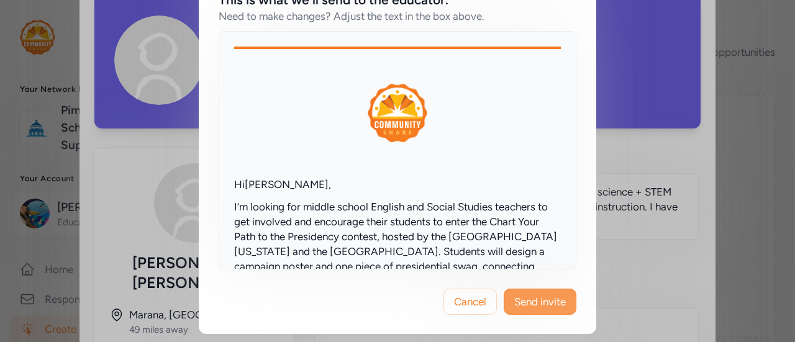
type textarea "I’m looking for middle school English and Social Studies teachers to get involv…"
click at [550, 304] on span "Send invite" at bounding box center [540, 301] width 52 height 15
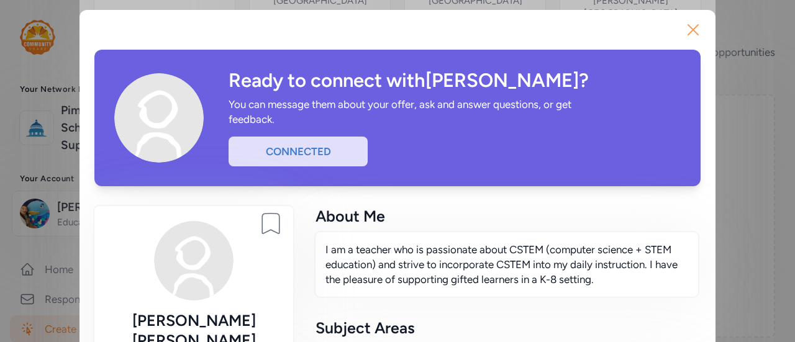
click at [695, 29] on icon "button" at bounding box center [693, 30] width 20 height 20
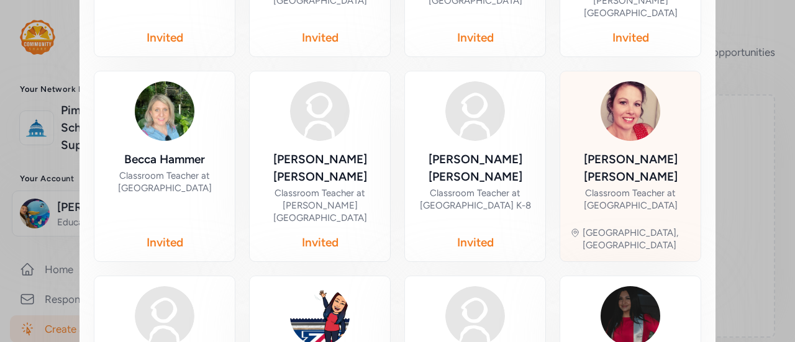
click at [677, 169] on div "Andrea Hemperley Classroom Teacher at Drachman Primary Magnet School Tucson, AZ" at bounding box center [630, 166] width 120 height 170
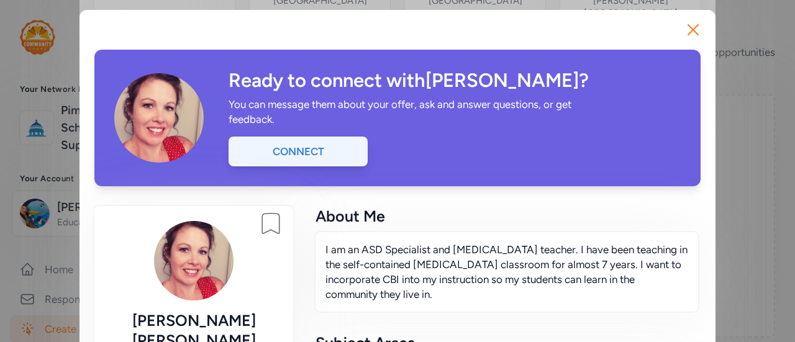
click at [317, 138] on div "Connect" at bounding box center [297, 152] width 139 height 30
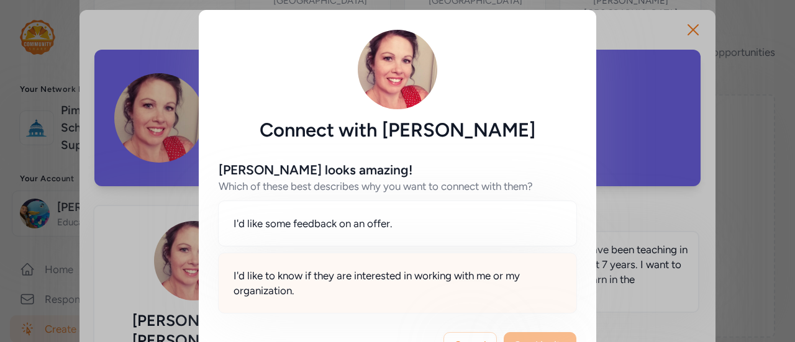
click at [428, 282] on span "I'd like to know if they are interested in working with me or my organization." at bounding box center [397, 283] width 328 height 30
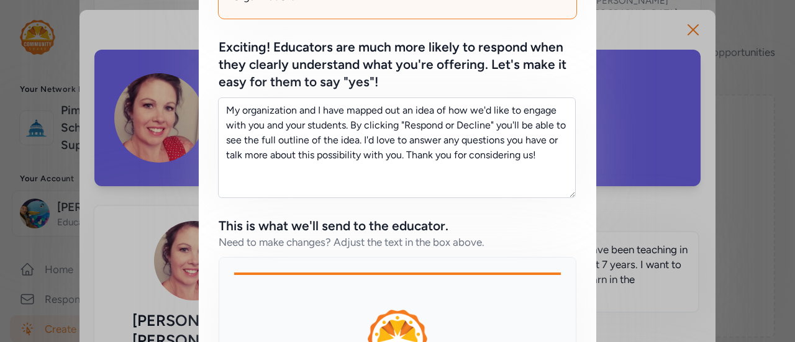
scroll to position [294, 0]
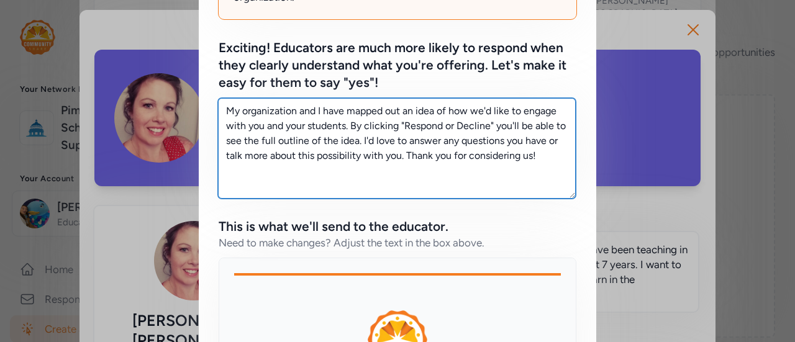
drag, startPoint x: 543, startPoint y: 158, endPoint x: 183, endPoint y: 77, distance: 369.2
click at [183, 77] on div "Connect with Andrea Hemperley Andrea looks amazing! Which of these best describ…" at bounding box center [397, 138] width 795 height 864
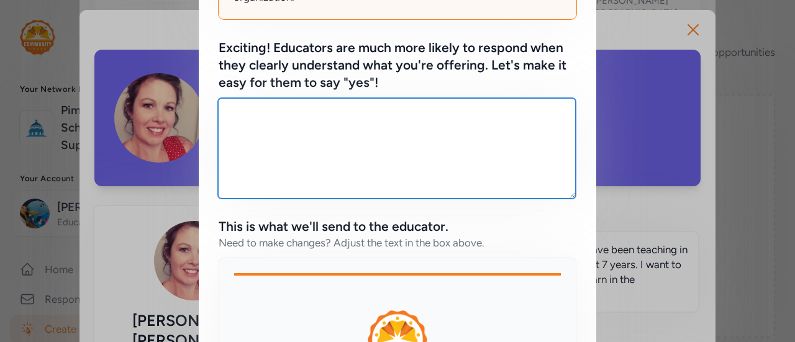
paste textarea "I’m looking for middle school English and Social Studies teachers to get involv…"
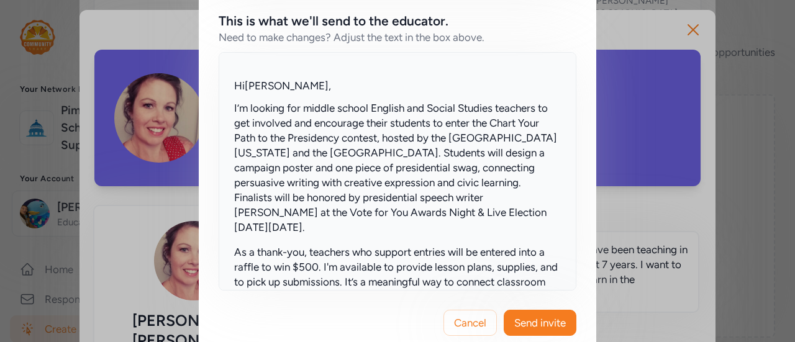
scroll to position [120, 0]
type textarea "I’m looking for middle school English and Social Studies teachers to get involv…"
click at [548, 317] on span "Send invite" at bounding box center [540, 322] width 52 height 15
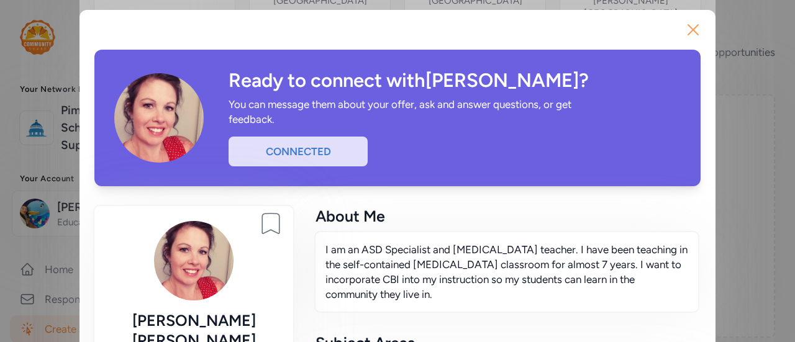
click at [690, 30] on icon "button" at bounding box center [693, 30] width 20 height 20
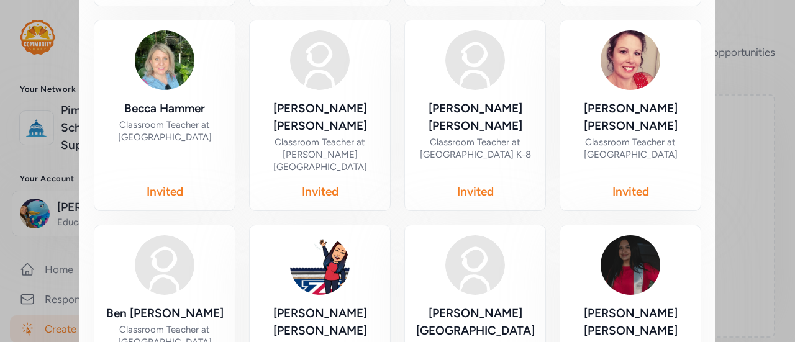
scroll to position [741, 0]
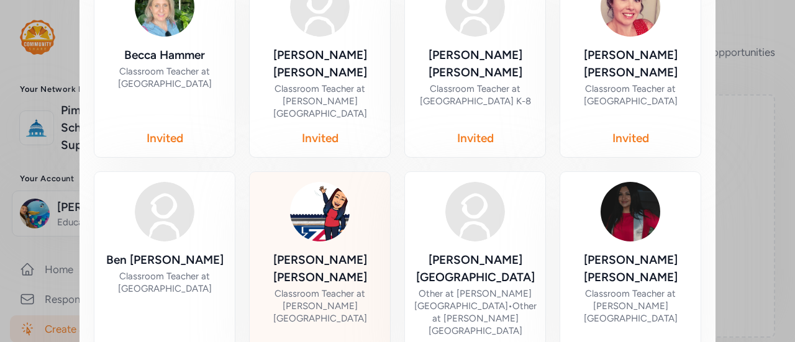
click at [332, 287] on div "Classroom Teacher at [PERSON_NAME][GEOGRAPHIC_DATA]" at bounding box center [320, 305] width 120 height 37
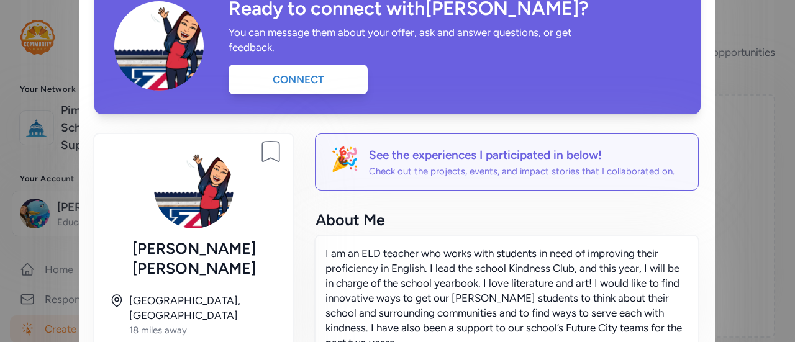
scroll to position [71, 0]
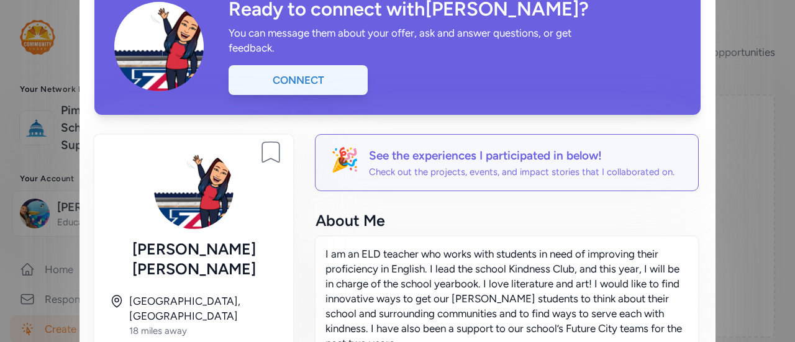
click at [308, 93] on div "Connect" at bounding box center [297, 80] width 139 height 30
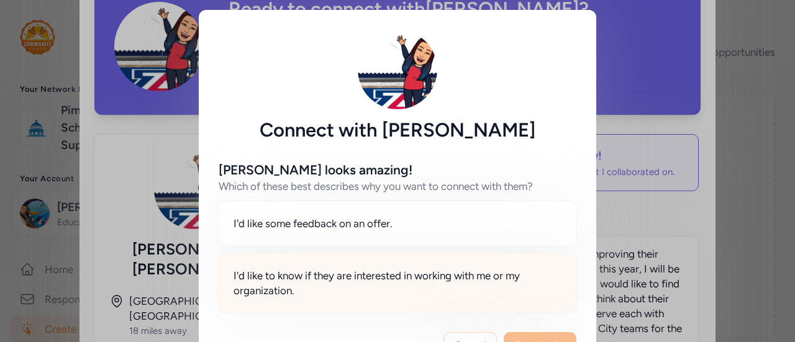
click at [379, 286] on span "I'd like to know if they are interested in working with me or my organization." at bounding box center [397, 283] width 328 height 30
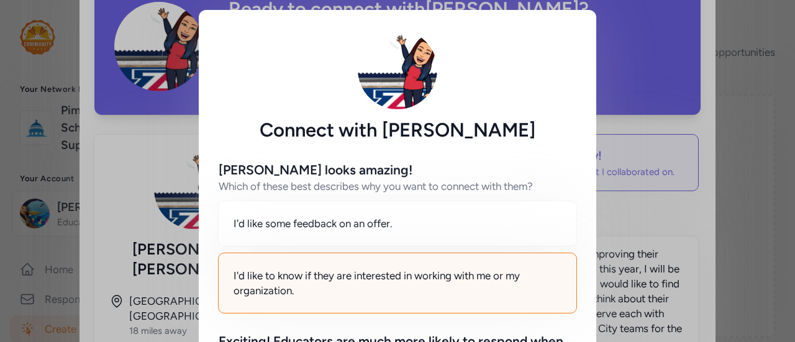
scroll to position [179, 0]
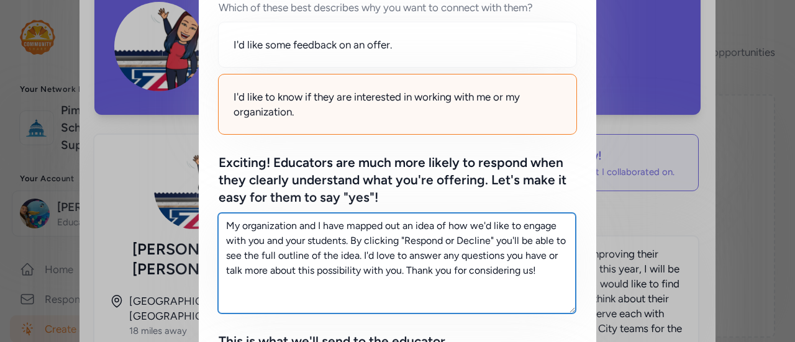
drag, startPoint x: 543, startPoint y: 268, endPoint x: 135, endPoint y: 169, distance: 419.1
click at [135, 169] on div "Connect with Melinda Bejarano Melinda looks amazing! Which of these best descri…" at bounding box center [397, 253] width 795 height 864
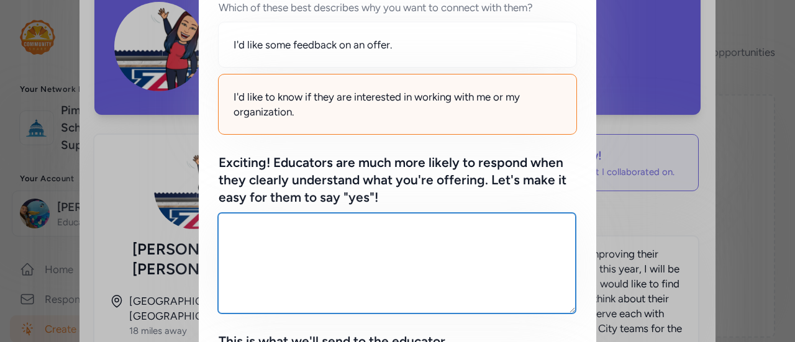
paste textarea "I’m looking for middle school English and Social Studies teachers to get involv…"
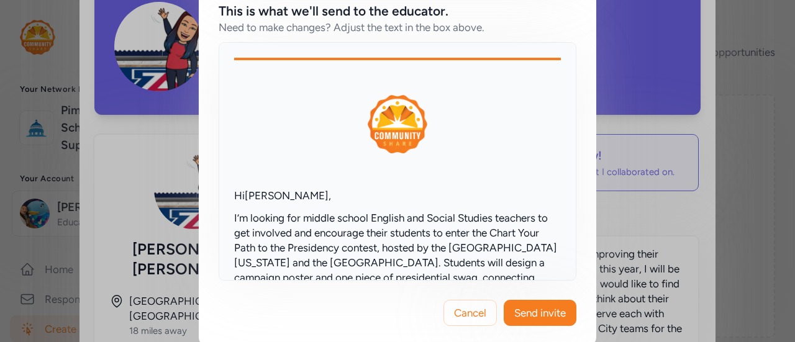
scroll to position [520, 0]
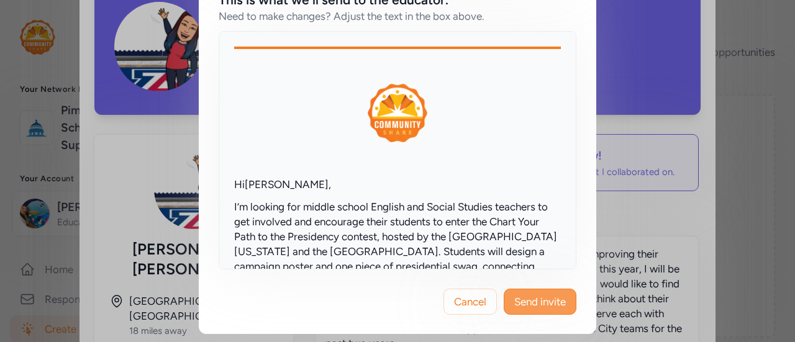
type textarea "I’m looking for middle school English and Social Studies teachers to get involv…"
click at [529, 297] on span "Send invite" at bounding box center [540, 301] width 52 height 15
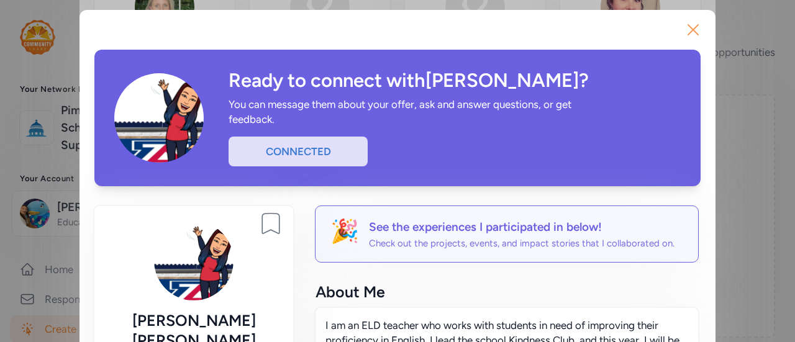
click at [690, 28] on icon "button" at bounding box center [693, 30] width 10 height 10
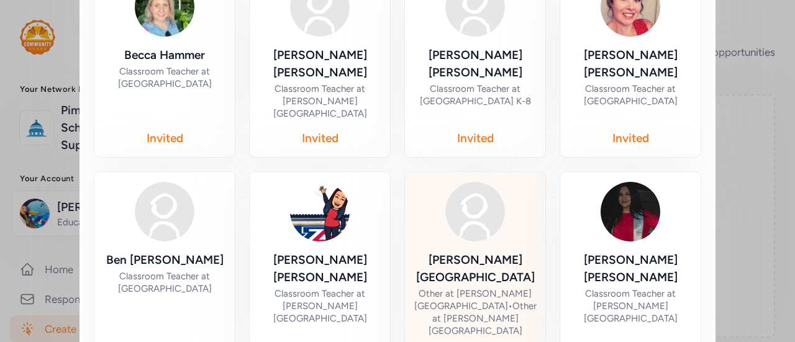
click at [468, 287] on div "Other at Esperanza Elementary School • Other at Elvira Elementary School" at bounding box center [475, 312] width 122 height 50
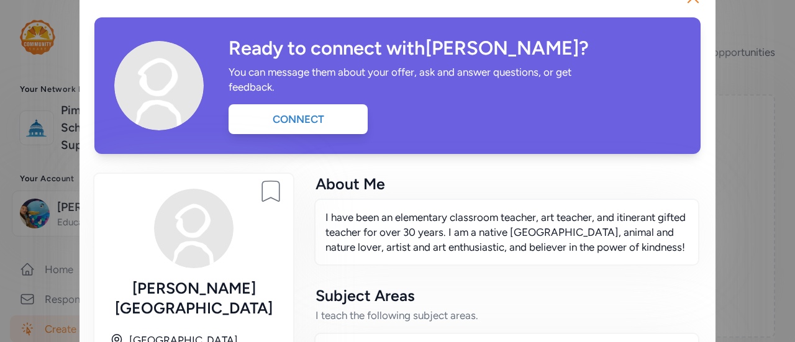
scroll to position [32, 0]
click at [302, 118] on div "Connect" at bounding box center [297, 119] width 139 height 30
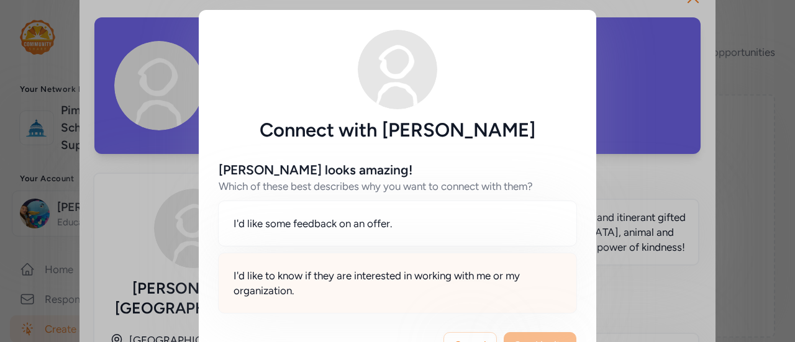
click at [338, 274] on span "I'd like to know if they are interested in working with me or my organization." at bounding box center [397, 283] width 328 height 30
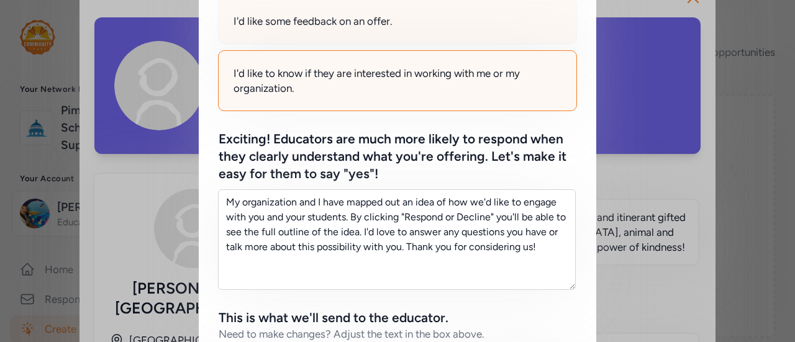
scroll to position [205, 0]
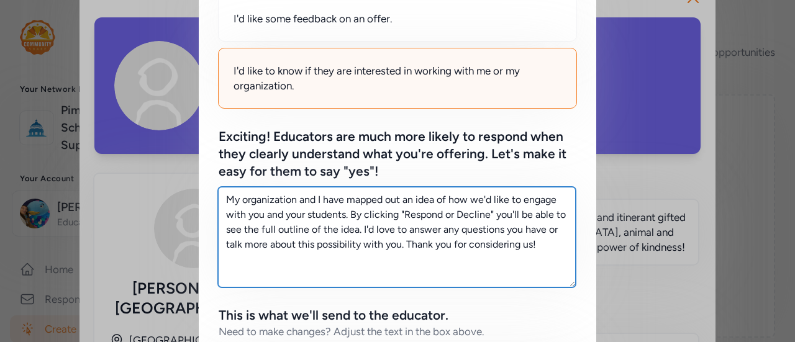
drag, startPoint x: 545, startPoint y: 255, endPoint x: 197, endPoint y: 133, distance: 368.2
click at [199, 133] on div "Kristina looks amazing! Which of these best describes why you want to connect w…" at bounding box center [397, 261] width 397 height 648
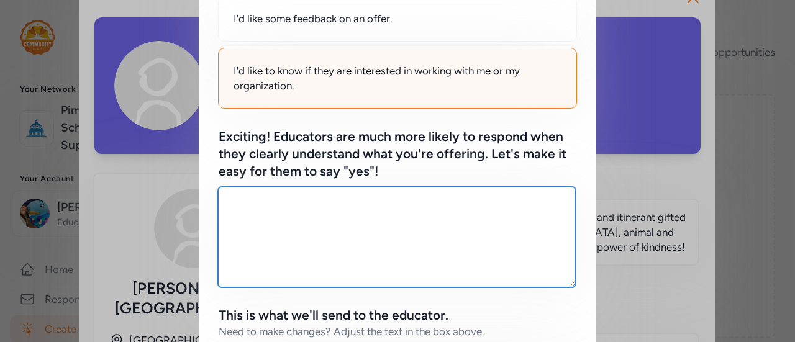
paste textarea "I’m looking for middle school English and Social Studies teachers to get involv…"
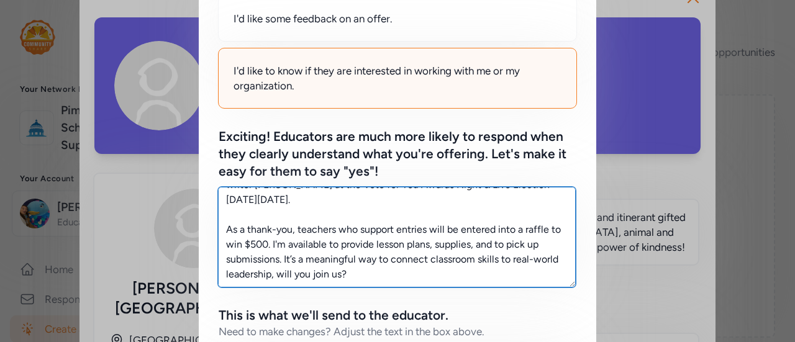
scroll to position [0, 0]
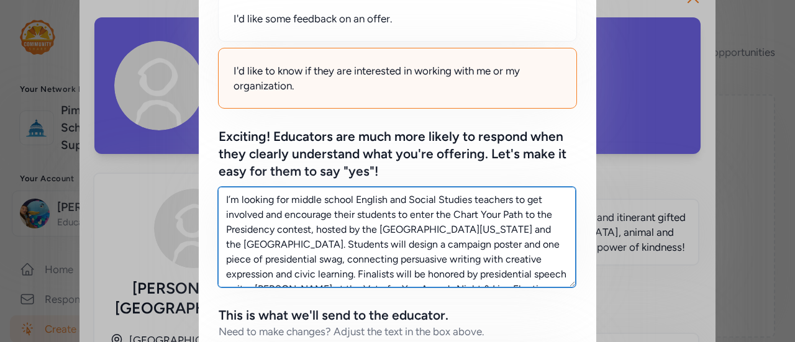
drag, startPoint x: 468, startPoint y: 199, endPoint x: 349, endPoint y: 188, distance: 119.7
click at [349, 188] on textarea "I’m looking for middle school English and Social Studies teachers to get involv…" at bounding box center [397, 237] width 358 height 101
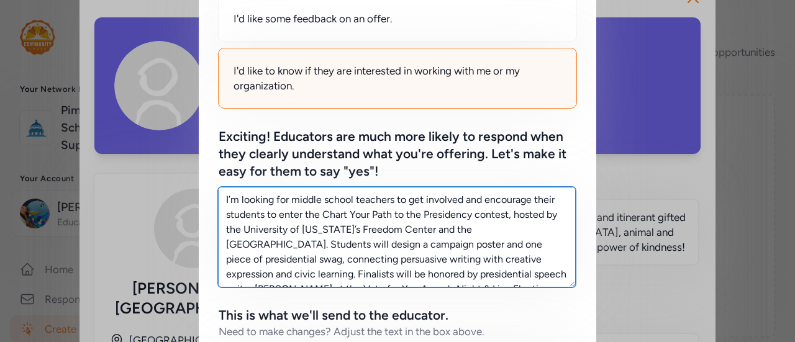
scroll to position [520, 0]
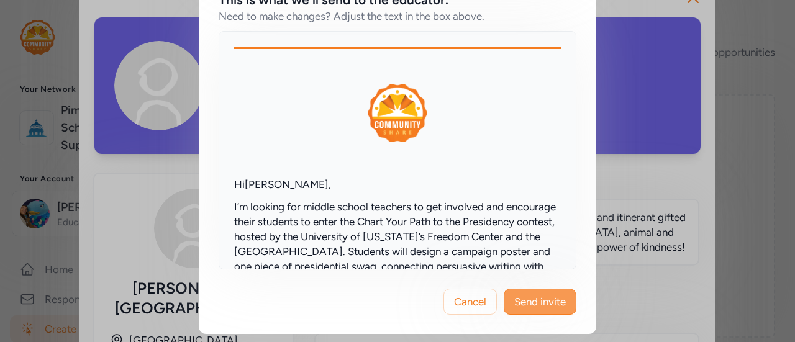
type textarea "I’m looking for middle school teachers to get involved and encourage their stud…"
click at [564, 299] on button "Send invite" at bounding box center [540, 302] width 73 height 26
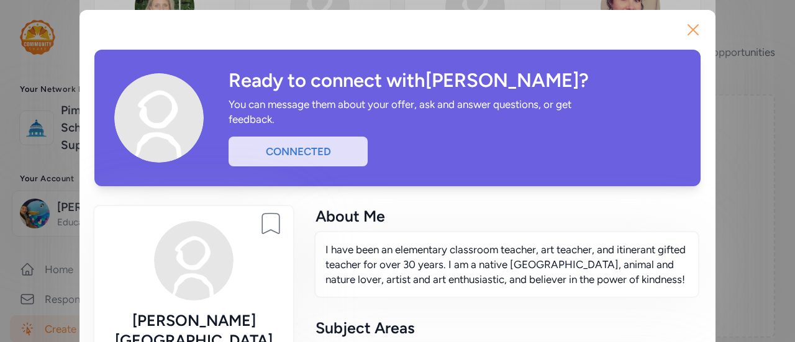
click at [688, 27] on icon "button" at bounding box center [693, 30] width 10 height 10
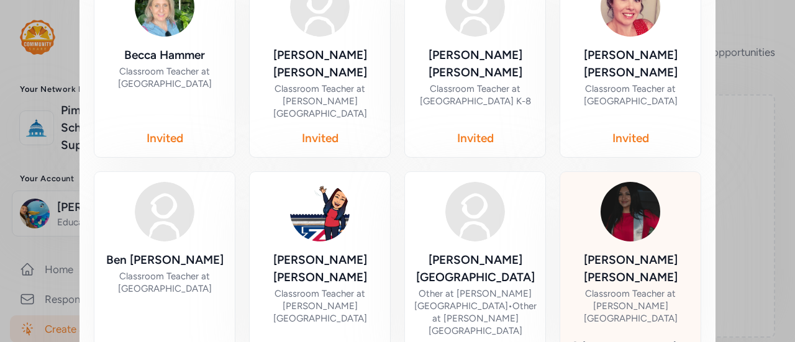
click at [647, 287] on div "Classroom Teacher at [PERSON_NAME][GEOGRAPHIC_DATA]" at bounding box center [630, 305] width 120 height 37
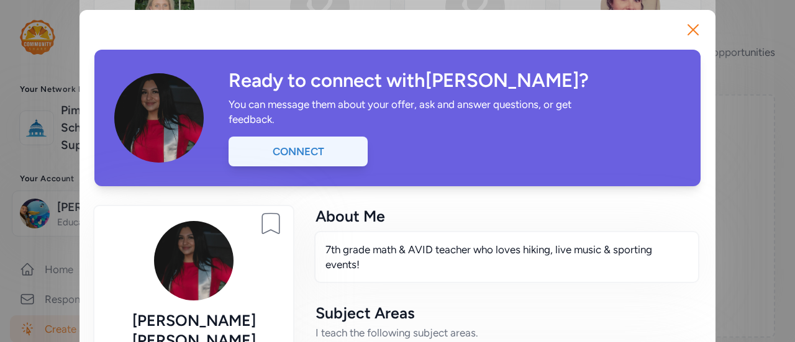
click at [332, 142] on div "Connect" at bounding box center [297, 152] width 139 height 30
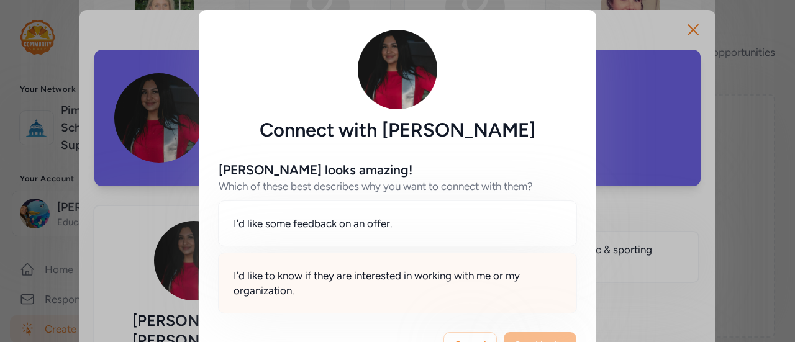
click at [348, 276] on span "I'd like to know if they are interested in working with me or my organization." at bounding box center [397, 283] width 328 height 30
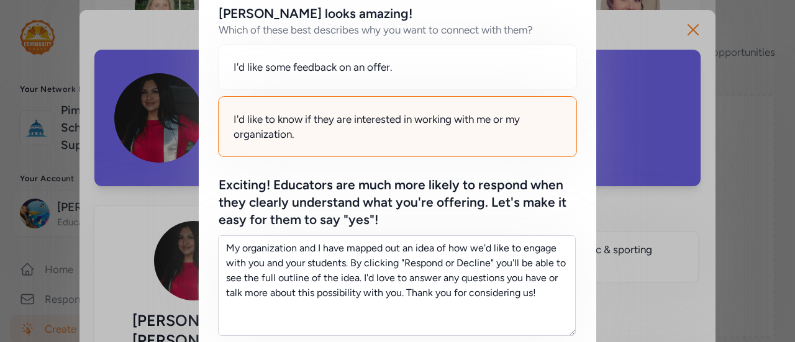
scroll to position [157, 0]
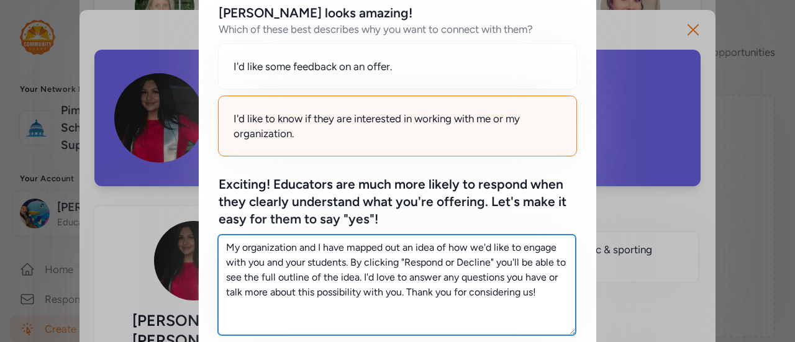
drag, startPoint x: 548, startPoint y: 297, endPoint x: 236, endPoint y: 212, distance: 323.1
click at [236, 212] on div "Exciting! Educators are much more likely to respond when they clearly understan…" at bounding box center [398, 255] width 358 height 159
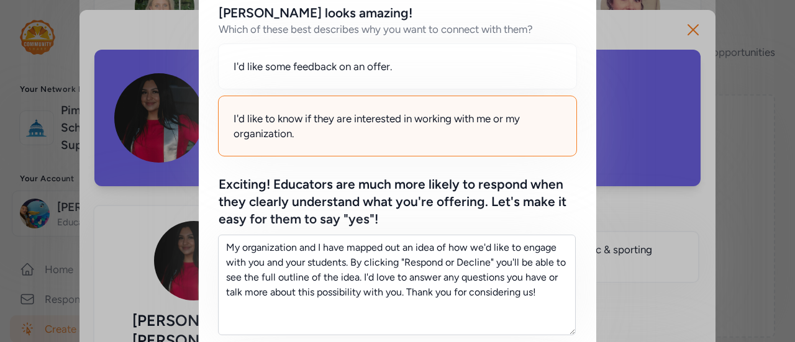
click at [236, 212] on div "Exciting! Educators are much more likely to respond when they clearly understan…" at bounding box center [398, 202] width 358 height 52
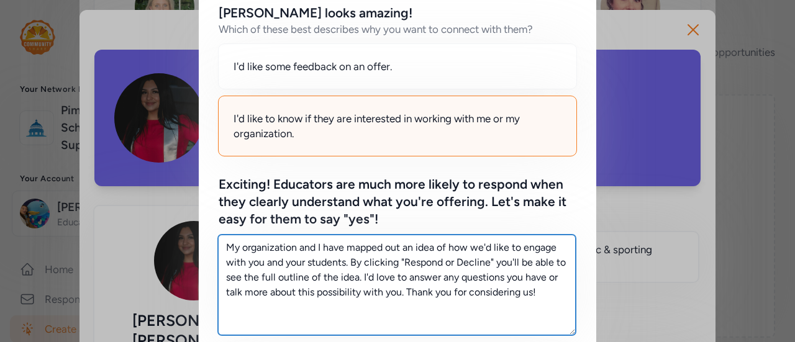
click at [545, 301] on textarea "My organization and I have mapped out an idea of how we'd like to engage with y…" at bounding box center [397, 285] width 358 height 101
drag, startPoint x: 545, startPoint y: 301, endPoint x: 202, endPoint y: 228, distance: 350.2
click at [202, 228] on div "Emily looks amazing! Which of these best describes why you want to connect with…" at bounding box center [397, 308] width 397 height 648
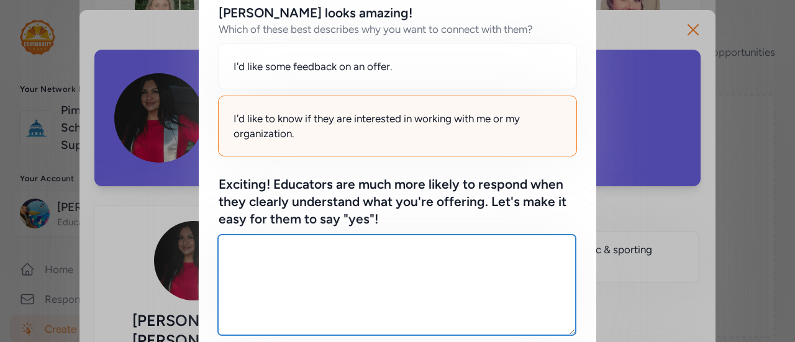
paste textarea "I’m looking for middle school English and Social Studies teachers to get involv…"
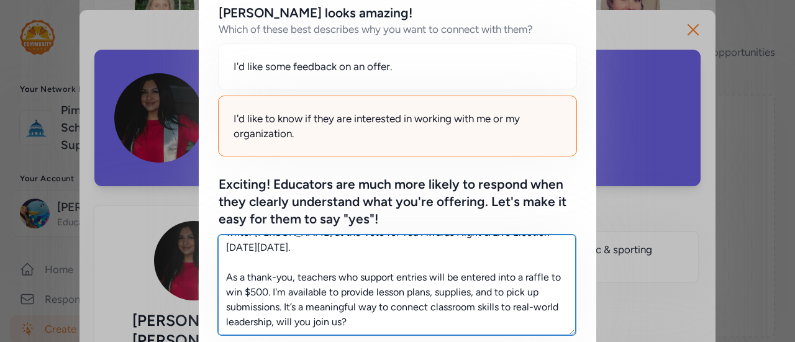
scroll to position [0, 0]
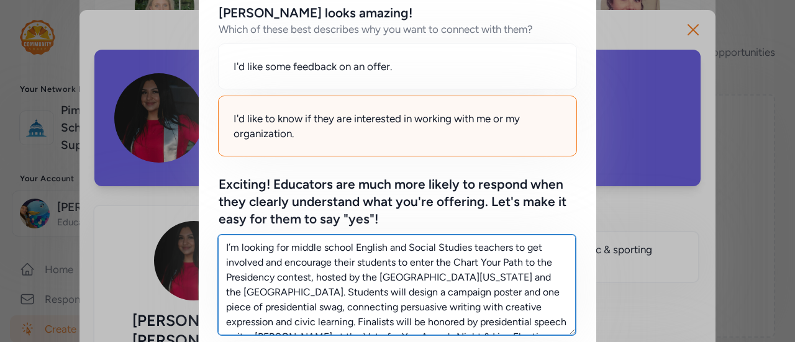
drag, startPoint x: 467, startPoint y: 246, endPoint x: 351, endPoint y: 248, distance: 115.5
click at [351, 248] on textarea "I’m looking for middle school English and Social Studies teachers to get involv…" at bounding box center [397, 285] width 358 height 101
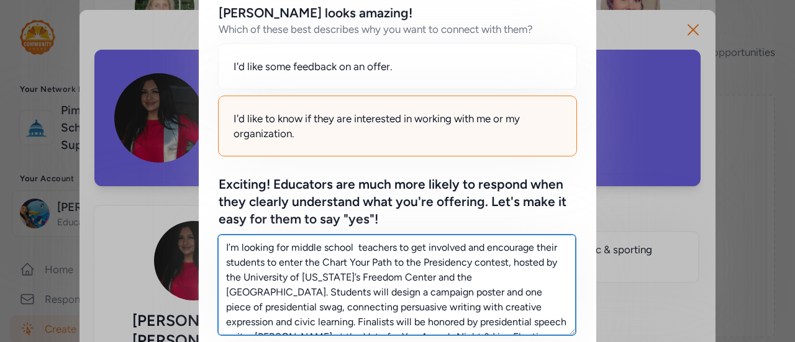
scroll to position [520, 0]
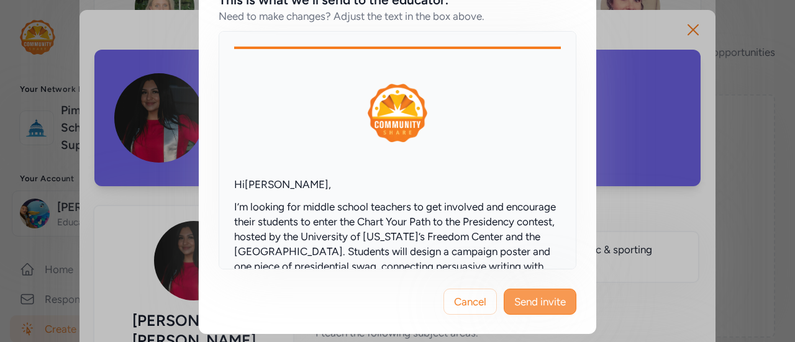
type textarea "I’m looking for middle school teachers to get involved and encourage their stud…"
click at [527, 299] on span "Send invite" at bounding box center [540, 301] width 52 height 15
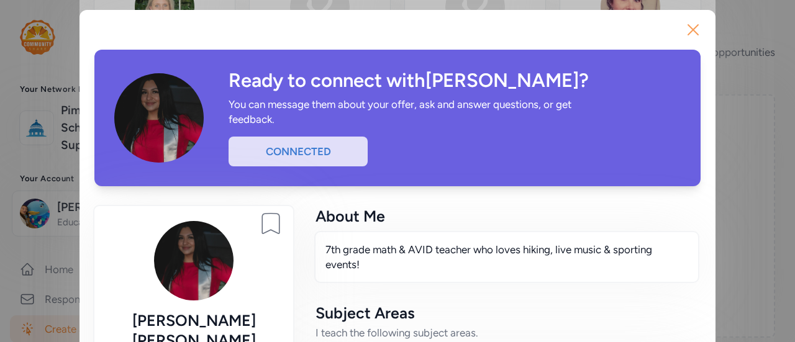
click at [699, 26] on button "Close" at bounding box center [693, 30] width 40 height 40
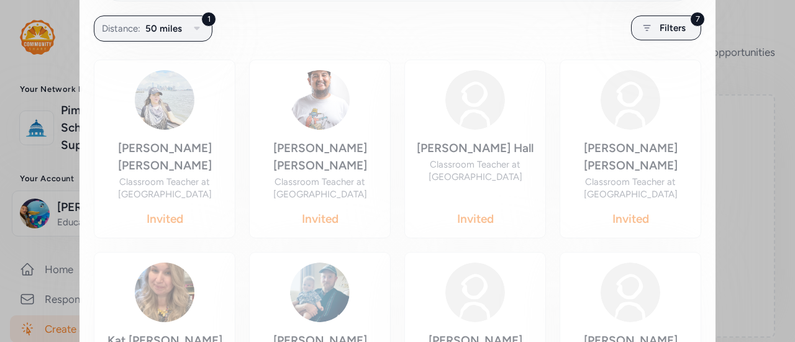
scroll to position [244, 0]
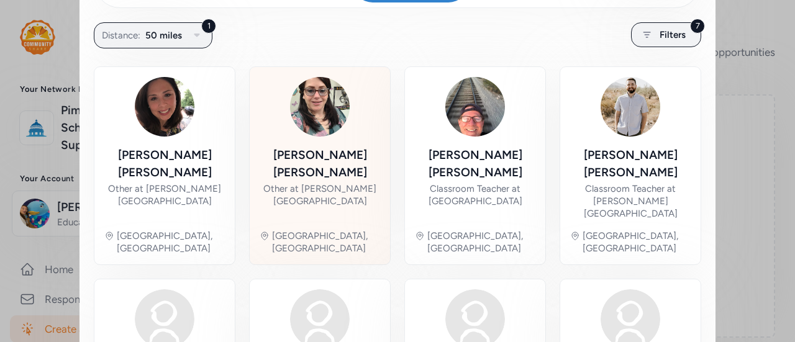
click at [312, 147] on div "Kristen LaRosa" at bounding box center [320, 164] width 120 height 35
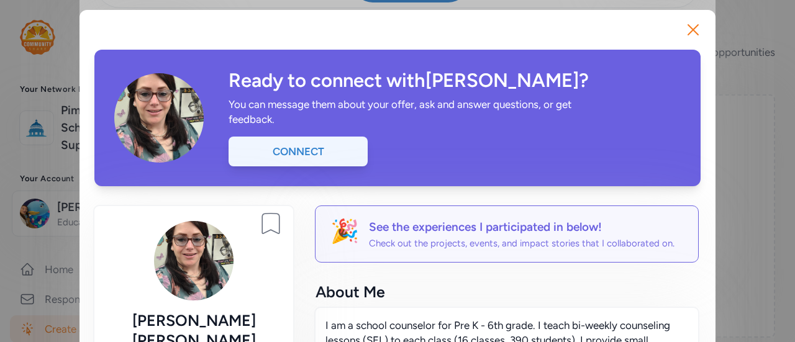
click at [275, 156] on div "Connect" at bounding box center [297, 152] width 139 height 30
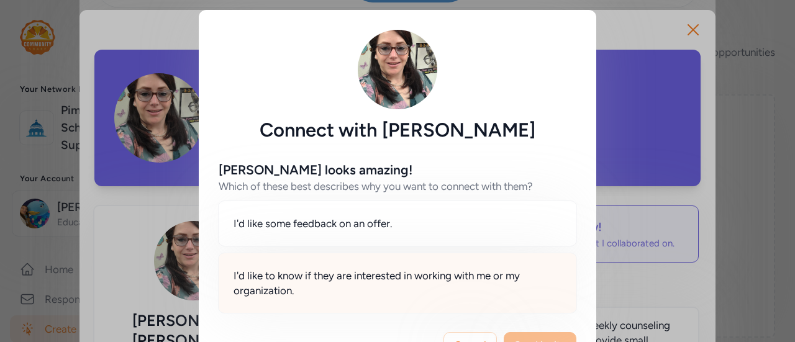
click at [390, 289] on span "I'd like to know if they are interested in working with me or my organization." at bounding box center [397, 283] width 328 height 30
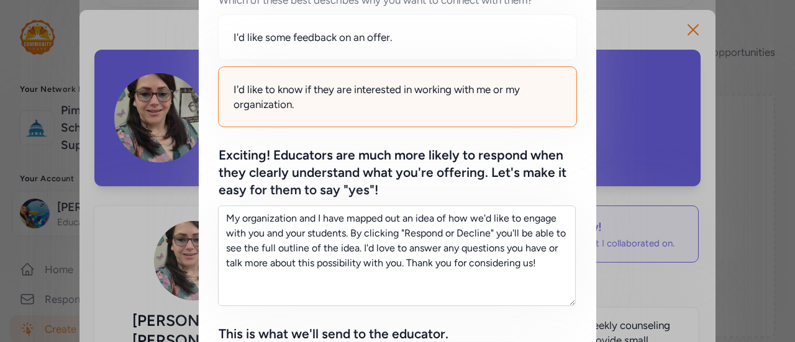
scroll to position [188, 0]
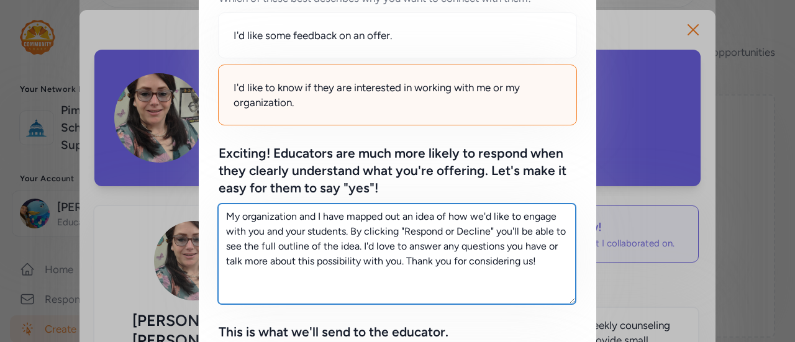
drag, startPoint x: 543, startPoint y: 260, endPoint x: 173, endPoint y: 189, distance: 376.8
click at [173, 189] on div "Connect with Kristen LaRosa Kristen looks amazing! Which of these best describe…" at bounding box center [397, 244] width 795 height 864
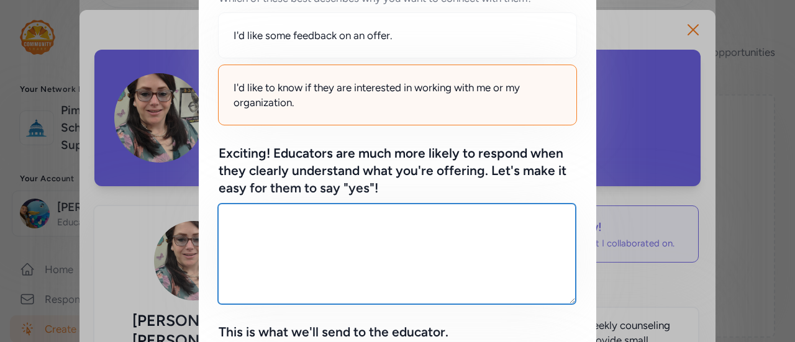
paste textarea "I’m looking for middle school English and Social Studies teachers to get involv…"
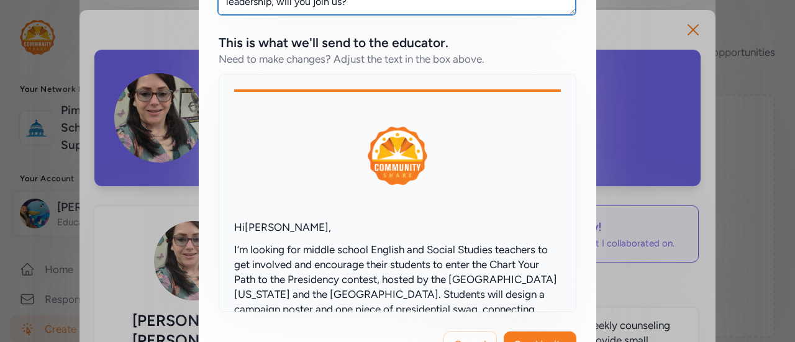
scroll to position [520, 0]
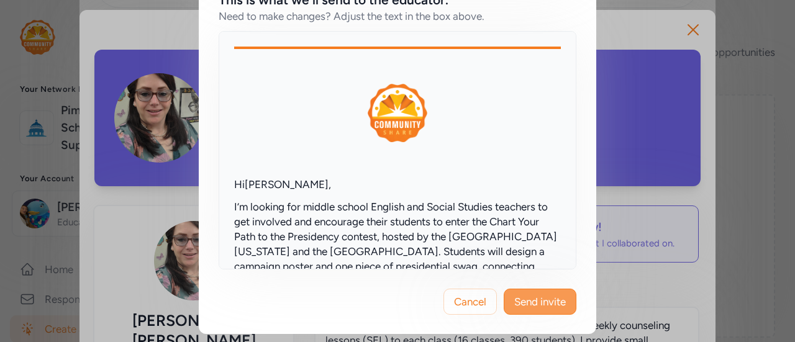
type textarea "I’m looking for middle school English and Social Studies teachers to get involv…"
click at [525, 311] on button "Send invite" at bounding box center [540, 302] width 73 height 26
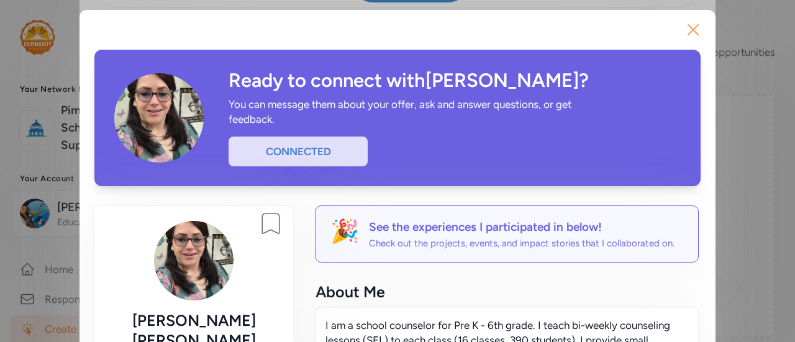
click at [688, 29] on icon "button" at bounding box center [693, 30] width 10 height 10
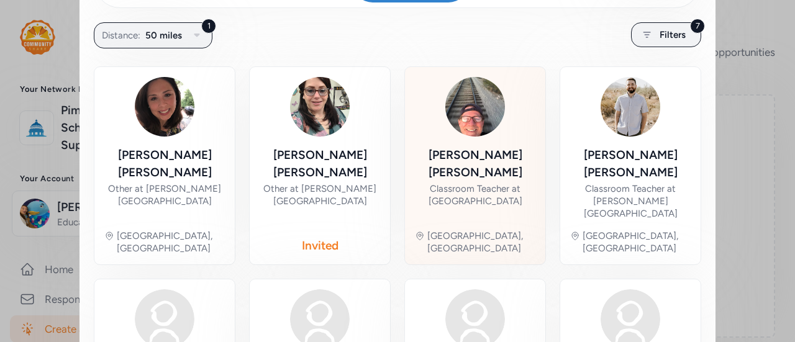
click at [482, 183] on div "Classroom Teacher at Wakefield Middle School" at bounding box center [475, 195] width 120 height 25
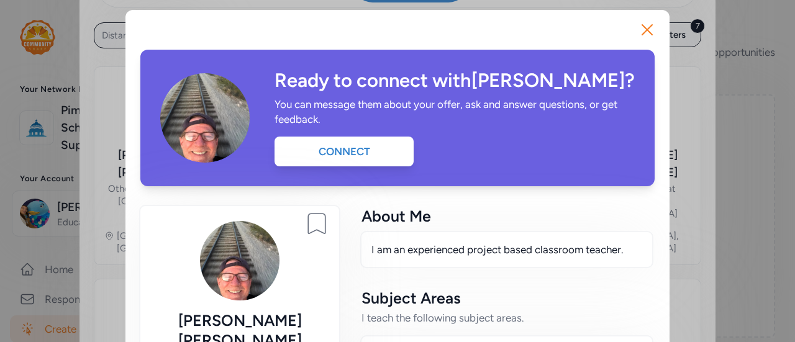
click at [374, 174] on div "Ready to connect with Patrick ? You can message them about your offer, ask and …" at bounding box center [397, 118] width 514 height 137
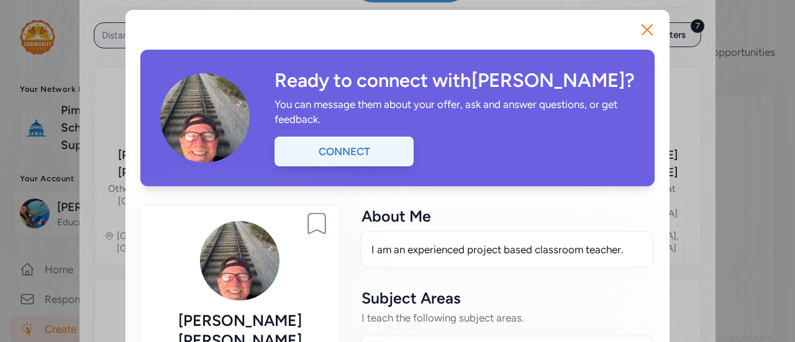
click at [365, 163] on div "Connect" at bounding box center [343, 152] width 139 height 30
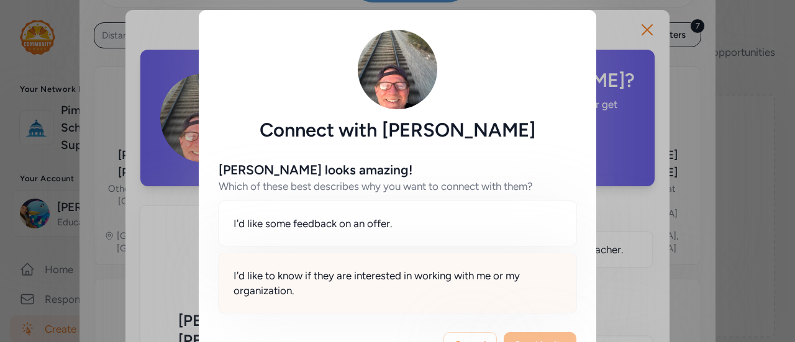
click at [464, 286] on span "I'd like to know if they are interested in working with me or my organization." at bounding box center [397, 283] width 328 height 30
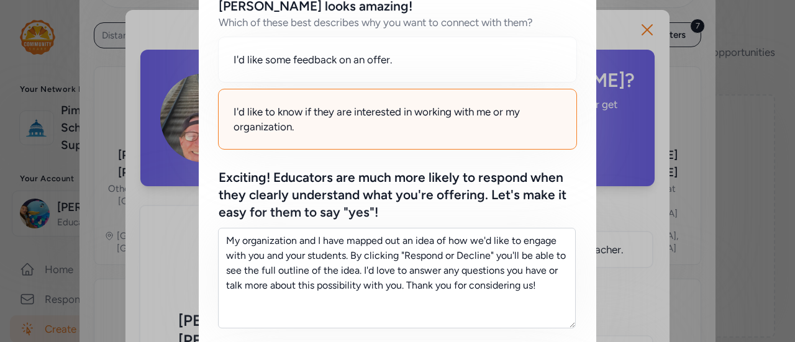
scroll to position [172, 0]
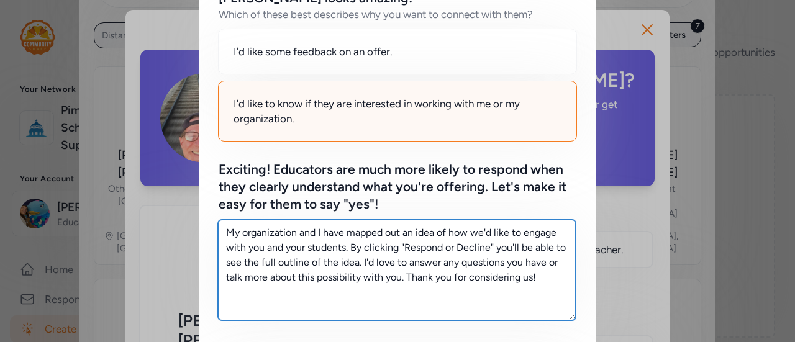
drag, startPoint x: 547, startPoint y: 280, endPoint x: 196, endPoint y: 199, distance: 360.1
click at [199, 199] on div "Patrick looks amazing! Which of these best describes why you want to connect wi…" at bounding box center [397, 294] width 397 height 648
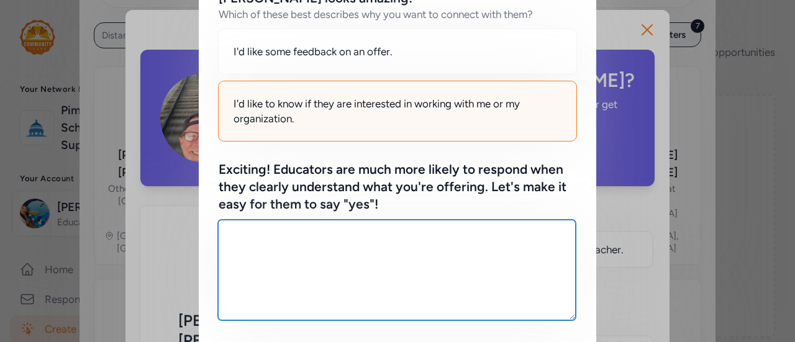
paste textarea "I’m looking for middle school English and Social Studies teachers to get involv…"
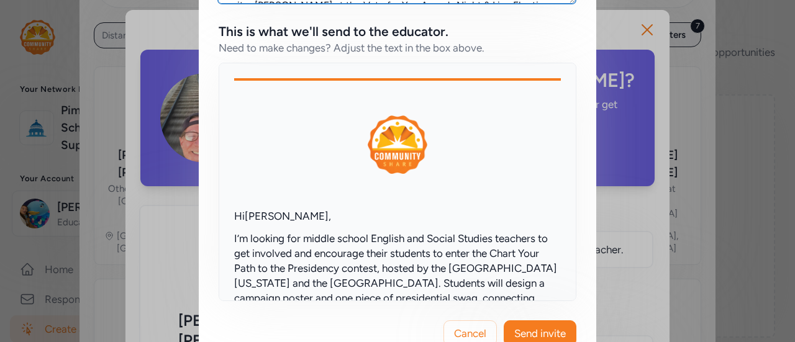
scroll to position [217, 0]
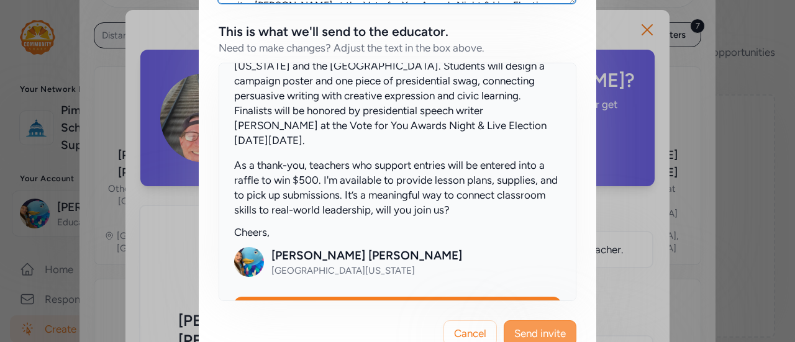
type textarea "I’m looking for middle school English and Social Studies teachers to get involv…"
click at [517, 332] on span "Send invite" at bounding box center [540, 333] width 52 height 15
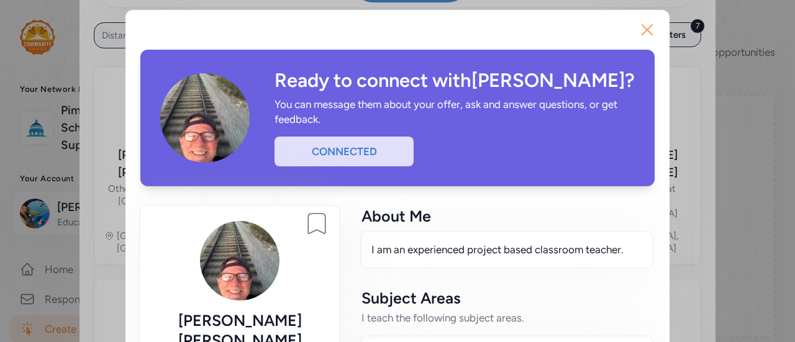
click at [647, 28] on icon "button" at bounding box center [647, 30] width 20 height 20
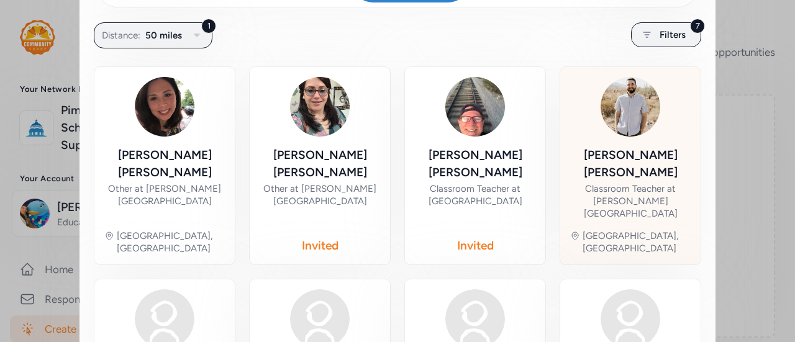
click at [610, 147] on div "Jake Bullington" at bounding box center [630, 164] width 120 height 35
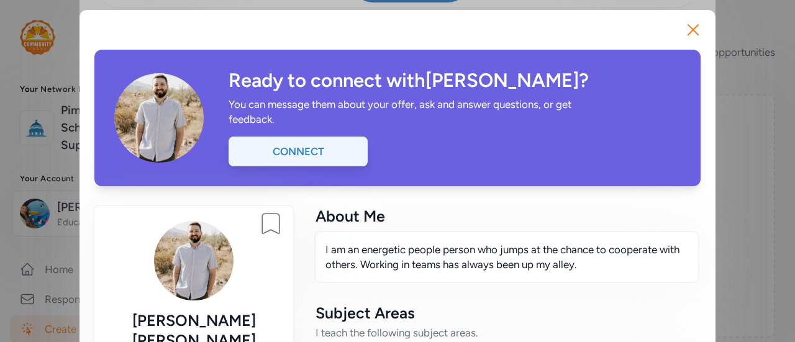
click at [330, 150] on div "Connect" at bounding box center [297, 152] width 139 height 30
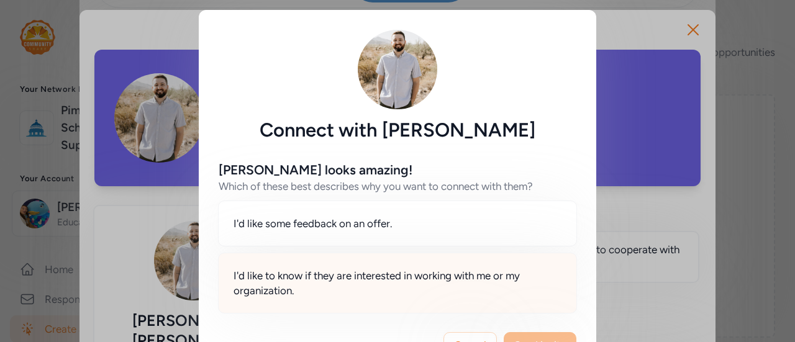
click at [314, 278] on span "I'd like to know if they are interested in working with me or my organization." at bounding box center [397, 283] width 328 height 30
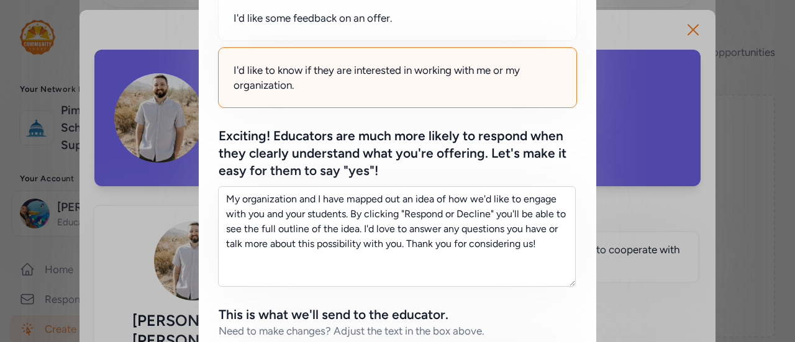
scroll to position [206, 0]
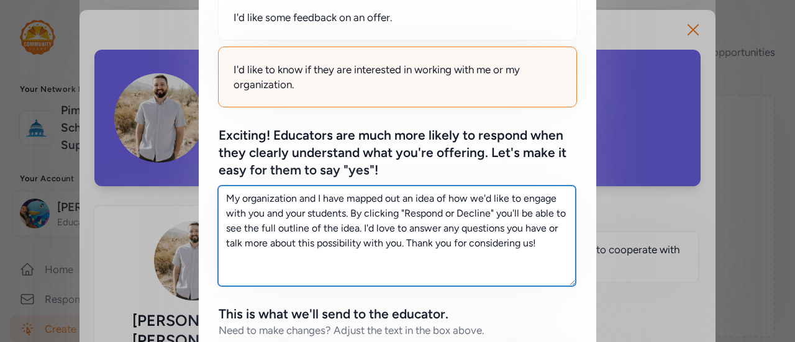
drag, startPoint x: 535, startPoint y: 247, endPoint x: 223, endPoint y: 197, distance: 316.3
click at [223, 197] on textarea "My organization and I have mapped out an idea of how we'd like to engage with y…" at bounding box center [397, 236] width 358 height 101
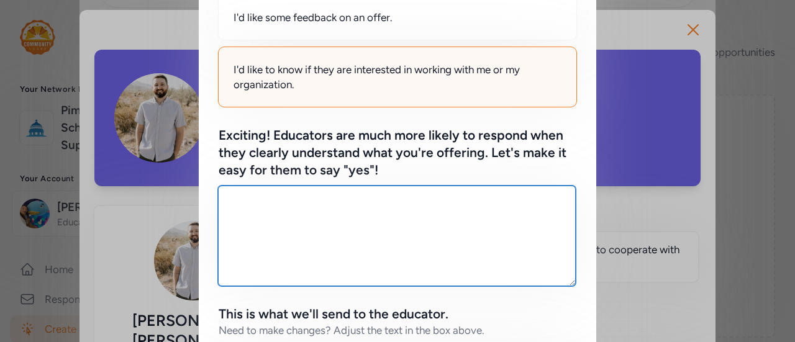
paste textarea "I’m looking for middle school English and Social Studies teachers to get involv…"
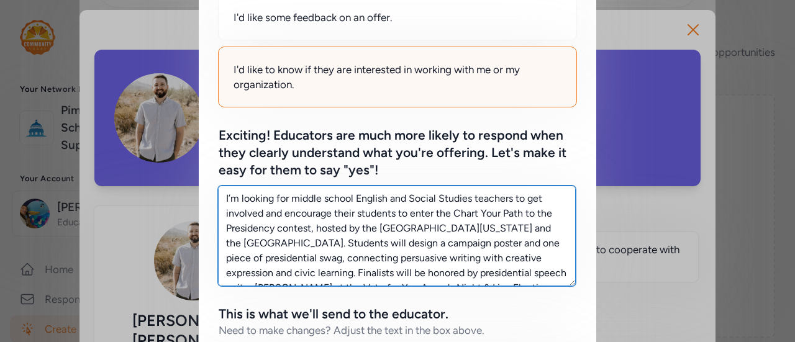
scroll to position [520, 0]
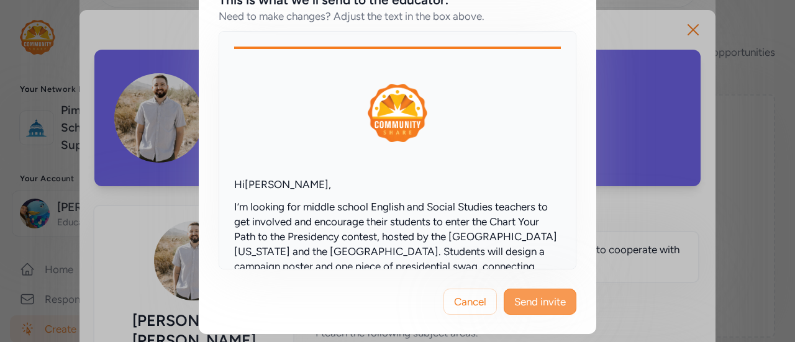
type textarea "I’m looking for middle school English and Social Studies teachers to get involv…"
click at [529, 302] on span "Send invite" at bounding box center [540, 301] width 52 height 15
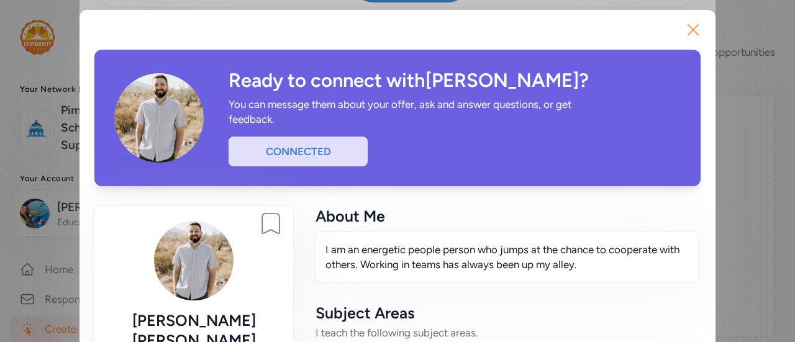
click at [693, 26] on icon "button" at bounding box center [693, 30] width 20 height 20
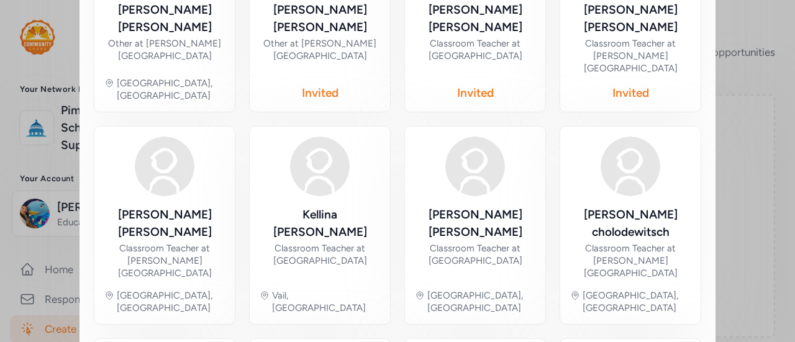
scroll to position [409, 0]
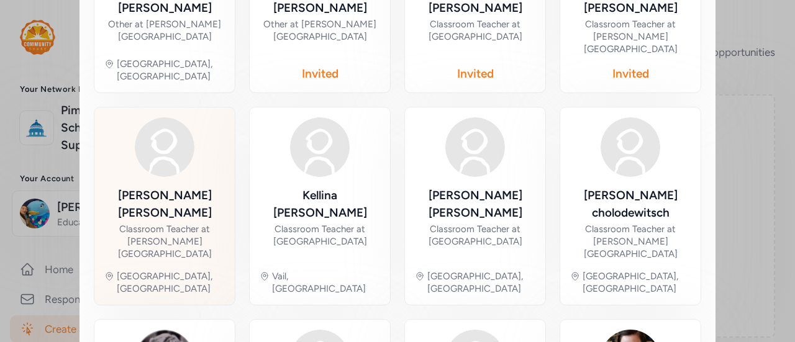
click at [166, 187] on div "Megan Simonson" at bounding box center [164, 204] width 120 height 35
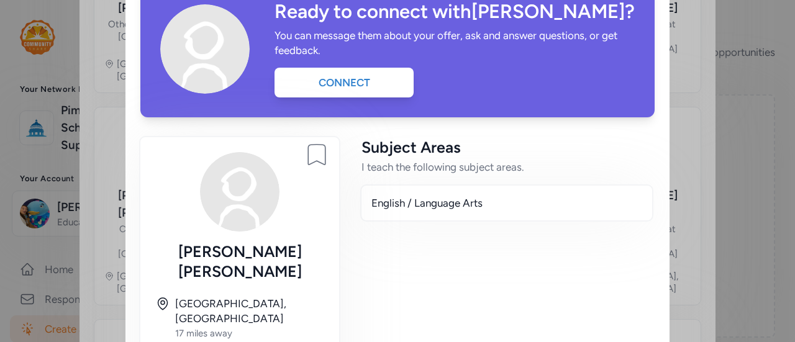
scroll to position [70, 0]
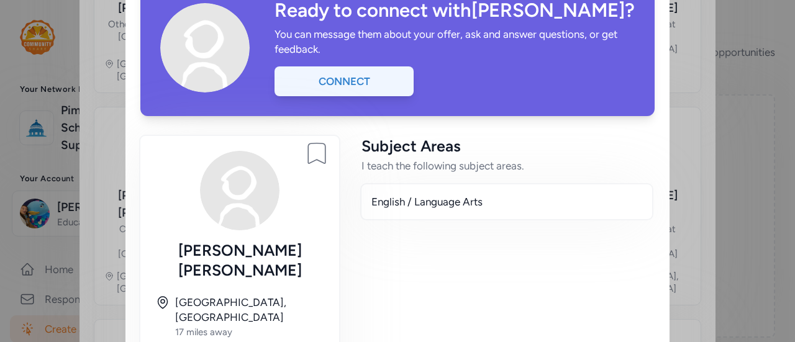
click at [348, 75] on div "Connect" at bounding box center [343, 81] width 139 height 30
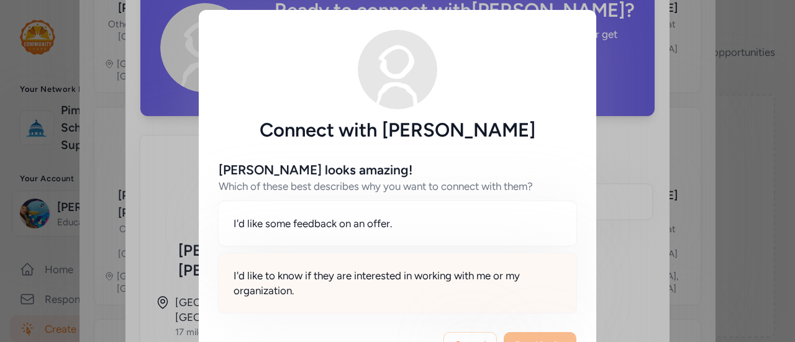
click at [389, 283] on span "I'd like to know if they are interested in working with me or my organization." at bounding box center [397, 283] width 328 height 30
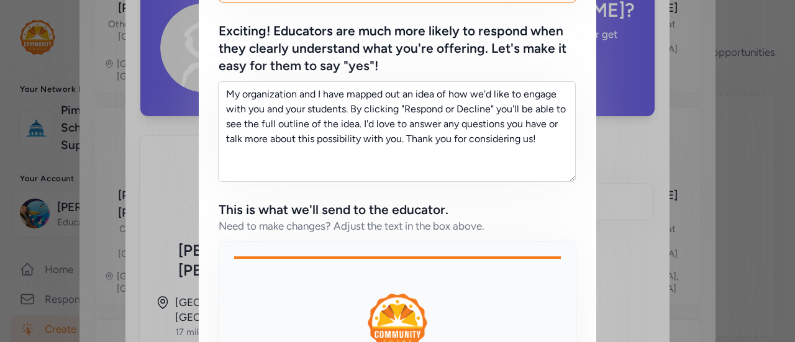
scroll to position [284, 0]
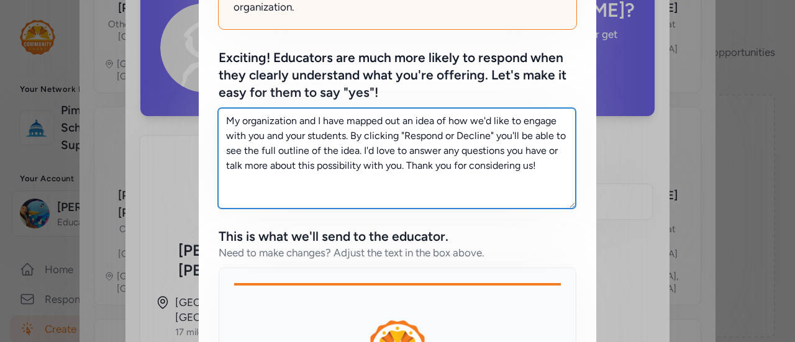
drag, startPoint x: 538, startPoint y: 168, endPoint x: 166, endPoint y: 109, distance: 376.0
click at [166, 109] on div "Connect with Megan Simonson Megan looks amazing! Which of these best describes …" at bounding box center [397, 148] width 795 height 864
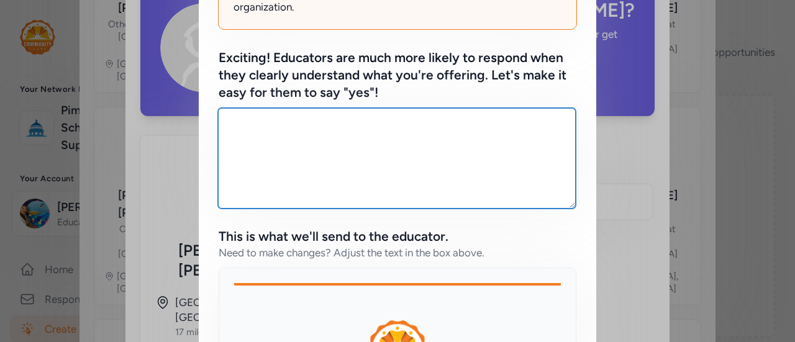
paste textarea "I’m looking for middle school English and Social Studies teachers to get involv…"
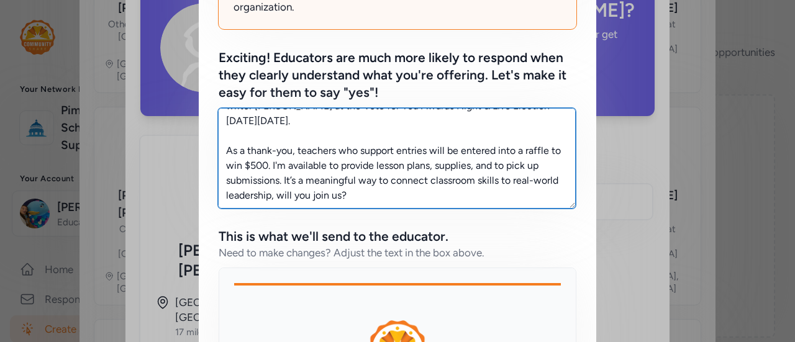
scroll to position [520, 0]
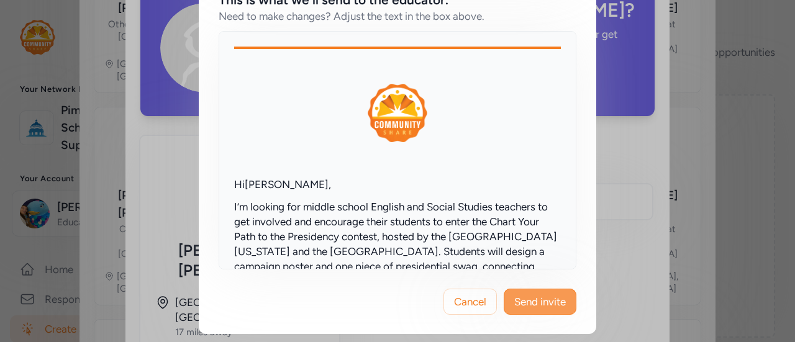
type textarea "I’m looking for middle school English and Social Studies teachers to get involv…"
click at [528, 307] on span "Send invite" at bounding box center [540, 301] width 52 height 15
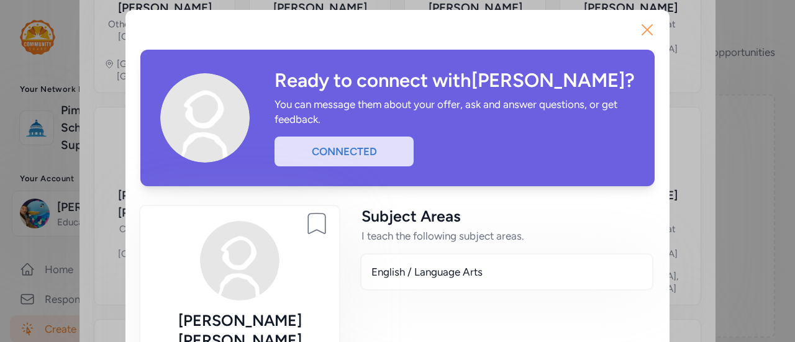
click at [642, 27] on icon "button" at bounding box center [647, 30] width 10 height 10
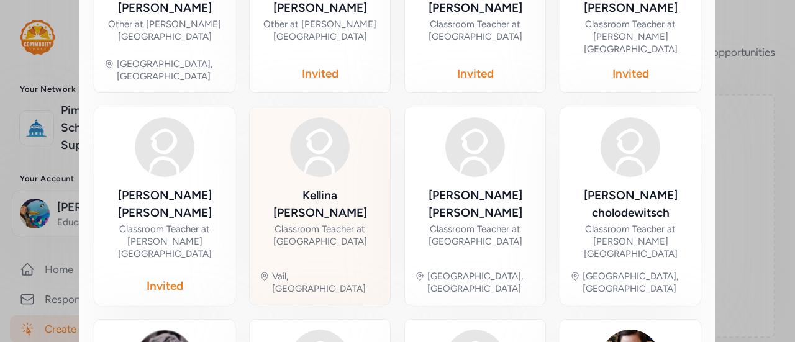
click at [296, 187] on div "Kellina Ramos" at bounding box center [320, 204] width 120 height 35
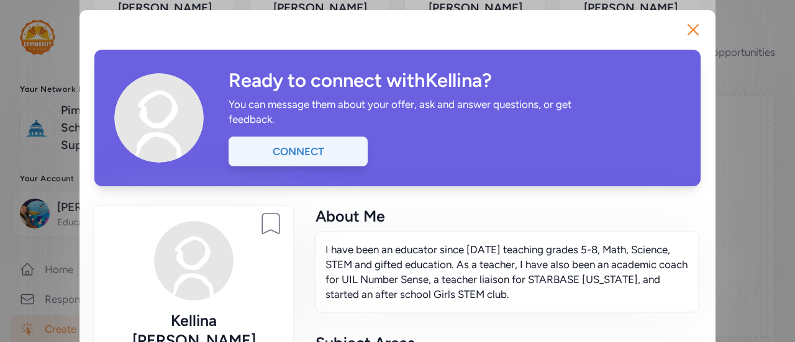
click at [326, 142] on div "Connect" at bounding box center [297, 152] width 139 height 30
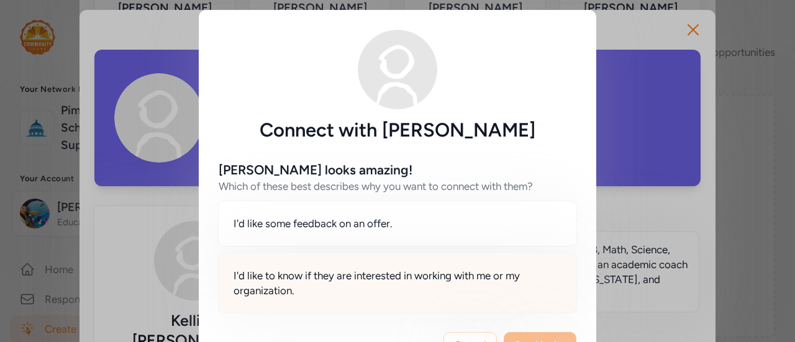
click at [437, 284] on span "I'd like to know if they are interested in working with me or my organization." at bounding box center [397, 283] width 328 height 30
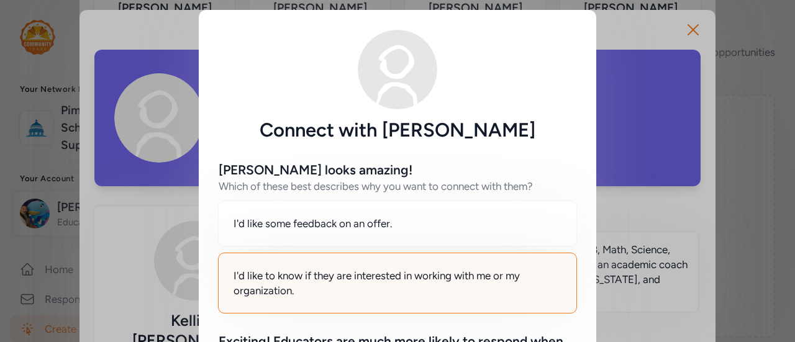
scroll to position [201, 0]
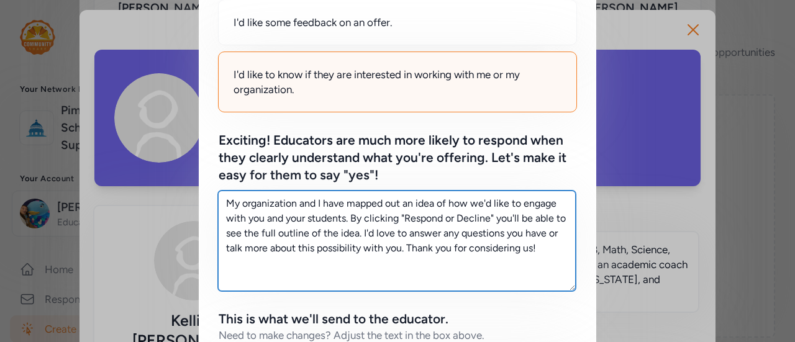
drag, startPoint x: 539, startPoint y: 245, endPoint x: 137, endPoint y: 187, distance: 406.6
click at [137, 187] on div "Connect with Kellina Ramos Kellina looks amazing! Which of these best describes…" at bounding box center [397, 231] width 795 height 864
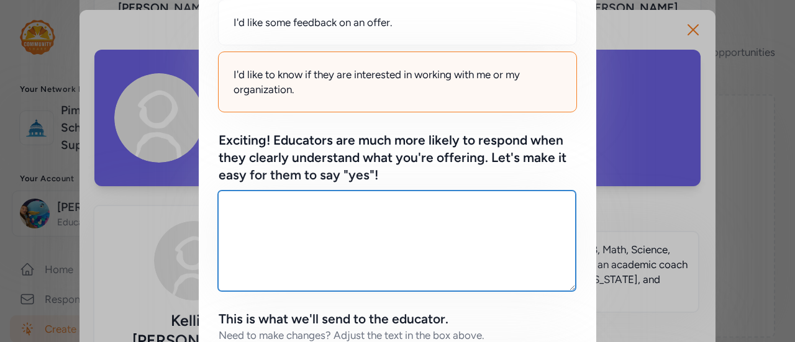
paste textarea "I’m looking for middle school English and Social Studies teachers to get involv…"
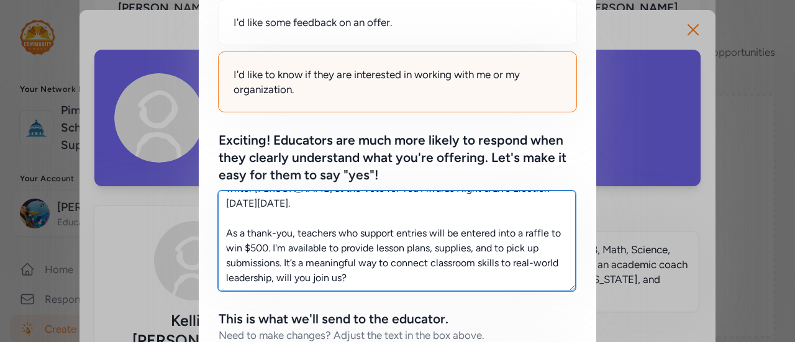
scroll to position [0, 0]
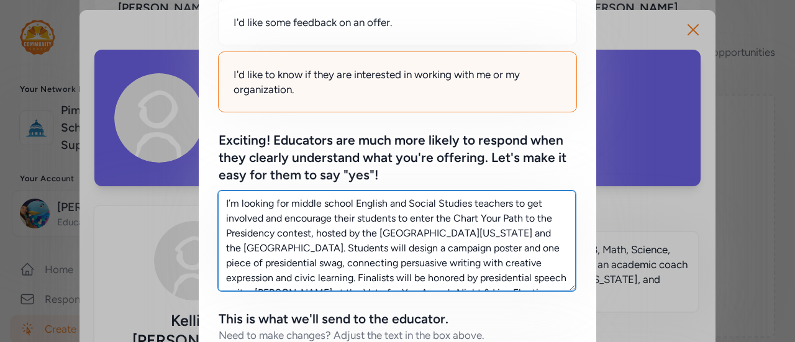
drag, startPoint x: 465, startPoint y: 201, endPoint x: 349, endPoint y: 198, distance: 116.1
click at [349, 198] on textarea "I’m looking for middle school English and Social Studies teachers to get involv…" at bounding box center [397, 241] width 358 height 101
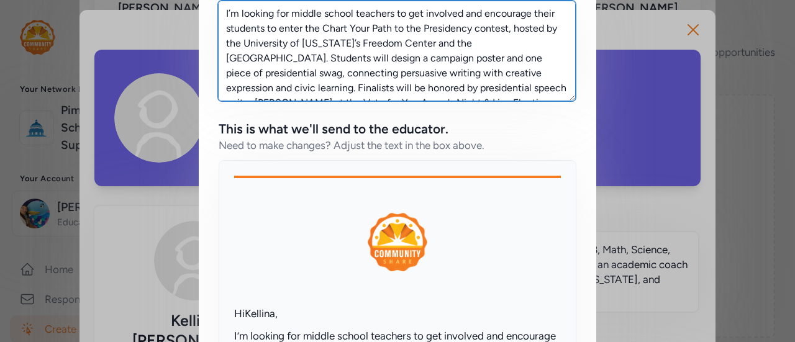
scroll to position [520, 0]
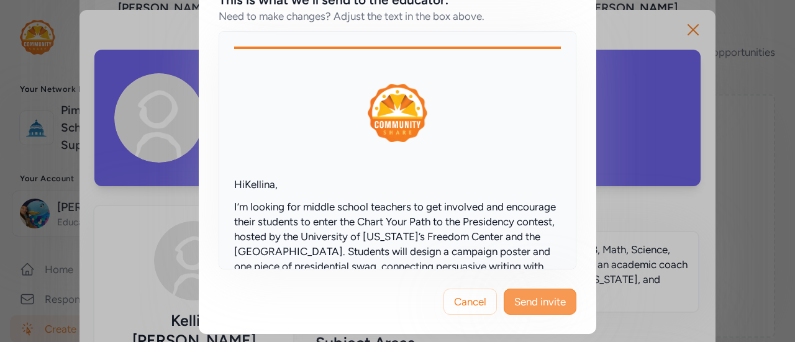
type textarea "I’m looking for middle school teachers to get involved and encourage their stud…"
click at [559, 301] on span "Send invite" at bounding box center [540, 301] width 52 height 15
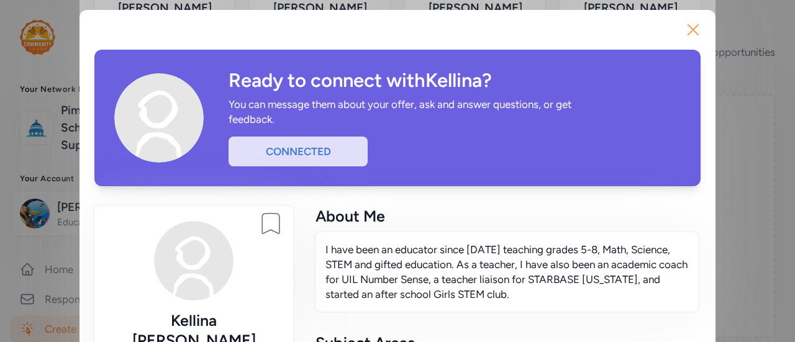
click at [684, 27] on icon "button" at bounding box center [693, 30] width 20 height 20
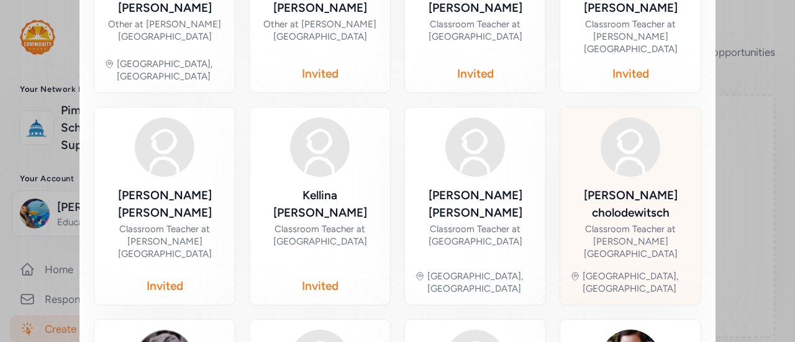
click at [646, 223] on div "Classroom Teacher at [PERSON_NAME][GEOGRAPHIC_DATA]" at bounding box center [630, 241] width 120 height 37
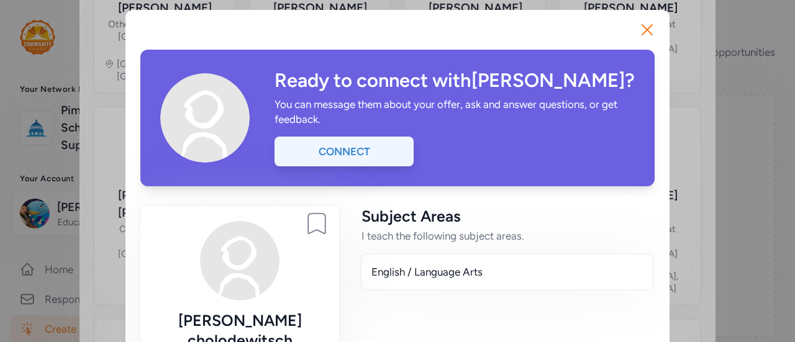
click at [376, 137] on div "Connect" at bounding box center [343, 152] width 139 height 30
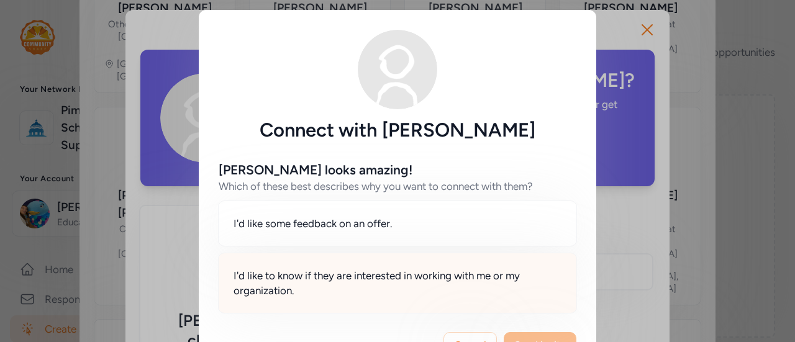
click at [382, 299] on div "I'd like to know if they are interested in working with me or my organization." at bounding box center [397, 283] width 359 height 61
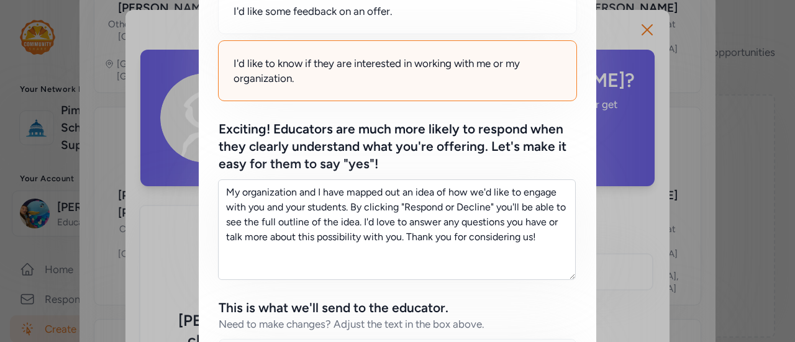
scroll to position [224, 0]
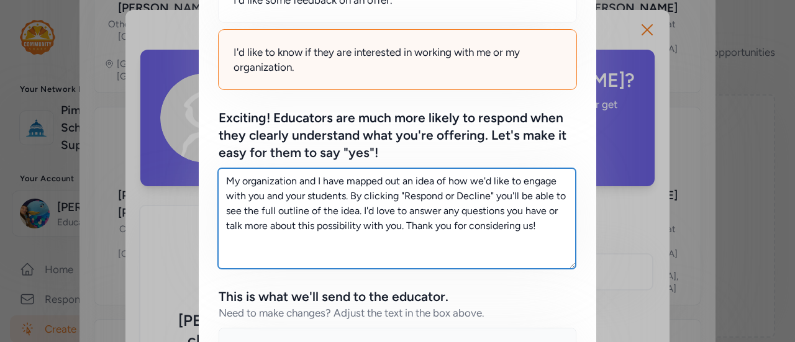
drag, startPoint x: 545, startPoint y: 232, endPoint x: 198, endPoint y: 132, distance: 361.0
click at [199, 132] on div "matthew looks amazing! Which of these best describes why you want to connect wi…" at bounding box center [397, 242] width 397 height 648
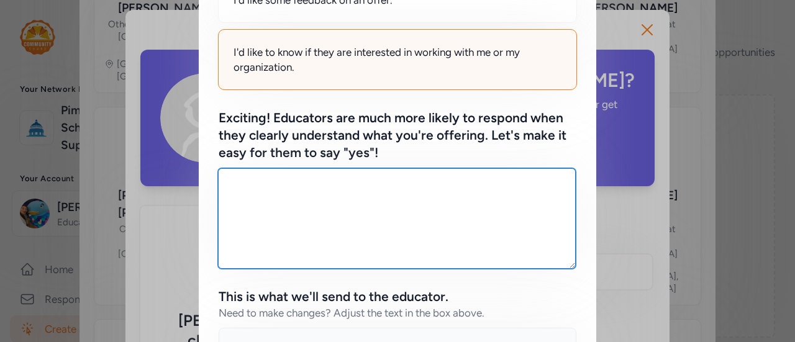
paste textarea "I’m looking for middle school English and Social Studies teachers to get involv…"
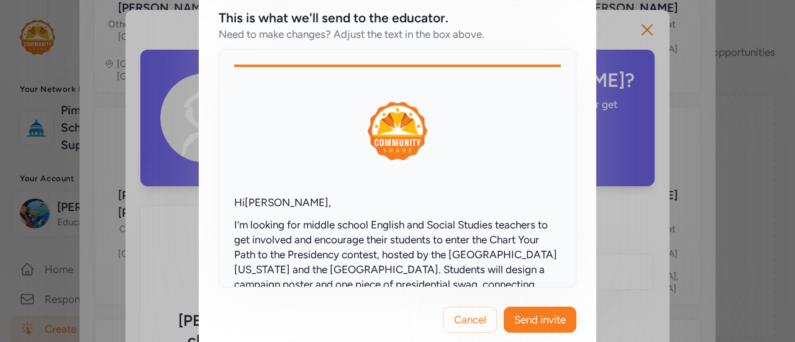
scroll to position [504, 0]
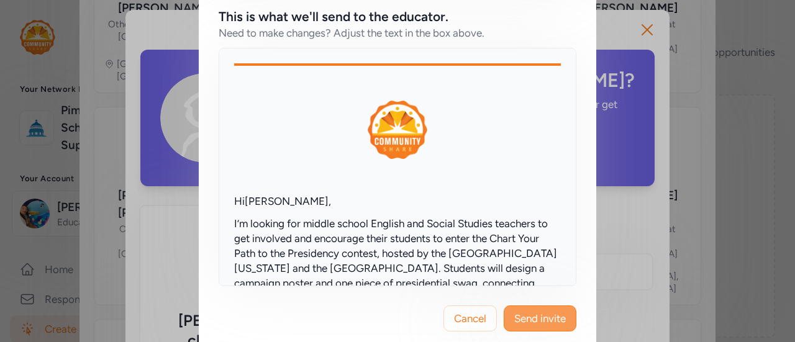
type textarea "I’m looking for middle school English and Social Studies teachers to get involv…"
click at [534, 322] on span "Send invite" at bounding box center [540, 318] width 52 height 15
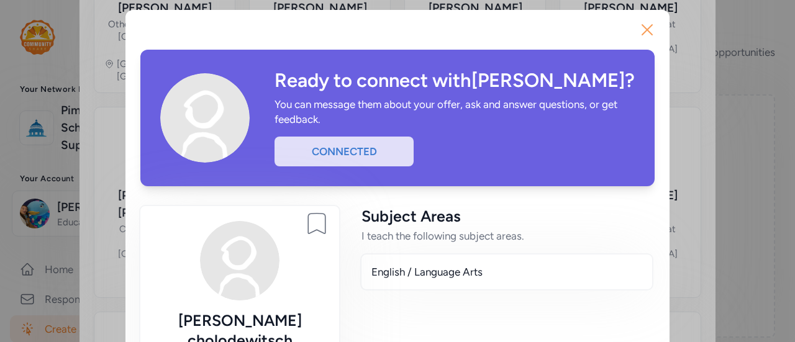
click at [640, 28] on icon "button" at bounding box center [647, 30] width 20 height 20
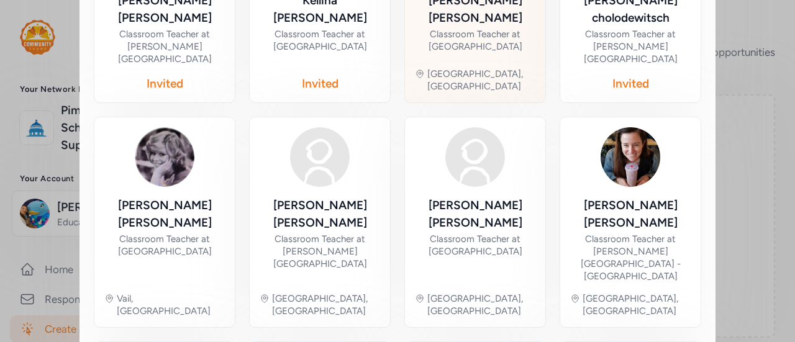
scroll to position [606, 0]
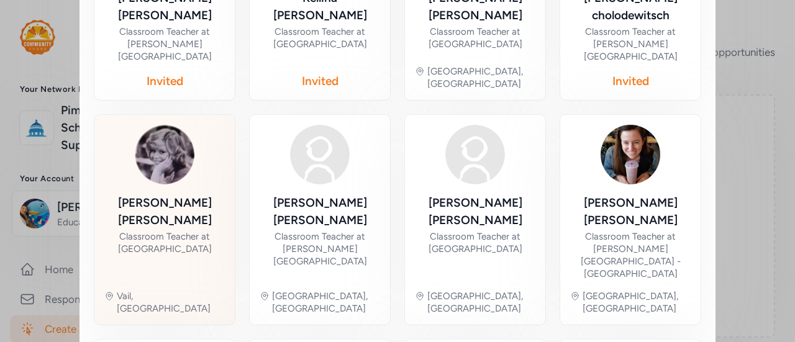
click at [166, 194] on div "Kristina Laborin" at bounding box center [164, 211] width 120 height 35
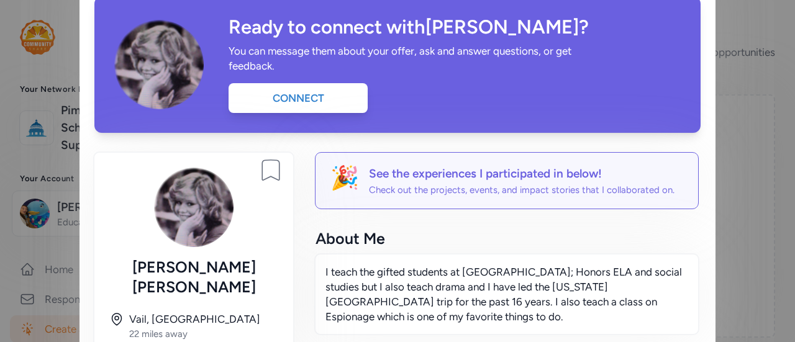
scroll to position [43, 0]
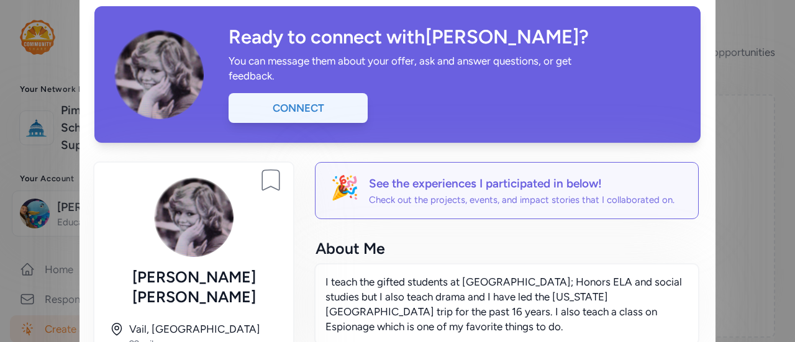
click at [279, 100] on div "Connect" at bounding box center [297, 108] width 139 height 30
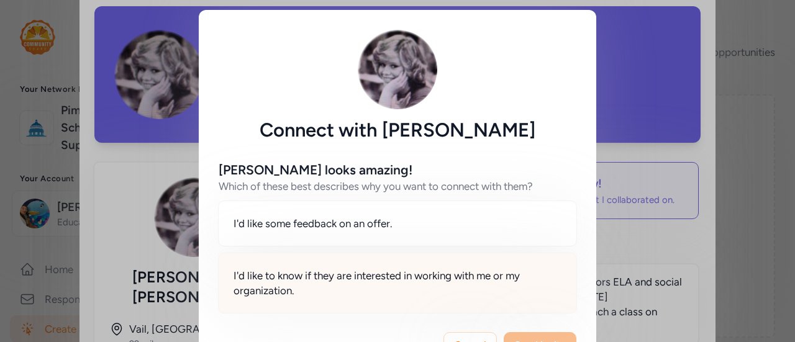
click at [382, 274] on span "I'd like to know if they are interested in working with me or my organization." at bounding box center [397, 283] width 328 height 30
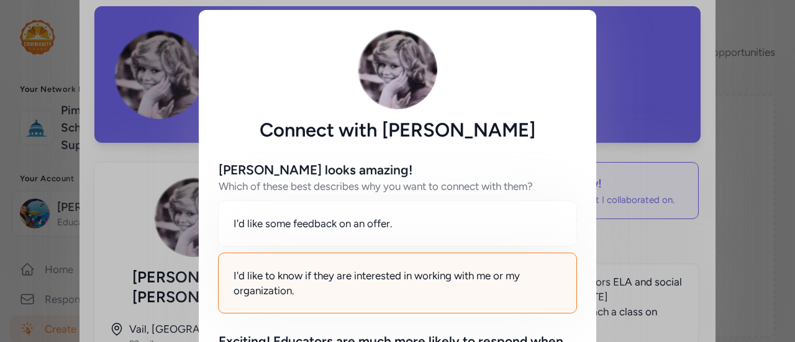
scroll to position [224, 0]
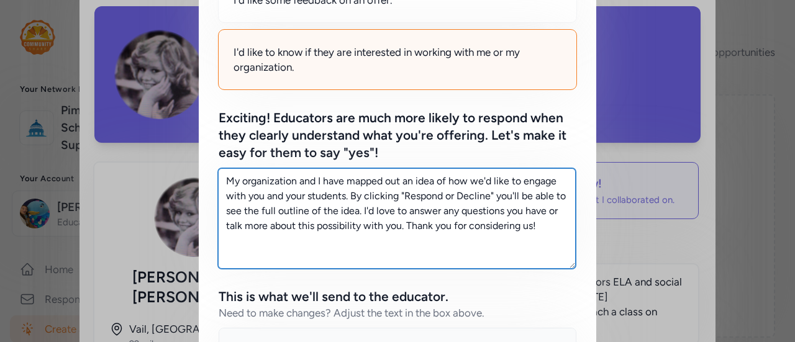
drag, startPoint x: 540, startPoint y: 232, endPoint x: 168, endPoint y: 107, distance: 392.3
click at [168, 107] on div "Connect with Kristina Laborin Kristina looks amazing! Which of these best descr…" at bounding box center [397, 208] width 795 height 864
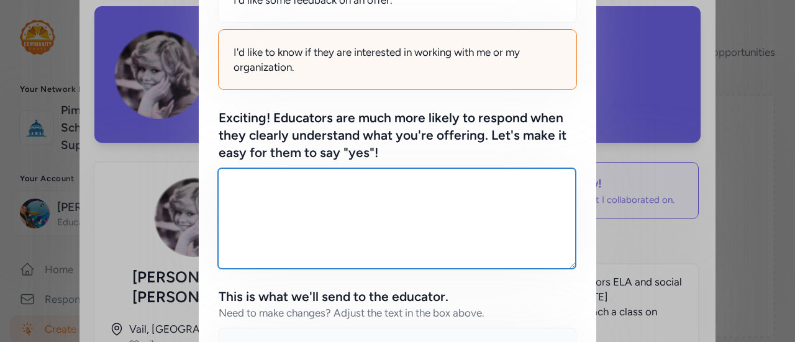
paste textarea "I’m looking for middle school English and Social Studies teachers to get involv…"
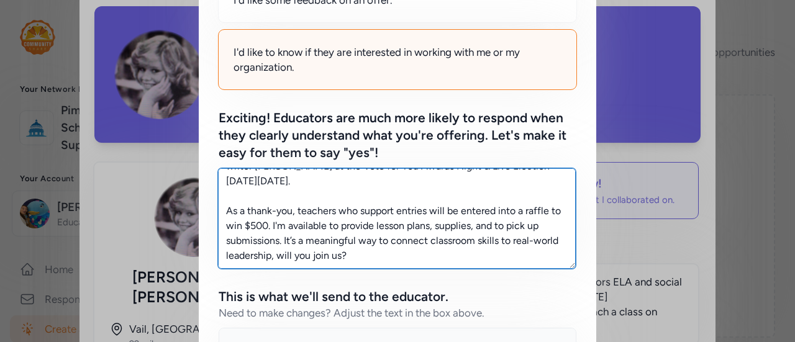
scroll to position [520, 0]
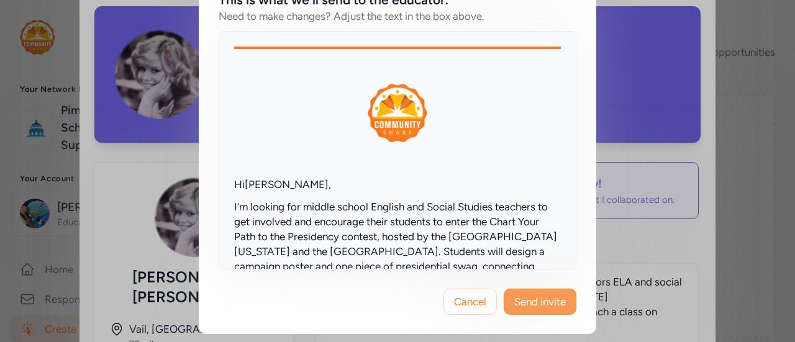
type textarea "I’m looking for middle school English and Social Studies teachers to get involv…"
click at [554, 302] on span "Send invite" at bounding box center [540, 301] width 52 height 15
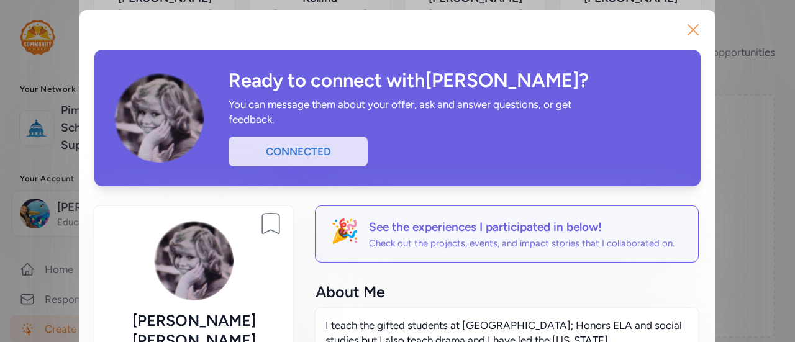
click at [683, 33] on icon "button" at bounding box center [693, 30] width 20 height 20
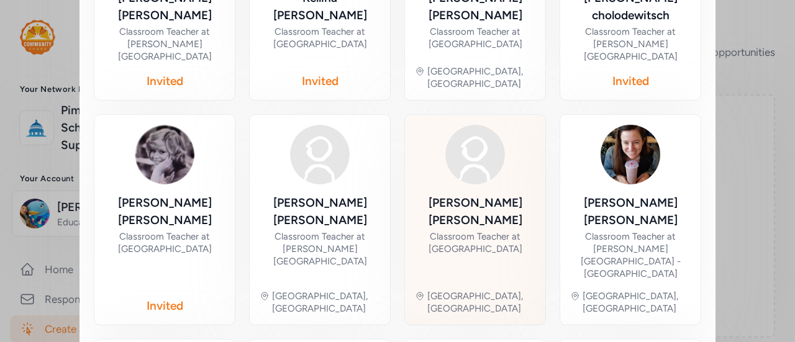
scroll to position [640, 0]
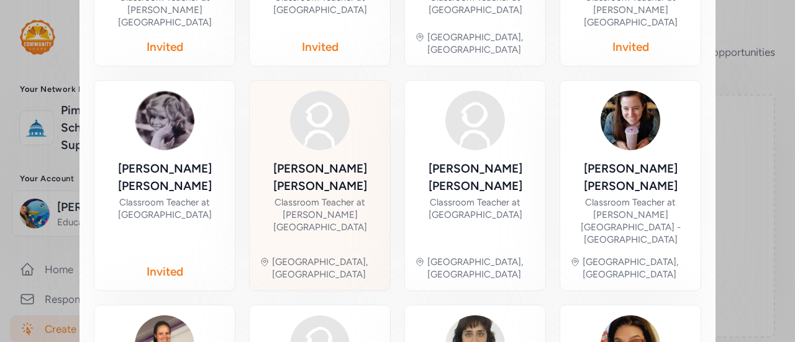
click at [314, 160] on div "Caryn Hellmann" at bounding box center [320, 177] width 120 height 35
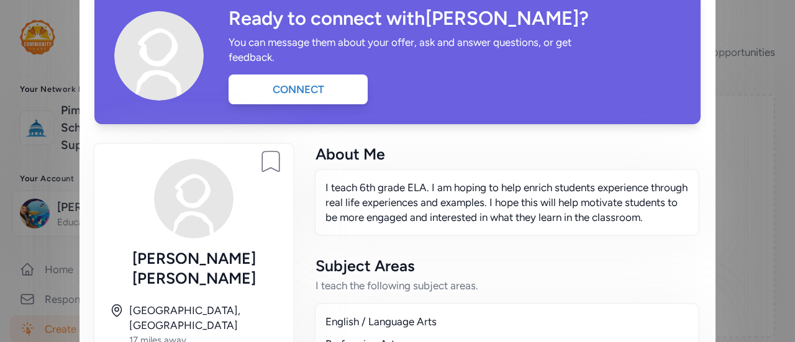
scroll to position [42, 0]
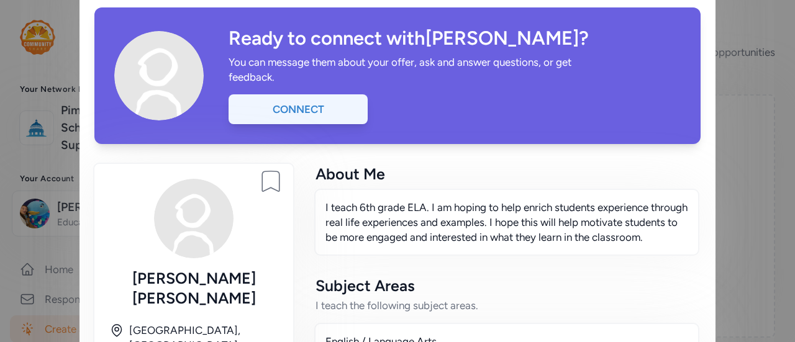
click at [287, 112] on div "Connect" at bounding box center [297, 109] width 139 height 30
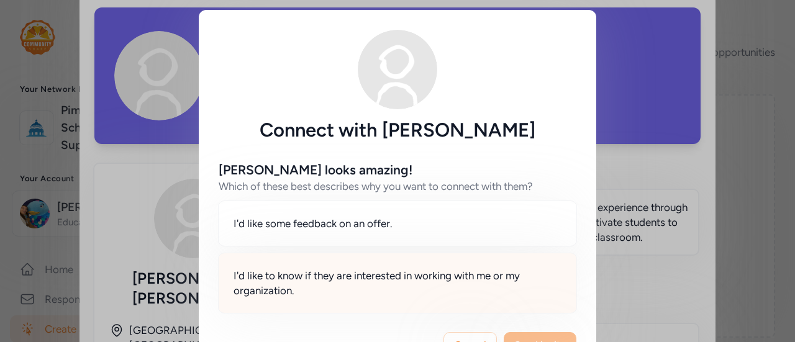
click at [418, 277] on span "I'd like to know if they are interested in working with me or my organization." at bounding box center [397, 283] width 328 height 30
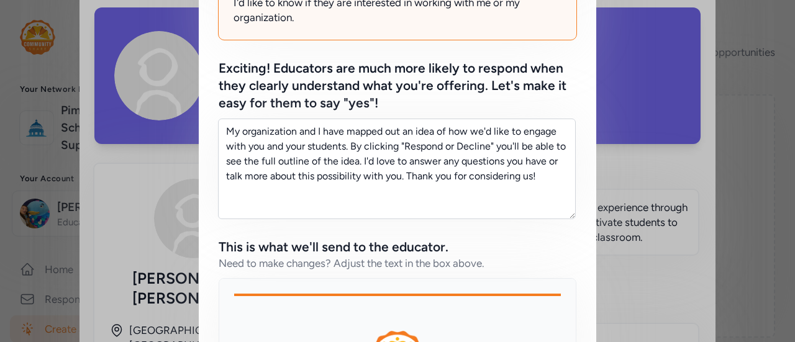
scroll to position [276, 0]
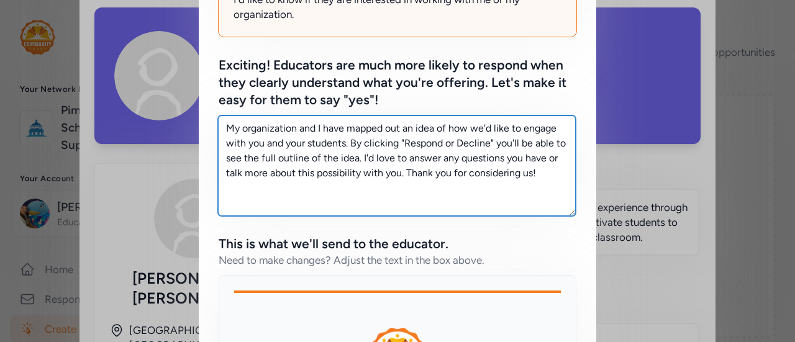
drag, startPoint x: 544, startPoint y: 172, endPoint x: 183, endPoint y: 111, distance: 366.5
click at [183, 111] on div "Connect with Caryn Hellmann Caryn looks amazing! Which of these best describes …" at bounding box center [397, 156] width 795 height 864
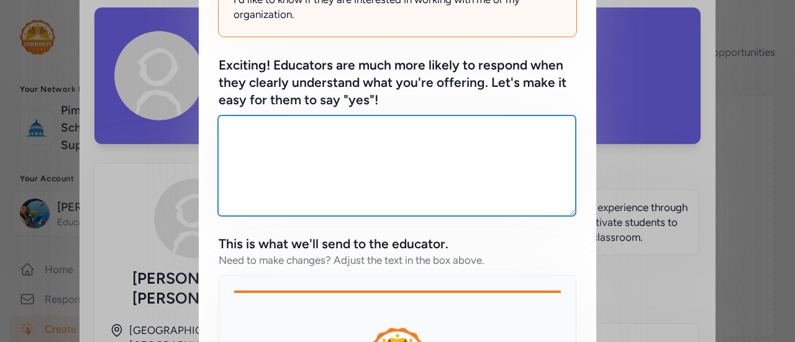
paste textarea "I’m looking for middle school English and Social Studies teachers to get involv…"
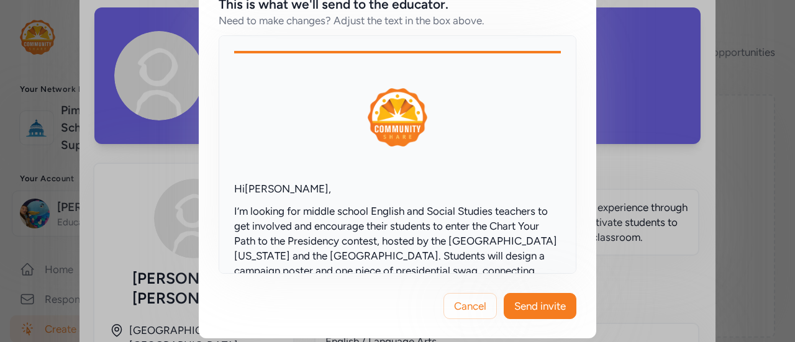
scroll to position [520, 0]
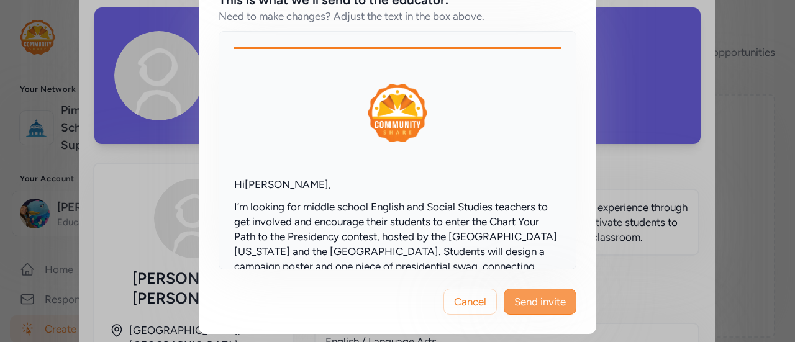
type textarea "I’m looking for middle school English and Social Studies teachers to get involv…"
click at [524, 302] on span "Send invite" at bounding box center [540, 301] width 52 height 15
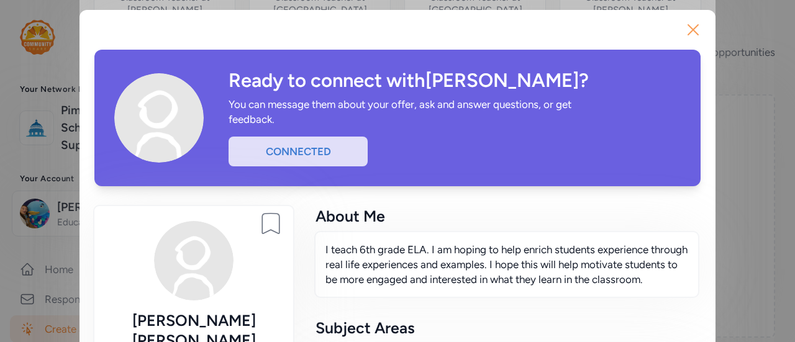
click at [688, 33] on icon "button" at bounding box center [693, 30] width 10 height 10
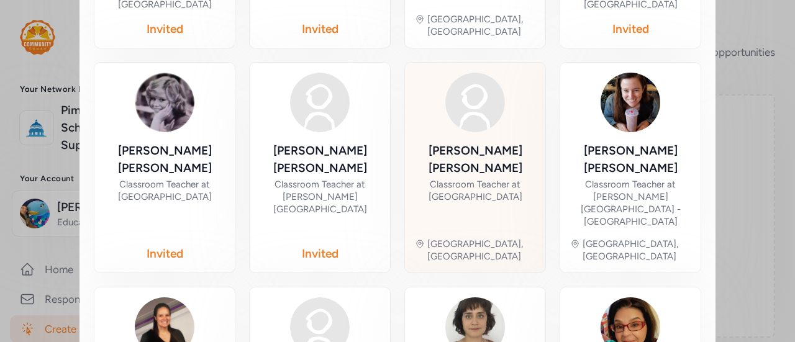
scroll to position [685, 0]
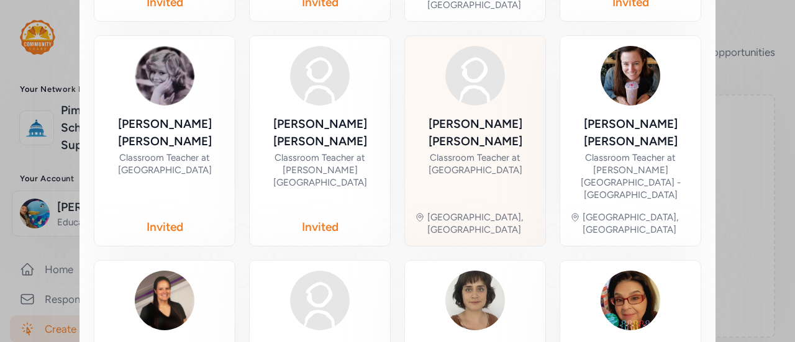
click at [505, 151] on div "Classroom Teacher at [GEOGRAPHIC_DATA]" at bounding box center [475, 163] width 120 height 25
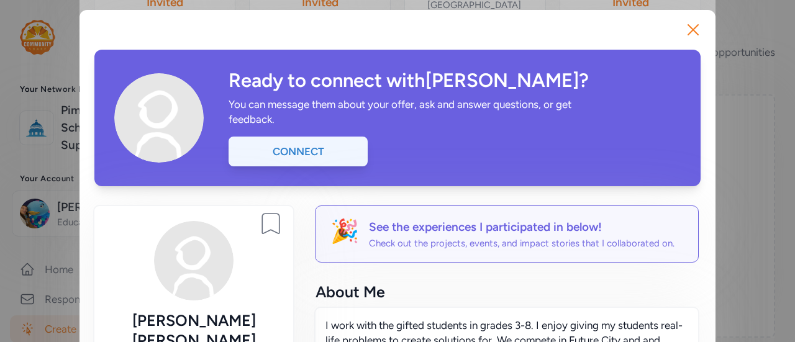
click at [320, 146] on div "Connect" at bounding box center [297, 152] width 139 height 30
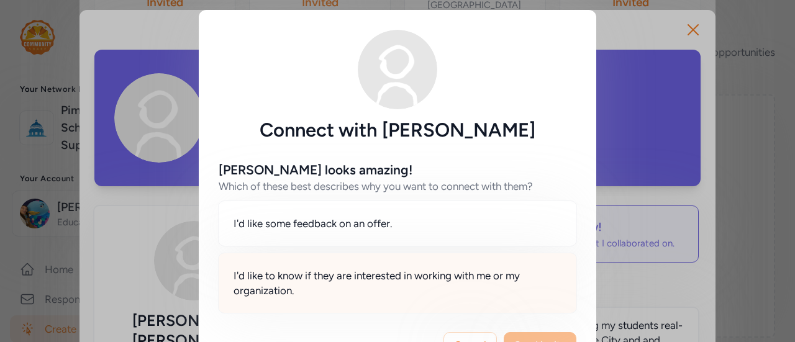
click at [443, 286] on span "I'd like to know if they are interested in working with me or my organization." at bounding box center [397, 283] width 328 height 30
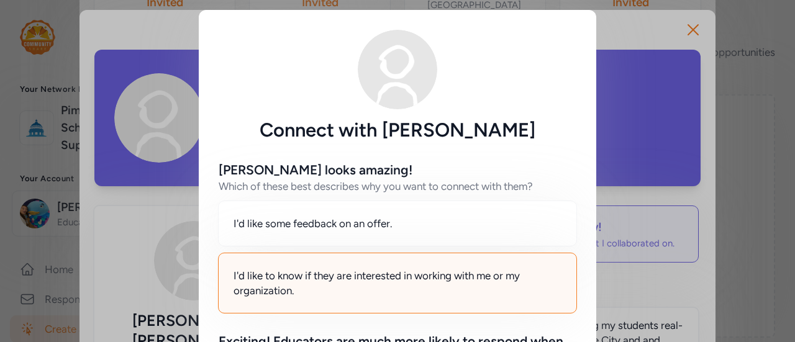
scroll to position [171, 0]
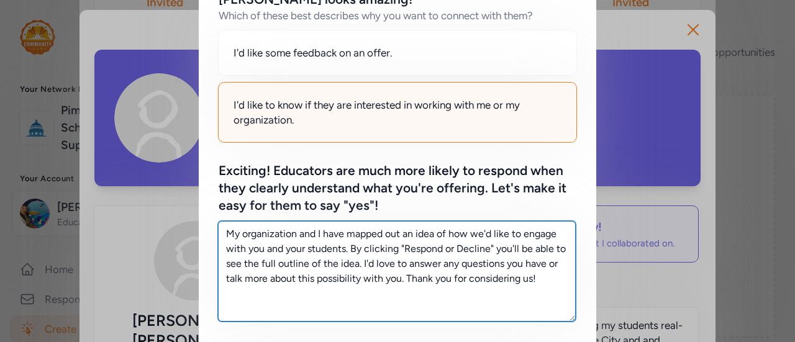
drag, startPoint x: 538, startPoint y: 278, endPoint x: 159, endPoint y: 169, distance: 394.6
click at [159, 169] on div "Connect with Jenifer Henson Jenifer looks amazing! Which of these best describe…" at bounding box center [397, 261] width 795 height 864
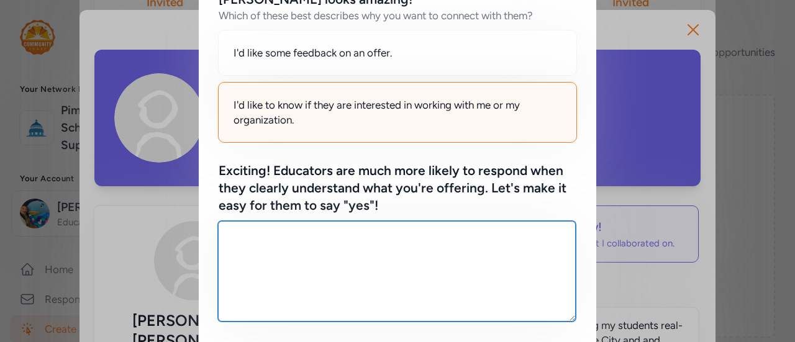
paste textarea "I’m looking for middle school English and Social Studies teachers to get involv…"
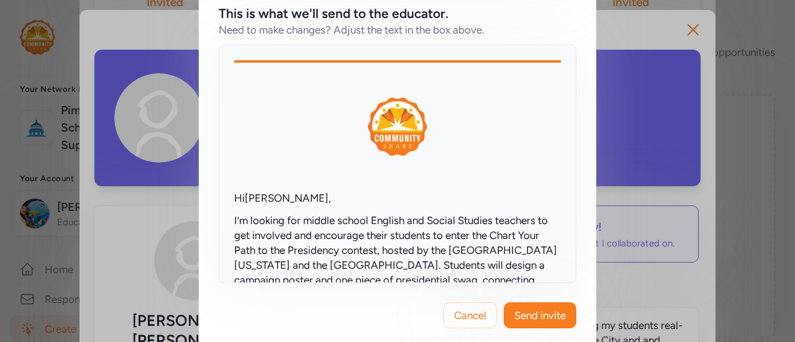
scroll to position [520, 0]
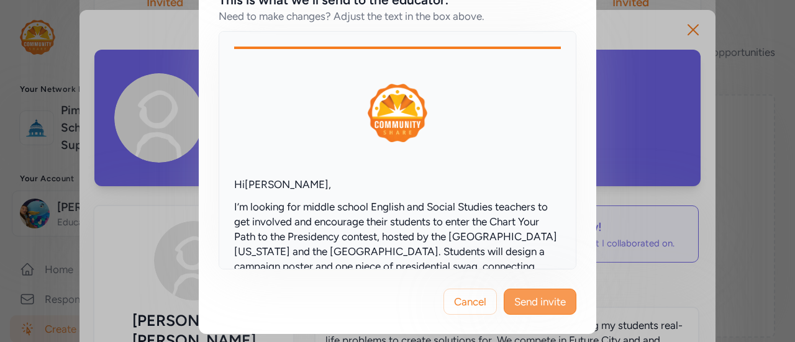
type textarea "I’m looking for middle school English and Social Studies teachers to get involv…"
click at [545, 289] on button "Send invite" at bounding box center [540, 302] width 73 height 26
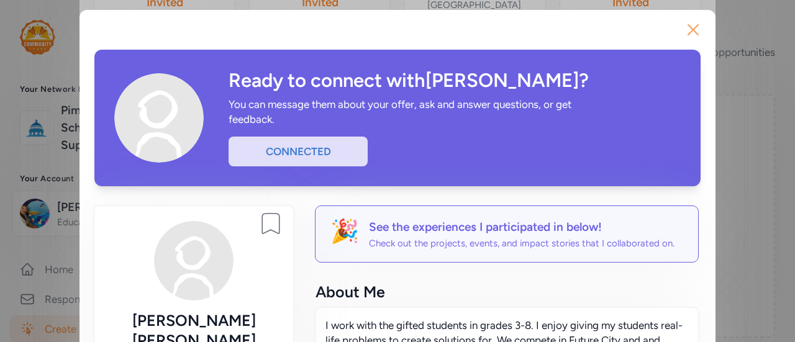
click at [688, 34] on icon "button" at bounding box center [693, 30] width 20 height 20
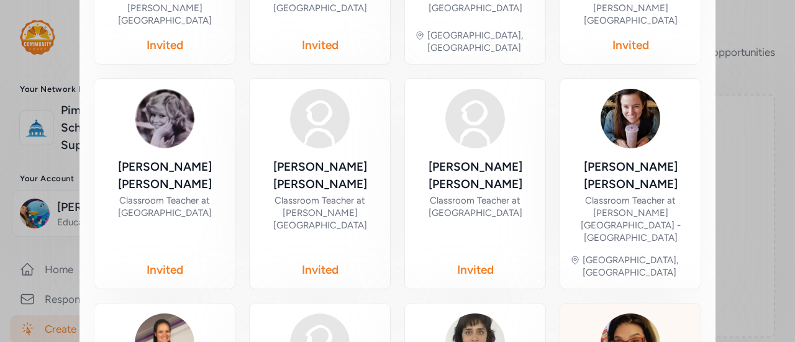
scroll to position [641, 0]
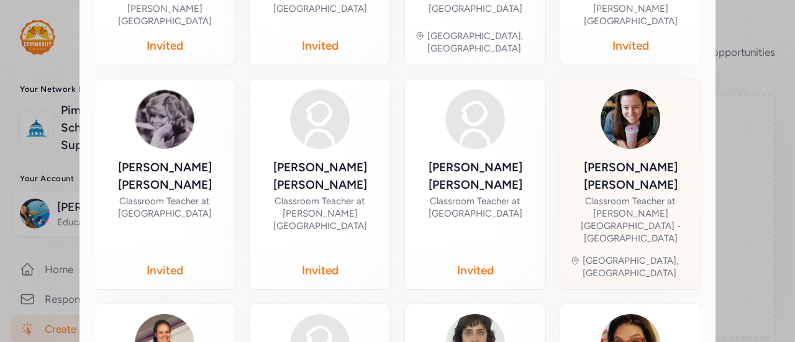
click at [633, 195] on div "Classroom Teacher at Paulo Freire Freedom School - Downtown" at bounding box center [630, 220] width 120 height 50
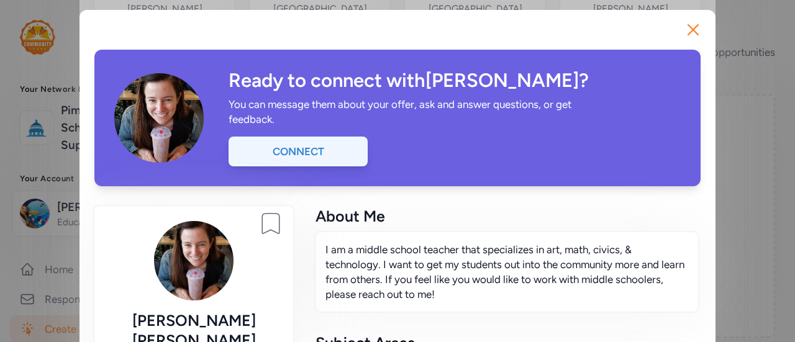
click at [350, 157] on div "Connect" at bounding box center [297, 152] width 139 height 30
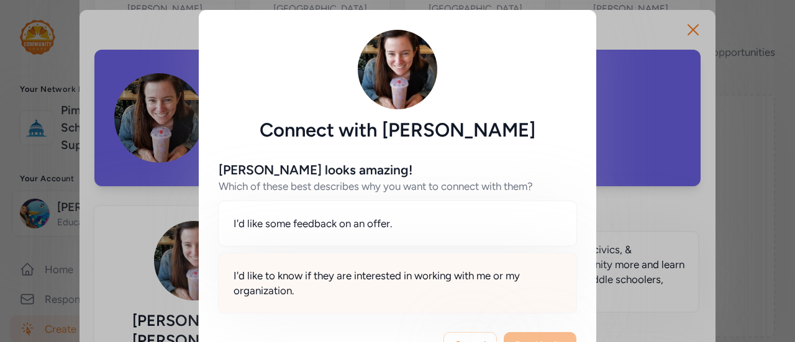
click at [396, 284] on span "I'd like to know if they are interested in working with me or my organization." at bounding box center [397, 283] width 328 height 30
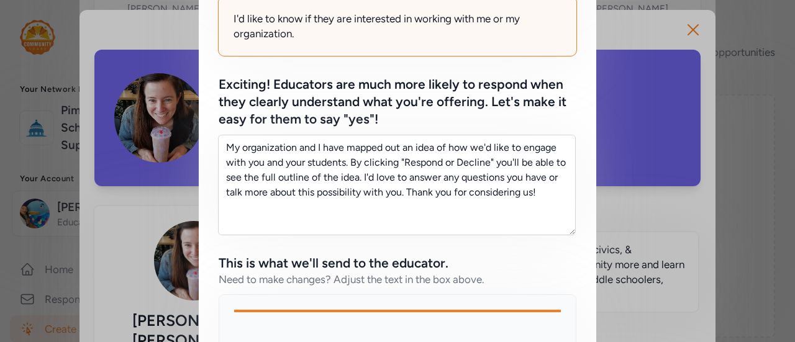
scroll to position [256, 0]
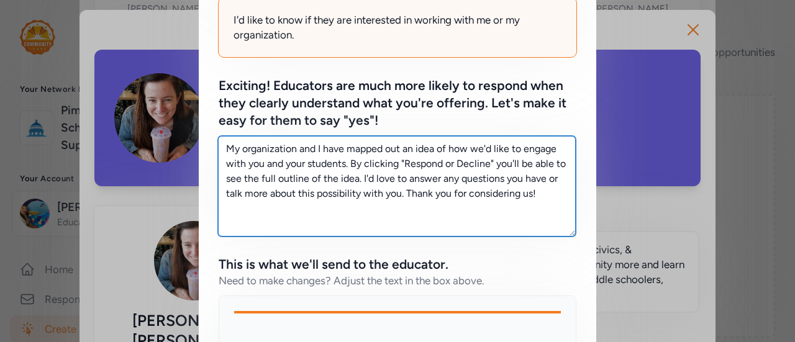
drag, startPoint x: 554, startPoint y: 195, endPoint x: 147, endPoint y: 106, distance: 417.5
click at [147, 106] on div "Connect with Hannah Louie Hannah looks amazing! Which of these best describes w…" at bounding box center [397, 176] width 795 height 864
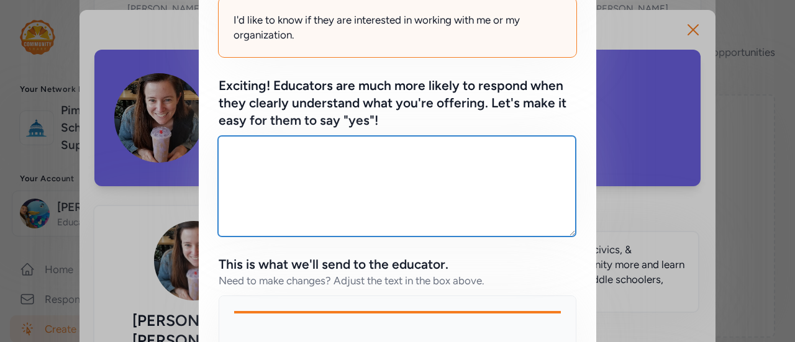
paste textarea "I’m looking for middle school English and Social Studies teachers to get involv…"
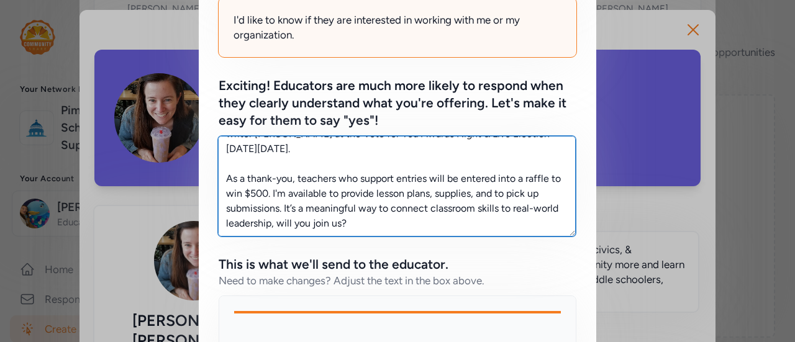
scroll to position [520, 0]
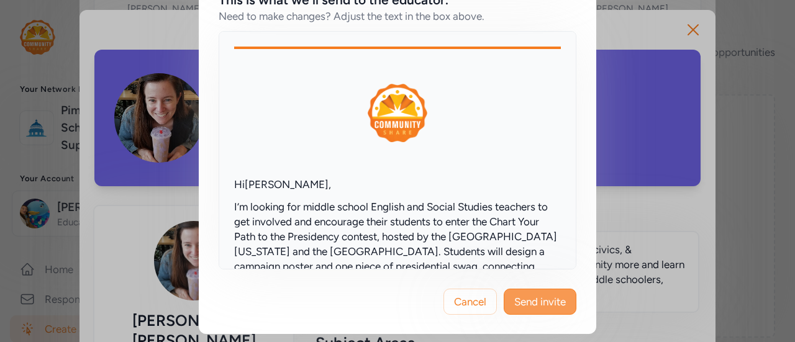
type textarea "I’m looking for middle school English and Social Studies teachers to get involv…"
click at [558, 305] on span "Send invite" at bounding box center [540, 301] width 52 height 15
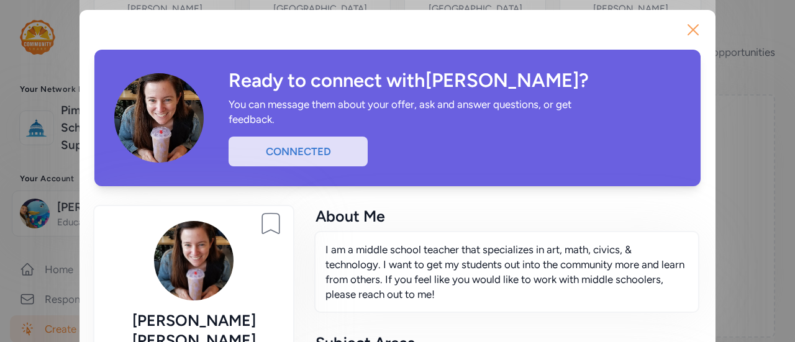
click at [687, 34] on icon "button" at bounding box center [693, 30] width 20 height 20
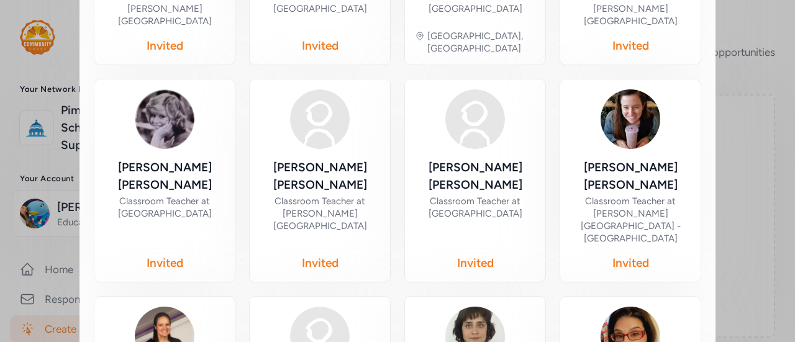
scroll to position [734, 0]
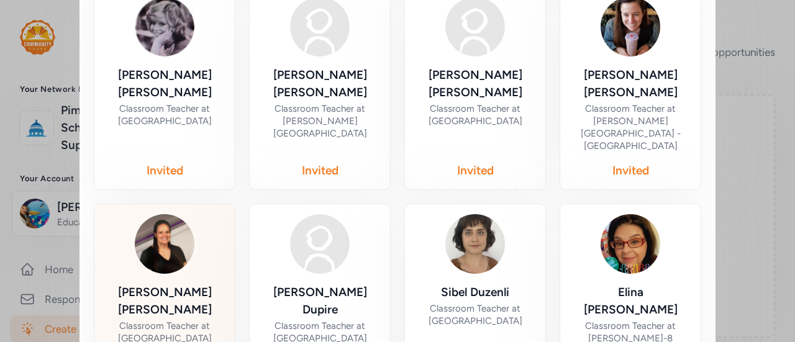
click at [164, 320] on div "Classroom Teacher at Sierra 2-8 School" at bounding box center [164, 332] width 120 height 25
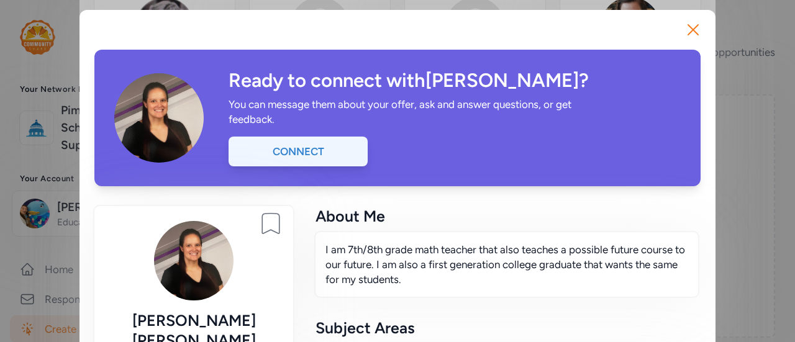
click at [310, 148] on div "Connect" at bounding box center [297, 152] width 139 height 30
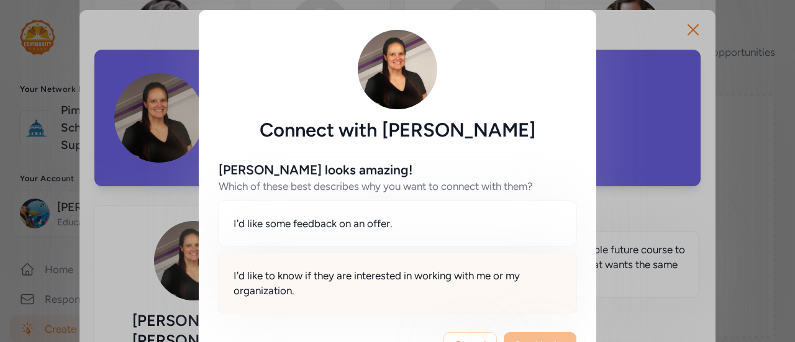
click at [336, 283] on span "I'd like to know if they are interested in working with me or my organization." at bounding box center [397, 283] width 328 height 30
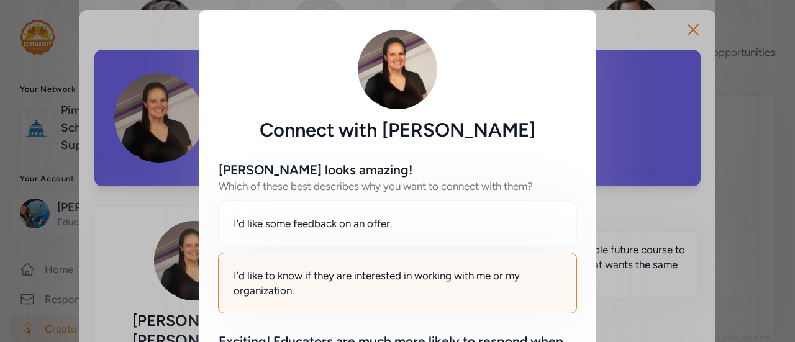
scroll to position [191, 0]
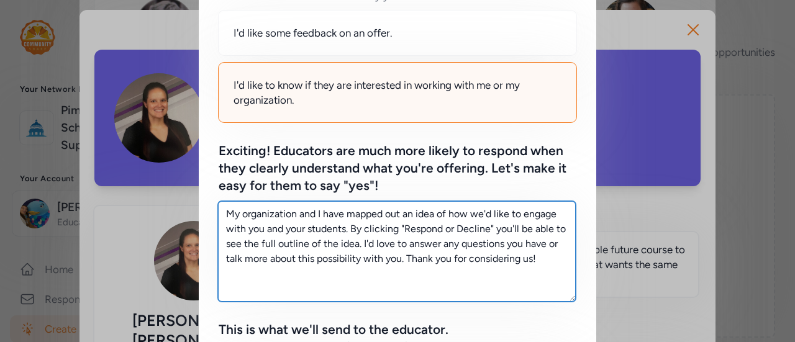
drag, startPoint x: 543, startPoint y: 263, endPoint x: 158, endPoint y: 173, distance: 395.8
click at [158, 173] on div "Connect with Bridgette Pascoe Bridgette looks amazing! Which of these best desc…" at bounding box center [397, 241] width 795 height 864
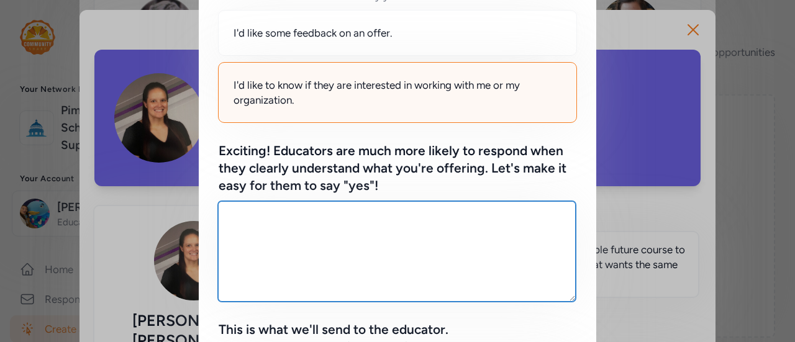
paste textarea "I’m looking for middle school English and Social Studies teachers to get involv…"
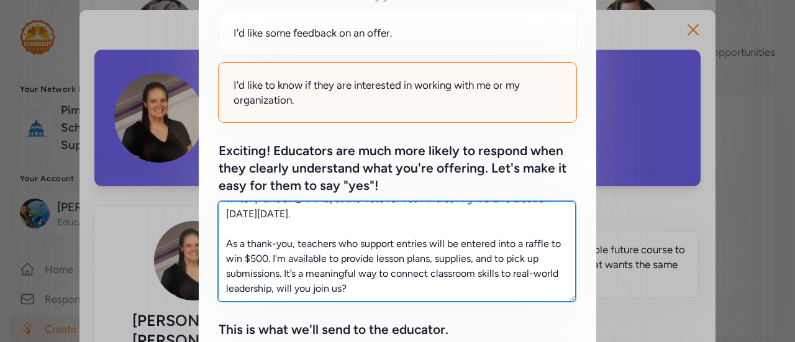
scroll to position [520, 0]
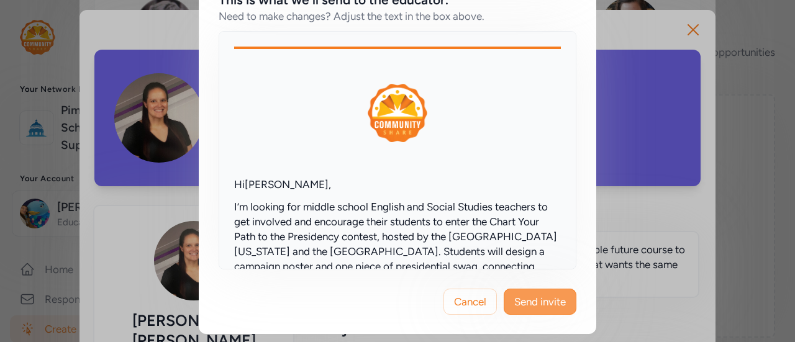
type textarea "I’m looking for middle school English and Social Studies teachers to get involv…"
click at [524, 302] on span "Send invite" at bounding box center [540, 301] width 52 height 15
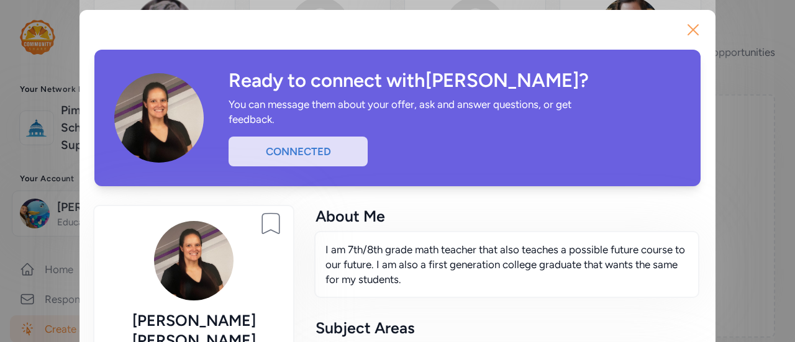
click at [697, 33] on icon "button" at bounding box center [693, 30] width 20 height 20
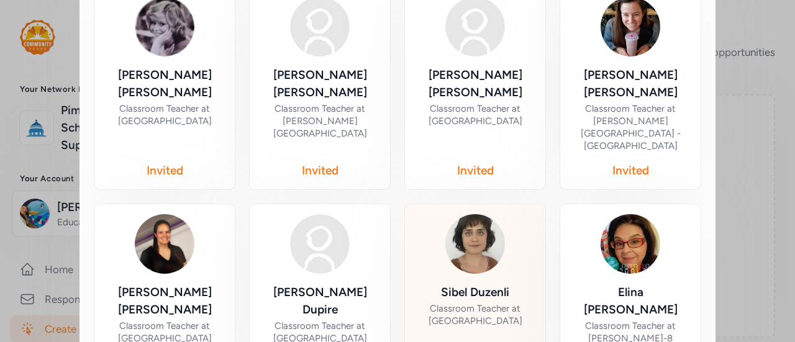
scroll to position [739, 0]
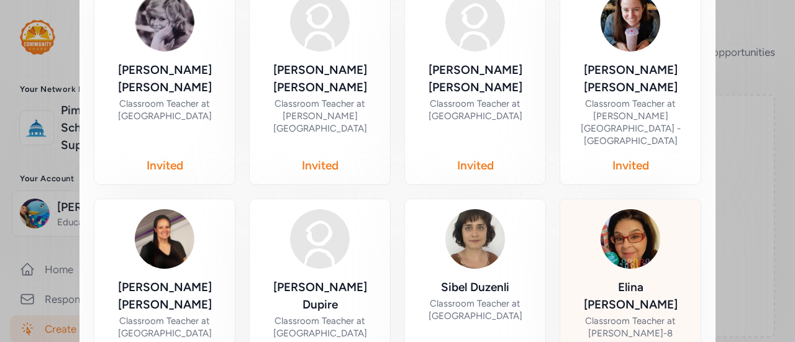
click at [646, 279] on div "Elina Vasquez" at bounding box center [630, 296] width 120 height 35
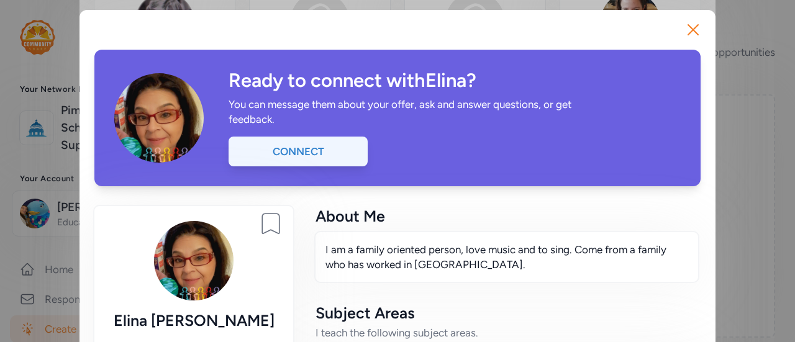
click at [298, 148] on div "Connect" at bounding box center [297, 152] width 139 height 30
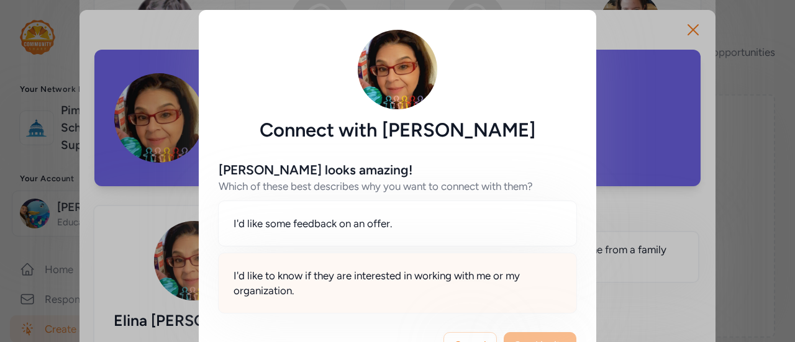
click at [385, 284] on span "I'd like to know if they are interested in working with me or my organization." at bounding box center [397, 283] width 328 height 30
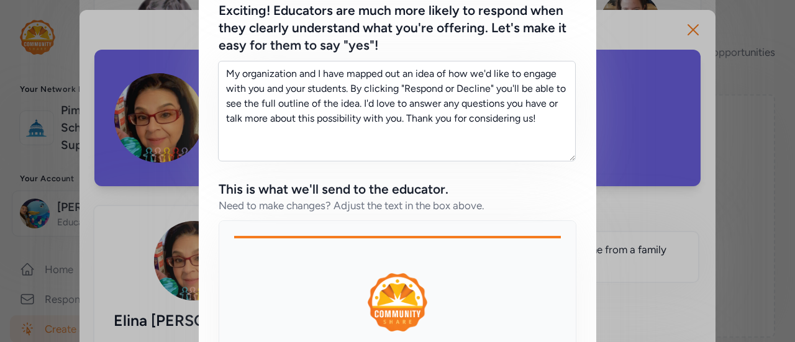
scroll to position [305, 0]
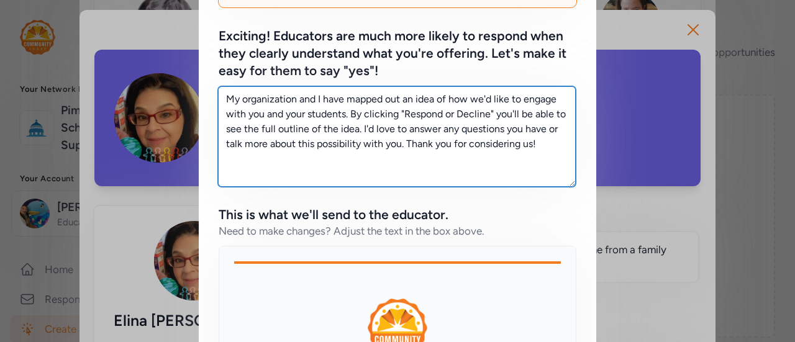
drag, startPoint x: 543, startPoint y: 143, endPoint x: 104, endPoint y: 48, distance: 449.9
click at [104, 48] on div "Connect with Elina Vasquez Elina looks amazing! Which of these best describes w…" at bounding box center [397, 127] width 795 height 864
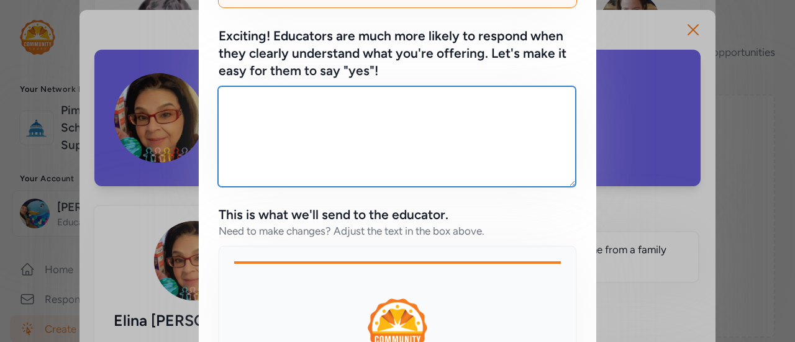
paste textarea "I’m looking for middle school English and Social Studies teachers to get involv…"
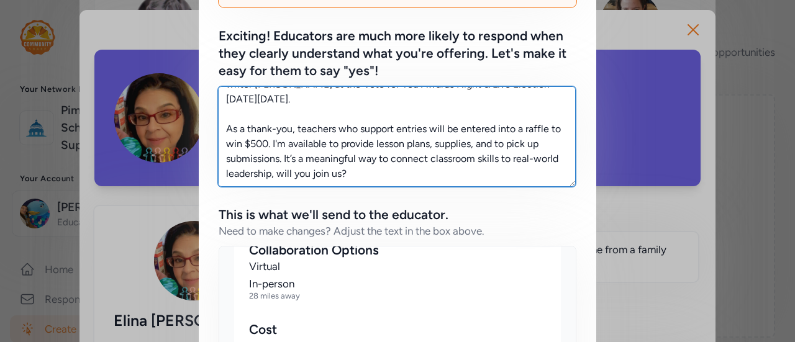
scroll to position [520, 0]
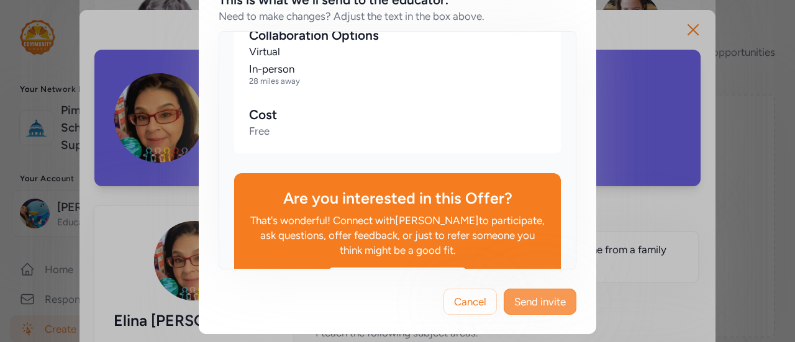
type textarea "I’m looking for middle school English and Social Studies teachers to get involv…"
click at [559, 301] on span "Send invite" at bounding box center [540, 301] width 52 height 15
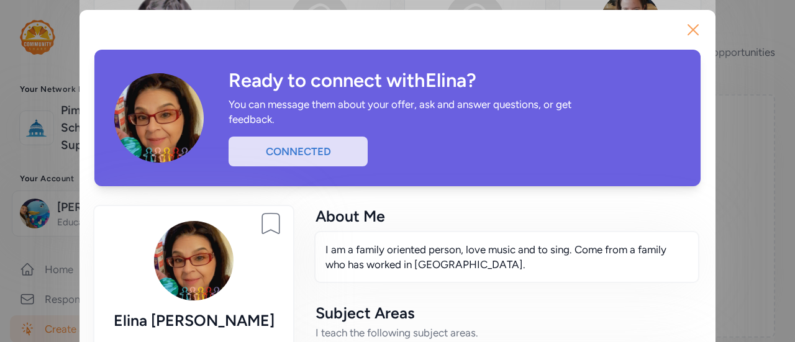
click at [689, 30] on icon "button" at bounding box center [693, 30] width 10 height 10
click at [689, 30] on button "Close" at bounding box center [693, 30] width 40 height 40
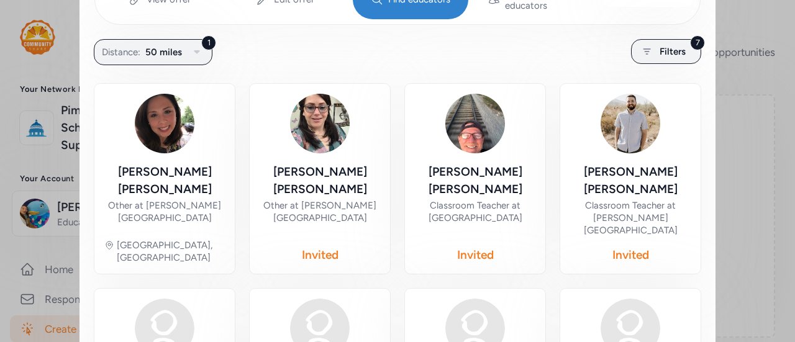
scroll to position [231, 0]
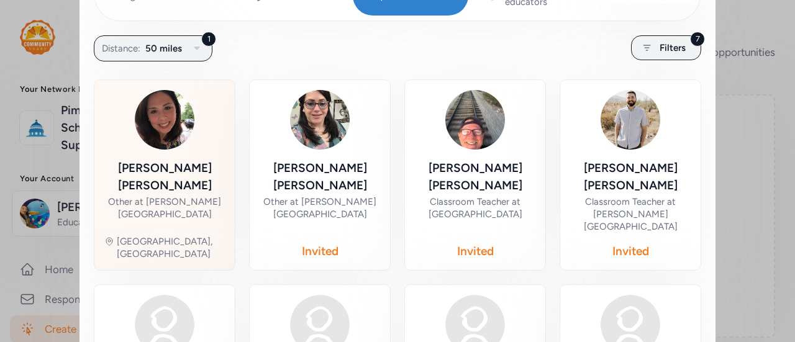
click at [153, 160] on div "Michelle Callahan-DuMont" at bounding box center [164, 177] width 120 height 35
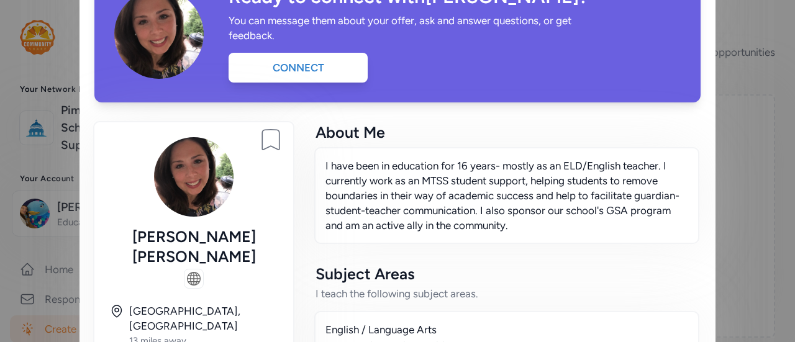
scroll to position [83, 0]
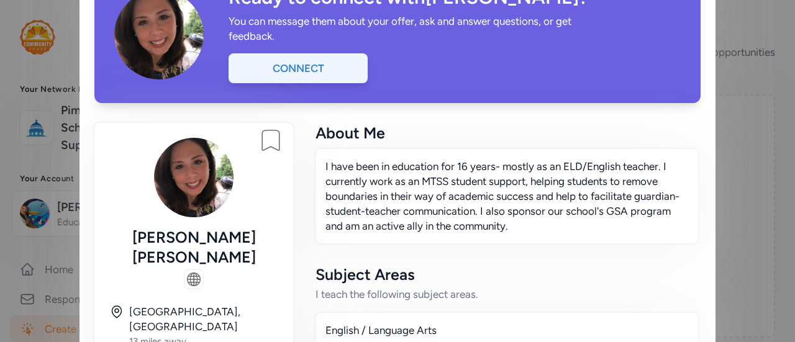
click at [278, 78] on div "Connect" at bounding box center [297, 68] width 139 height 30
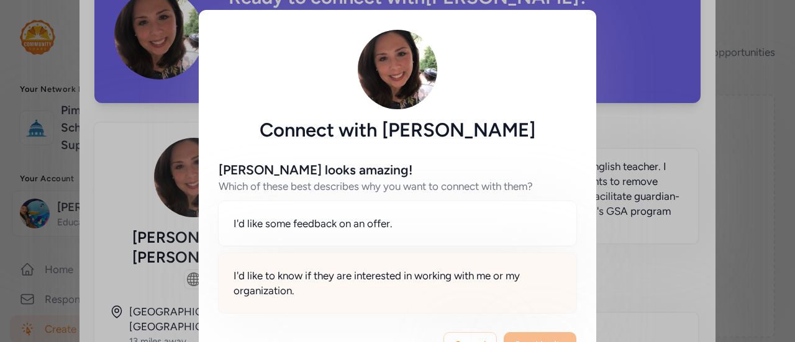
click at [391, 269] on span "I'd like to know if they are interested in working with me or my organization." at bounding box center [397, 283] width 328 height 30
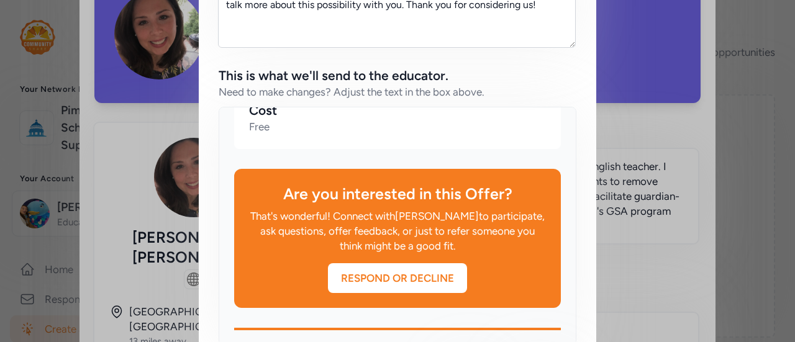
scroll to position [520, 0]
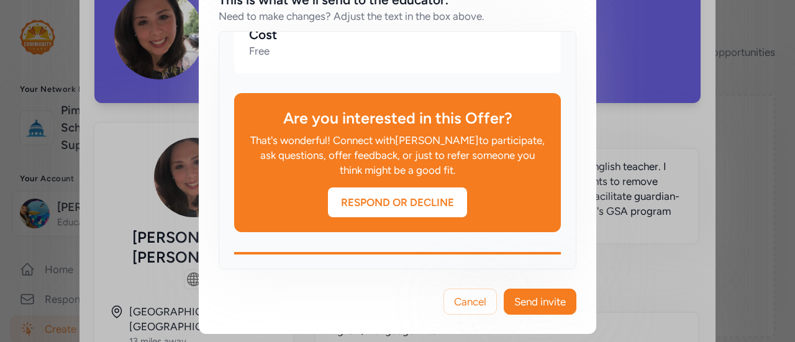
click at [544, 320] on div "Cancel Send invite" at bounding box center [397, 301] width 397 height 65
click at [543, 303] on span "Send invite" at bounding box center [540, 301] width 52 height 15
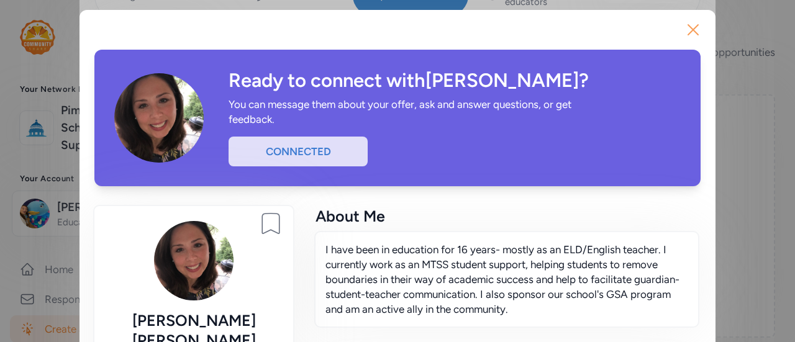
click at [688, 32] on icon "button" at bounding box center [693, 30] width 20 height 20
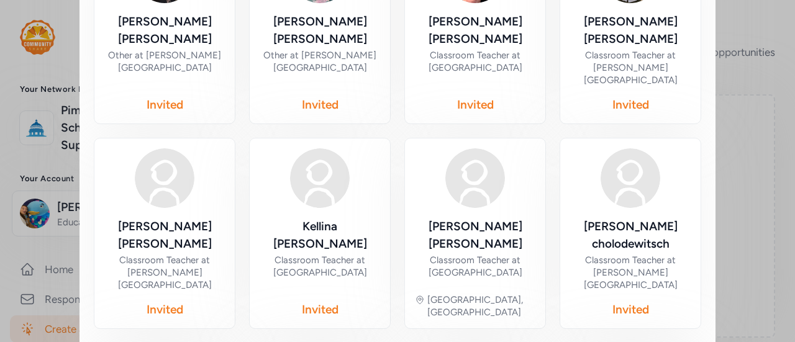
scroll to position [396, 0]
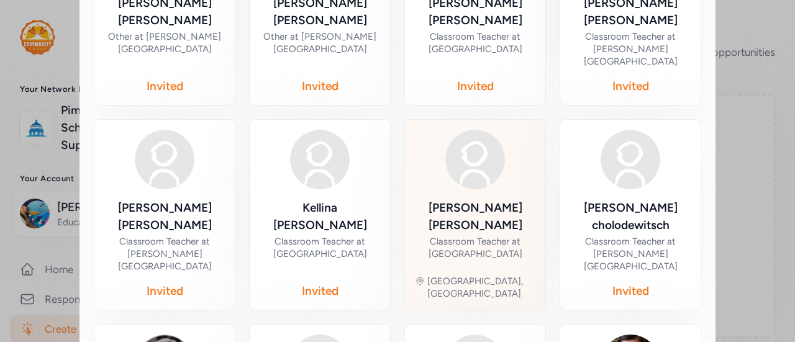
click at [441, 235] on div "Classroom Teacher at [GEOGRAPHIC_DATA]" at bounding box center [475, 247] width 120 height 25
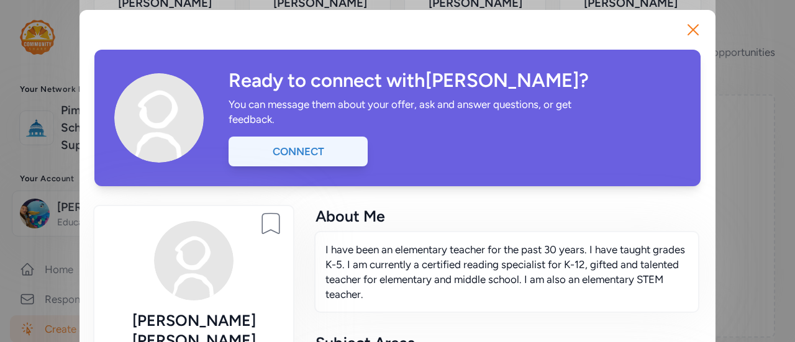
click at [301, 155] on div "Connect" at bounding box center [297, 152] width 139 height 30
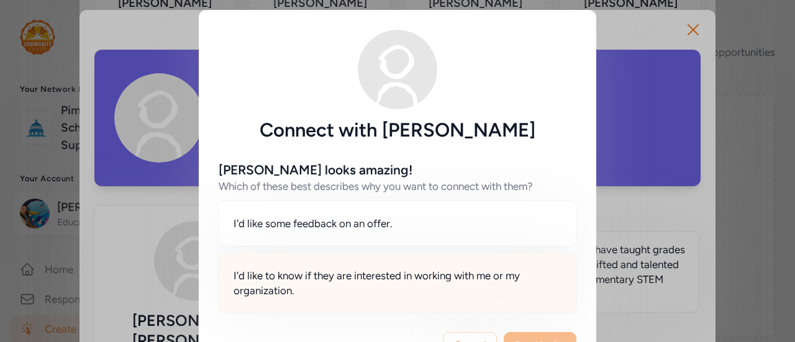
click at [358, 302] on div "I'd like to know if they are interested in working with me or my organization." at bounding box center [397, 283] width 359 height 61
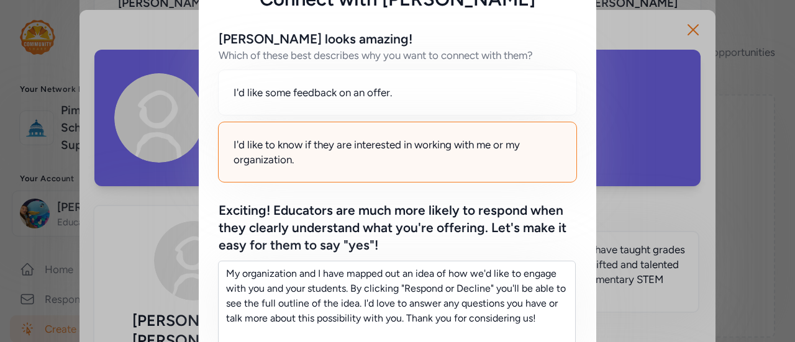
scroll to position [149, 0]
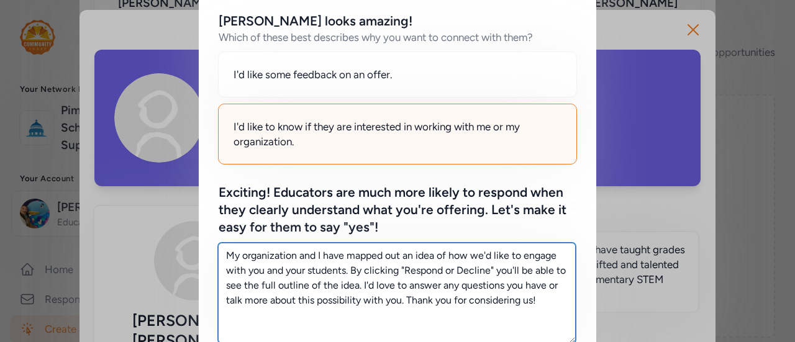
drag, startPoint x: 545, startPoint y: 304, endPoint x: 194, endPoint y: 208, distance: 363.6
click at [199, 208] on div "Kimberly looks amazing! Which of these best describes why you want to connect w…" at bounding box center [397, 317] width 397 height 648
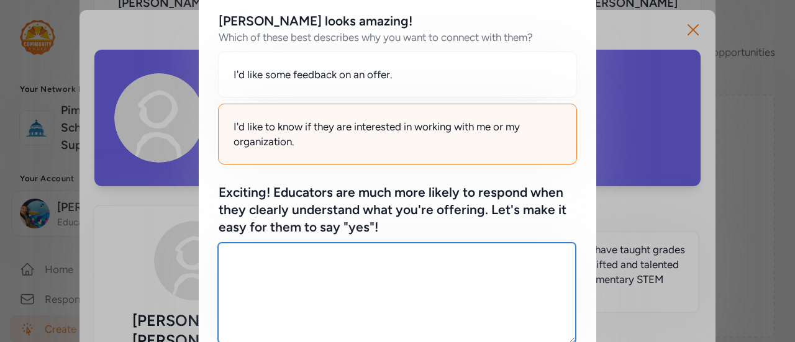
paste textarea "Inspire Your Students to Write for the Presidency! I’m looking for English teac…"
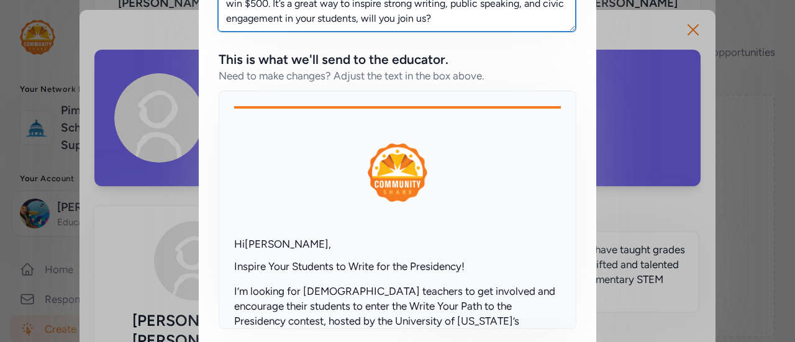
scroll to position [520, 0]
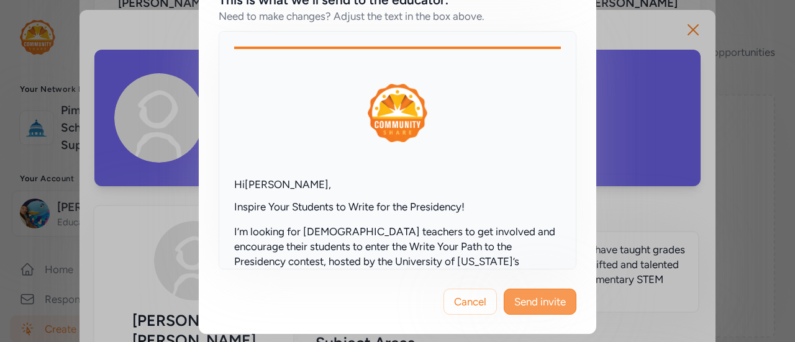
type textarea "Inspire Your Students to Write for the Presidency! I’m looking for English teac…"
click at [523, 305] on span "Send invite" at bounding box center [540, 301] width 52 height 15
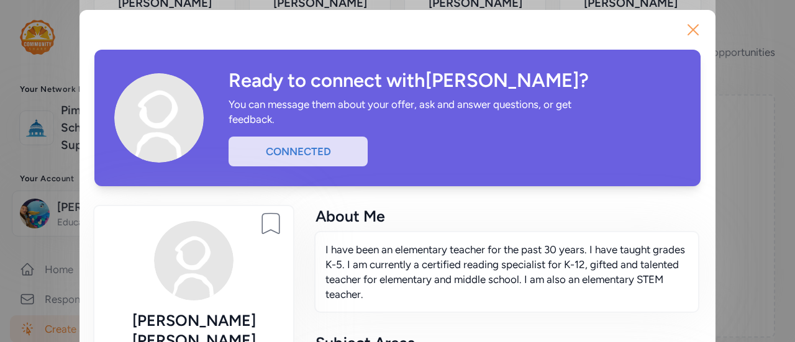
click at [675, 27] on button "Close" at bounding box center [693, 30] width 40 height 40
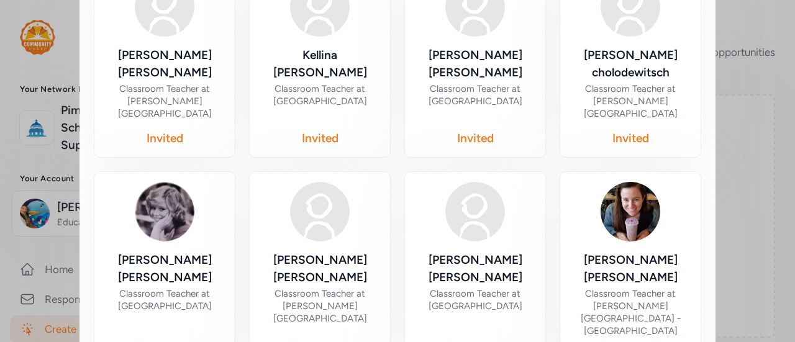
scroll to position [744, 0]
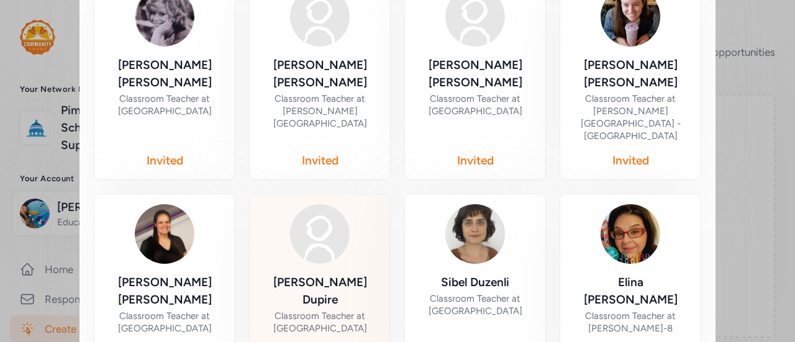
click at [338, 310] on div "Classroom Teacher at [GEOGRAPHIC_DATA]" at bounding box center [320, 322] width 120 height 25
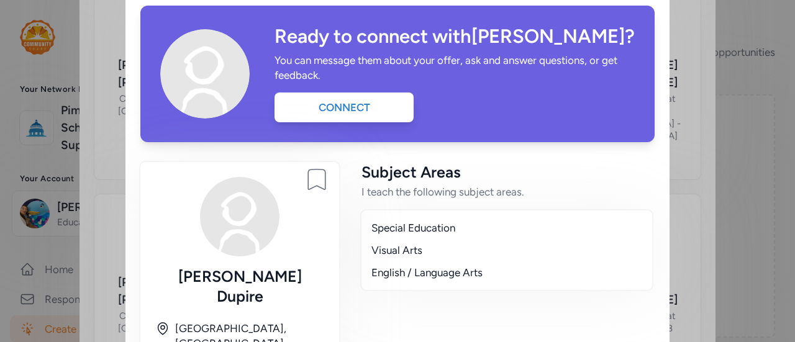
scroll to position [43, 0]
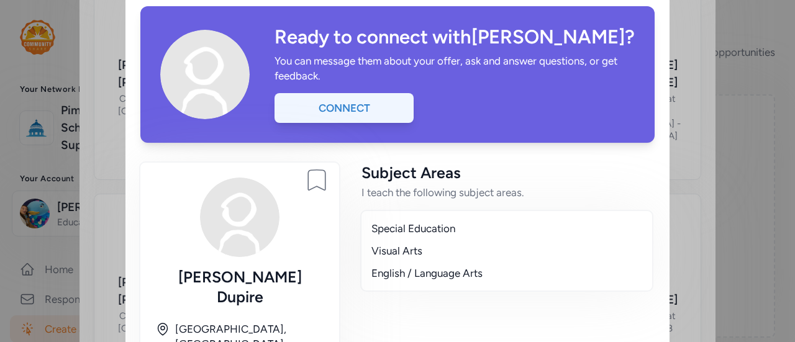
click at [368, 112] on div "Connect" at bounding box center [343, 108] width 139 height 30
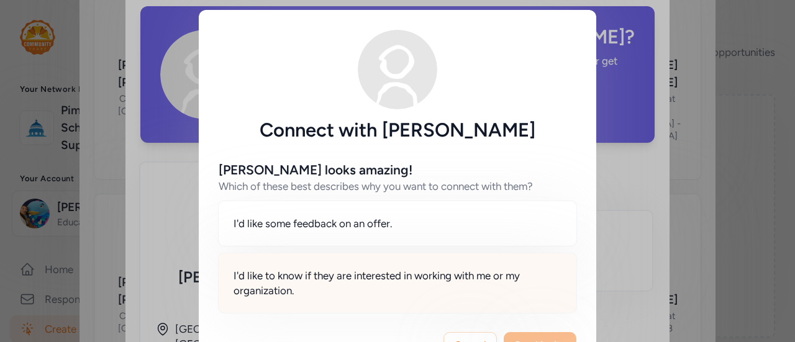
click at [417, 274] on span "I'd like to know if they are interested in working with me or my organization." at bounding box center [397, 283] width 328 height 30
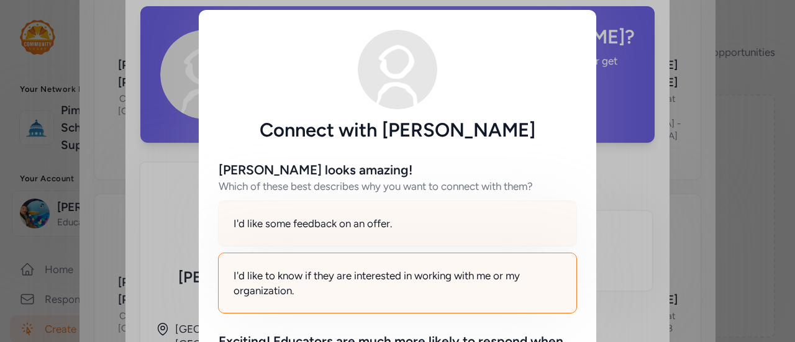
scroll to position [269, 0]
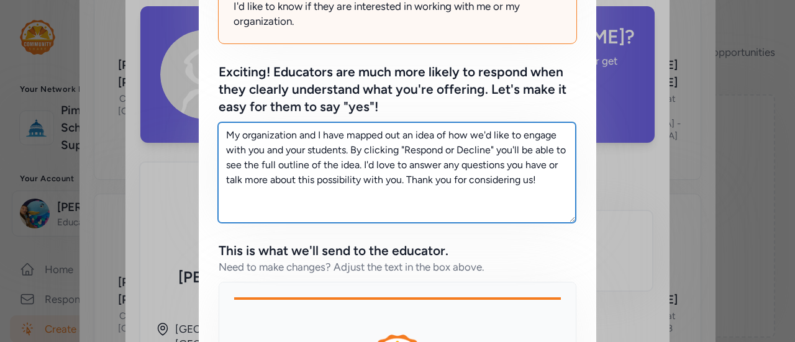
drag, startPoint x: 538, startPoint y: 189, endPoint x: 222, endPoint y: 114, distance: 325.0
click at [222, 114] on div "Exciting! Educators are much more likely to respond when they clearly understan…" at bounding box center [398, 142] width 358 height 159
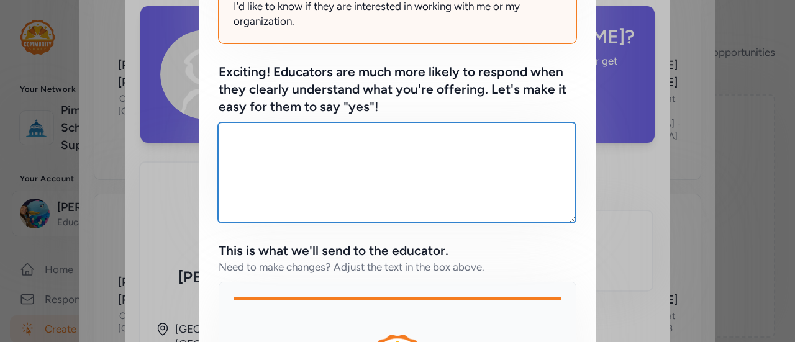
paste textarea "Inspire Your Students to Write for the Presidency! I’m looking for English teac…"
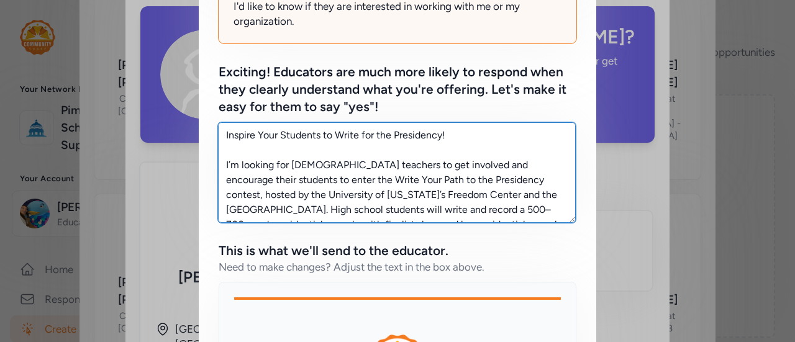
type textarea "Inspire Your Students to Write for the Presidency! I’m looking for English teac…"
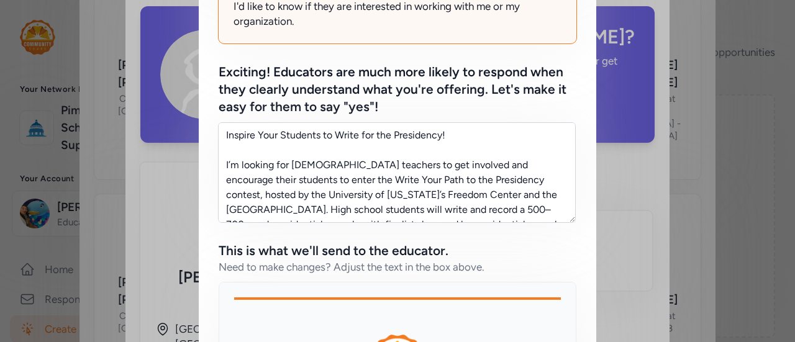
scroll to position [128, 0]
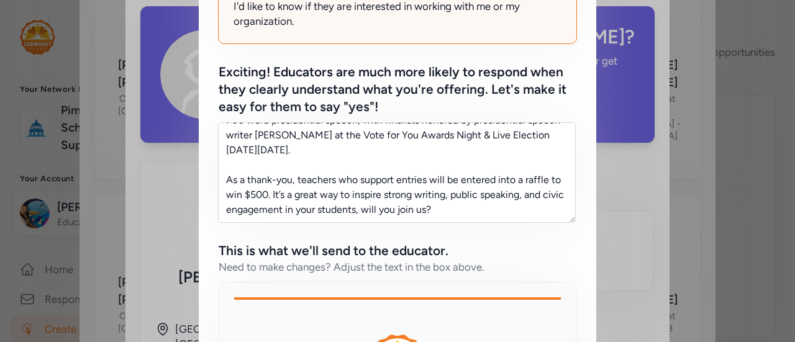
click at [222, 114] on div "Exciting! Educators are much more likely to respond when they clearly understan…" at bounding box center [398, 89] width 358 height 52
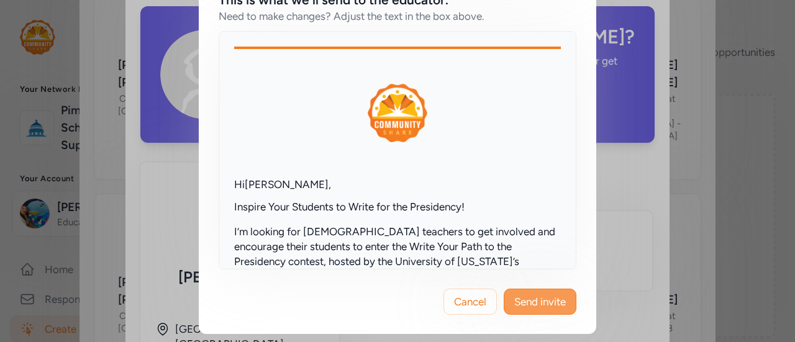
click at [548, 301] on span "Send invite" at bounding box center [540, 301] width 52 height 15
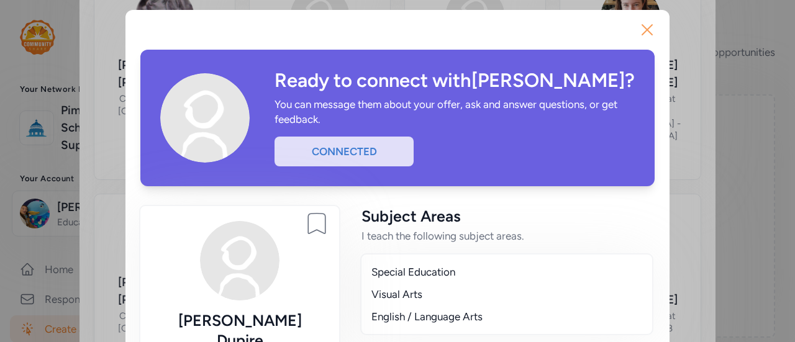
click at [646, 25] on icon "button" at bounding box center [647, 30] width 10 height 10
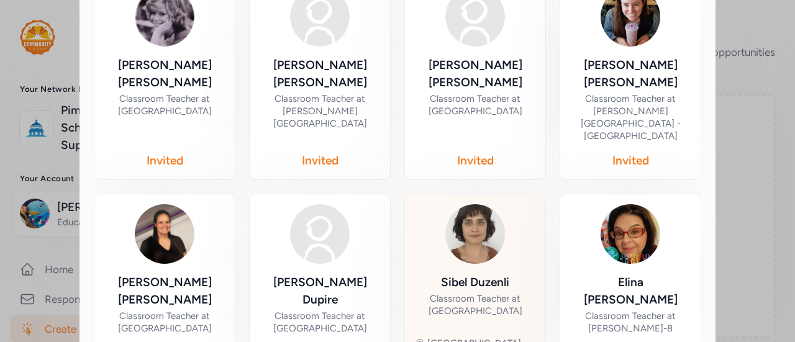
click at [512, 292] on div "Classroom Teacher at Pueblo High School" at bounding box center [475, 304] width 120 height 25
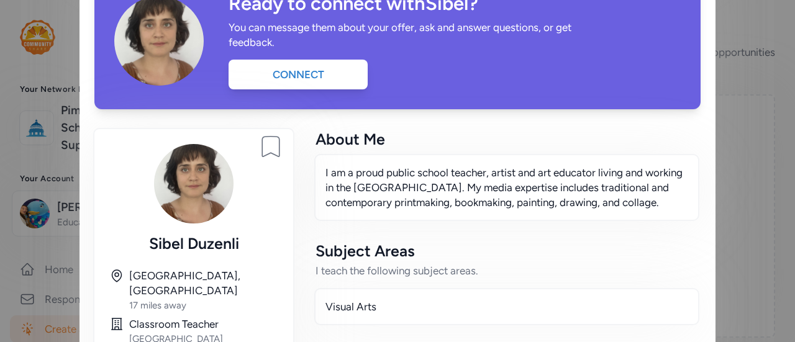
scroll to position [75, 0]
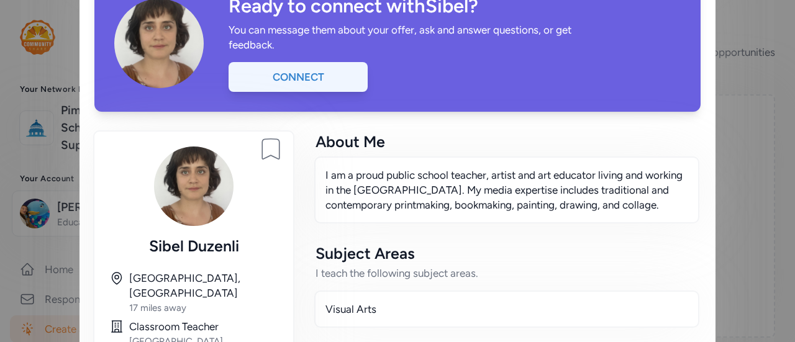
click at [317, 78] on div "Connect" at bounding box center [297, 77] width 139 height 30
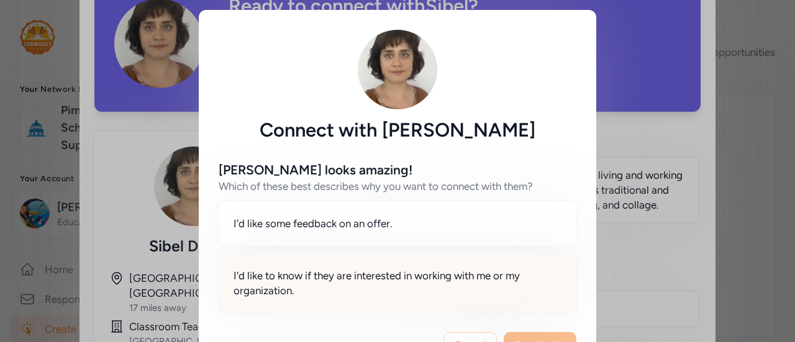
click at [348, 288] on span "I'd like to know if they are interested in working with me or my organization." at bounding box center [397, 283] width 328 height 30
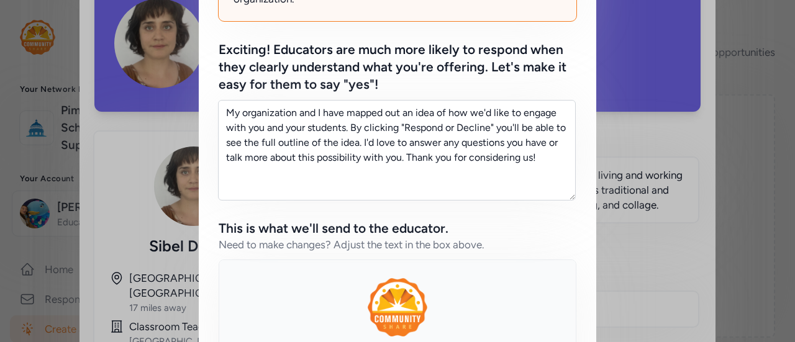
scroll to position [35, 0]
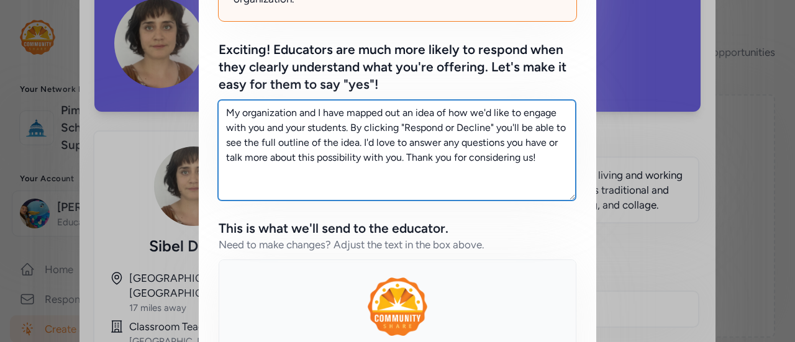
drag, startPoint x: 548, startPoint y: 153, endPoint x: 186, endPoint y: 79, distance: 369.0
click at [186, 79] on div "Connect with Sibel Duzenli Sibel looks amazing! Which of these best describes w…" at bounding box center [397, 140] width 795 height 864
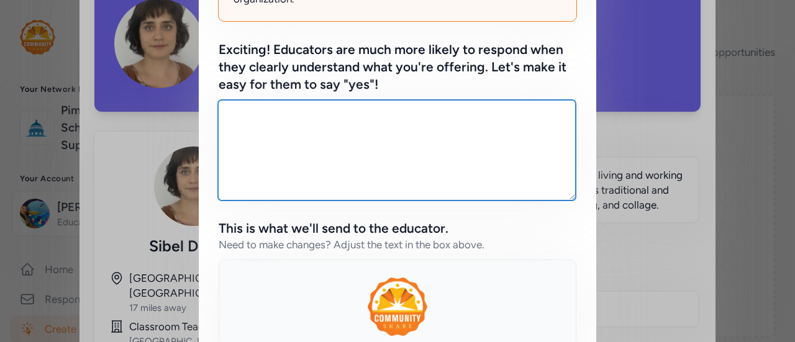
paste textarea "Inspire Your Students to Write for the Presidency! I’m looking for English teac…"
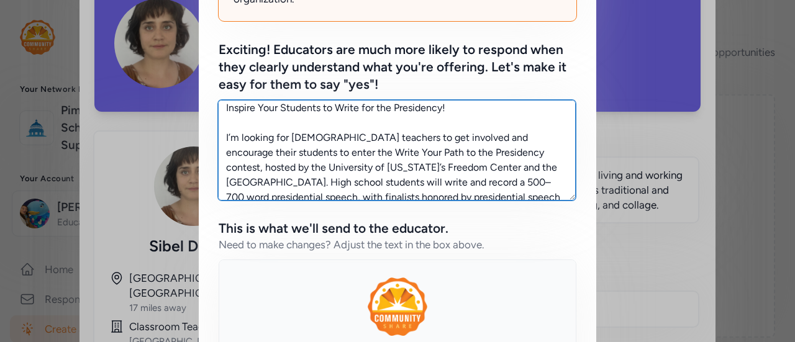
scroll to position [4, 0]
click at [302, 133] on textarea "Inspire Your Students to Write for the Presidency! I’m looking for English teac…" at bounding box center [397, 150] width 358 height 101
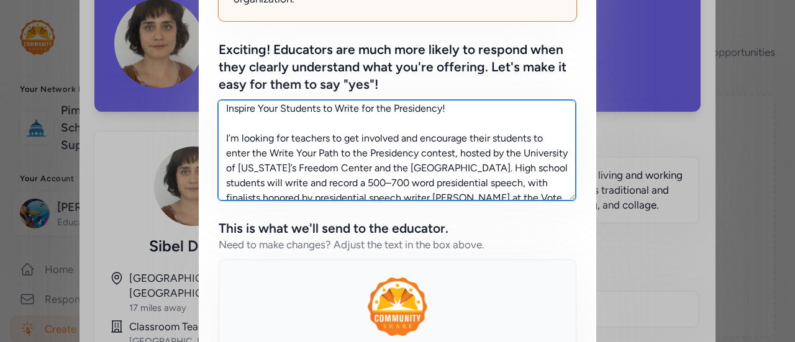
scroll to position [520, 0]
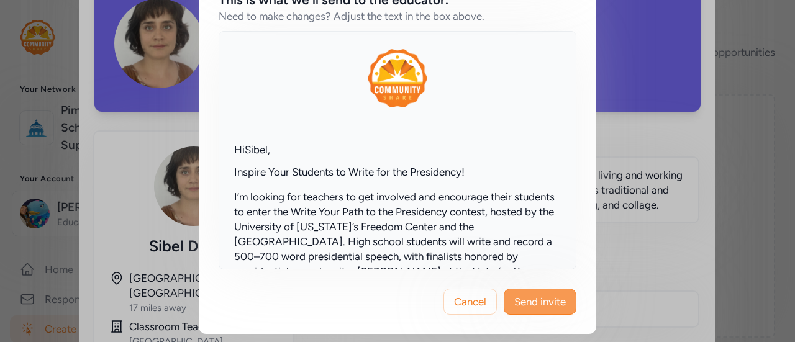
type textarea "Inspire Your Students to Write for the Presidency! I’m looking for teachers to …"
click at [533, 299] on span "Send invite" at bounding box center [540, 301] width 52 height 15
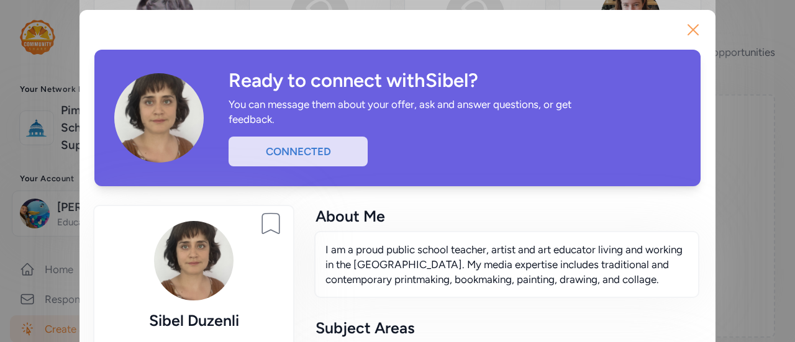
click at [689, 33] on icon "button" at bounding box center [693, 30] width 20 height 20
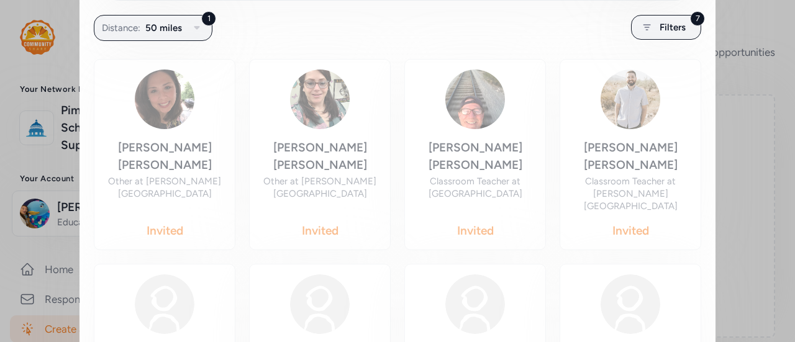
scroll to position [244, 0]
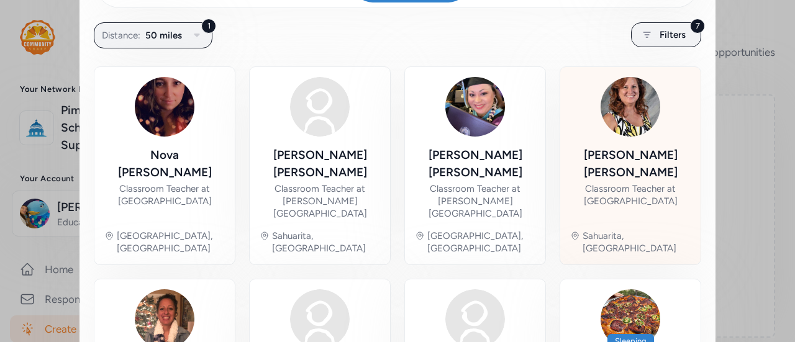
click at [637, 183] on div "Classroom Teacher at Walden Grove High School" at bounding box center [630, 195] width 120 height 25
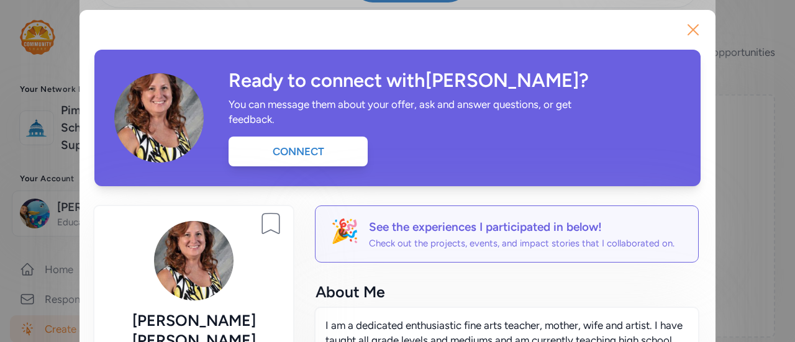
click at [696, 28] on icon "button" at bounding box center [693, 30] width 20 height 20
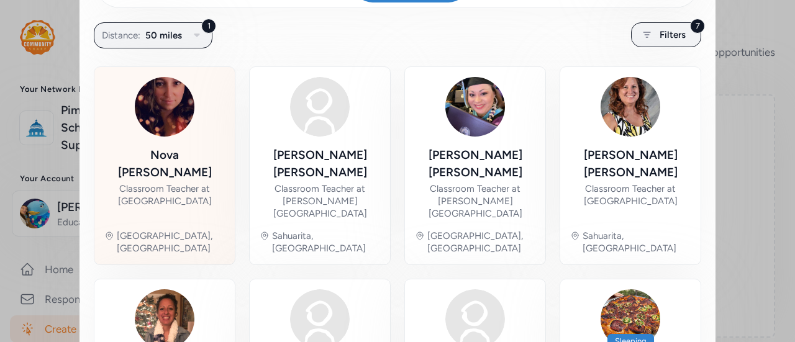
scroll to position [321, 0]
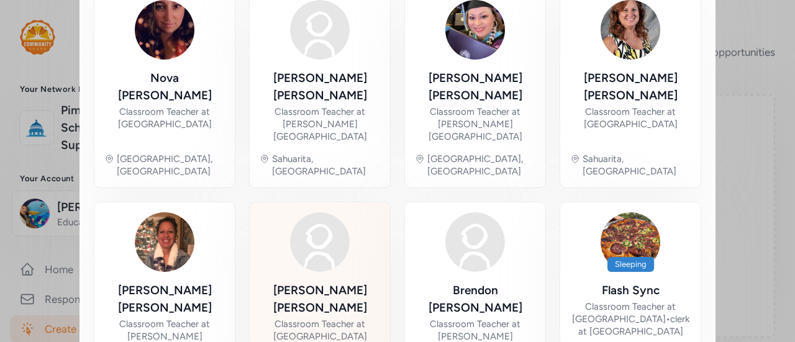
click at [370, 225] on div "Maria Leon Classroom Teacher at Sunnyside High School Tucson, AZ" at bounding box center [320, 301] width 120 height 178
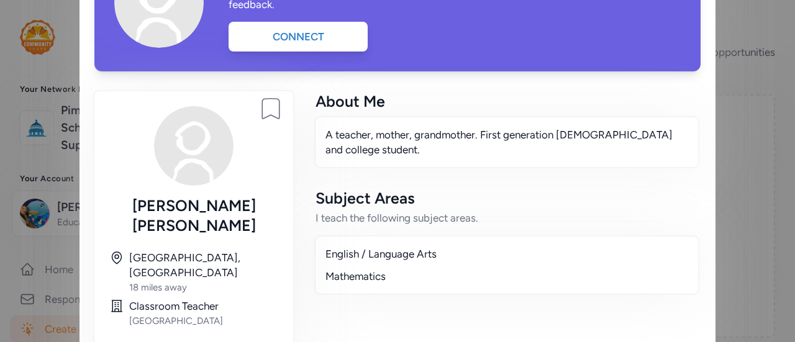
scroll to position [17, 0]
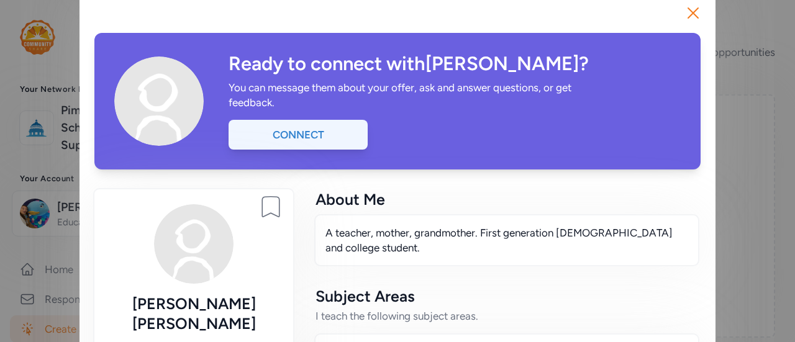
click at [299, 130] on div "Connect" at bounding box center [297, 135] width 139 height 30
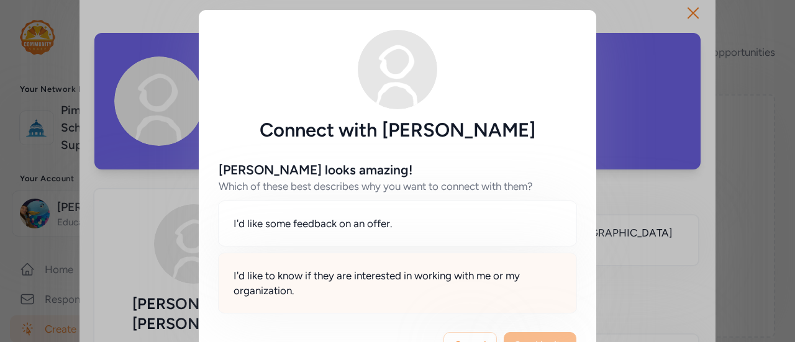
click at [364, 268] on span "I'd like to know if they are interested in working with me or my organization." at bounding box center [397, 283] width 328 height 30
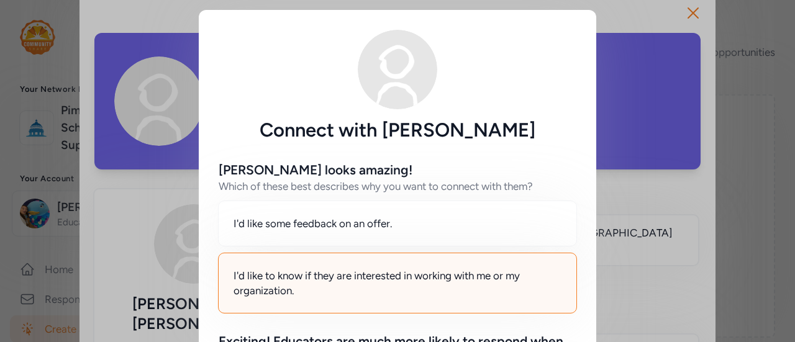
scroll to position [212, 0]
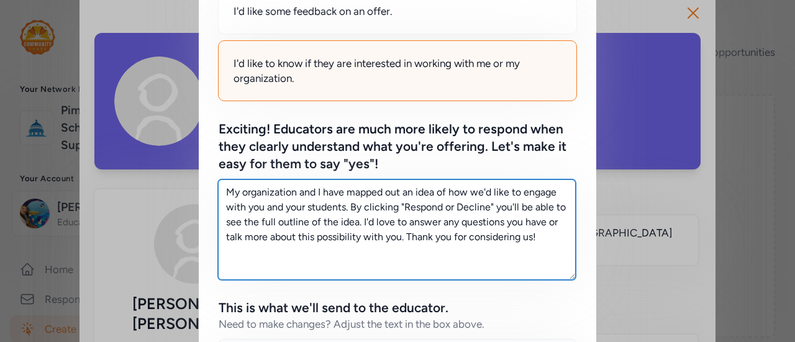
drag, startPoint x: 550, startPoint y: 237, endPoint x: 168, endPoint y: 153, distance: 391.4
click at [168, 153] on div "Connect with Maria Leon Maria looks amazing! Which of these best describes why …" at bounding box center [397, 220] width 795 height 864
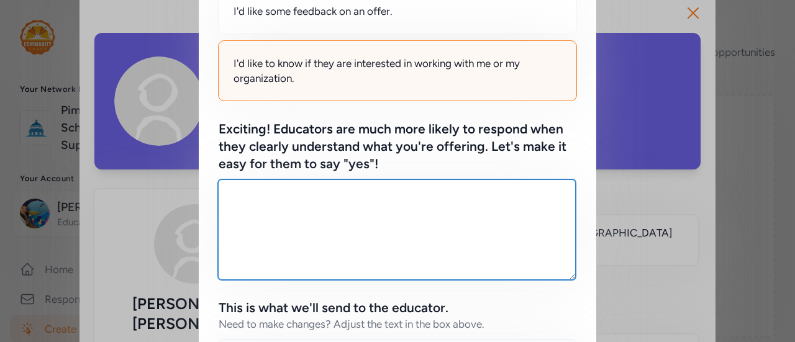
paste textarea "Inspire Your Students to Write for the Presidency! I’m looking for English teac…"
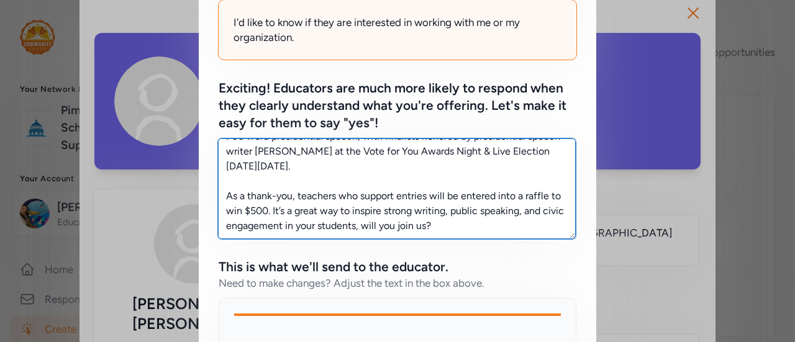
scroll to position [520, 0]
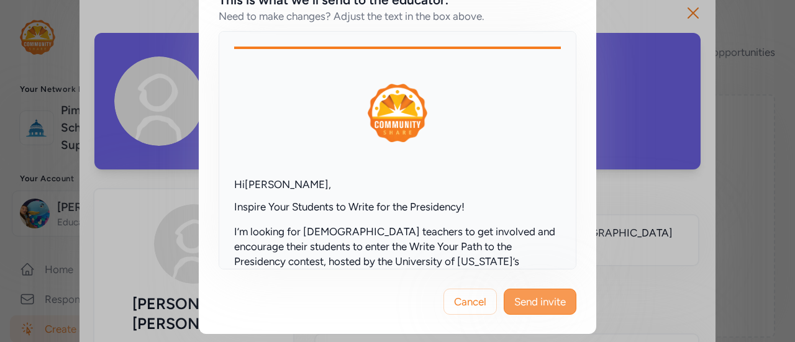
type textarea "Inspire Your Students to Write for the Presidency! I’m looking for English teac…"
click at [532, 304] on span "Send invite" at bounding box center [540, 301] width 52 height 15
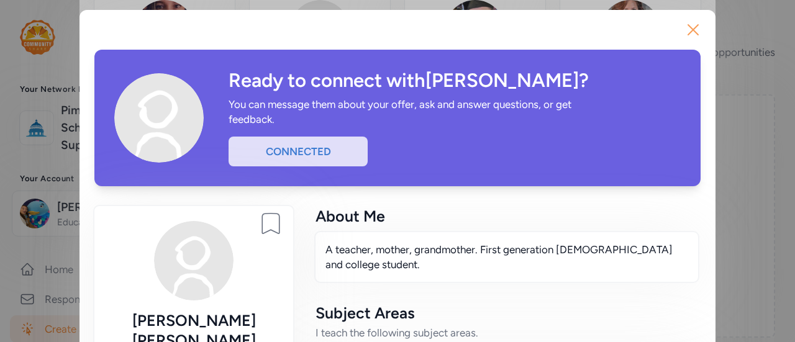
click at [693, 29] on icon "button" at bounding box center [693, 30] width 20 height 20
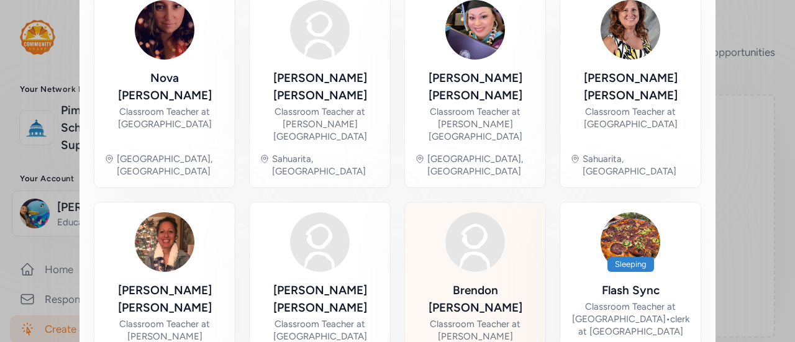
scroll to position [380, 0]
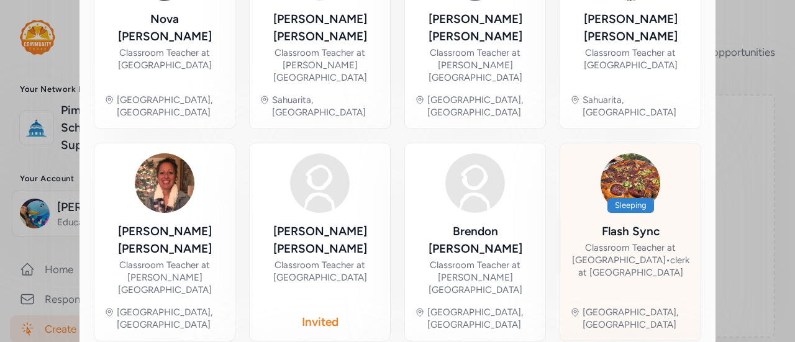
click at [619, 242] on div "Classroom Teacher at Catalina High School • clerk at Safeway" at bounding box center [630, 260] width 120 height 37
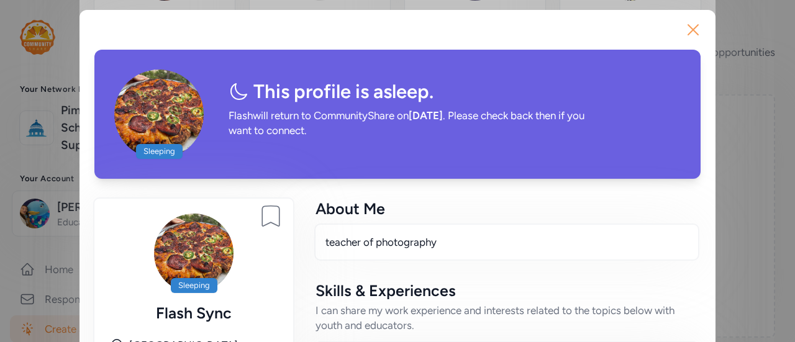
click at [683, 28] on icon "button" at bounding box center [693, 30] width 20 height 20
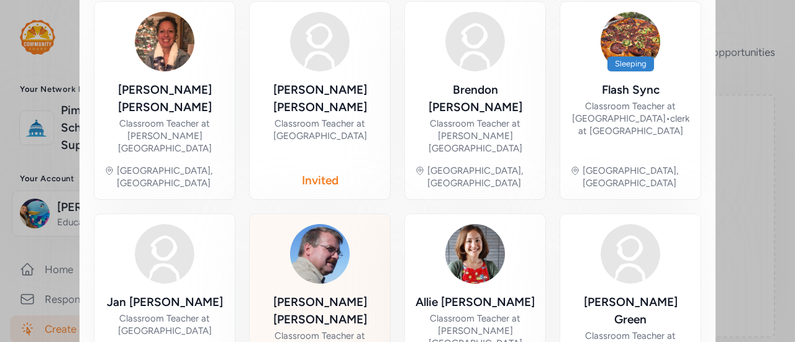
scroll to position [522, 0]
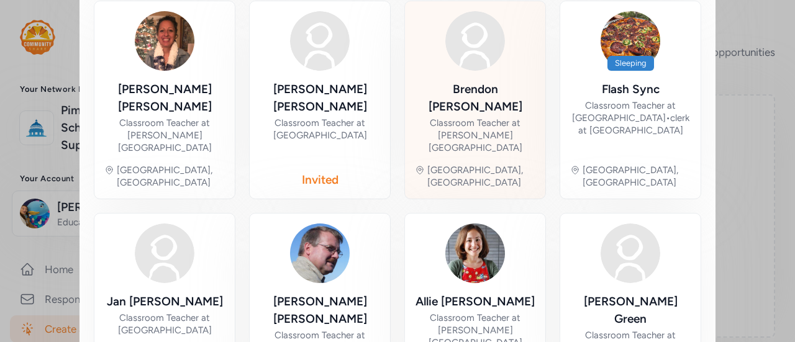
click at [466, 117] on div "Classroom Teacher at Paulo Freire Freedom School - University" at bounding box center [475, 135] width 120 height 37
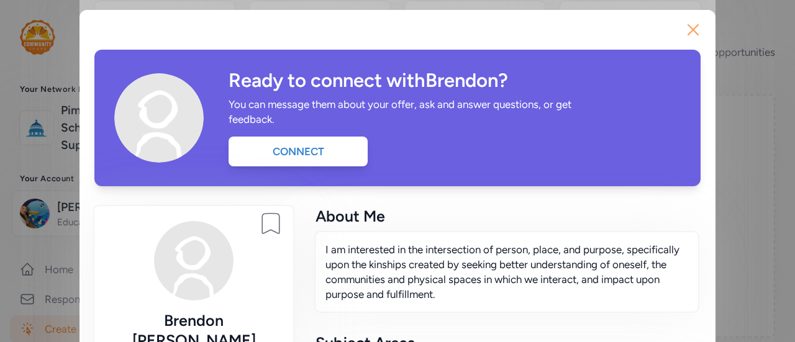
click at [688, 33] on icon "button" at bounding box center [693, 30] width 20 height 20
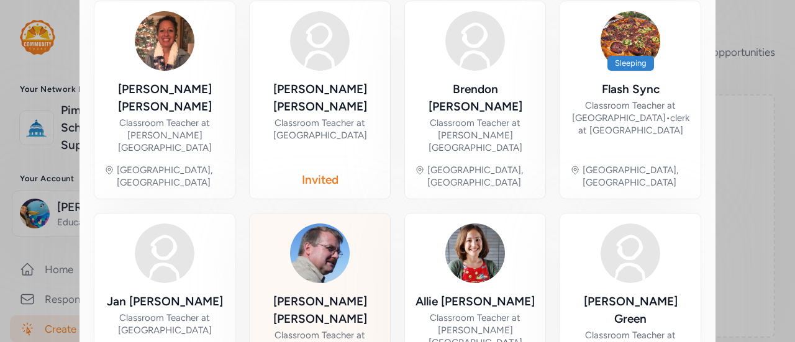
scroll to position [577, 0]
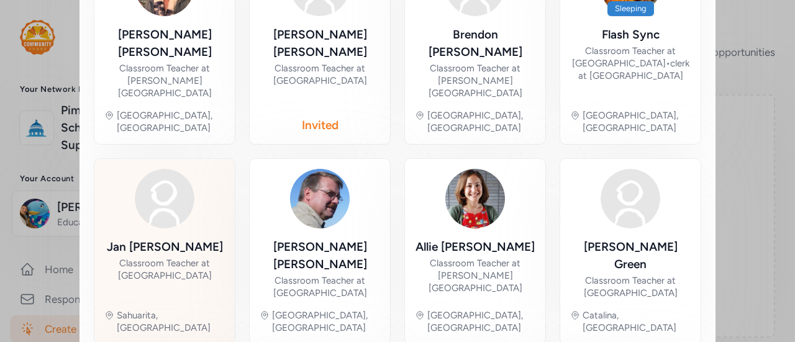
click at [172, 238] on div "Jan Bryson" at bounding box center [165, 246] width 116 height 17
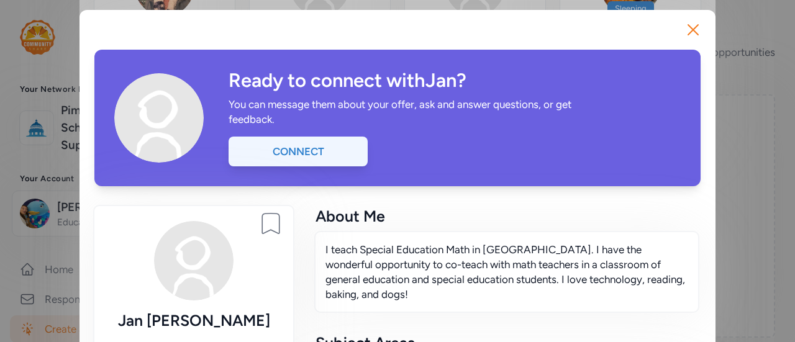
click at [322, 147] on div "Connect" at bounding box center [297, 152] width 139 height 30
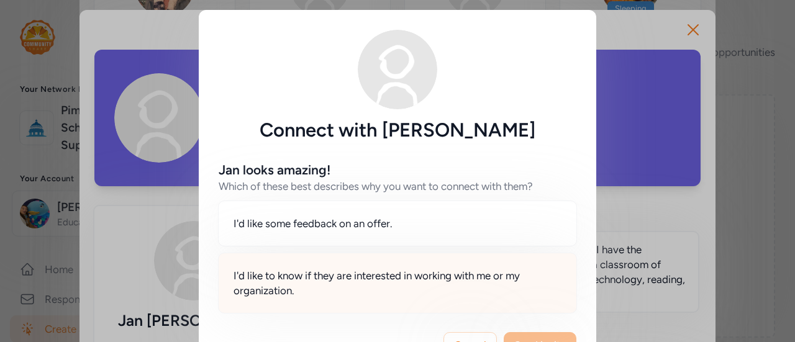
click at [361, 273] on span "I'd like to know if they are interested in working with me or my organization." at bounding box center [397, 283] width 328 height 30
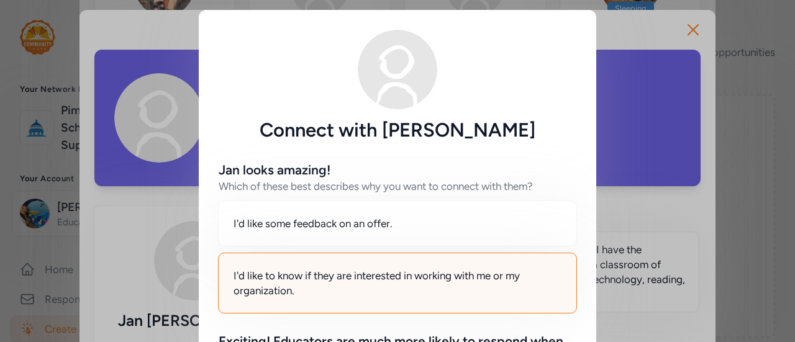
scroll to position [255, 0]
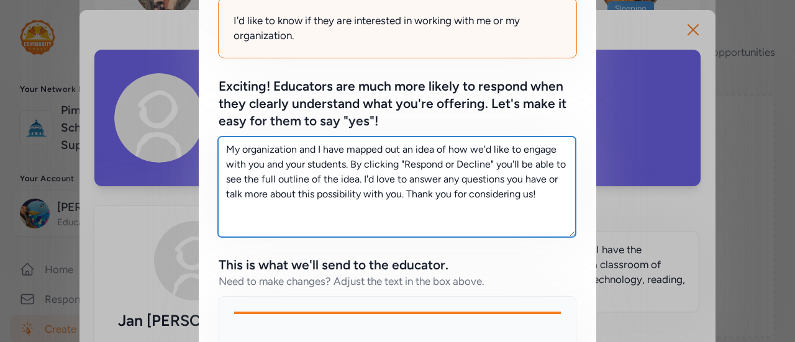
drag, startPoint x: 555, startPoint y: 187, endPoint x: 222, endPoint y: 119, distance: 339.7
click at [222, 119] on div "Exciting! Educators are much more likely to respond when they clearly understan…" at bounding box center [398, 157] width 358 height 159
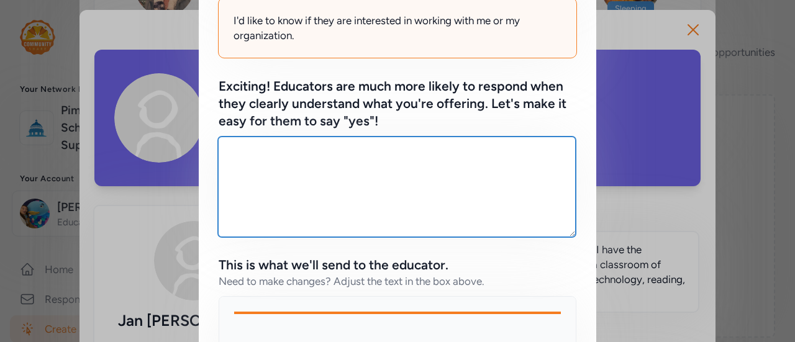
paste textarea "Inspire Your Students to Write for the Presidency! I’m looking for English teac…"
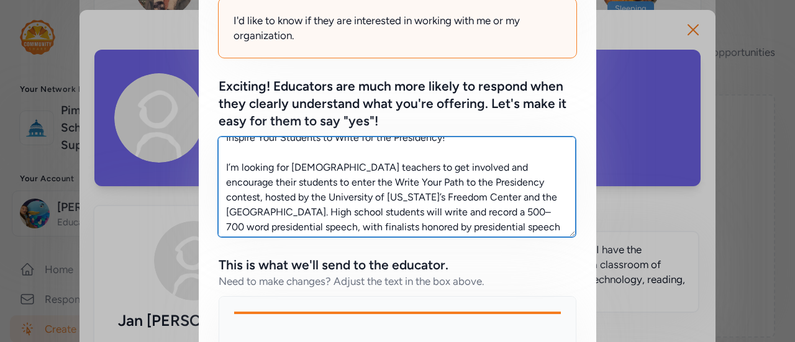
scroll to position [0, 0]
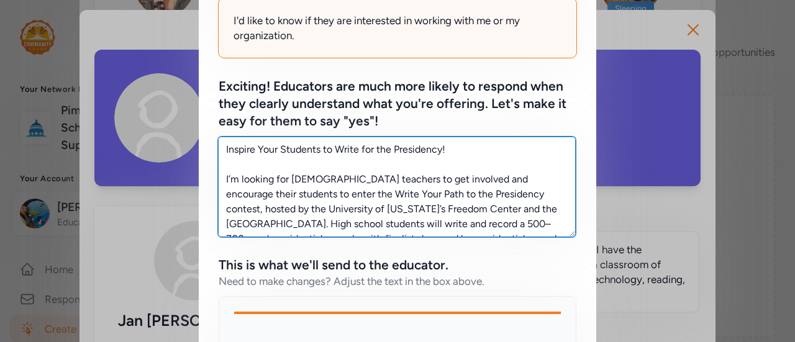
click at [304, 175] on textarea "Inspire Your Students to Write for the Presidency! I’m looking for English teac…" at bounding box center [397, 187] width 358 height 101
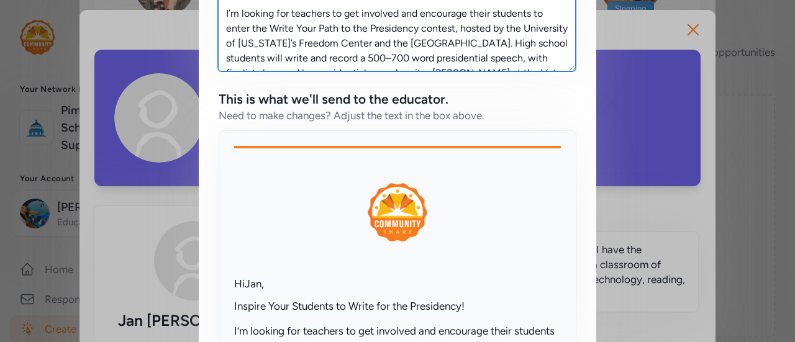
scroll to position [520, 0]
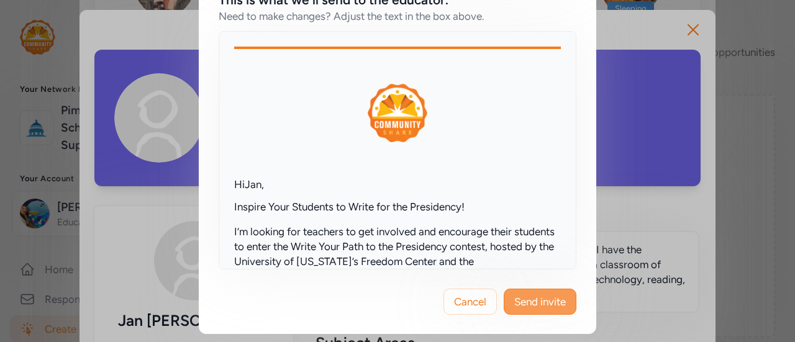
type textarea "Inspire Your Students to Write for the Presidency! I’m looking for teachers to …"
click at [522, 294] on span "Send invite" at bounding box center [540, 301] width 52 height 15
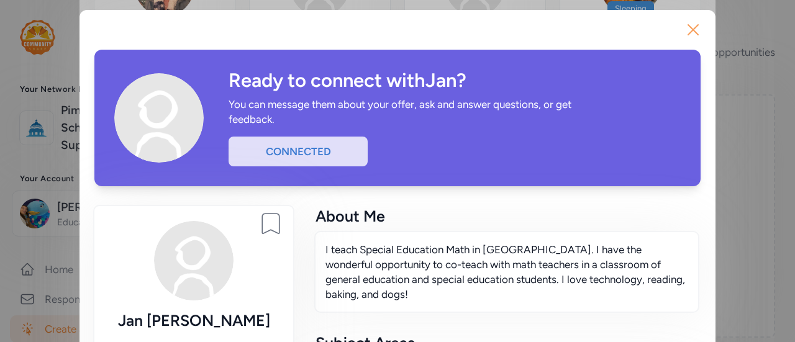
click at [688, 32] on icon "button" at bounding box center [693, 30] width 20 height 20
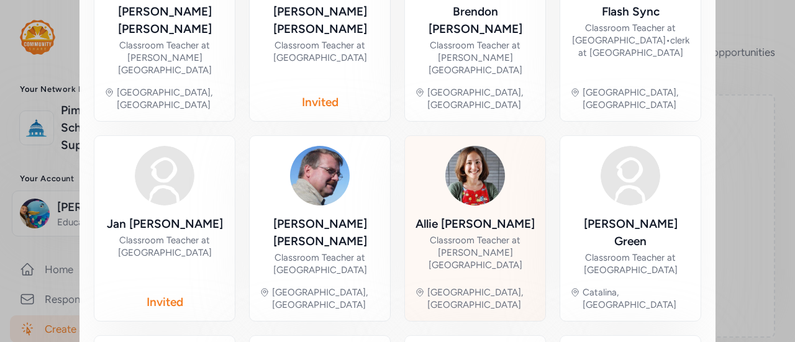
scroll to position [599, 0]
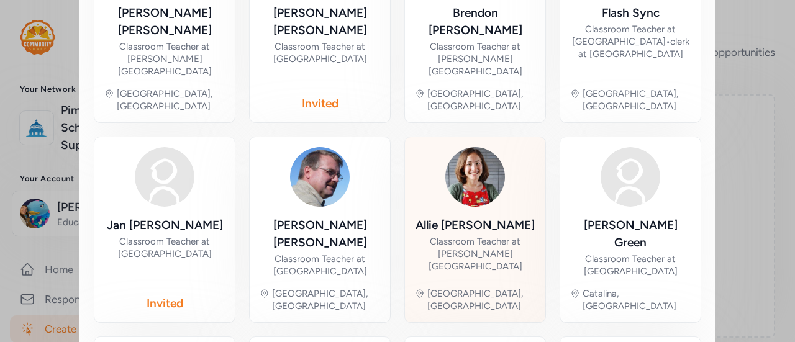
click at [489, 235] on div "Classroom Teacher at [PERSON_NAME][GEOGRAPHIC_DATA]" at bounding box center [475, 253] width 120 height 37
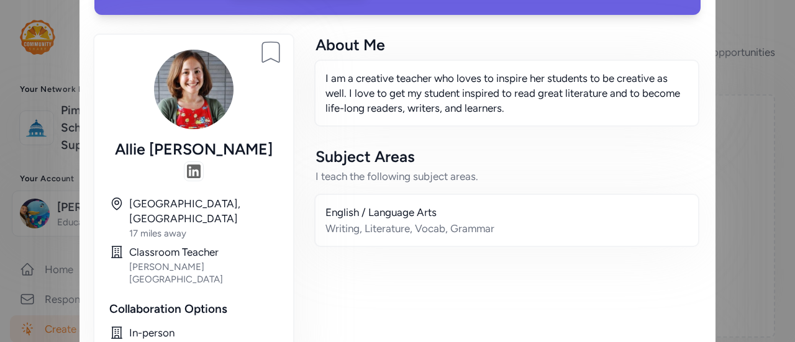
scroll to position [165, 0]
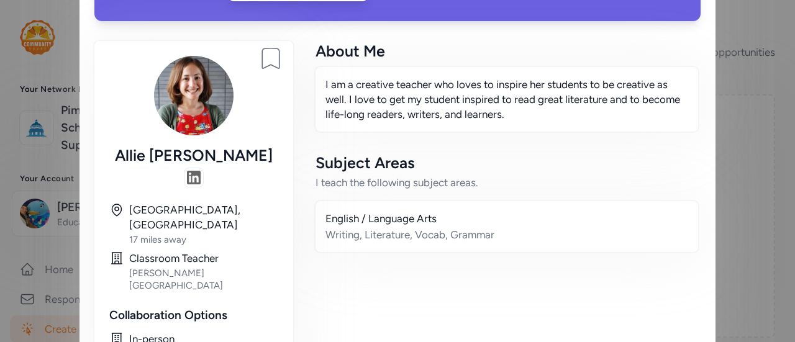
click at [382, 227] on div "Writing, Literature, Vocab, Grammar" at bounding box center [506, 234] width 363 height 15
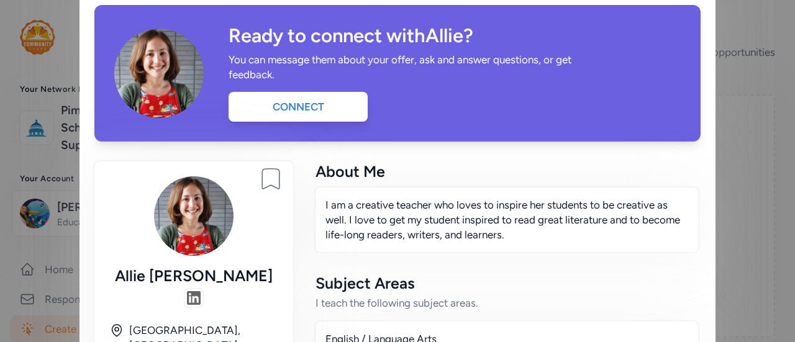
scroll to position [43, 0]
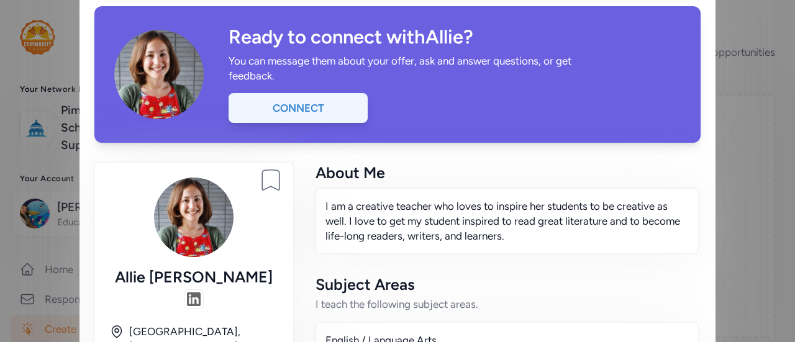
click at [301, 111] on div "Connect" at bounding box center [297, 108] width 139 height 30
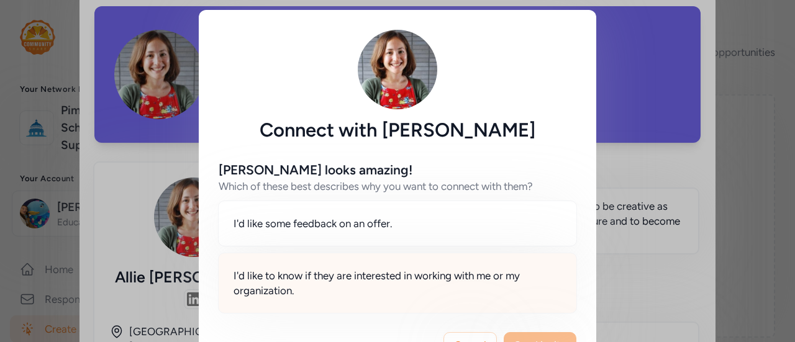
click at [389, 290] on span "I'd like to know if they are interested in working with me or my organization." at bounding box center [397, 283] width 328 height 30
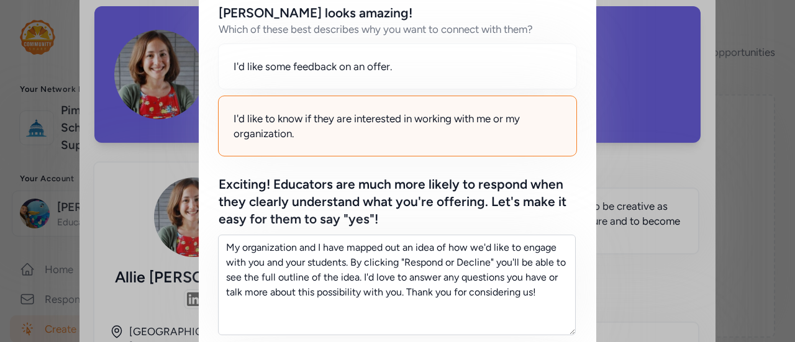
scroll to position [158, 0]
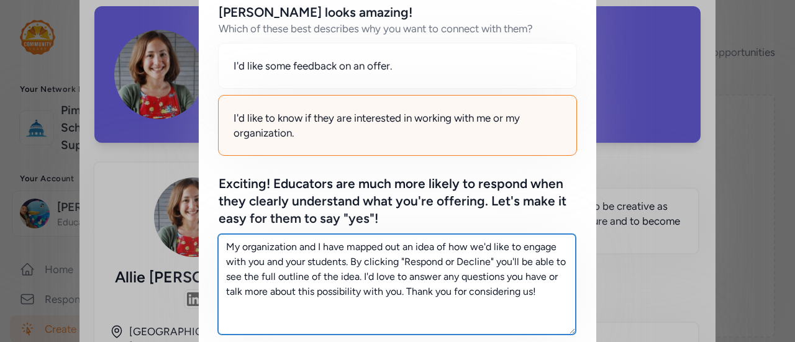
click at [542, 296] on textarea "My organization and I have mapped out an idea of how we'd like to engage with y…" at bounding box center [397, 284] width 358 height 101
drag, startPoint x: 542, startPoint y: 296, endPoint x: 202, endPoint y: 238, distance: 344.6
click at [202, 238] on div "Allie looks amazing! Which of these best describes why you want to connect with…" at bounding box center [397, 308] width 397 height 648
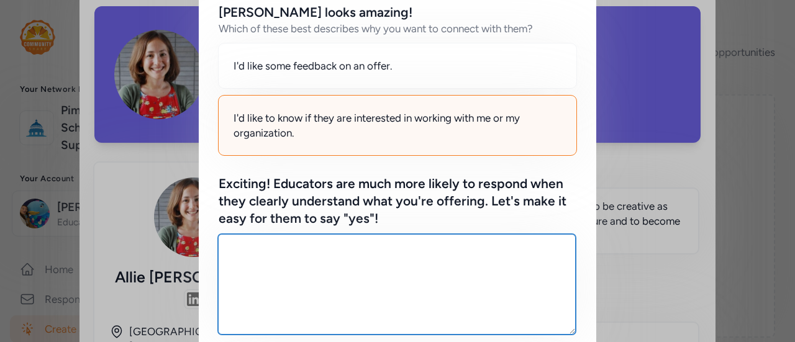
paste textarea "Inspire Your Students to Write for the Presidency! I’m looking for English teac…"
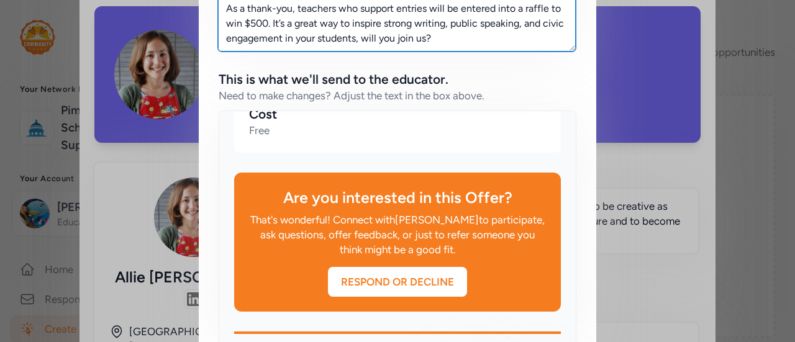
scroll to position [520, 0]
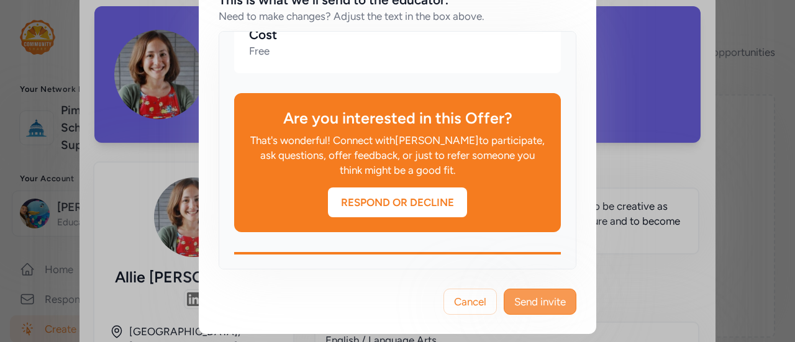
type textarea "Inspire Your Students to Write for the Presidency! I’m looking for English teac…"
click at [533, 298] on span "Send invite" at bounding box center [540, 301] width 52 height 15
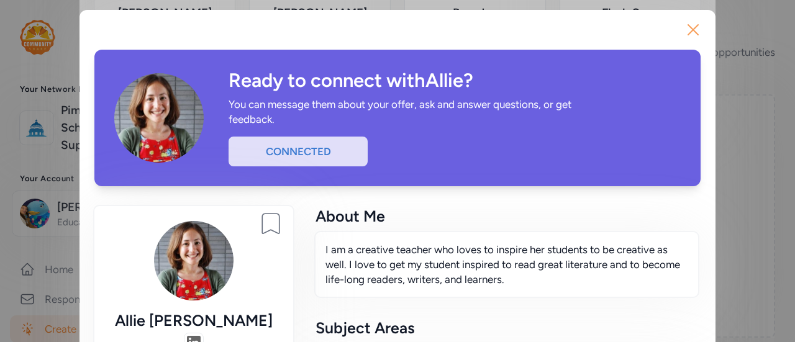
click at [683, 27] on icon "button" at bounding box center [693, 30] width 20 height 20
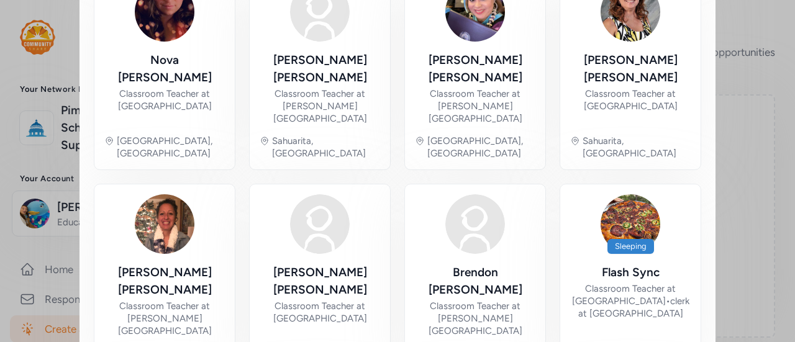
scroll to position [333, 0]
